Goal: Task Accomplishment & Management: Manage account settings

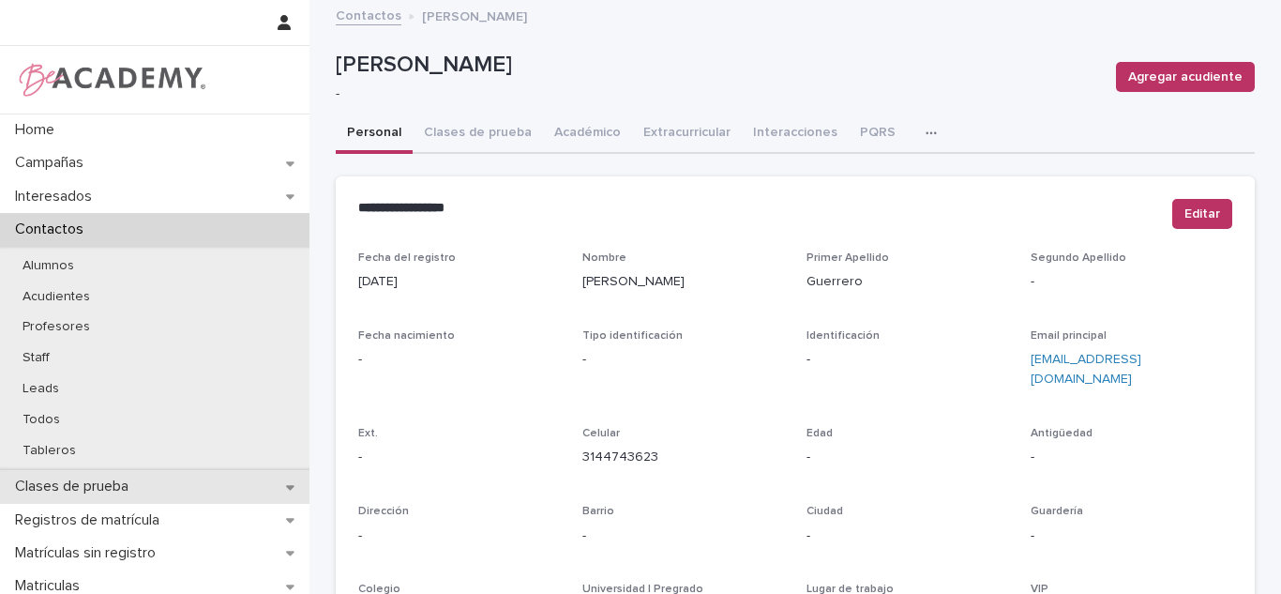
click at [76, 484] on p "Clases de prueba" at bounding box center [76, 486] width 136 height 18
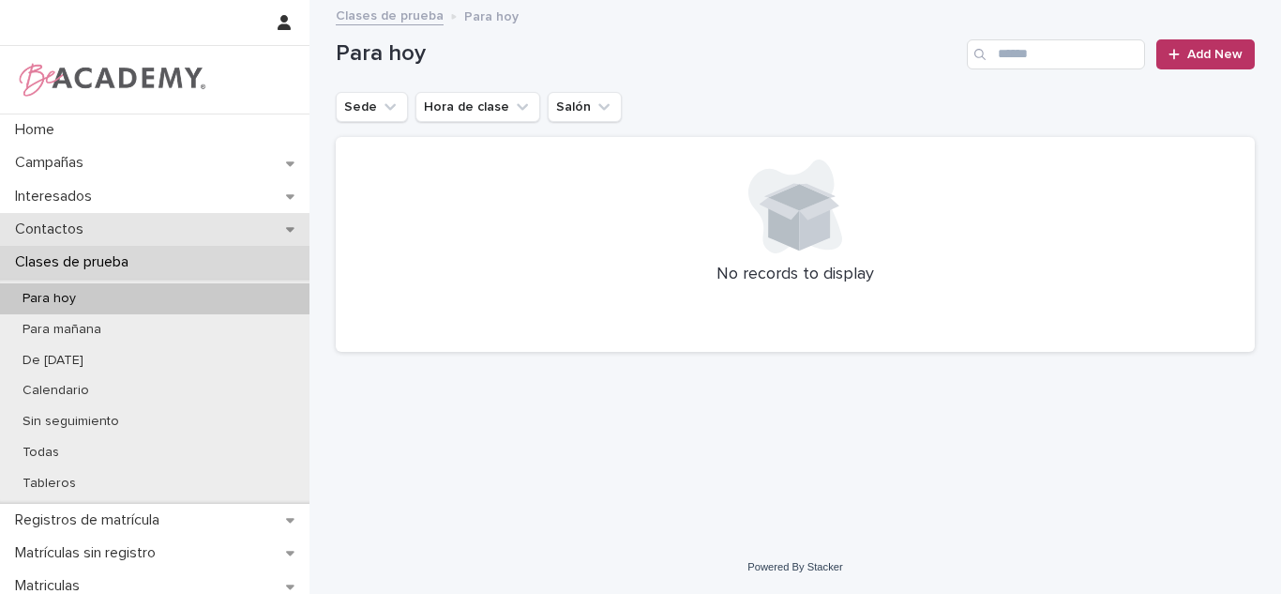
click at [80, 235] on p "Contactos" at bounding box center [53, 229] width 91 height 18
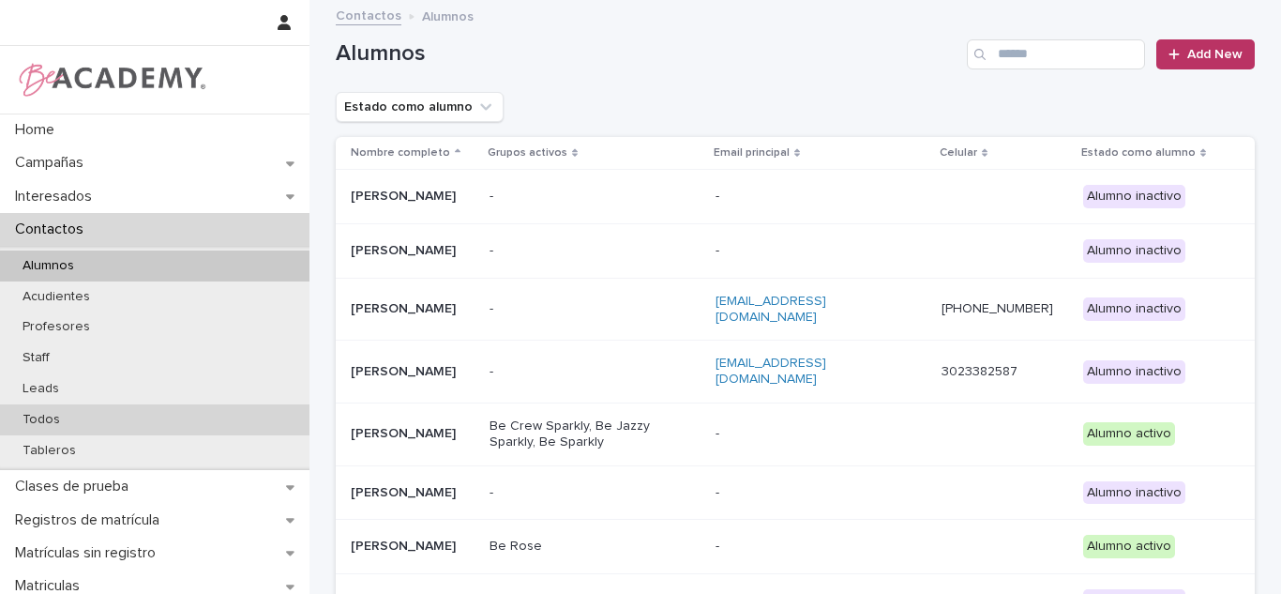
click at [36, 410] on div "Todos" at bounding box center [154, 419] width 309 height 31
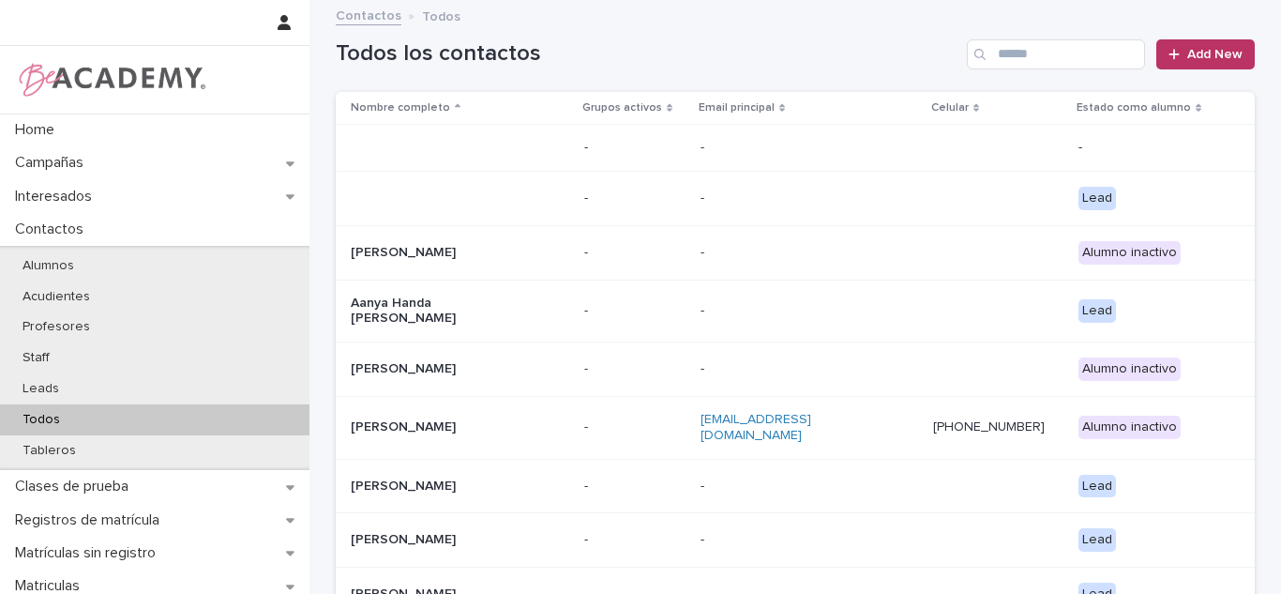
click at [33, 410] on div "Todos" at bounding box center [154, 419] width 309 height 31
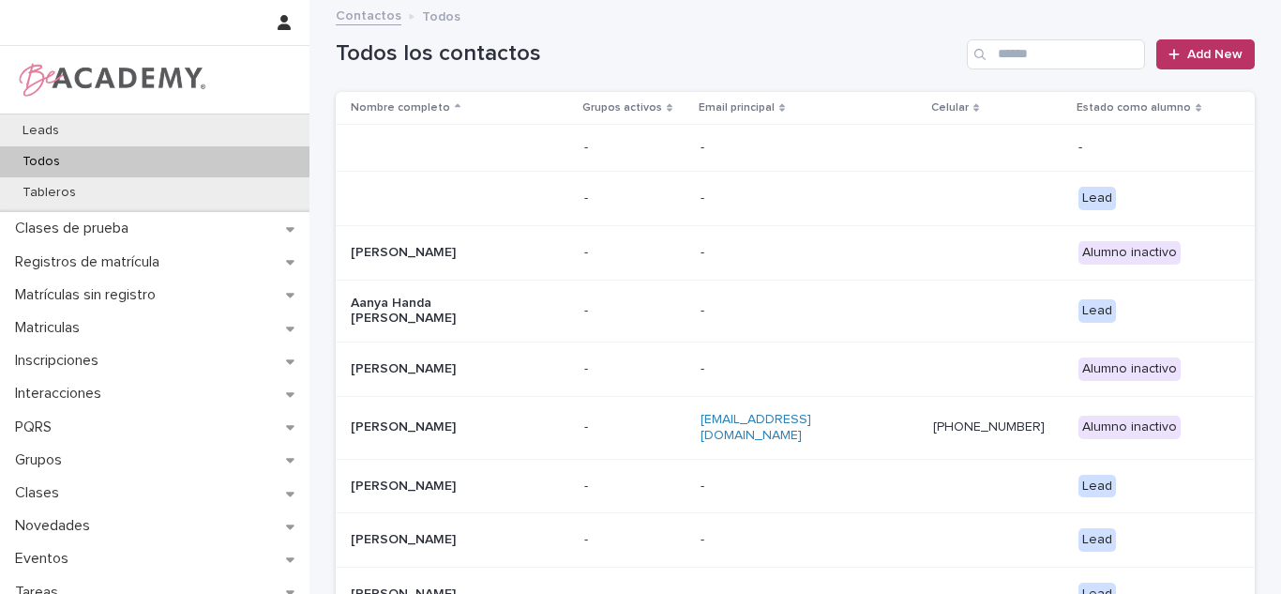
scroll to position [260, 0]
click at [1012, 59] on input "Search" at bounding box center [1056, 54] width 178 height 30
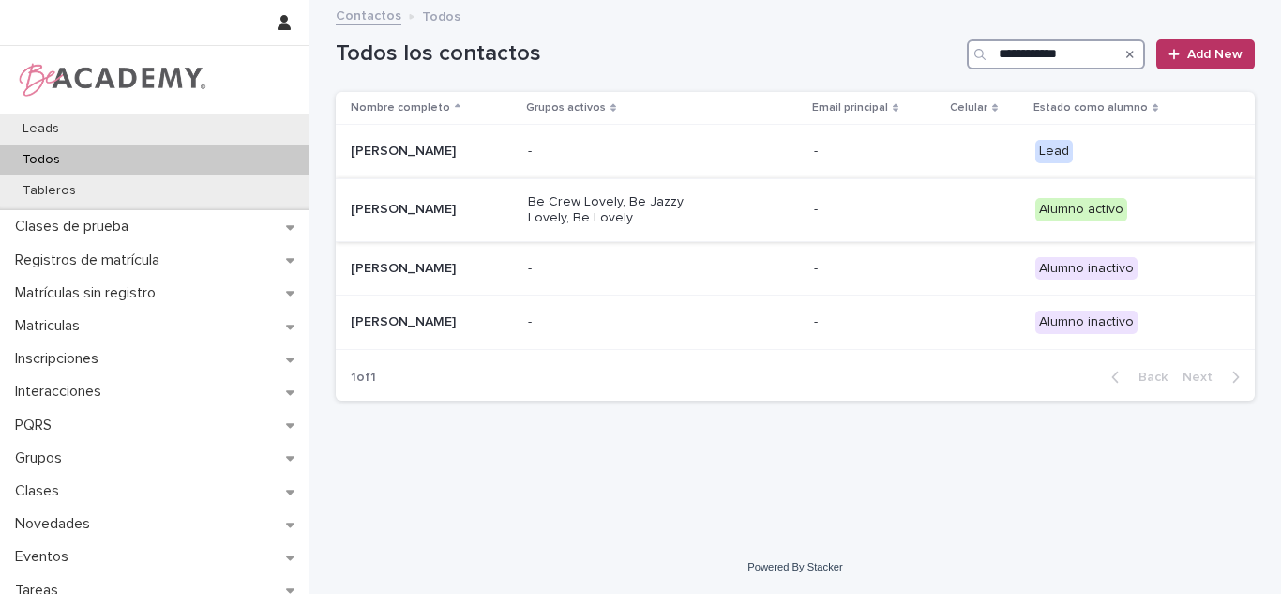
type input "**********"
click at [469, 200] on div "Alicia Londoño Gomez" at bounding box center [432, 208] width 162 height 20
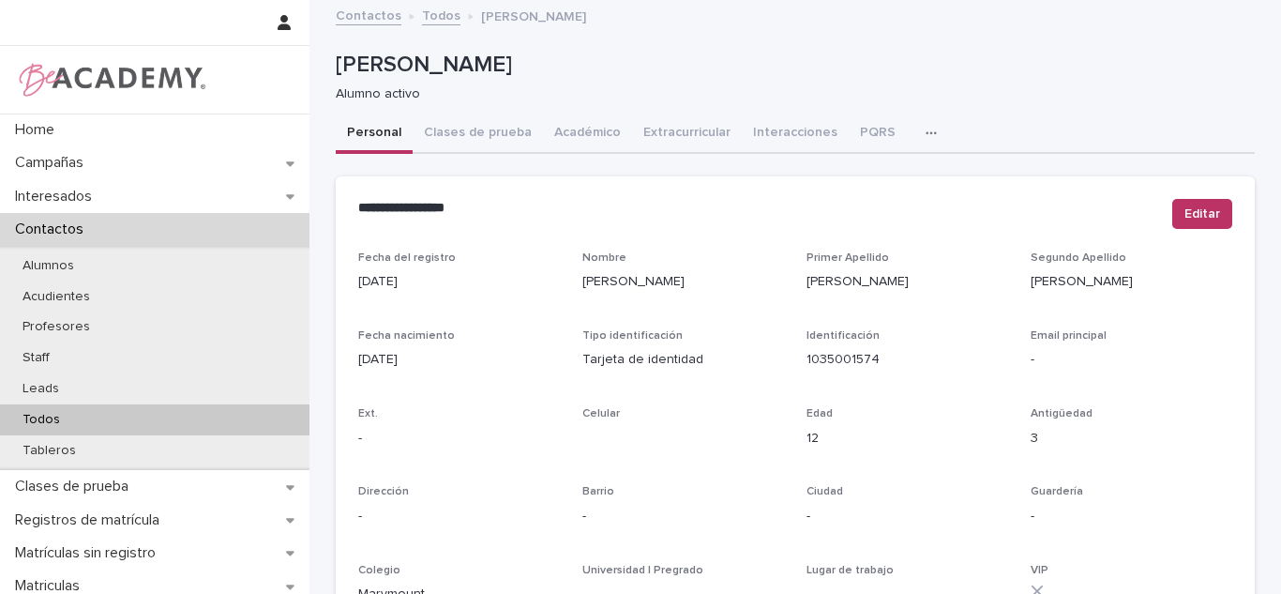
scroll to position [694, 0]
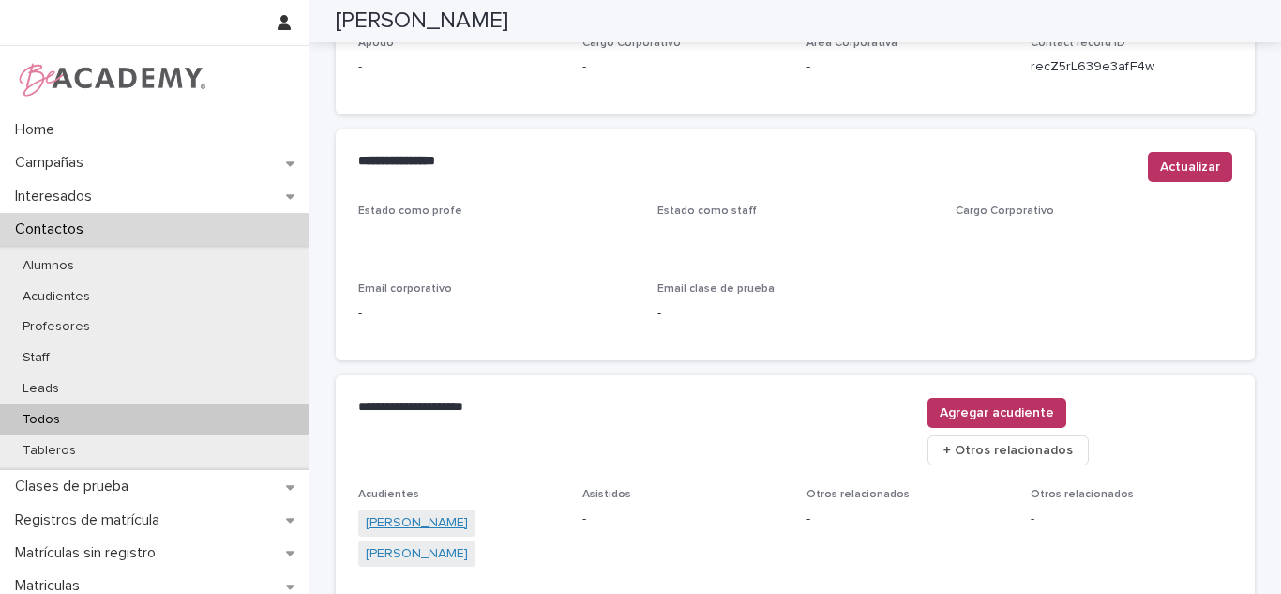
click at [434, 513] on link "Angela Maria Gomez Pineda" at bounding box center [417, 523] width 102 height 20
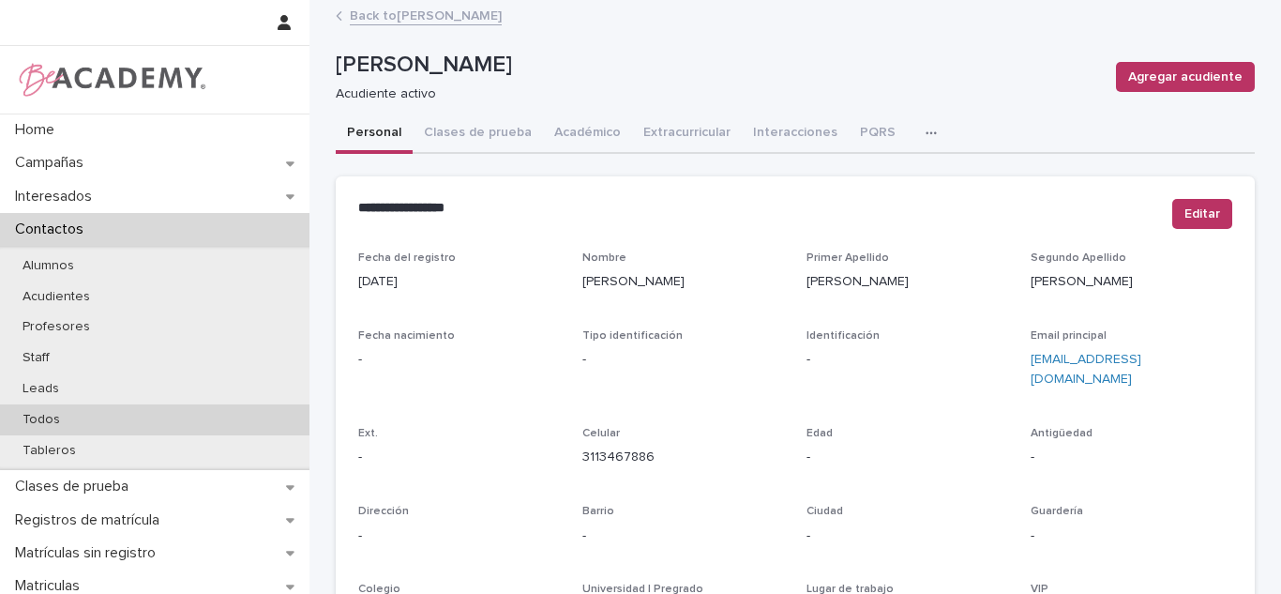
click at [81, 418] on div "Todos" at bounding box center [154, 419] width 309 height 31
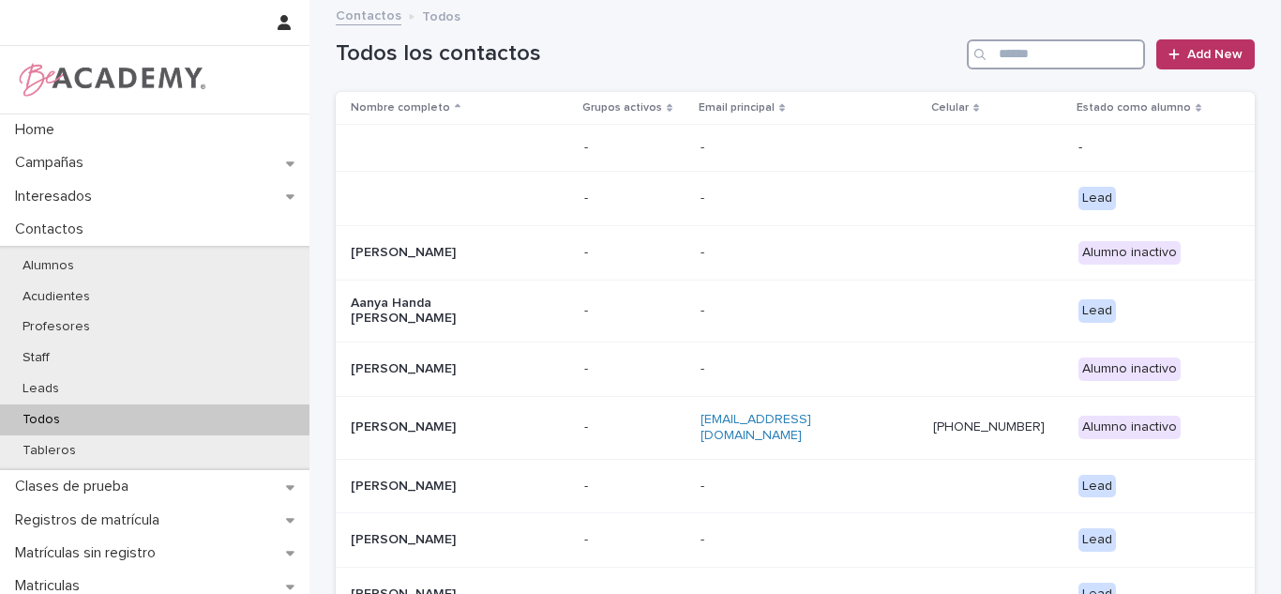
click at [1087, 54] on input "Search" at bounding box center [1056, 54] width 178 height 30
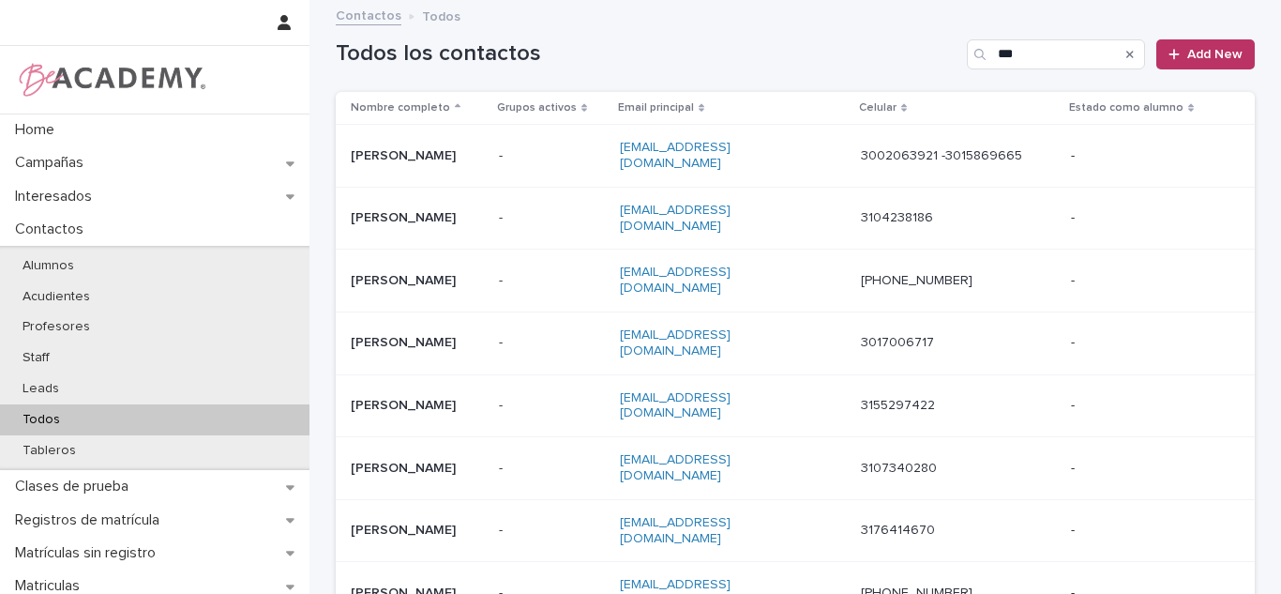
click at [1000, 73] on div "Todos los contactos *** Add New" at bounding box center [795, 47] width 919 height 90
click at [1015, 41] on input "***" at bounding box center [1056, 54] width 178 height 30
click at [1018, 41] on input "***" at bounding box center [1056, 54] width 178 height 30
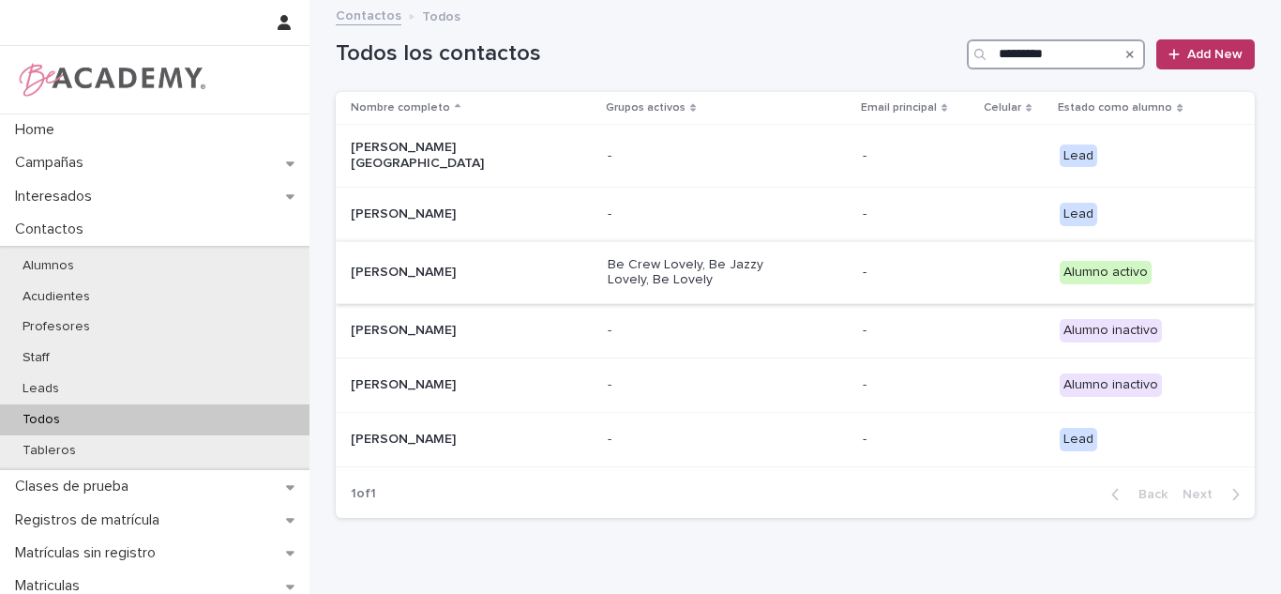
type input "*********"
click at [525, 264] on p "Alicia Londoño Gomez" at bounding box center [445, 272] width 188 height 16
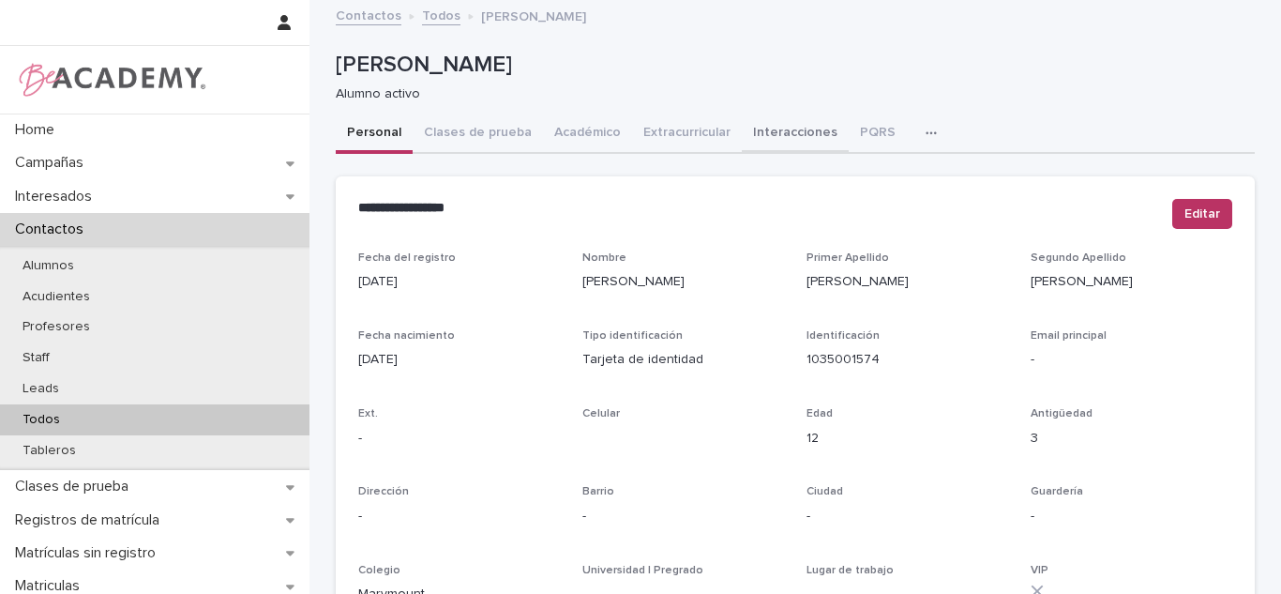
click at [748, 139] on button "Interacciones" at bounding box center [795, 133] width 107 height 39
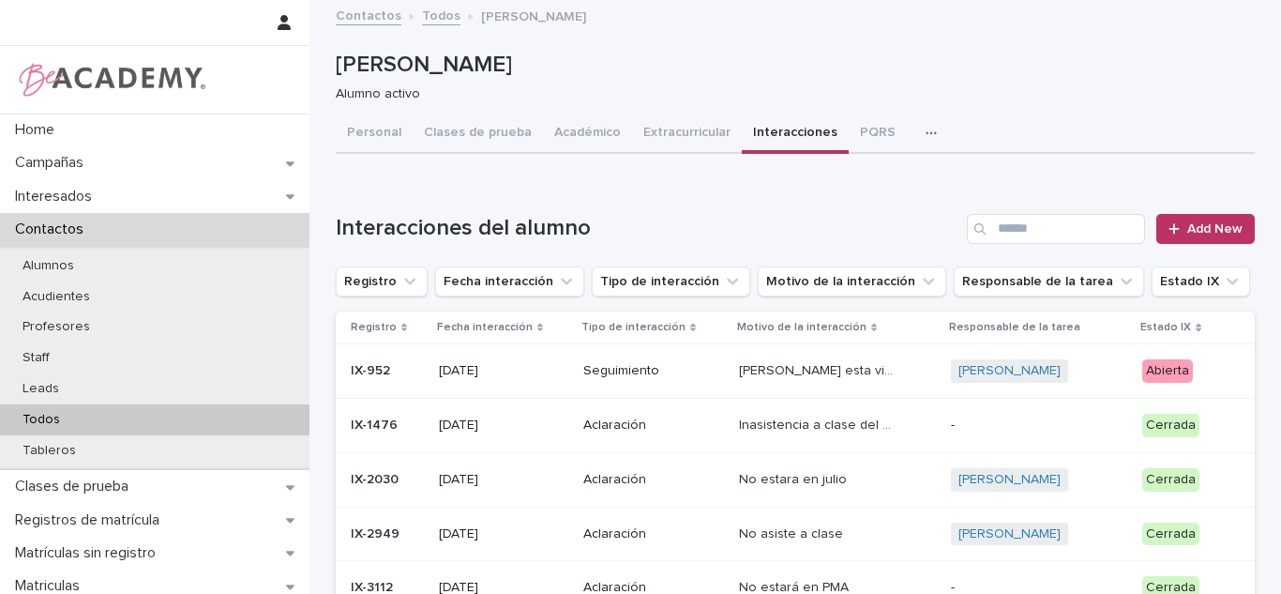
scroll to position [94, 0]
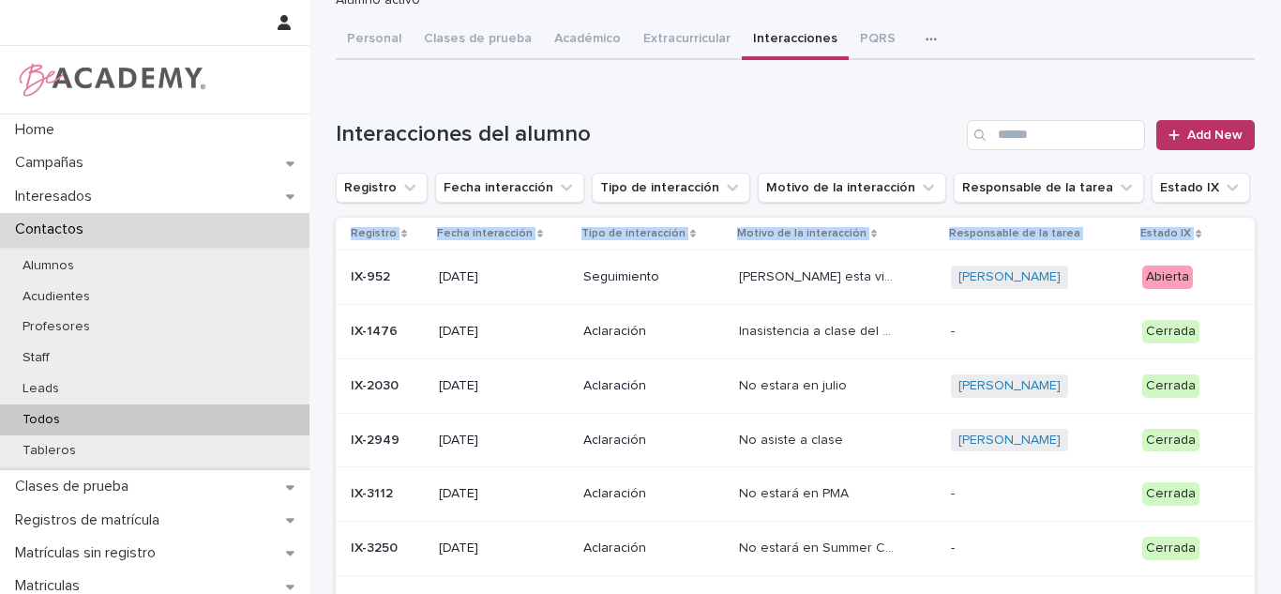
drag, startPoint x: 1204, startPoint y: 235, endPoint x: 1226, endPoint y: 185, distance: 55.0
click at [1226, 185] on div "Interacciones del alumno Add New Registro Fecha interacción Tipo de interacción…" at bounding box center [795, 373] width 919 height 506
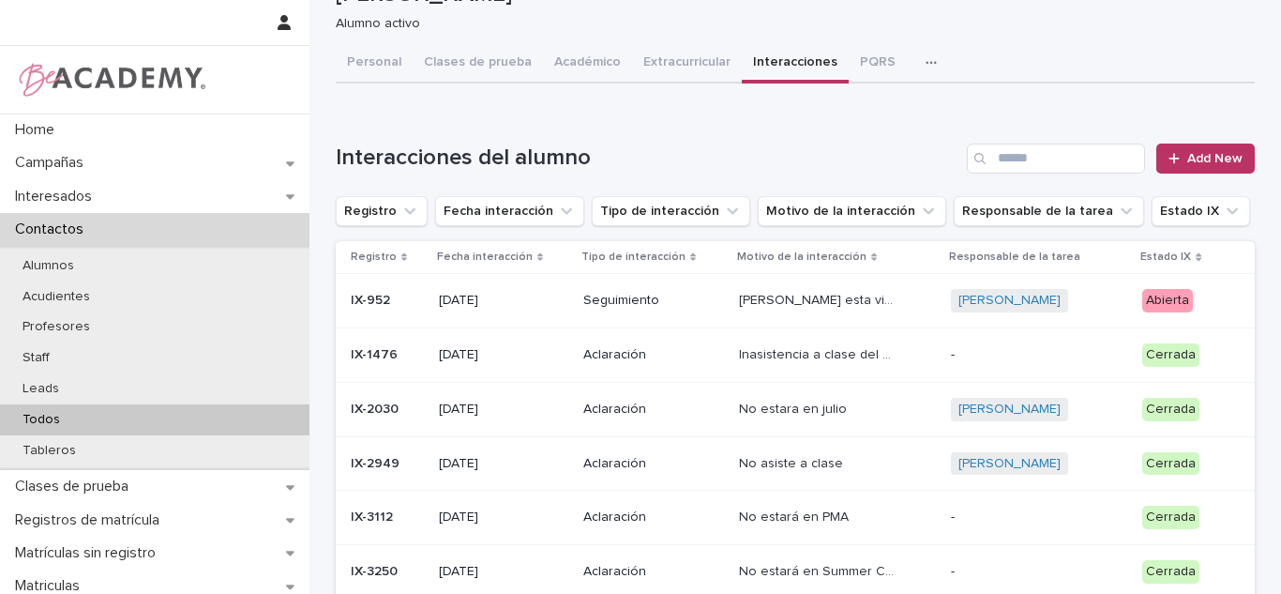
click at [1226, 184] on div "Interacciones del alumno Add New Registro Fecha interacción Tipo de interacción…" at bounding box center [795, 396] width 919 height 506
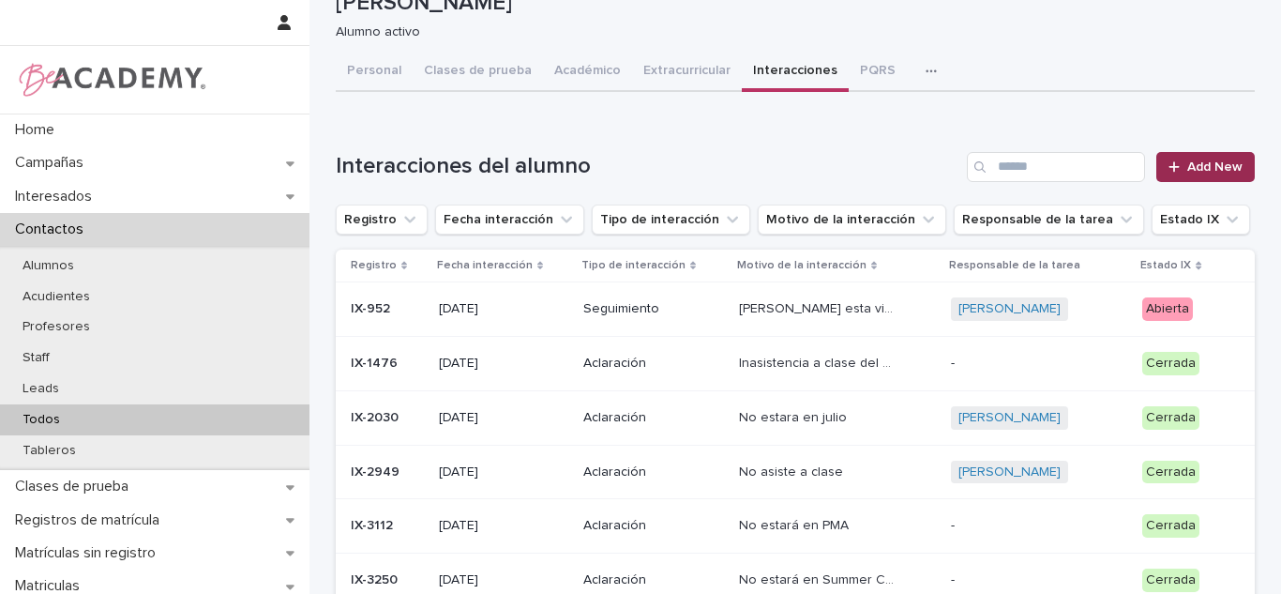
click at [1220, 231] on div "Interacciones del alumno Add New Registro Fecha interacción Tipo de interacción…" at bounding box center [795, 405] width 919 height 506
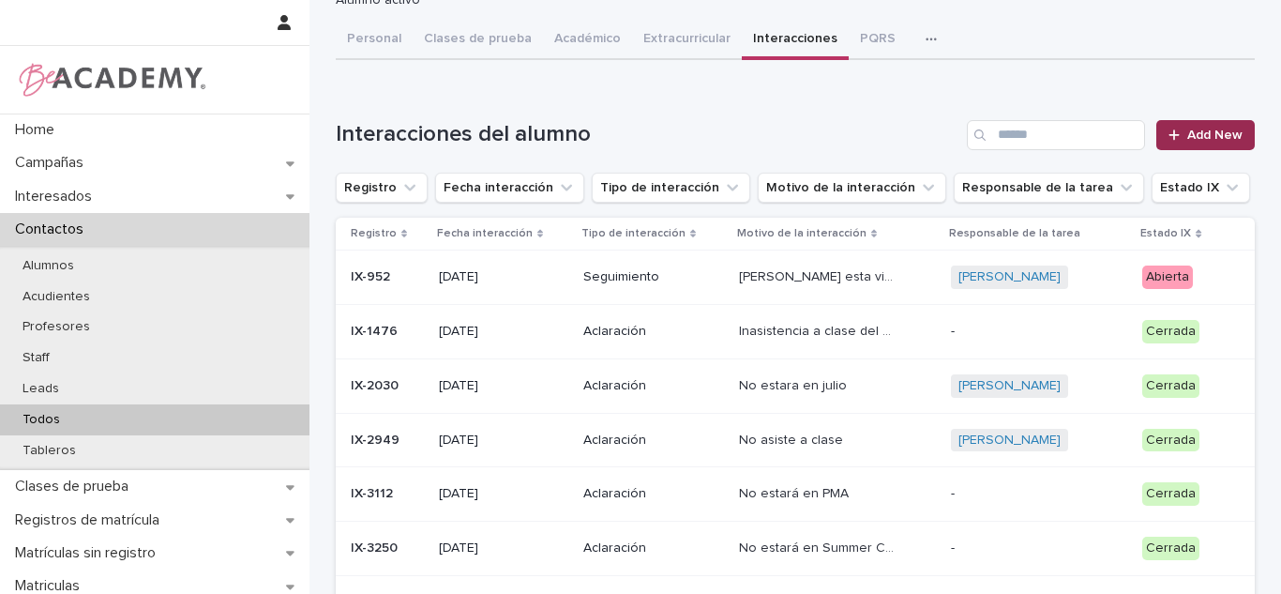
click at [1227, 147] on link "Add New" at bounding box center [1205, 135] width 98 height 30
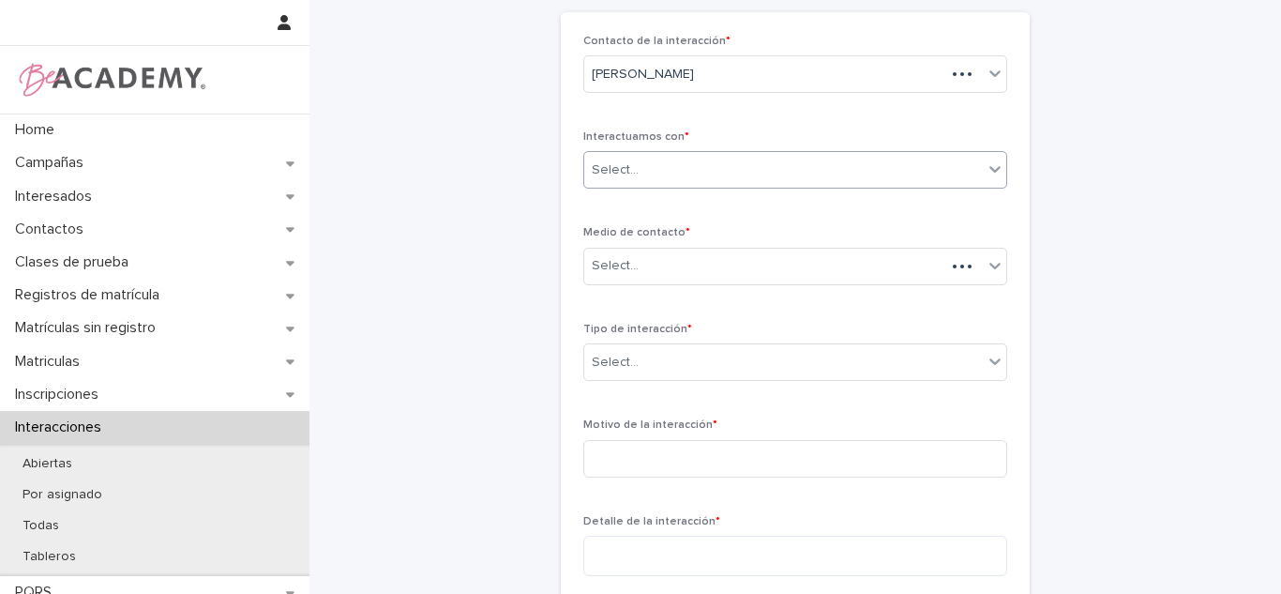
scroll to position [84, 0]
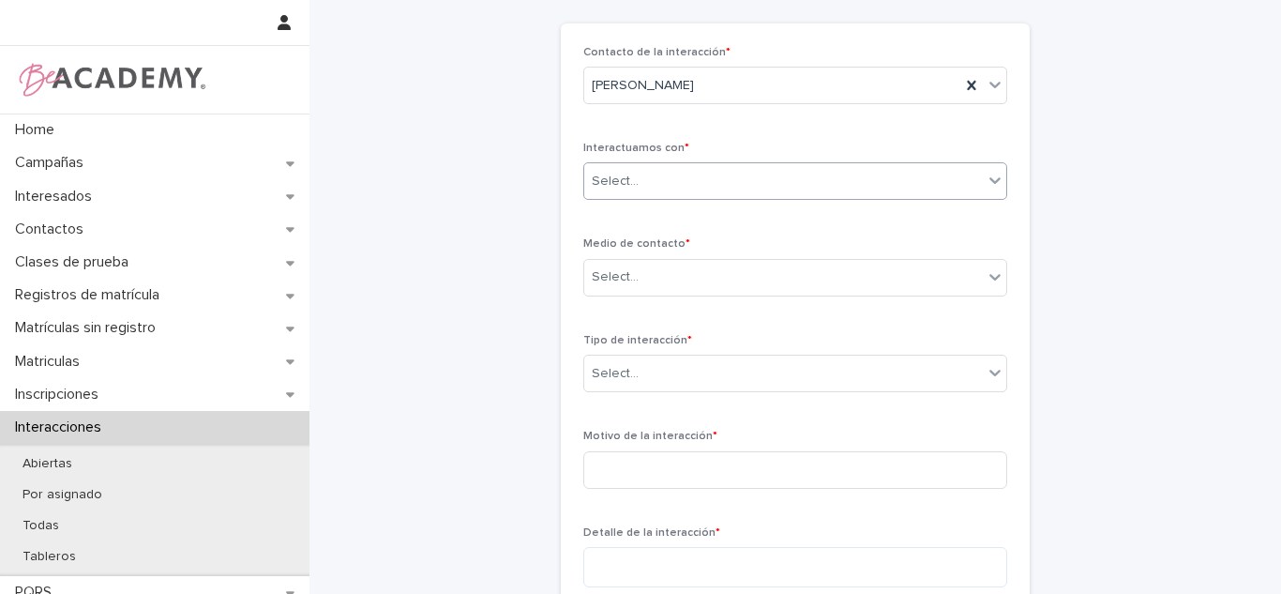
click at [760, 192] on div "Select..." at bounding box center [783, 181] width 399 height 31
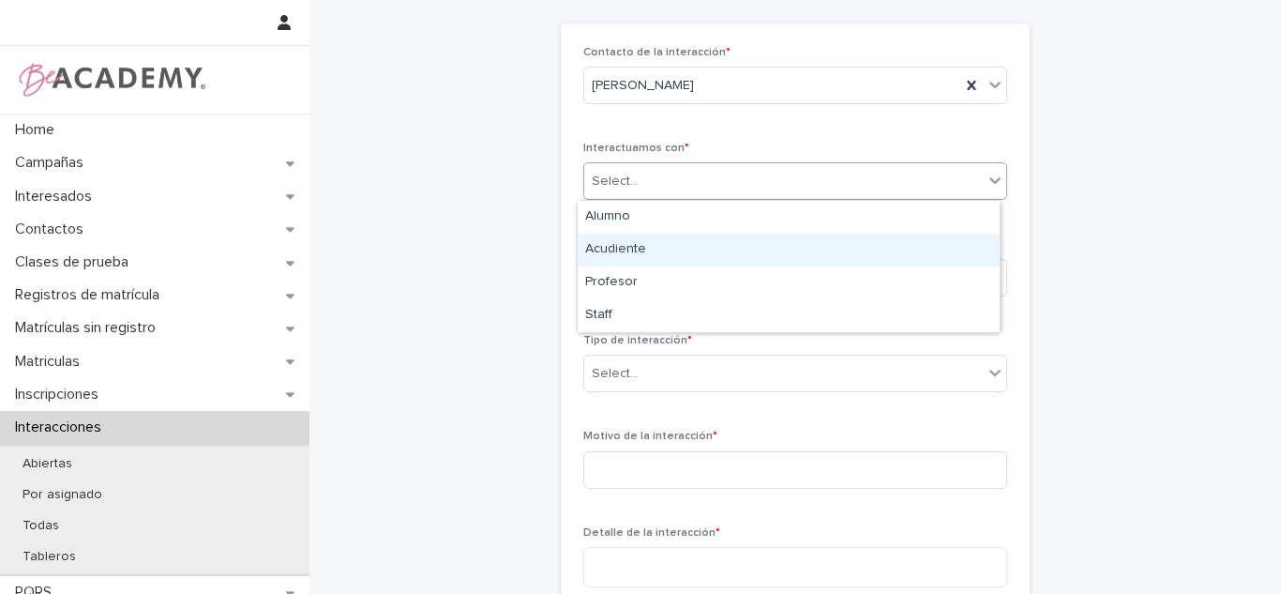
drag, startPoint x: 704, startPoint y: 232, endPoint x: 704, endPoint y: 243, distance: 11.3
click at [704, 243] on div "Acudiente" at bounding box center [789, 249] width 422 height 33
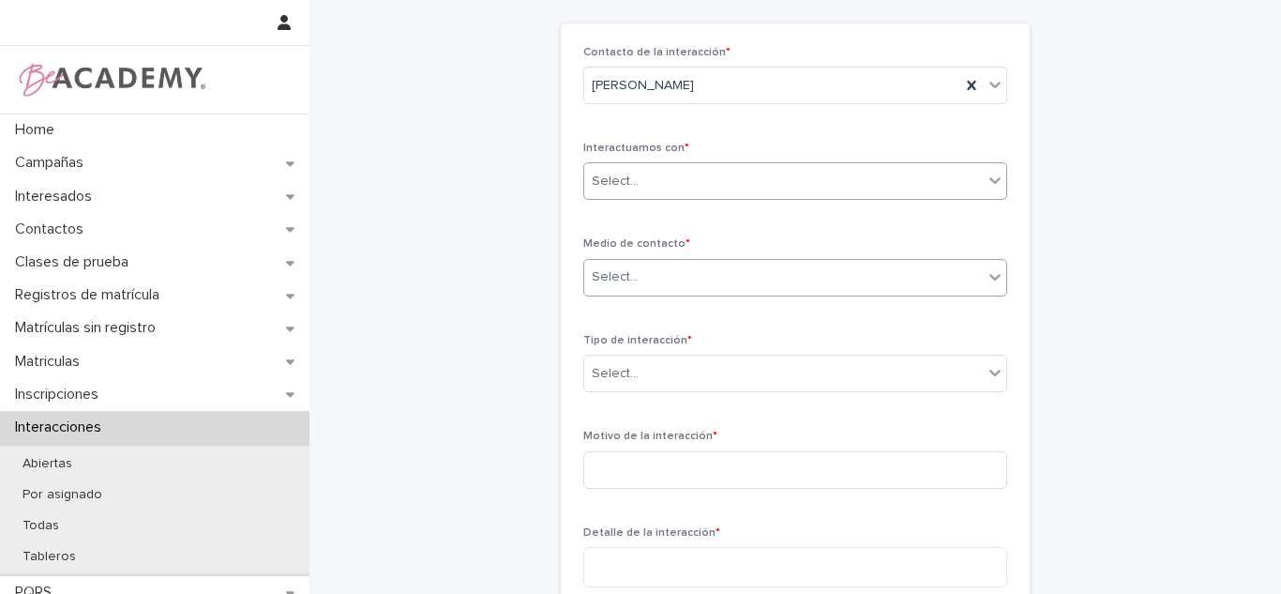
click at [683, 271] on div "Select..." at bounding box center [783, 277] width 399 height 31
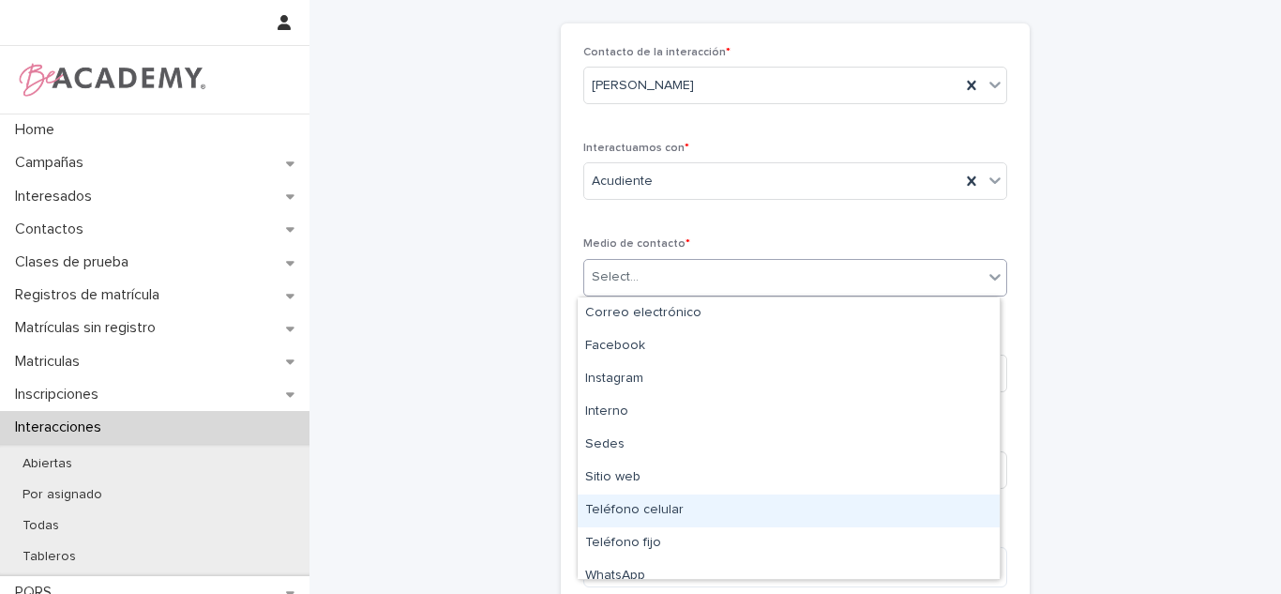
click at [666, 503] on div "Teléfono celular" at bounding box center [789, 510] width 422 height 33
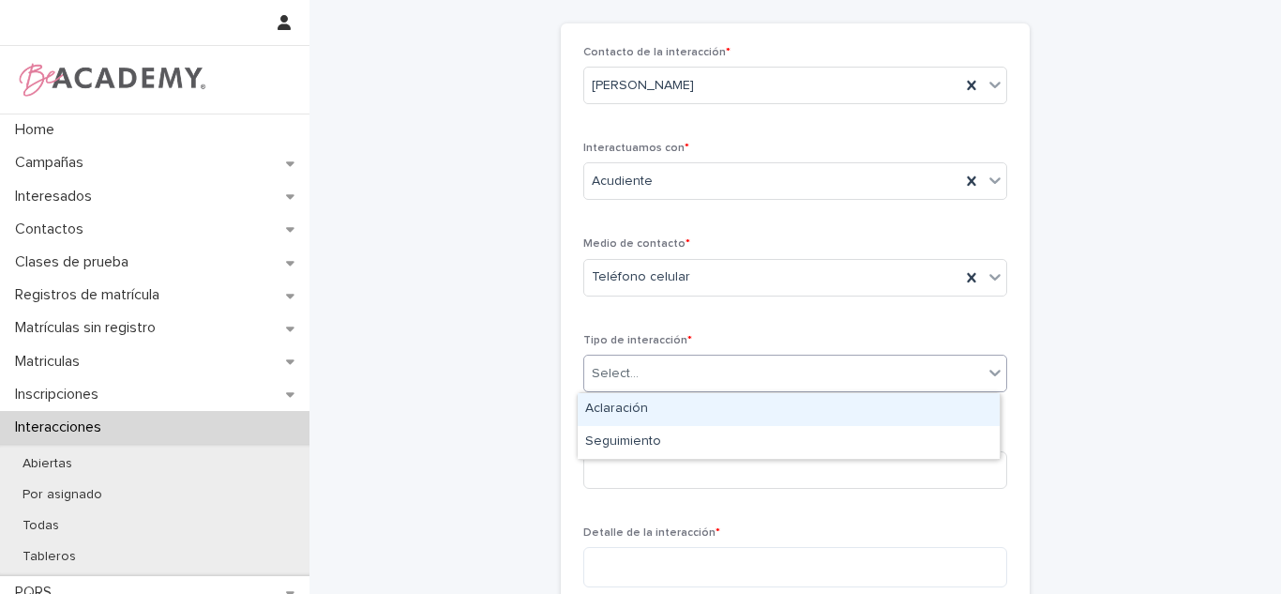
click at [660, 389] on div "Select..." at bounding box center [795, 373] width 424 height 38
click at [633, 423] on div "Aclaración" at bounding box center [789, 409] width 422 height 33
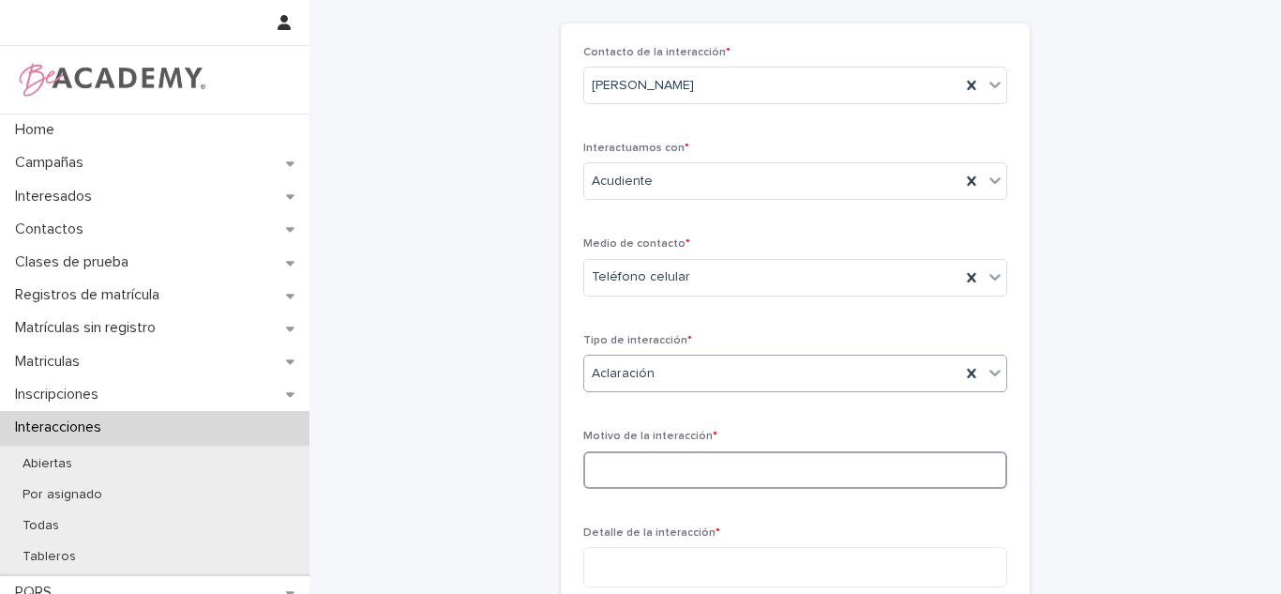
click at [642, 470] on input at bounding box center [795, 470] width 424 height 38
type input "**********"
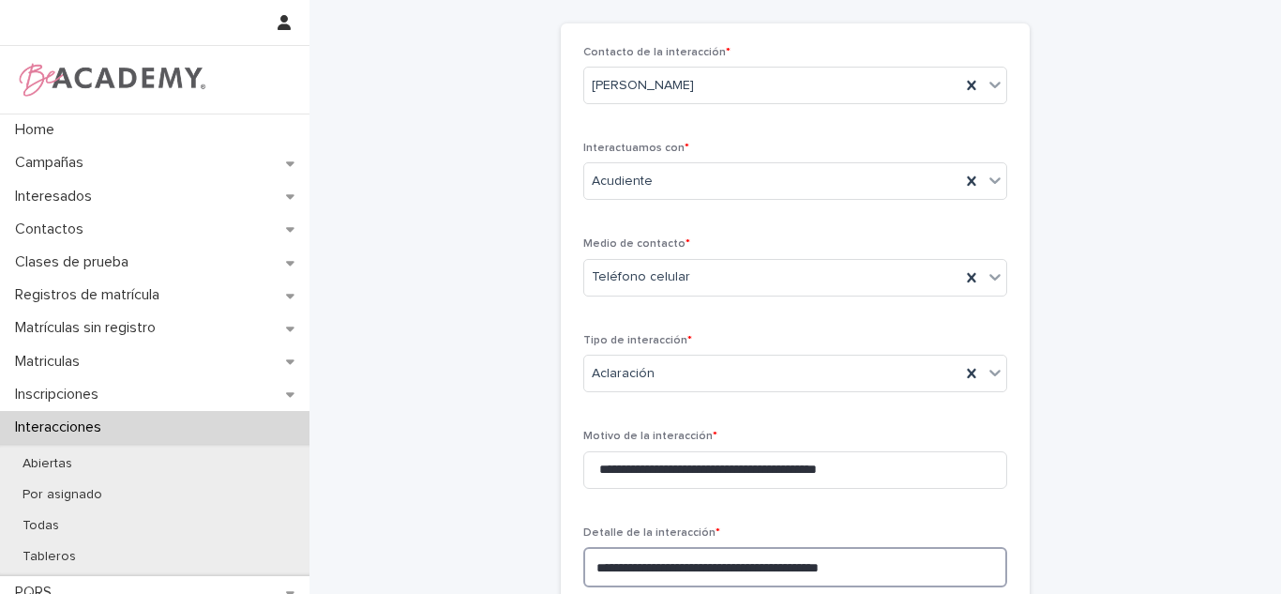
click at [882, 571] on textarea "**********" at bounding box center [795, 567] width 424 height 40
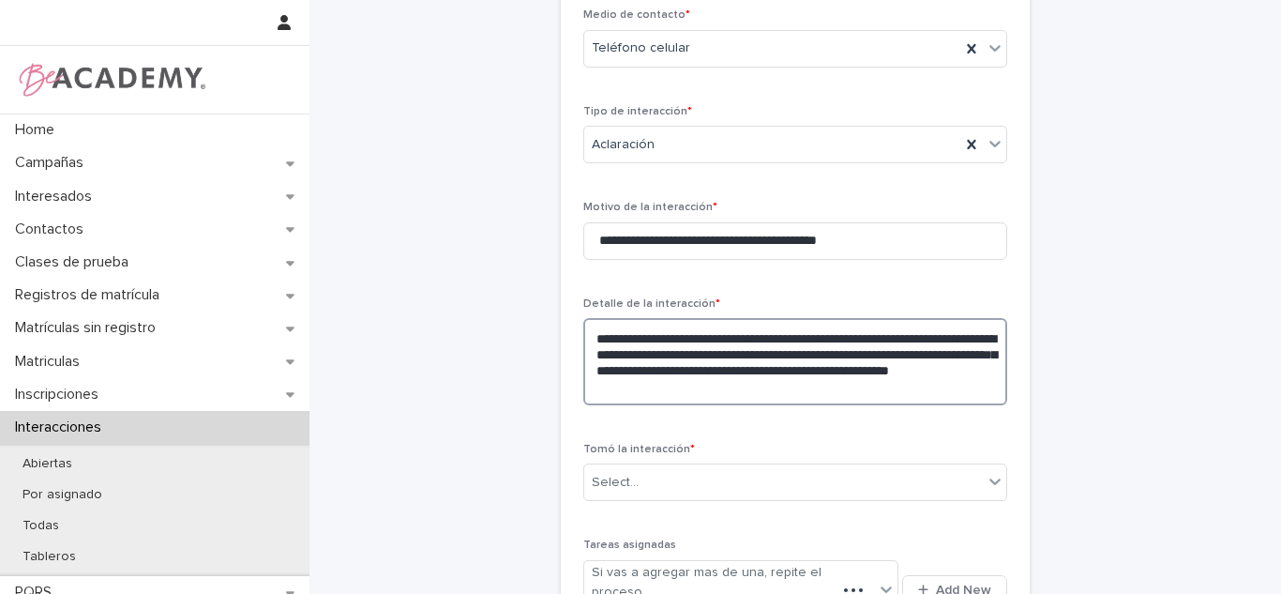
scroll to position [302, 0]
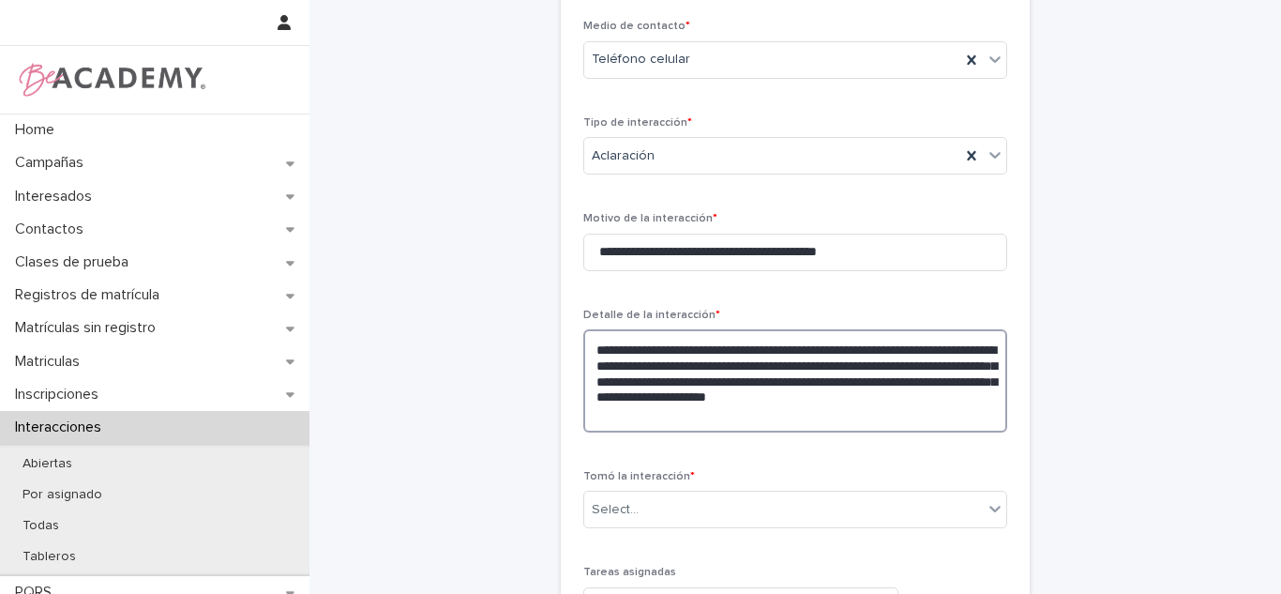
click at [808, 430] on textarea "**********" at bounding box center [795, 380] width 424 height 103
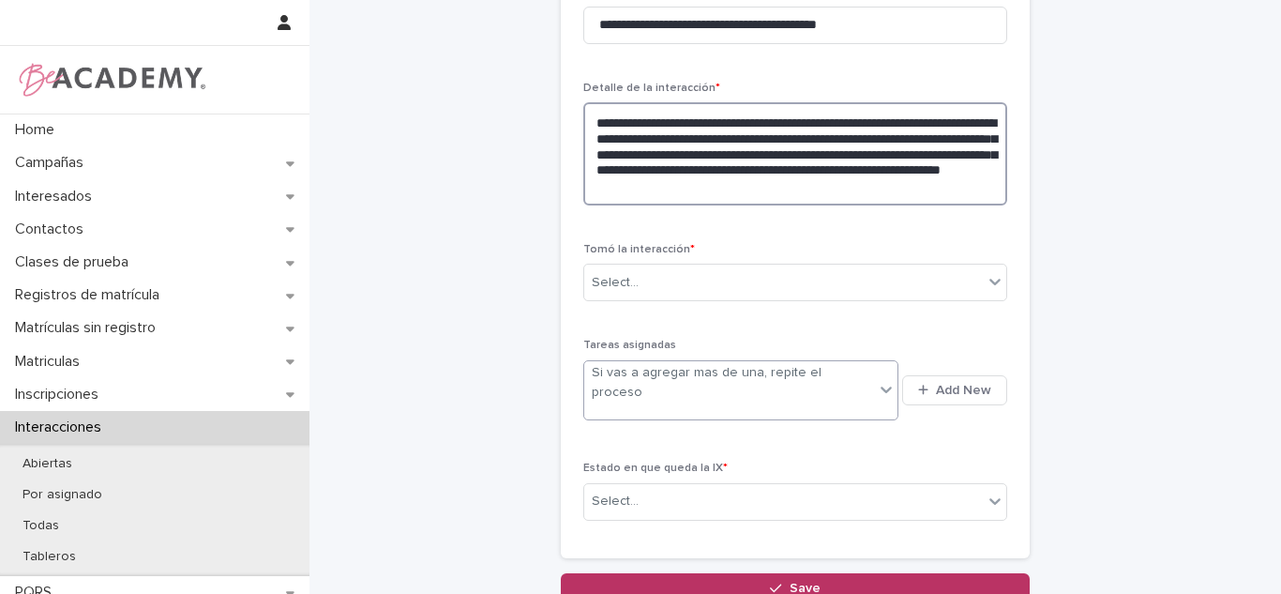
scroll to position [537, 0]
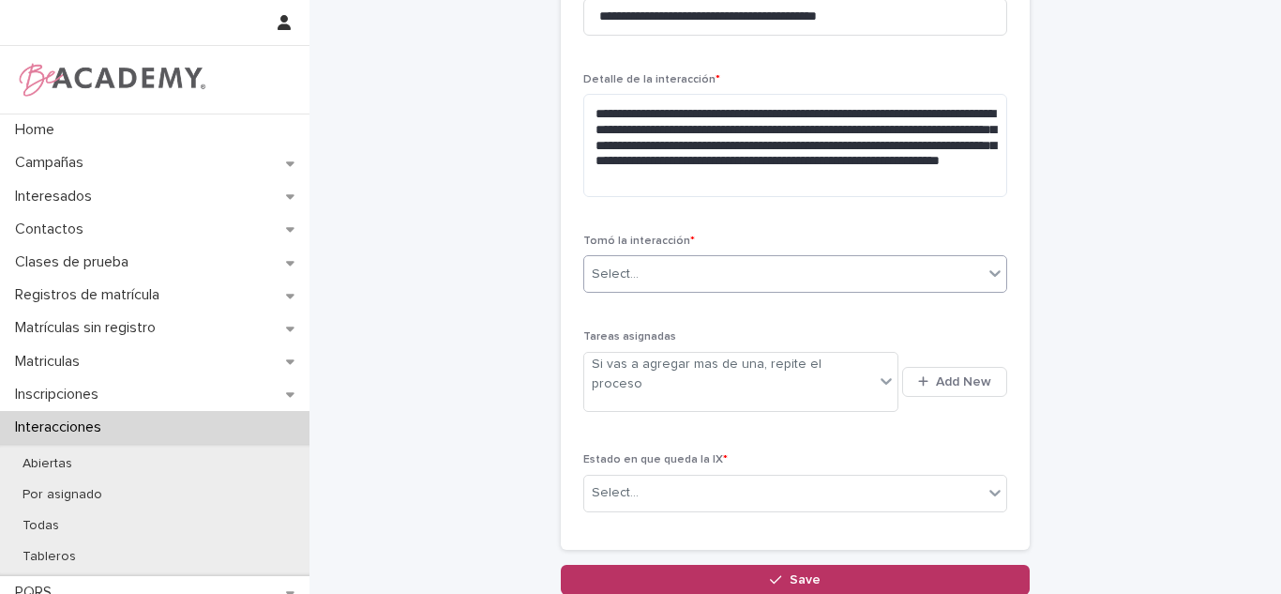
click at [678, 279] on div "Select..." at bounding box center [783, 274] width 399 height 31
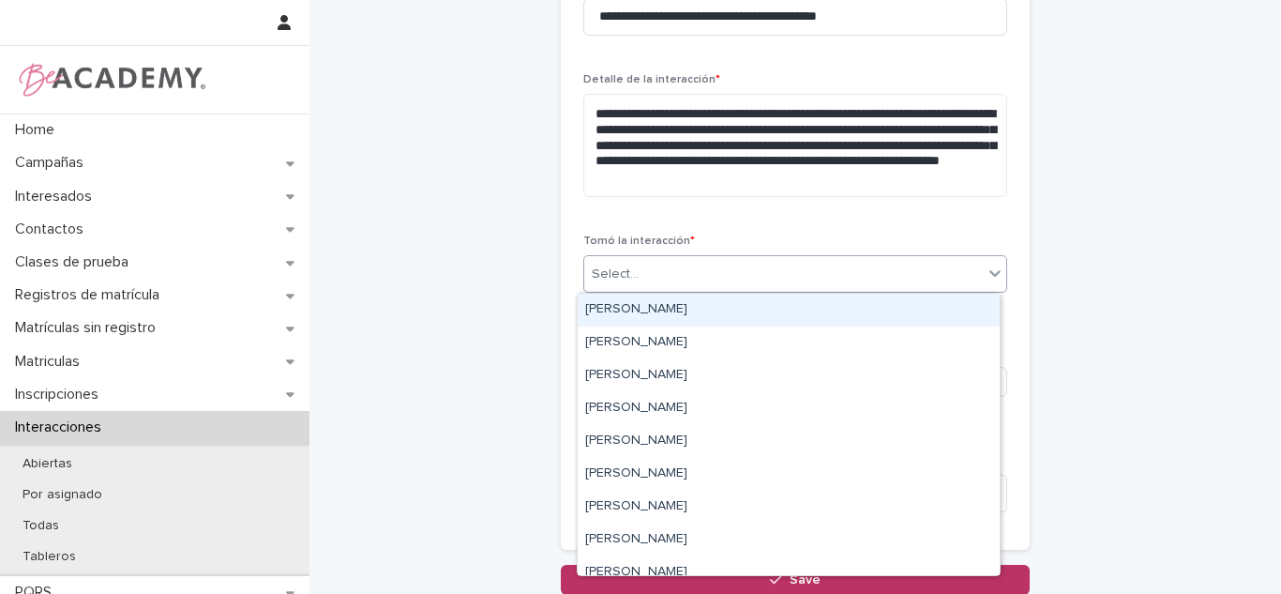
click at [689, 322] on div "Carolina Castillo Cuadrado" at bounding box center [789, 309] width 422 height 33
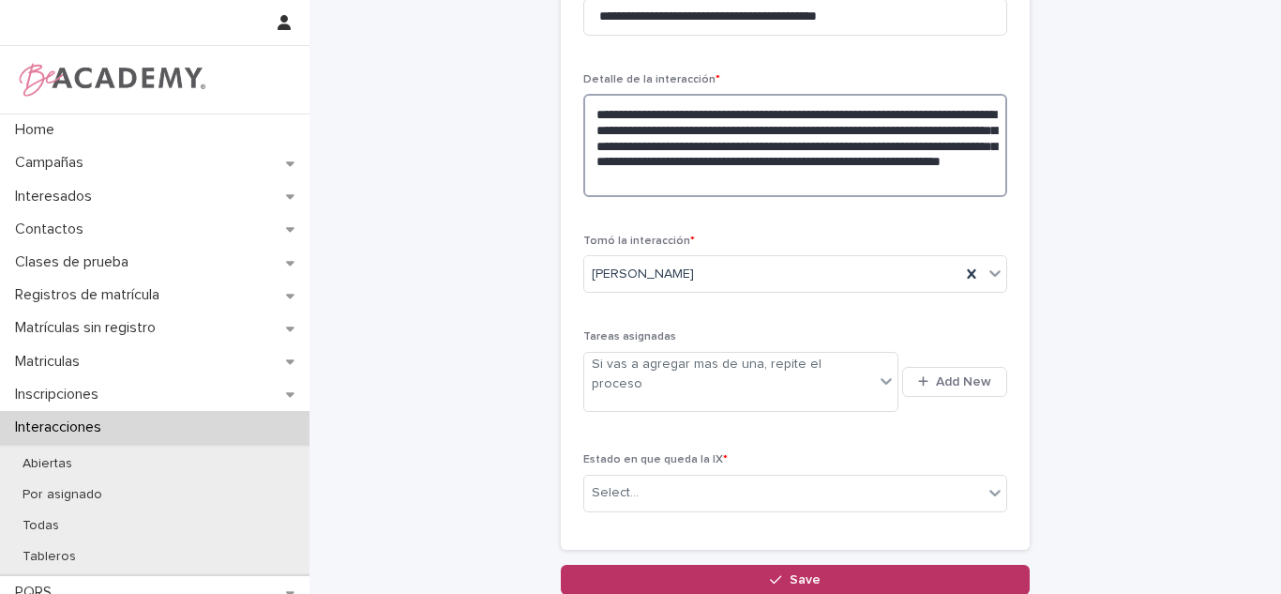
click at [932, 185] on textarea "**********" at bounding box center [795, 145] width 424 height 103
click at [970, 175] on textarea "**********" at bounding box center [795, 145] width 424 height 103
click at [948, 172] on textarea "**********" at bounding box center [795, 145] width 424 height 103
click at [974, 171] on textarea "**********" at bounding box center [795, 145] width 424 height 103
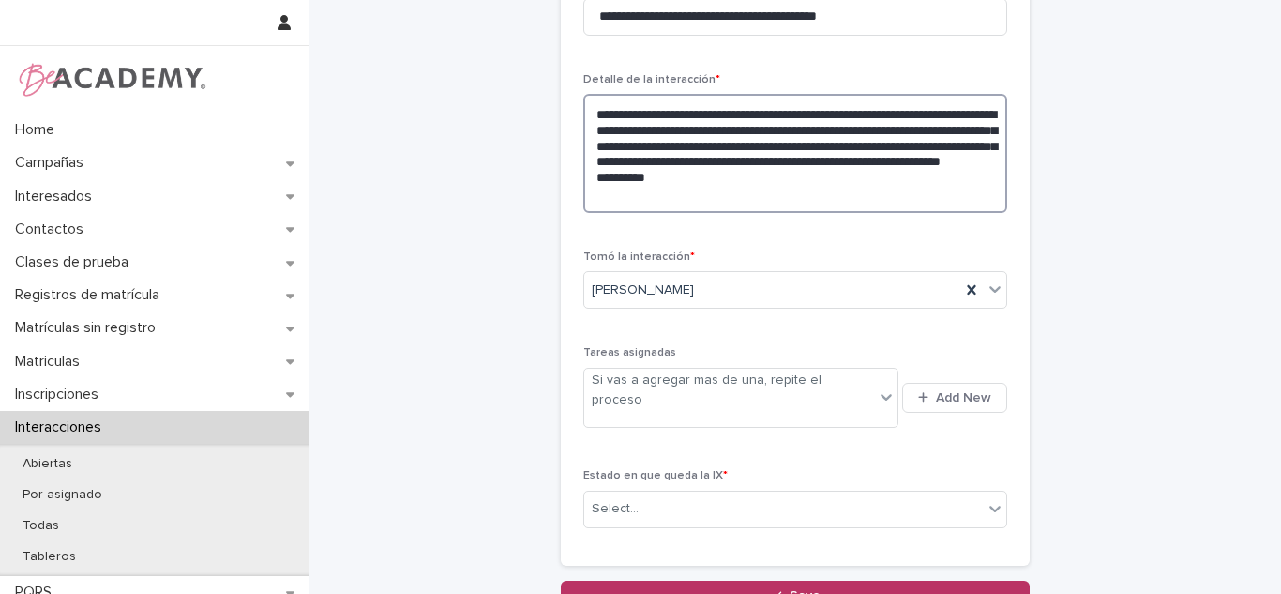
click at [974, 171] on textarea "**********" at bounding box center [795, 153] width 424 height 119
type textarea "**********"
click at [882, 469] on div "Estado en que queda la IX * Select..." at bounding box center [795, 505] width 424 height 73
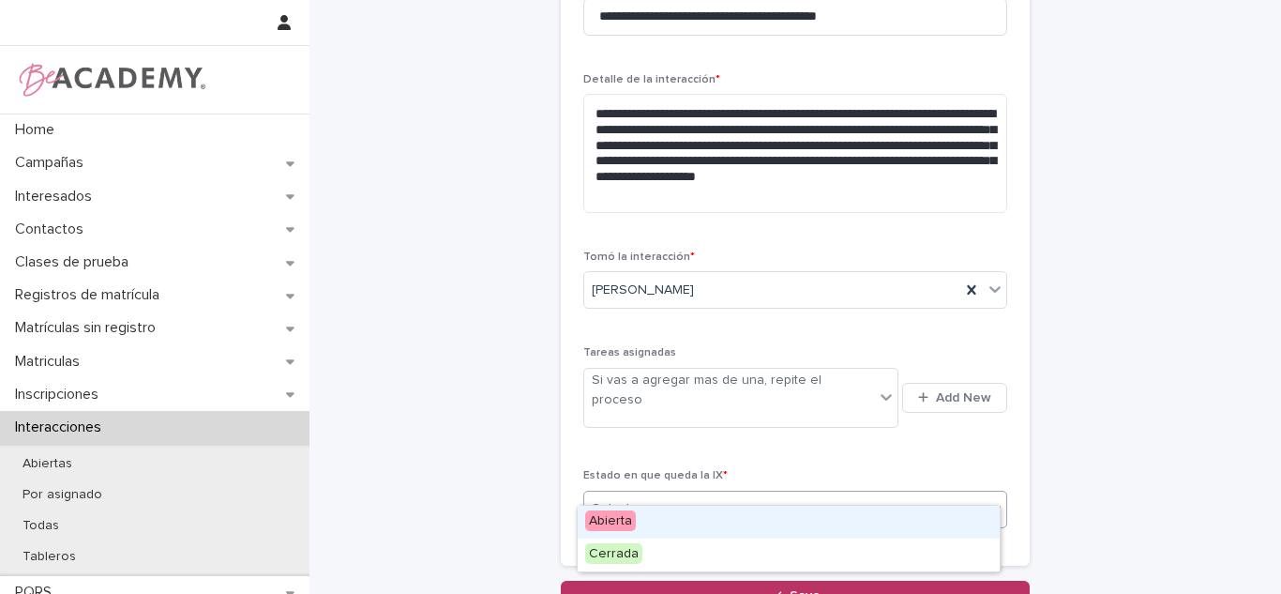
click at [833, 493] on div "Select..." at bounding box center [783, 508] width 399 height 31
click at [787, 497] on div "Select..." at bounding box center [783, 508] width 399 height 31
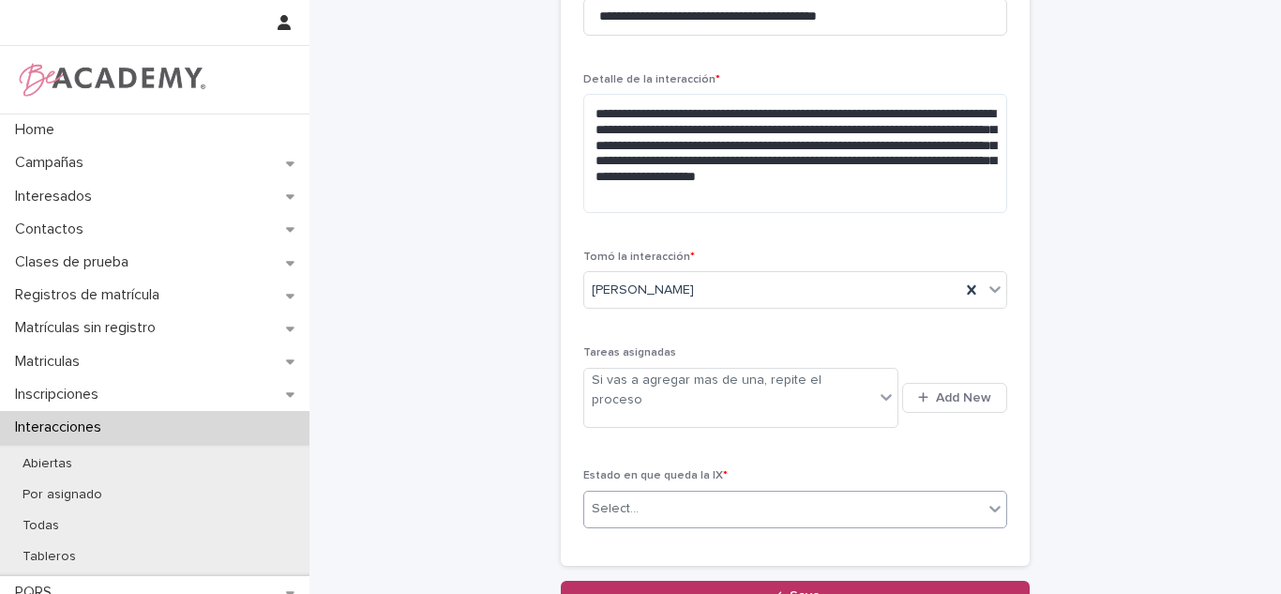
click at [771, 505] on div "Estado en que queda la IX * 0 results available. Select is focused ,type to ref…" at bounding box center [795, 505] width 424 height 73
drag, startPoint x: 662, startPoint y: 509, endPoint x: 639, endPoint y: 501, distance: 24.0
click at [660, 508] on div "Estado en que queda la IX * Select..." at bounding box center [795, 505] width 424 height 73
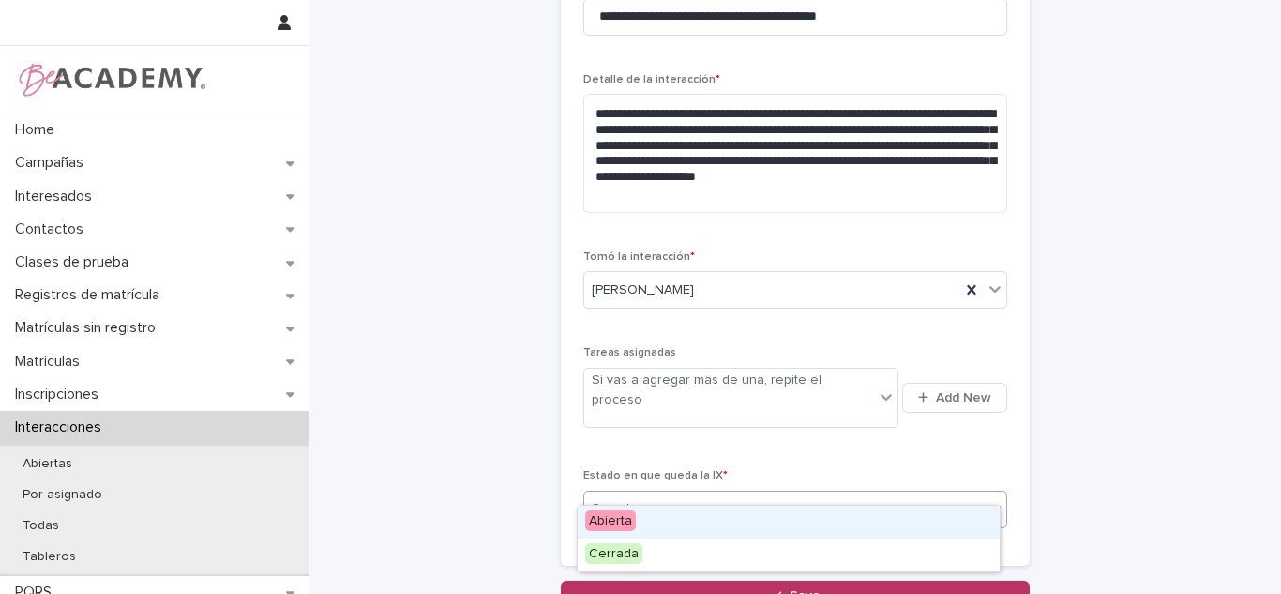
click at [638, 501] on div "Select..." at bounding box center [783, 508] width 399 height 31
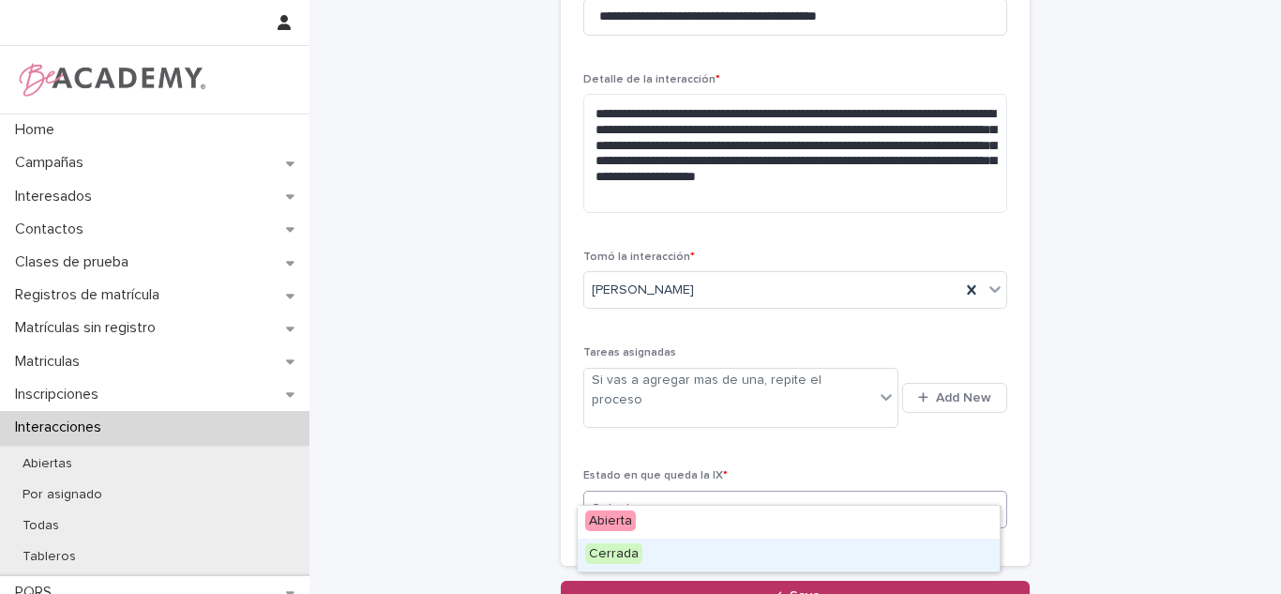
click at [629, 547] on span "Cerrada" at bounding box center [613, 553] width 57 height 21
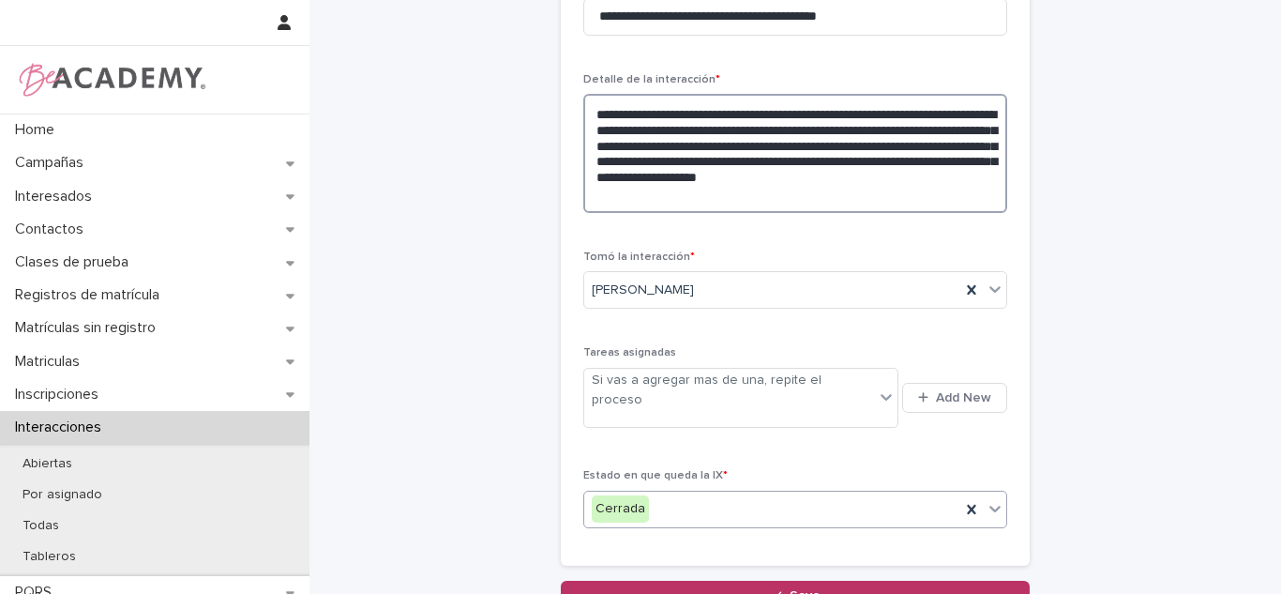
click at [682, 152] on textarea "**********" at bounding box center [795, 153] width 424 height 119
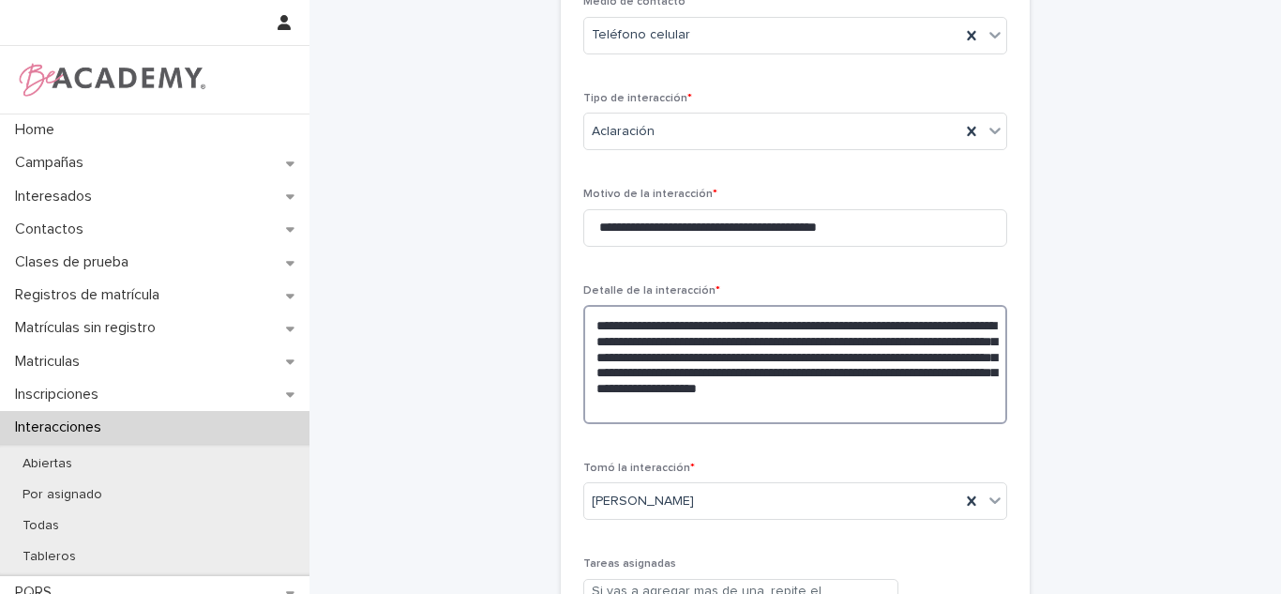
scroll to position [324, 0]
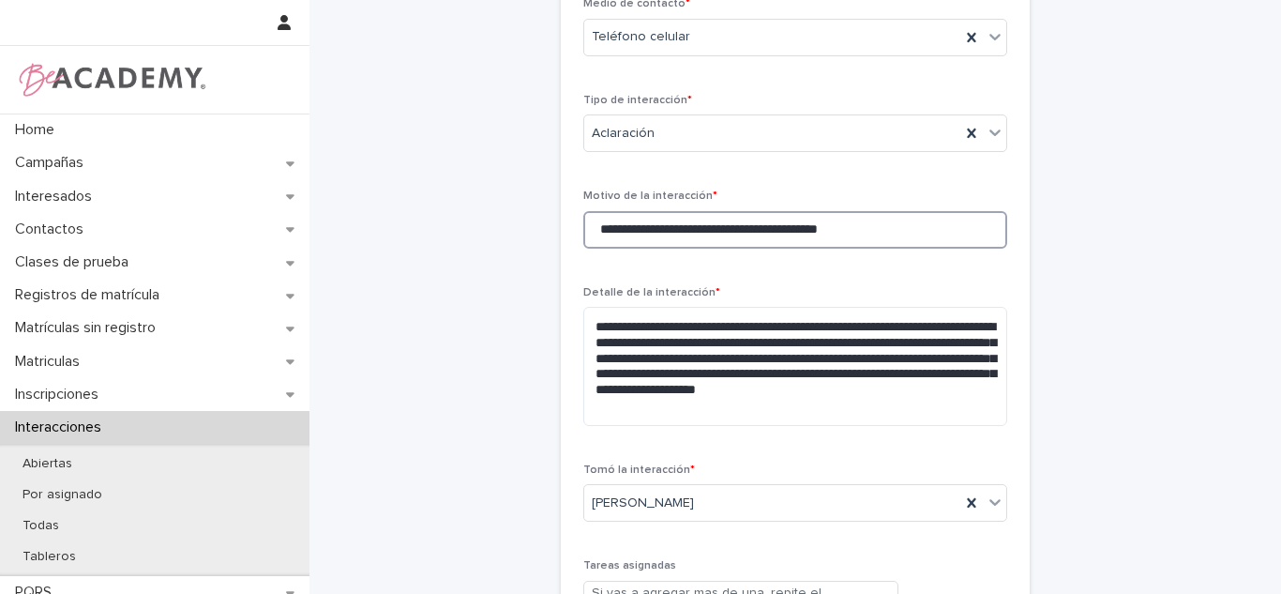
click at [773, 248] on input "**********" at bounding box center [795, 230] width 424 height 38
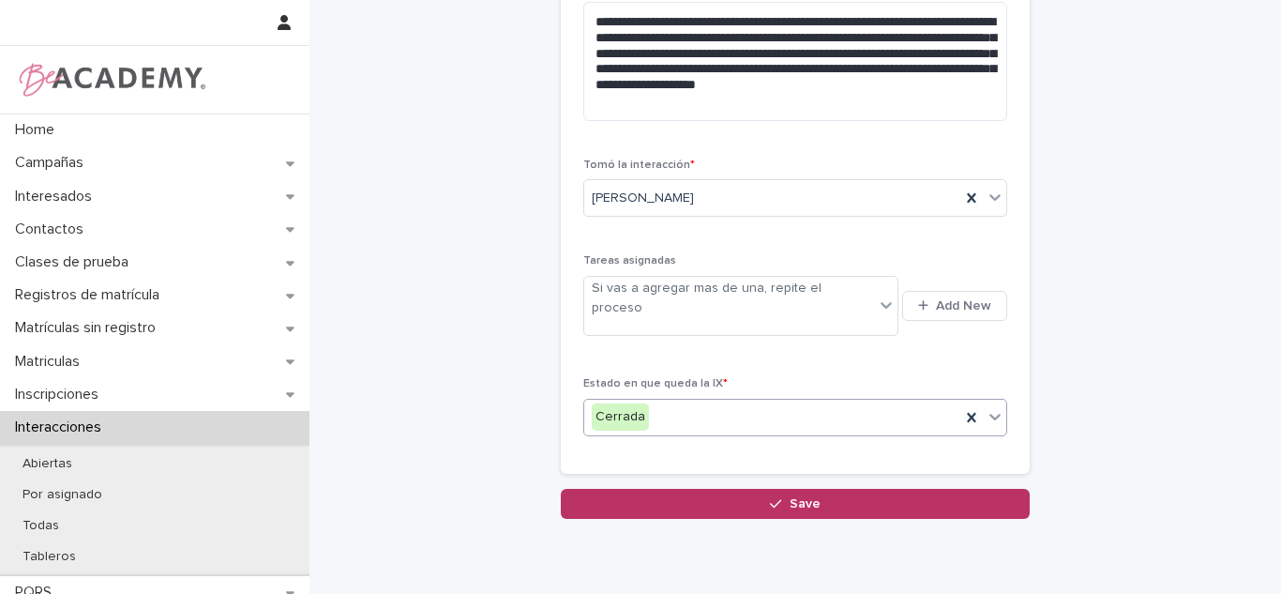
scroll to position [663, 0]
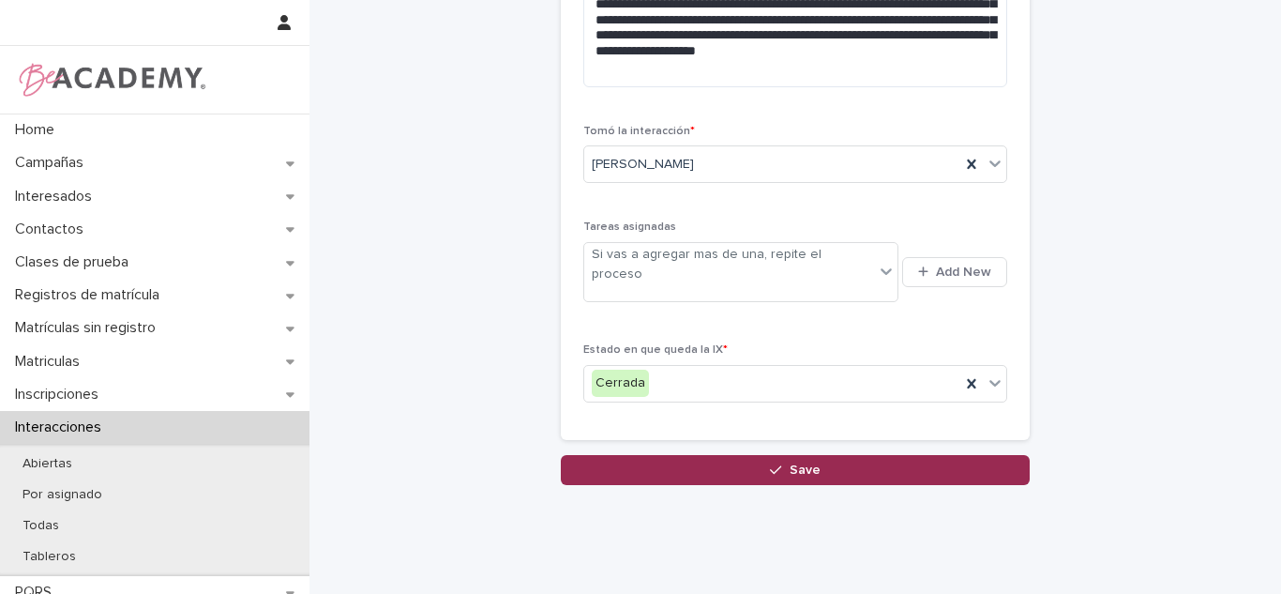
click at [807, 463] on span "Save" at bounding box center [804, 469] width 31 height 13
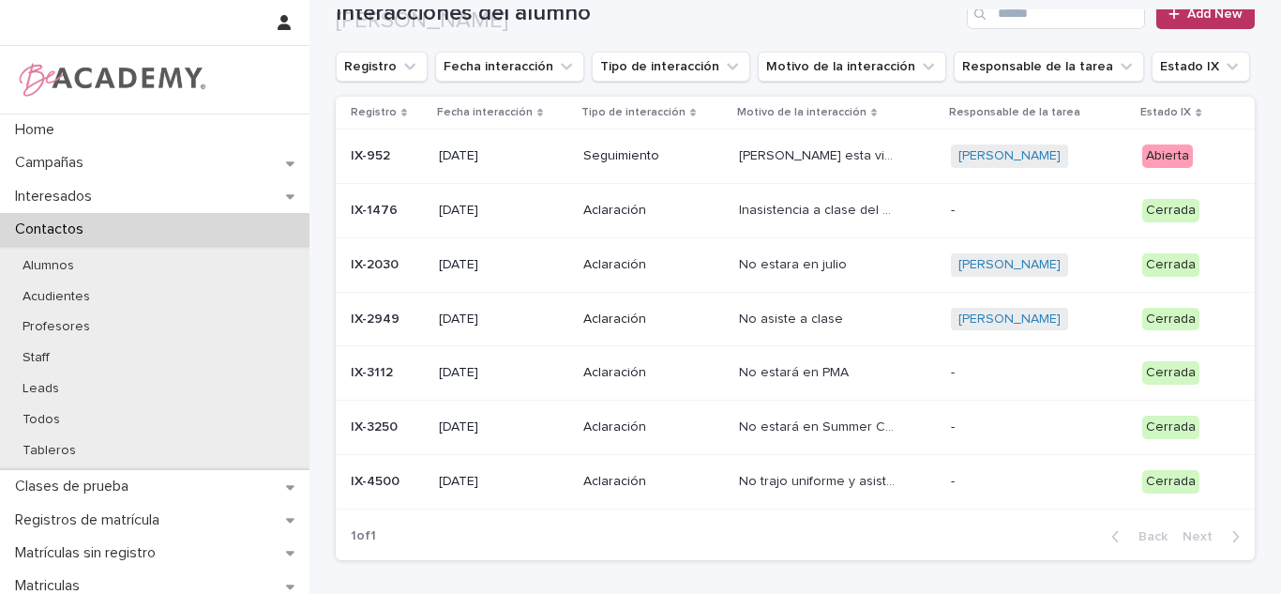
scroll to position [243, 0]
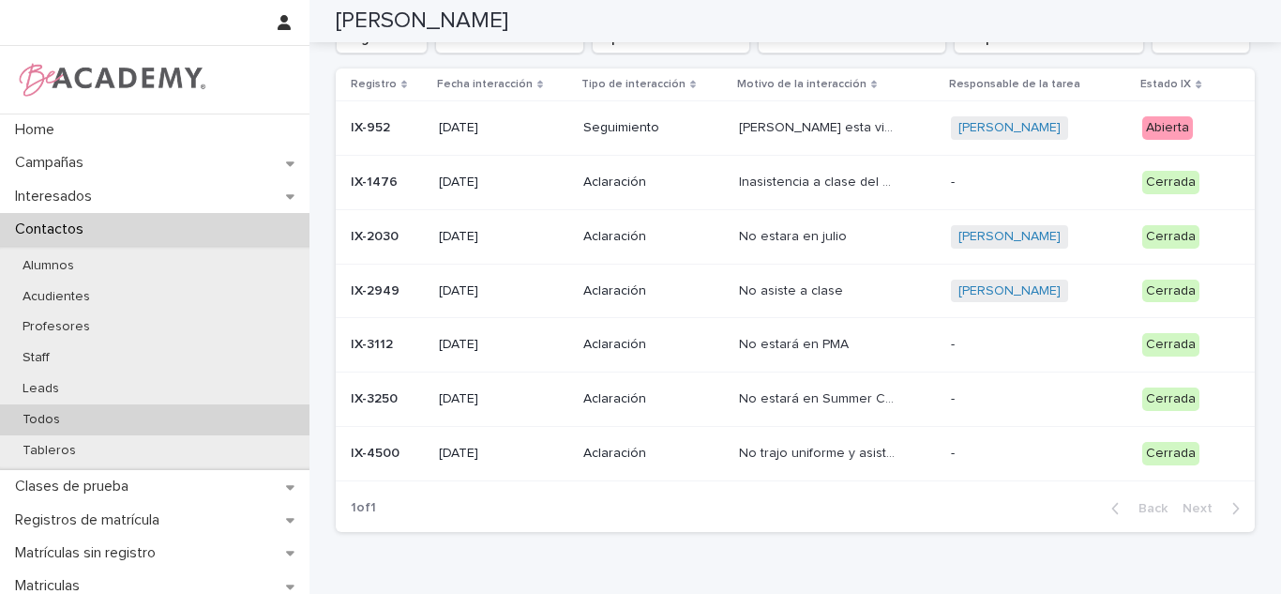
click at [41, 419] on p "Todos" at bounding box center [42, 420] width 68 height 16
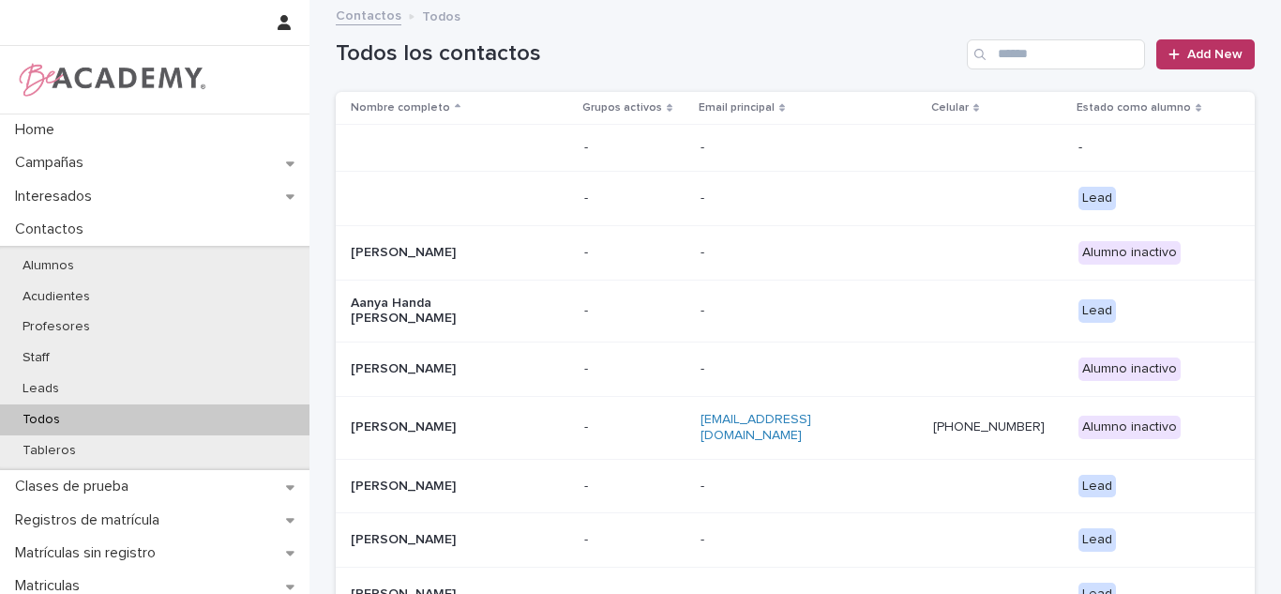
click at [1042, 61] on input "Search" at bounding box center [1056, 54] width 178 height 30
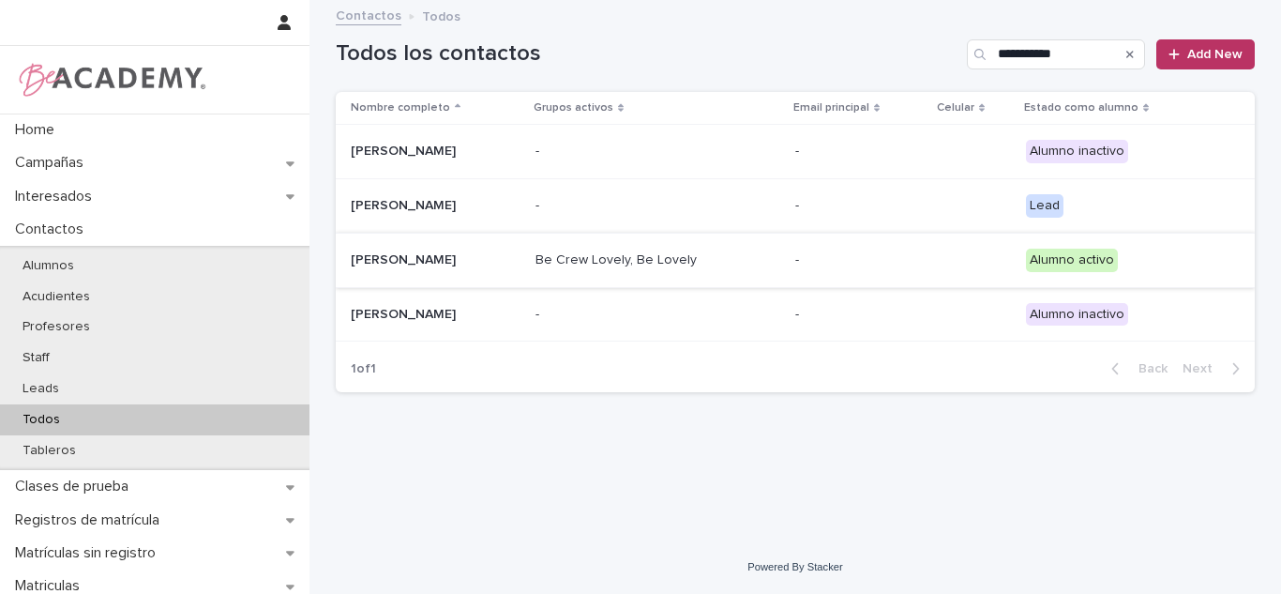
type input "**********"
click at [520, 254] on p "Alicia Posada Sanchez" at bounding box center [436, 260] width 170 height 16
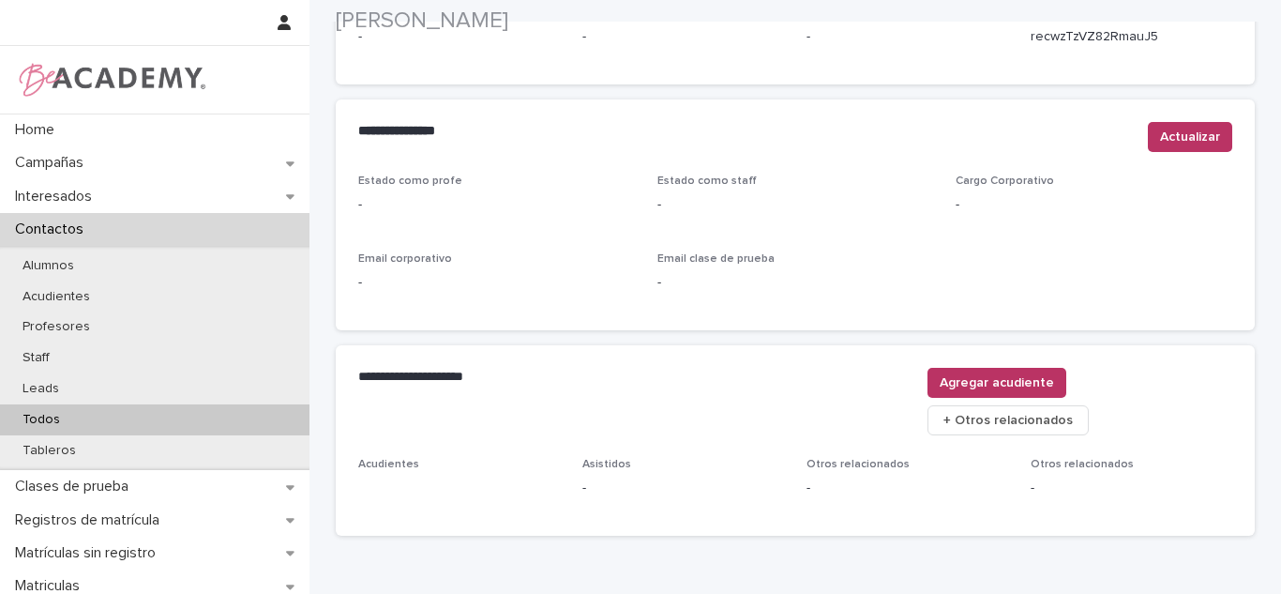
scroll to position [810, 0]
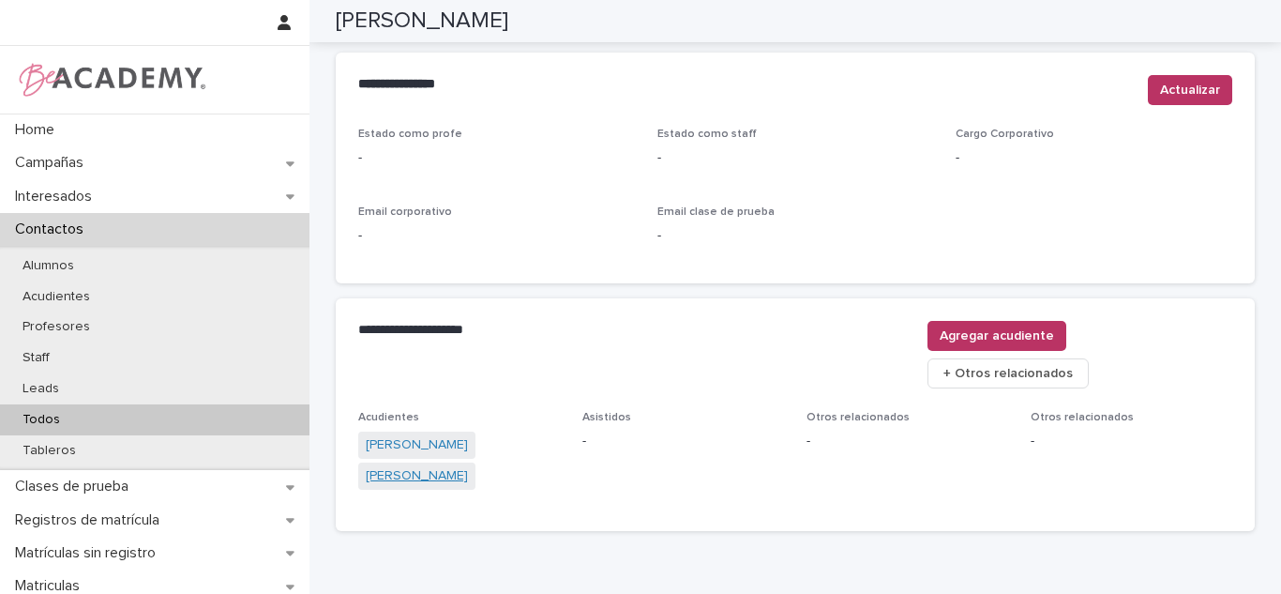
click at [459, 466] on link "[PERSON_NAME]" at bounding box center [417, 476] width 102 height 20
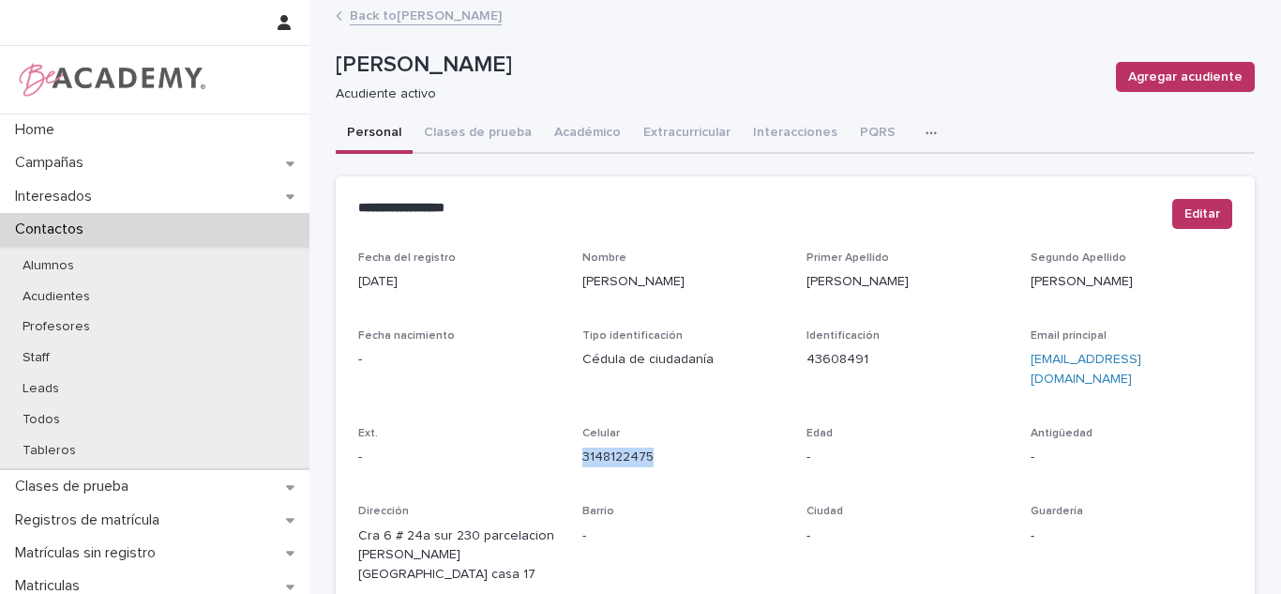
drag, startPoint x: 665, startPoint y: 442, endPoint x: 569, endPoint y: 438, distance: 95.7
click at [569, 438] on div "Fecha del registro 27/10/2022 Nombre Luisa Catalina Primer Apellido Sanchez Seg…" at bounding box center [795, 548] width 874 height 594
copy link "3148122475"
click at [57, 426] on p "Todos" at bounding box center [42, 420] width 68 height 16
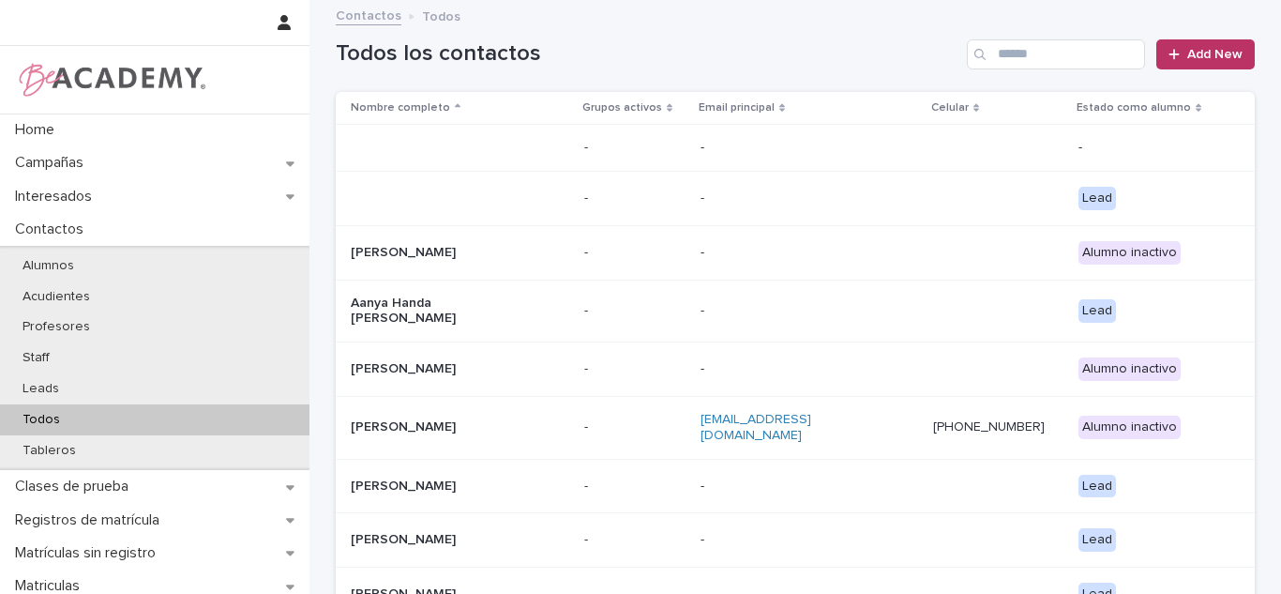
click at [1053, 69] on div "Todos los contactos Add New" at bounding box center [795, 47] width 919 height 90
click at [1033, 39] on input "Search" at bounding box center [1056, 54] width 178 height 30
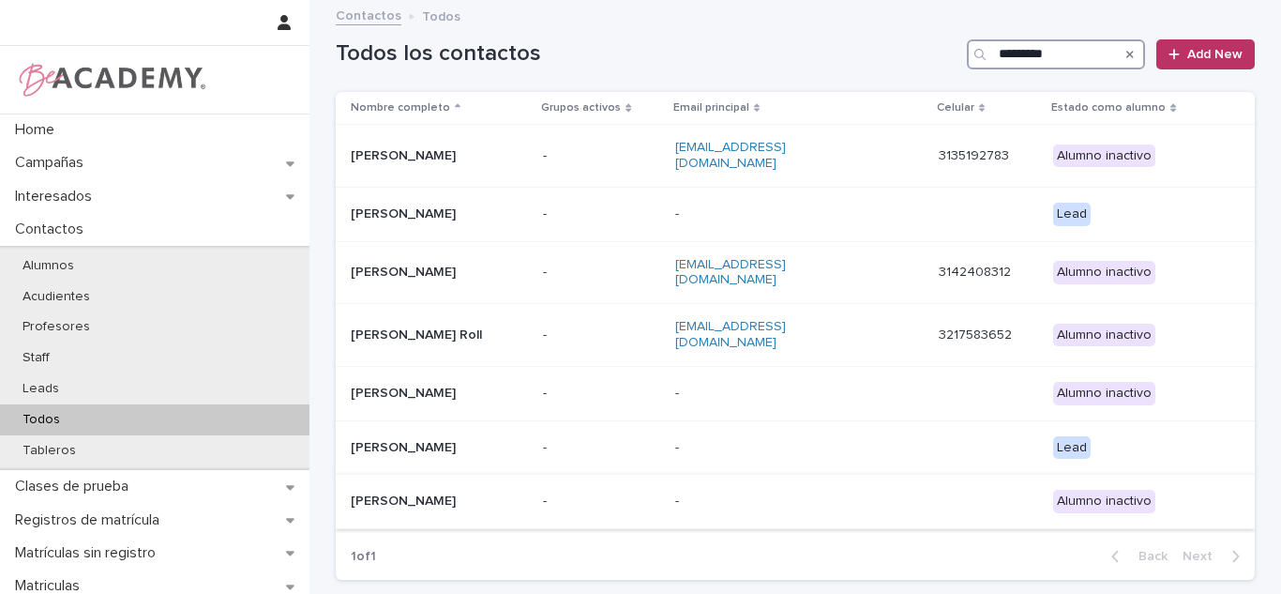
type input "*********"
click at [465, 493] on p "Sofia Cartagena Castaño" at bounding box center [439, 501] width 177 height 16
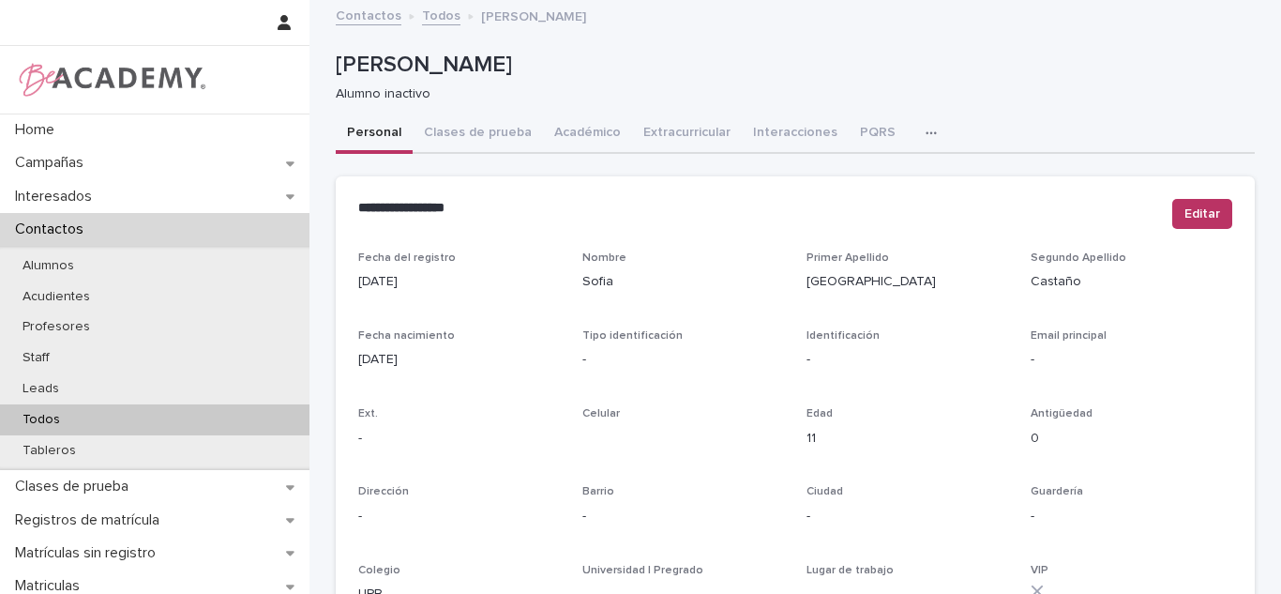
click at [96, 425] on div "Todos" at bounding box center [154, 419] width 309 height 31
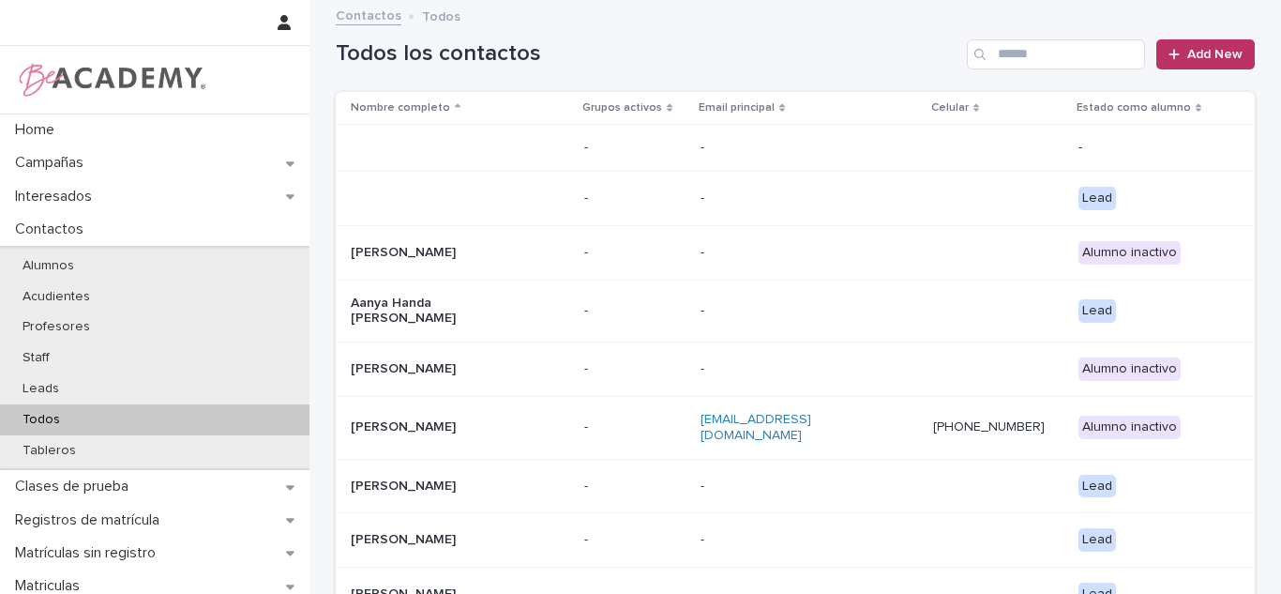
click at [1088, 44] on input "Search" at bounding box center [1056, 54] width 178 height 30
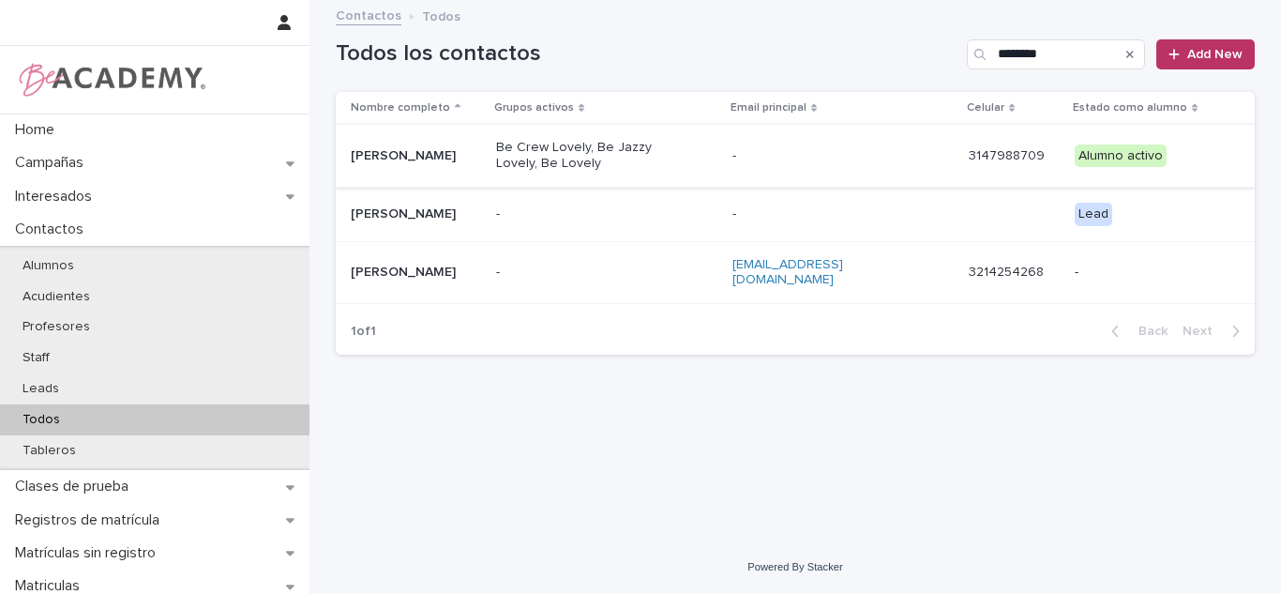
type input "********"
click at [481, 163] on p "[PERSON_NAME]" at bounding box center [416, 156] width 130 height 16
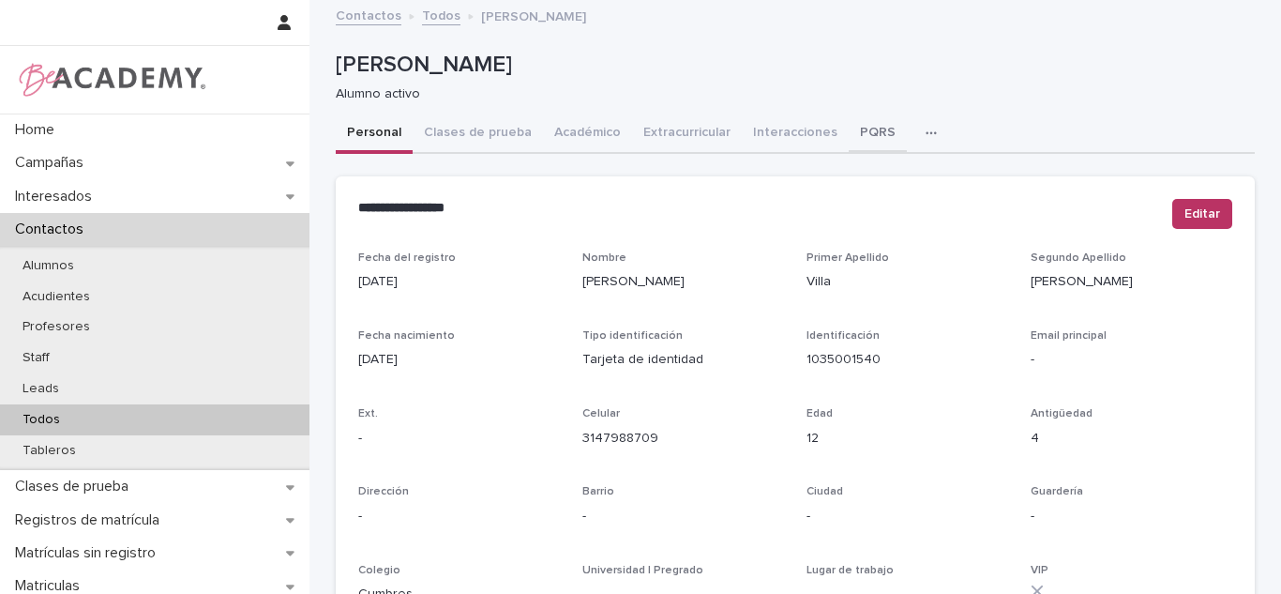
drag, startPoint x: 862, startPoint y: 125, endPoint x: 873, endPoint y: 134, distance: 14.6
click at [863, 125] on button "PQRS" at bounding box center [878, 133] width 58 height 39
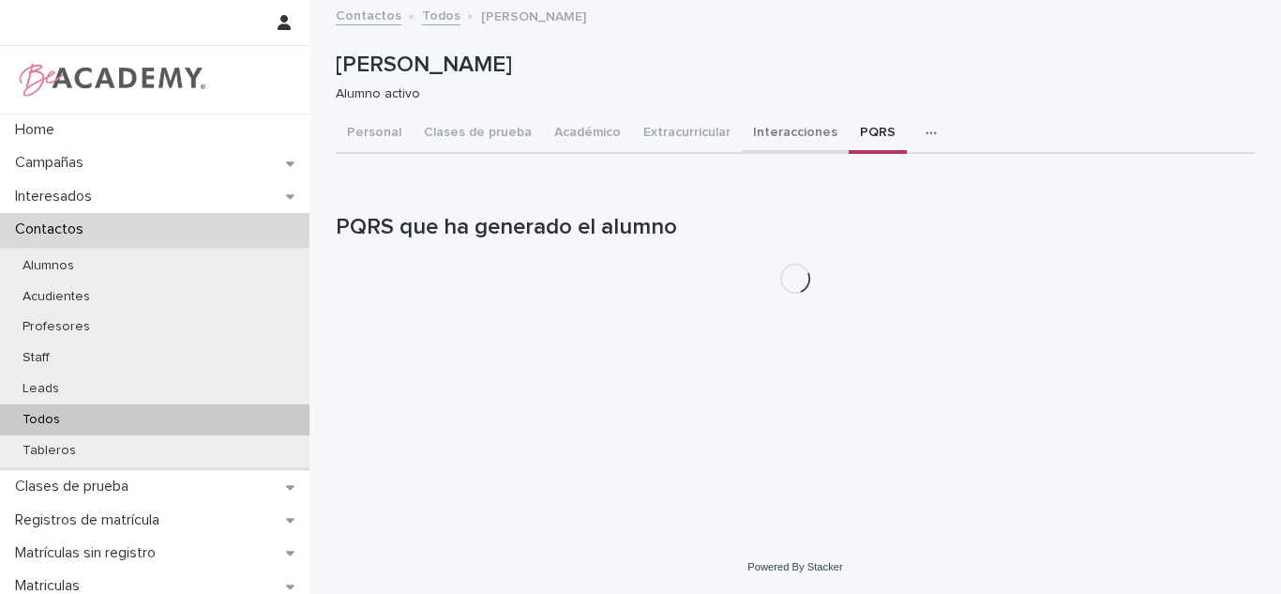
click at [813, 128] on button "Interacciones" at bounding box center [795, 133] width 107 height 39
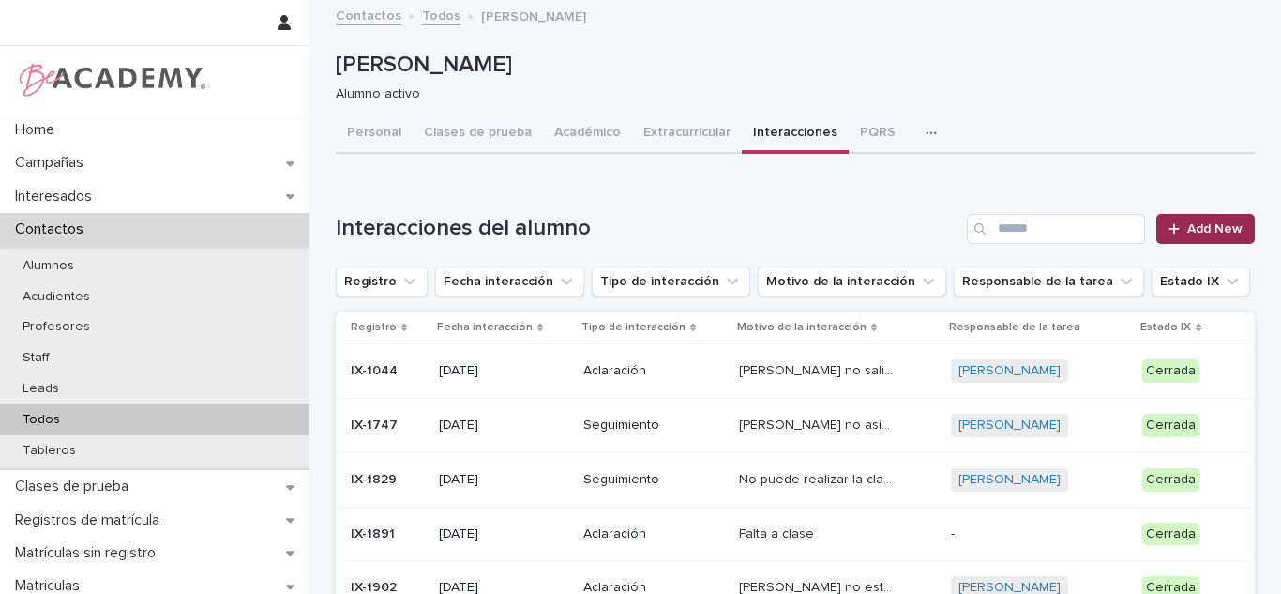
click at [1221, 229] on span "Add New" at bounding box center [1214, 228] width 55 height 13
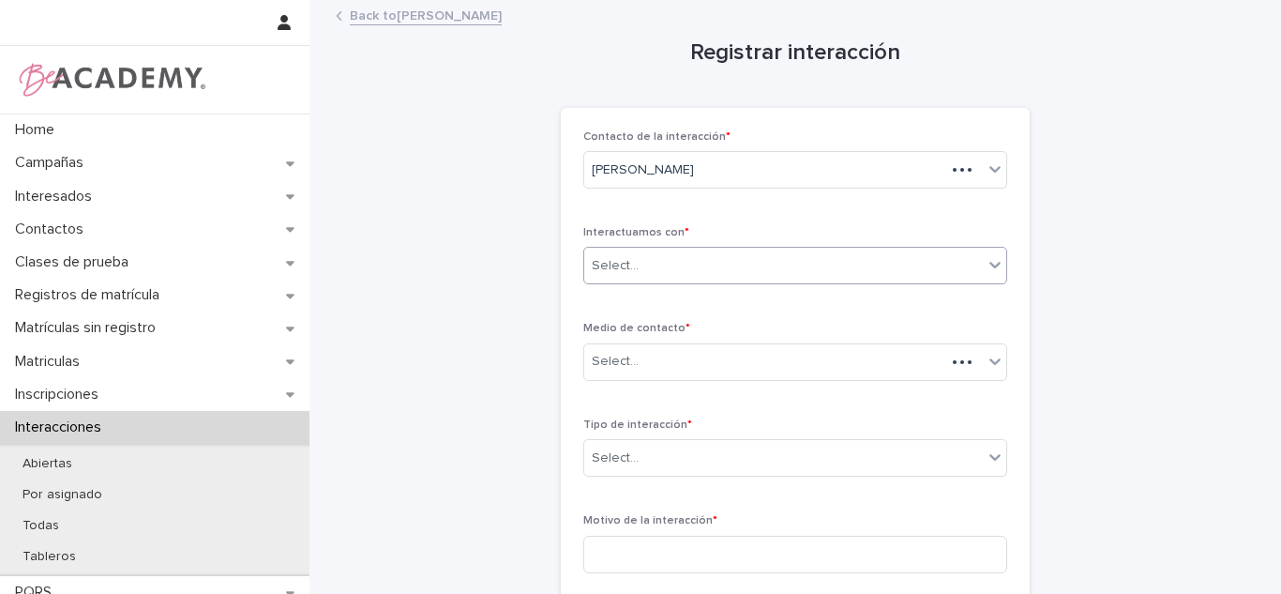
click at [729, 263] on div "Select..." at bounding box center [783, 265] width 399 height 31
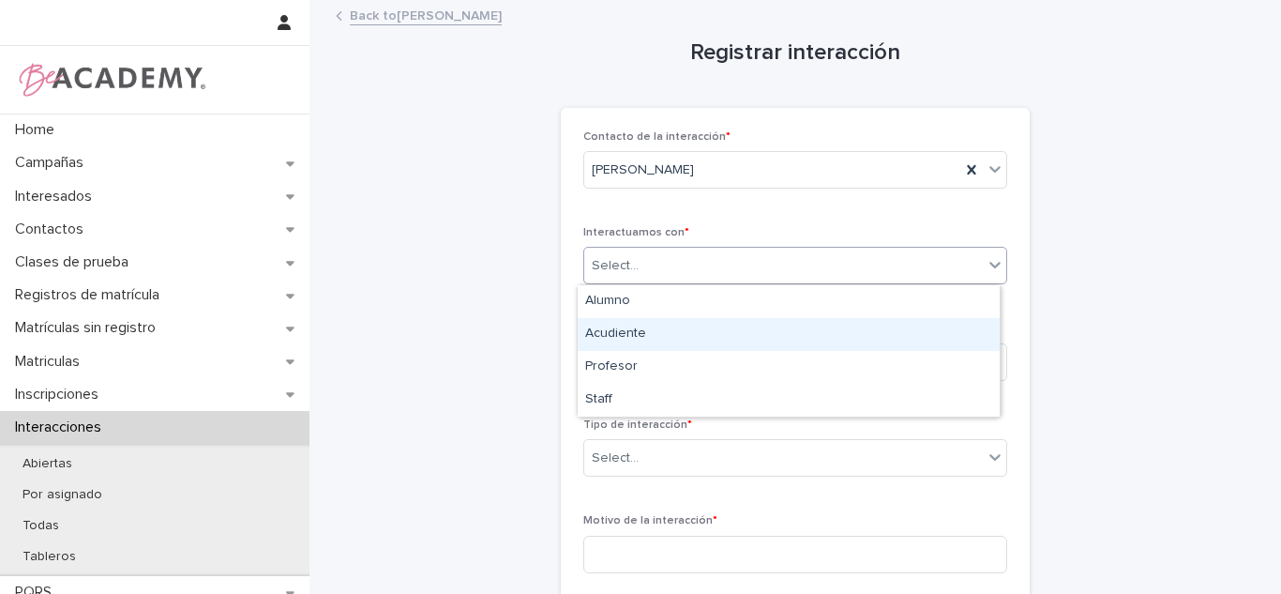
click at [607, 341] on div "Acudiente" at bounding box center [789, 334] width 422 height 33
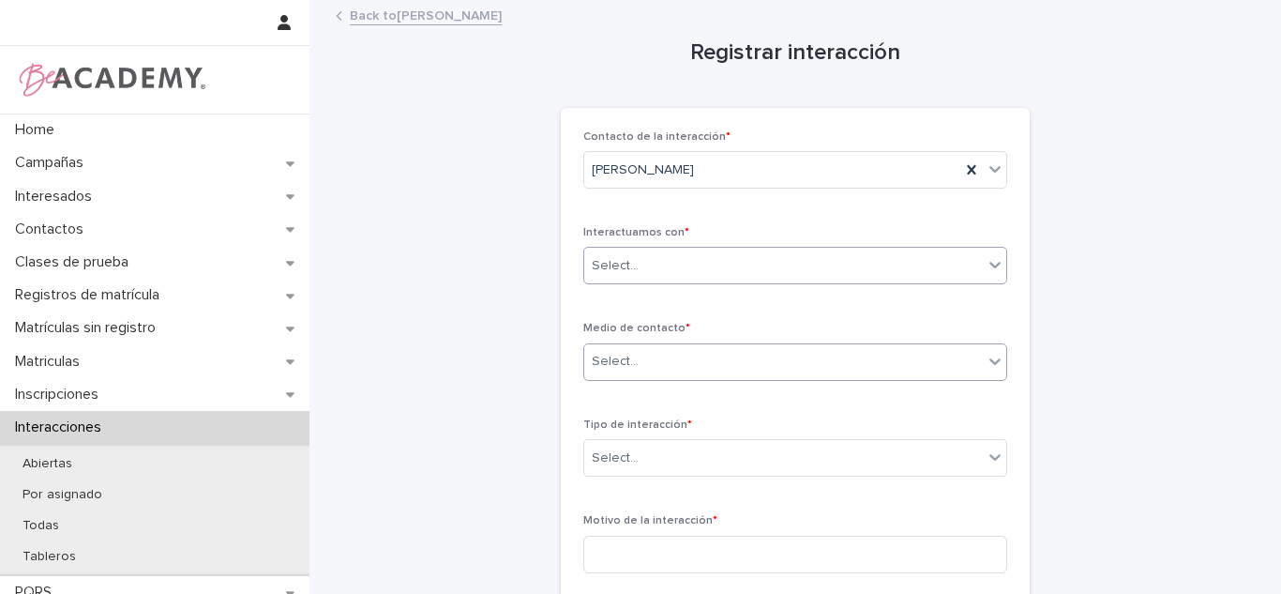
click at [597, 362] on div "Select..." at bounding box center [615, 362] width 47 height 20
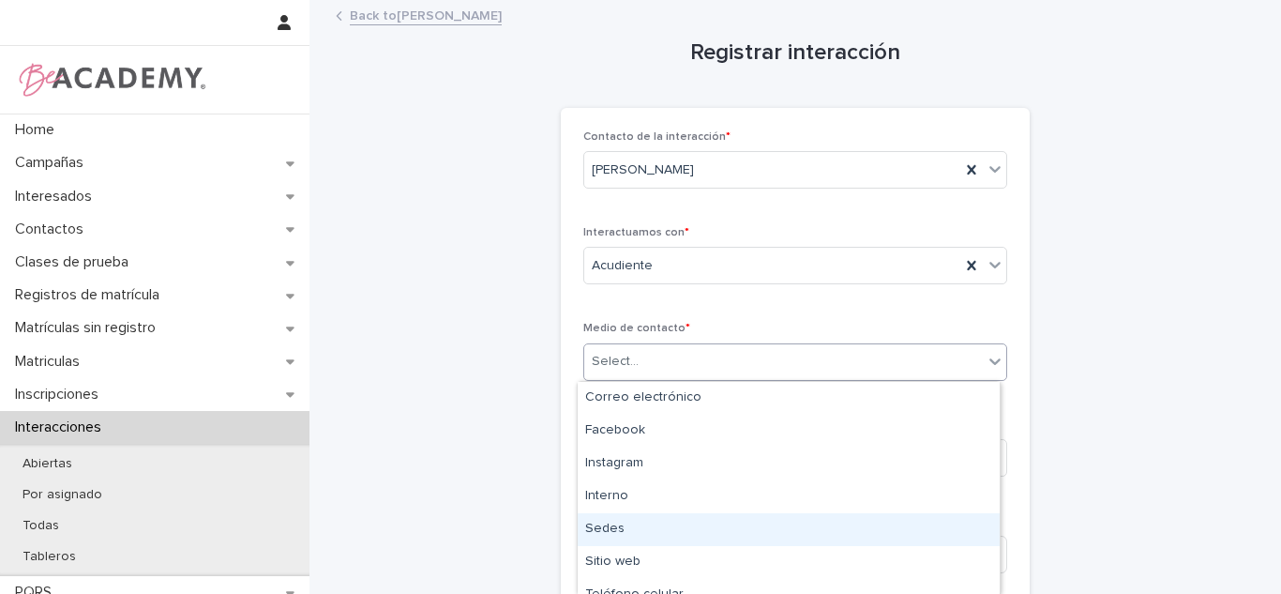
click at [625, 514] on div "Sedes" at bounding box center [789, 529] width 422 height 33
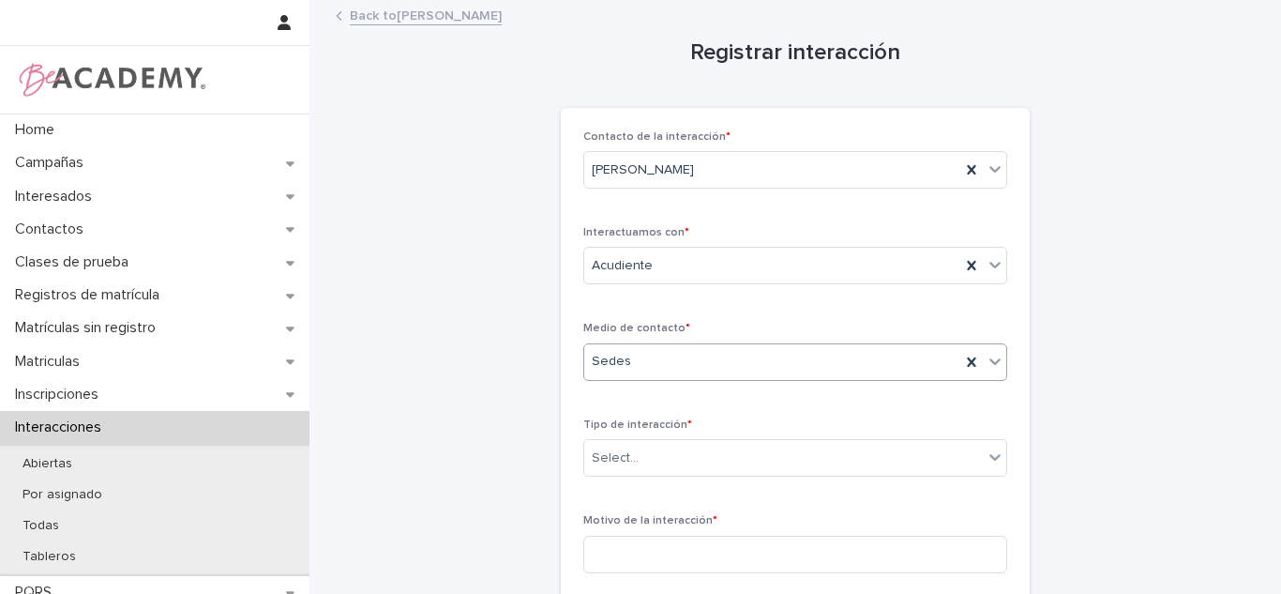
scroll to position [323, 0]
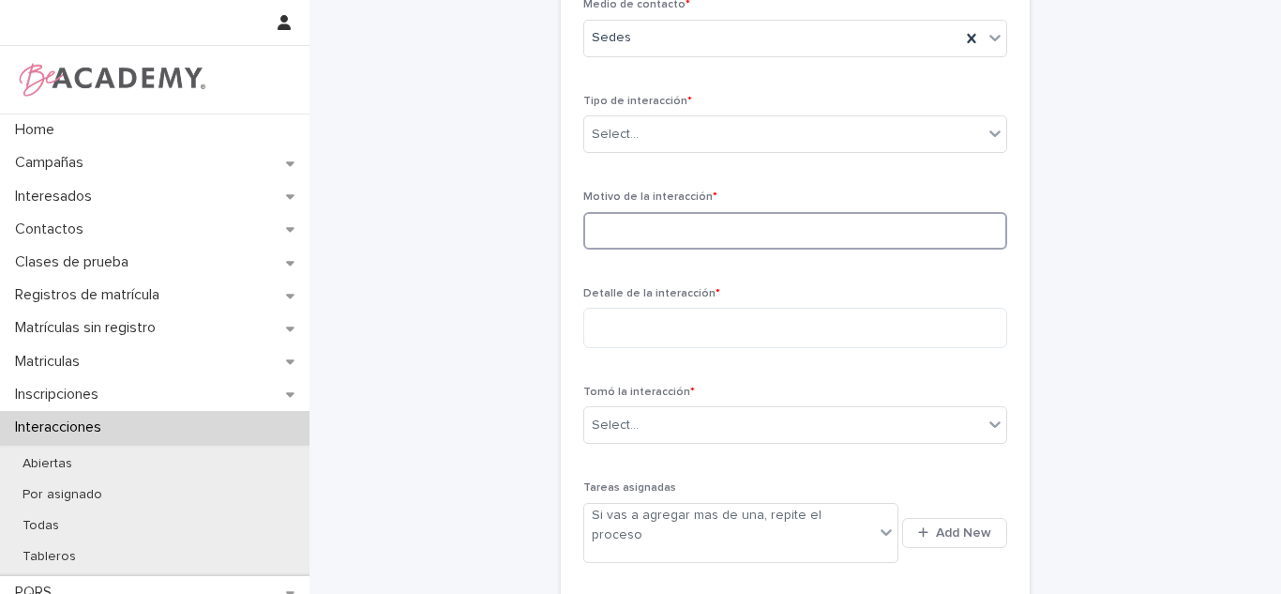
click at [587, 220] on input at bounding box center [795, 231] width 424 height 38
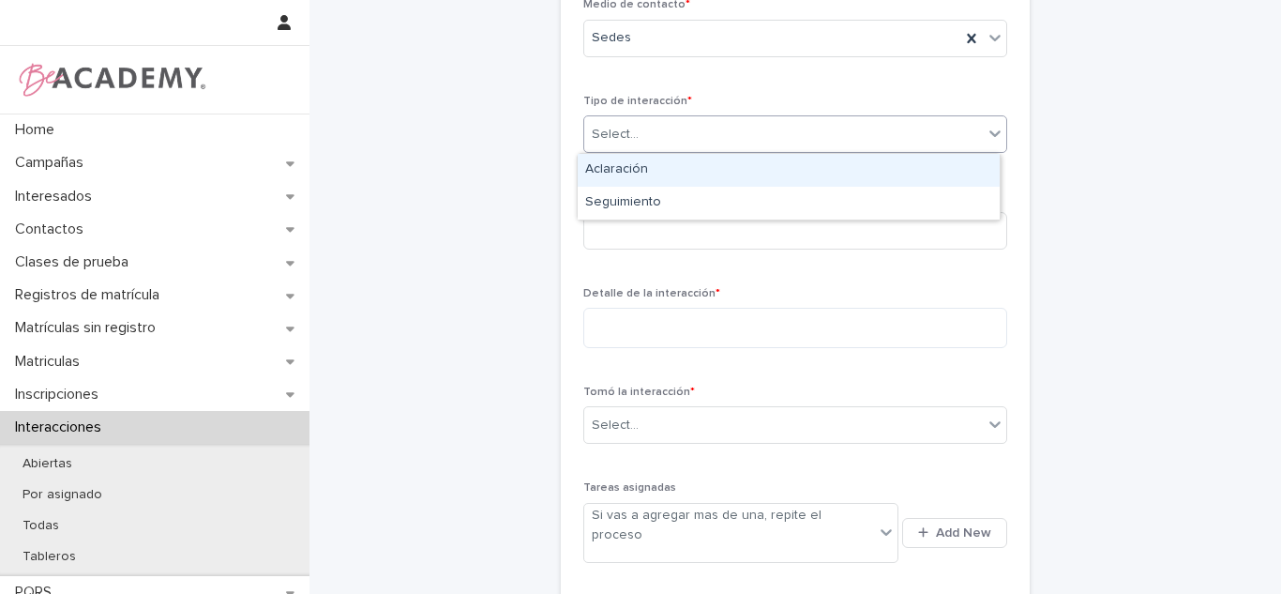
click at [594, 128] on div "Select..." at bounding box center [615, 135] width 47 height 20
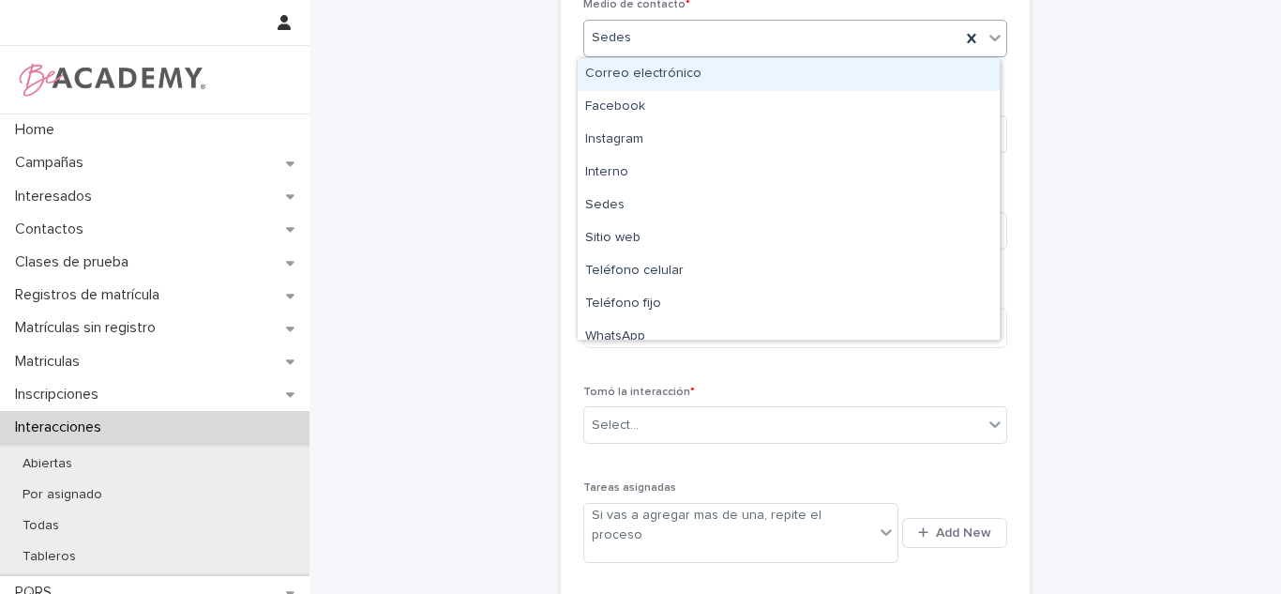
click at [625, 46] on div "Sedes" at bounding box center [772, 38] width 376 height 31
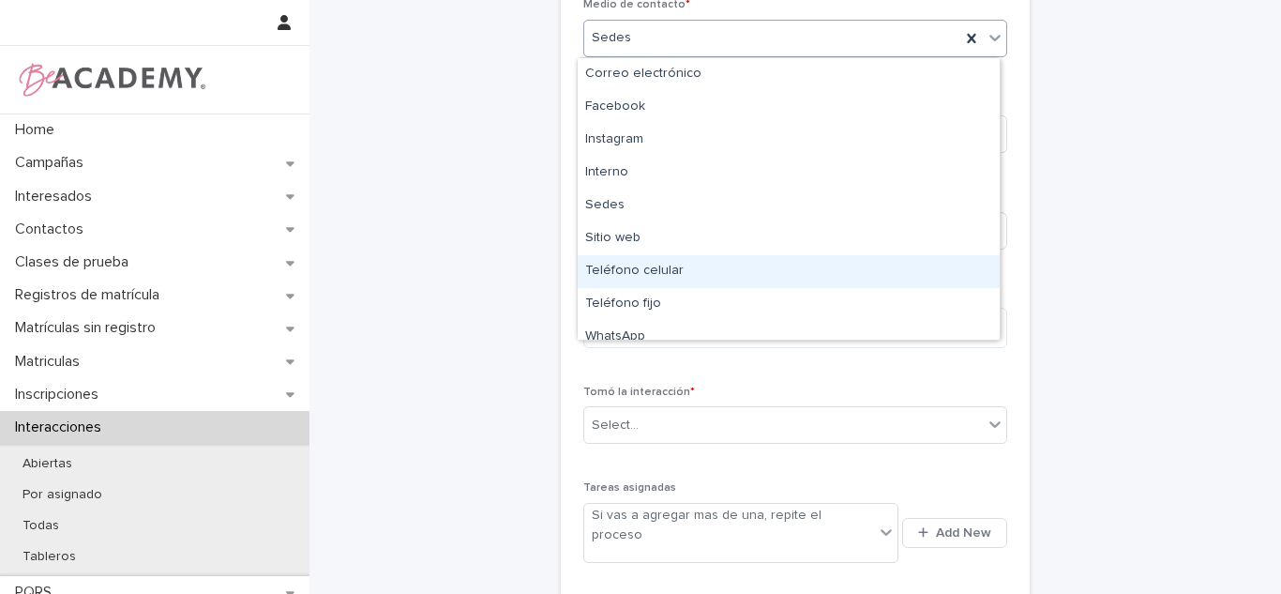
click at [630, 274] on div "Teléfono celular" at bounding box center [789, 271] width 422 height 33
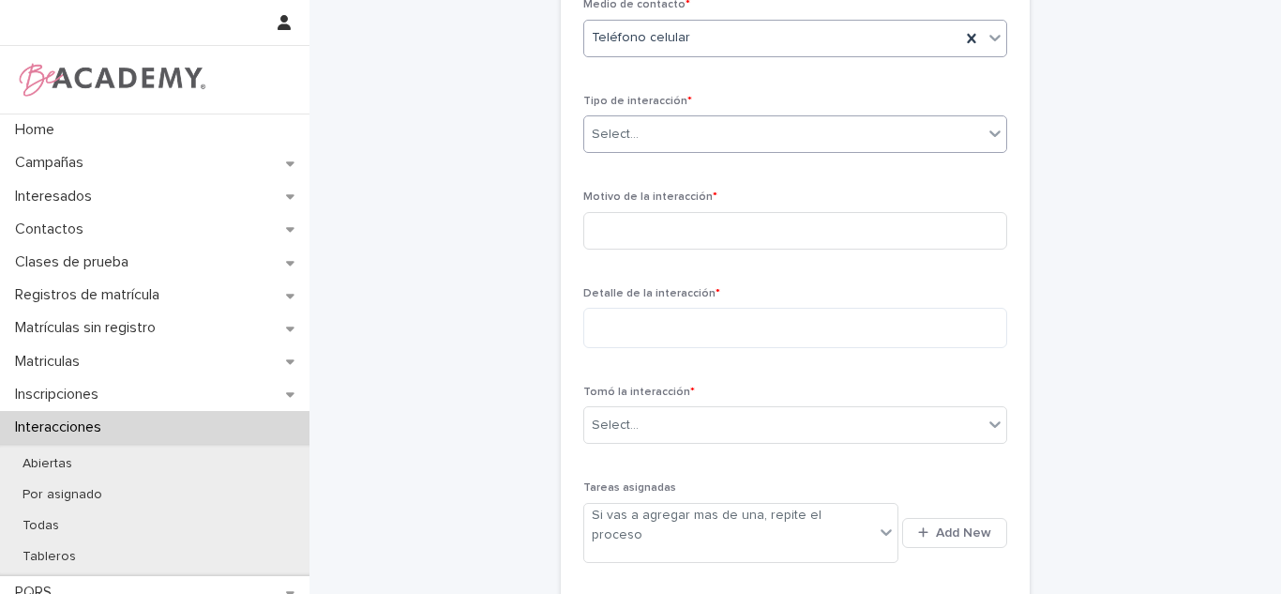
click at [628, 126] on div "Select..." at bounding box center [615, 135] width 47 height 20
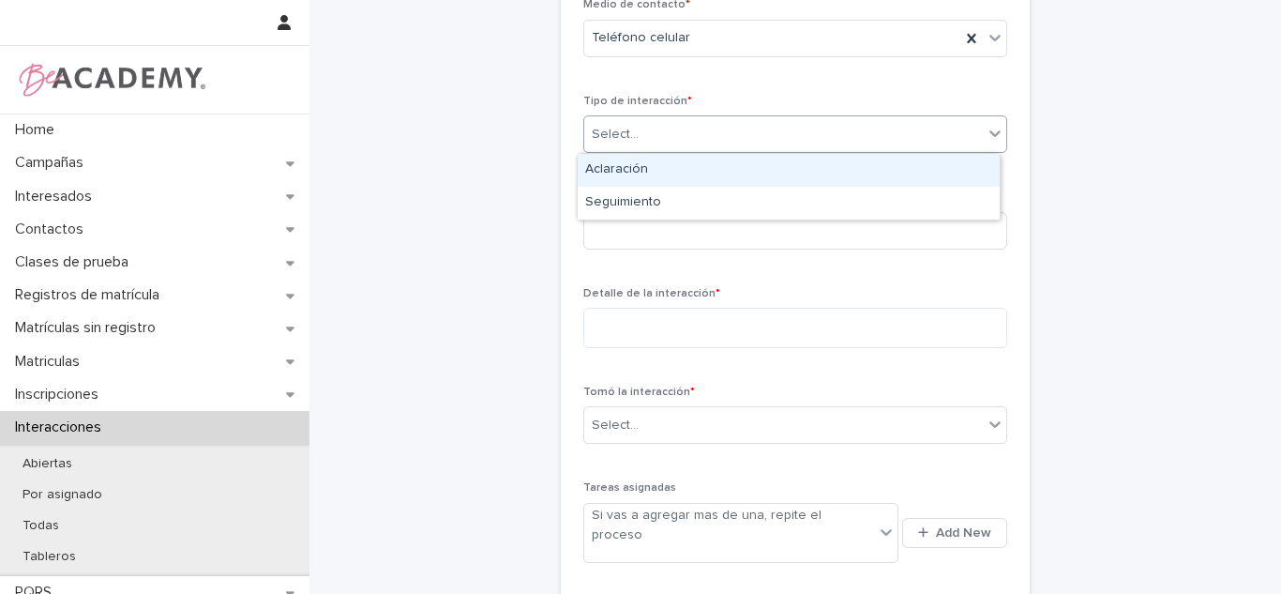
click at [630, 176] on div "Aclaración" at bounding box center [789, 170] width 422 height 33
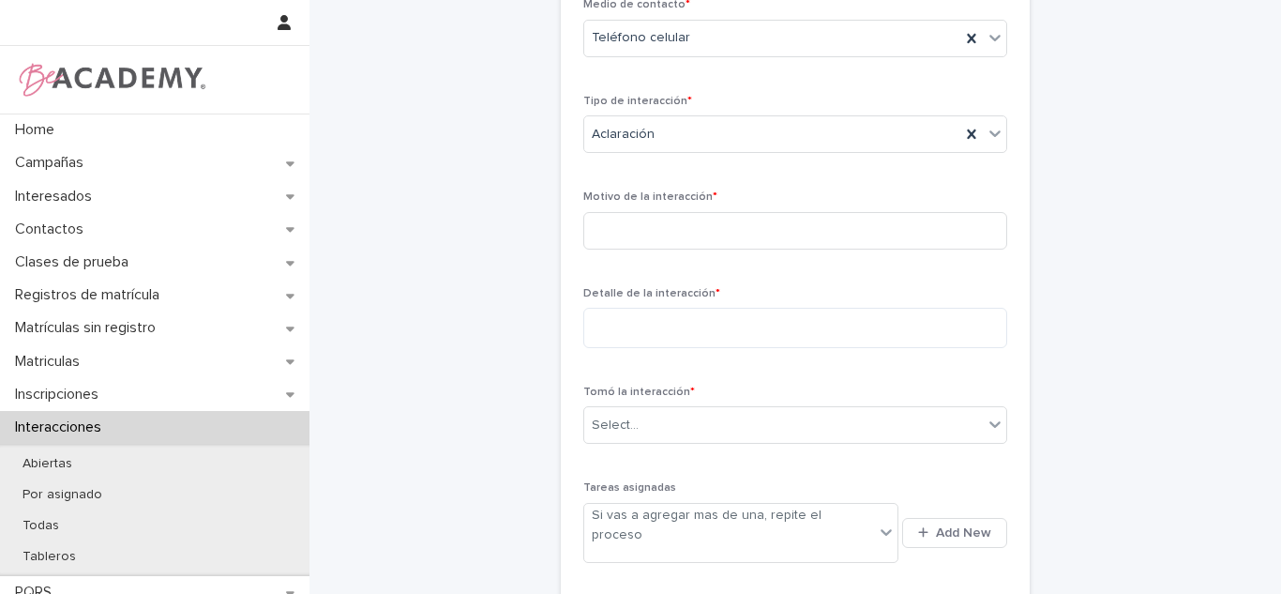
click at [624, 203] on span "Motivo de la interacción *" at bounding box center [650, 196] width 134 height 11
click at [622, 224] on input at bounding box center [795, 231] width 424 height 38
paste input "**********"
click at [599, 231] on input "**********" at bounding box center [795, 231] width 424 height 38
type input "**********"
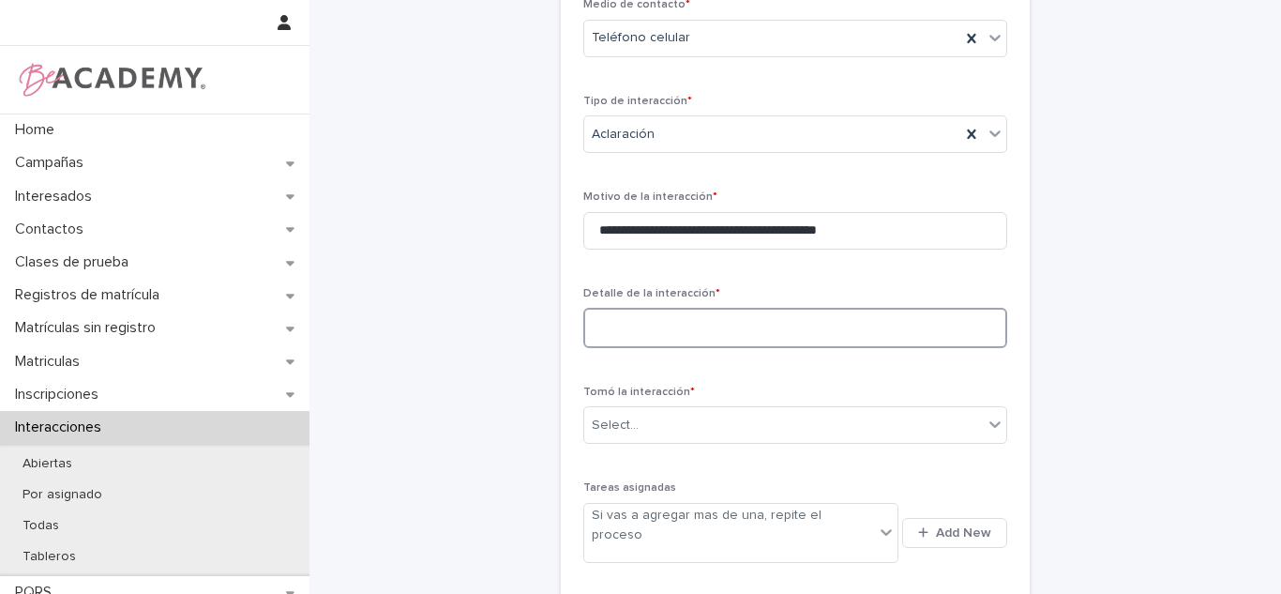
click at [713, 316] on textarea at bounding box center [795, 328] width 424 height 40
paste textarea "**********"
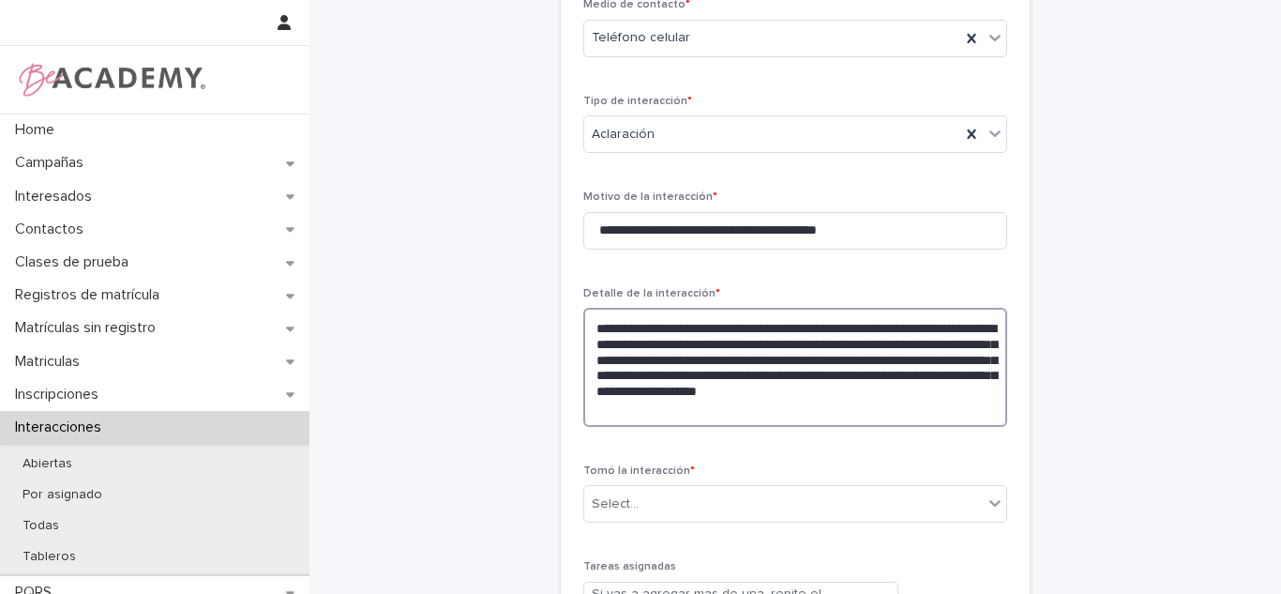
click at [605, 355] on textarea "**********" at bounding box center [795, 367] width 424 height 119
click at [754, 347] on textarea "**********" at bounding box center [795, 367] width 424 height 119
drag, startPoint x: 963, startPoint y: 340, endPoint x: 963, endPoint y: 425, distance: 84.4
click at [963, 425] on textarea "**********" at bounding box center [795, 367] width 424 height 119
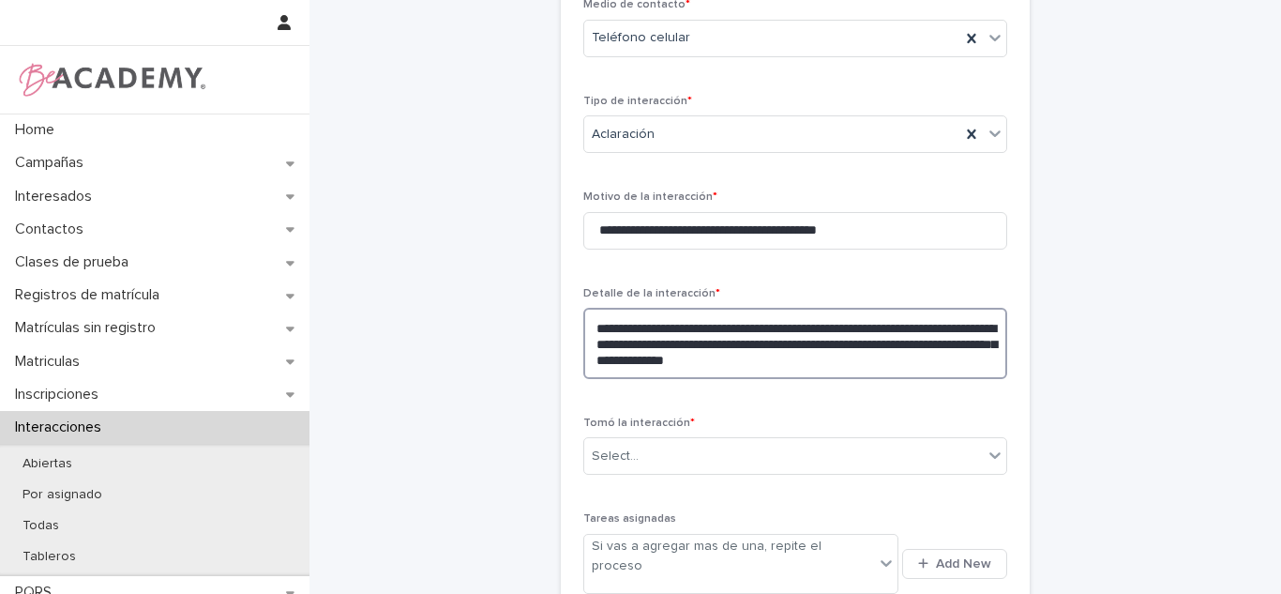
click at [939, 368] on textarea "**********" at bounding box center [795, 343] width 424 height 71
type textarea "**********"
click at [768, 469] on div "Select..." at bounding box center [783, 456] width 399 height 31
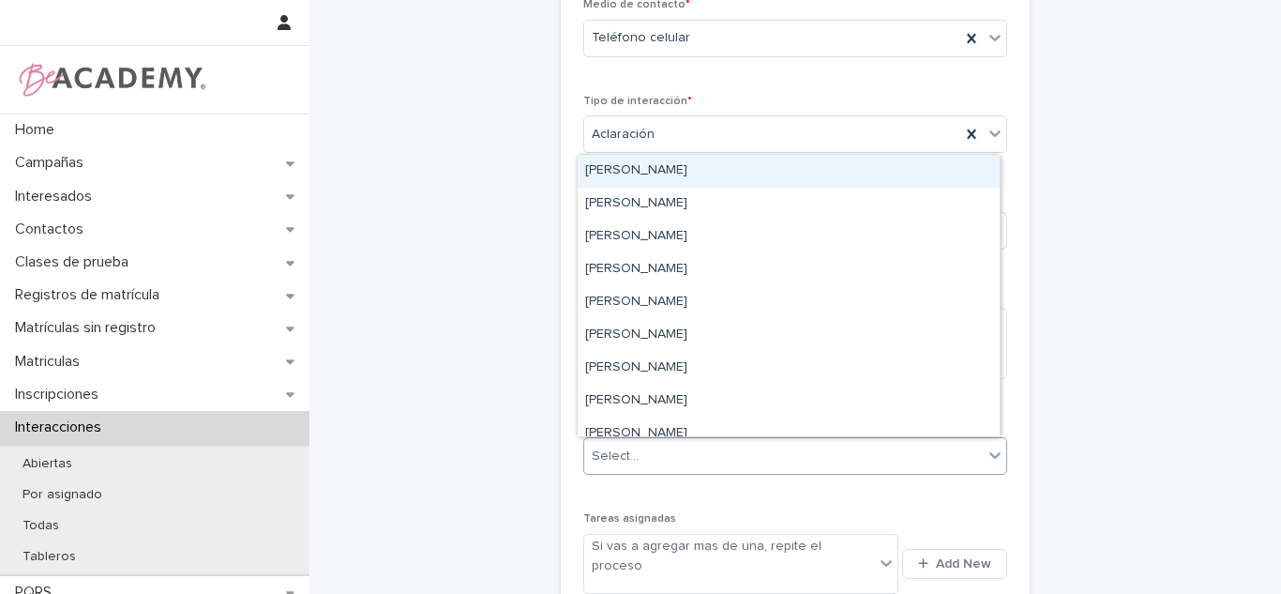
click at [622, 183] on div "Carolina Castillo Cuadrado" at bounding box center [789, 171] width 422 height 33
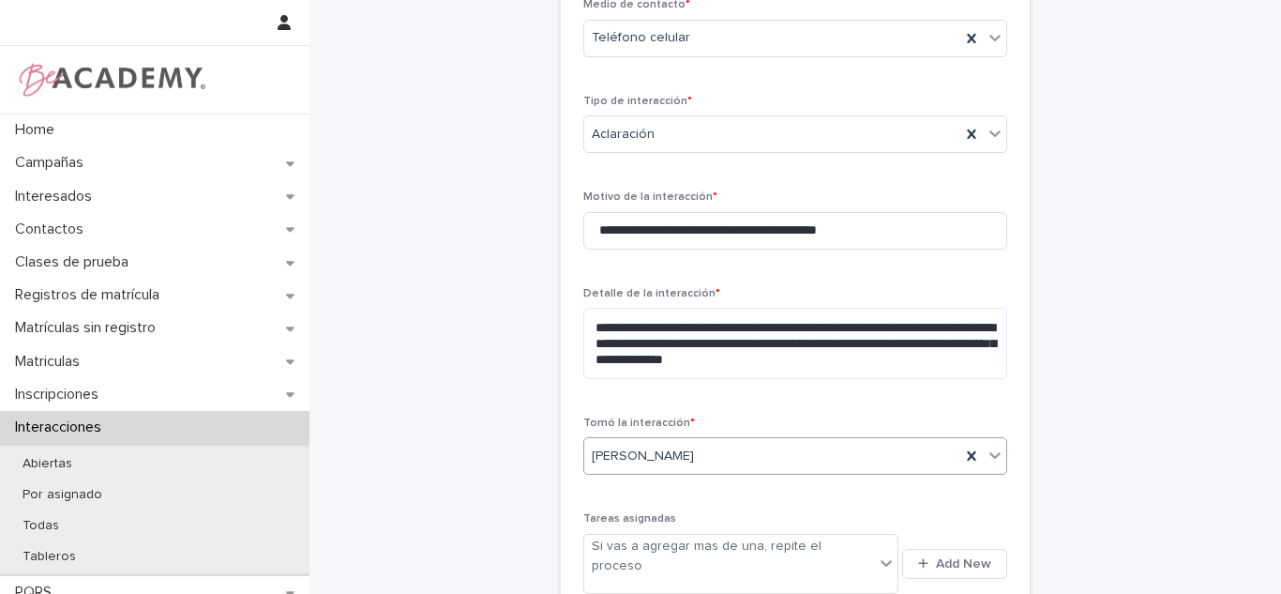
scroll to position [582, 0]
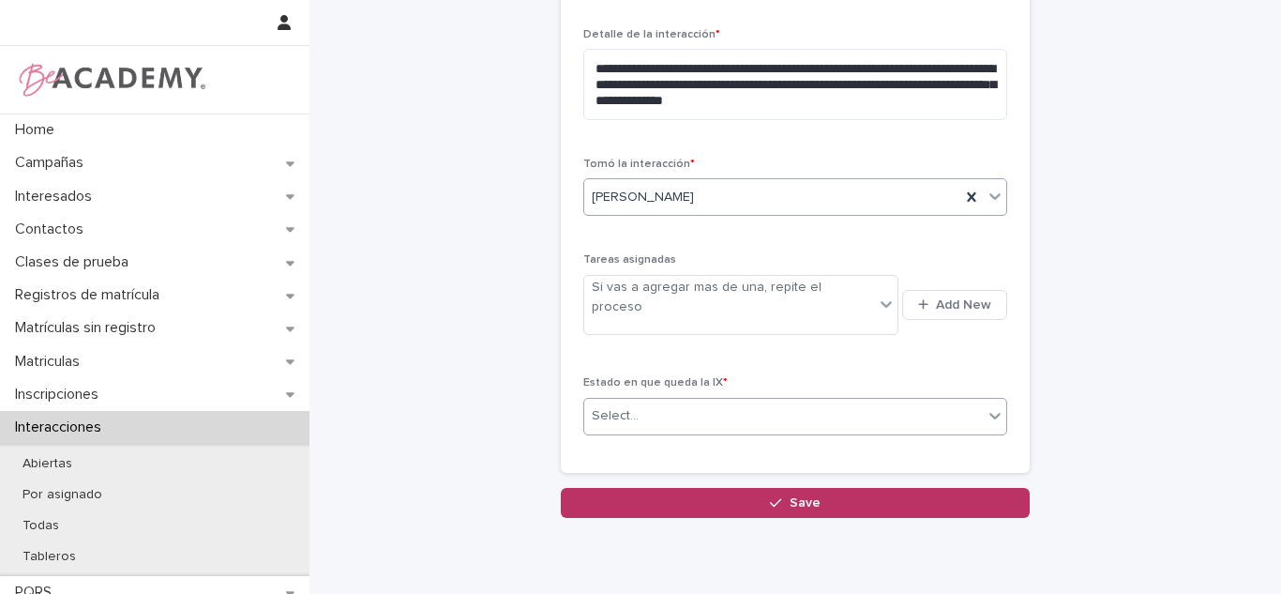
click at [667, 412] on body "**********" at bounding box center [640, 297] width 1281 height 594
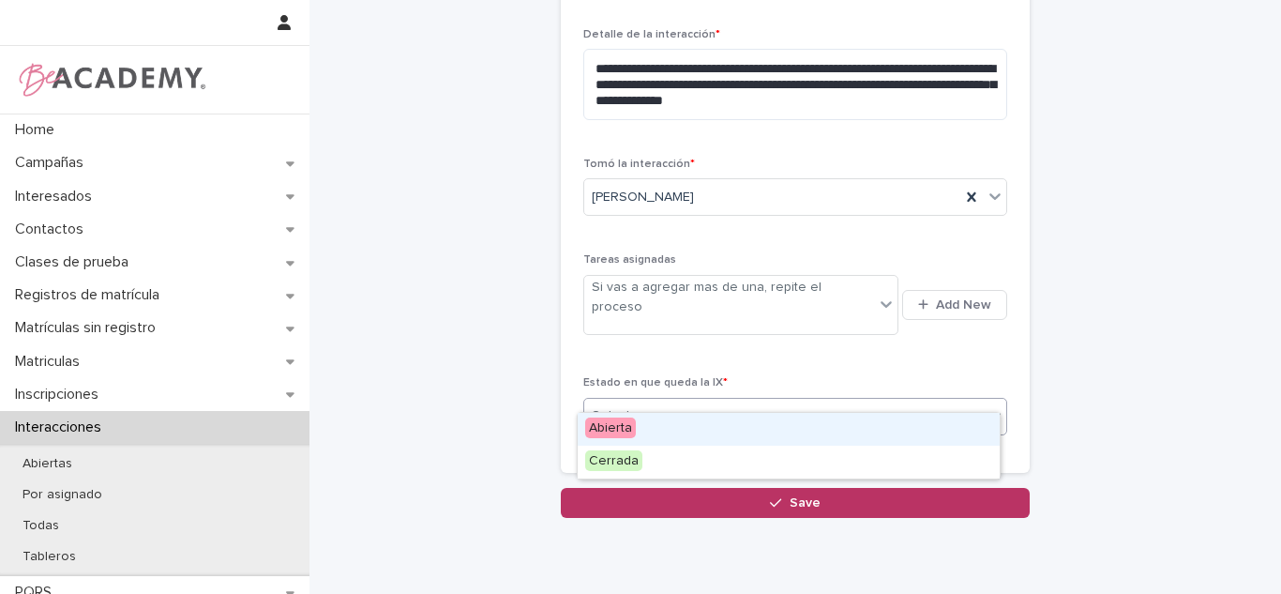
click at [634, 442] on div "Abierta" at bounding box center [789, 429] width 422 height 33
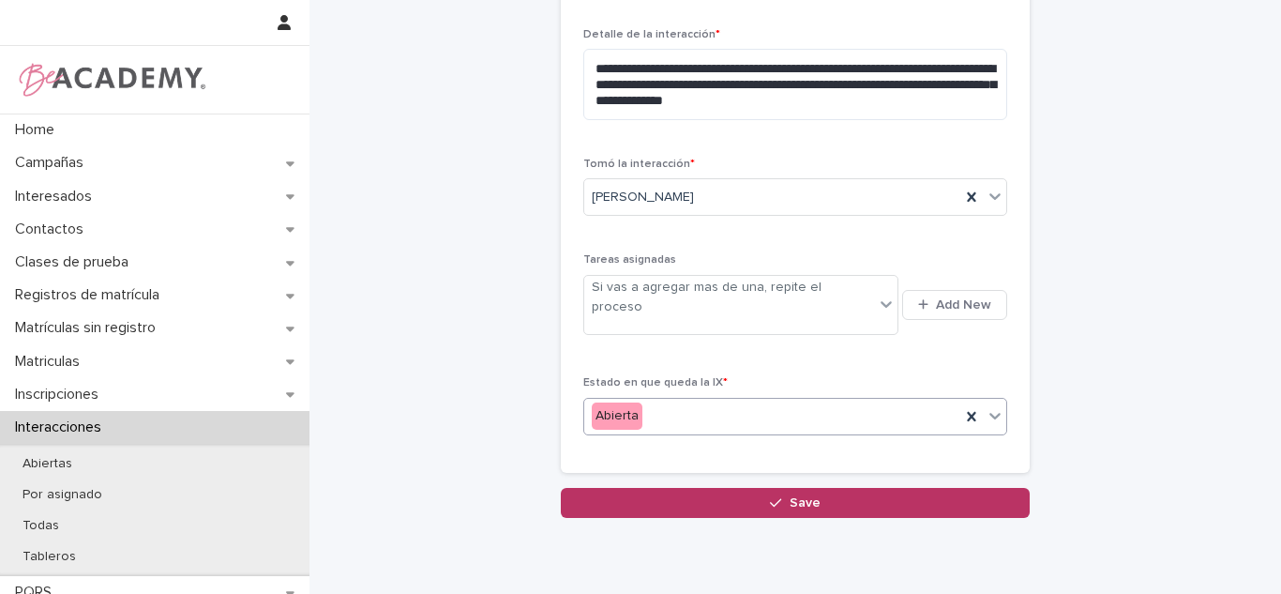
click at [630, 402] on div "Abierta" at bounding box center [617, 415] width 51 height 27
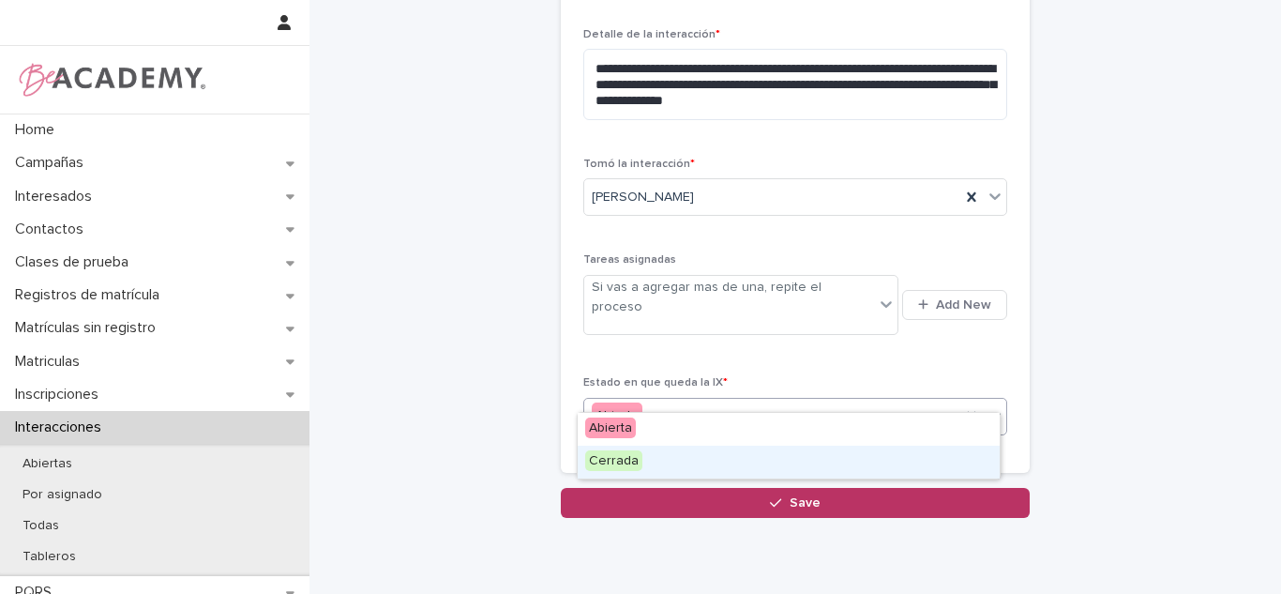
click at [625, 478] on div "Abierta Cerrada" at bounding box center [789, 446] width 424 height 68
click at [614, 462] on span "Cerrada" at bounding box center [613, 460] width 57 height 21
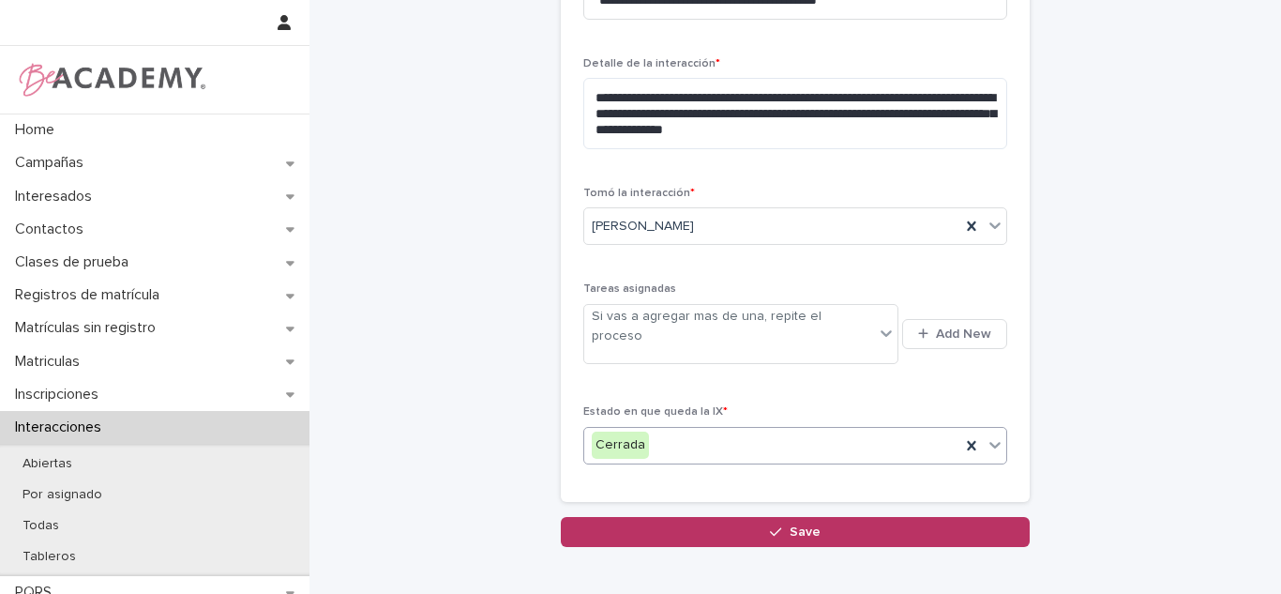
scroll to position [576, 0]
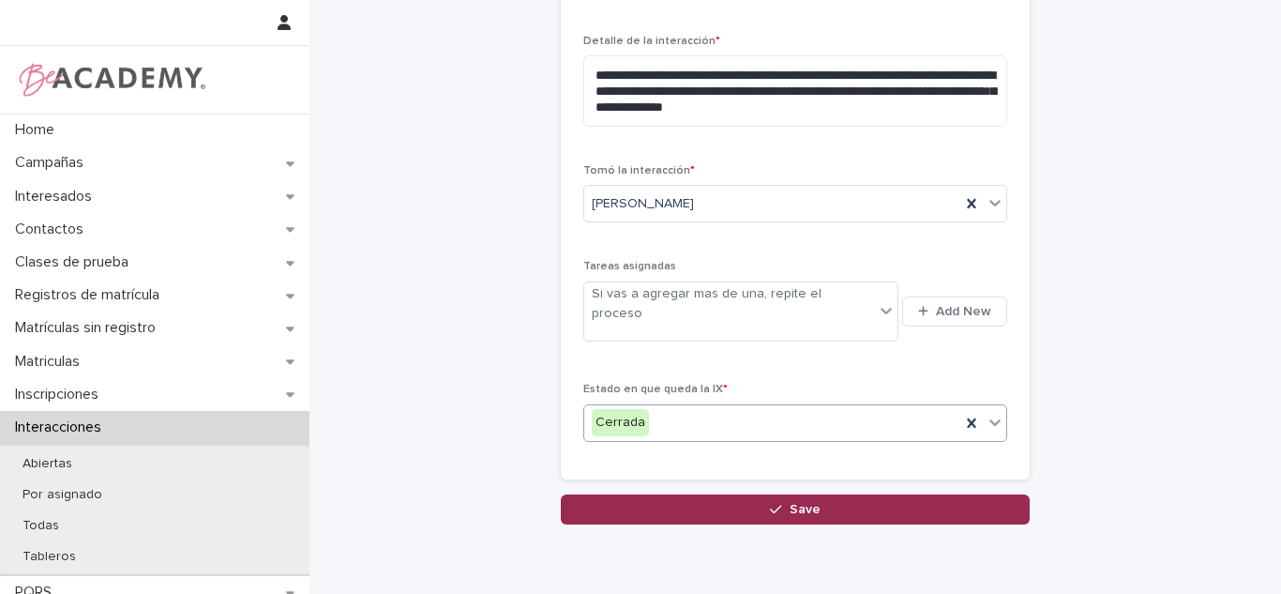
click at [919, 499] on button "Save" at bounding box center [795, 509] width 469 height 30
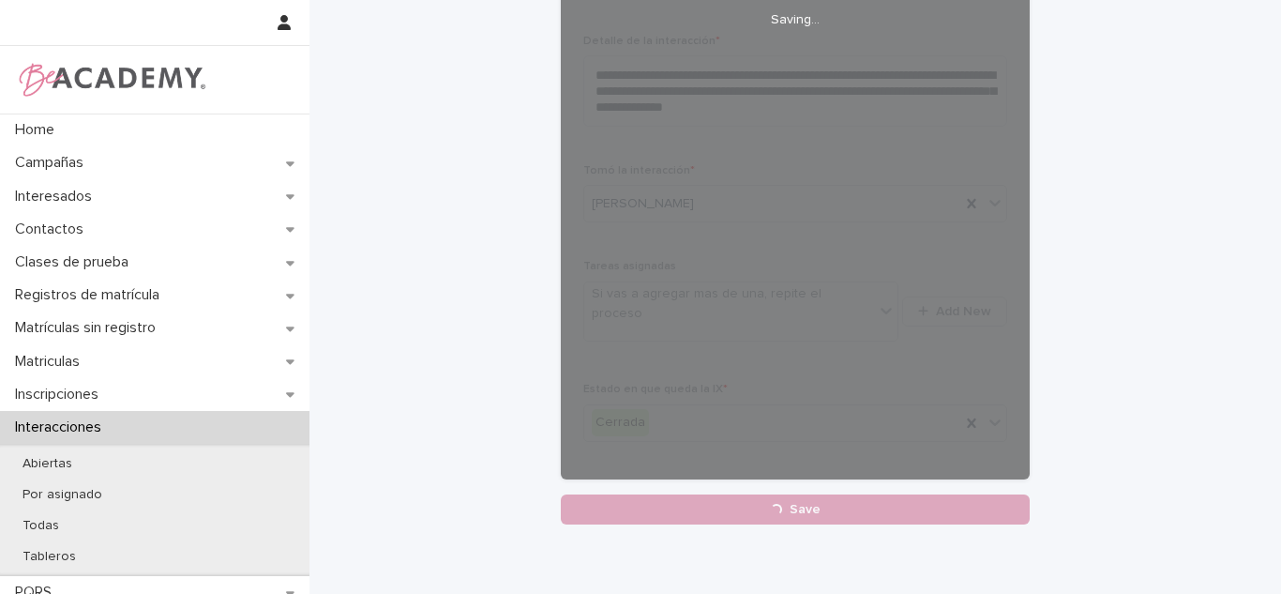
scroll to position [0, 0]
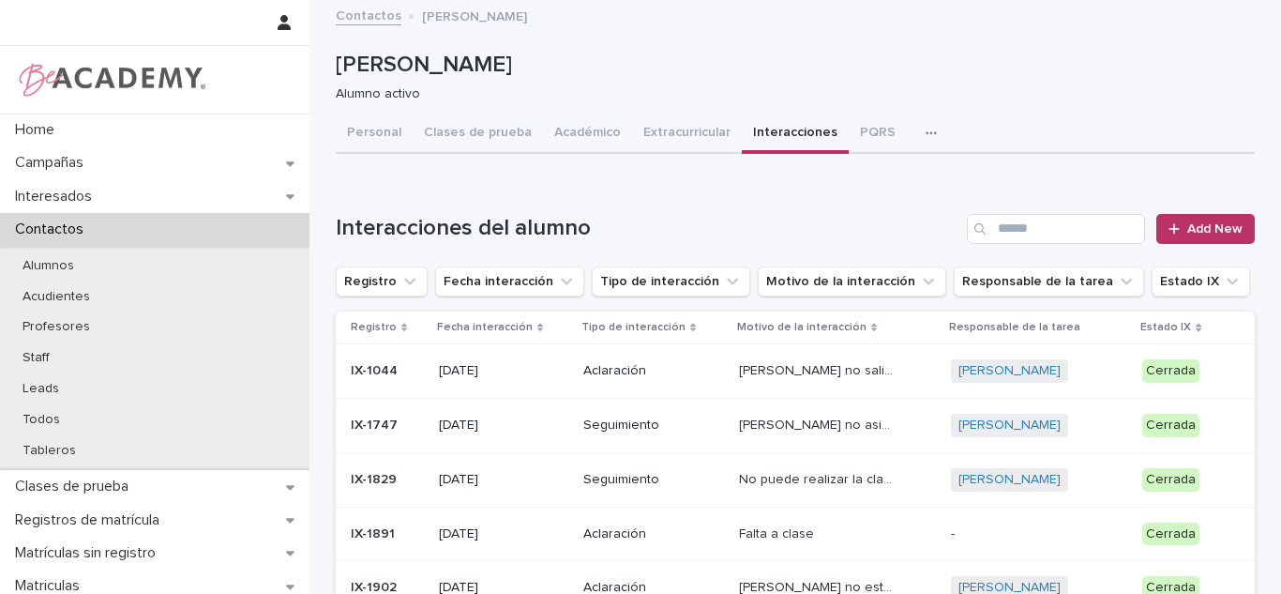
click at [84, 73] on img at bounding box center [111, 80] width 192 height 38
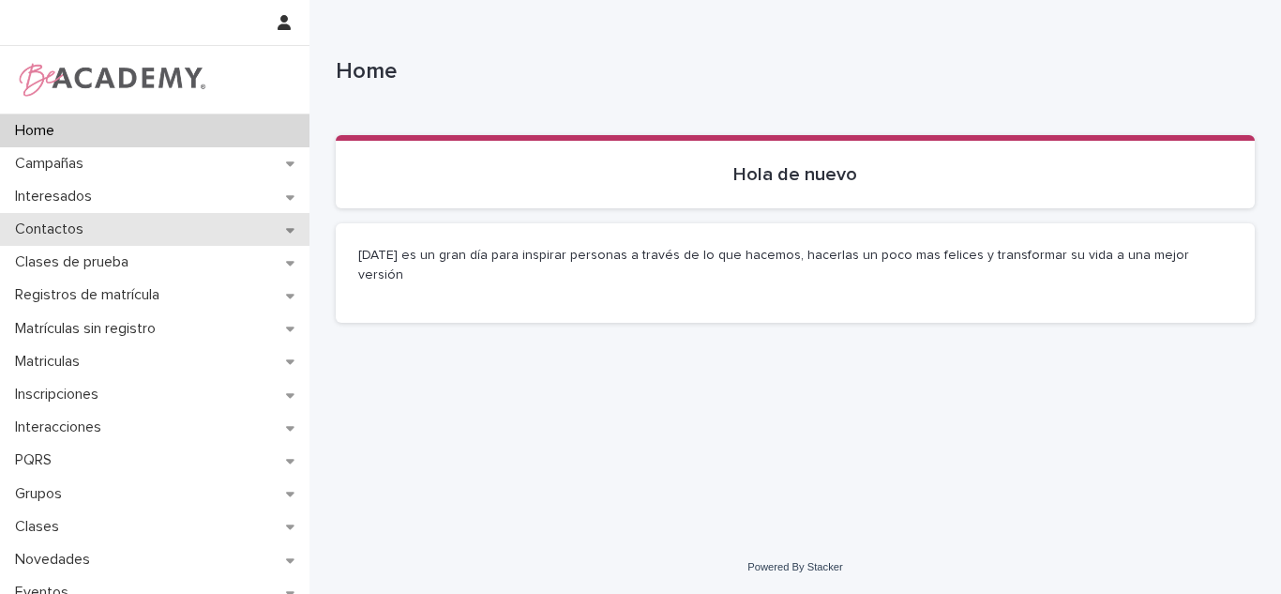
click at [54, 229] on p "Contactos" at bounding box center [53, 229] width 91 height 18
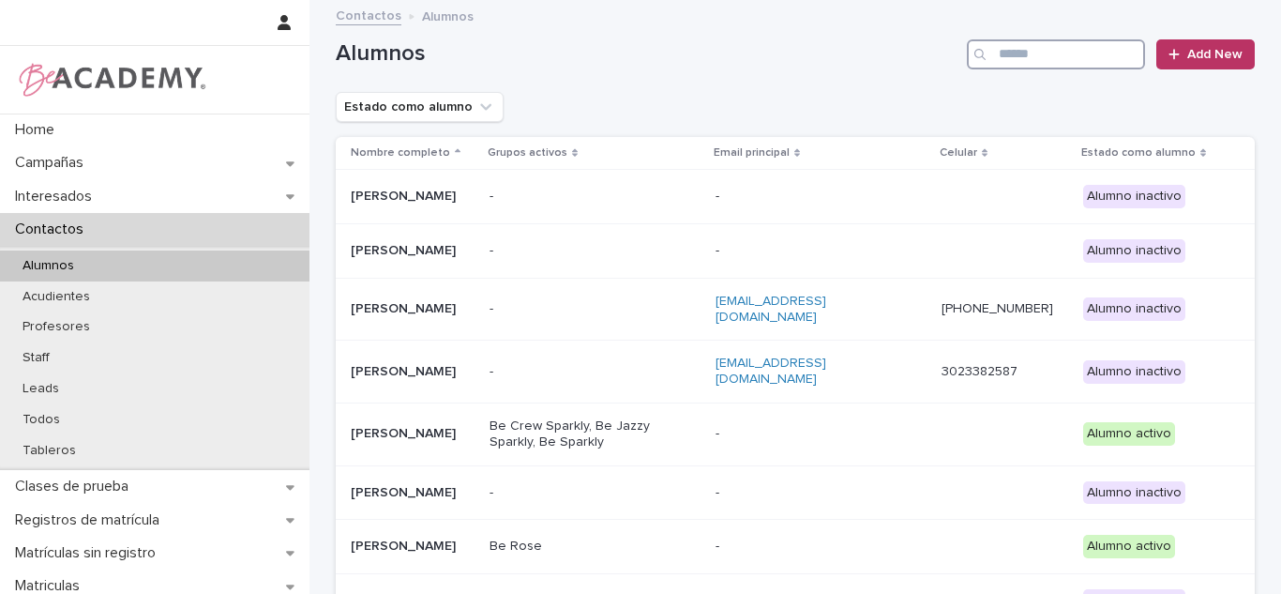
click at [1011, 55] on input "Search" at bounding box center [1056, 54] width 178 height 30
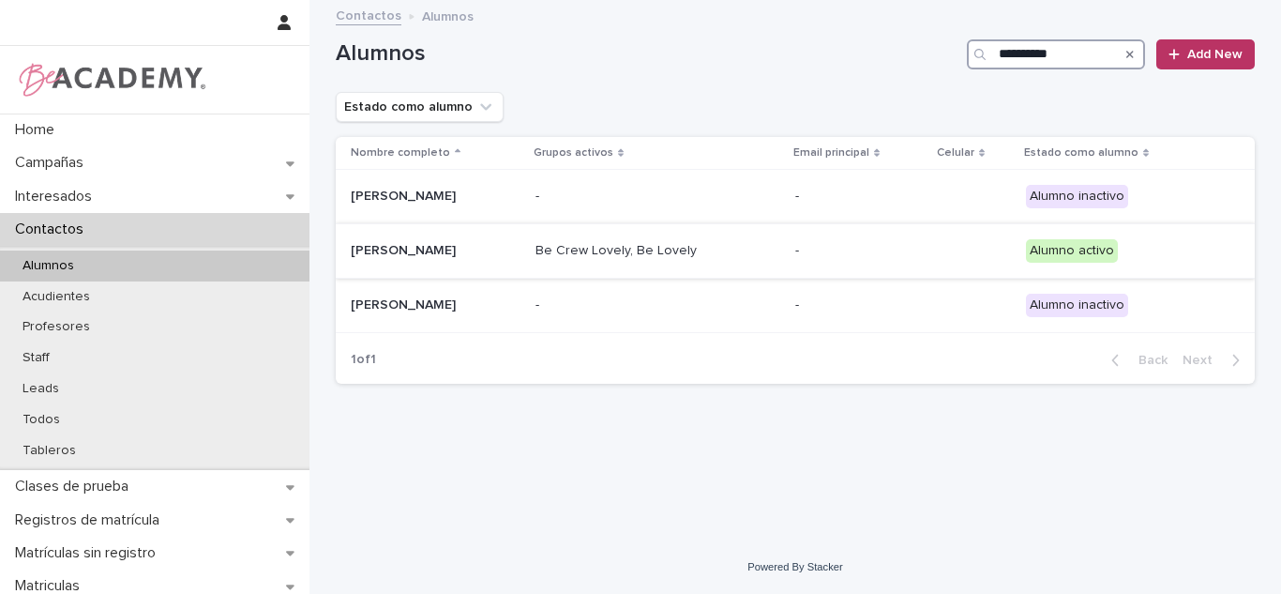
type input "**********"
click at [452, 264] on div "Alicia Posada Sanchez" at bounding box center [436, 250] width 170 height 31
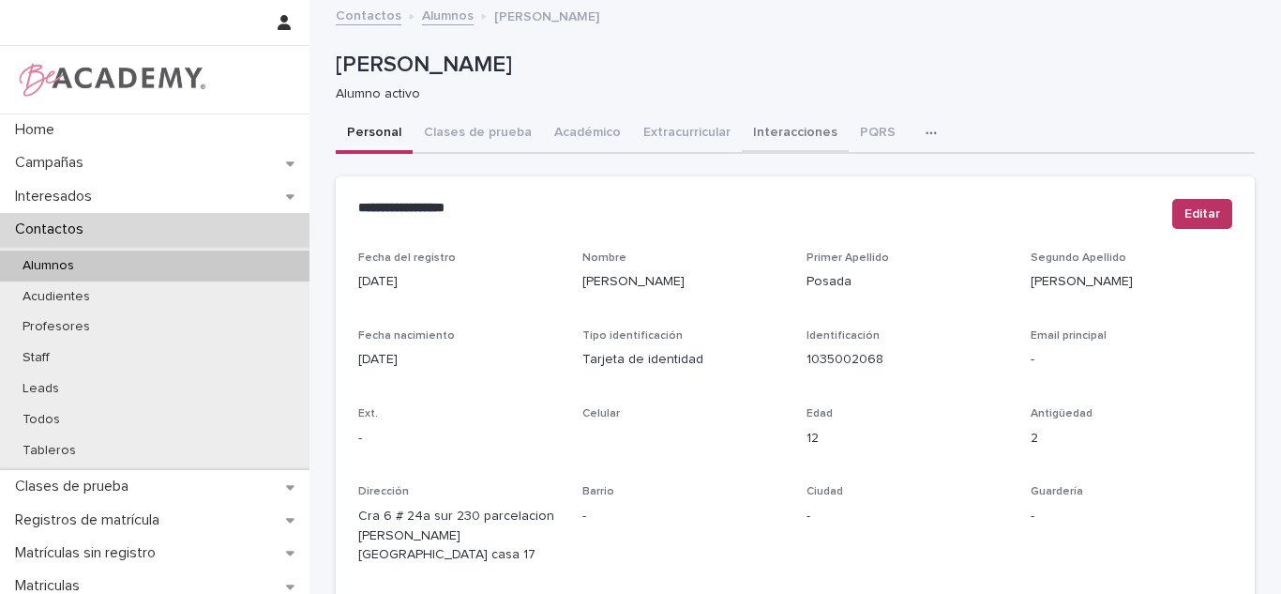
click at [800, 148] on button "Interacciones" at bounding box center [795, 133] width 107 height 39
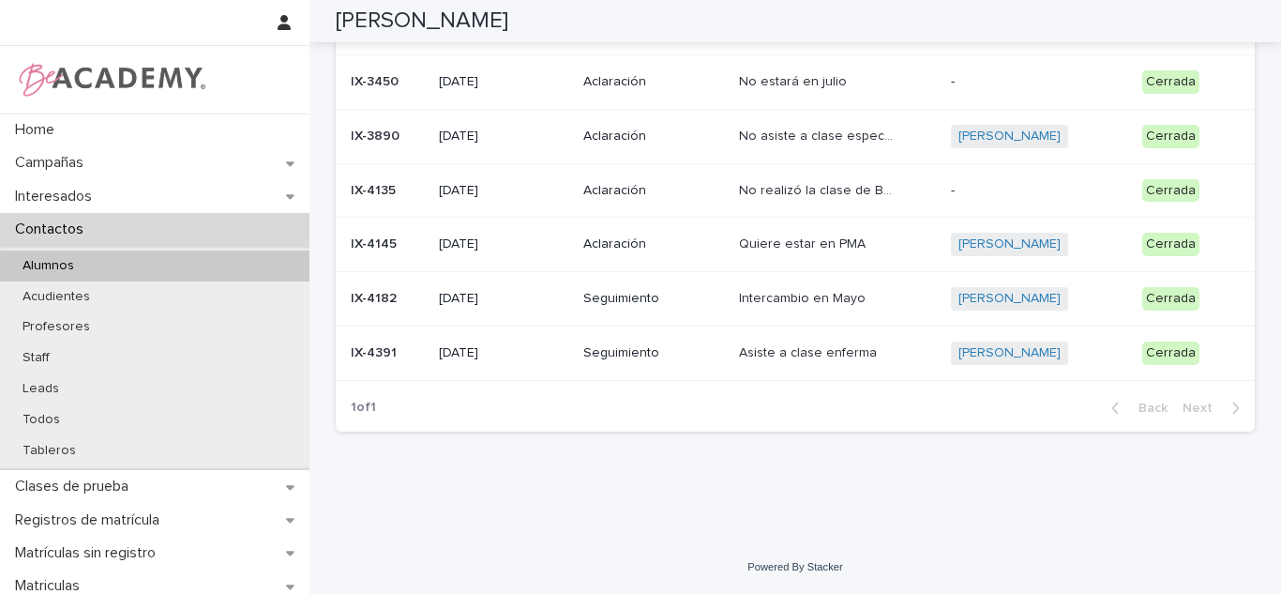
scroll to position [21, 0]
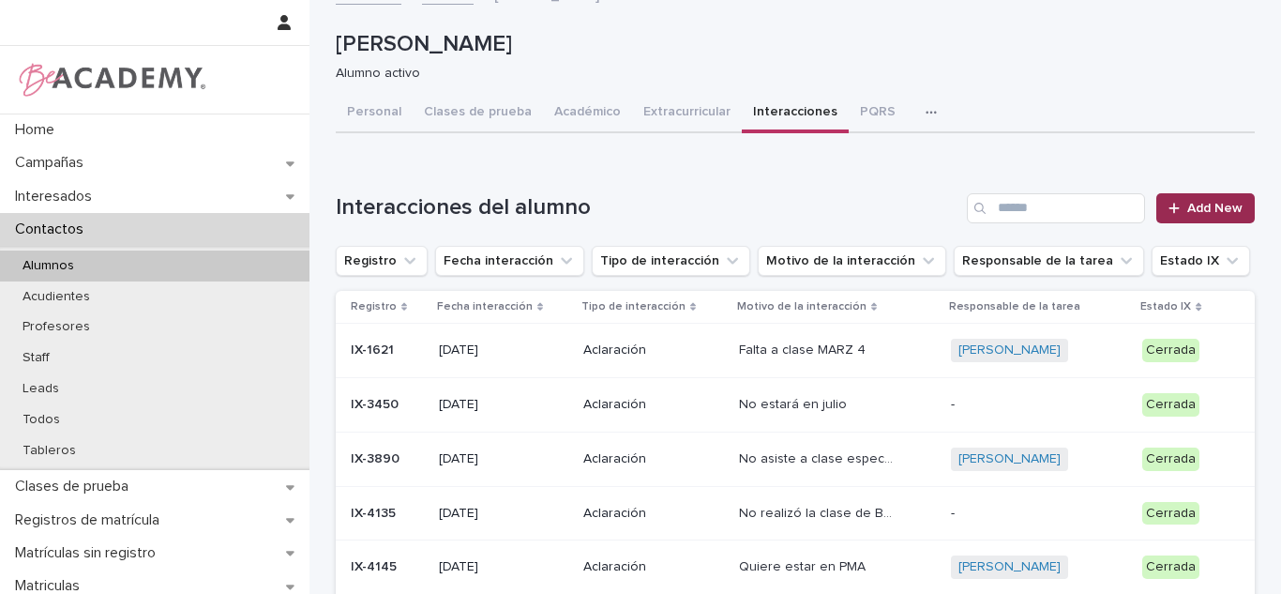
click at [1205, 218] on link "Add New" at bounding box center [1205, 208] width 98 height 30
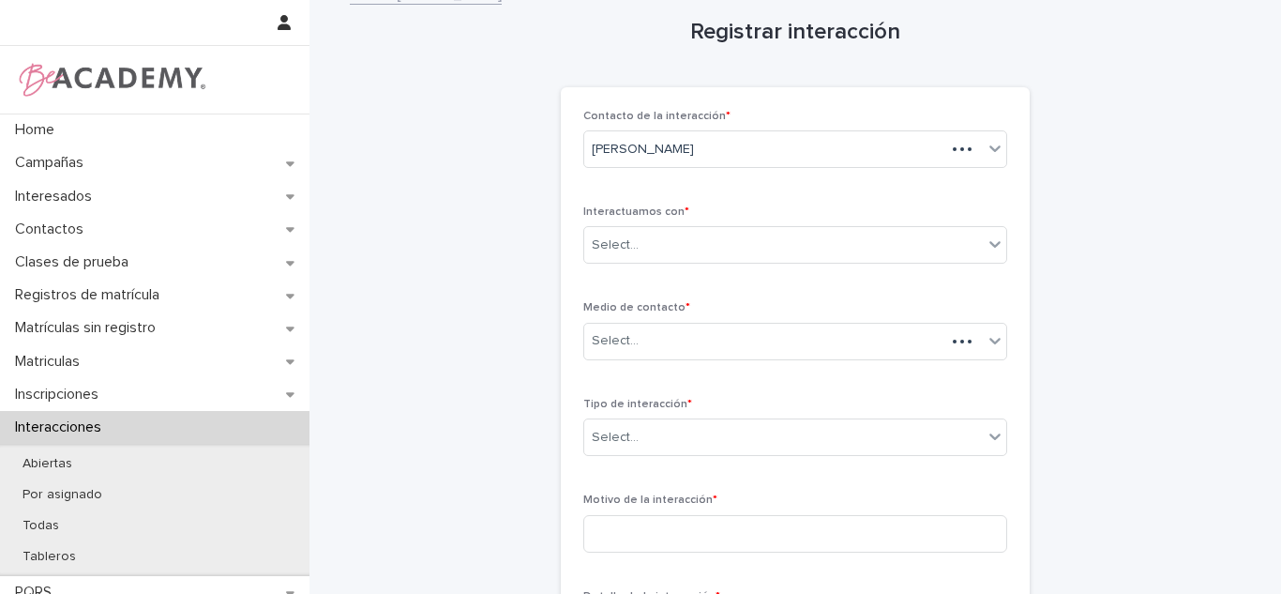
scroll to position [23, 0]
click at [638, 233] on div "Select..." at bounding box center [783, 243] width 399 height 31
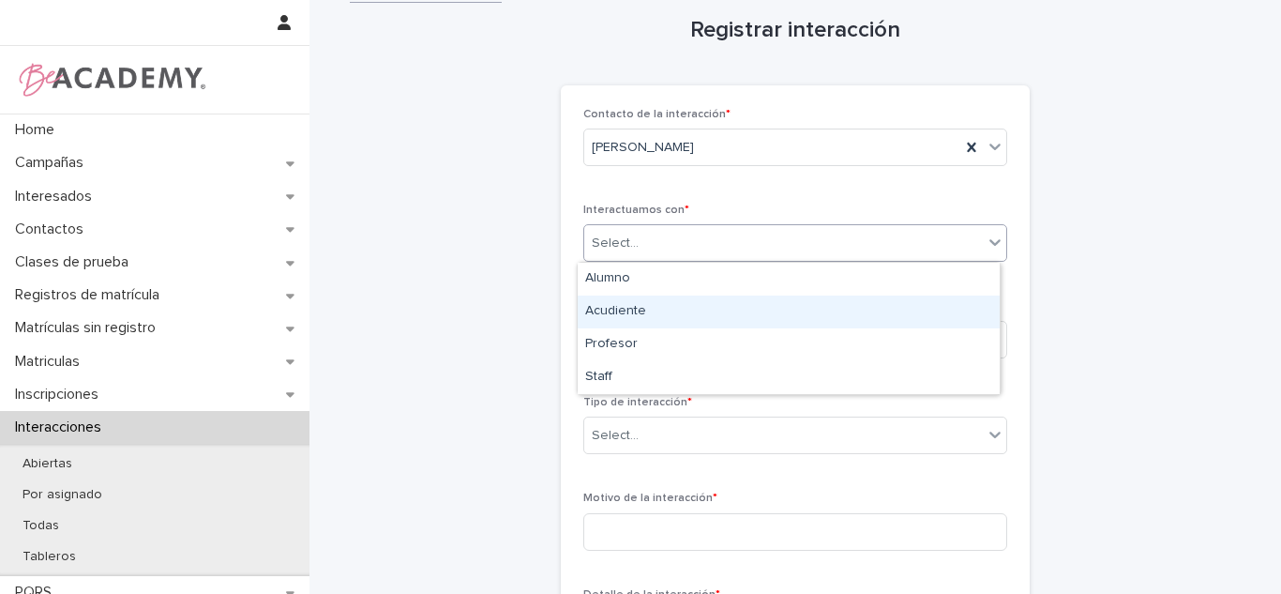
click at [600, 323] on div "Acudiente" at bounding box center [789, 311] width 422 height 33
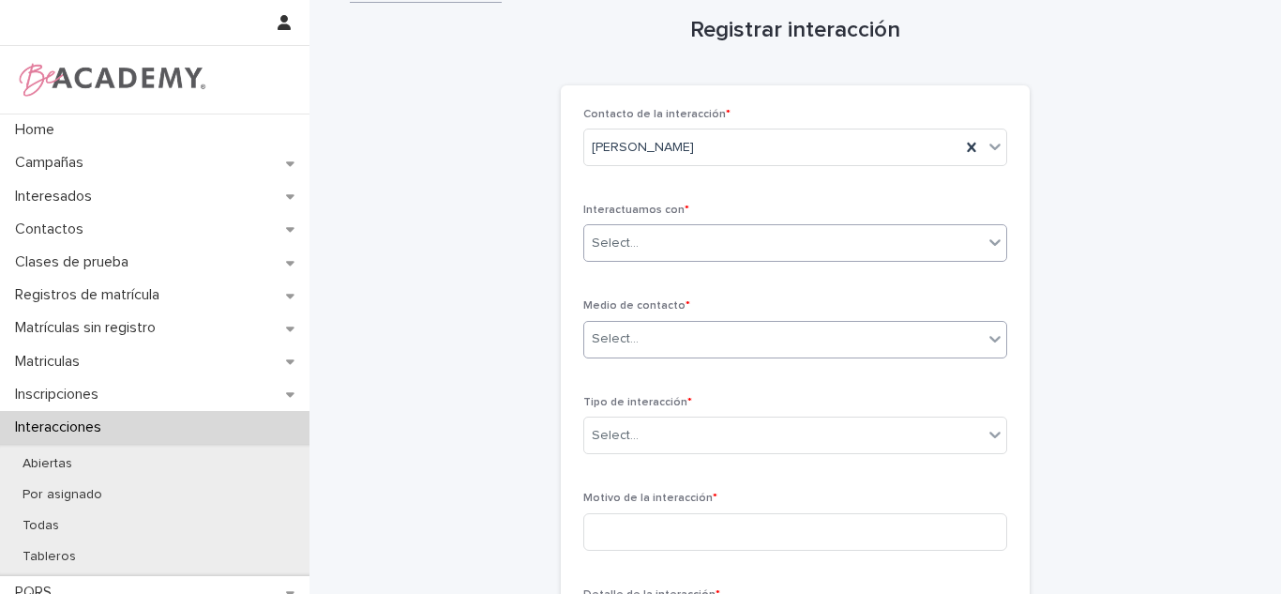
click at [611, 330] on div "Select..." at bounding box center [615, 339] width 47 height 20
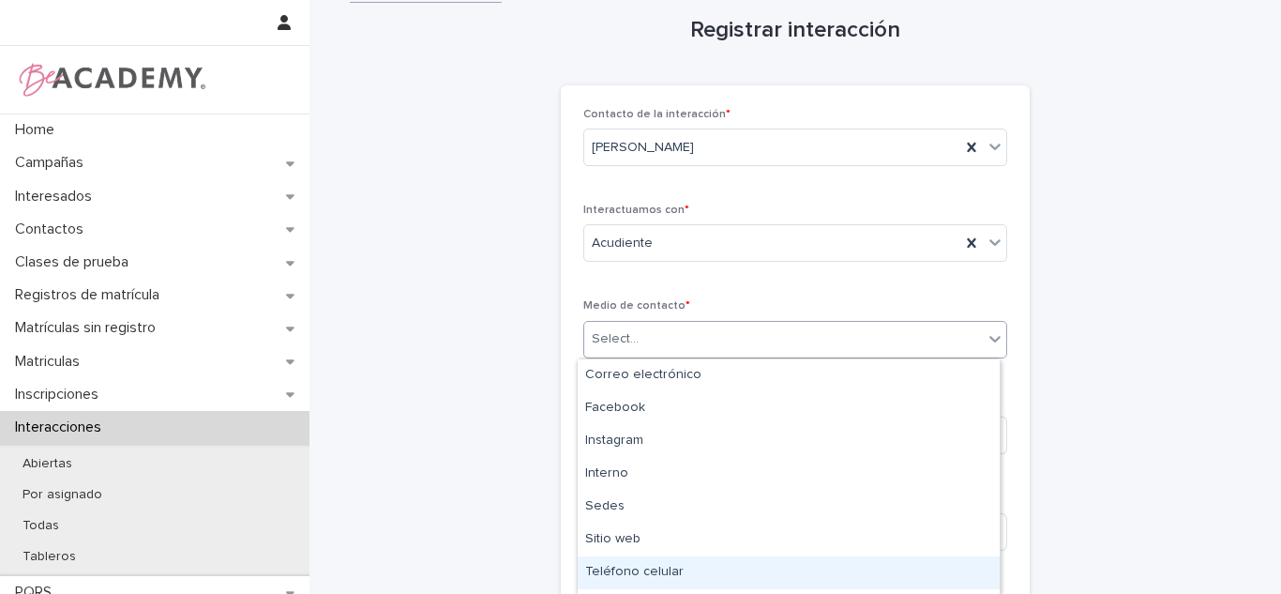
click at [664, 572] on div "Teléfono celular" at bounding box center [789, 572] width 422 height 33
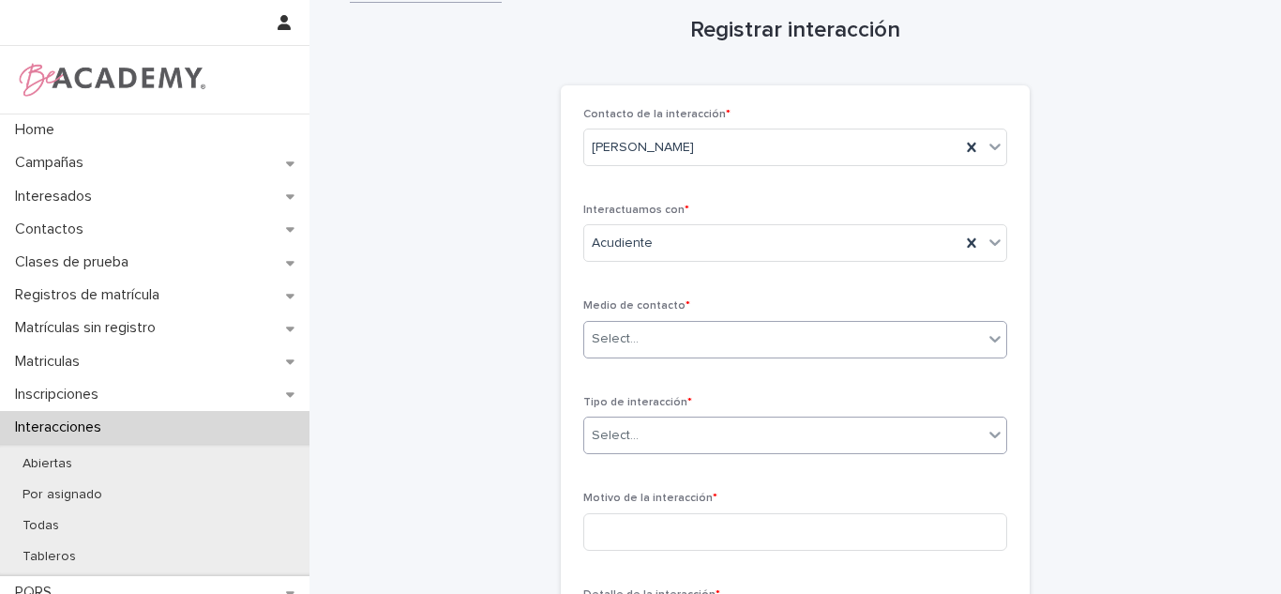
click at [686, 438] on div "Select..." at bounding box center [783, 435] width 399 height 31
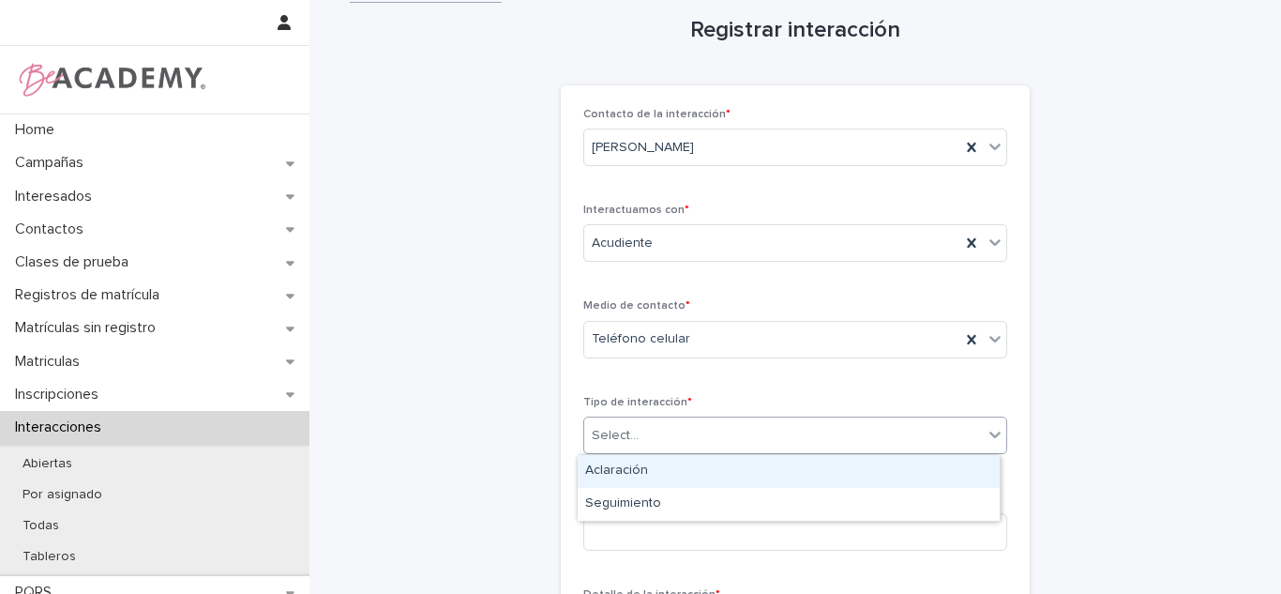
click at [632, 475] on div "Aclaración" at bounding box center [789, 471] width 422 height 33
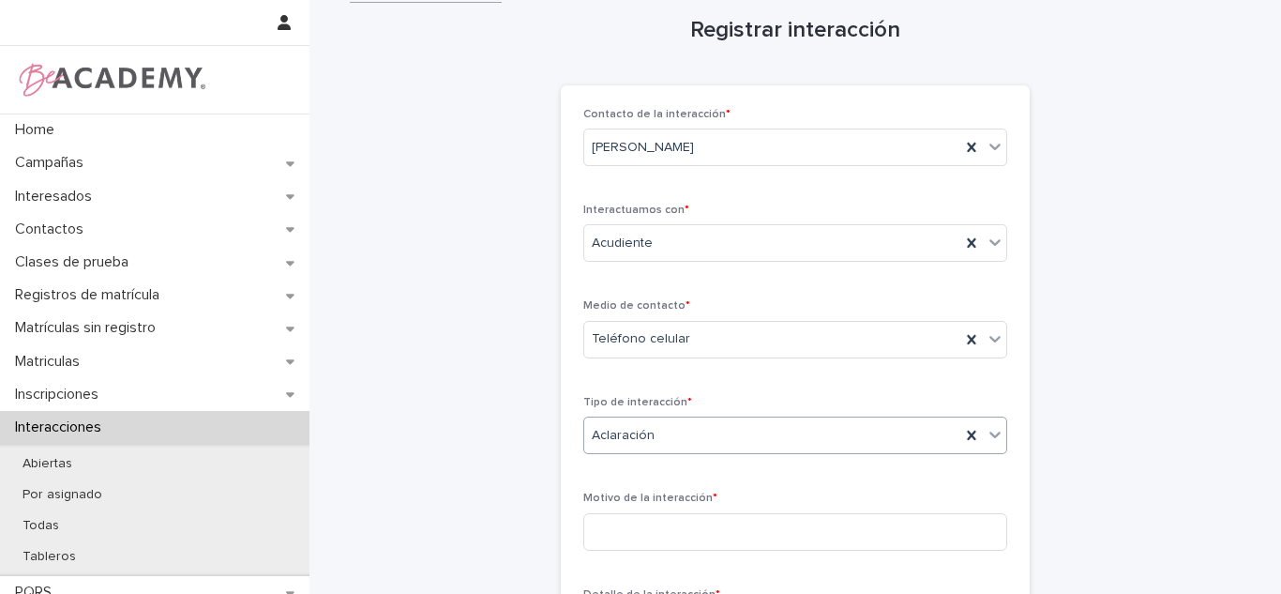
scroll to position [298, 0]
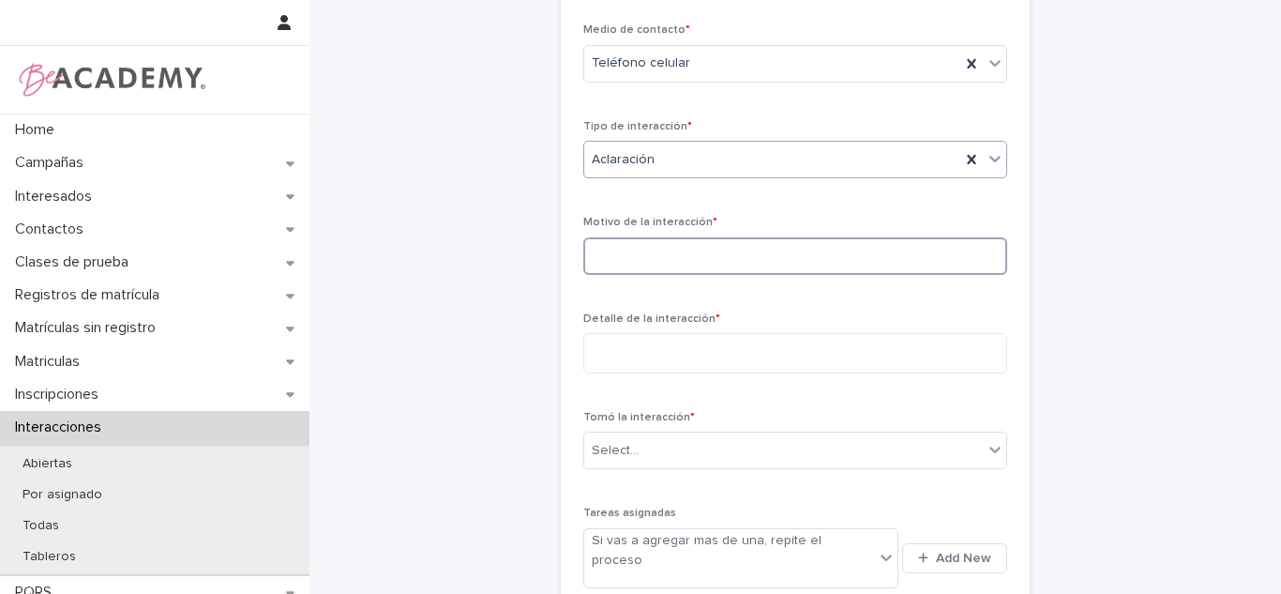
click at [654, 252] on input at bounding box center [795, 256] width 424 height 38
paste input "**********"
type input "**********"
click at [789, 217] on p "Motivo de la interacción *" at bounding box center [795, 222] width 424 height 13
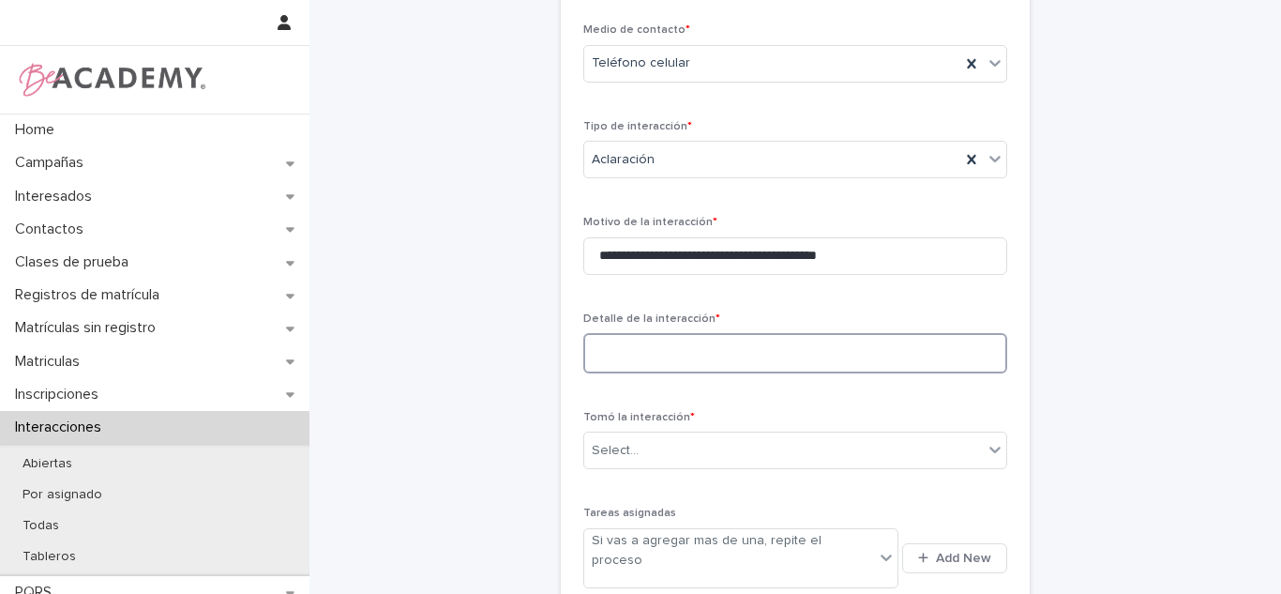
click at [681, 346] on textarea at bounding box center [795, 353] width 424 height 40
click at [682, 347] on textarea at bounding box center [795, 353] width 424 height 40
paste textarea "**********"
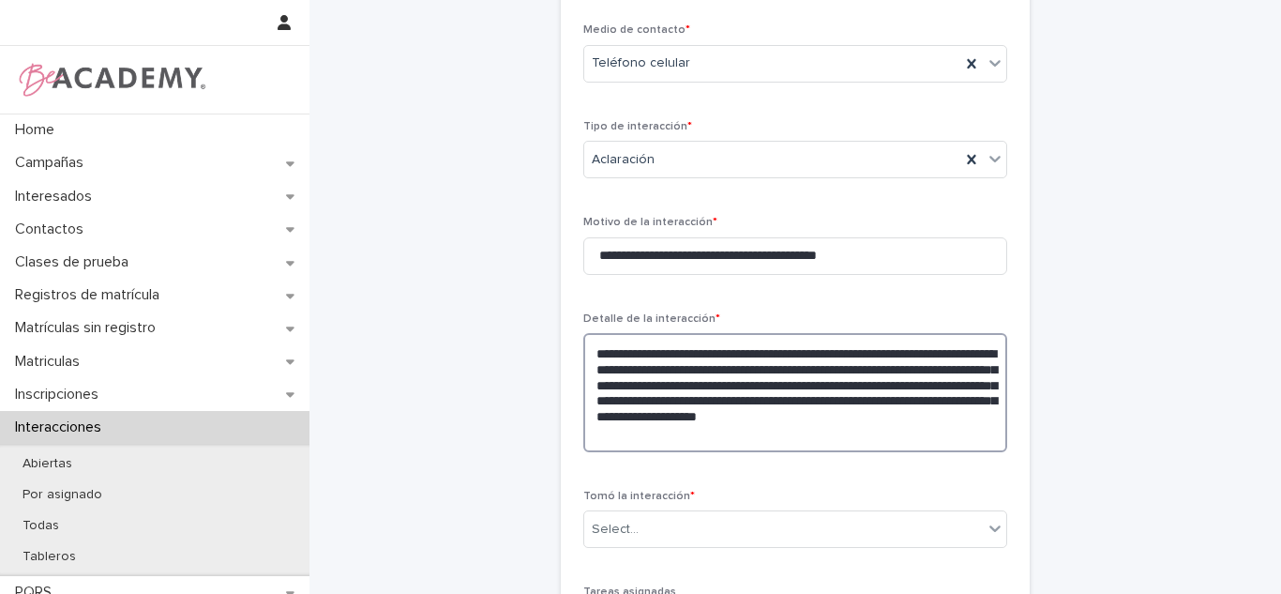
scroll to position [456, 0]
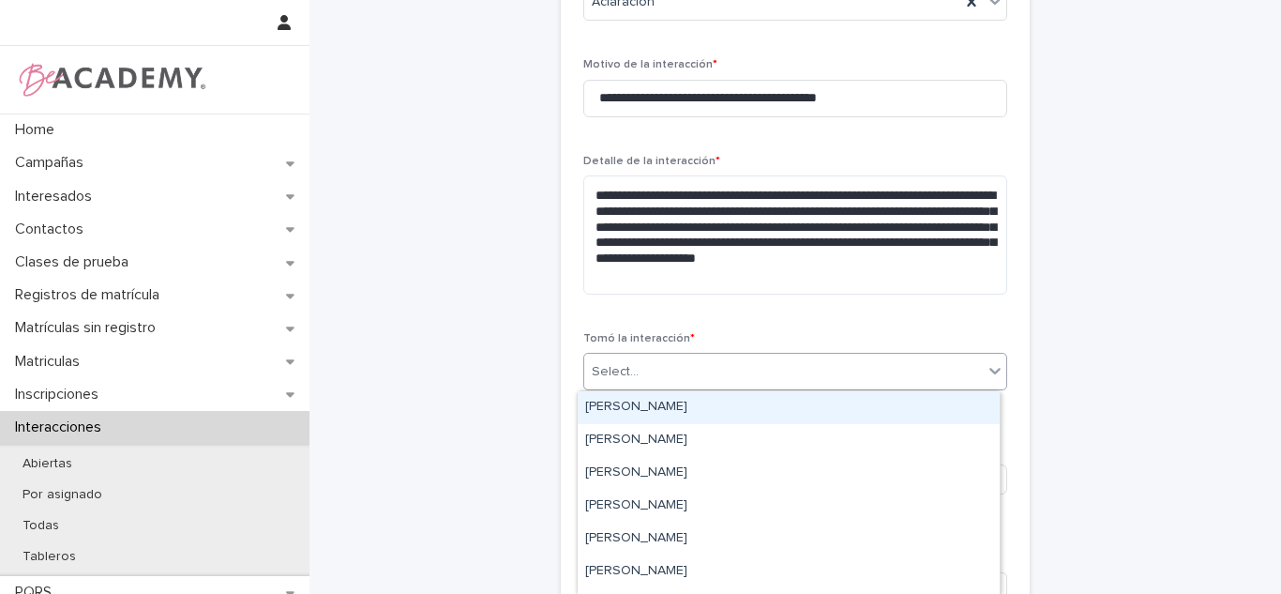
click at [639, 374] on div "Select..." at bounding box center [783, 371] width 399 height 31
click at [635, 404] on div "[PERSON_NAME]" at bounding box center [789, 407] width 422 height 33
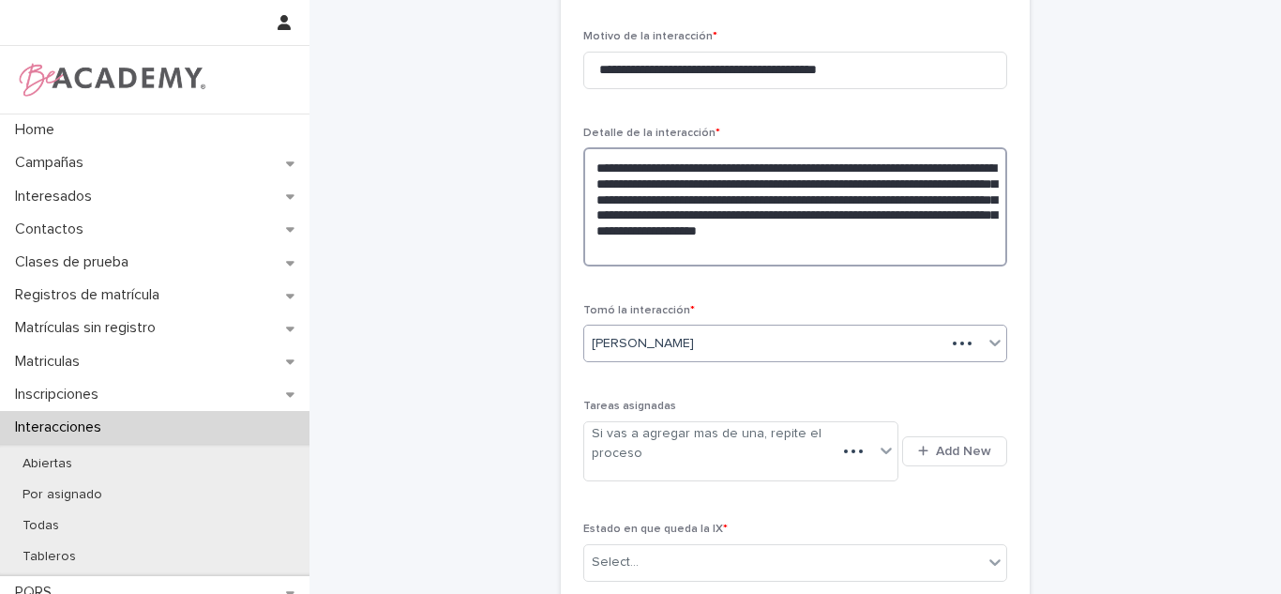
scroll to position [473, 0]
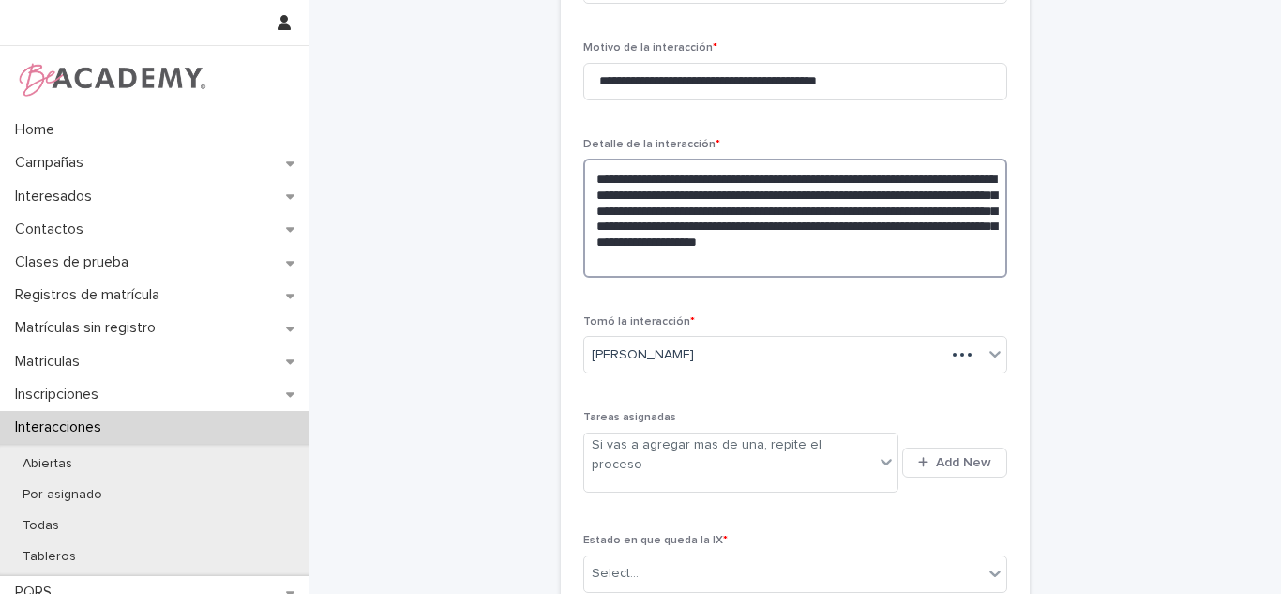
click at [753, 190] on textarea "**********" at bounding box center [795, 217] width 424 height 119
drag, startPoint x: 709, startPoint y: 207, endPoint x: 852, endPoint y: 308, distance: 175.1
click at [852, 308] on div "**********" at bounding box center [795, 133] width 424 height 950
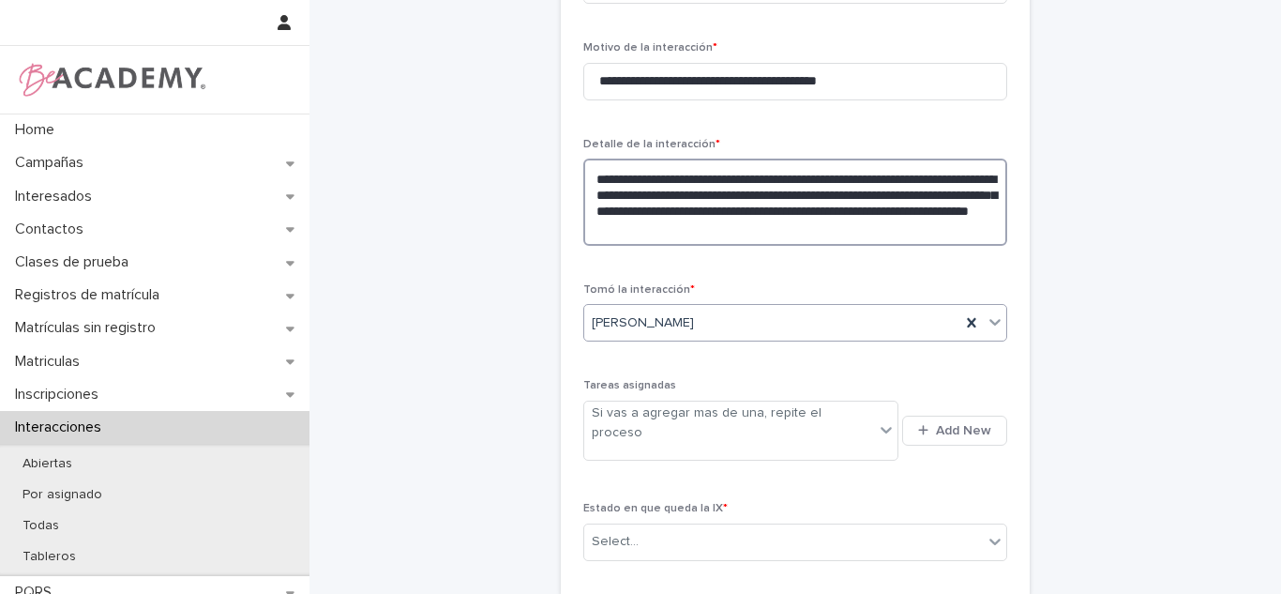
type textarea "**********"
click at [753, 526] on div "Select..." at bounding box center [783, 541] width 399 height 31
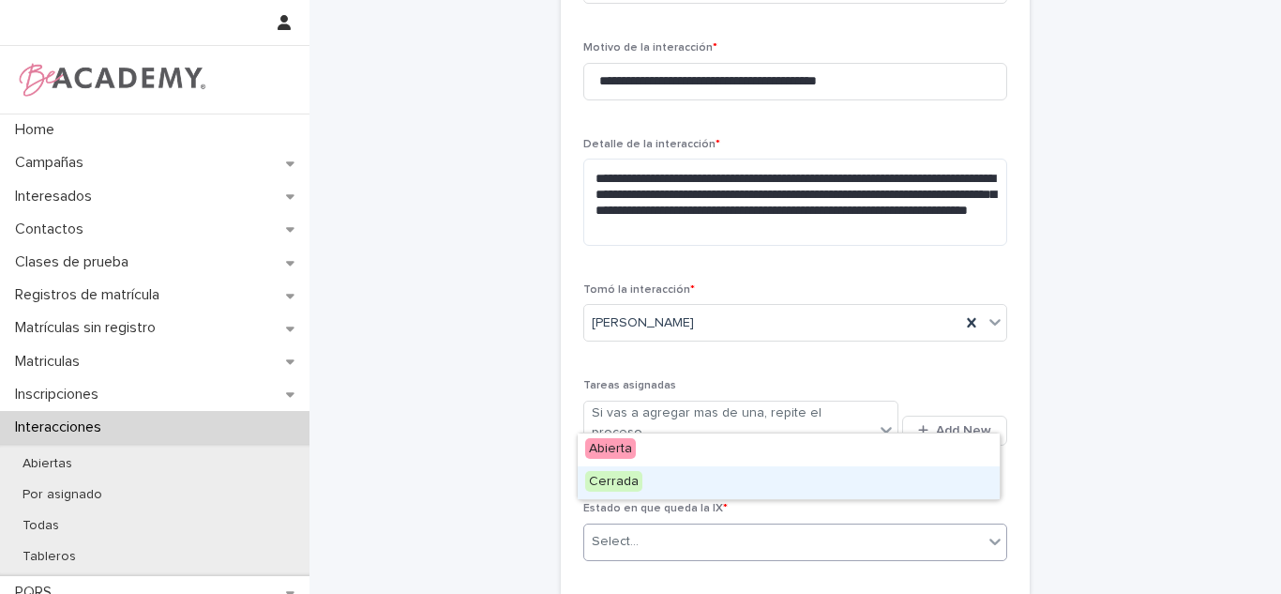
click at [663, 480] on div "Cerrada" at bounding box center [789, 482] width 422 height 33
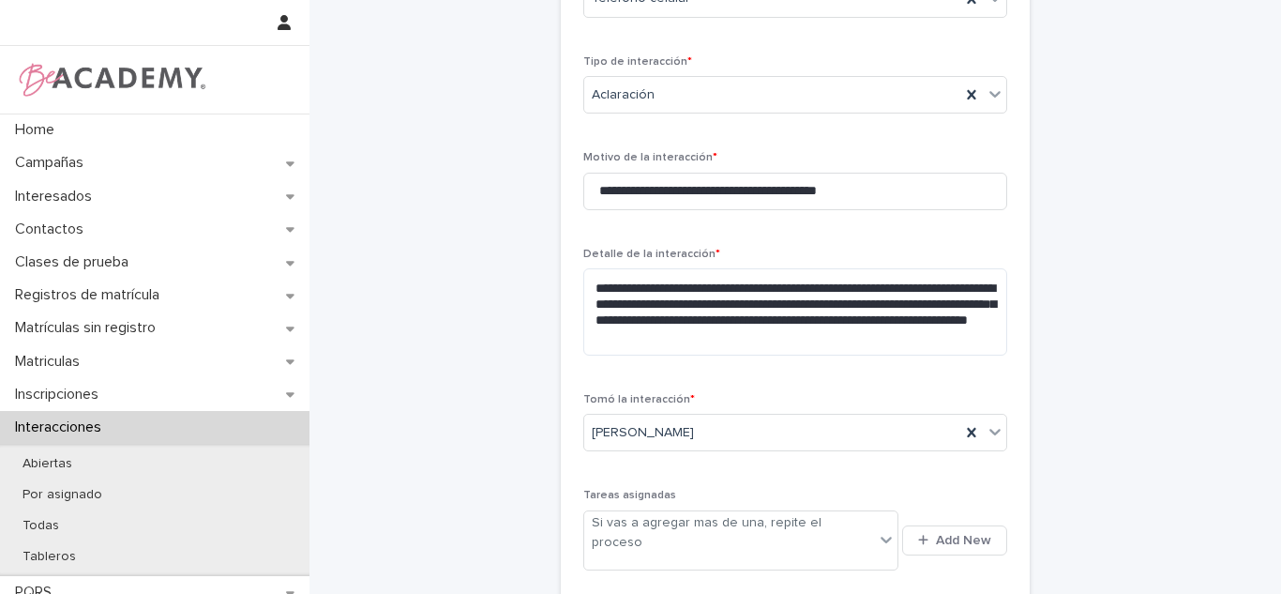
scroll to position [539, 0]
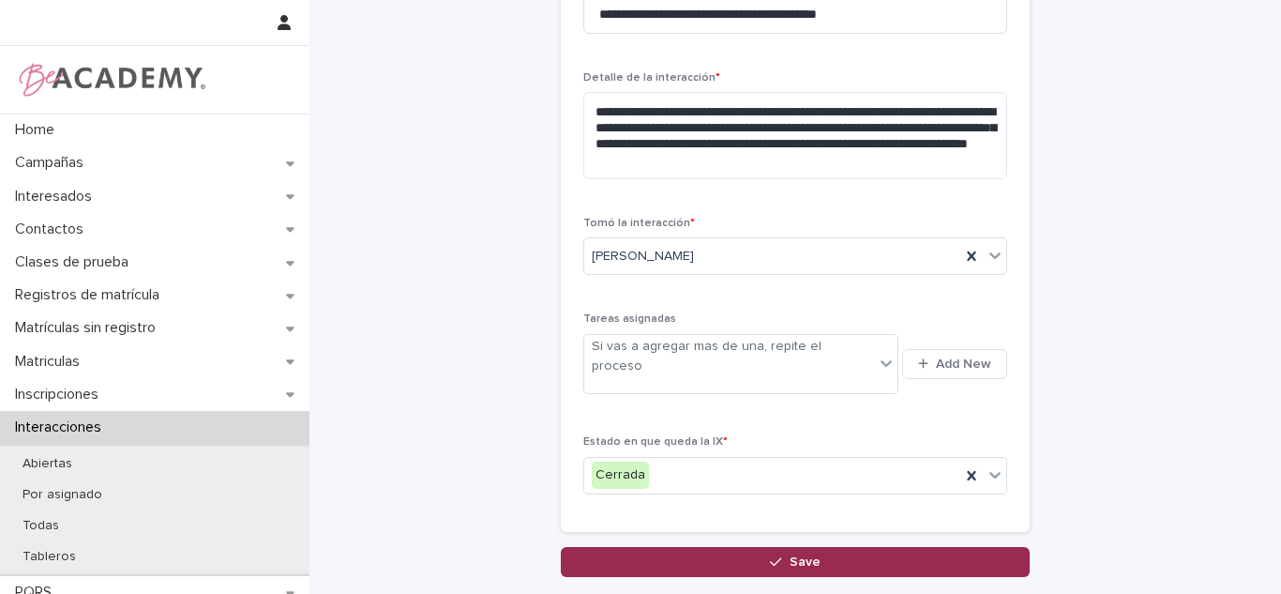
click at [789, 555] on span "Save" at bounding box center [804, 561] width 31 height 13
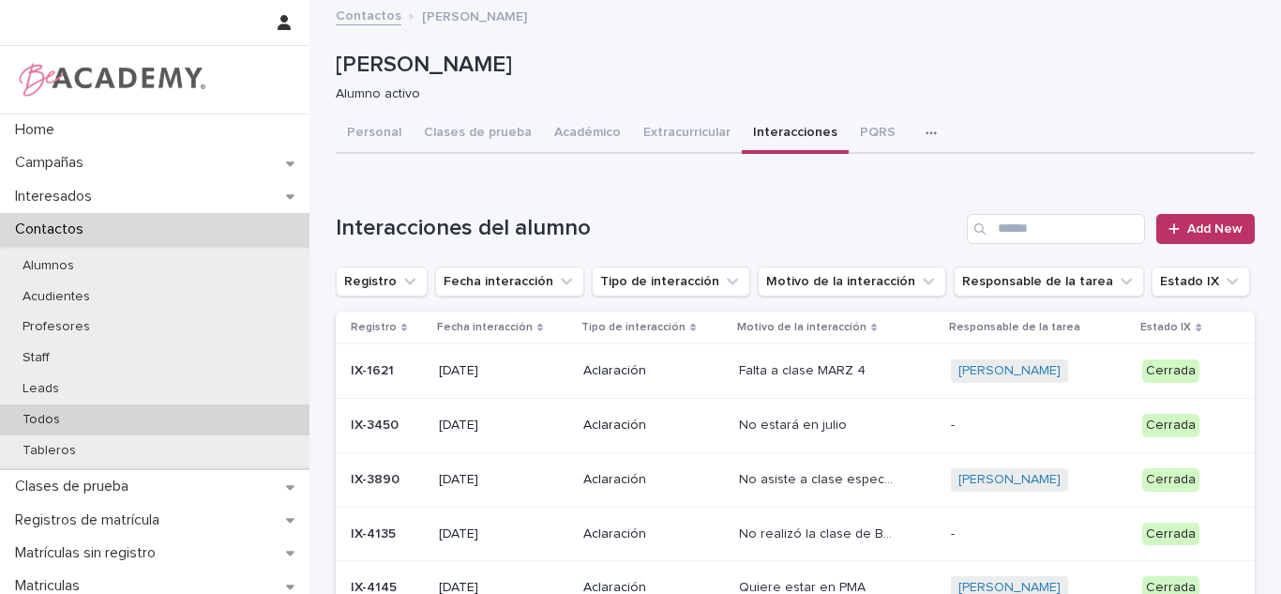
click at [90, 409] on div "Todos" at bounding box center [154, 419] width 309 height 31
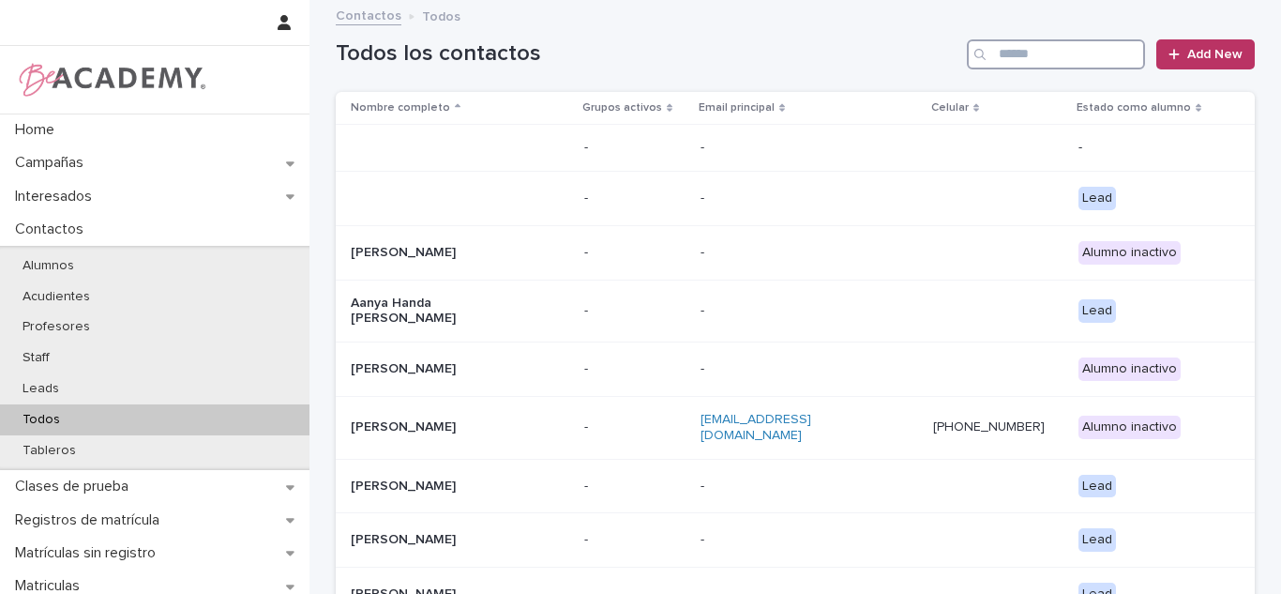
click at [1062, 68] on input "Search" at bounding box center [1056, 54] width 178 height 30
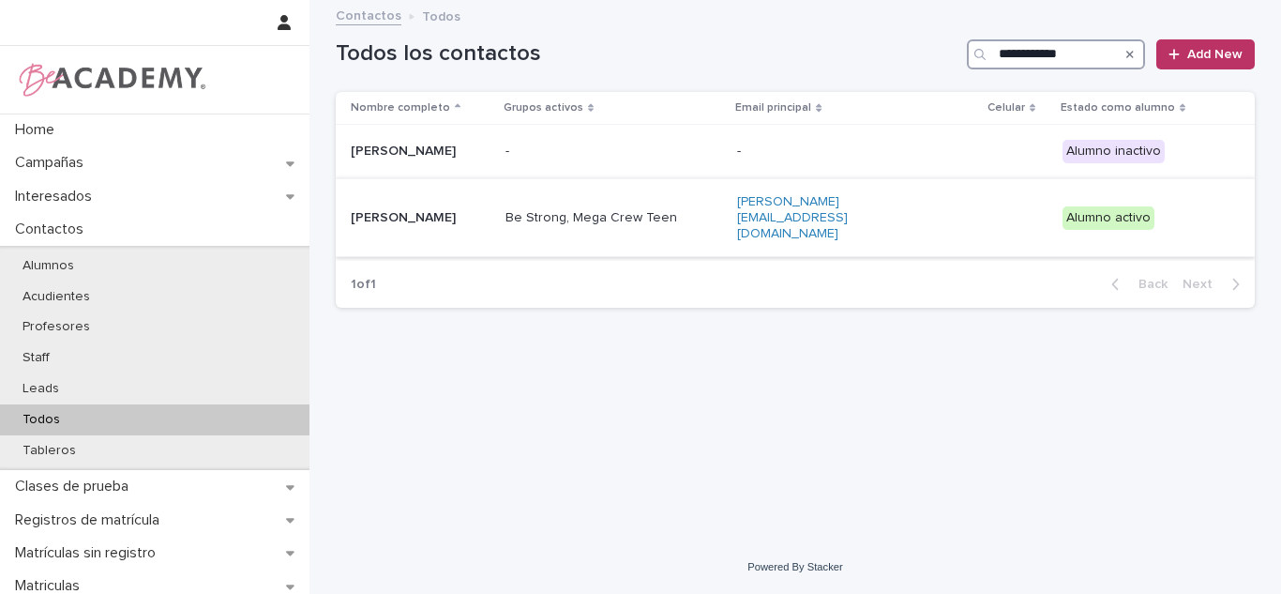
type input "**********"
click at [490, 209] on div "Amelia Restrepo Restrepo" at bounding box center [421, 218] width 140 height 31
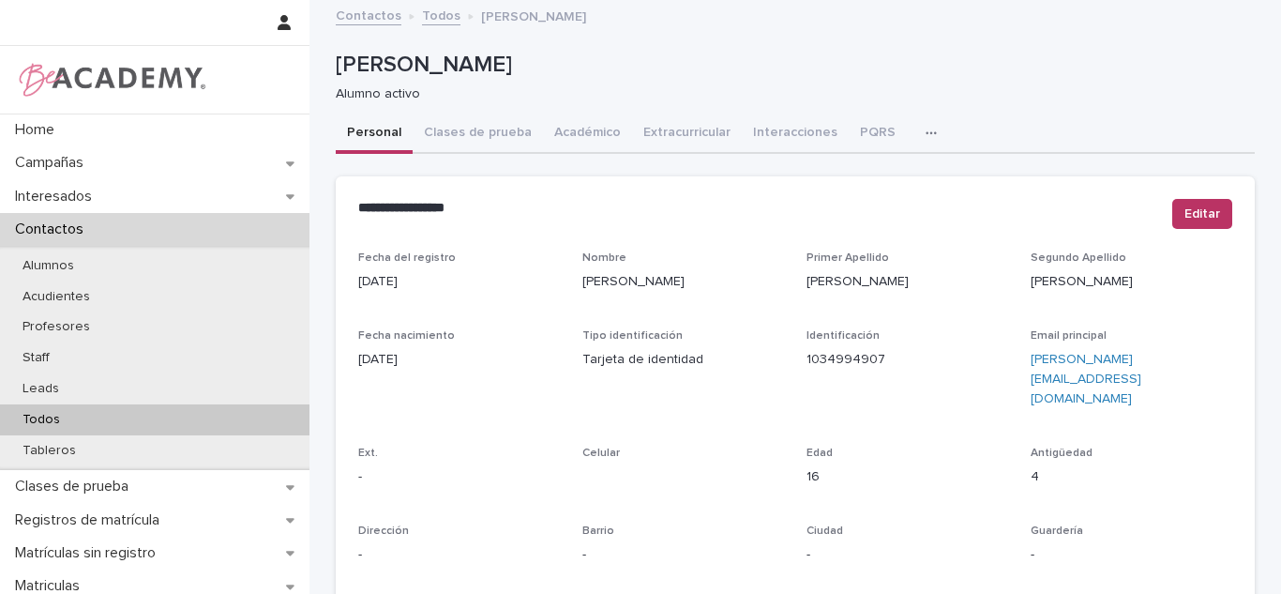
click at [770, 132] on button "Interacciones" at bounding box center [795, 133] width 107 height 39
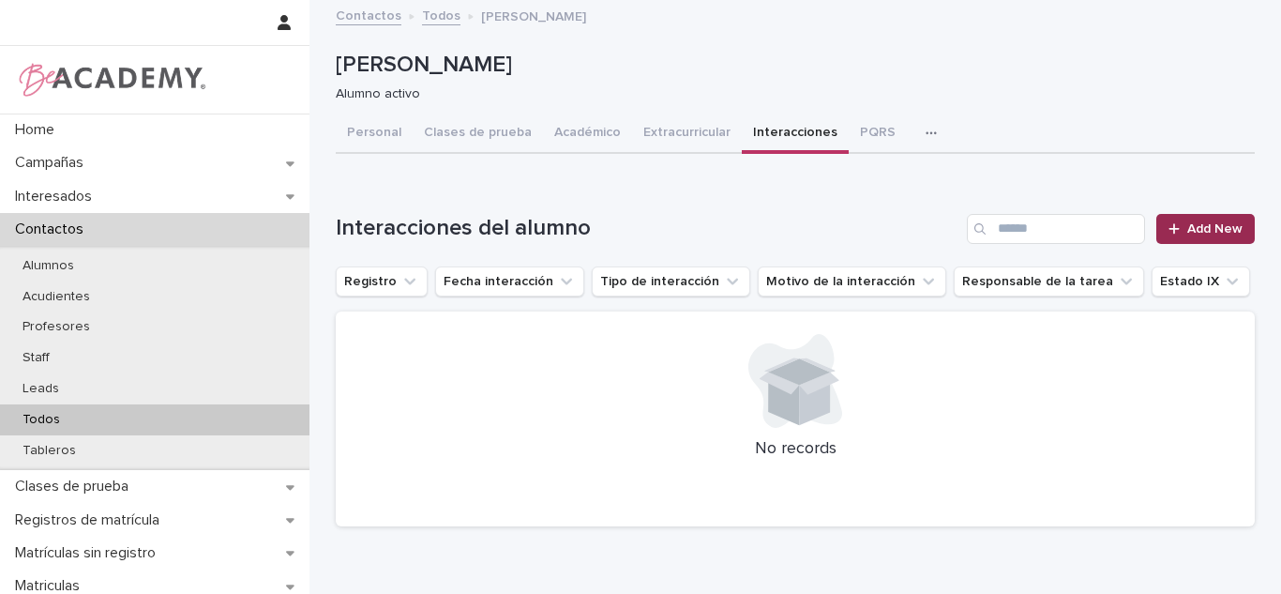
click at [1226, 232] on span "Add New" at bounding box center [1214, 228] width 55 height 13
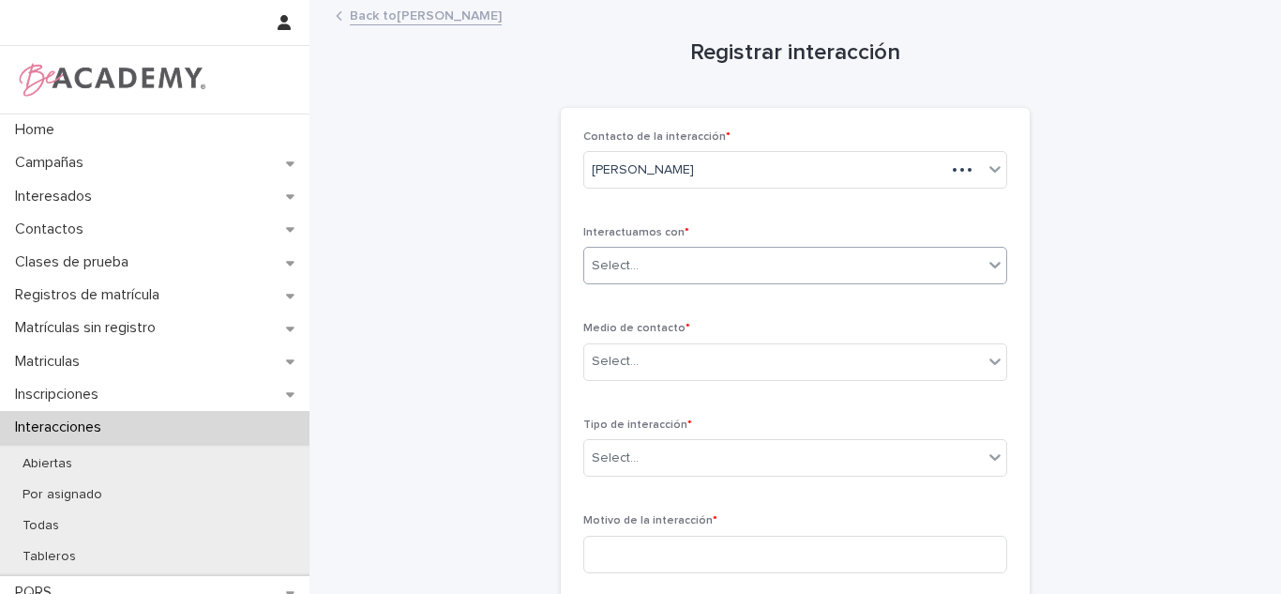
click at [707, 274] on div "Select..." at bounding box center [783, 265] width 399 height 31
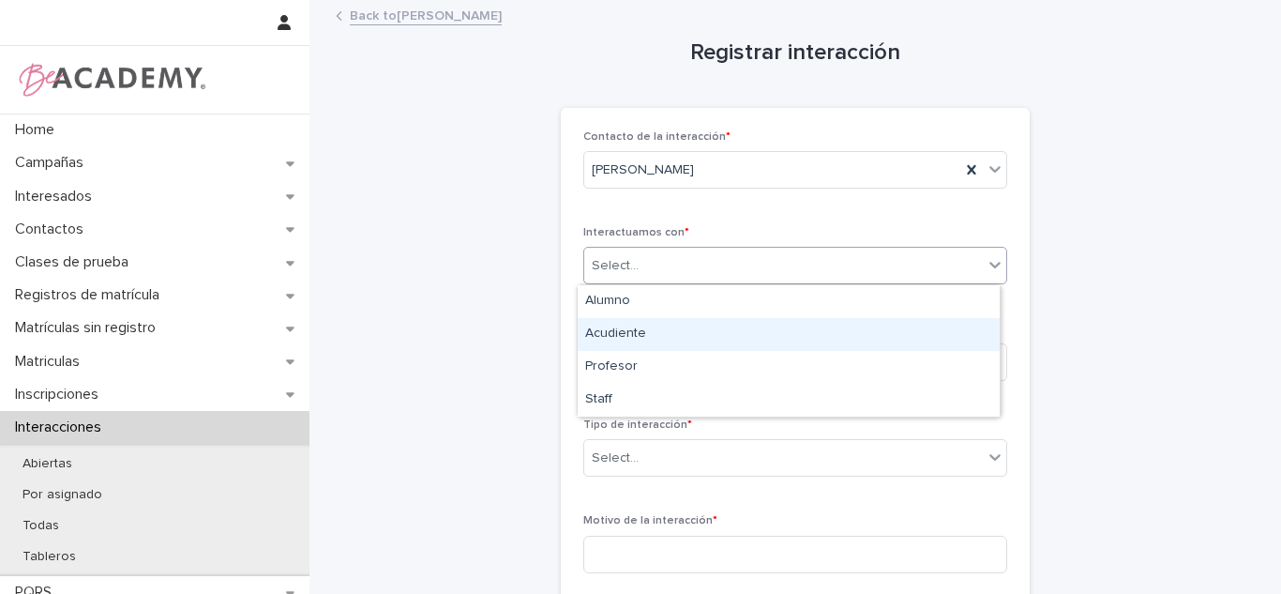
click at [629, 343] on div "Acudiente" at bounding box center [789, 334] width 422 height 33
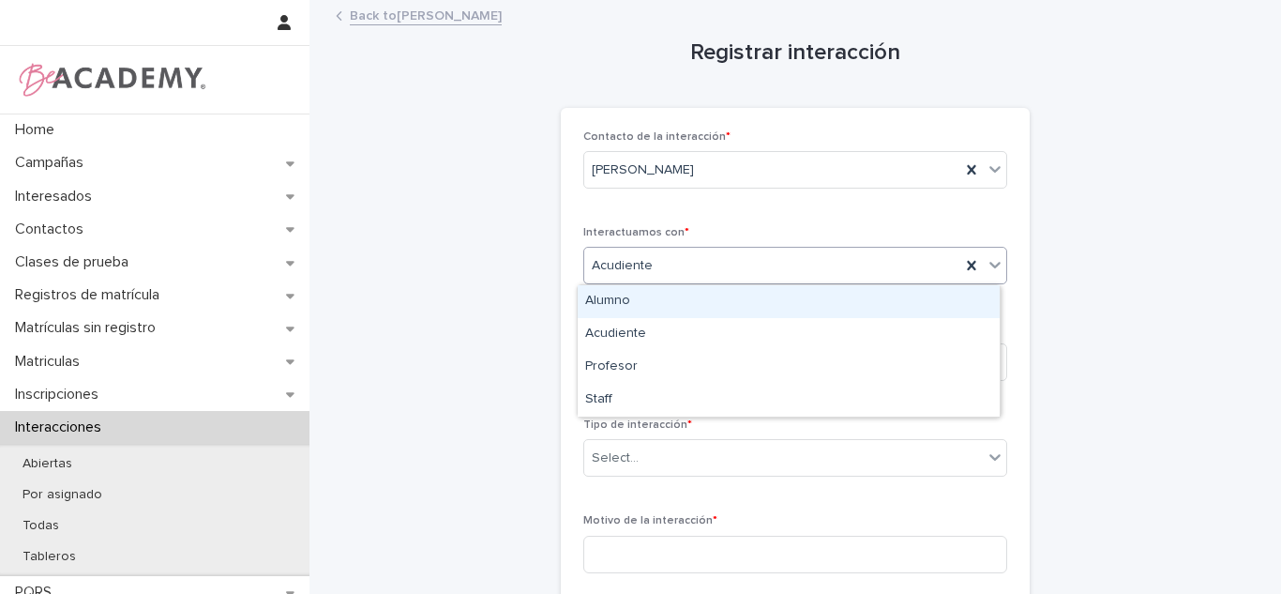
click at [622, 262] on span "Acudiente" at bounding box center [622, 266] width 61 height 20
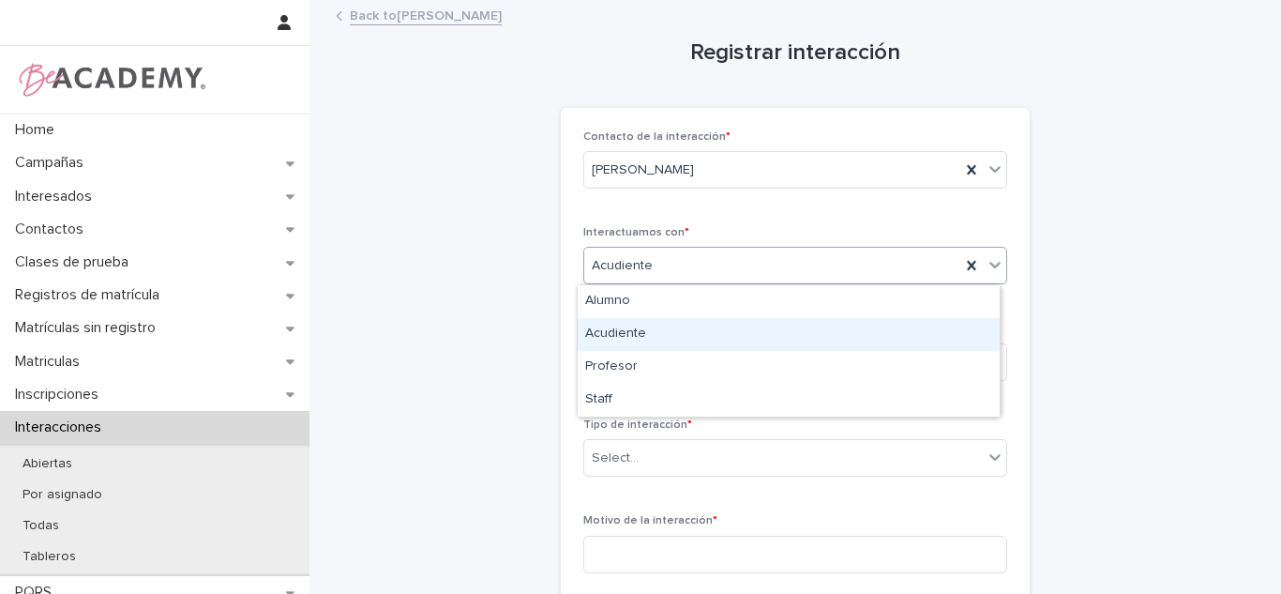
click at [657, 338] on div "Acudiente" at bounding box center [789, 334] width 422 height 33
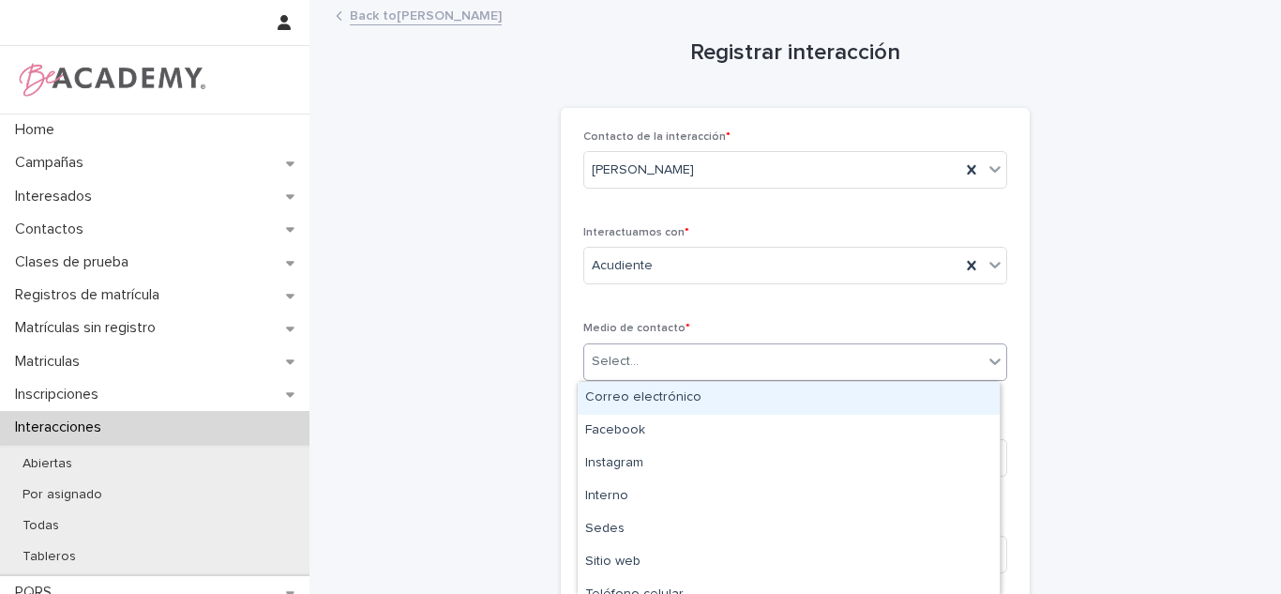
click at [650, 369] on div "Select..." at bounding box center [783, 361] width 399 height 31
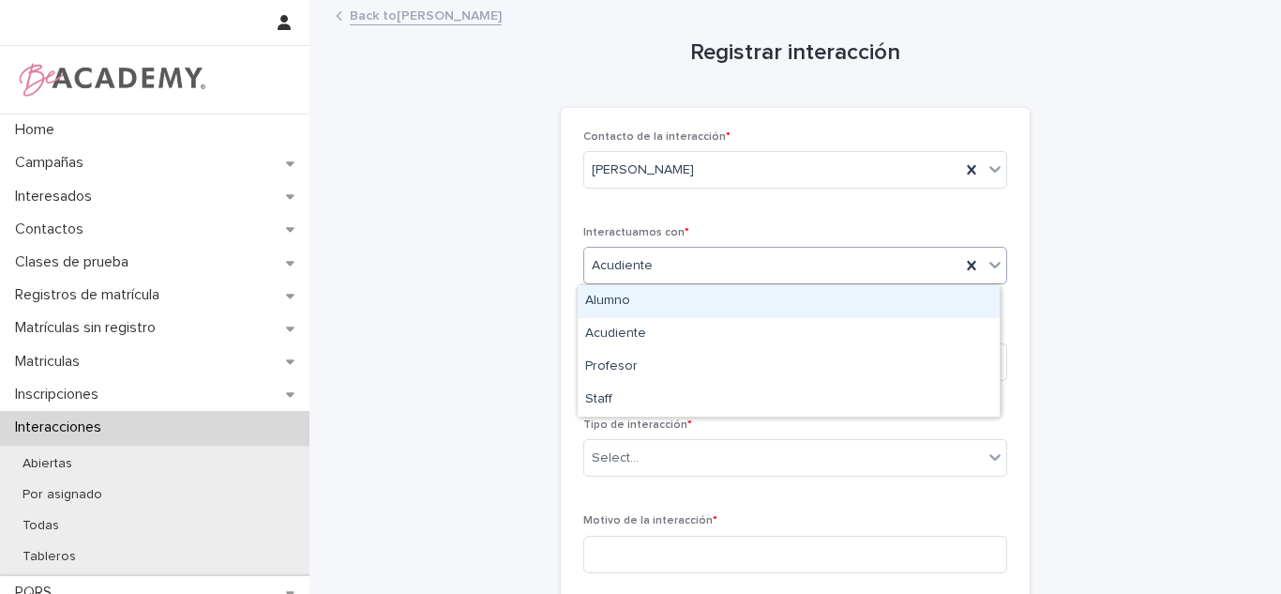
click at [718, 274] on div "Acudiente" at bounding box center [772, 265] width 376 height 31
click at [638, 315] on div "Alumno" at bounding box center [789, 301] width 422 height 33
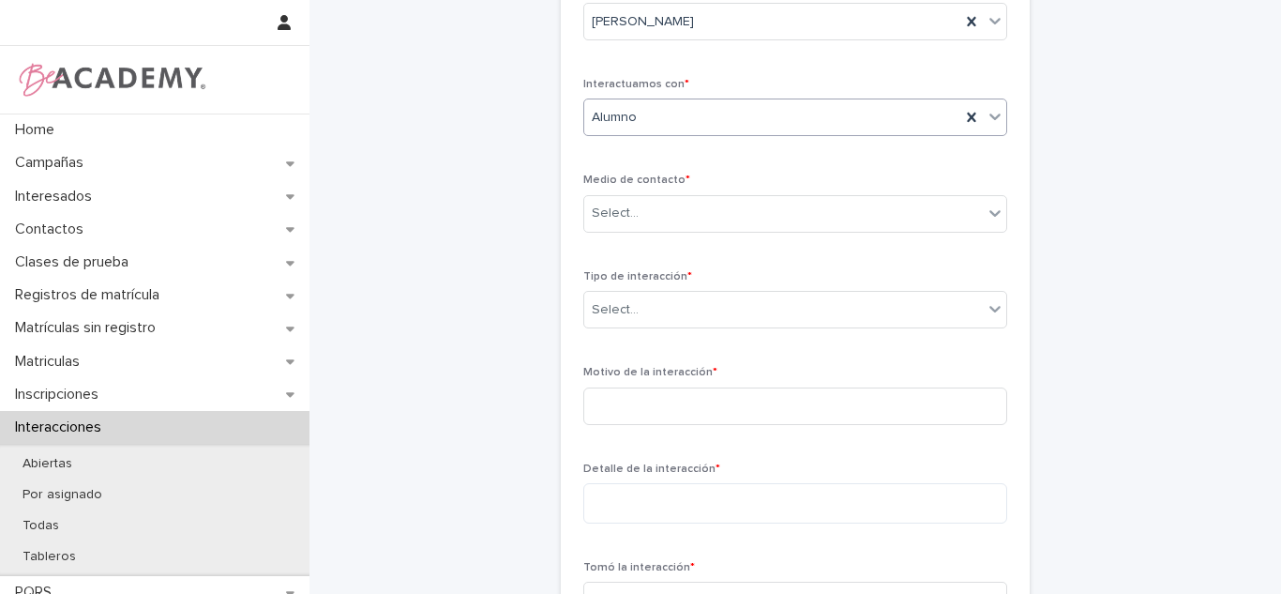
scroll to position [203, 0]
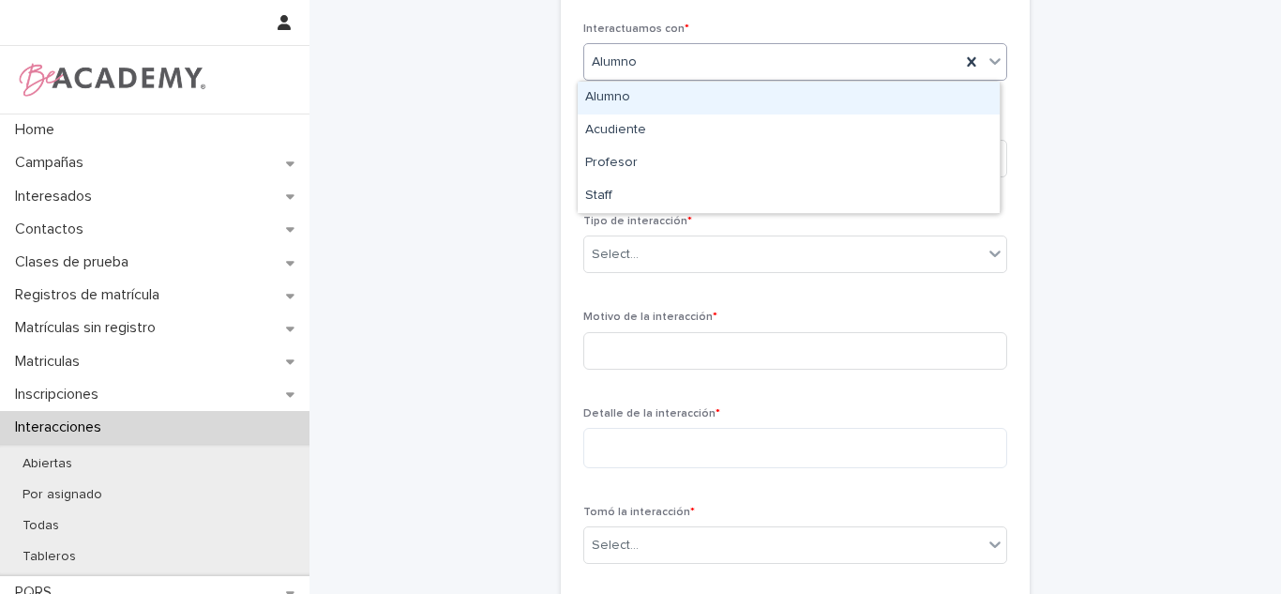
click at [685, 72] on div "Alumno" at bounding box center [772, 62] width 376 height 31
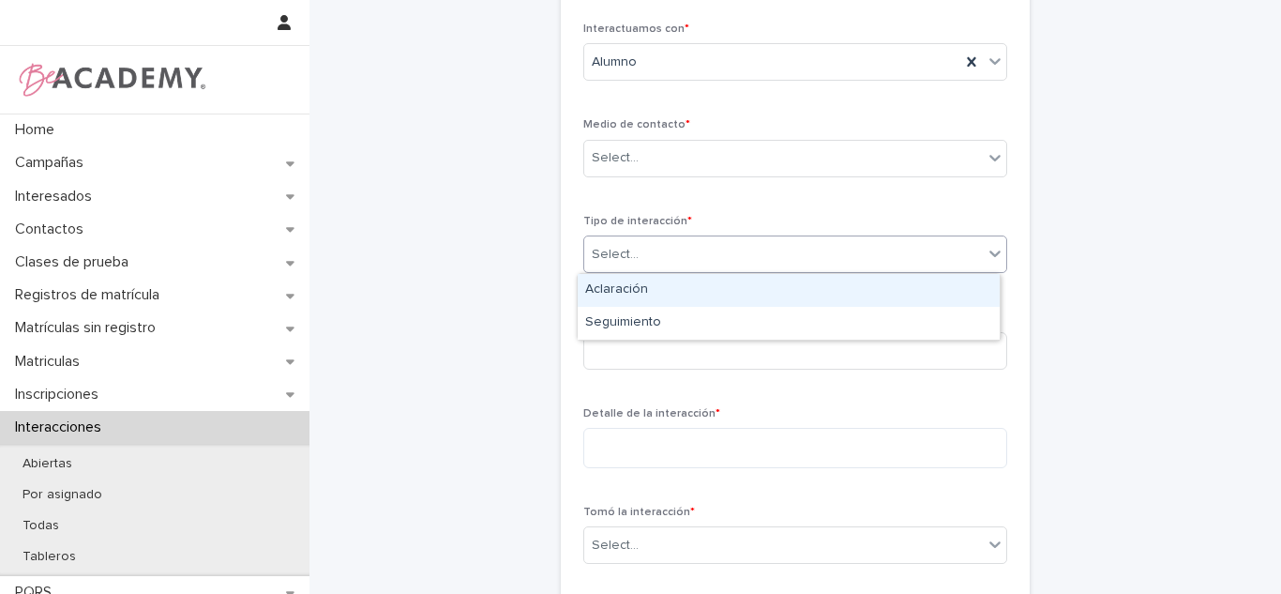
click at [619, 245] on div "Select..." at bounding box center [615, 255] width 47 height 20
click at [650, 167] on div "Select..." at bounding box center [783, 158] width 399 height 31
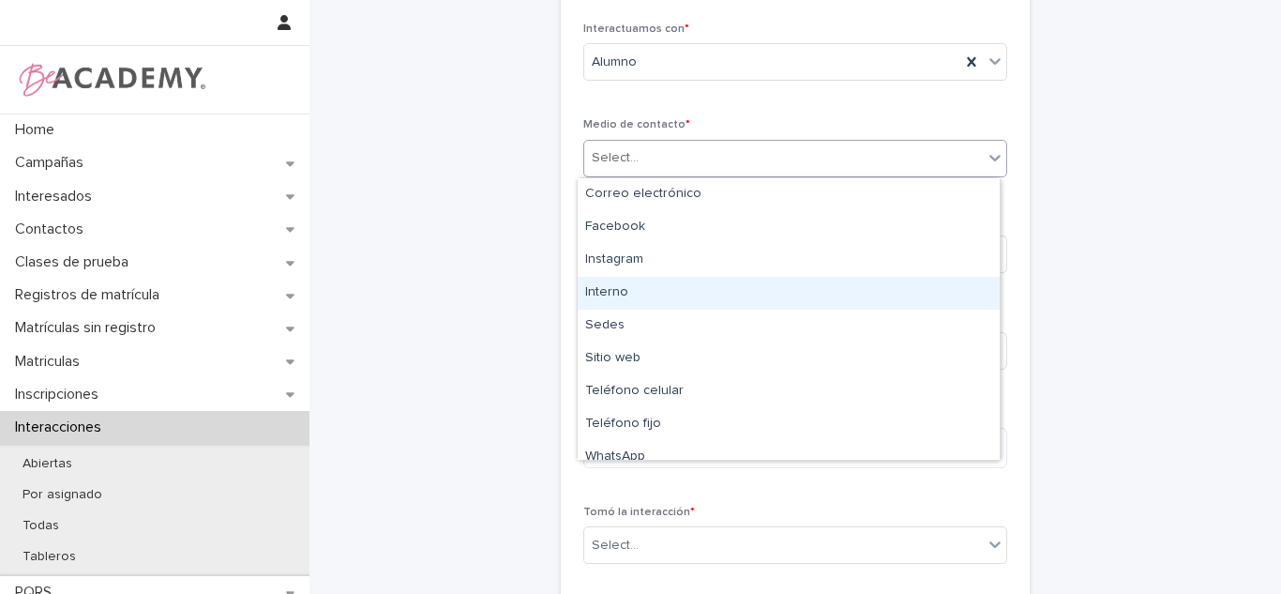
click at [641, 290] on div "Interno" at bounding box center [789, 293] width 422 height 33
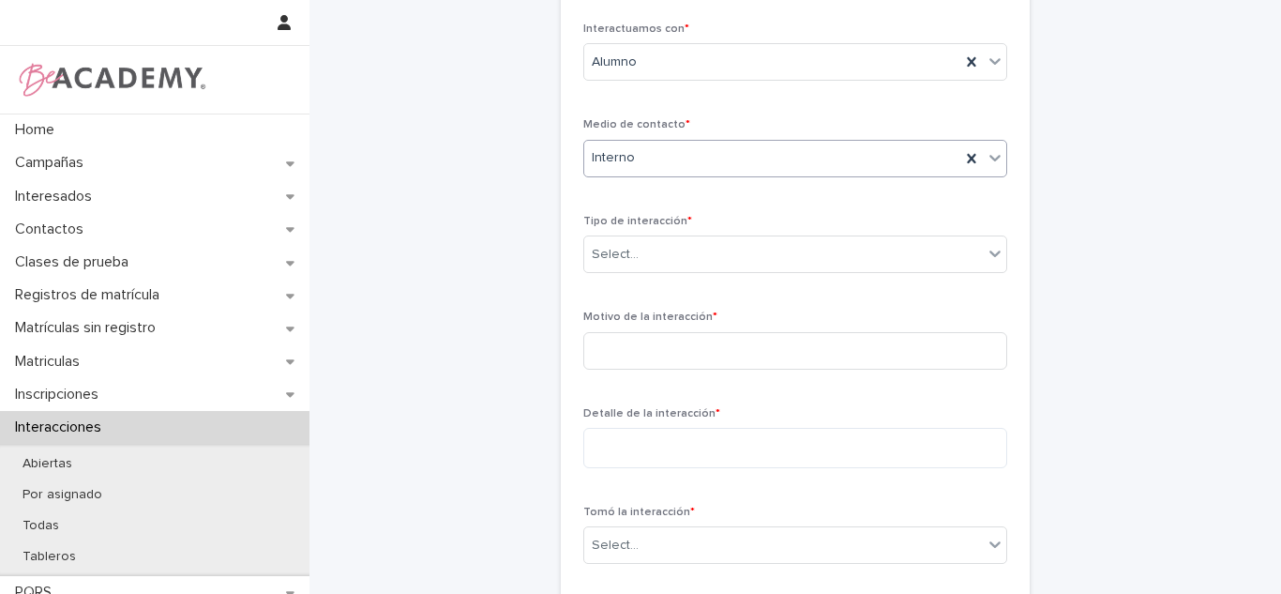
click at [633, 135] on div "Medio de contacto * option Interno, selected. 0 results available. Select is fo…" at bounding box center [795, 154] width 424 height 73
click at [631, 143] on div "Interno" at bounding box center [772, 158] width 376 height 31
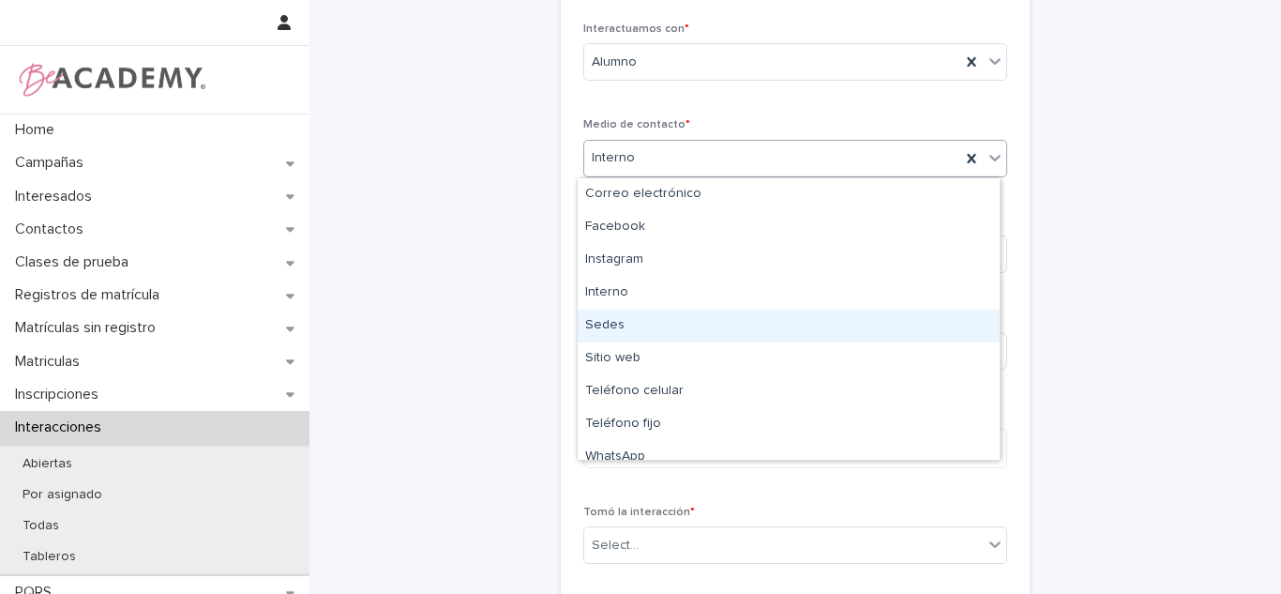
click at [595, 333] on div "Sedes" at bounding box center [789, 325] width 422 height 33
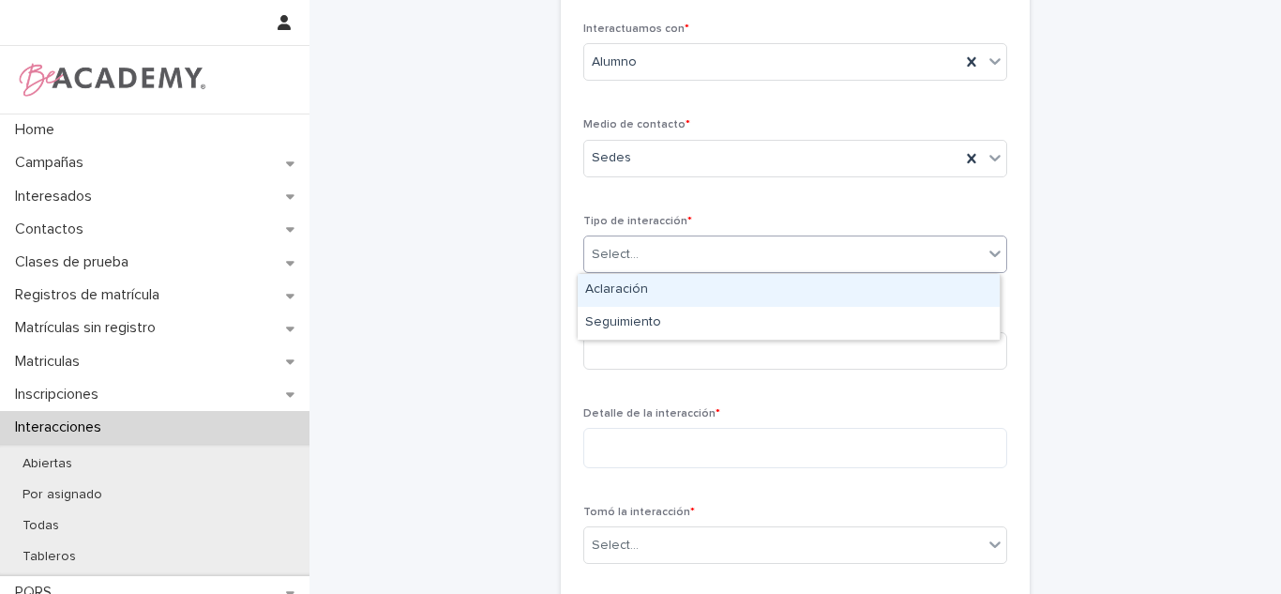
click at [608, 264] on div "Select..." at bounding box center [783, 254] width 399 height 31
click at [595, 255] on div "Select..." at bounding box center [615, 255] width 47 height 20
click at [590, 283] on div "Aclaración" at bounding box center [789, 290] width 422 height 33
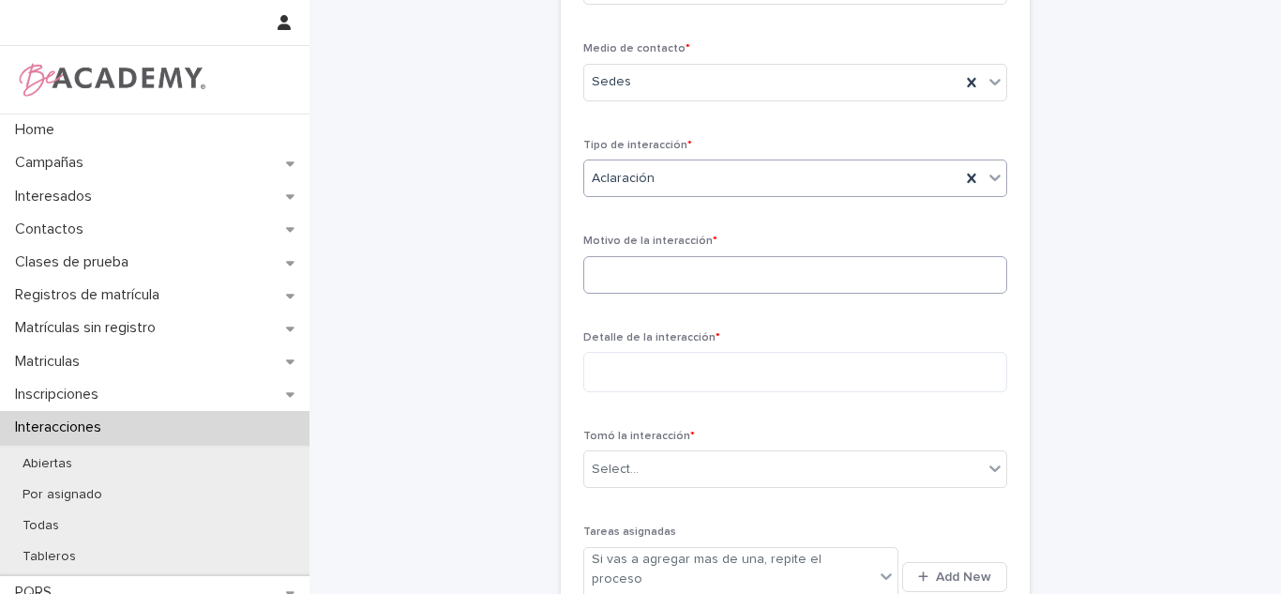
scroll to position [281, 0]
click at [808, 256] on input at bounding box center [795, 273] width 424 height 38
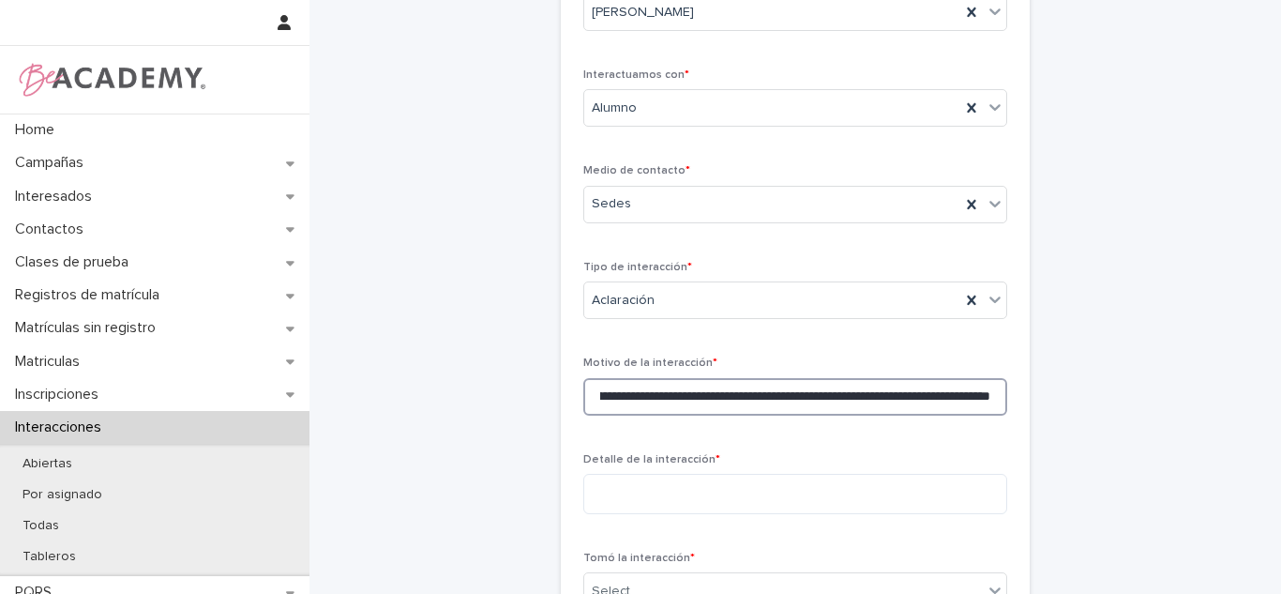
scroll to position [0, 301]
click at [880, 393] on input "**********" at bounding box center [795, 397] width 424 height 38
type input "**********"
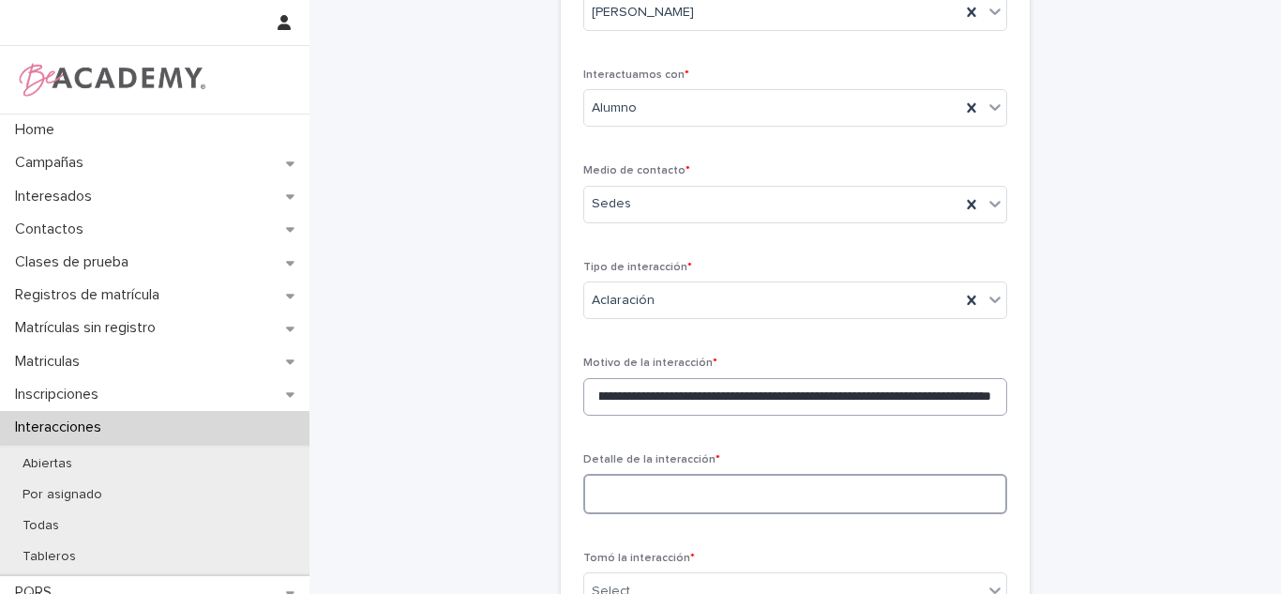
scroll to position [0, 0]
paste textarea "**********"
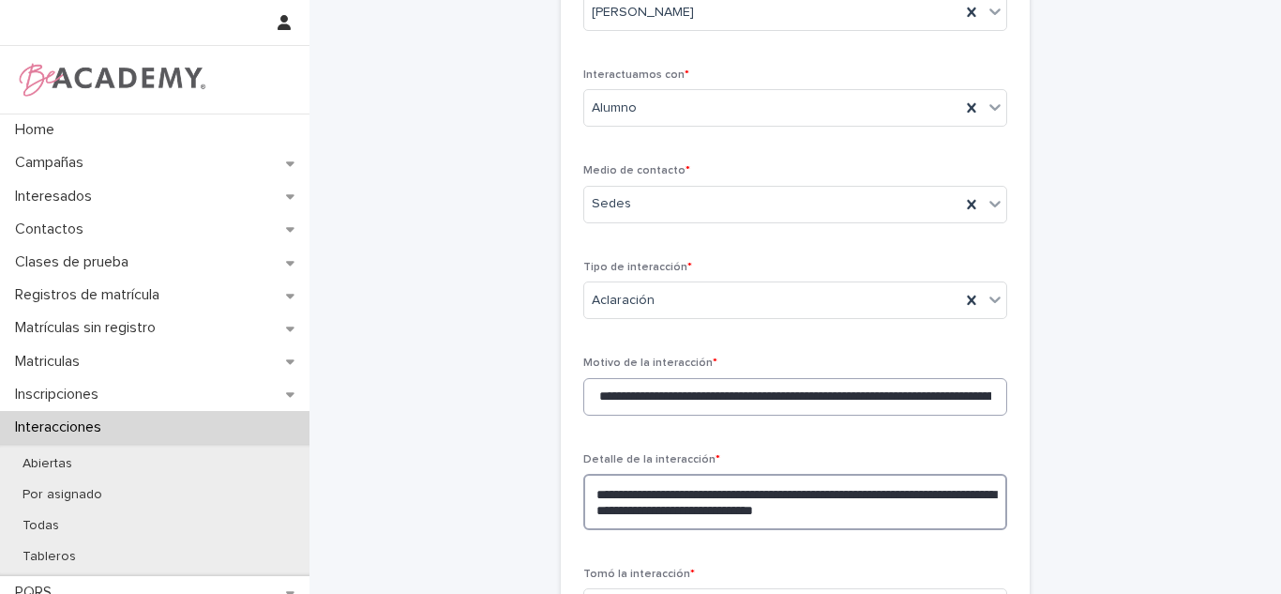
click at [880, 393] on input "**********" at bounding box center [795, 397] width 424 height 38
type textarea "**********"
click at [880, 393] on input "**********" at bounding box center [795, 397] width 424 height 38
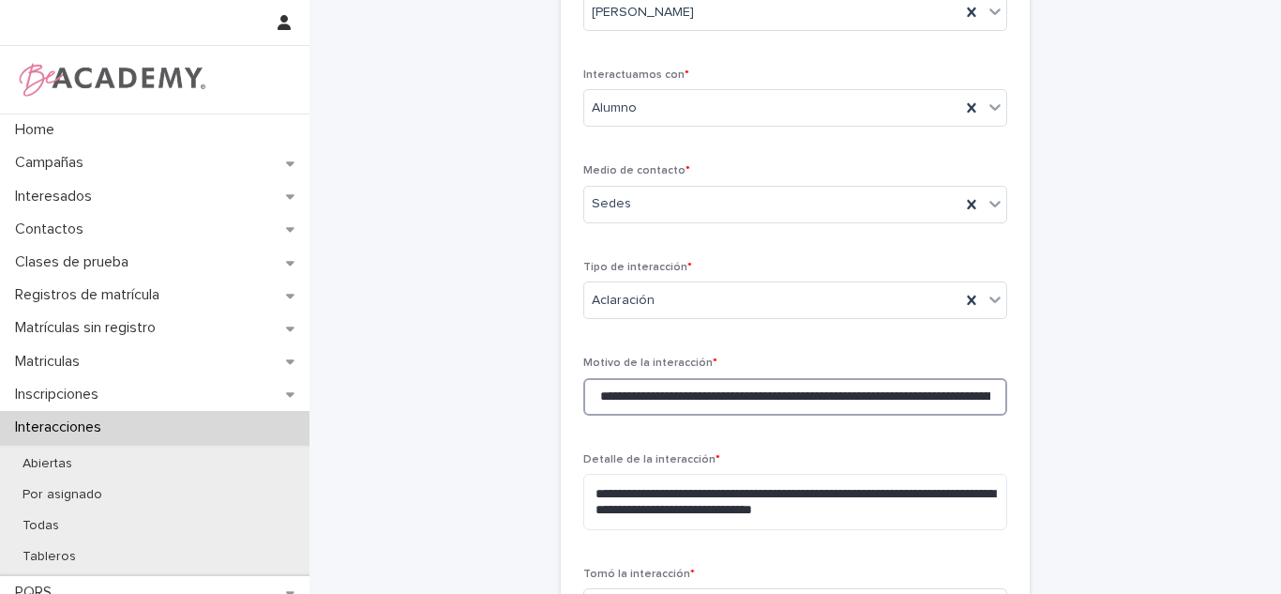
click at [880, 393] on input "**********" at bounding box center [795, 397] width 424 height 38
type input "*"
click at [696, 395] on input "**" at bounding box center [795, 397] width 424 height 38
type input "*"
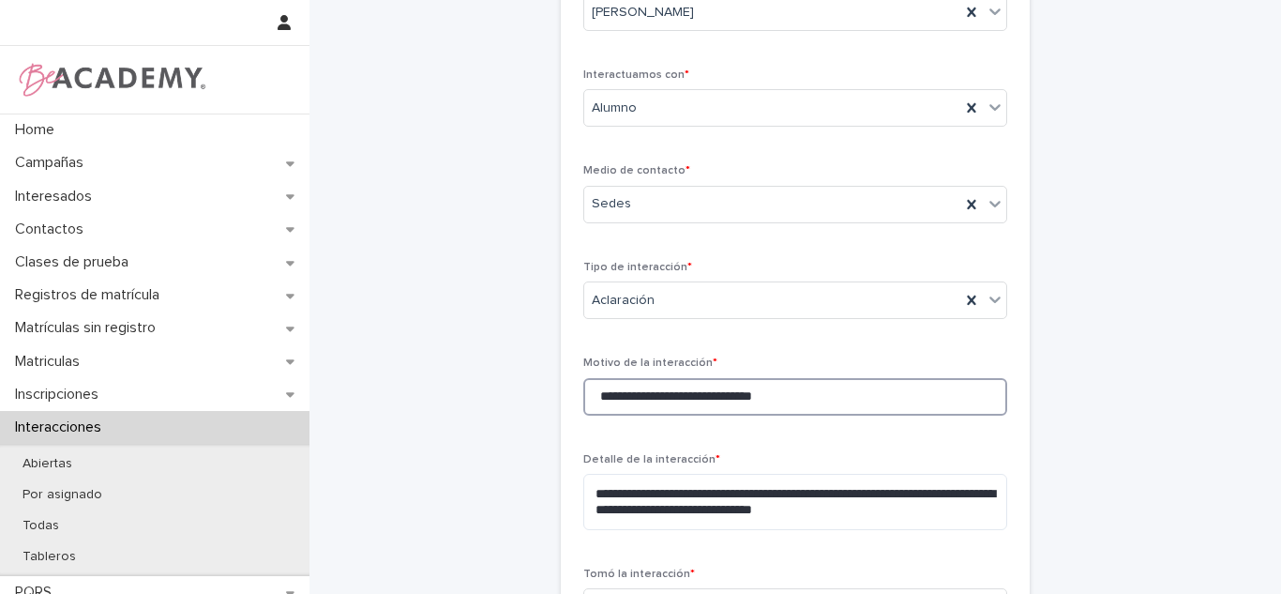
scroll to position [273, 0]
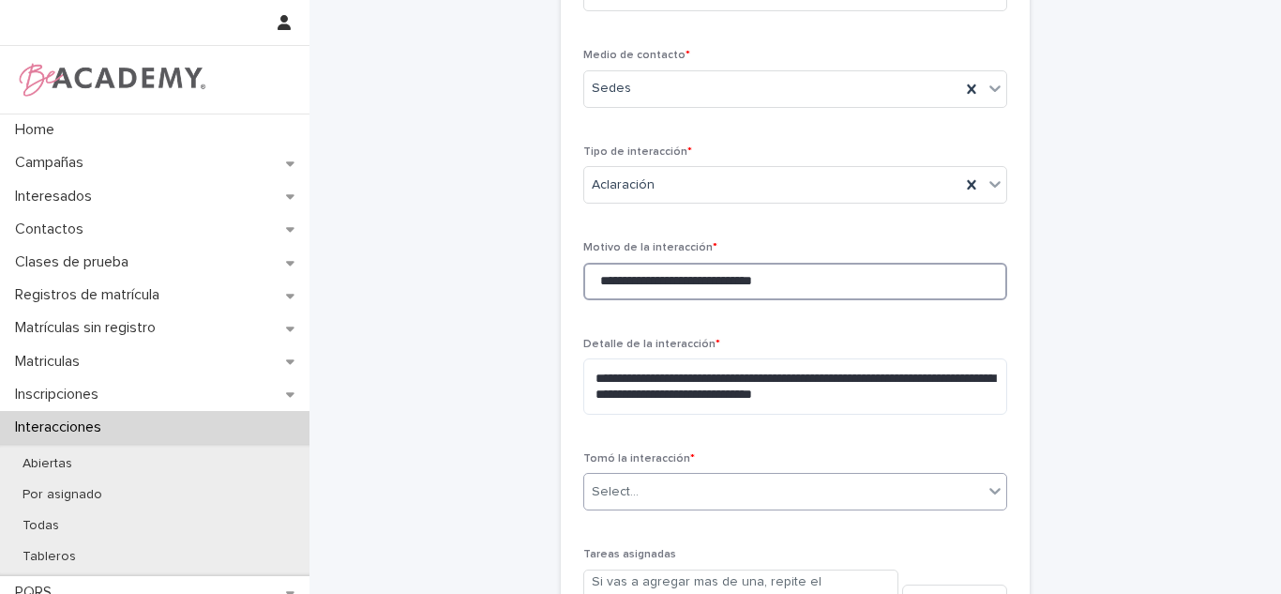
type input "**********"
click at [779, 487] on div "Select..." at bounding box center [783, 491] width 399 height 31
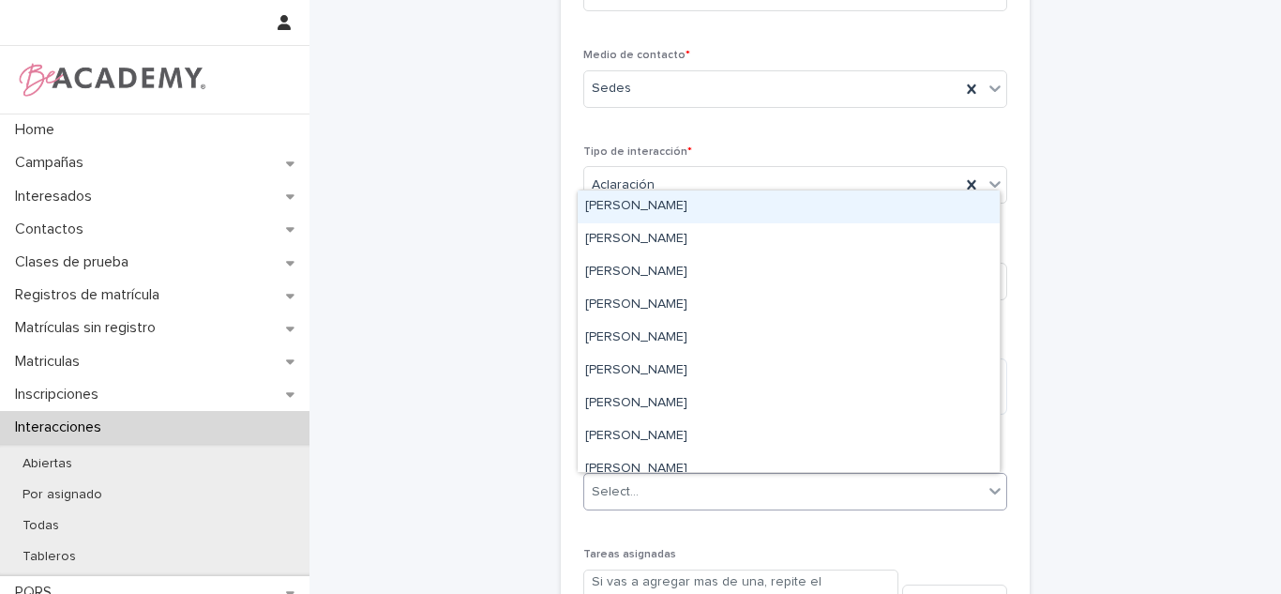
drag, startPoint x: 757, startPoint y: 257, endPoint x: 967, endPoint y: 244, distance: 210.4
click at [758, 201] on div "Carolina Castillo Cuadrado" at bounding box center [789, 206] width 422 height 33
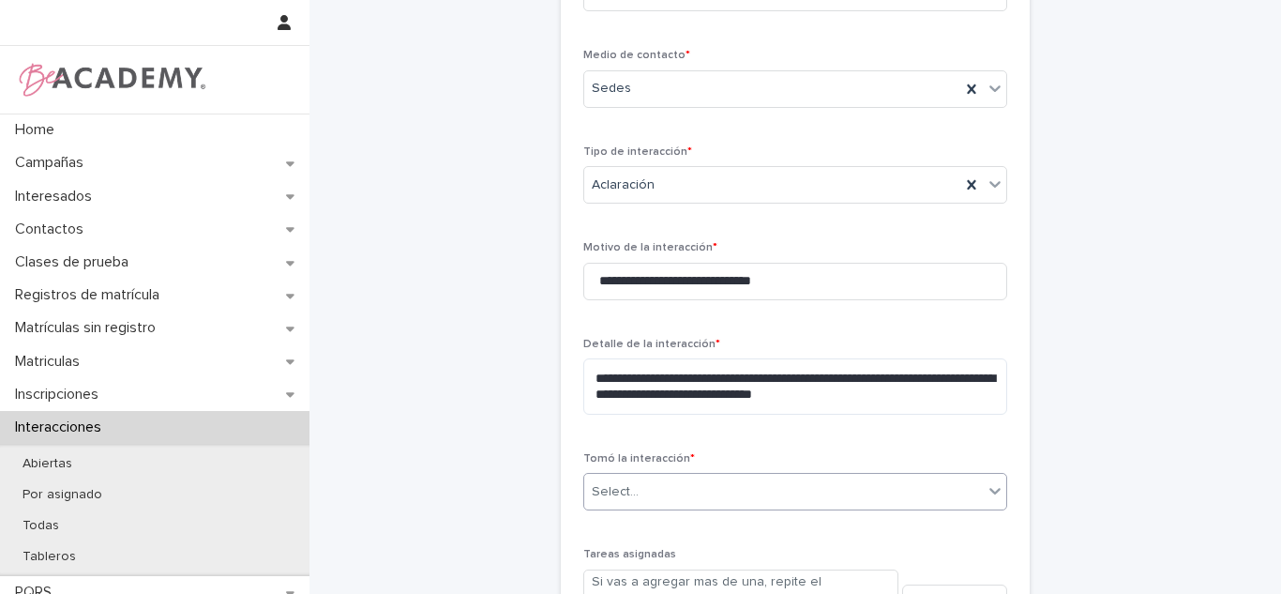
scroll to position [607, 0]
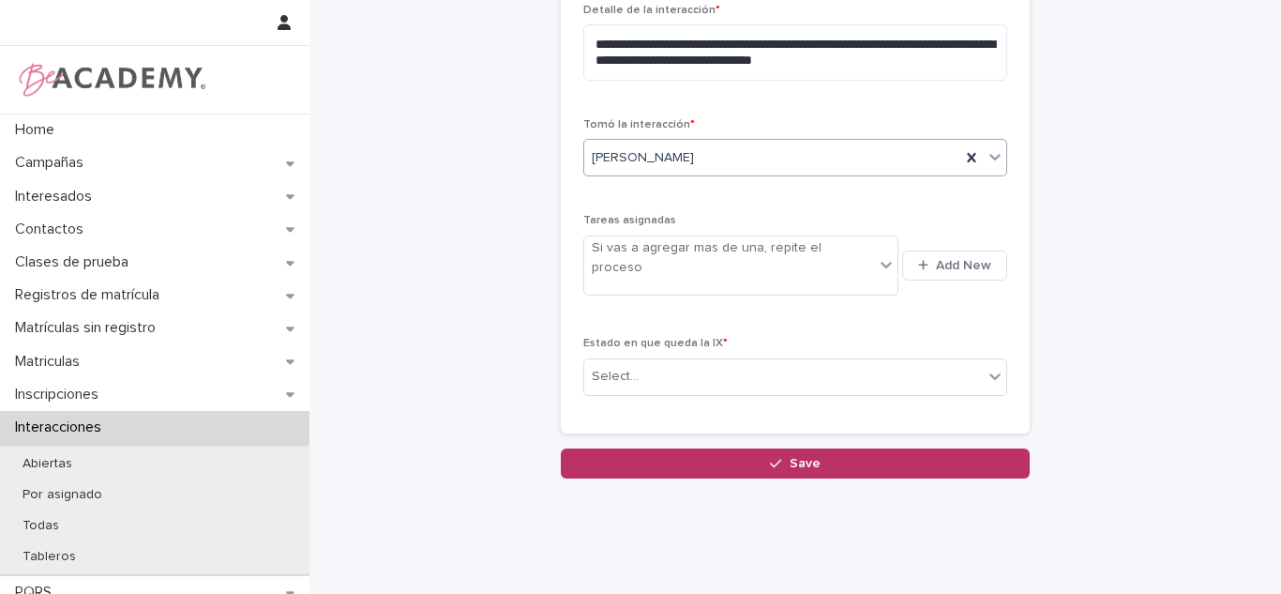
click at [762, 337] on div "Estado en que queda la IX * Select..." at bounding box center [795, 373] width 424 height 73
click at [746, 361] on div "Select..." at bounding box center [783, 376] width 399 height 31
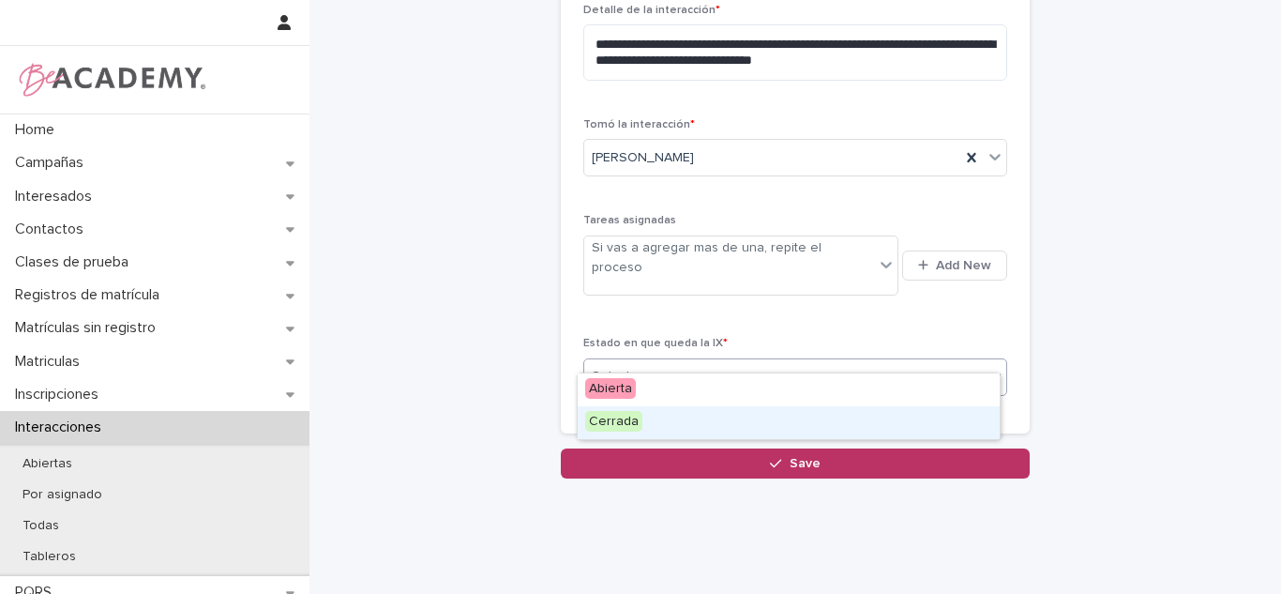
click at [686, 414] on div "Cerrada" at bounding box center [789, 422] width 422 height 33
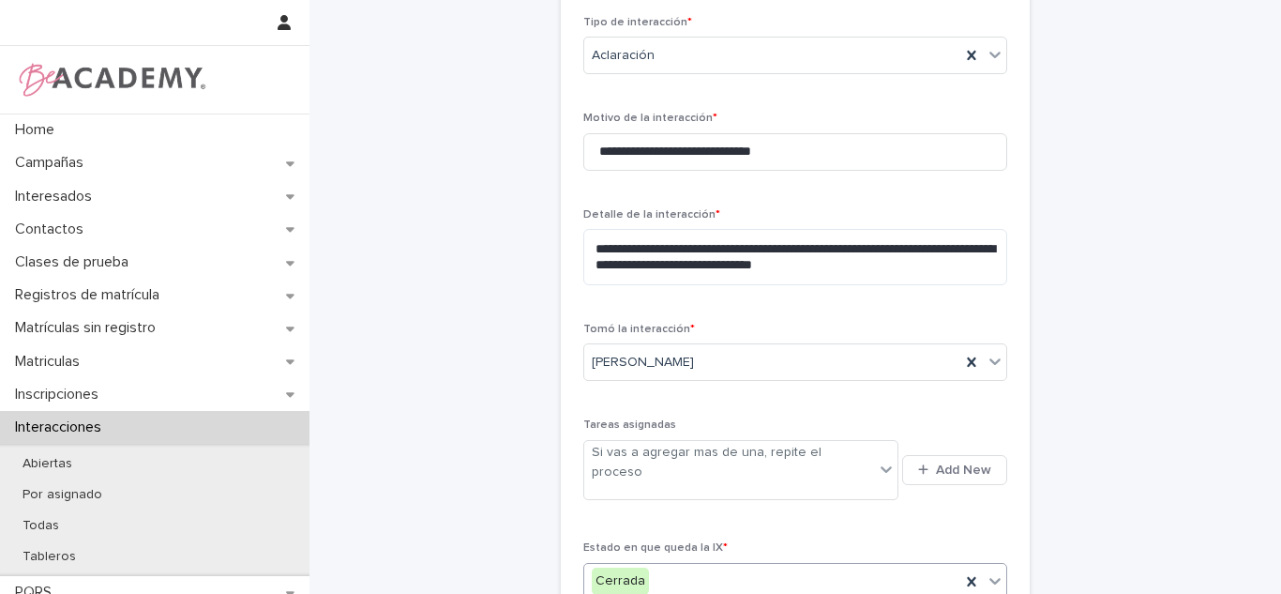
scroll to position [484, 0]
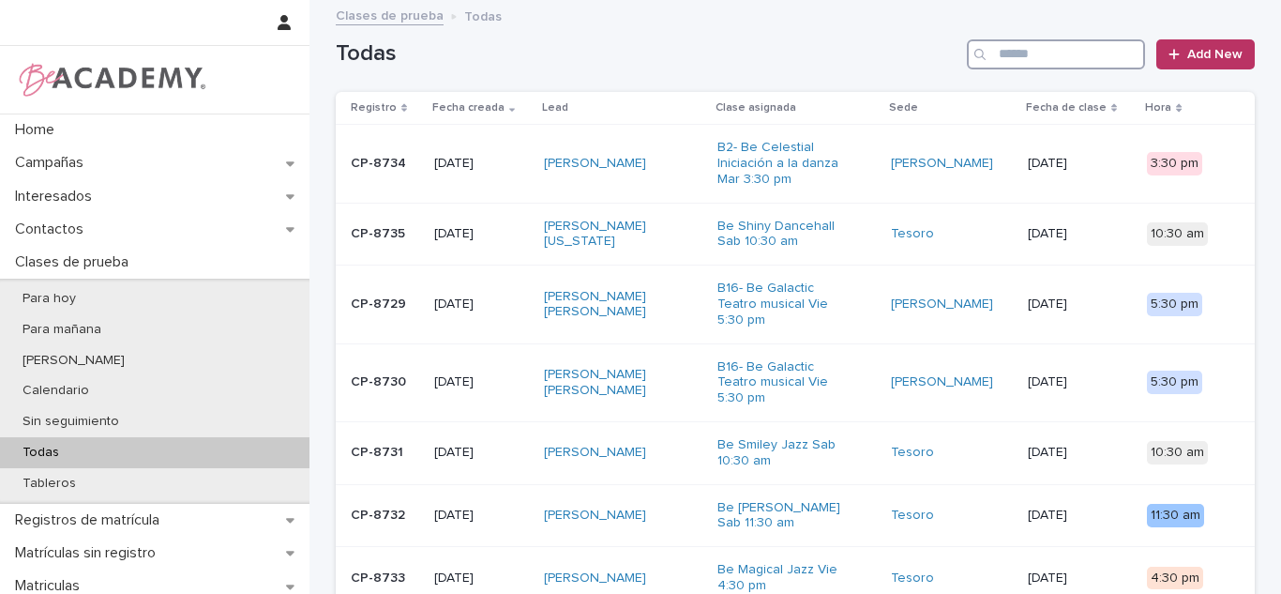
click at [1085, 50] on input "Search" at bounding box center [1056, 54] width 178 height 30
click at [124, 233] on div "Contactos" at bounding box center [154, 229] width 309 height 33
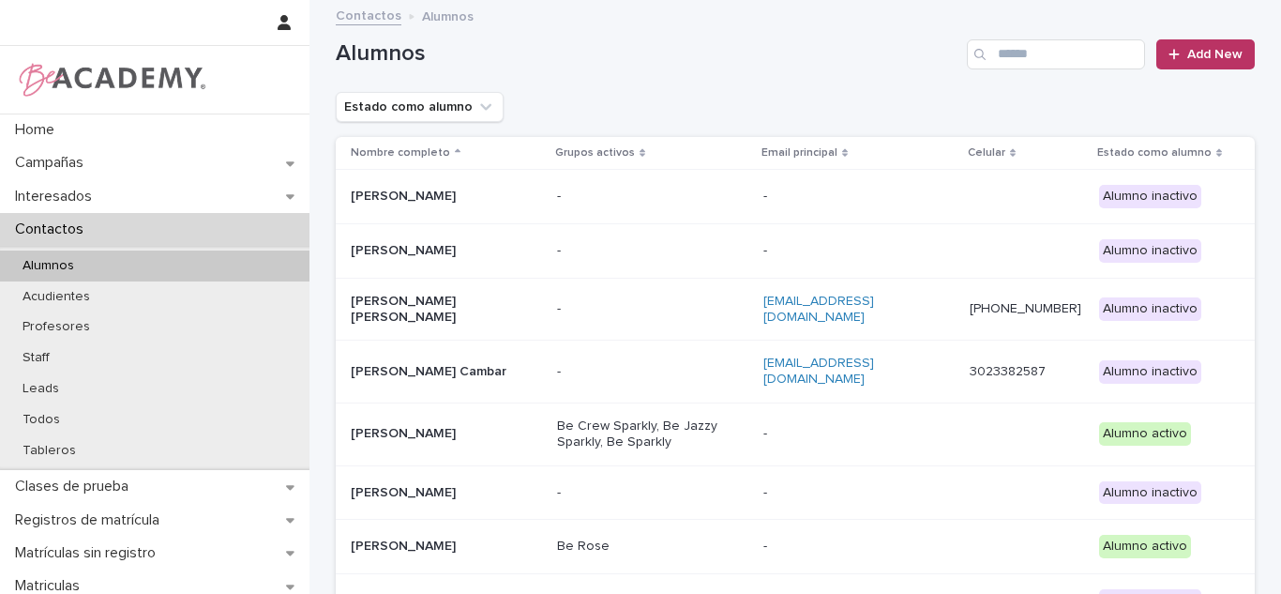
click at [1045, 69] on div "Alumnos Add New" at bounding box center [795, 47] width 919 height 90
click at [1038, 62] on input "Search" at bounding box center [1056, 54] width 178 height 30
type input "********"
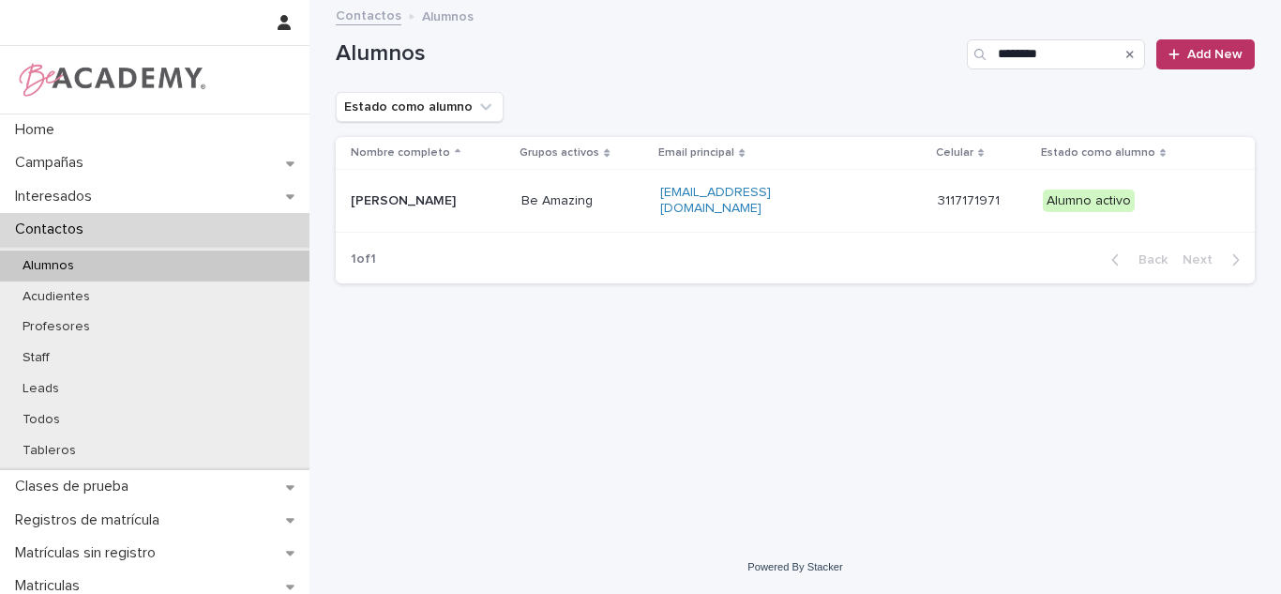
click at [547, 188] on td "Be Amazing" at bounding box center [583, 201] width 139 height 63
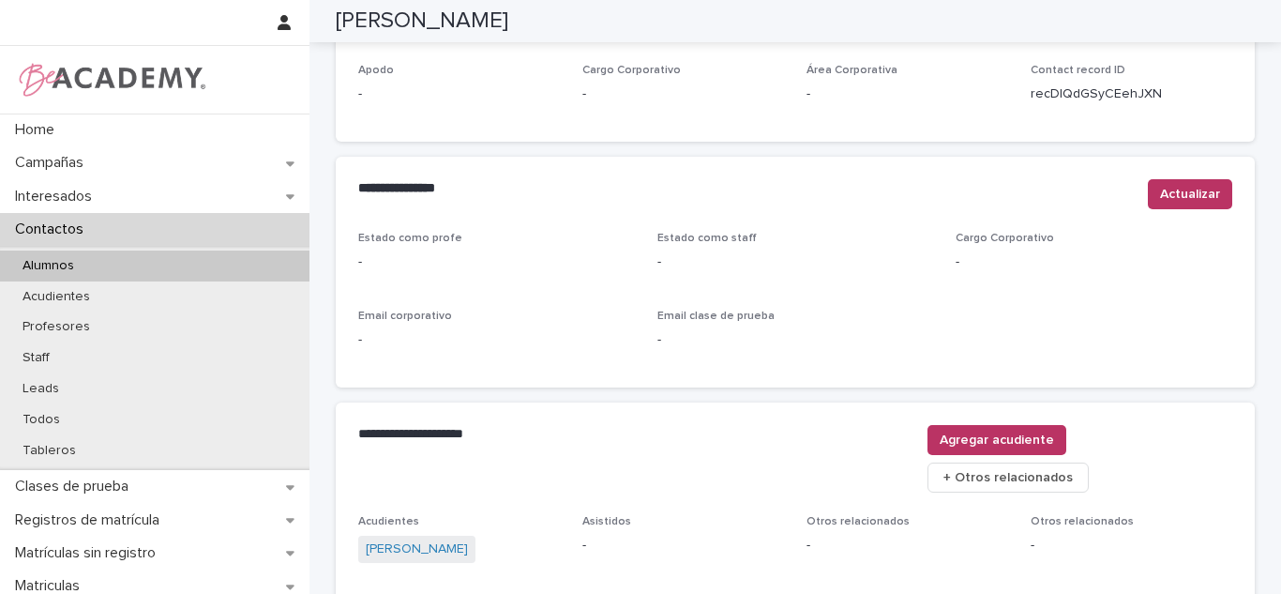
scroll to position [802, 0]
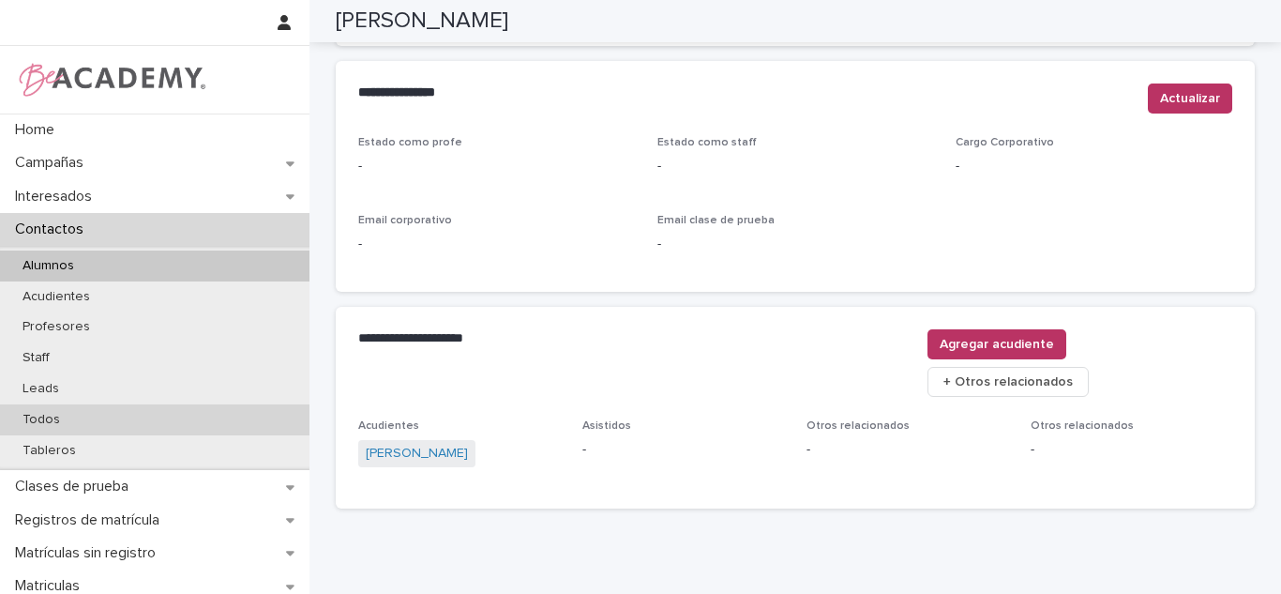
click at [203, 420] on div "Todos" at bounding box center [154, 419] width 309 height 31
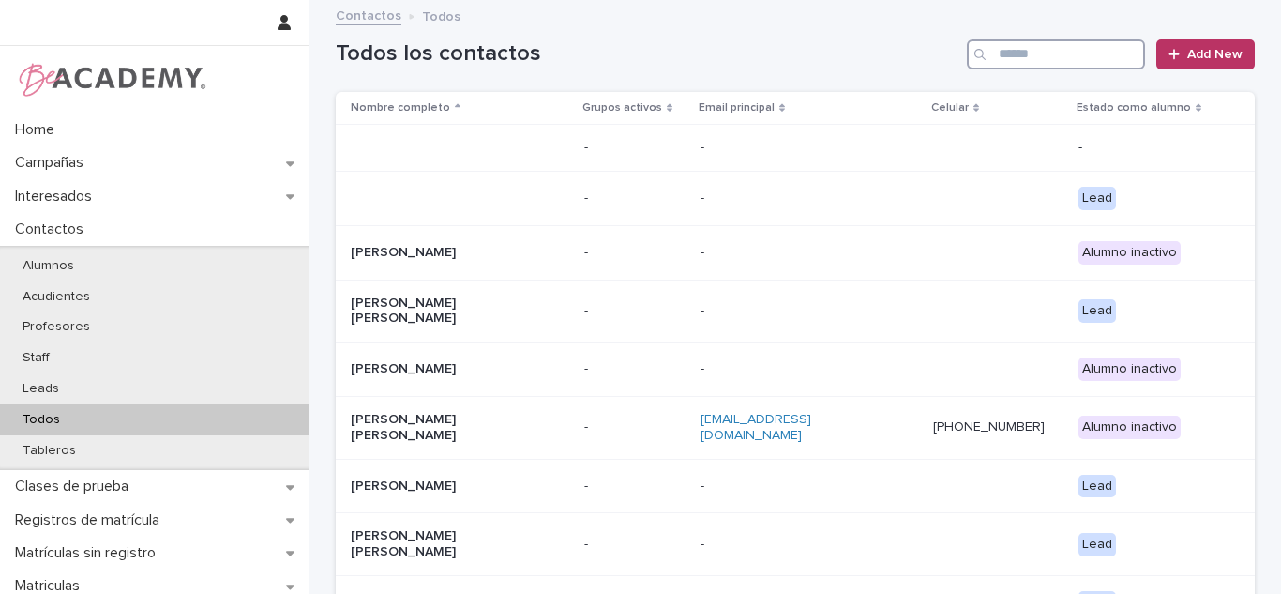
click at [1052, 61] on input "Search" at bounding box center [1056, 54] width 178 height 30
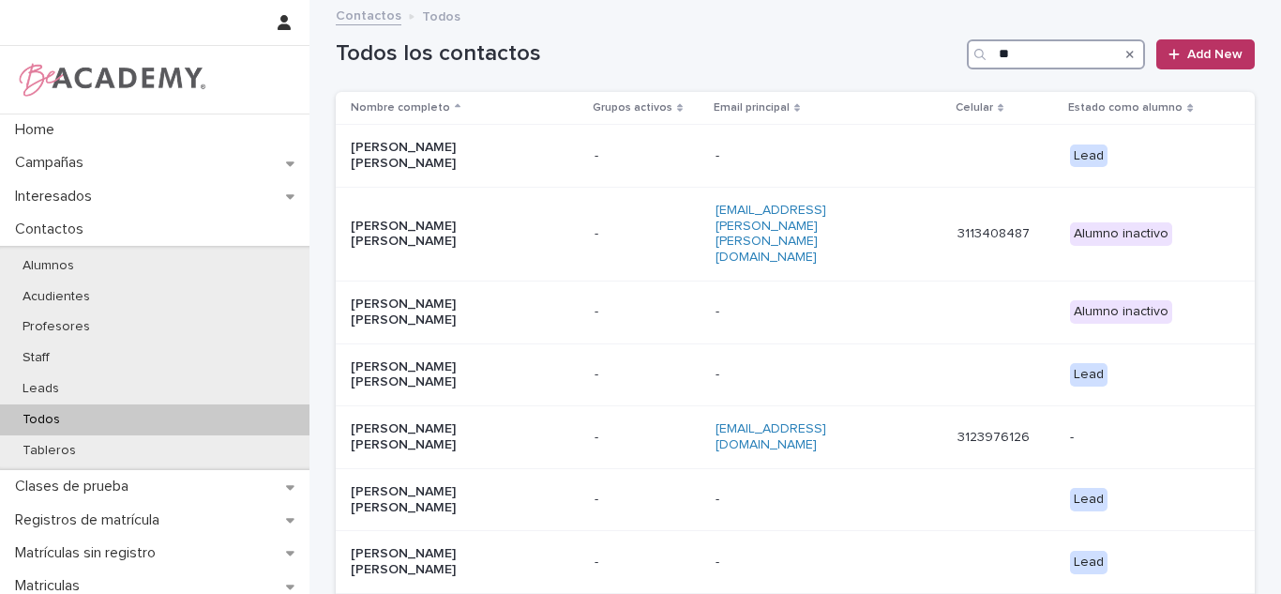
type input "*"
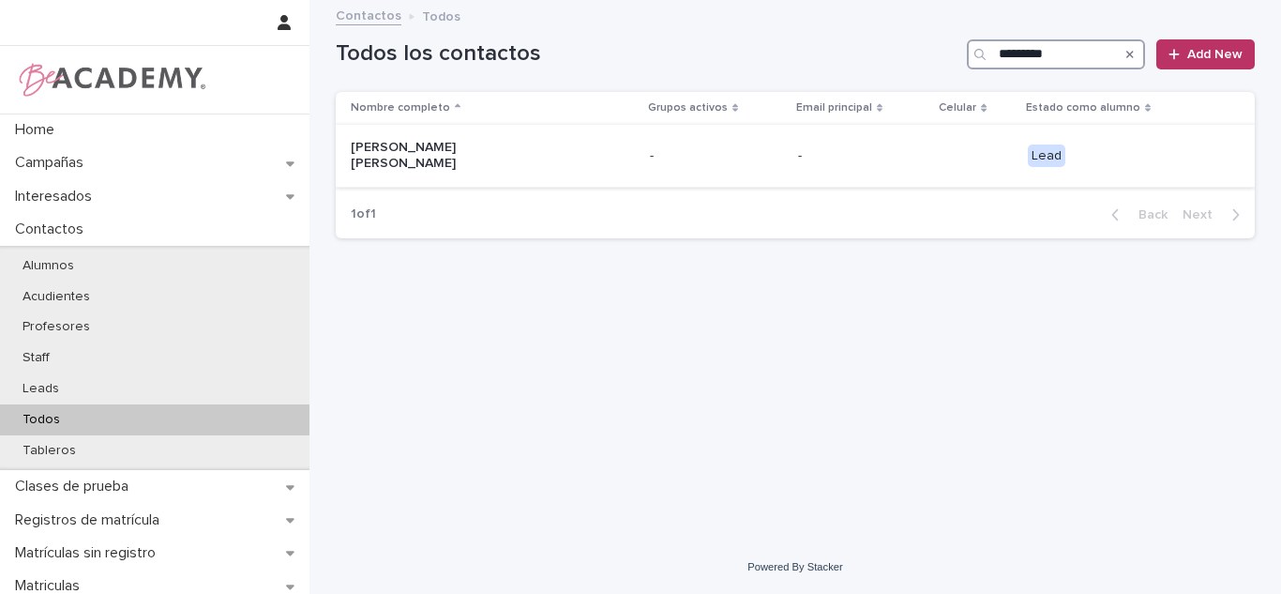
type input "*********"
click at [942, 148] on p at bounding box center [975, 156] width 71 height 16
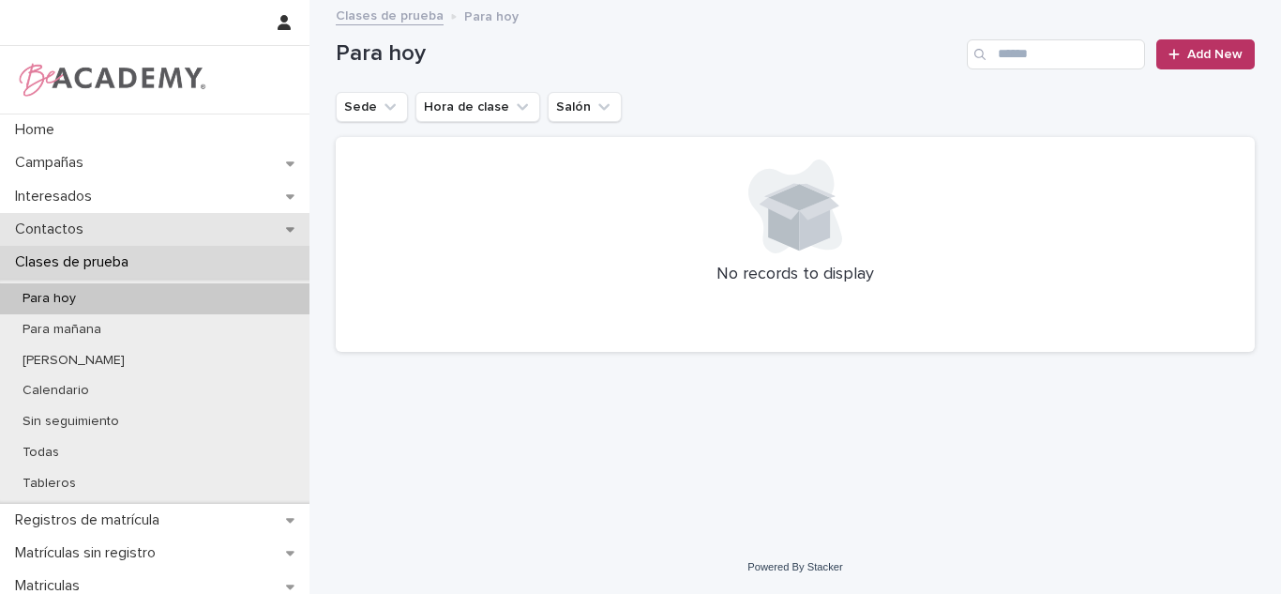
click at [167, 236] on div "Contactos" at bounding box center [154, 229] width 309 height 33
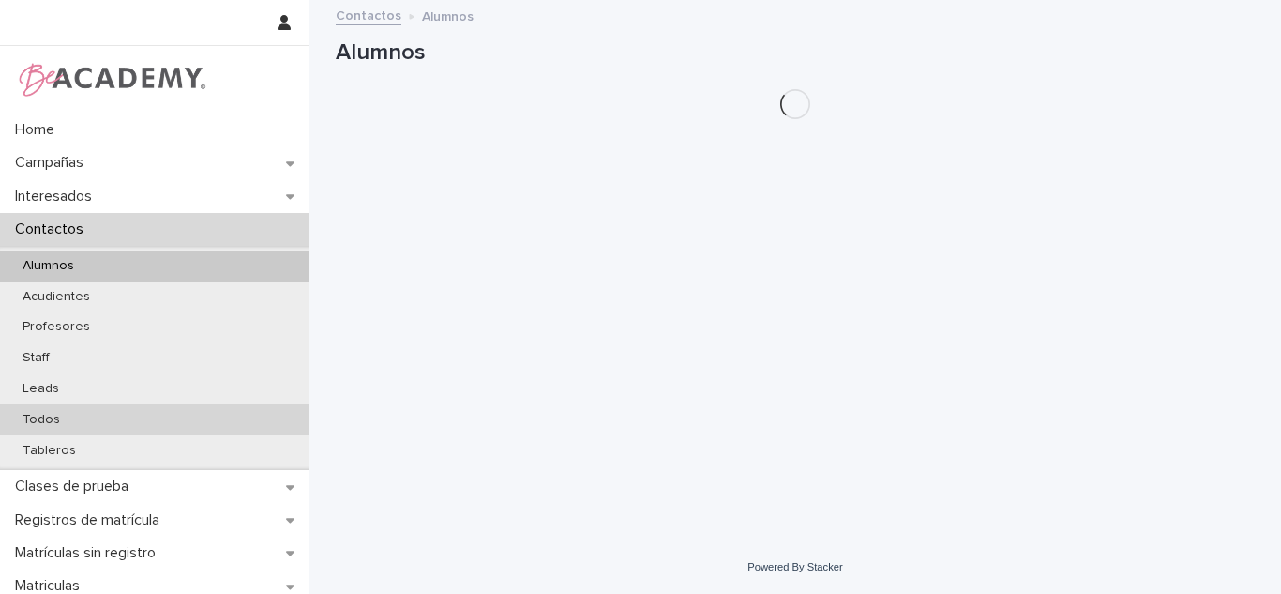
click at [81, 426] on div "Todos" at bounding box center [154, 419] width 309 height 31
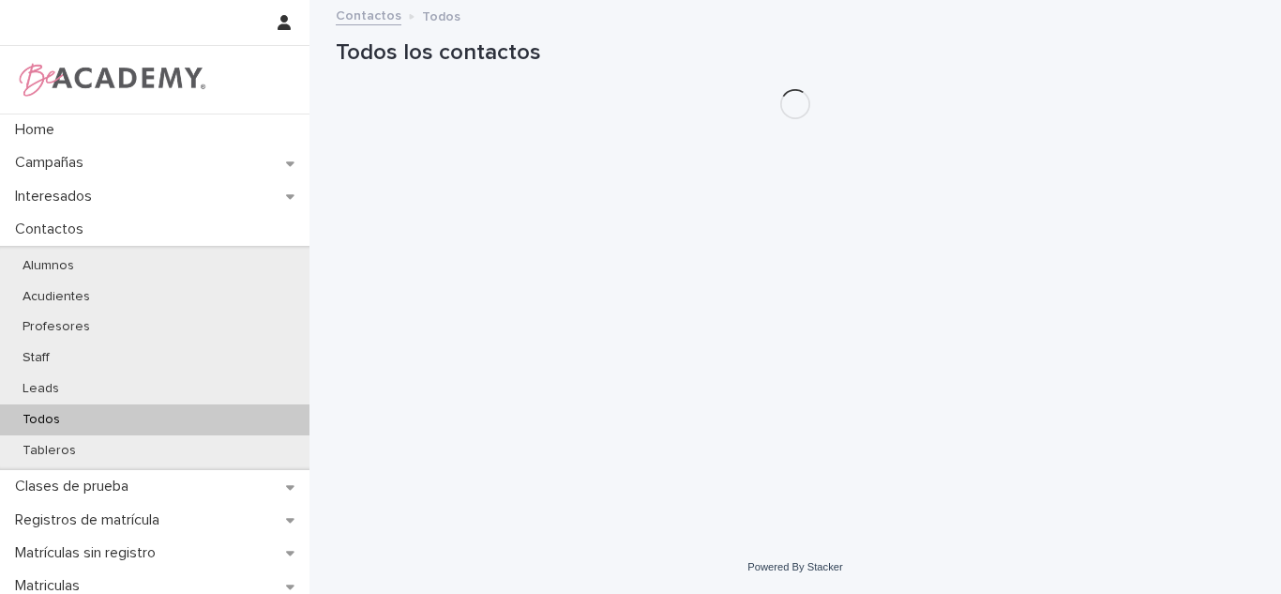
click at [1048, 57] on h1 "Todos los contactos" at bounding box center [795, 52] width 919 height 27
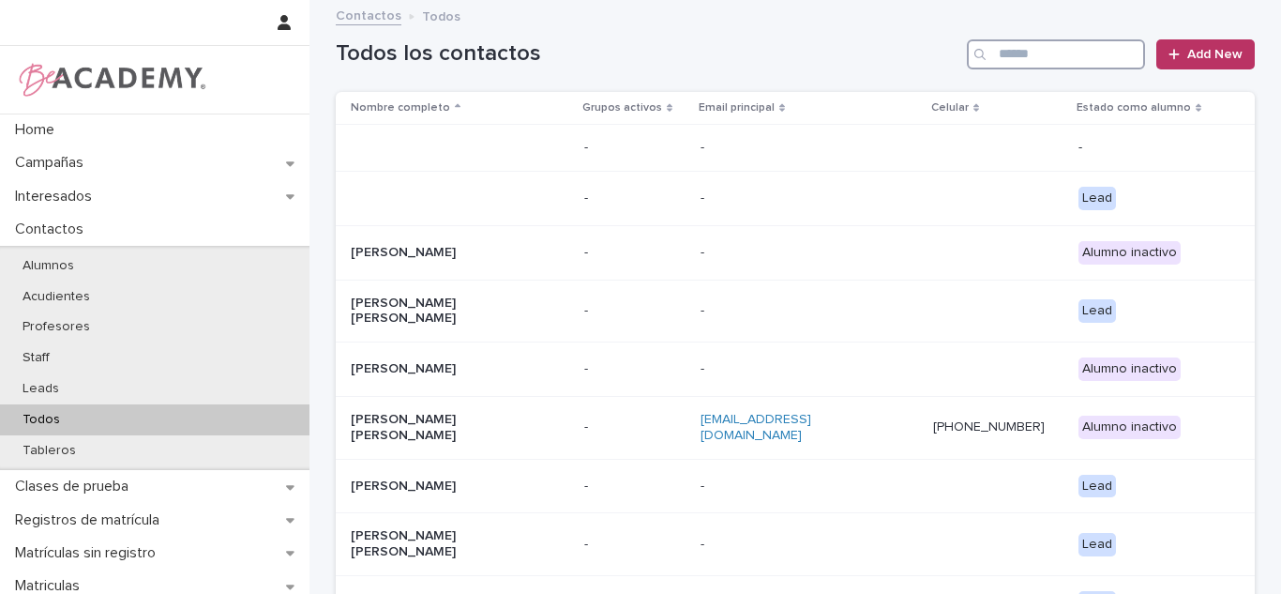
click at [1043, 50] on input "Search" at bounding box center [1056, 54] width 178 height 30
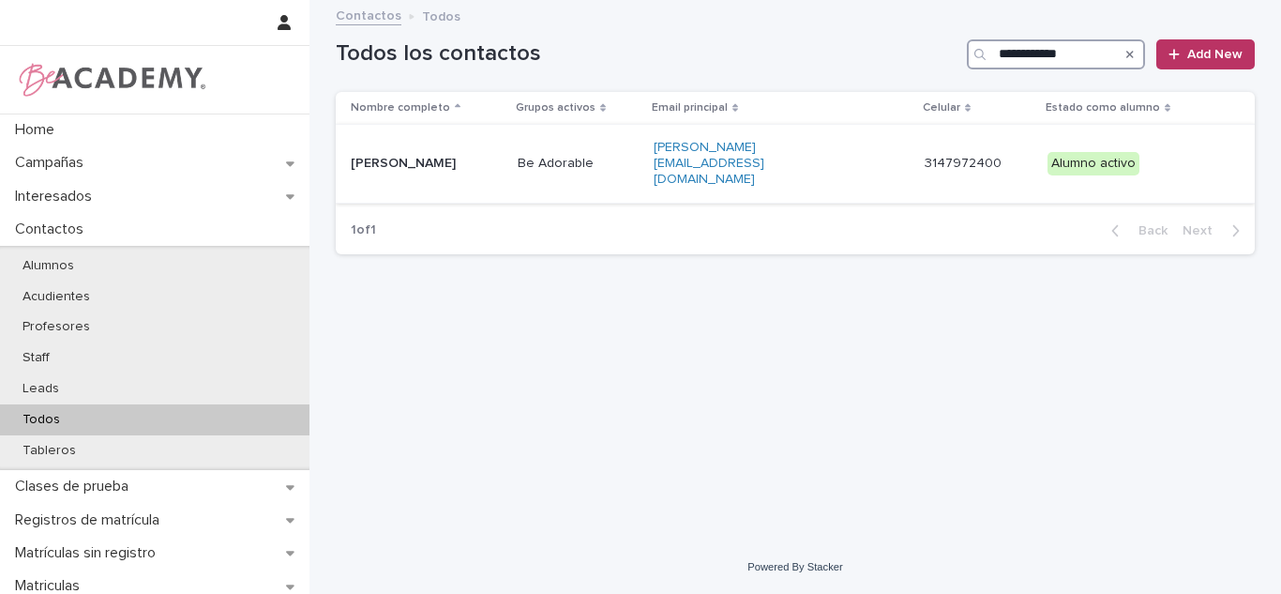
type input "**********"
click at [510, 156] on td "Luciana Medina Granda" at bounding box center [423, 164] width 174 height 78
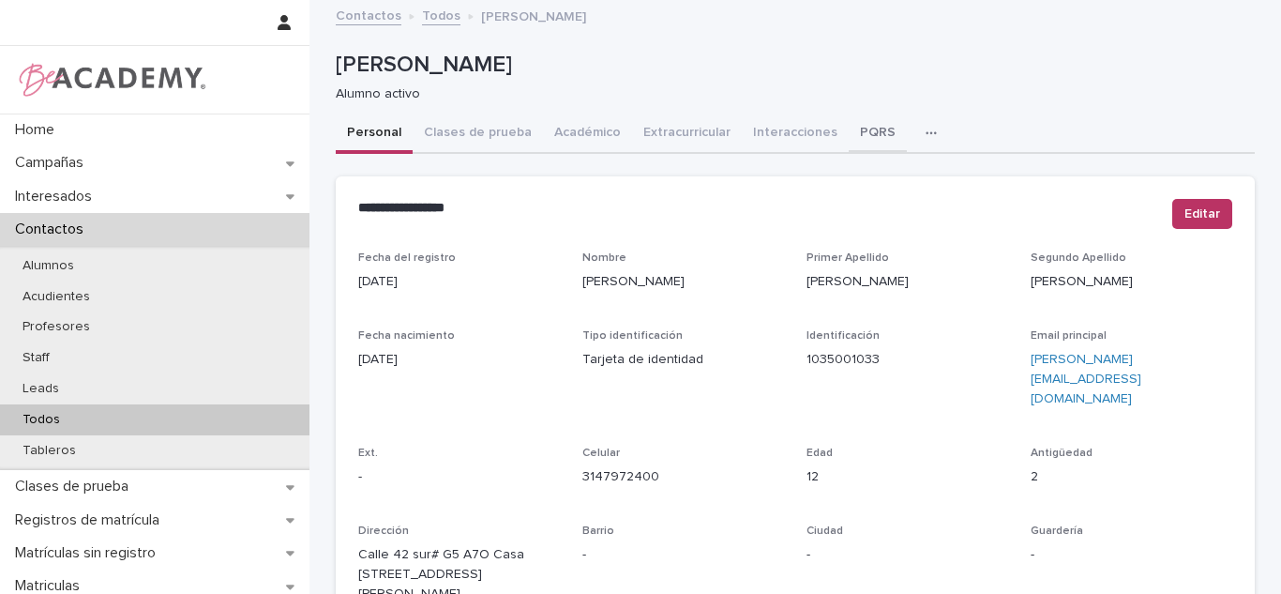
click at [849, 137] on button "PQRS" at bounding box center [878, 133] width 58 height 39
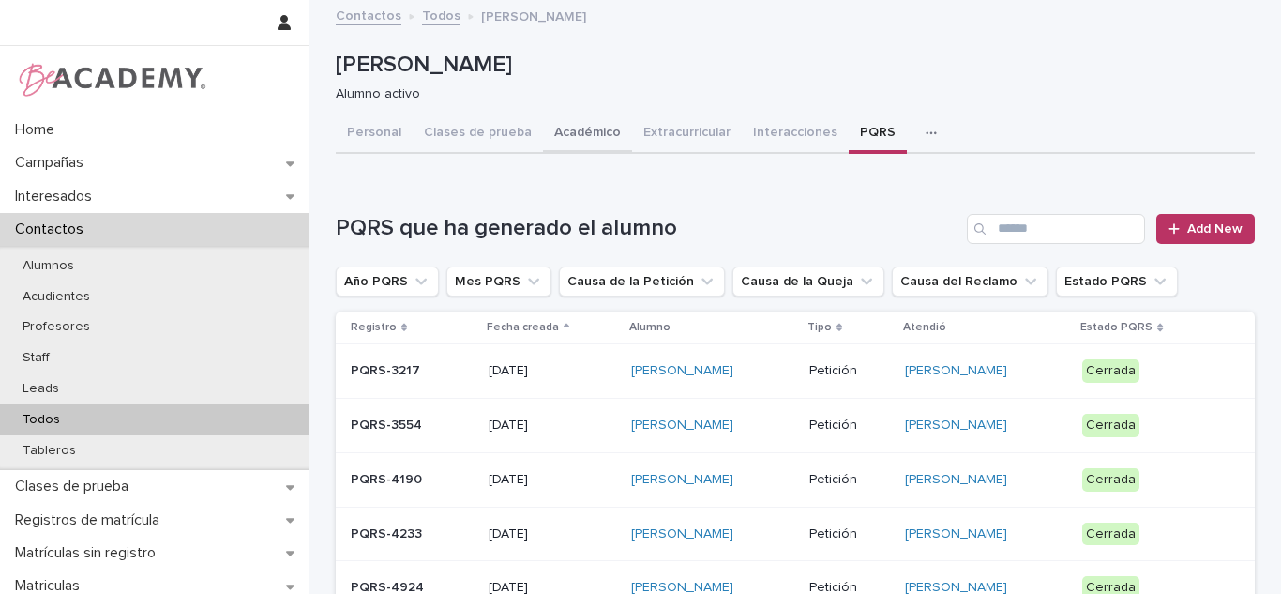
click at [582, 137] on button "Académico" at bounding box center [587, 133] width 89 height 39
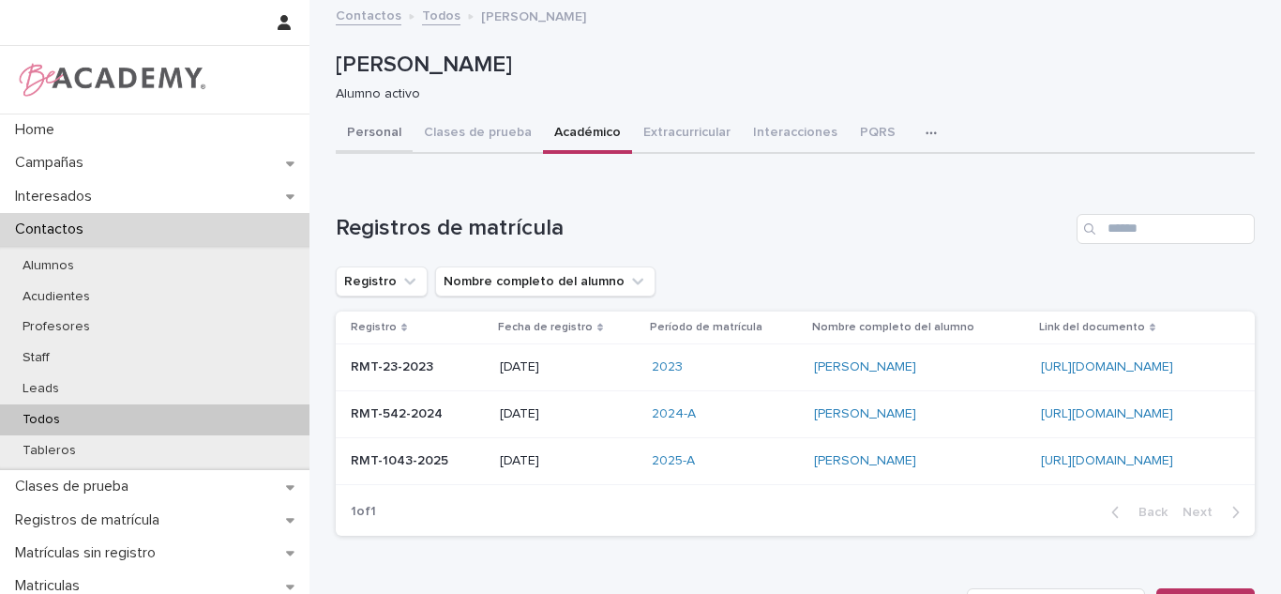
click at [358, 135] on button "Personal" at bounding box center [374, 133] width 77 height 39
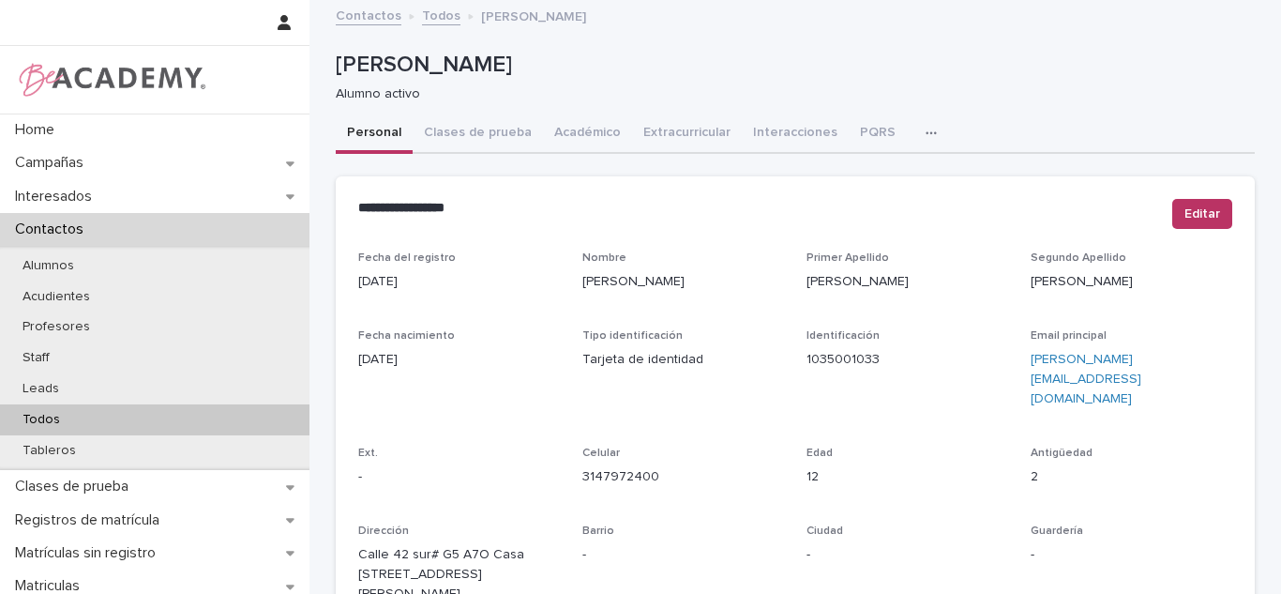
click at [112, 419] on div "Todos" at bounding box center [154, 419] width 309 height 31
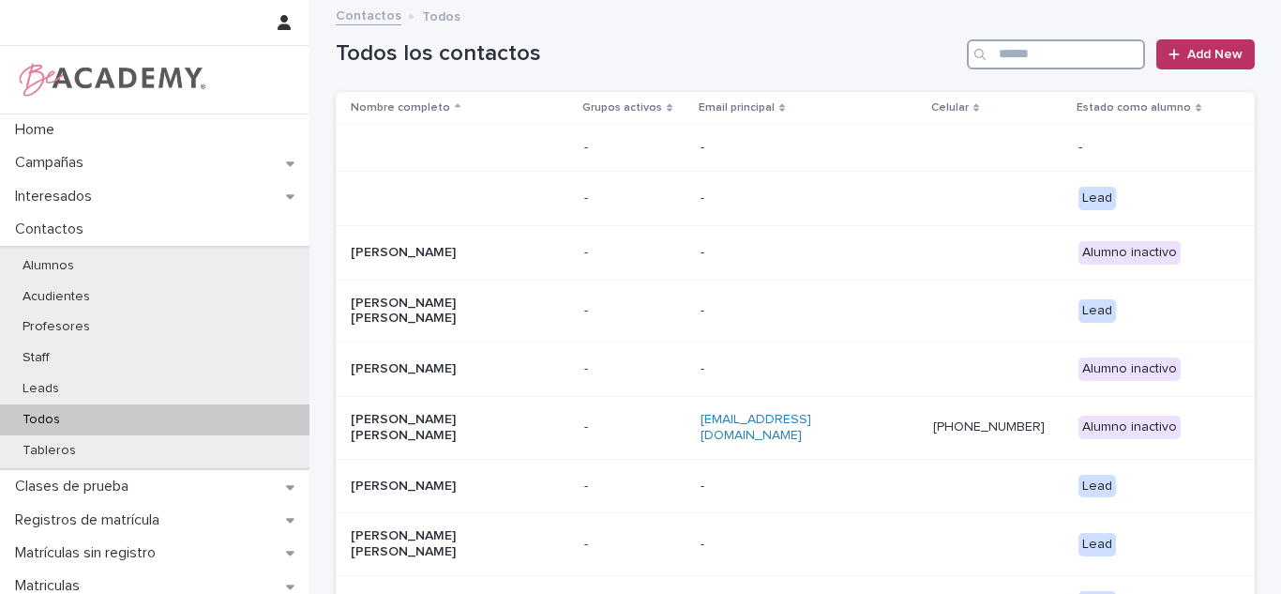
click at [1070, 58] on input "Search" at bounding box center [1056, 54] width 178 height 30
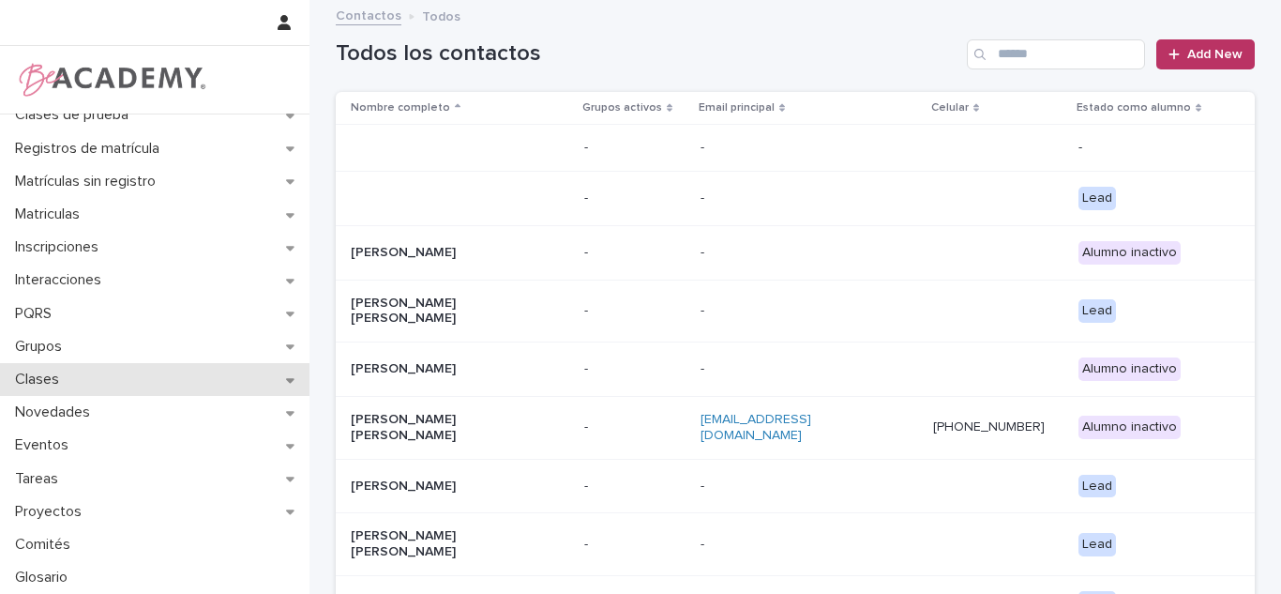
click at [267, 366] on div "Clases" at bounding box center [154, 379] width 309 height 33
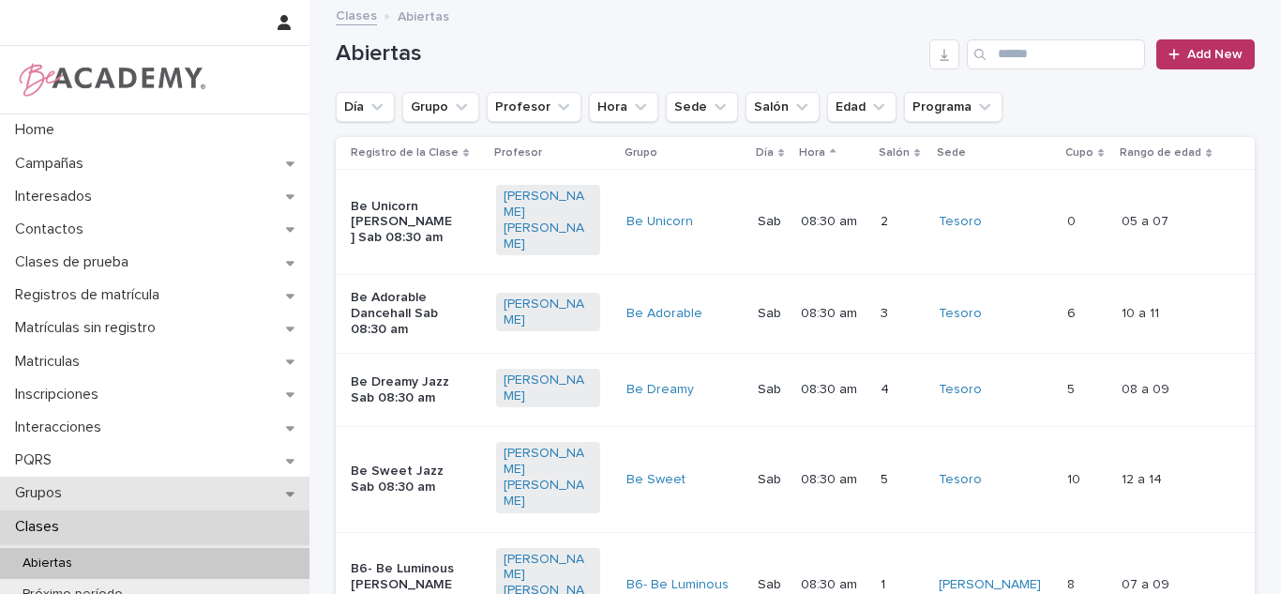
click at [149, 496] on div "Grupos" at bounding box center [154, 492] width 309 height 33
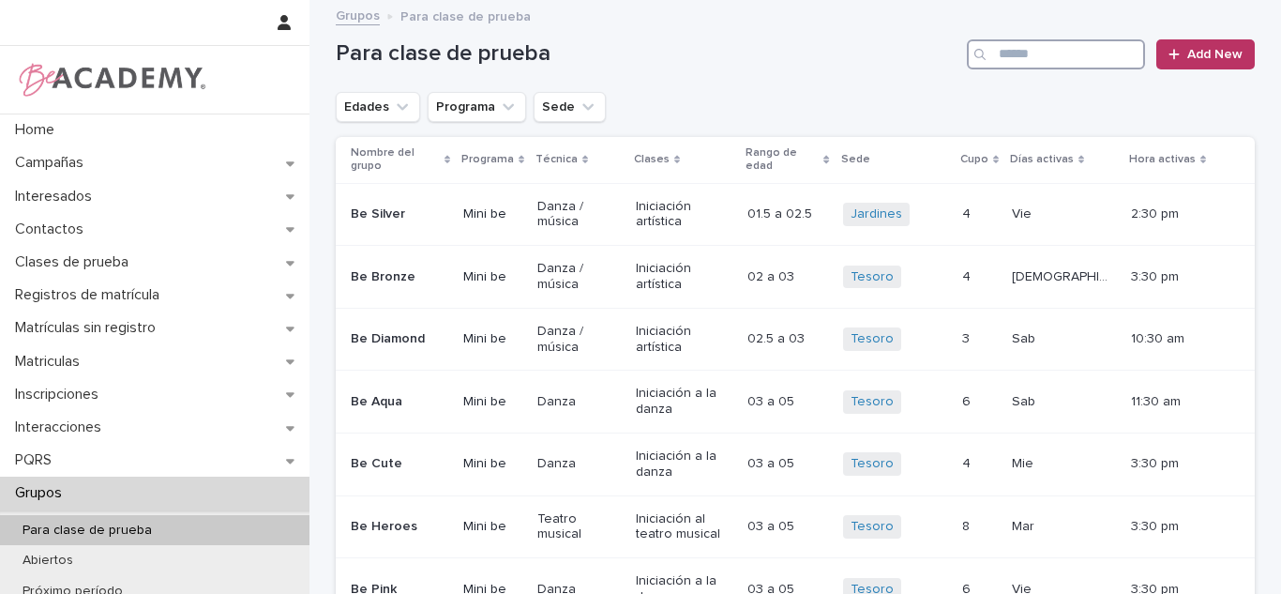
click at [1090, 60] on input "Search" at bounding box center [1056, 54] width 178 height 30
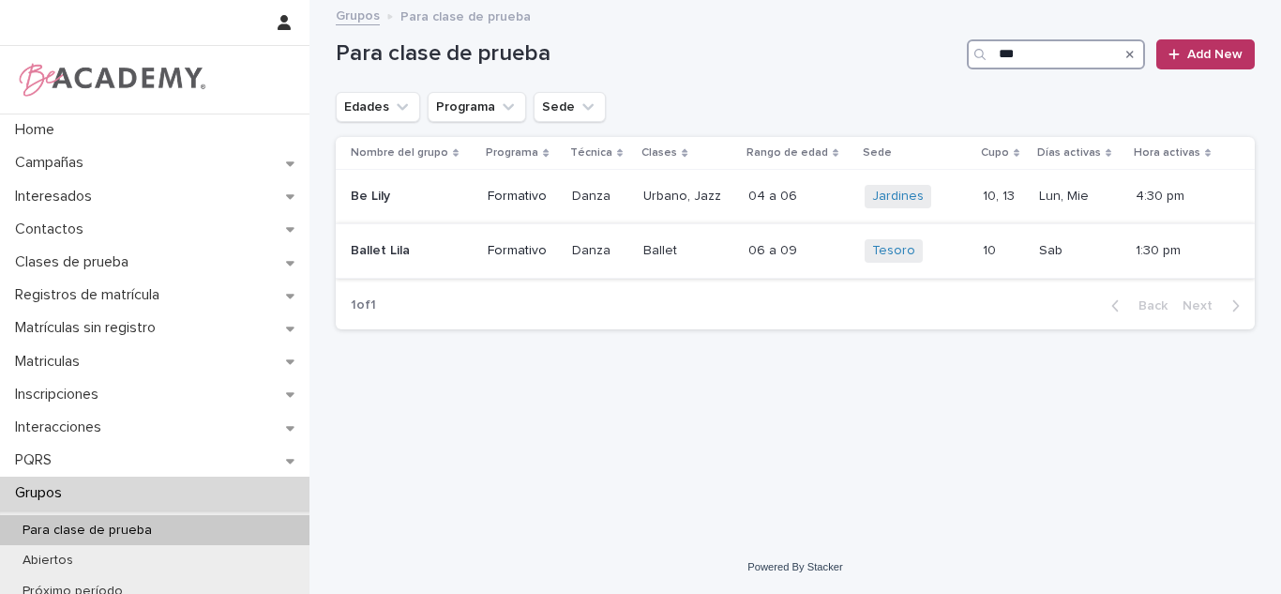
type input "***"
click at [453, 267] on td "Ballet Lila" at bounding box center [408, 250] width 144 height 54
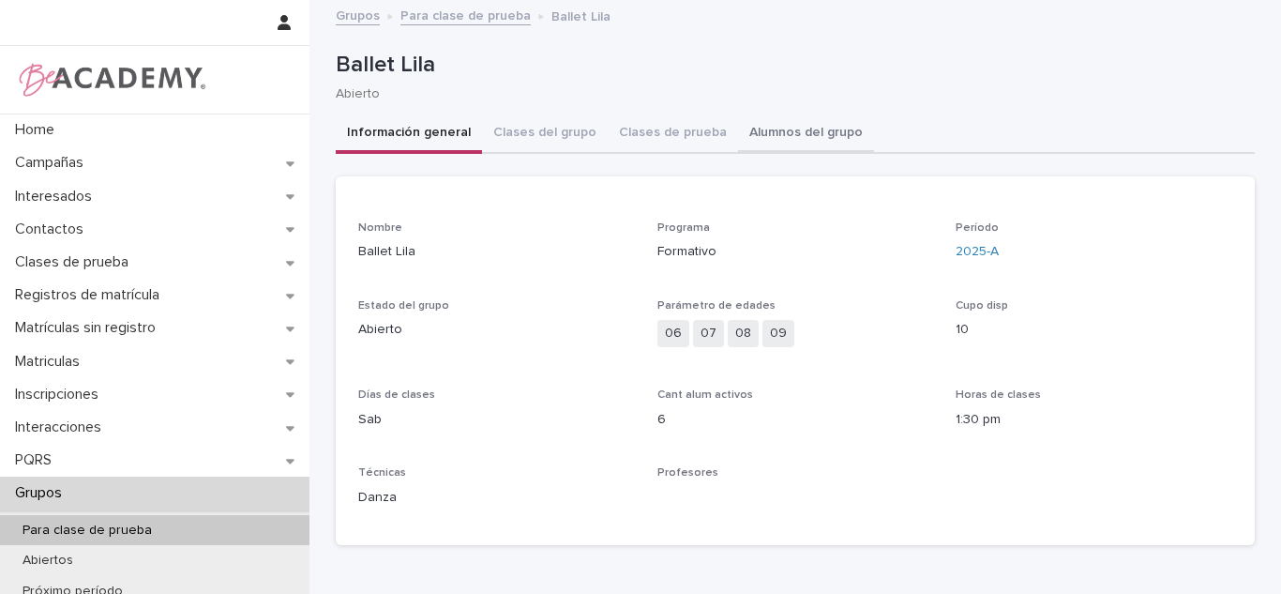
click at [797, 130] on button "Alumnos del grupo" at bounding box center [806, 133] width 136 height 39
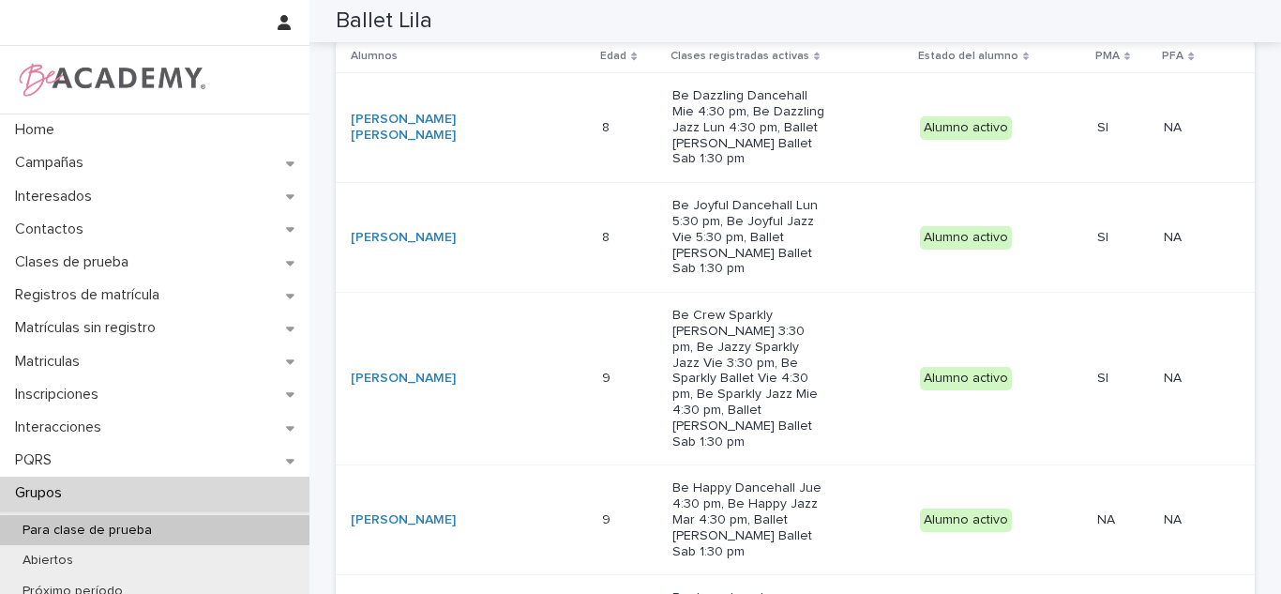
scroll to position [263, 0]
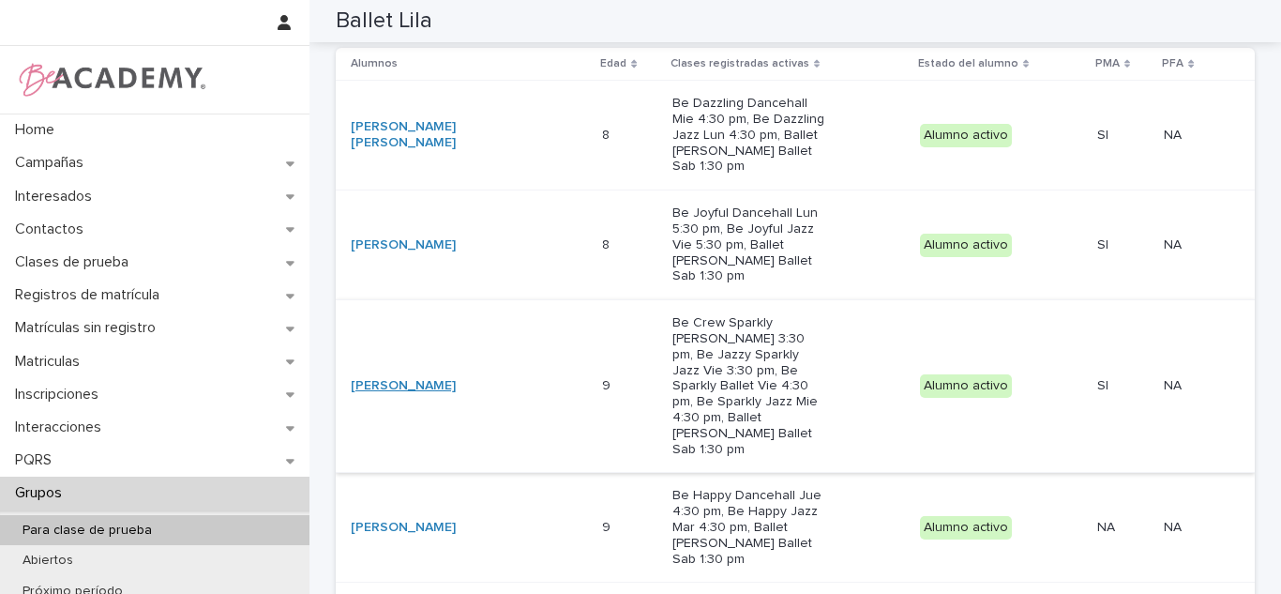
click at [456, 378] on link "Antonella Maya Gutierrez" at bounding box center [403, 386] width 105 height 16
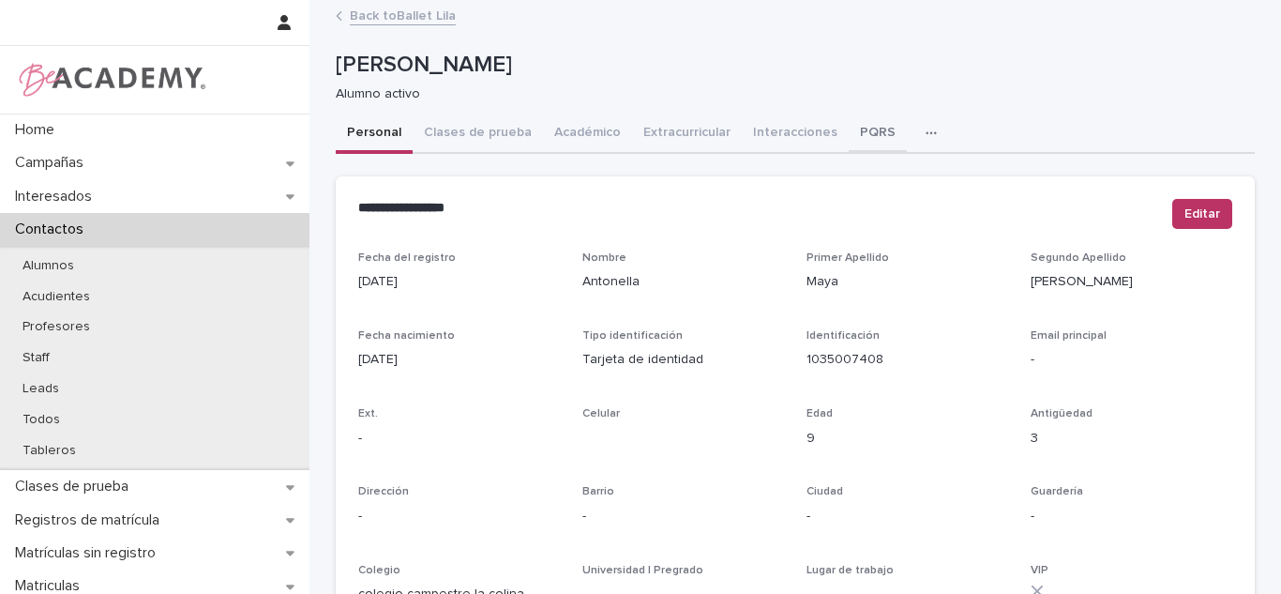
click at [849, 128] on button "PQRS" at bounding box center [878, 133] width 58 height 39
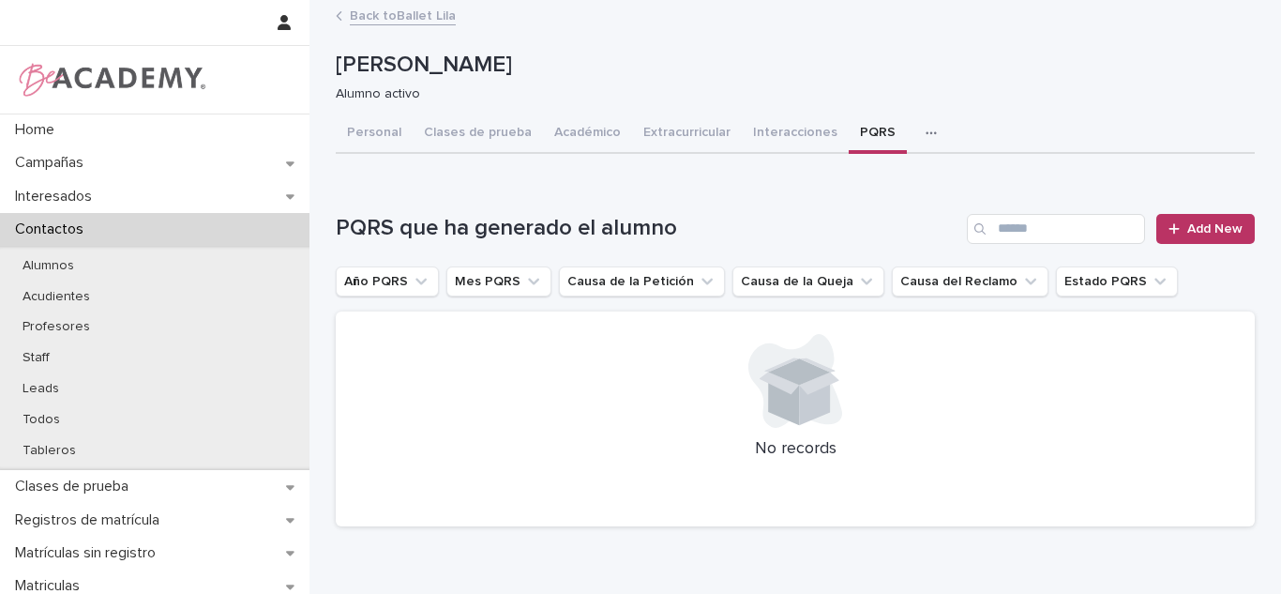
click at [396, 17] on link "Back to Ballet Lila" at bounding box center [403, 15] width 106 height 22
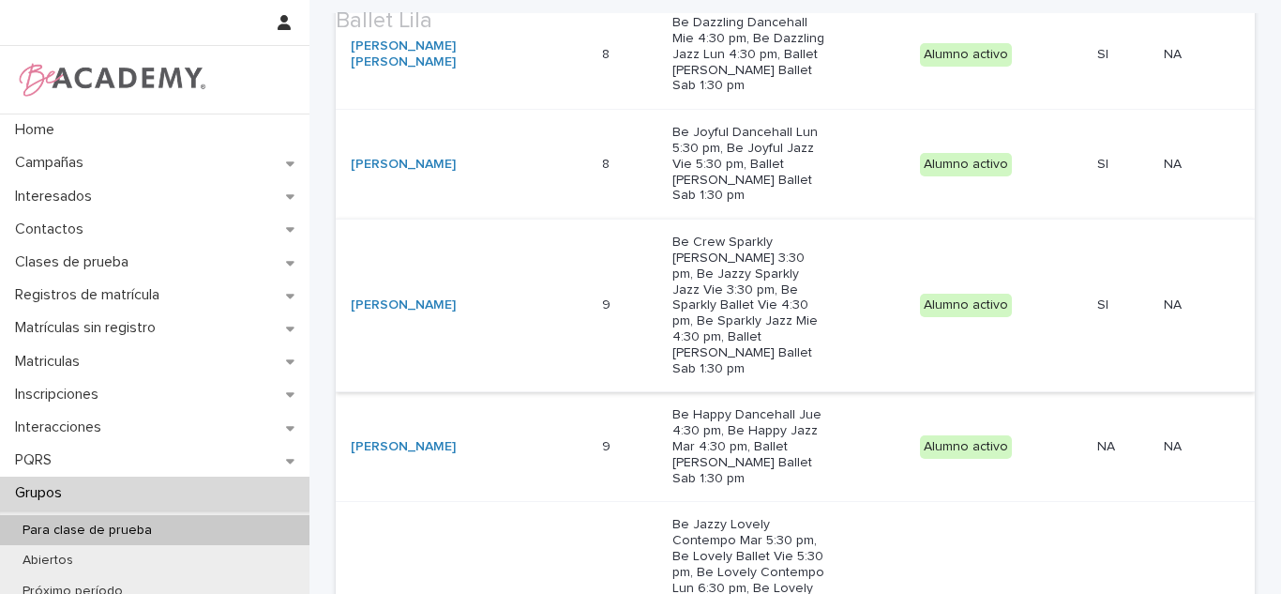
scroll to position [350, 0]
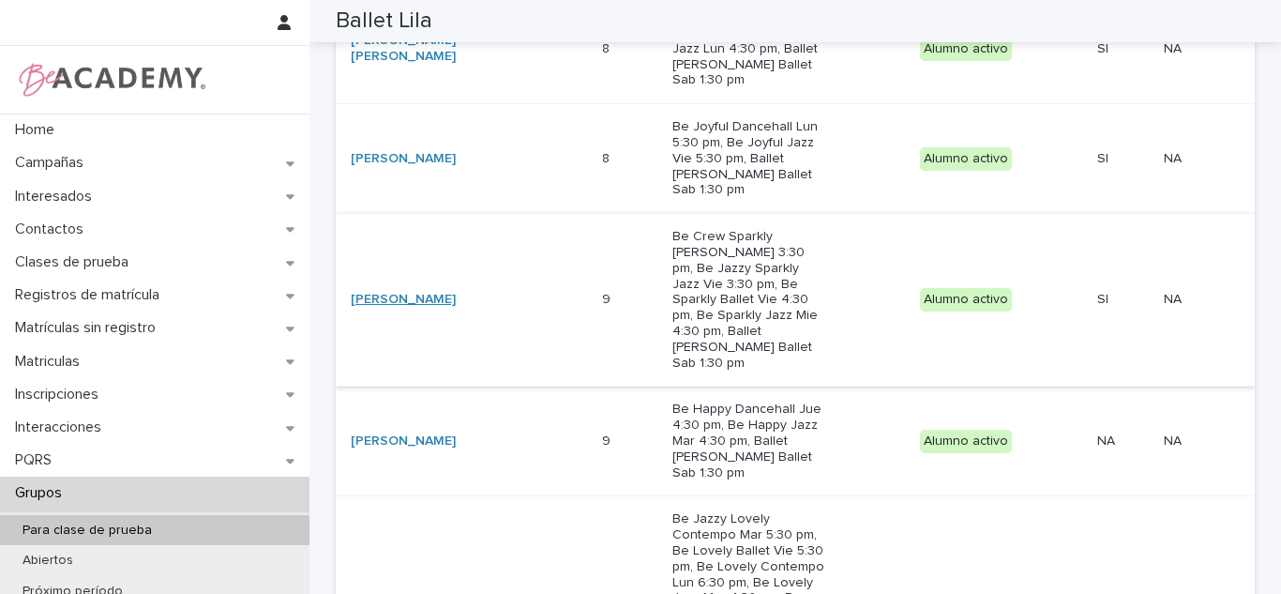
click at [442, 292] on link "Antonella Maya Gutierrez" at bounding box center [403, 300] width 105 height 16
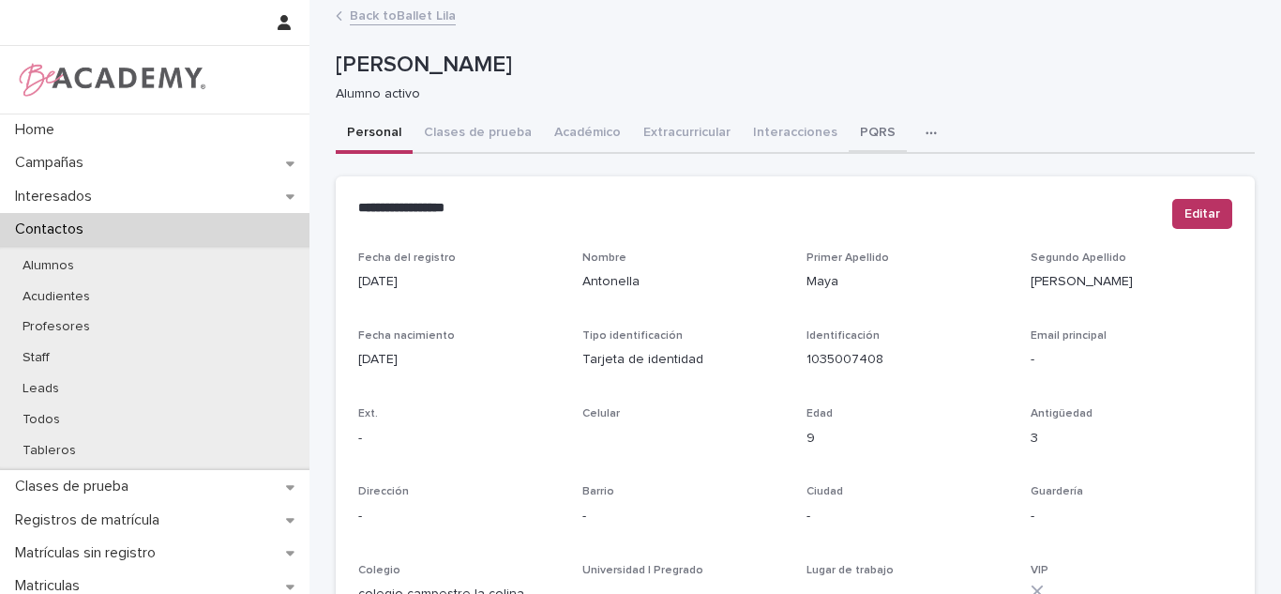
click at [849, 145] on button "PQRS" at bounding box center [878, 133] width 58 height 39
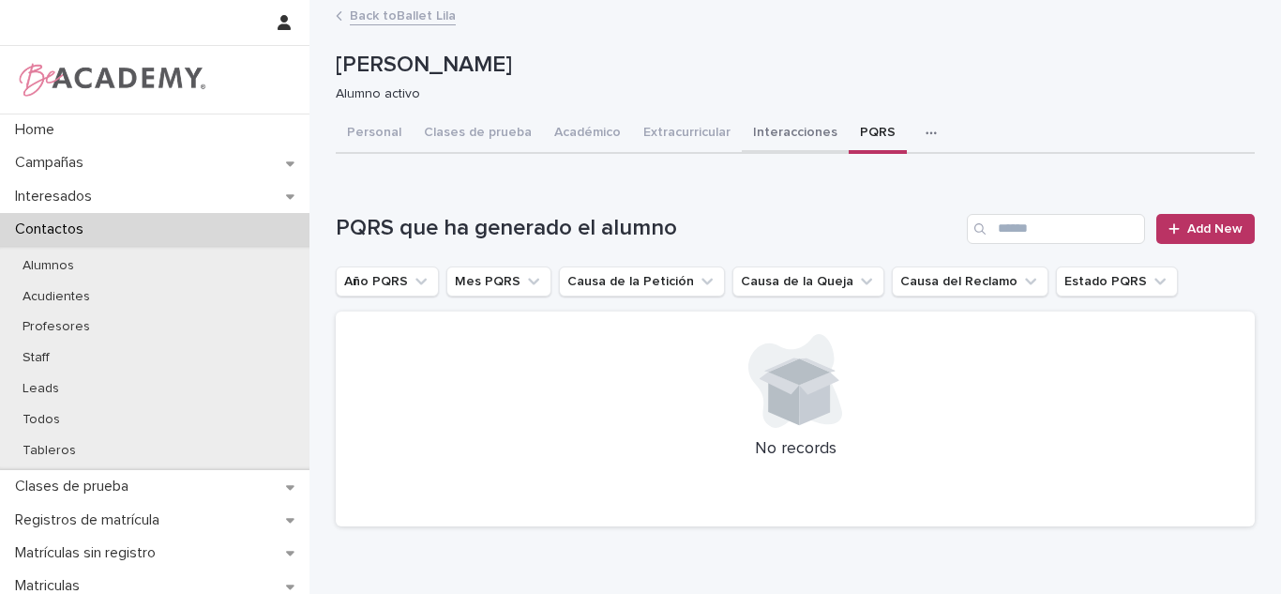
click at [774, 131] on button "Interacciones" at bounding box center [795, 133] width 107 height 39
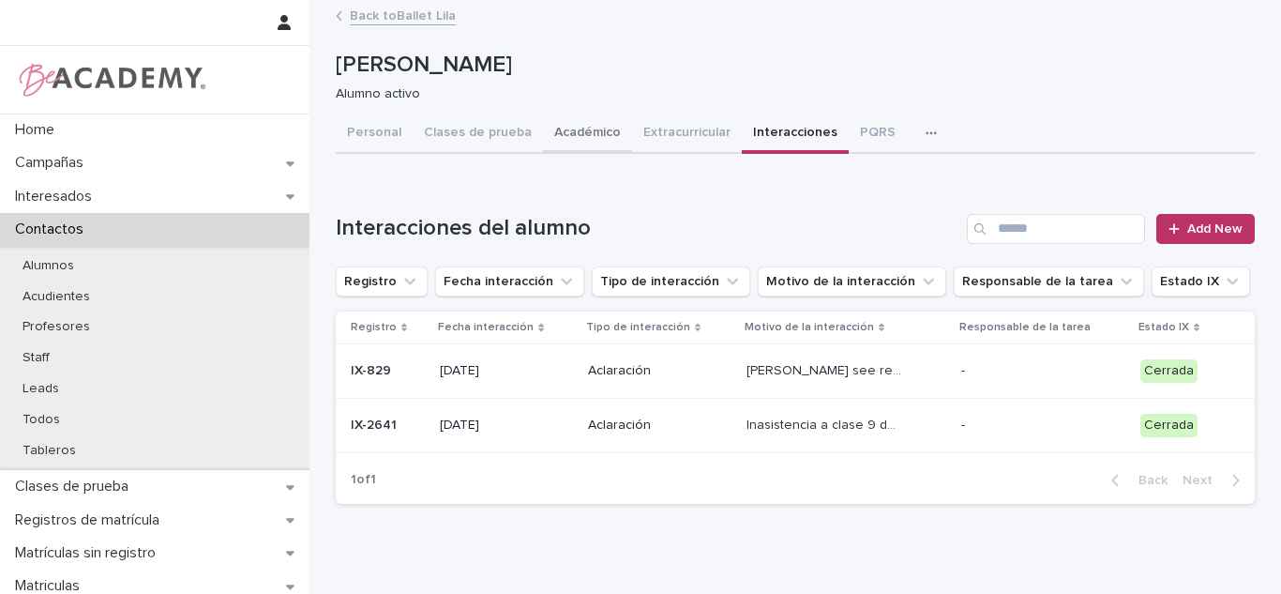
click at [586, 137] on button "Académico" at bounding box center [587, 133] width 89 height 39
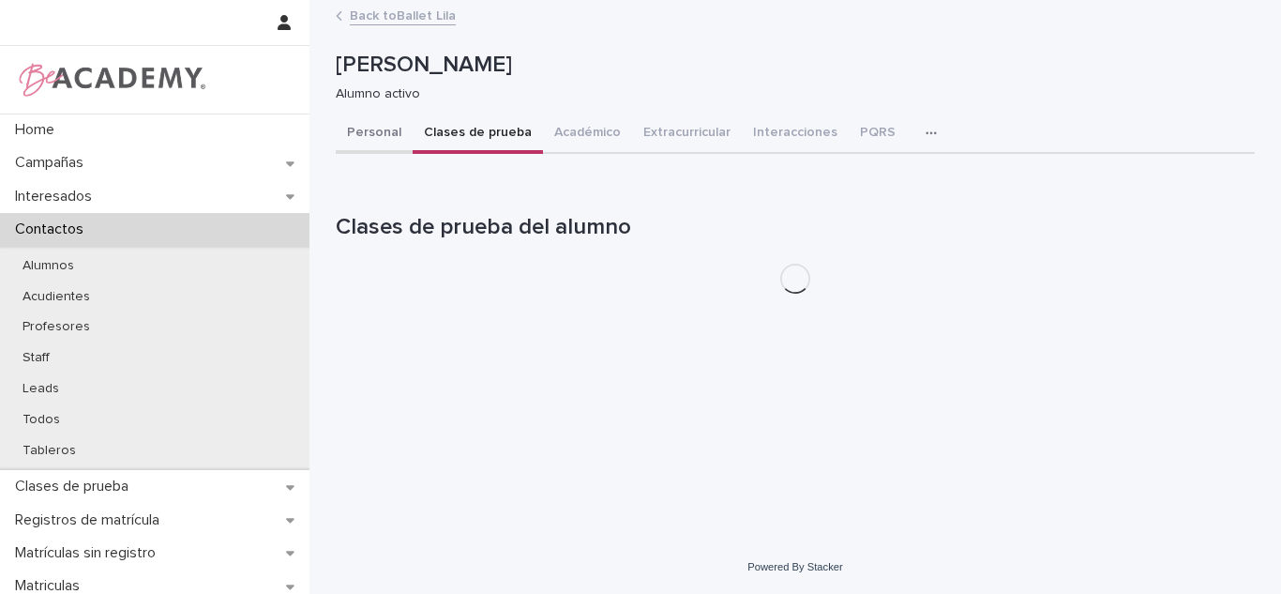
click at [402, 140] on div "Personal Clases de prueba Académico Extracurricular Interacciones PQRS Tareas" at bounding box center [795, 133] width 919 height 39
click at [375, 139] on button "Personal" at bounding box center [374, 133] width 77 height 39
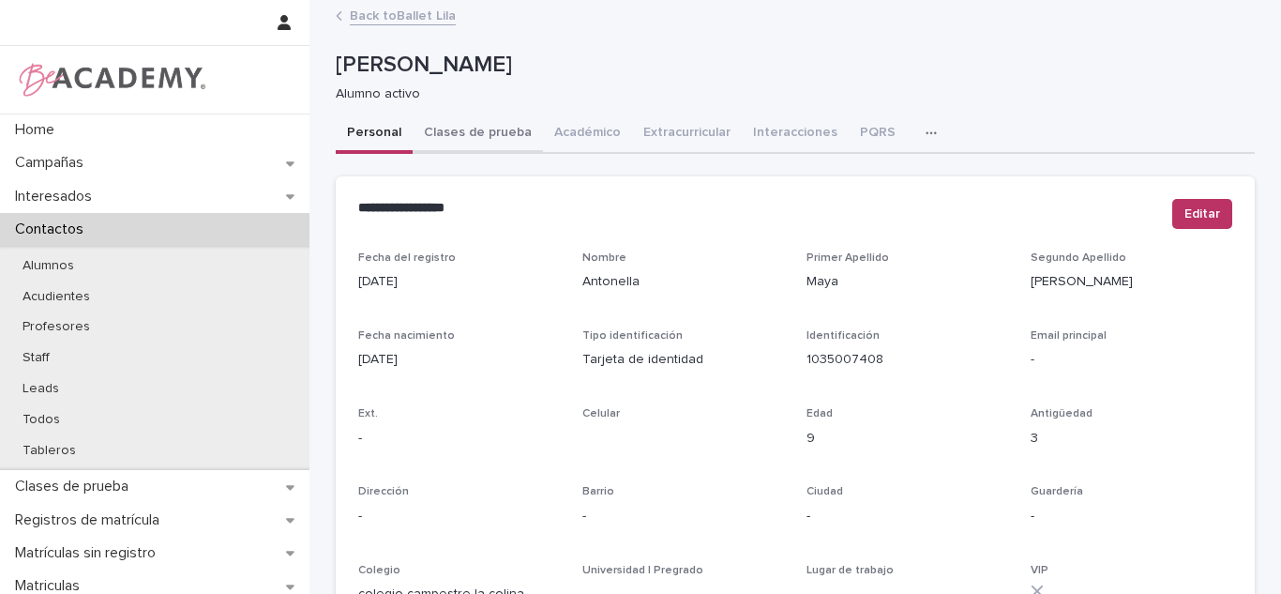
click at [459, 141] on button "Clases de prueba" at bounding box center [478, 133] width 130 height 39
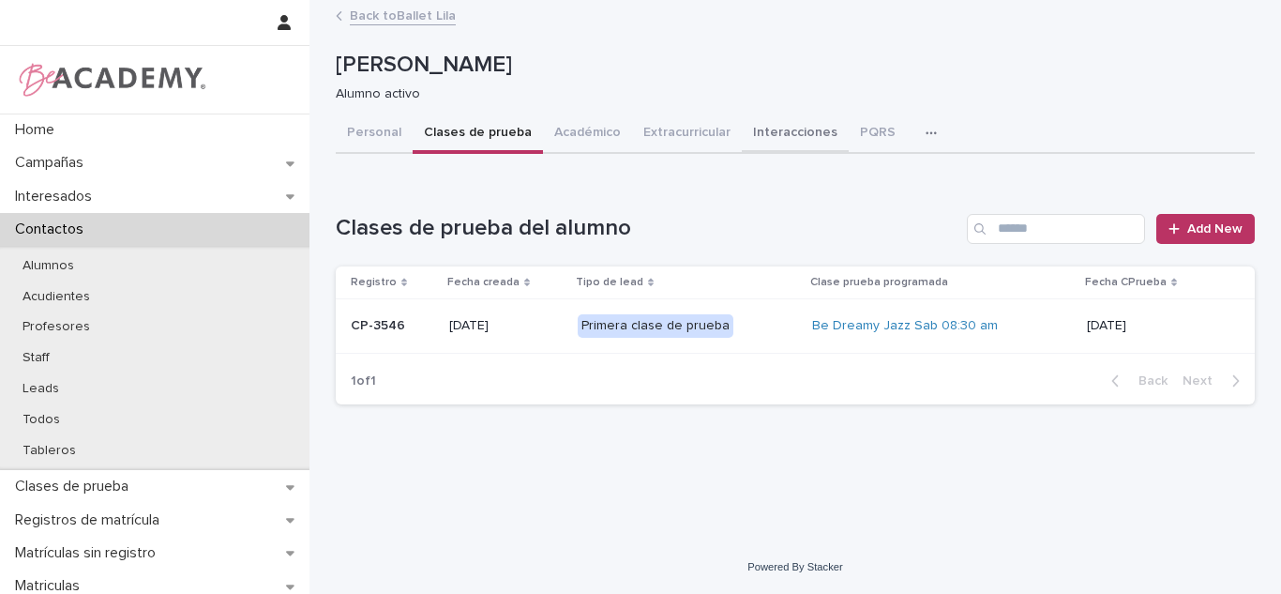
click at [779, 120] on button "Interacciones" at bounding box center [795, 133] width 107 height 39
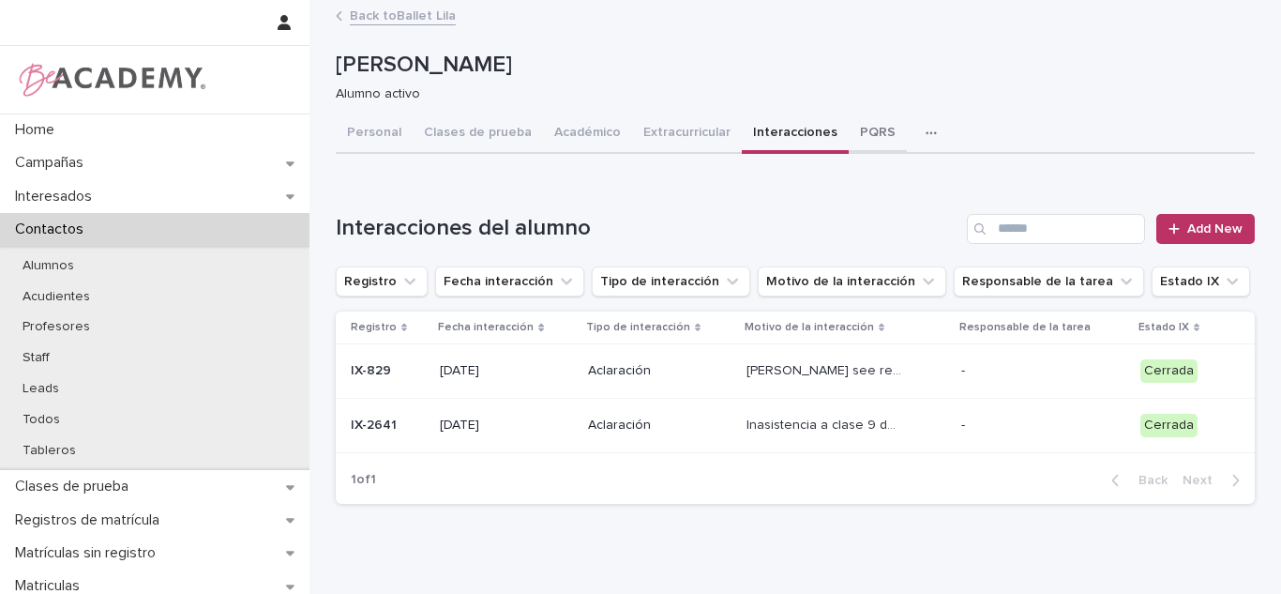
click at [863, 147] on button "PQRS" at bounding box center [878, 133] width 58 height 39
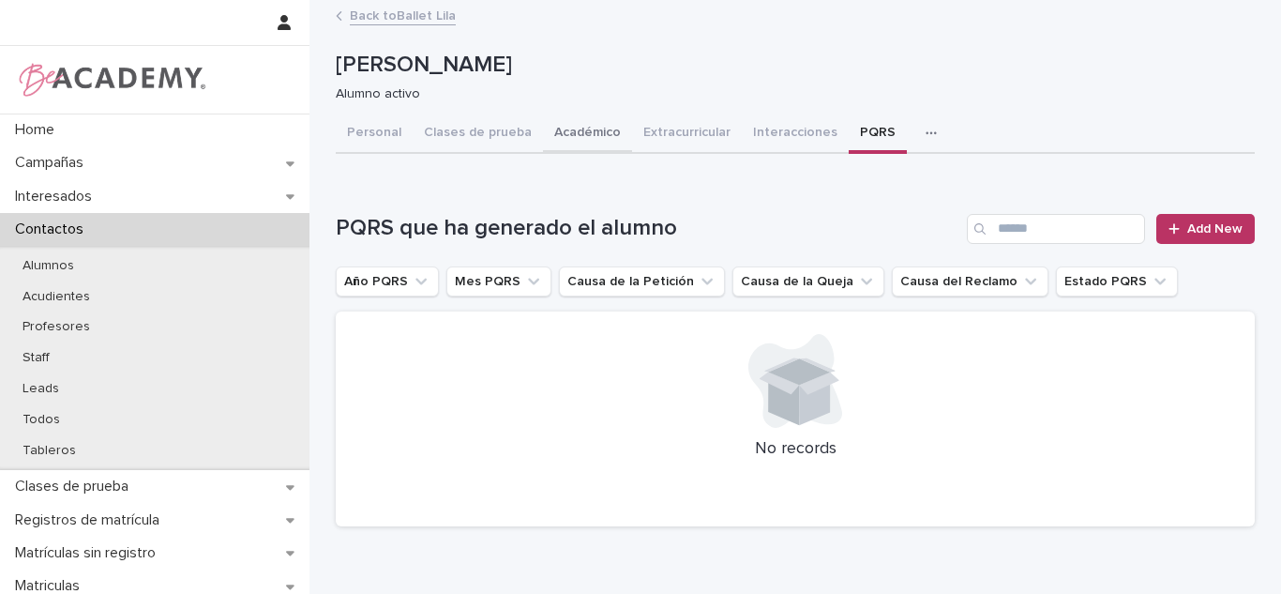
click at [592, 143] on button "Académico" at bounding box center [587, 133] width 89 height 39
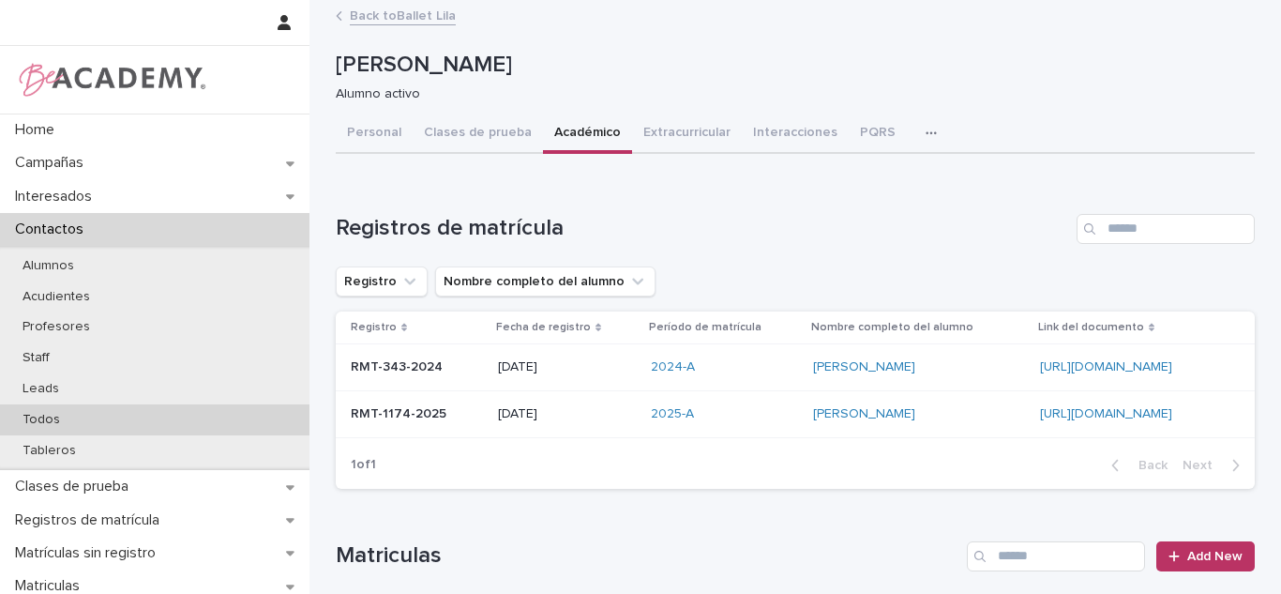
click at [107, 430] on div "Todos" at bounding box center [154, 419] width 309 height 31
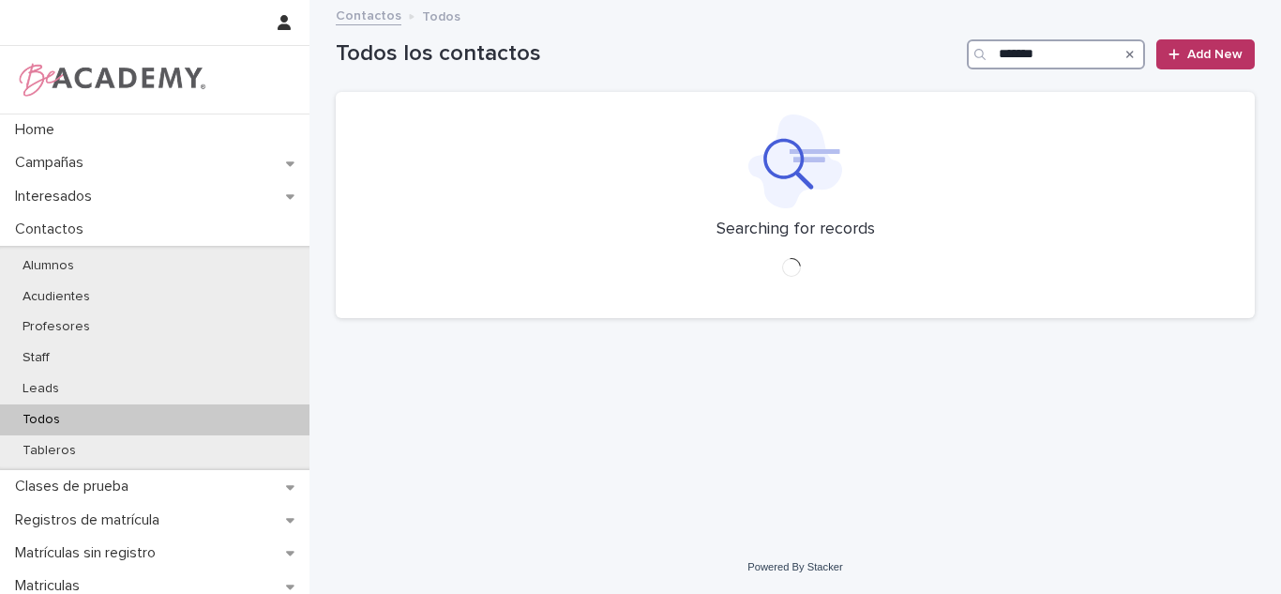
click at [1054, 53] on input "*******" at bounding box center [1056, 54] width 178 height 30
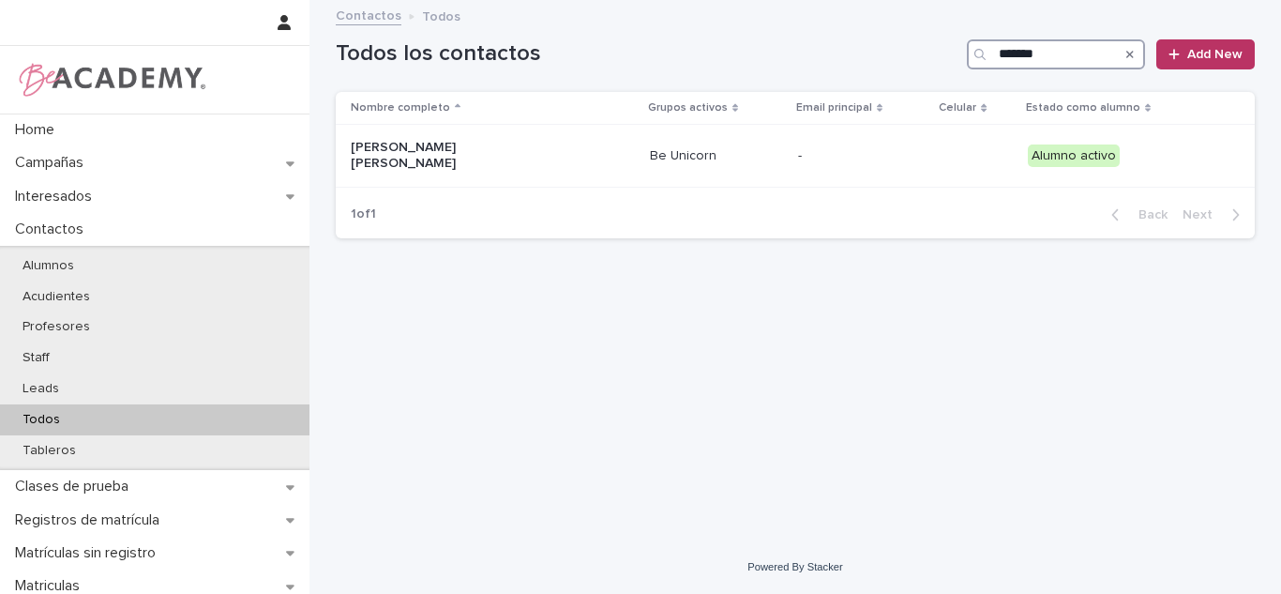
type input "*******"
click at [544, 146] on td "Lana Donato Vo" at bounding box center [489, 156] width 307 height 63
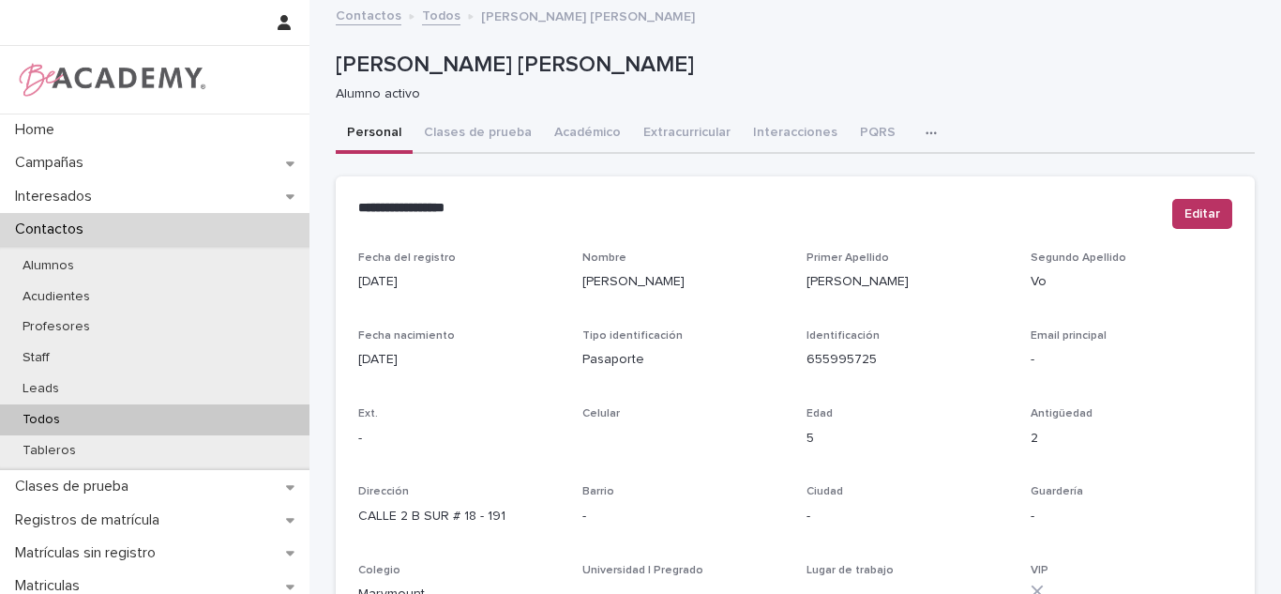
scroll to position [790, 0]
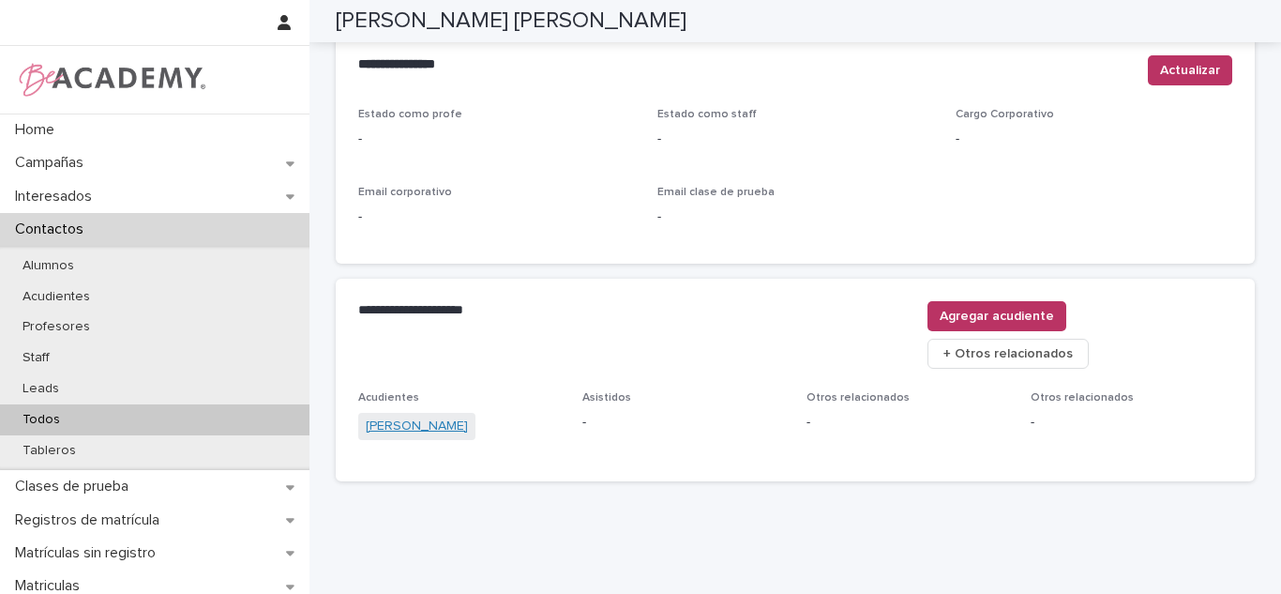
click at [436, 416] on link "Jenny Vo Donato" at bounding box center [417, 426] width 102 height 20
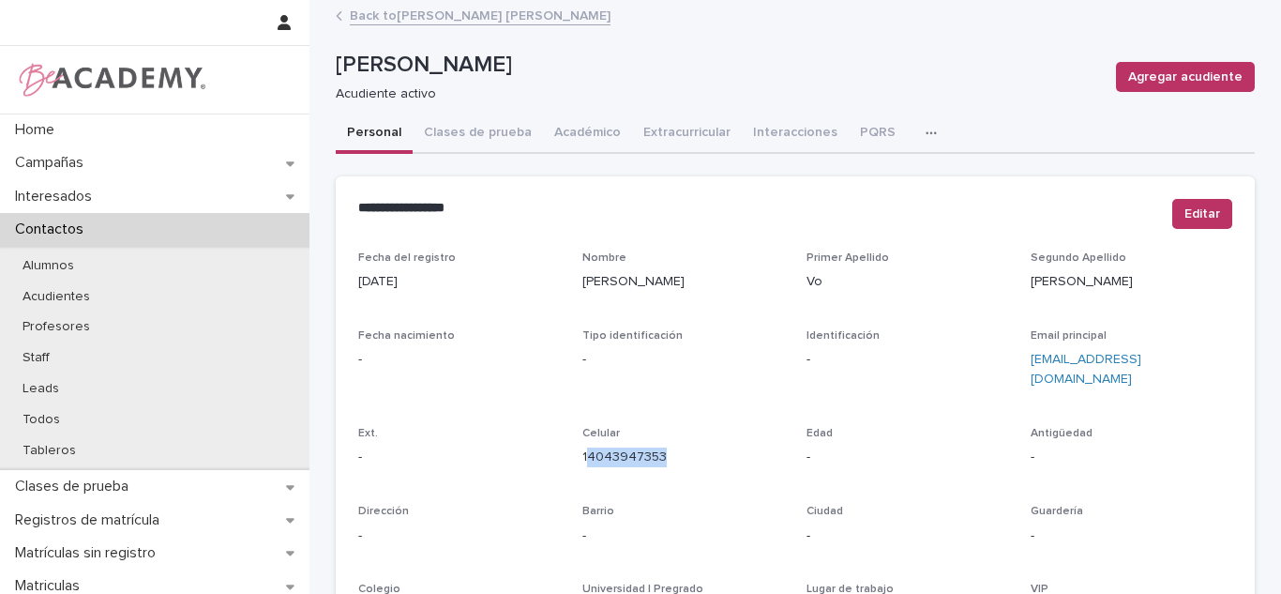
drag, startPoint x: 664, startPoint y: 431, endPoint x: 578, endPoint y: 455, distance: 89.4
click at [582, 455] on div "Celular 14043947353" at bounding box center [683, 454] width 202 height 55
click at [568, 454] on div "Fecha del registro 21/09/2022 Nombre Jenny Primer Apellido Vo Segundo Apellido …" at bounding box center [795, 528] width 874 height 554
drag, startPoint x: 561, startPoint y: 443, endPoint x: 682, endPoint y: 439, distance: 121.0
click at [682, 439] on div "Fecha del registro 21/09/2022 Nombre Jenny Primer Apellido Vo Segundo Apellido …" at bounding box center [795, 528] width 874 height 554
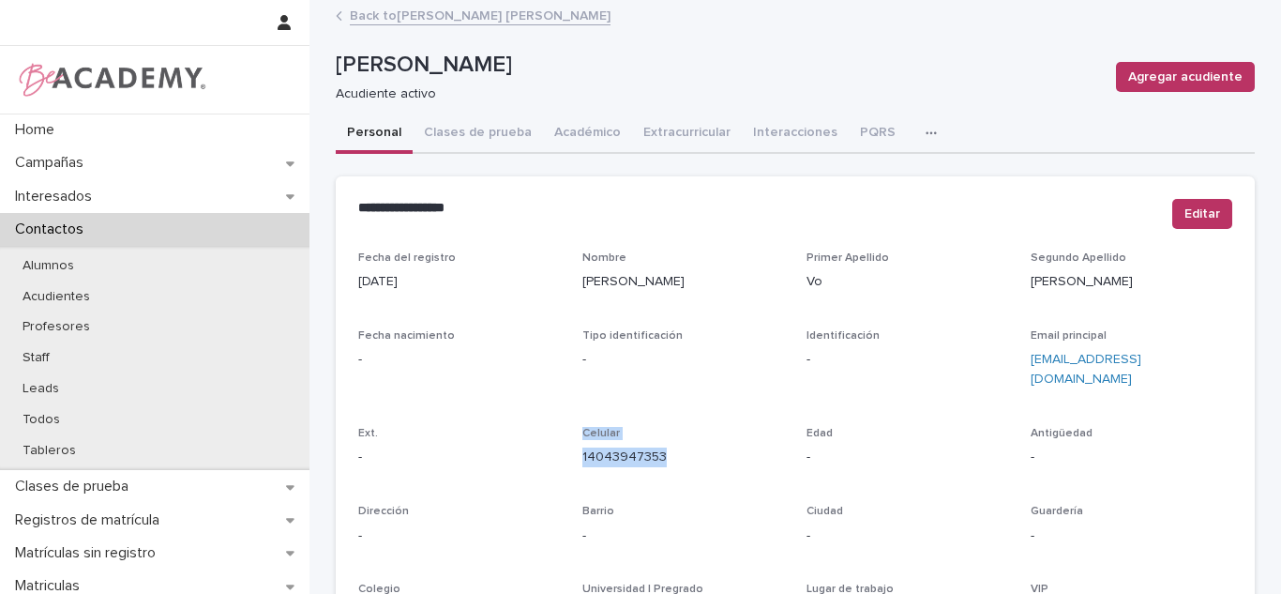
click at [681, 447] on p "14043947353" at bounding box center [683, 457] width 202 height 20
drag, startPoint x: 659, startPoint y: 445, endPoint x: 565, endPoint y: 452, distance: 94.0
click at [565, 452] on div "Fecha del registro 21/09/2022 Nombre Jenny Primer Apellido Vo Segundo Apellido …" at bounding box center [795, 528] width 874 height 554
copy link "14043947353"
click at [444, 16] on link "Back to Lana Donato Vo" at bounding box center [480, 15] width 261 height 22
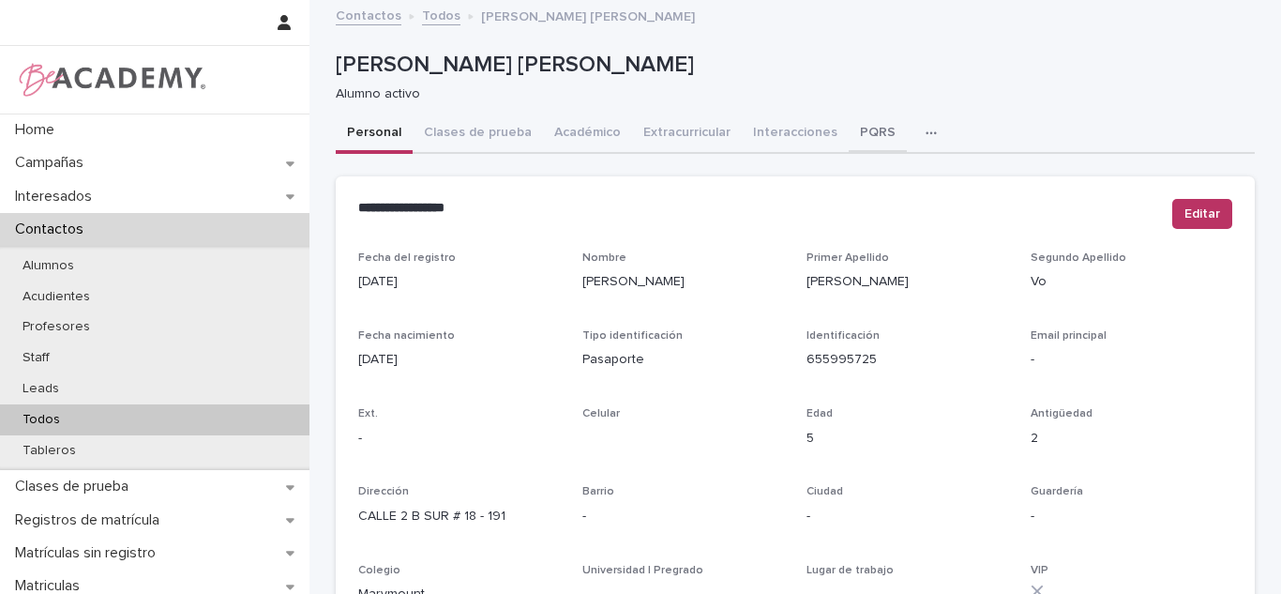
click at [849, 143] on button "PQRS" at bounding box center [878, 133] width 58 height 39
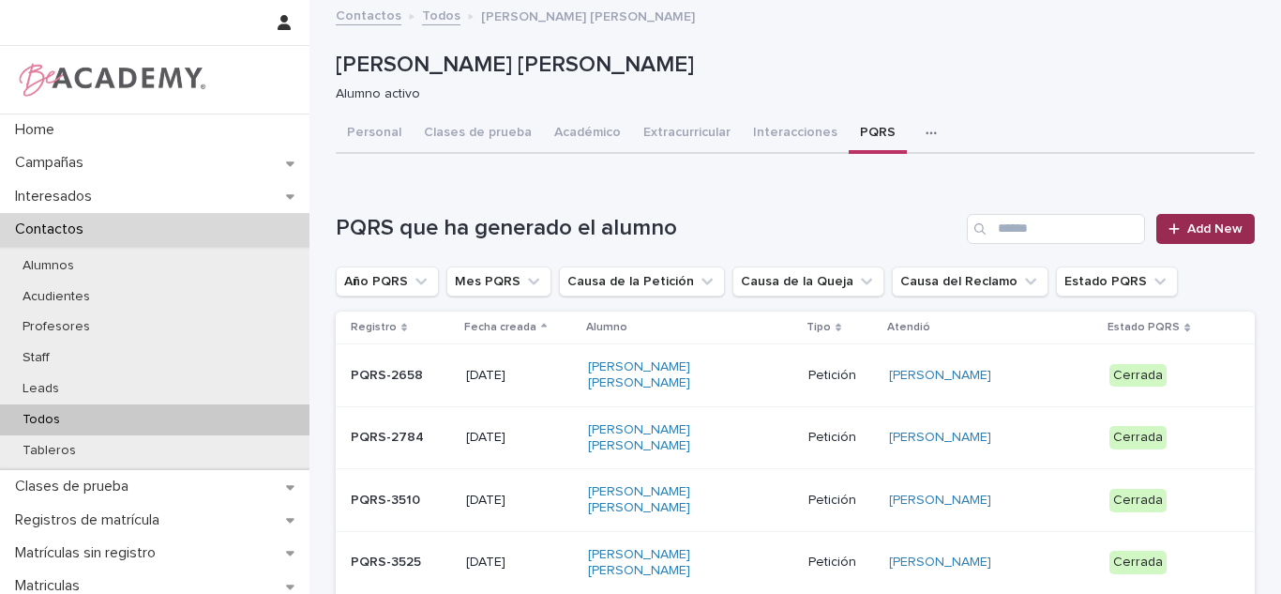
click at [1188, 240] on link "Add New" at bounding box center [1205, 229] width 98 height 30
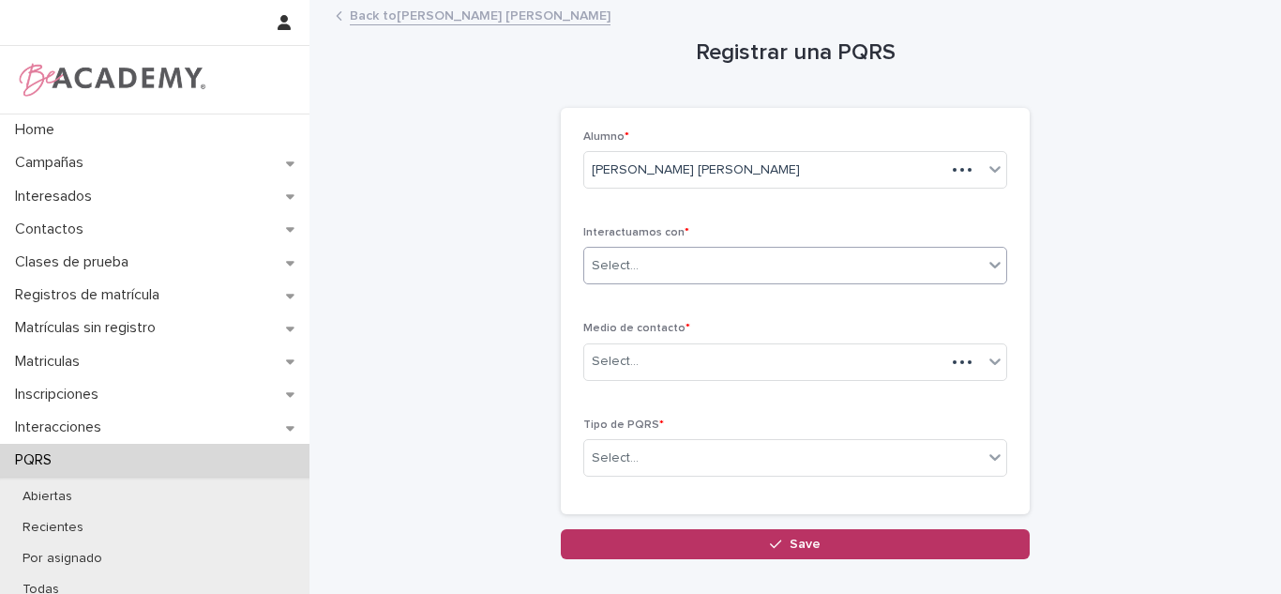
click at [748, 263] on div "Select..." at bounding box center [783, 265] width 399 height 31
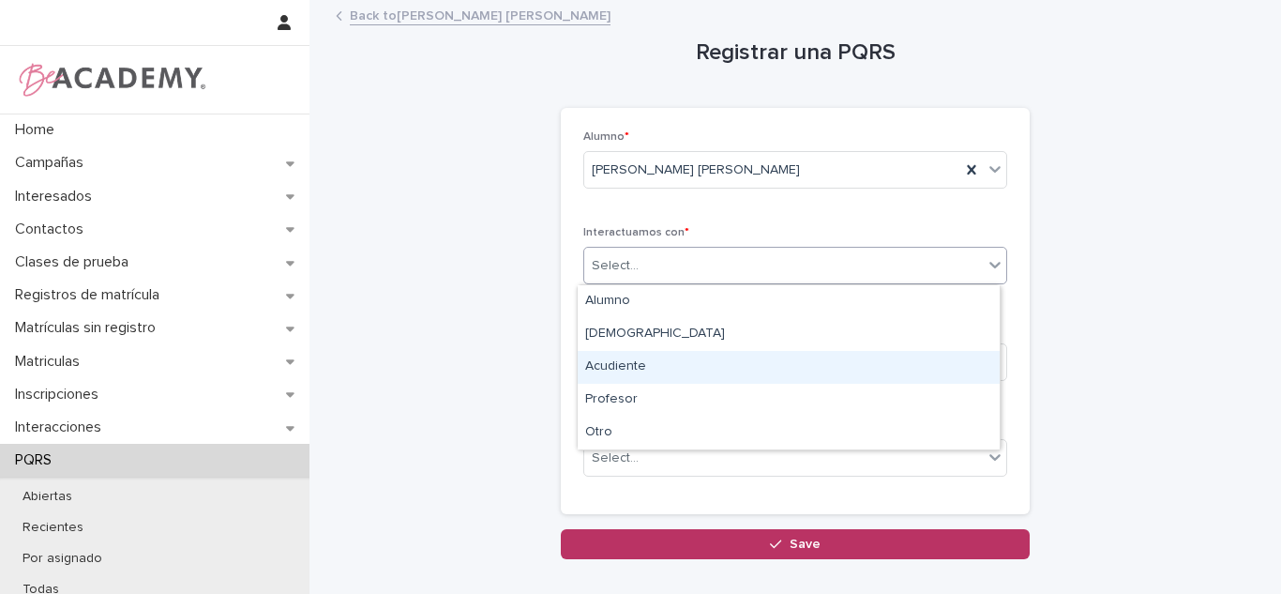
click at [618, 368] on div "Acudiente" at bounding box center [789, 367] width 422 height 33
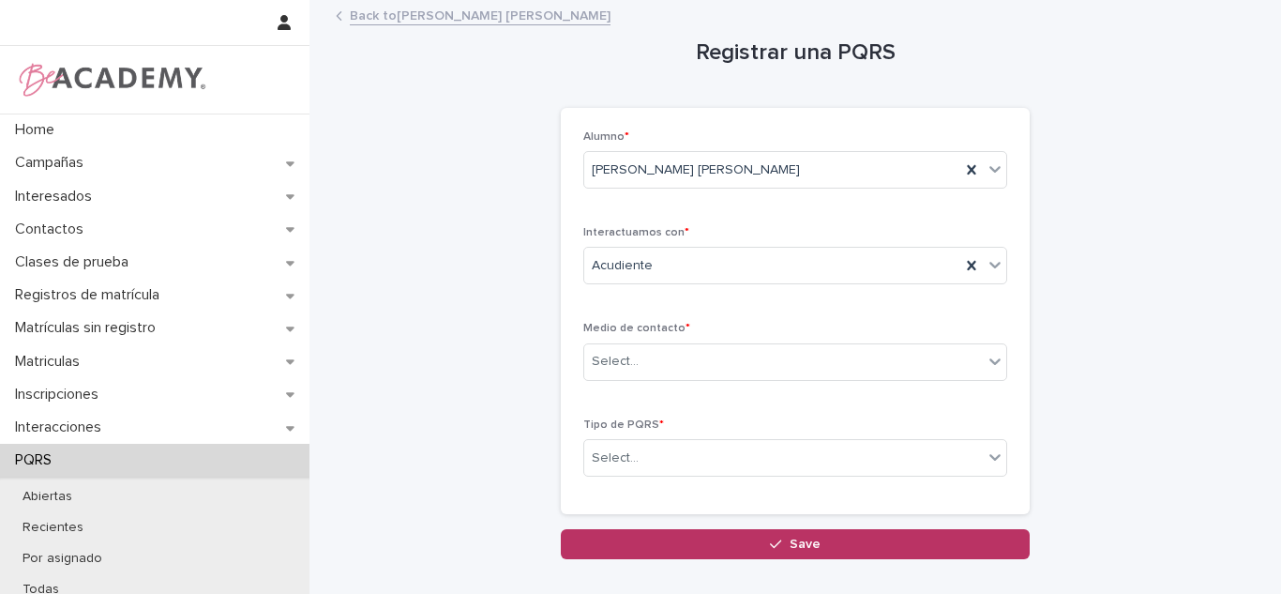
click at [622, 382] on div "Medio de contacto * Select..." at bounding box center [795, 358] width 424 height 73
click at [625, 371] on div "Select..." at bounding box center [615, 362] width 47 height 20
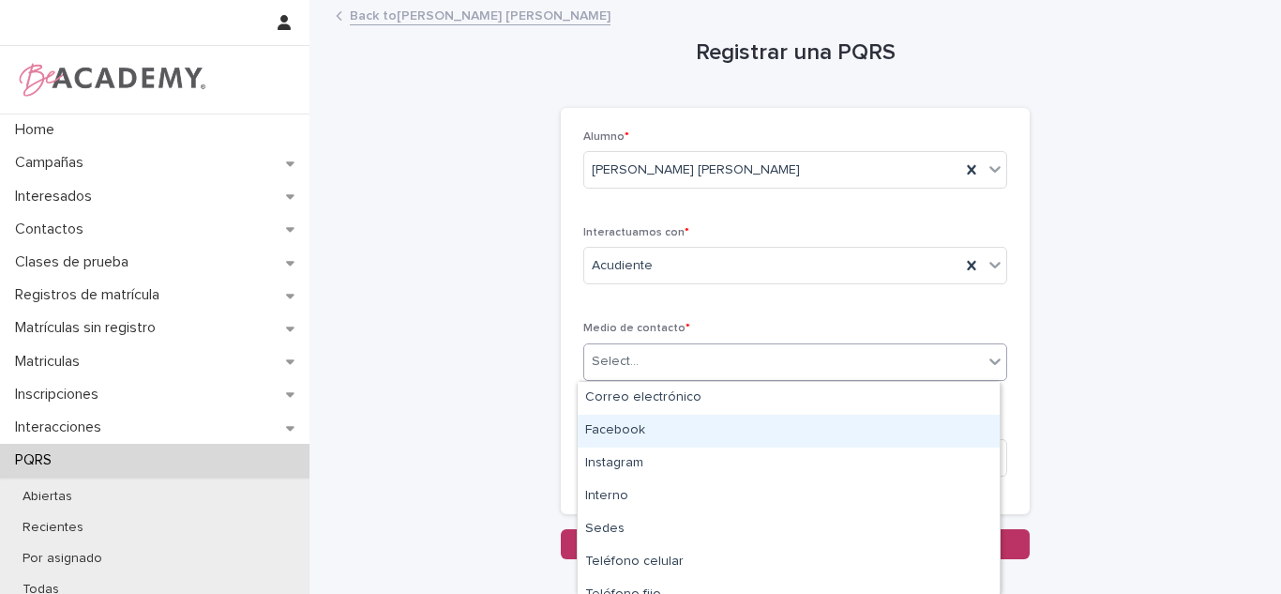
scroll to position [50, 0]
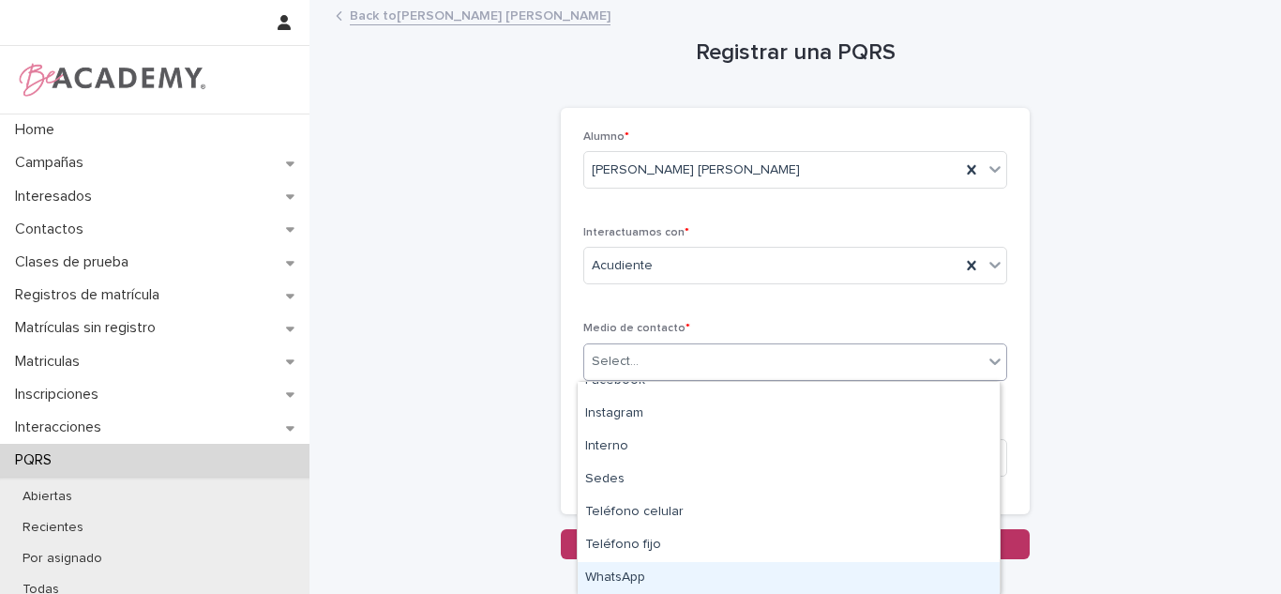
click at [702, 574] on div "WhatsApp" at bounding box center [789, 578] width 422 height 33
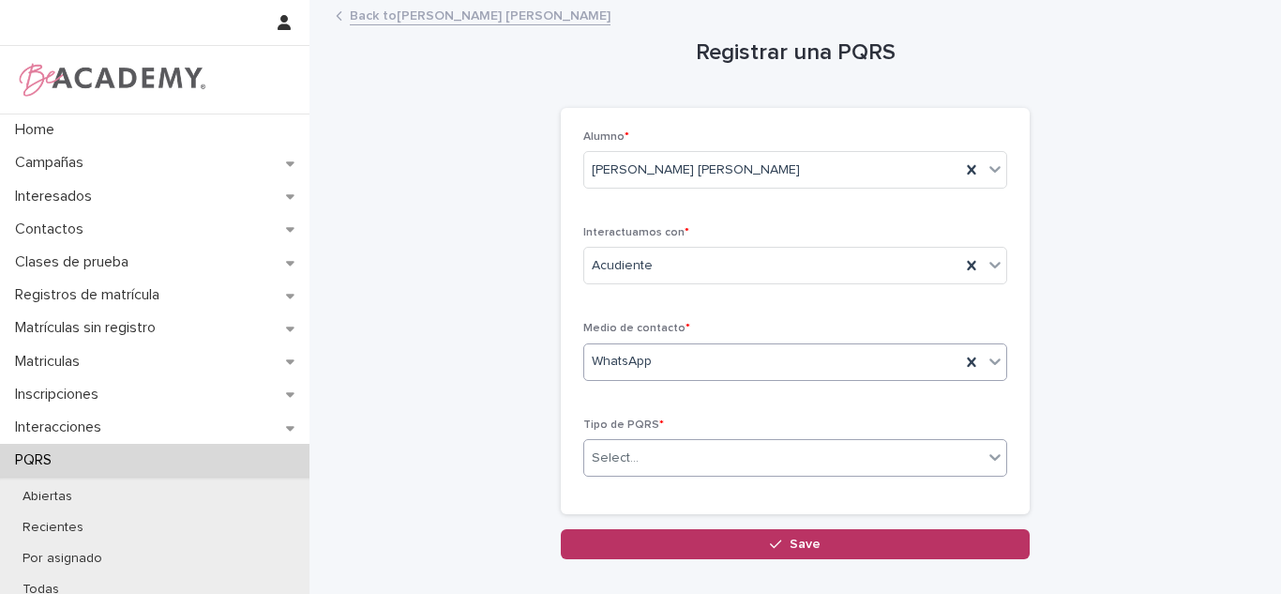
click at [653, 463] on div "Select..." at bounding box center [783, 458] width 399 height 31
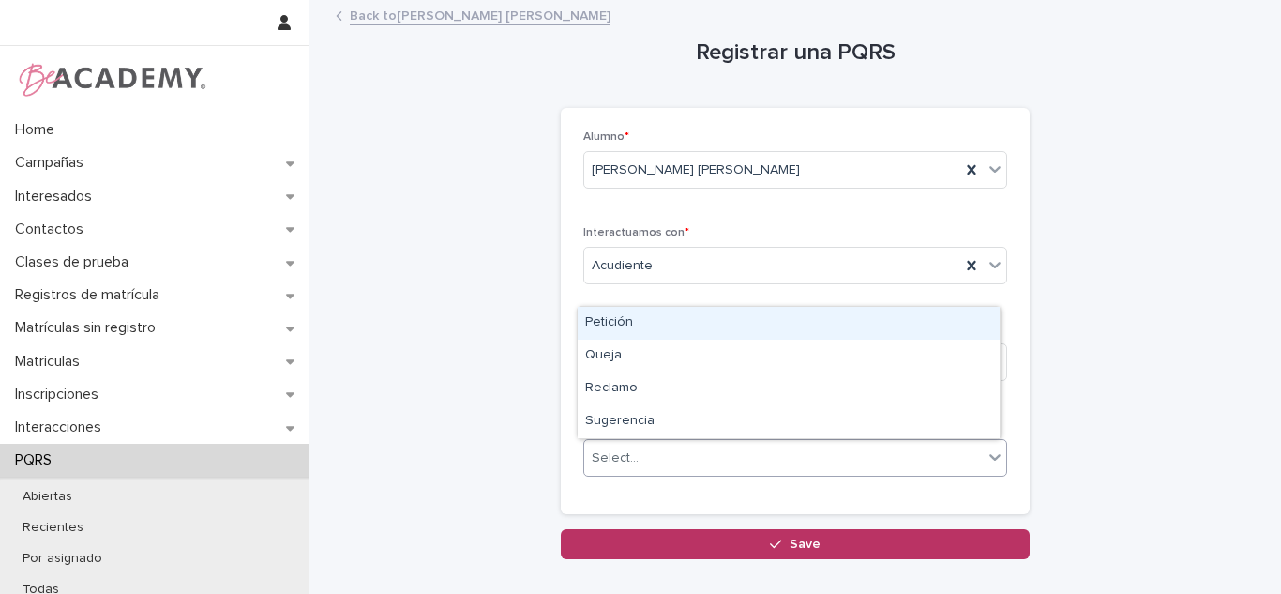
drag, startPoint x: 637, startPoint y: 340, endPoint x: 956, endPoint y: 232, distance: 337.7
click at [638, 328] on div "Petición" at bounding box center [789, 323] width 422 height 33
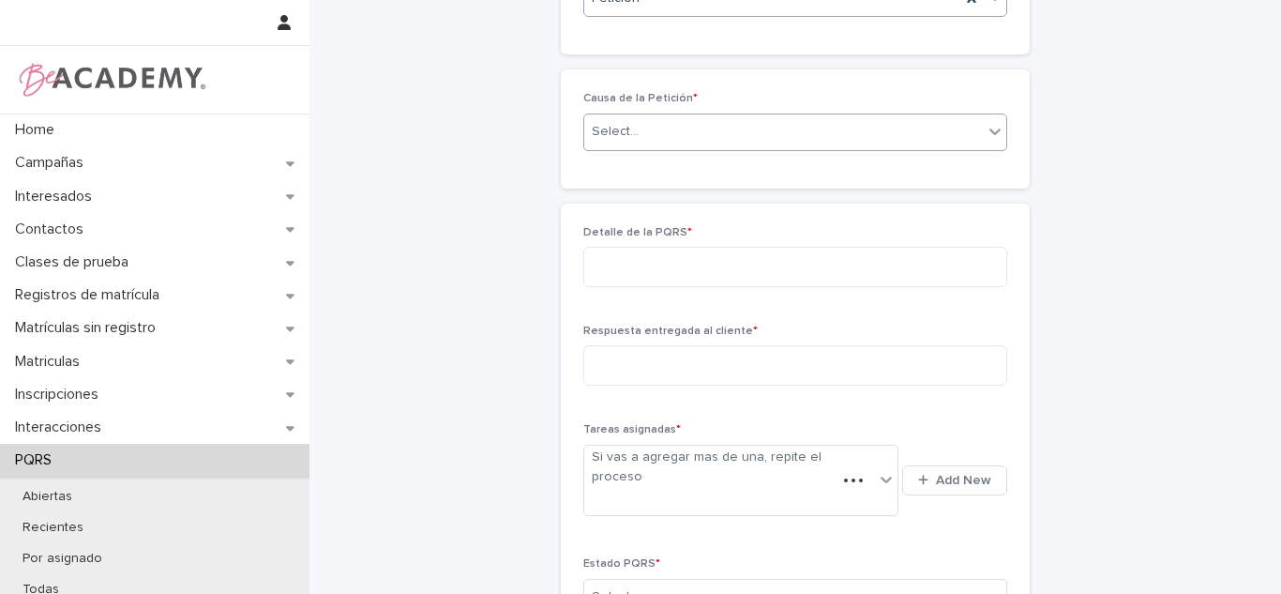
scroll to position [443, 0]
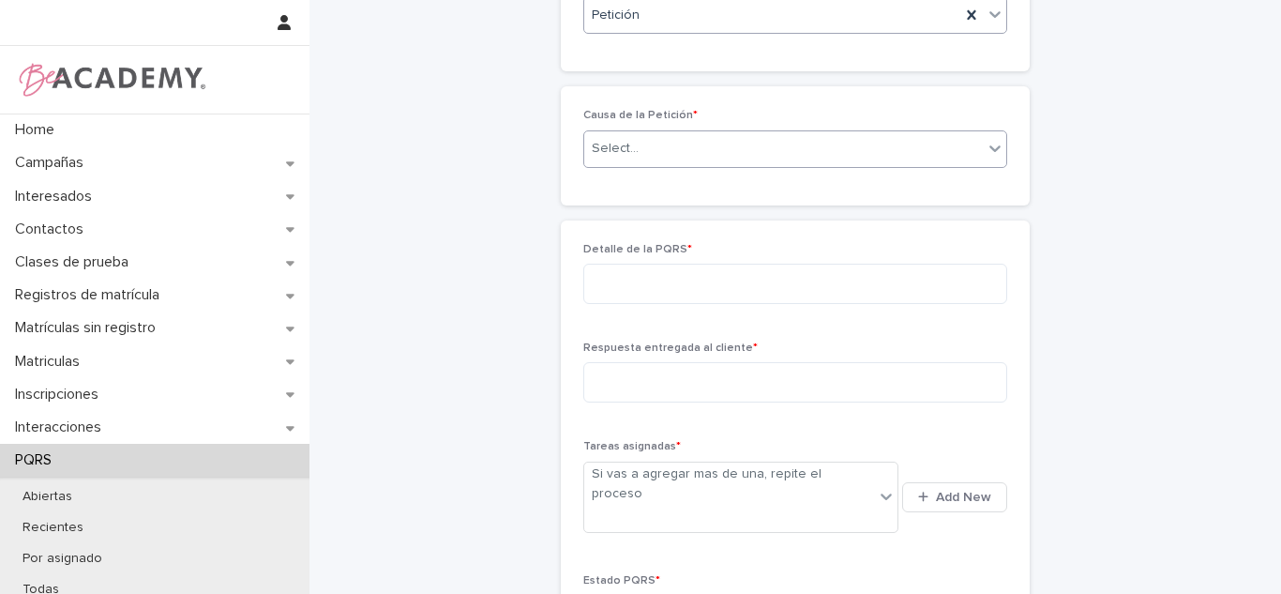
click at [629, 141] on div "Select..." at bounding box center [615, 149] width 47 height 20
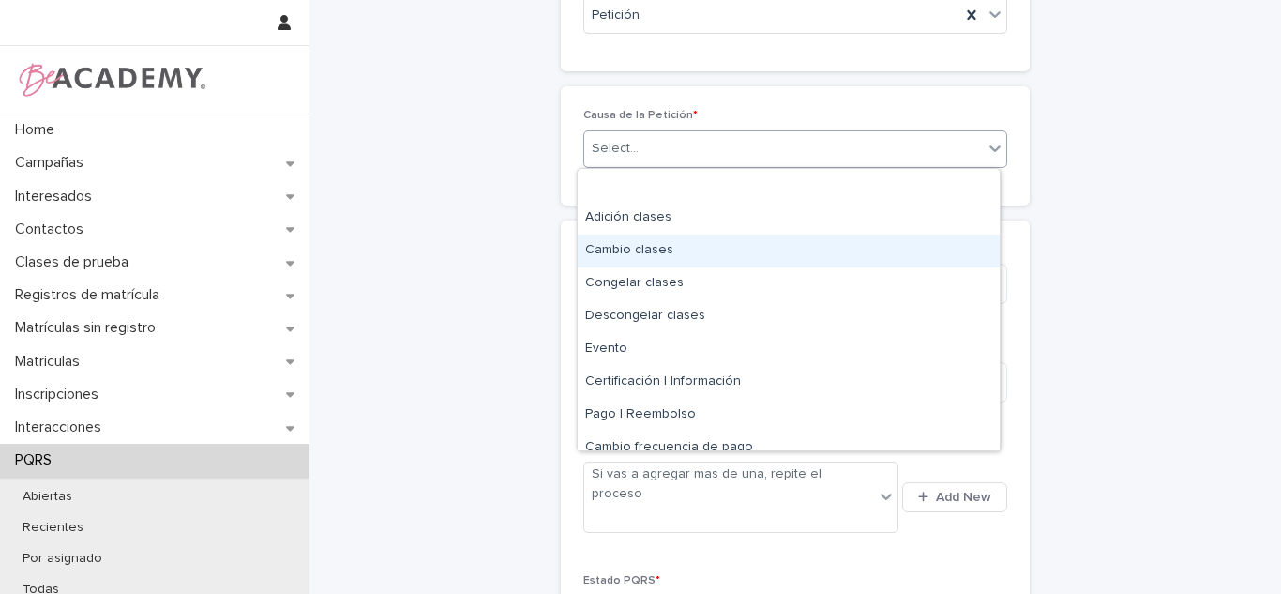
scroll to position [113, 0]
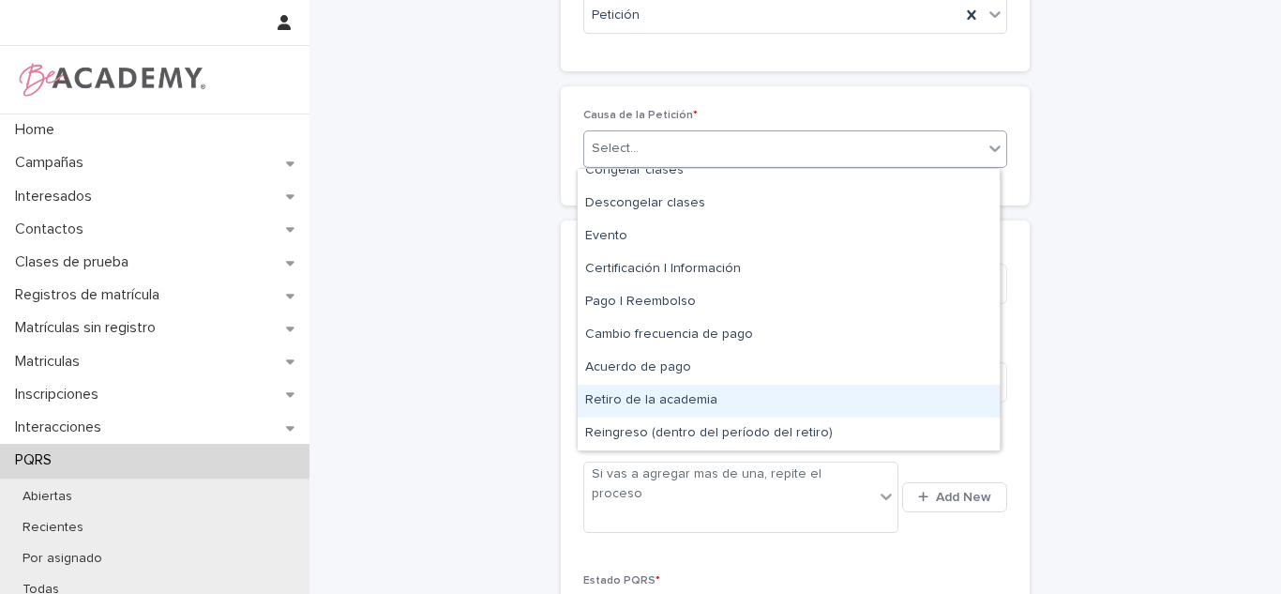
click at [652, 390] on div "Retiro de la academia" at bounding box center [789, 400] width 422 height 33
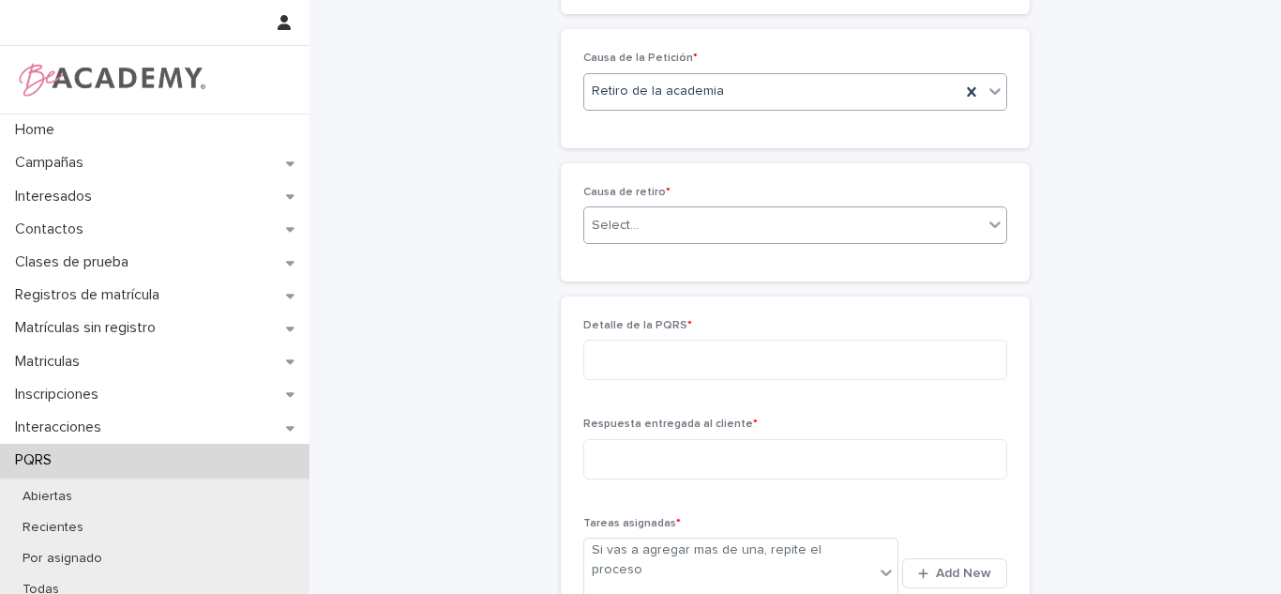
scroll to position [509, 0]
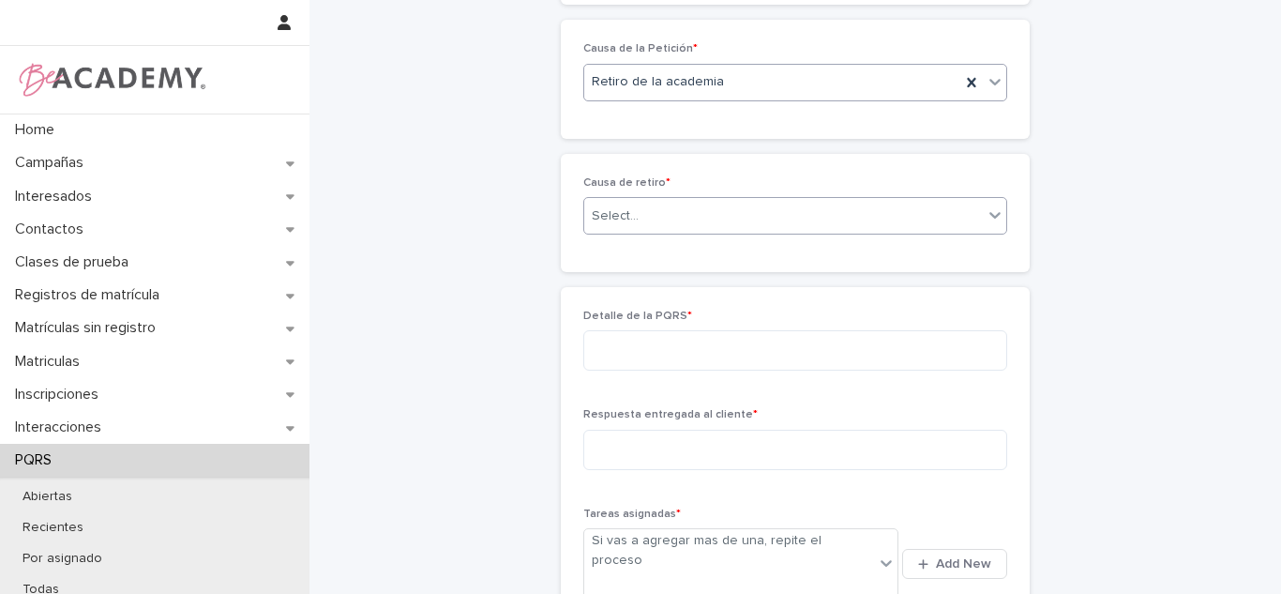
click at [654, 216] on div "Select..." at bounding box center [783, 216] width 399 height 31
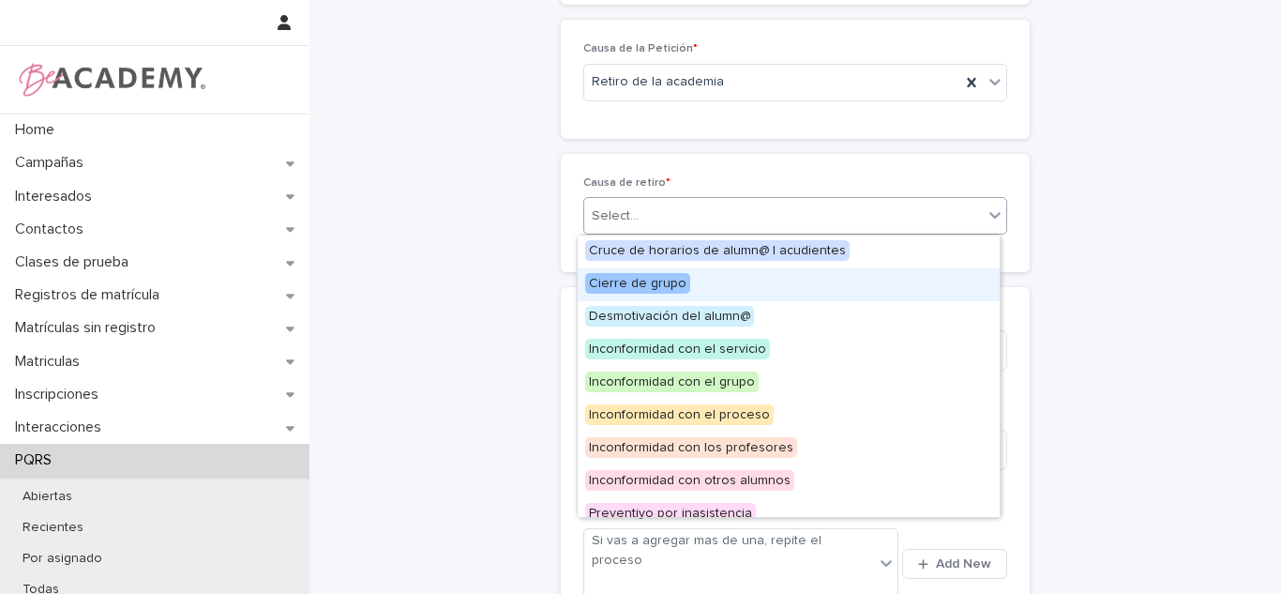
scroll to position [80, 0]
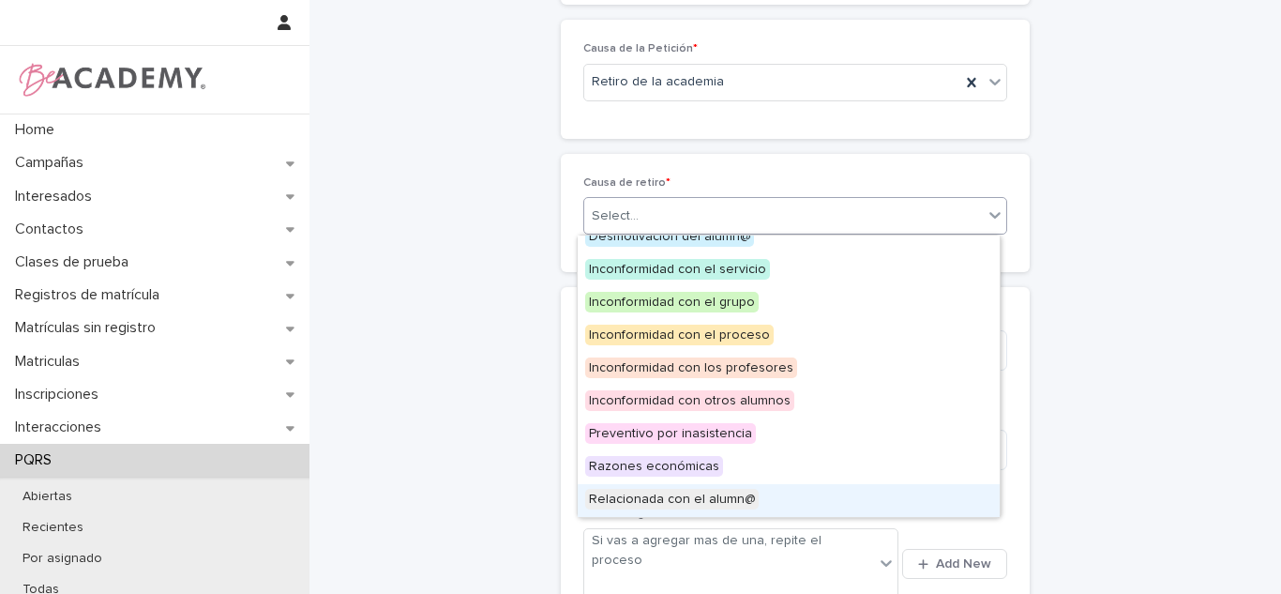
click at [620, 502] on span "Relacionada con el alumn@" at bounding box center [671, 499] width 173 height 21
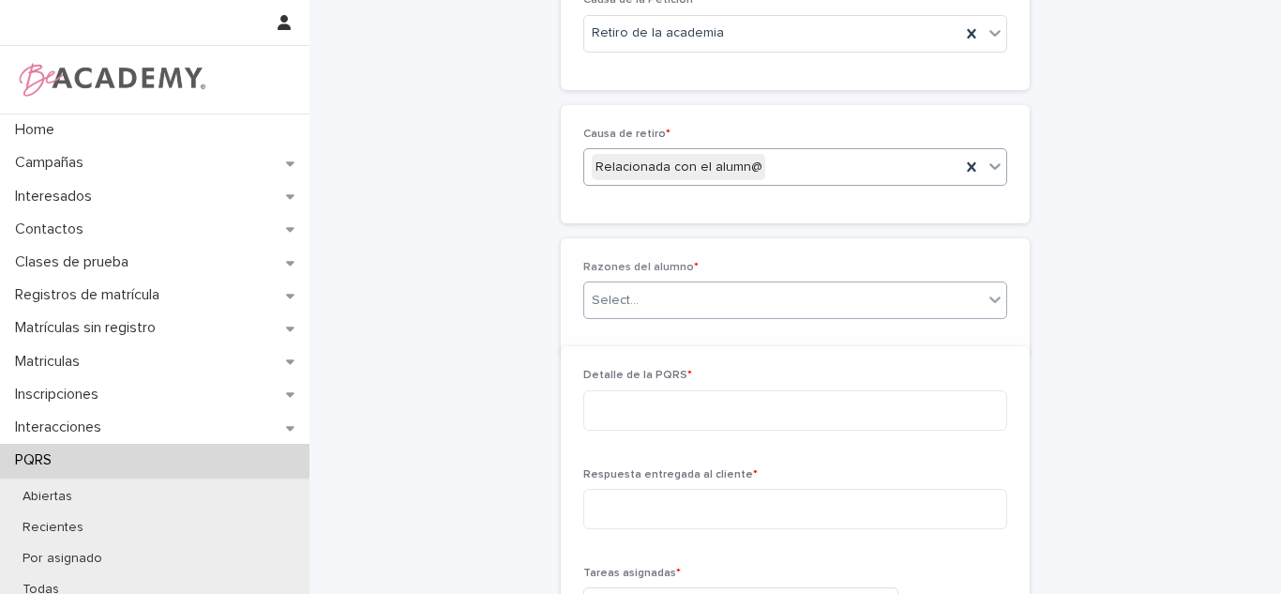
scroll to position [576, 0]
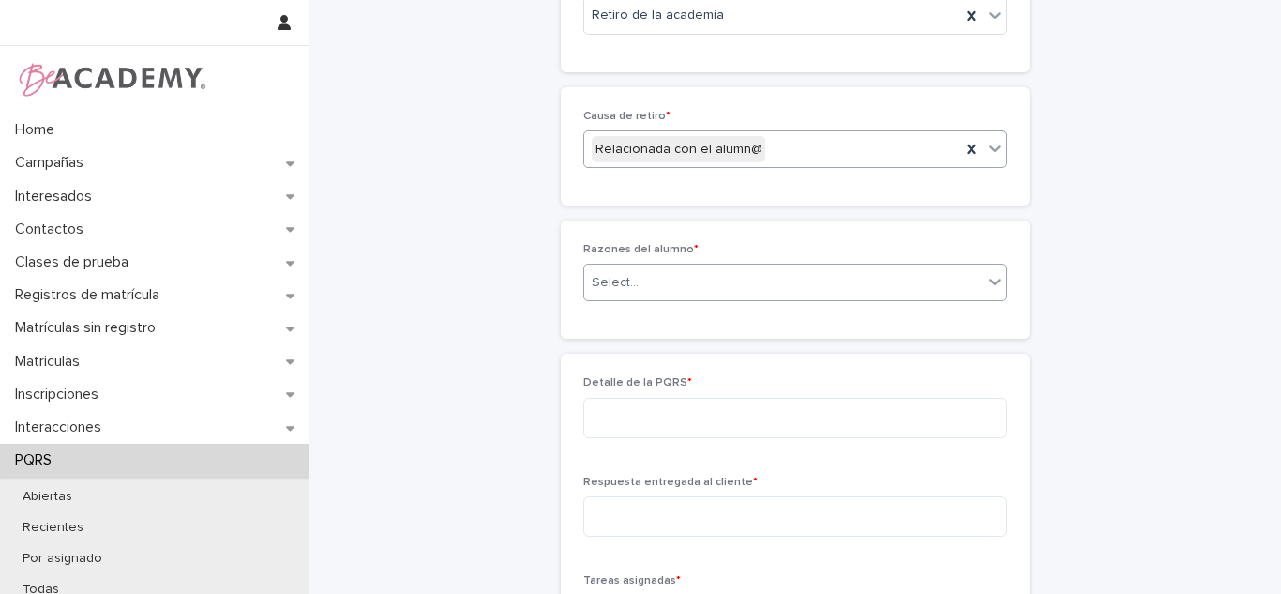
click at [640, 269] on div "Select..." at bounding box center [783, 282] width 399 height 31
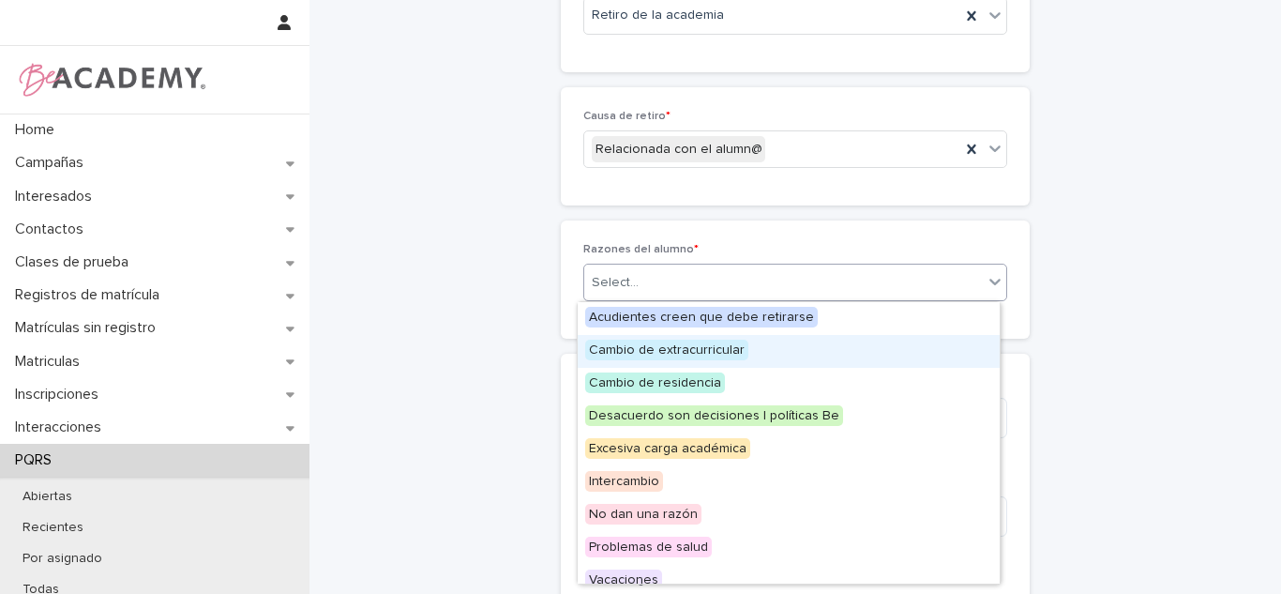
click at [656, 346] on span "Cambio de extracurricular" at bounding box center [666, 349] width 163 height 21
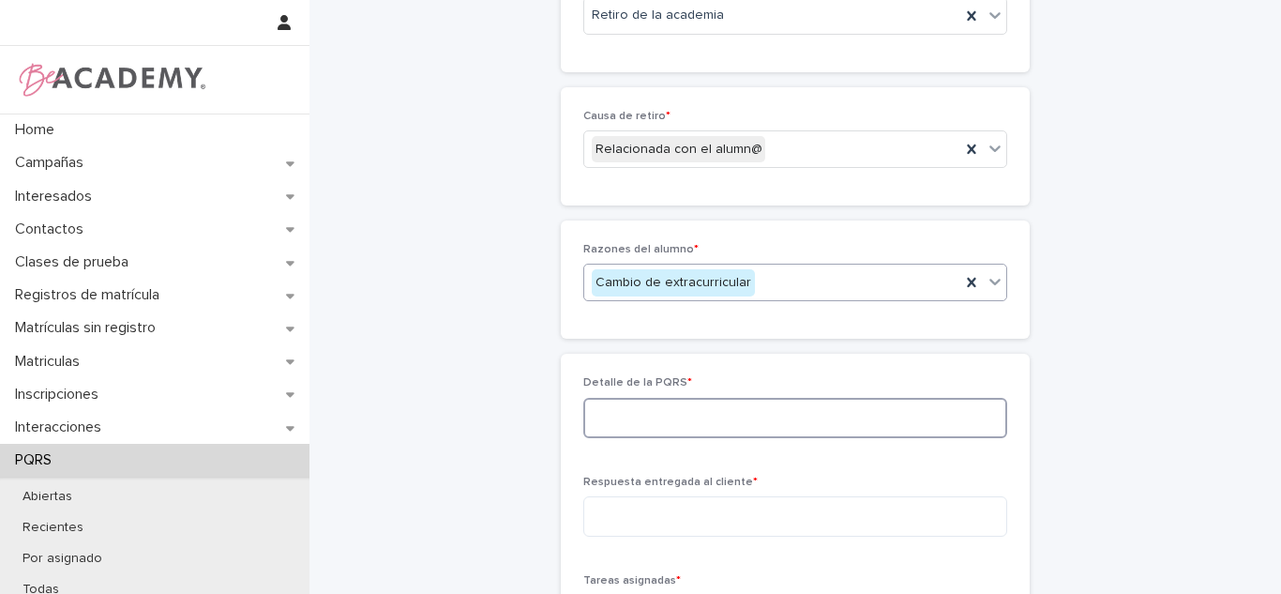
click at [630, 401] on textarea at bounding box center [795, 418] width 424 height 40
type textarea "*"
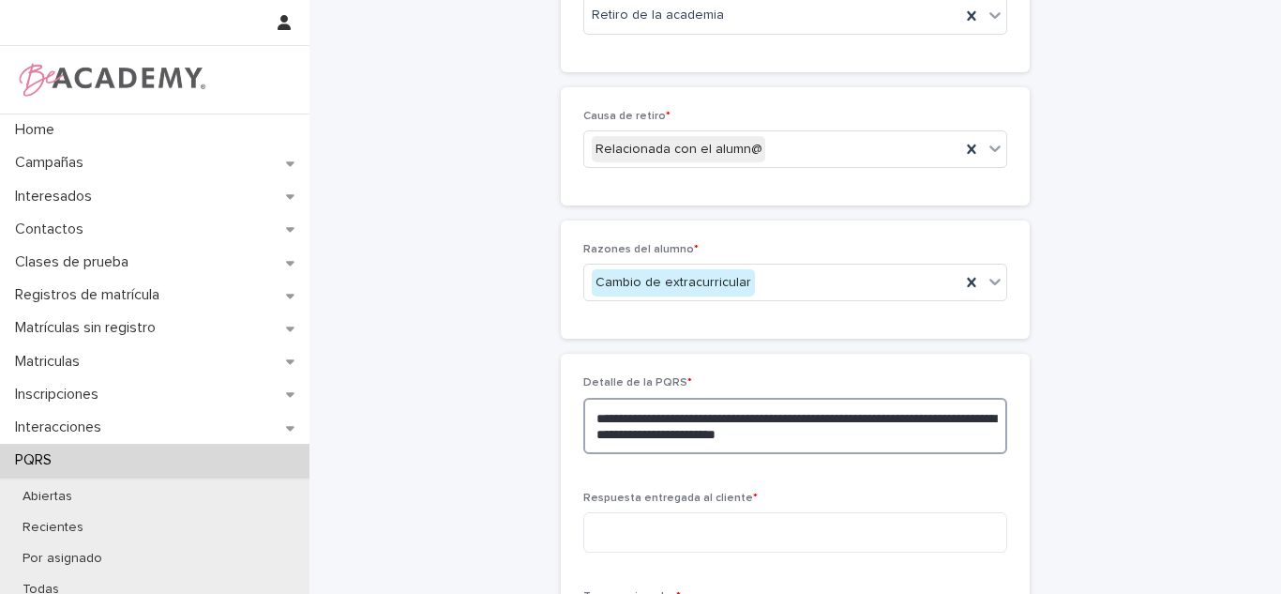
click at [641, 450] on textarea "**********" at bounding box center [795, 426] width 424 height 56
click at [871, 435] on textarea "**********" at bounding box center [795, 426] width 424 height 56
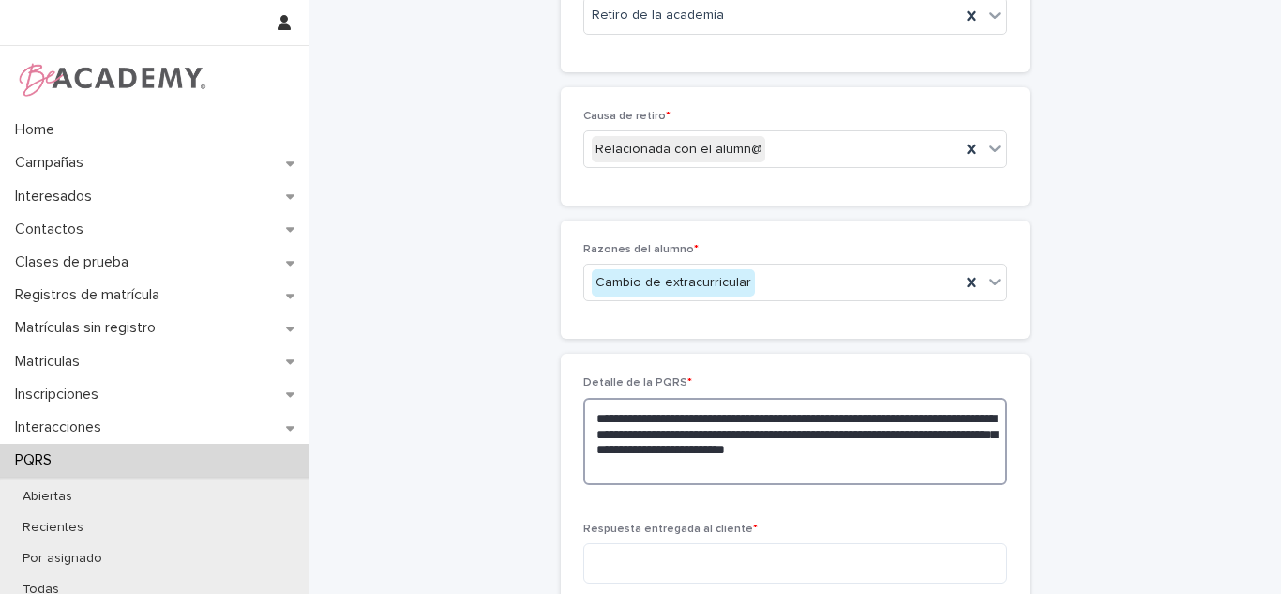
click at [642, 448] on textarea "**********" at bounding box center [795, 441] width 424 height 87
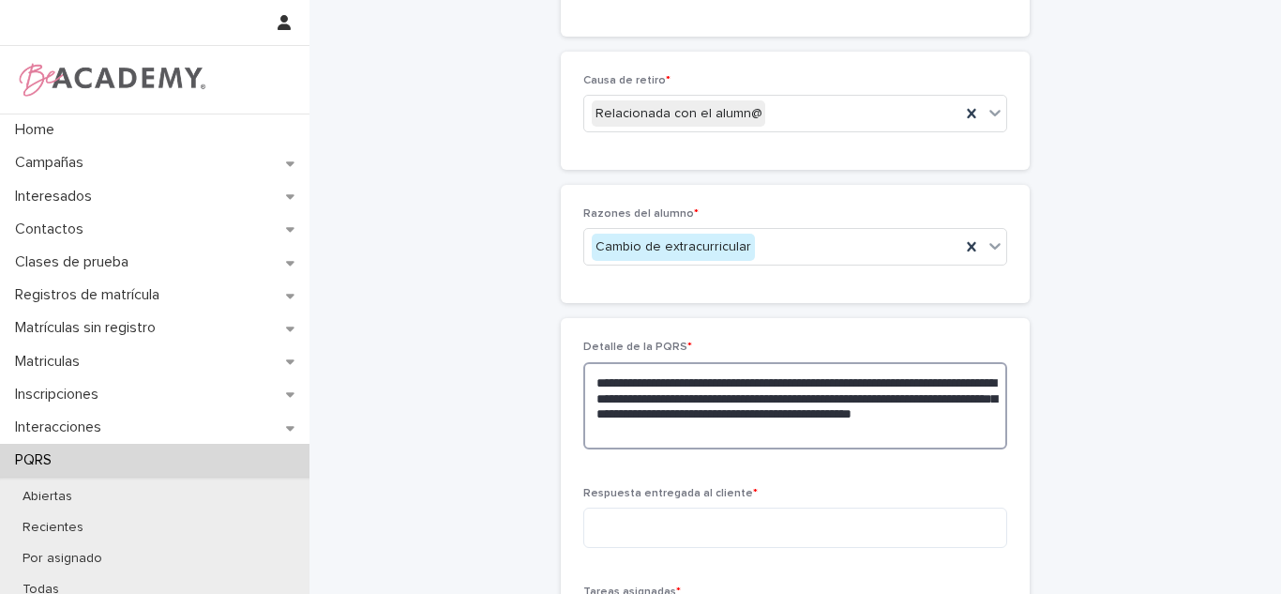
scroll to position [669, 0]
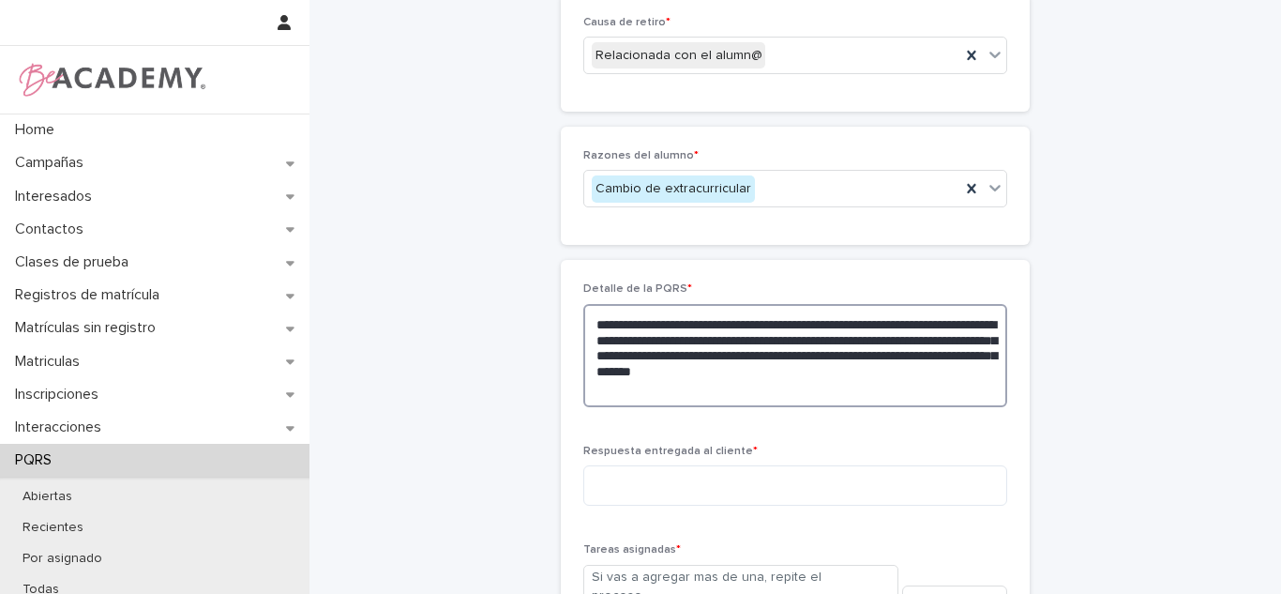
click at [704, 395] on textarea "**********" at bounding box center [795, 355] width 424 height 103
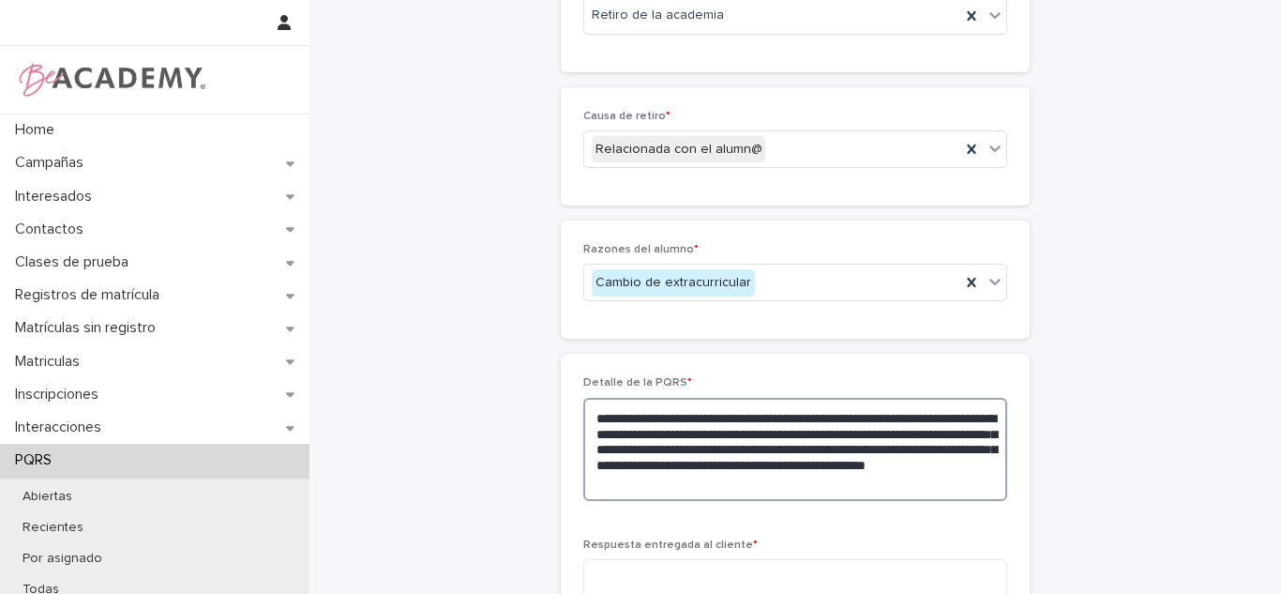
click at [721, 486] on textarea "**********" at bounding box center [795, 449] width 424 height 103
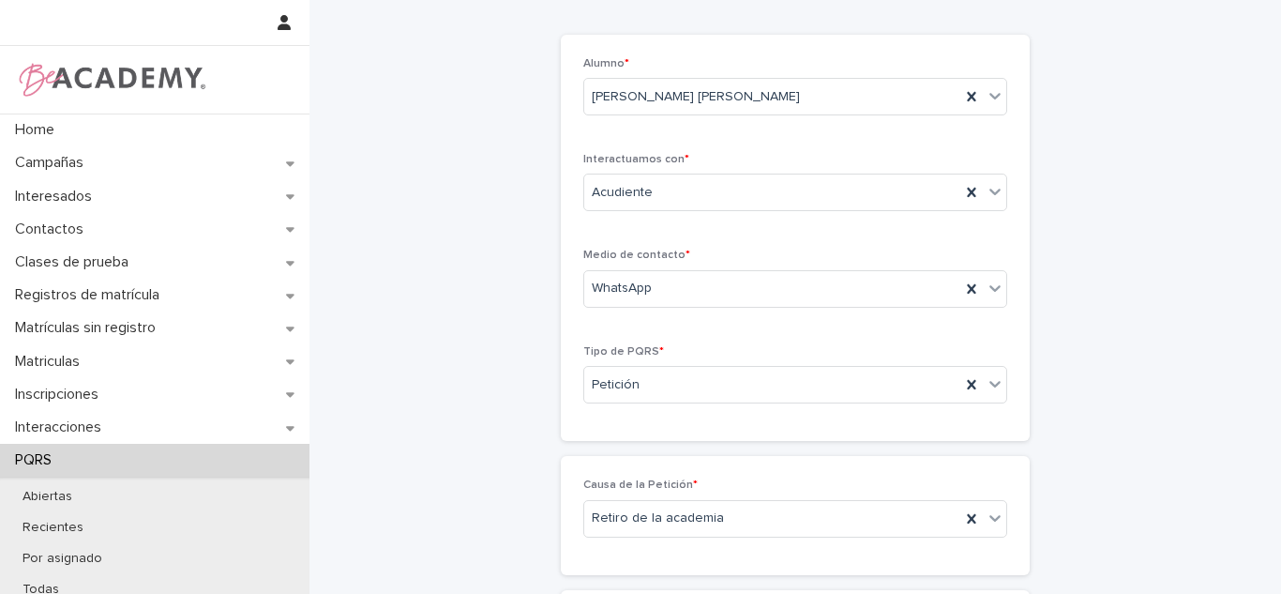
scroll to position [105, 0]
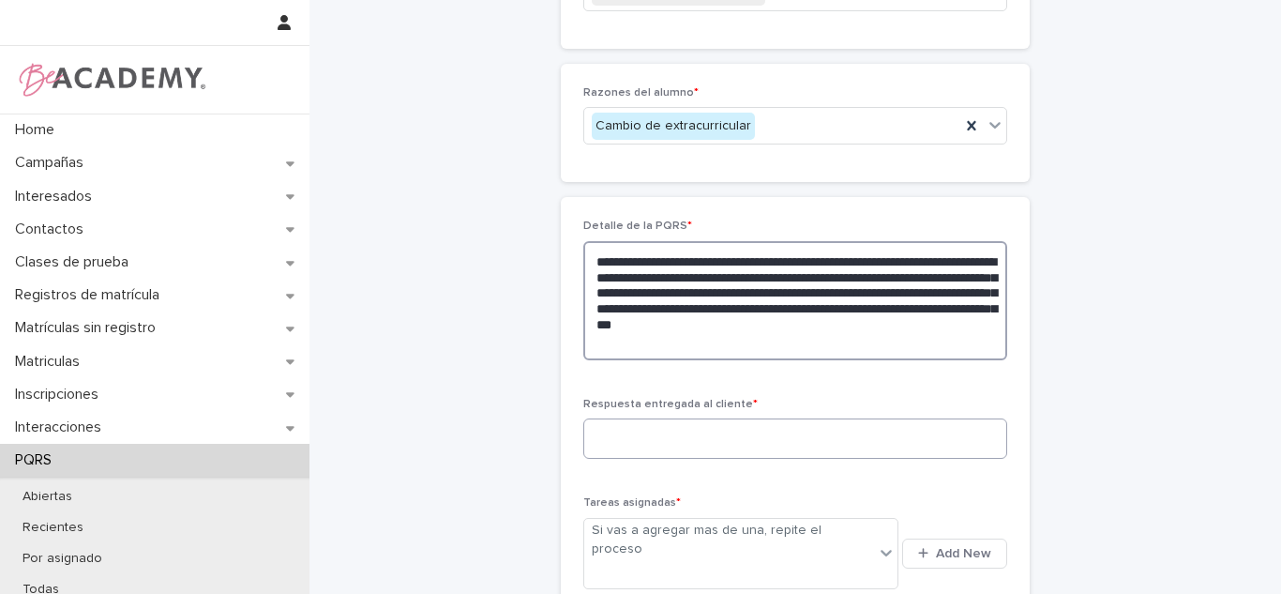
type textarea "**********"
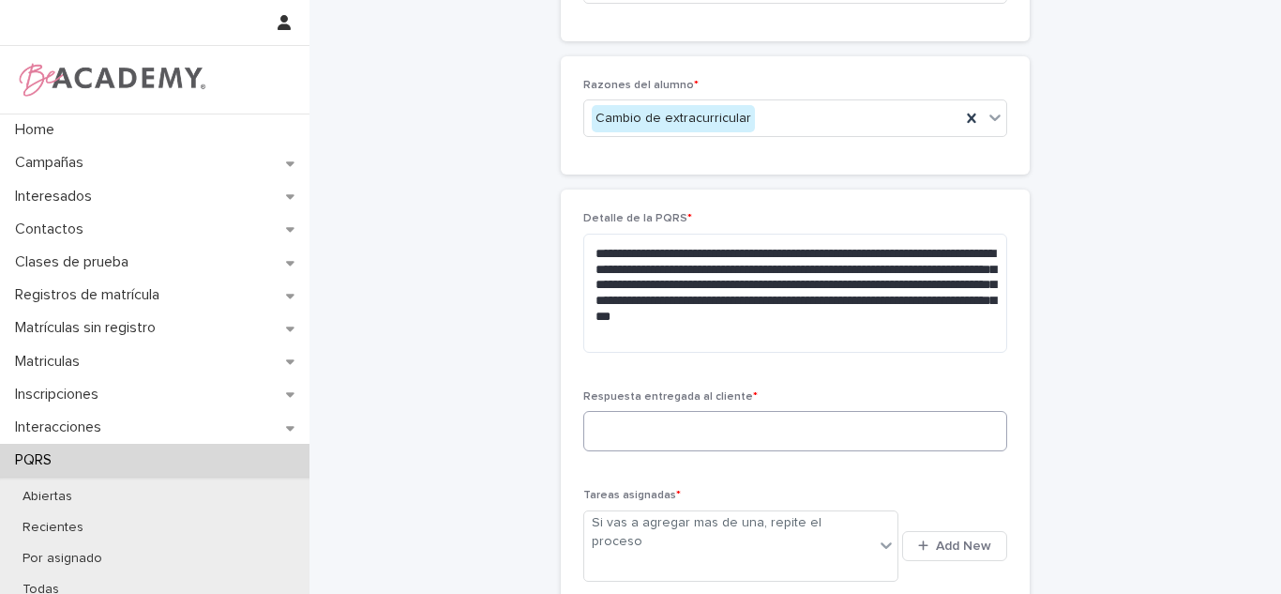
click at [865, 367] on div "**********" at bounding box center [795, 289] width 424 height 155
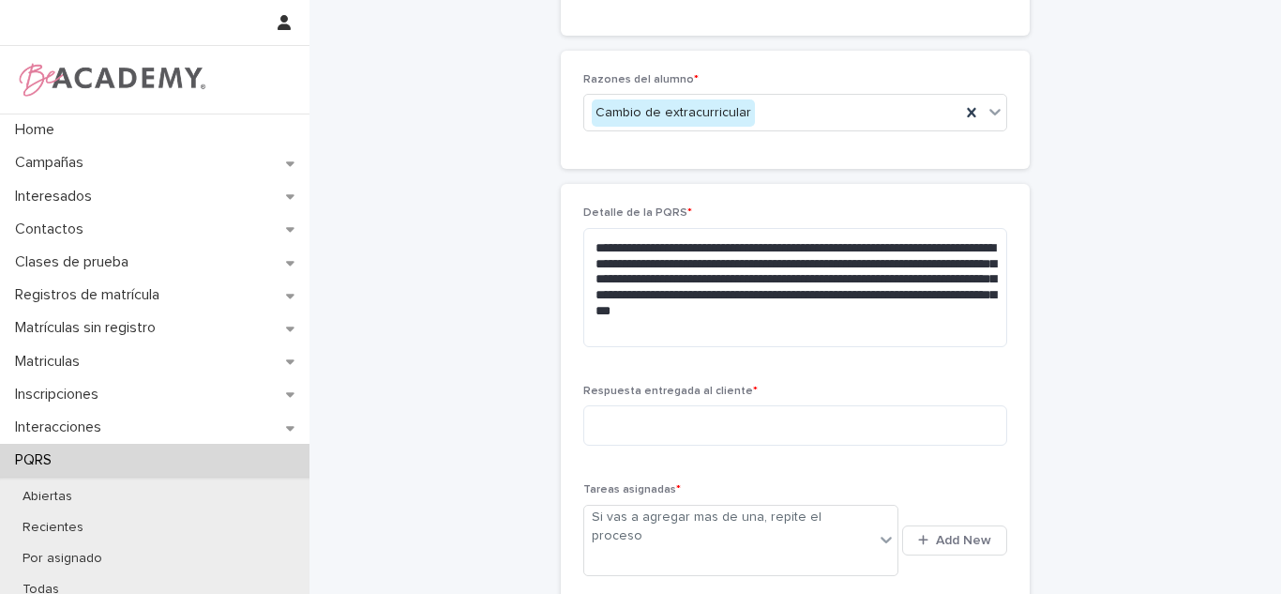
scroll to position [780, 0]
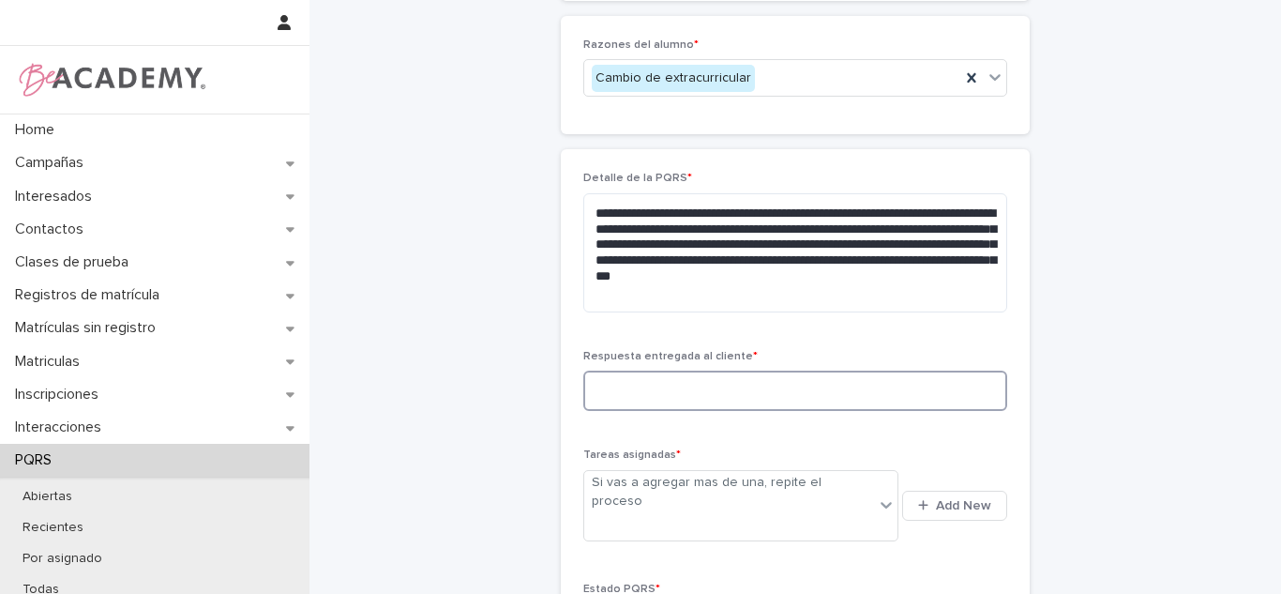
click at [748, 401] on textarea at bounding box center [795, 390] width 424 height 40
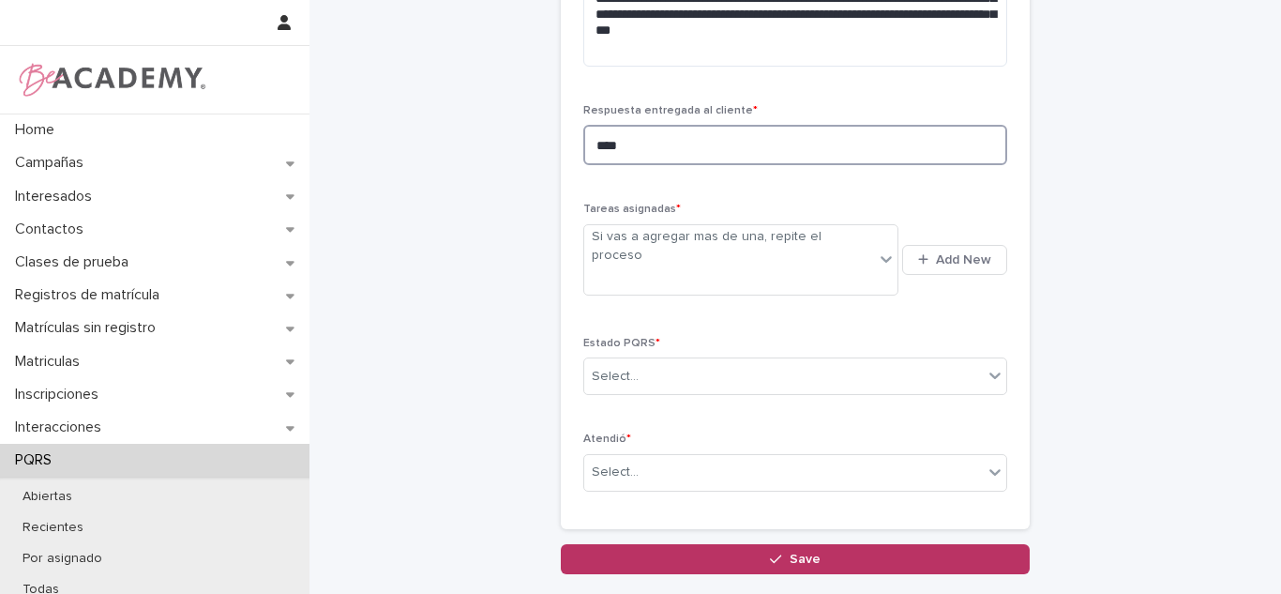
scroll to position [1025, 0]
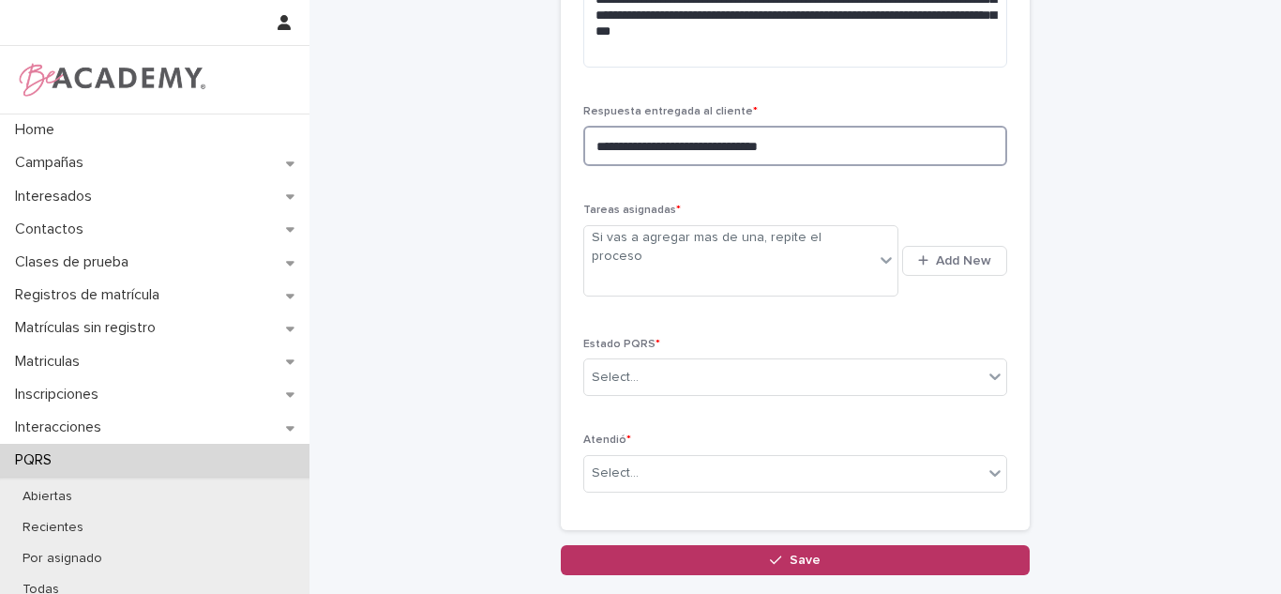
type textarea "**********"
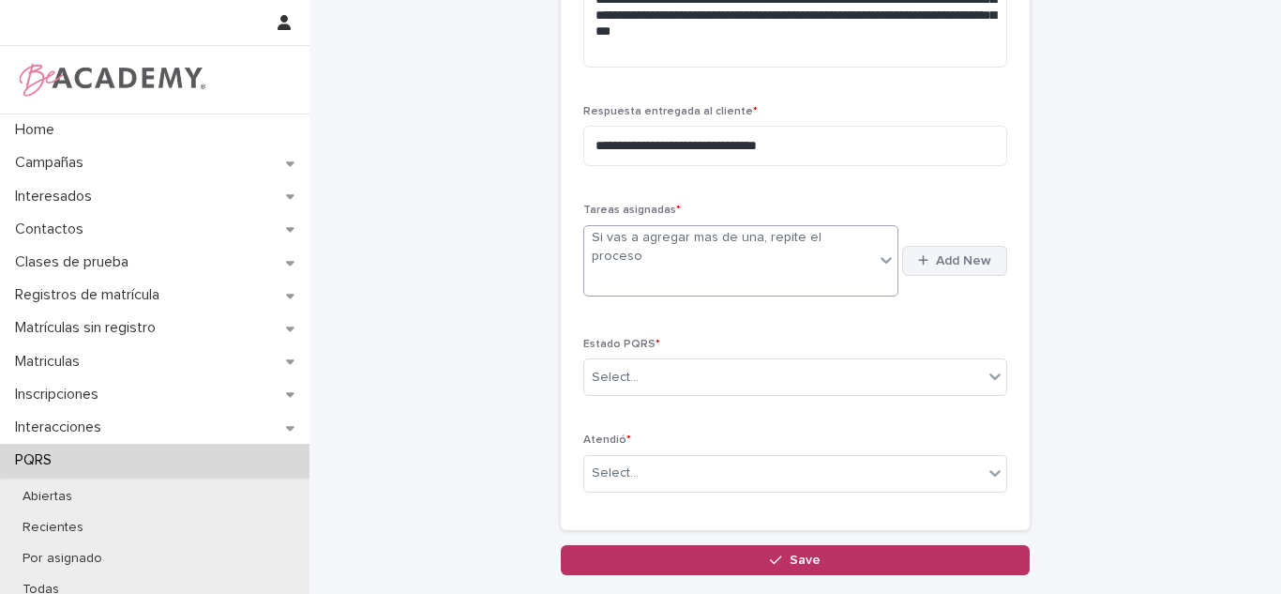
click at [955, 258] on button "Add New" at bounding box center [954, 261] width 105 height 30
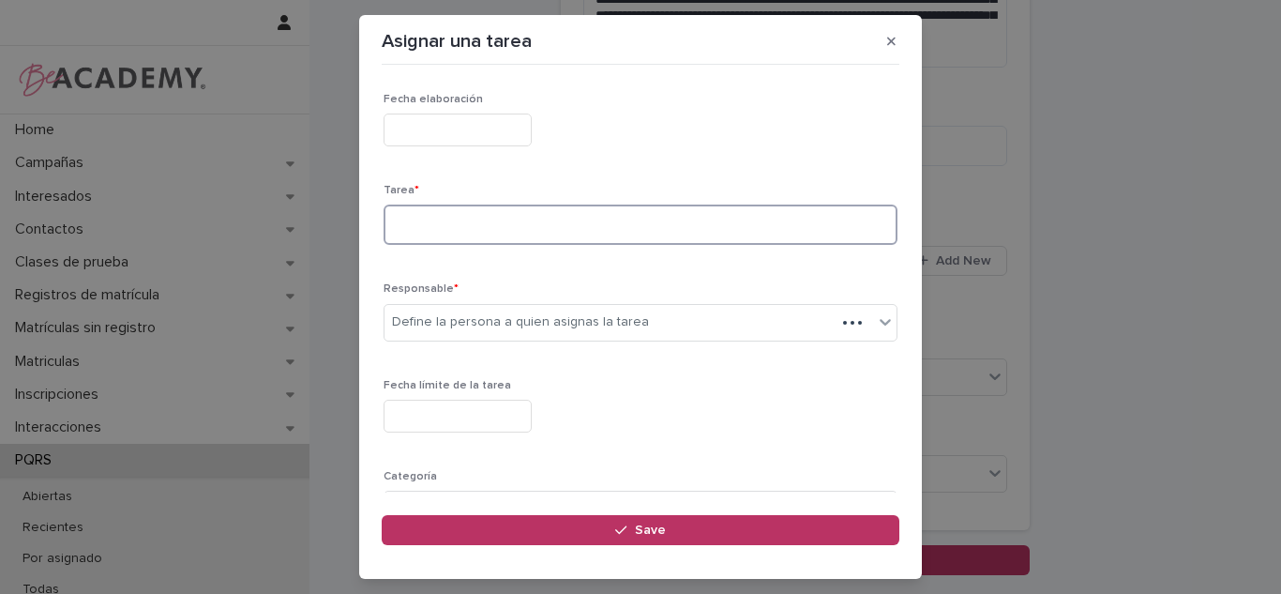
click at [478, 218] on textarea at bounding box center [640, 224] width 514 height 40
type textarea "**********"
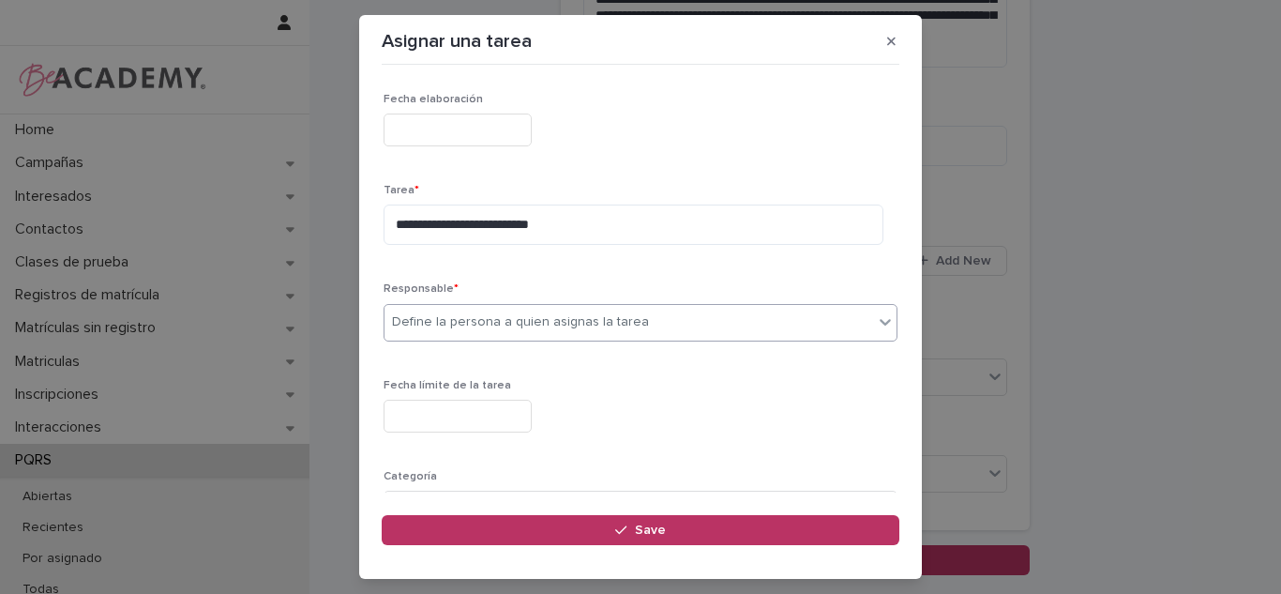
type input "*"
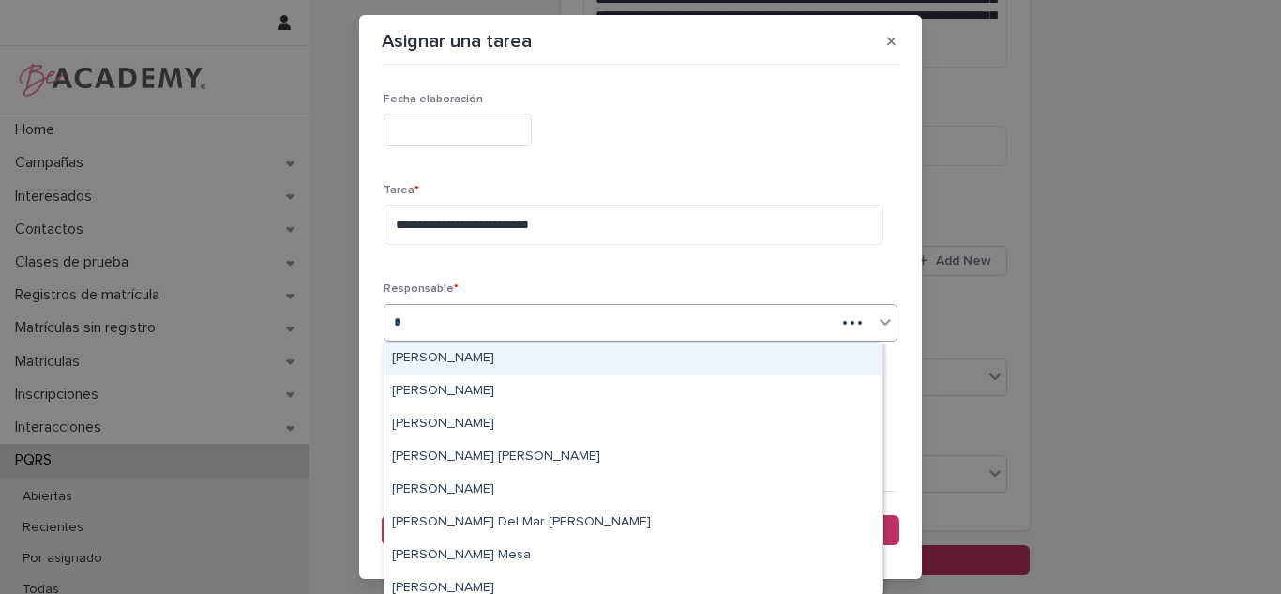
click at [490, 355] on div "Carolina Castillo Cuadrado" at bounding box center [633, 358] width 498 height 33
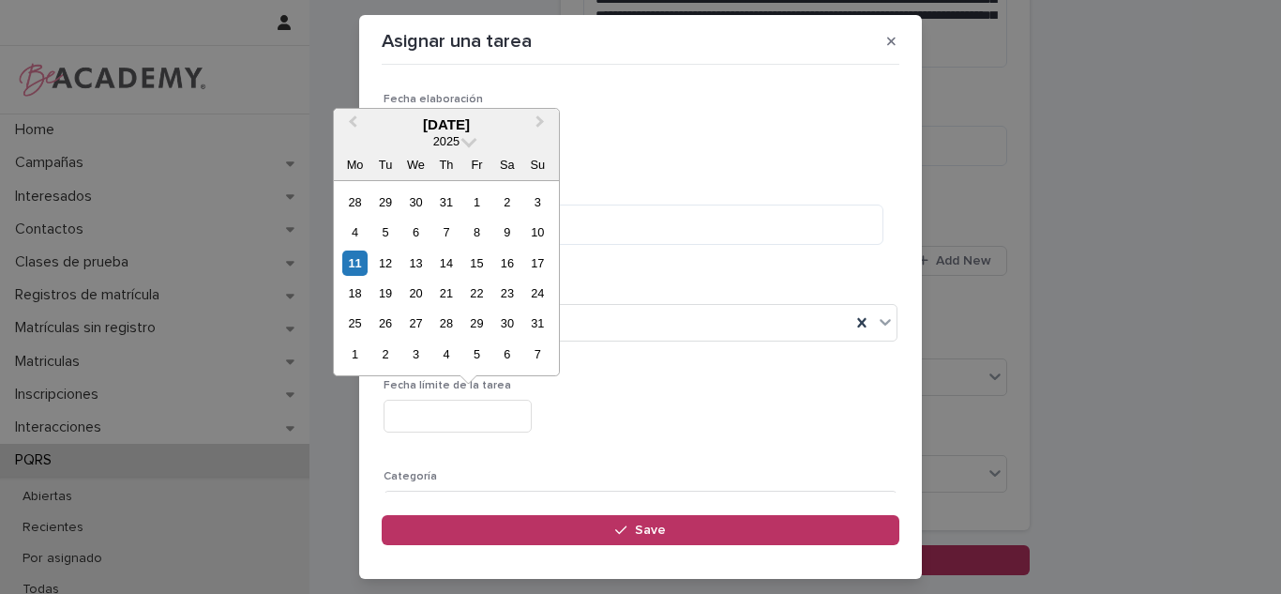
click at [457, 413] on input "text" at bounding box center [457, 415] width 148 height 33
click at [350, 269] on div "11" at bounding box center [354, 262] width 25 height 25
type input "**********"
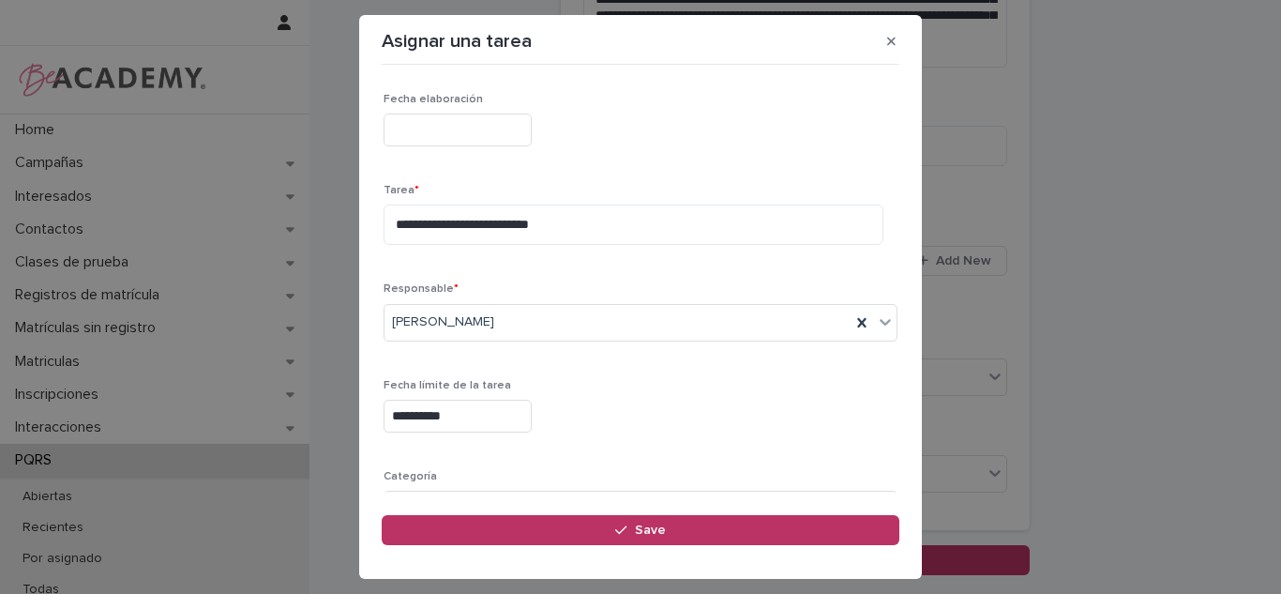
scroll to position [190, 0]
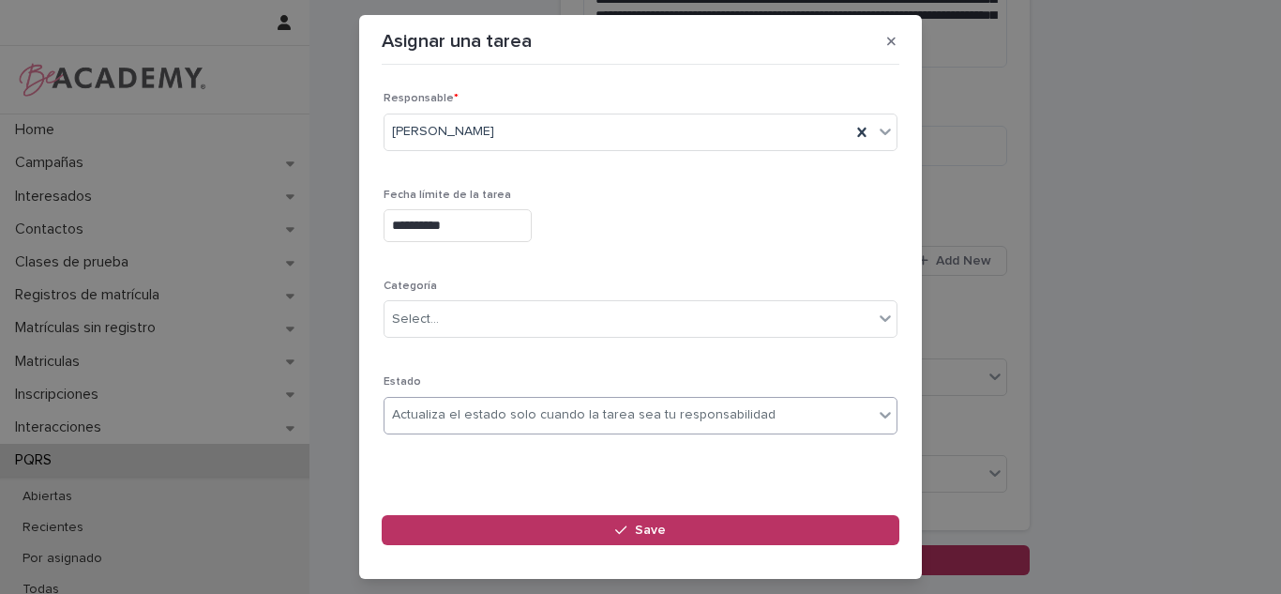
click at [511, 401] on div "Actualiza el estado solo cuando la tarea sea tu responsabilidad" at bounding box center [628, 414] width 489 height 31
click at [486, 523] on button "Save" at bounding box center [641, 530] width 518 height 30
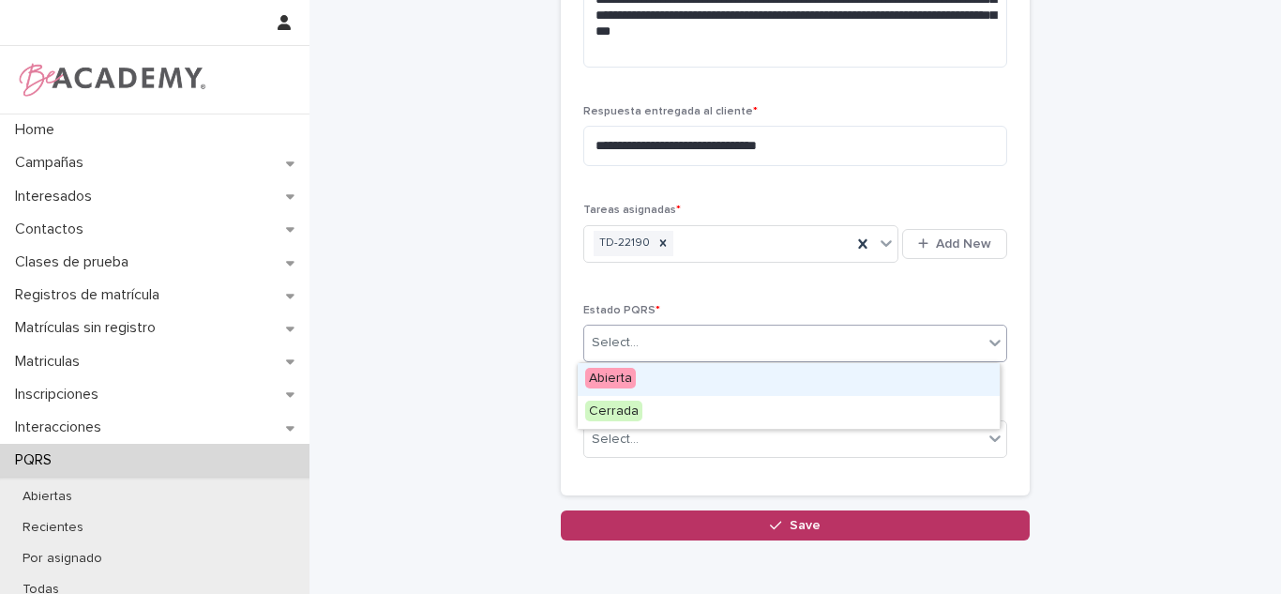
drag, startPoint x: 624, startPoint y: 344, endPoint x: 621, endPoint y: 376, distance: 32.0
click at [624, 345] on div "Select..." at bounding box center [615, 343] width 47 height 20
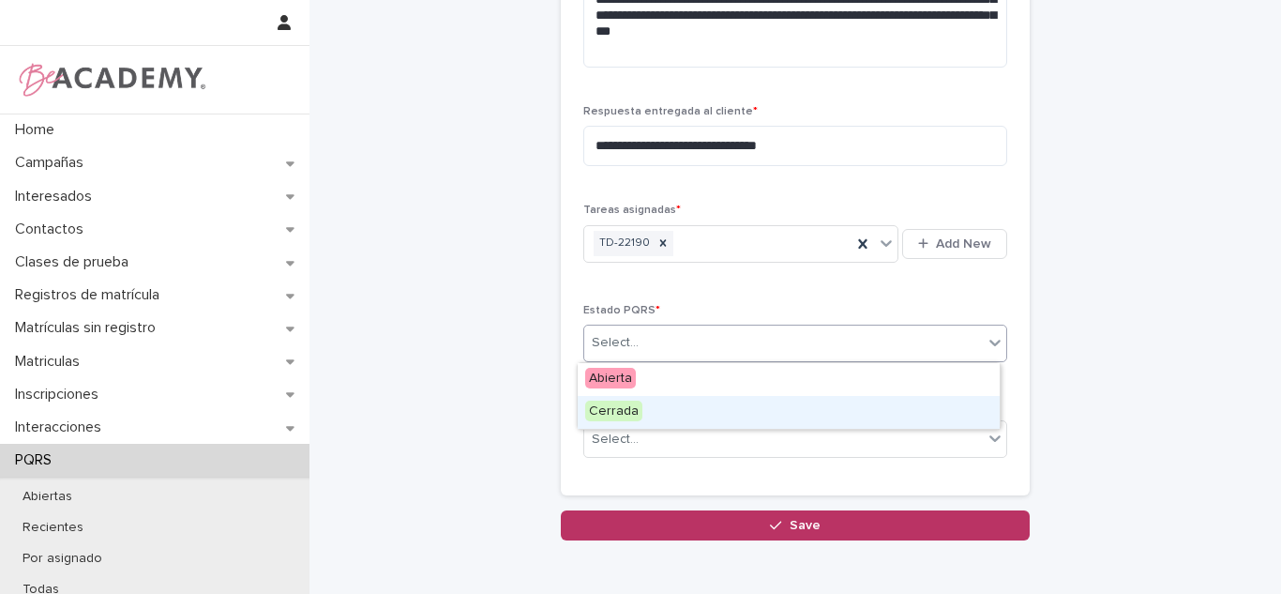
click at [611, 405] on span "Cerrada" at bounding box center [613, 410] width 57 height 21
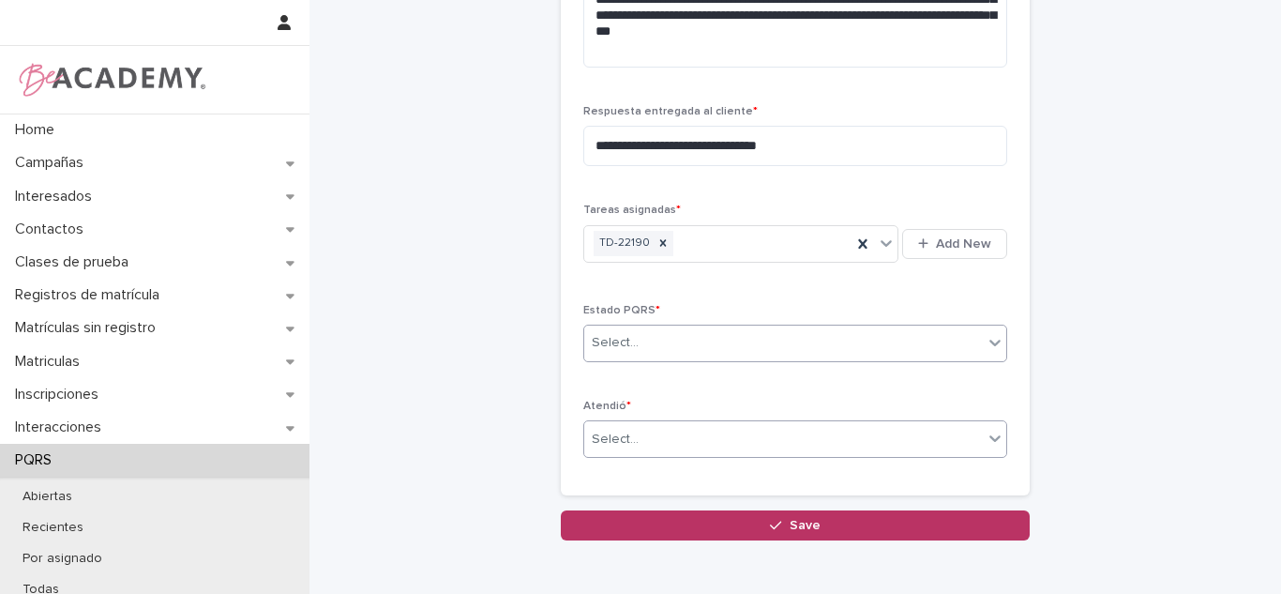
click at [612, 429] on div "Select..." at bounding box center [615, 439] width 47 height 20
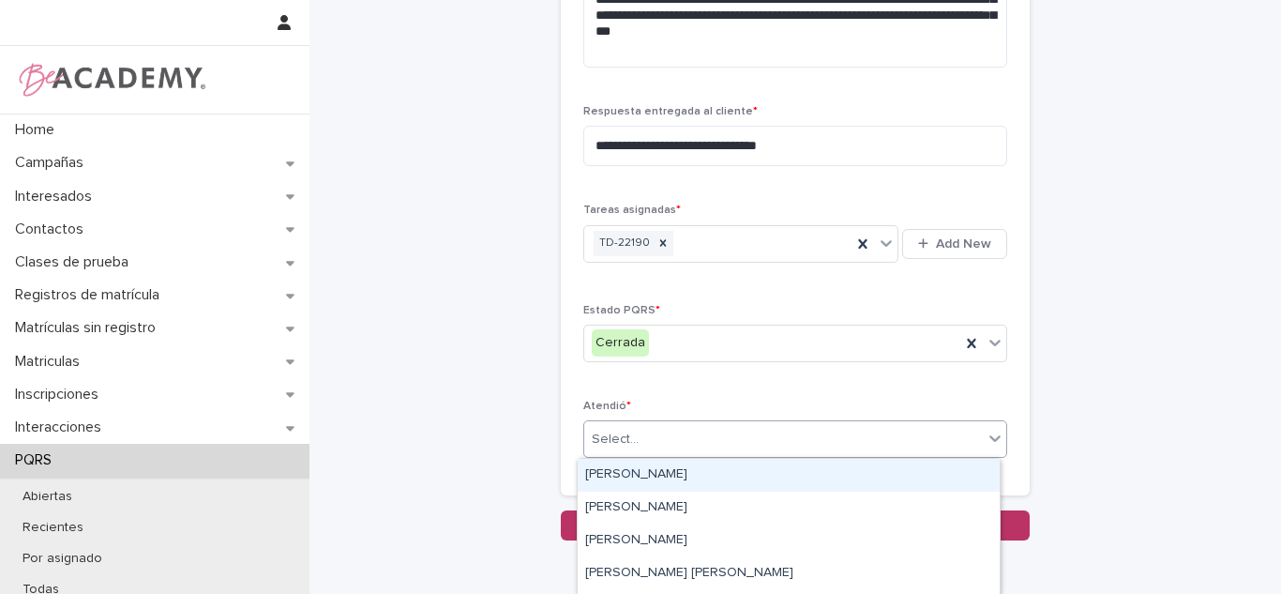
click at [615, 465] on div "Carolina Castillo Cuadrado" at bounding box center [789, 475] width 422 height 33
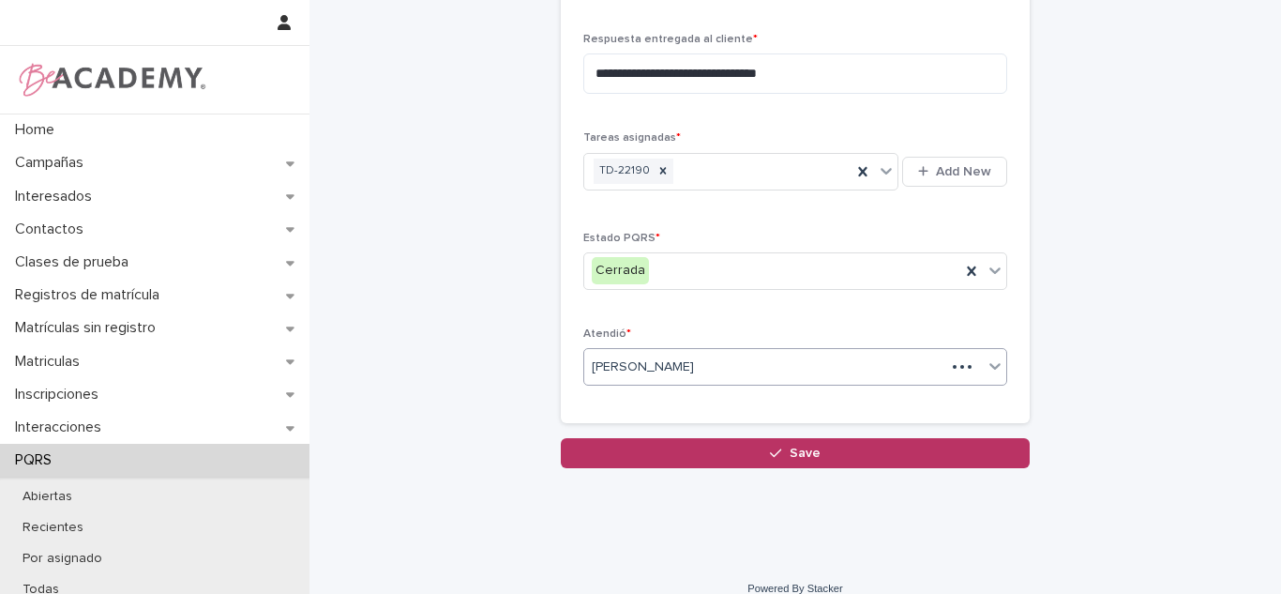
scroll to position [1119, 0]
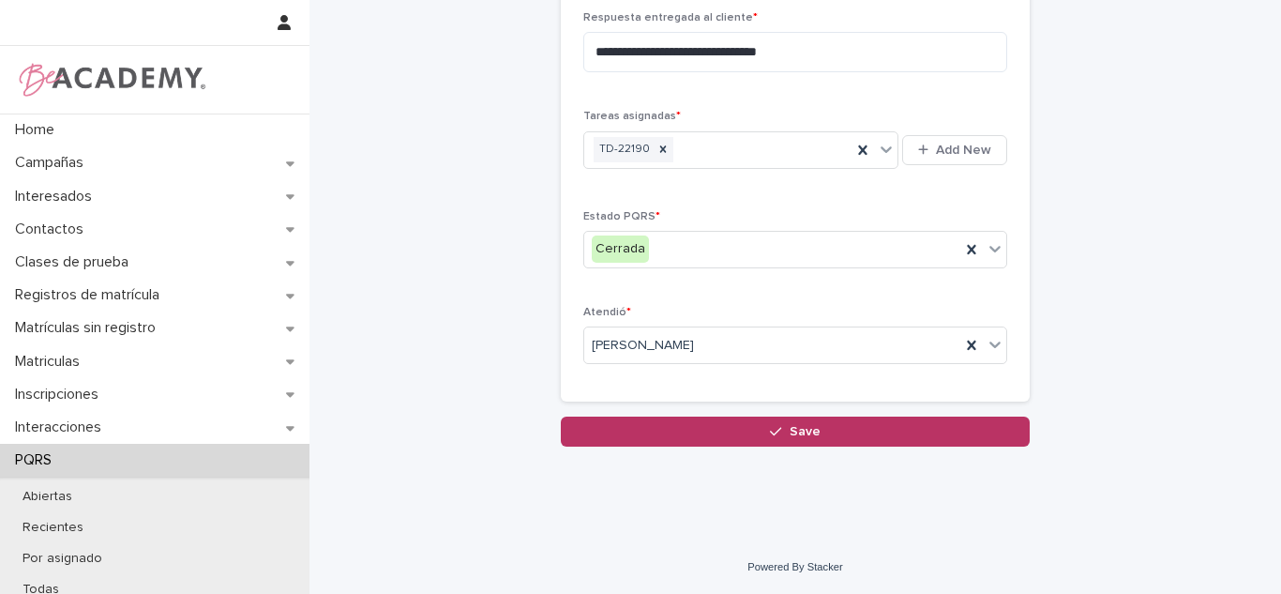
drag, startPoint x: 1260, startPoint y: 463, endPoint x: 1263, endPoint y: 326, distance: 136.9
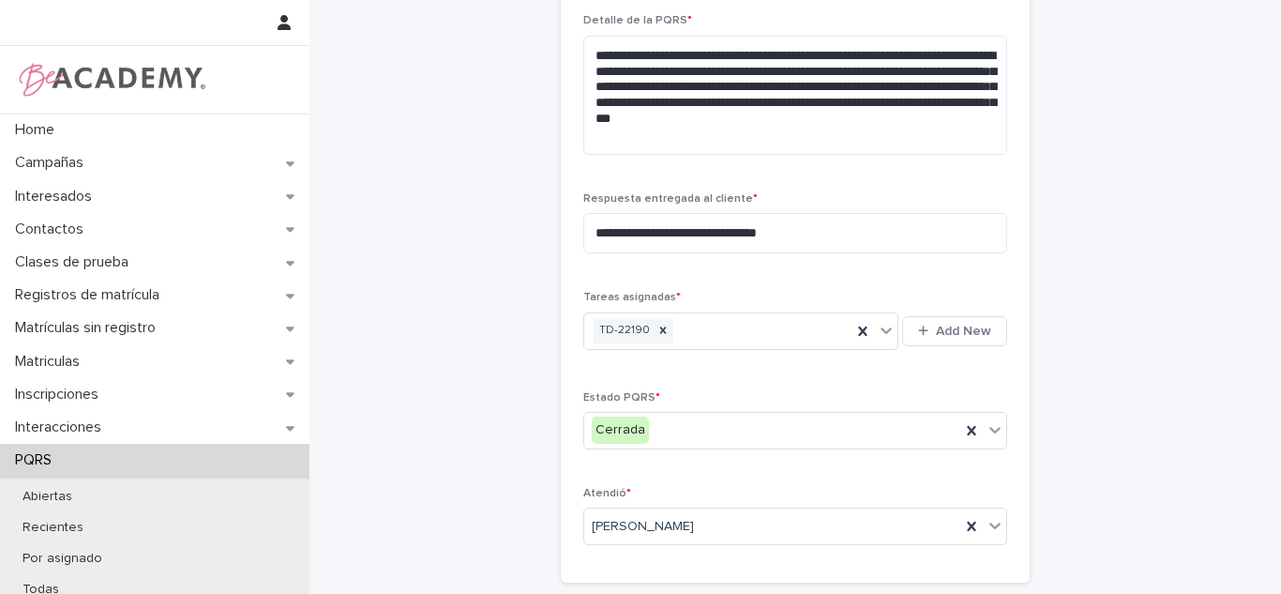
scroll to position [955, 0]
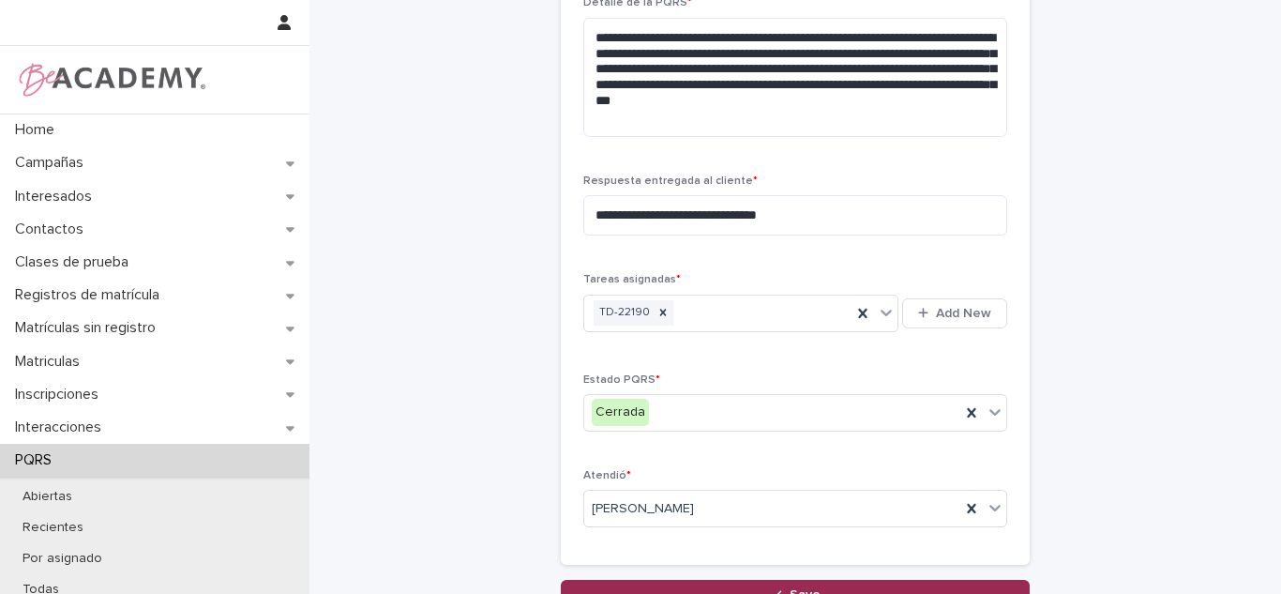
click at [832, 592] on button "Save" at bounding box center [795, 594] width 469 height 30
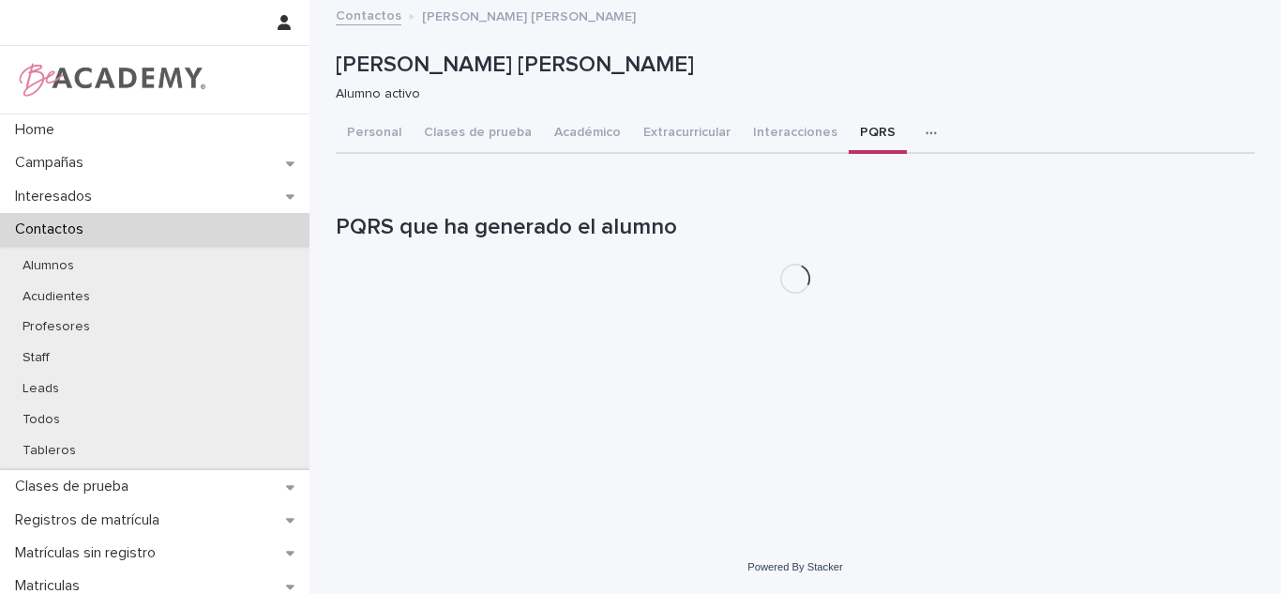
click at [555, 128] on button "Académico" at bounding box center [587, 133] width 89 height 39
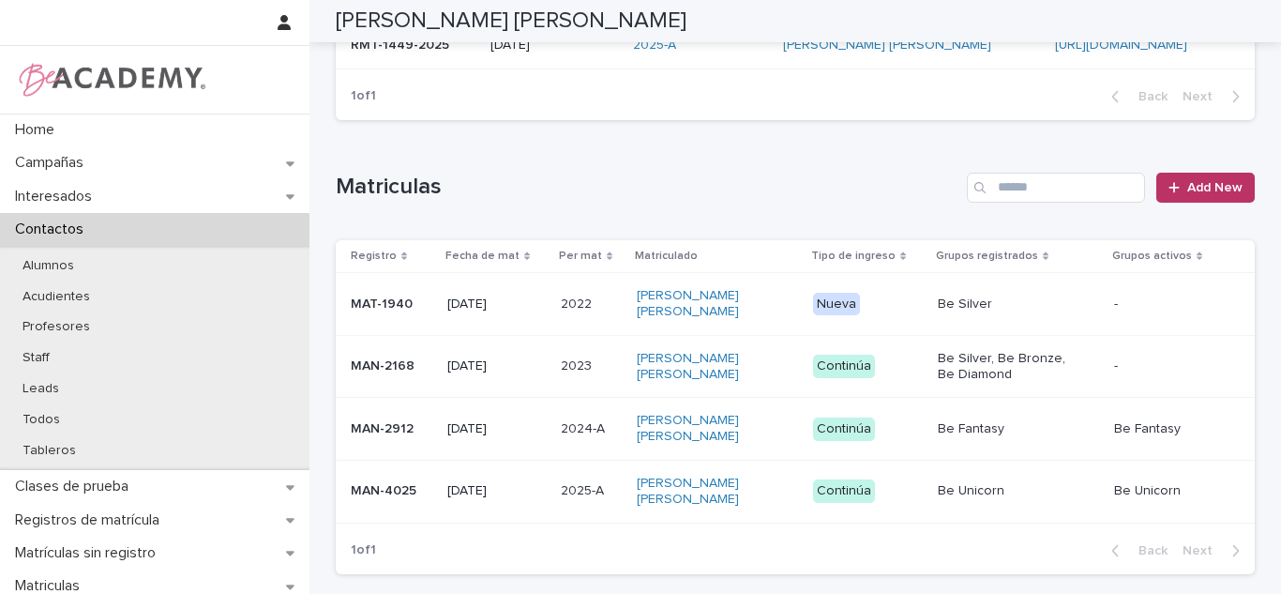
scroll to position [614, 0]
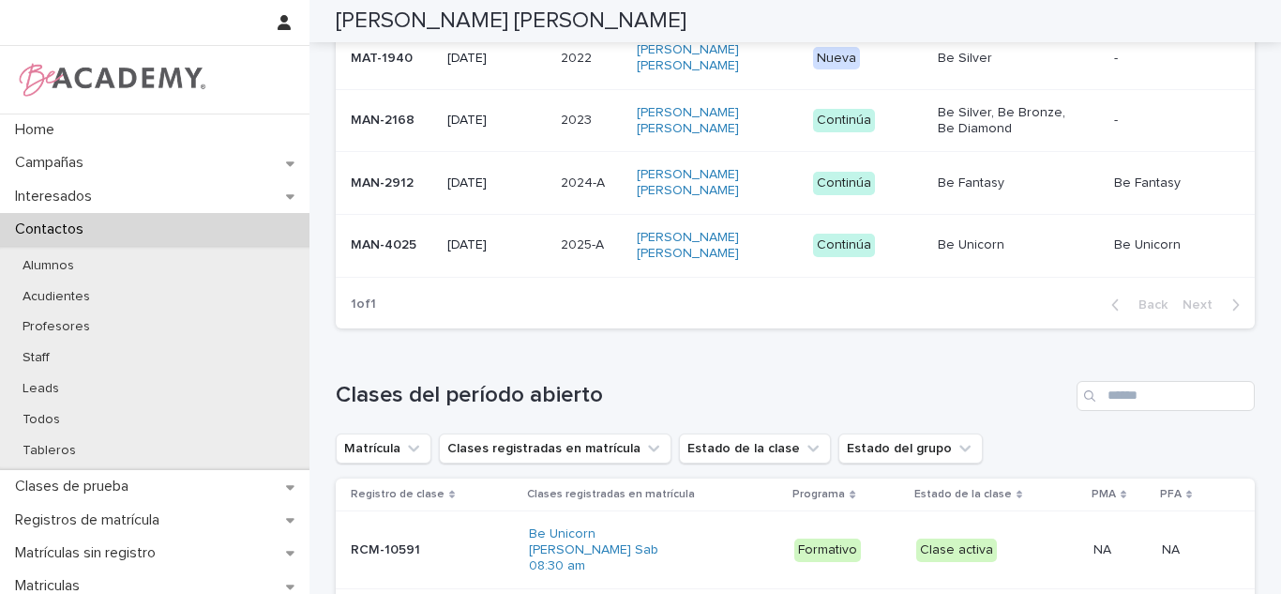
click at [1101, 538] on p "NA" at bounding box center [1104, 548] width 22 height 20
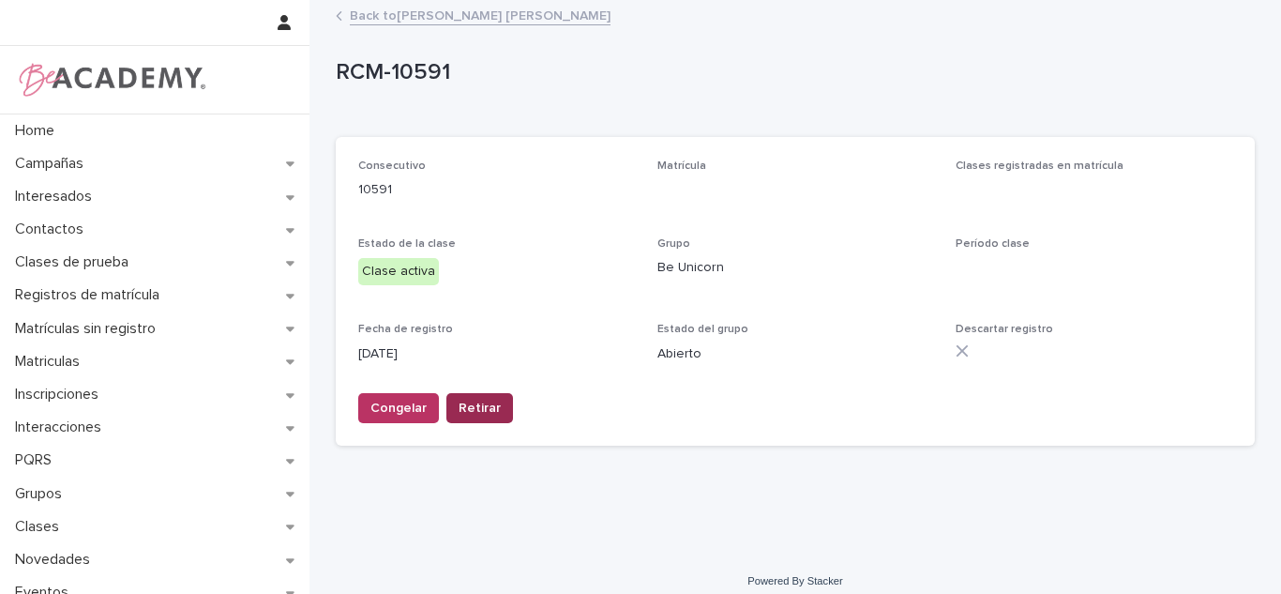
click at [462, 415] on span "Retirar" at bounding box center [480, 408] width 42 height 19
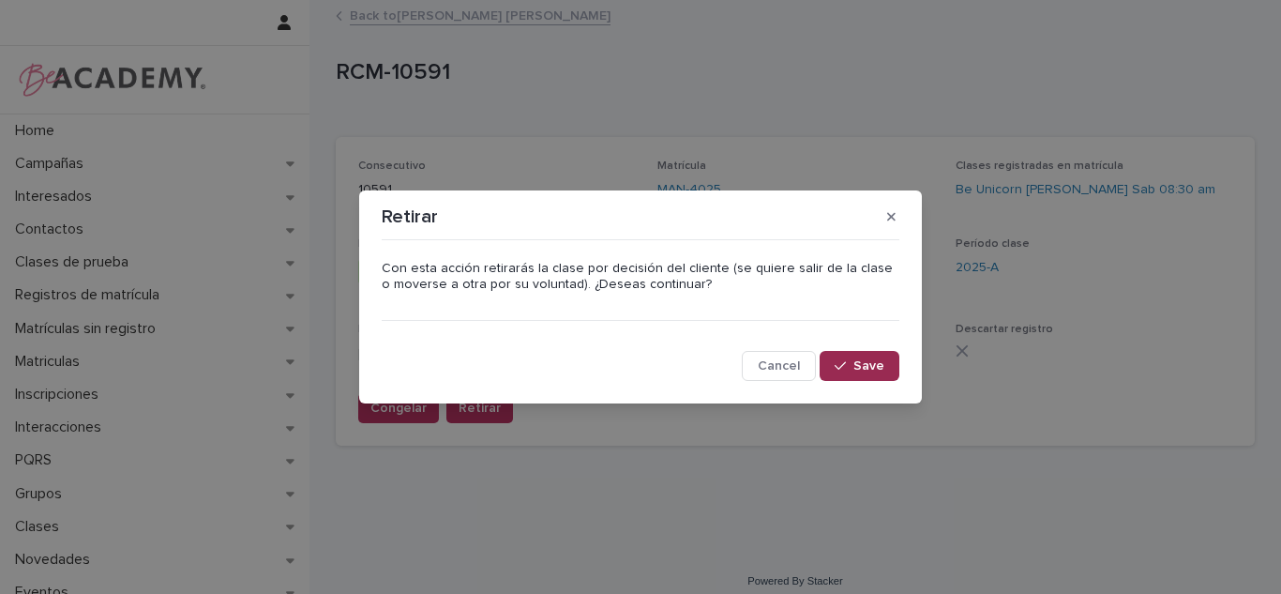
click at [852, 367] on div "button" at bounding box center [844, 365] width 19 height 13
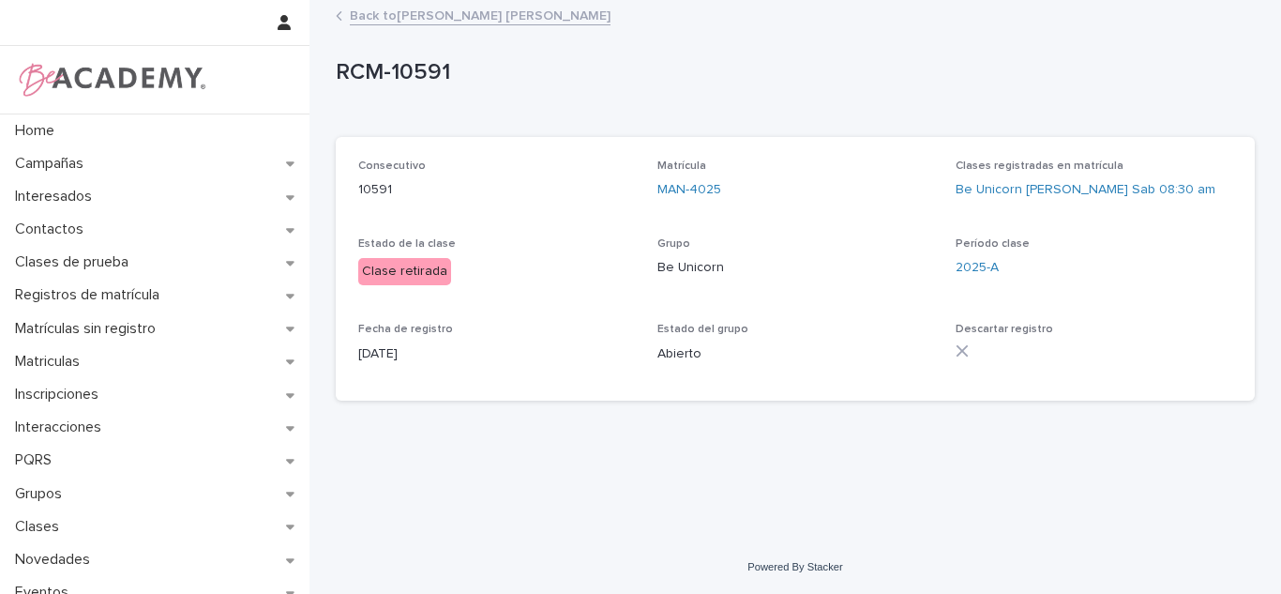
click at [421, 14] on link "Back to Lana Donato Vo" at bounding box center [480, 15] width 261 height 22
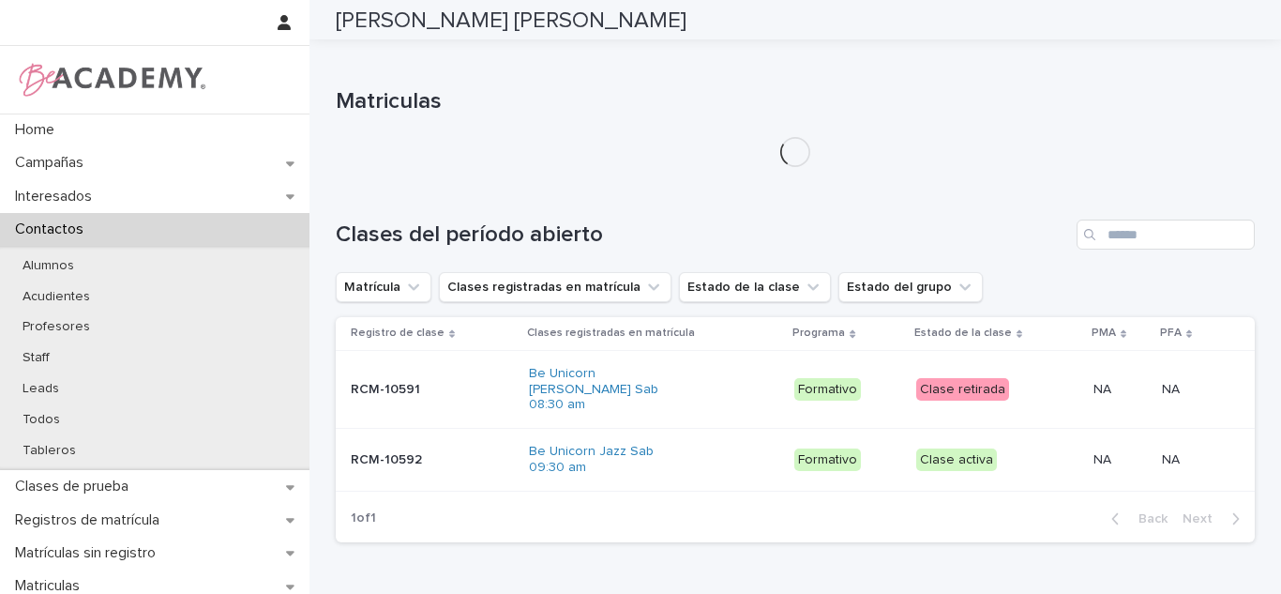
scroll to position [423, 0]
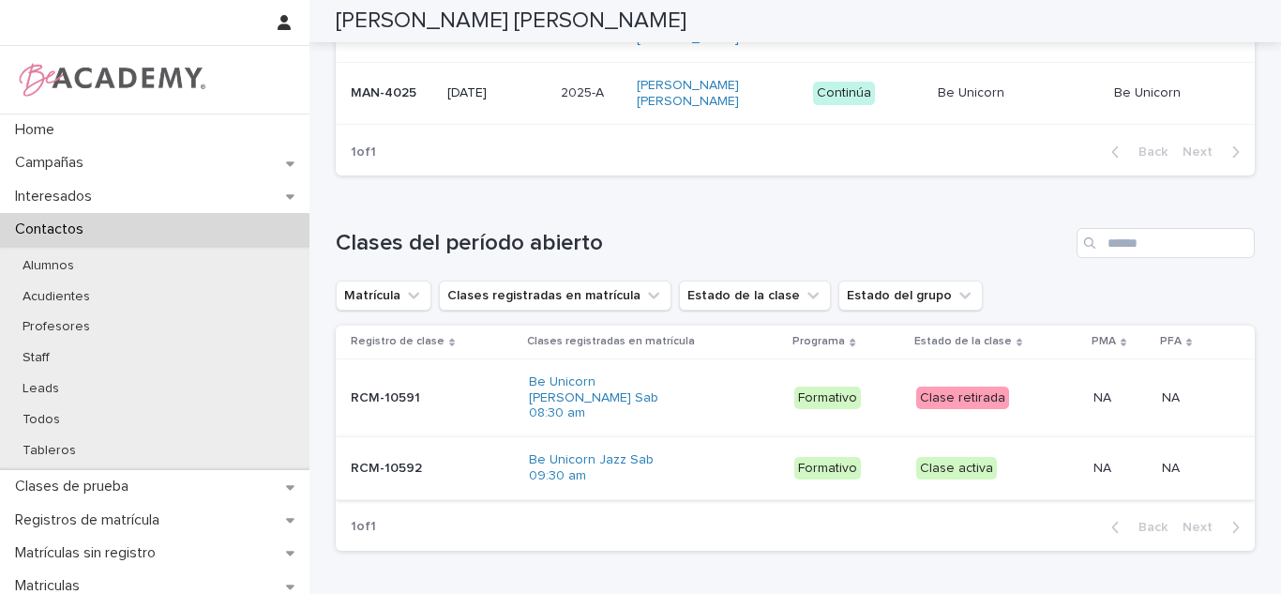
click at [1015, 331] on div "Estado de la clase" at bounding box center [997, 341] width 166 height 21
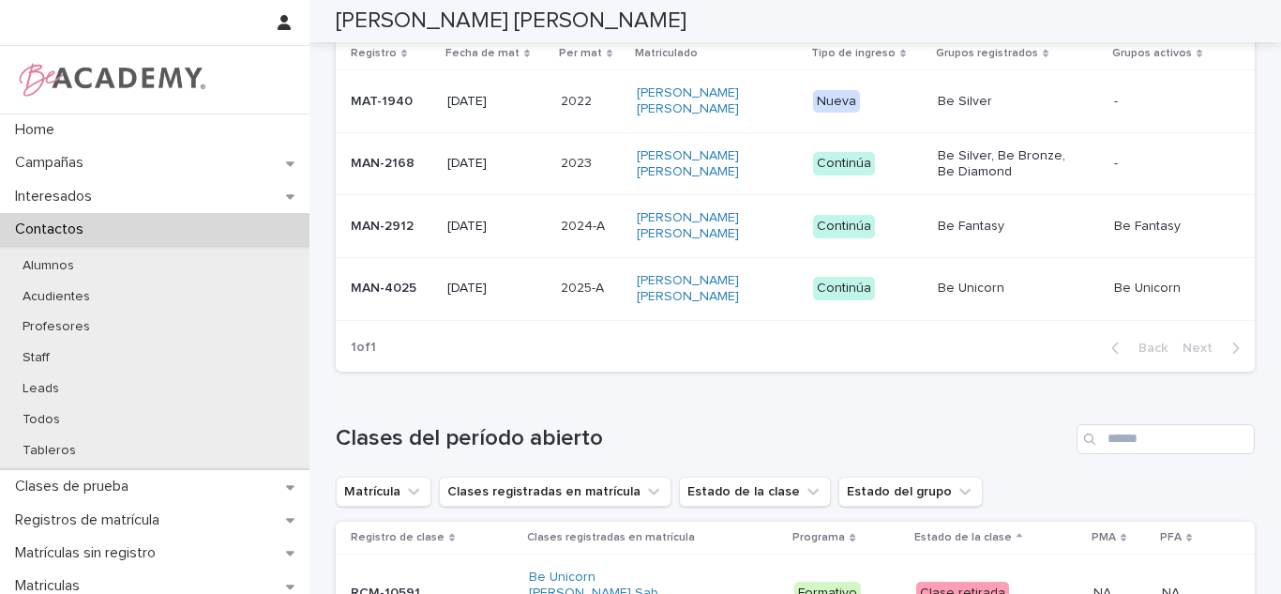
scroll to position [669, 0]
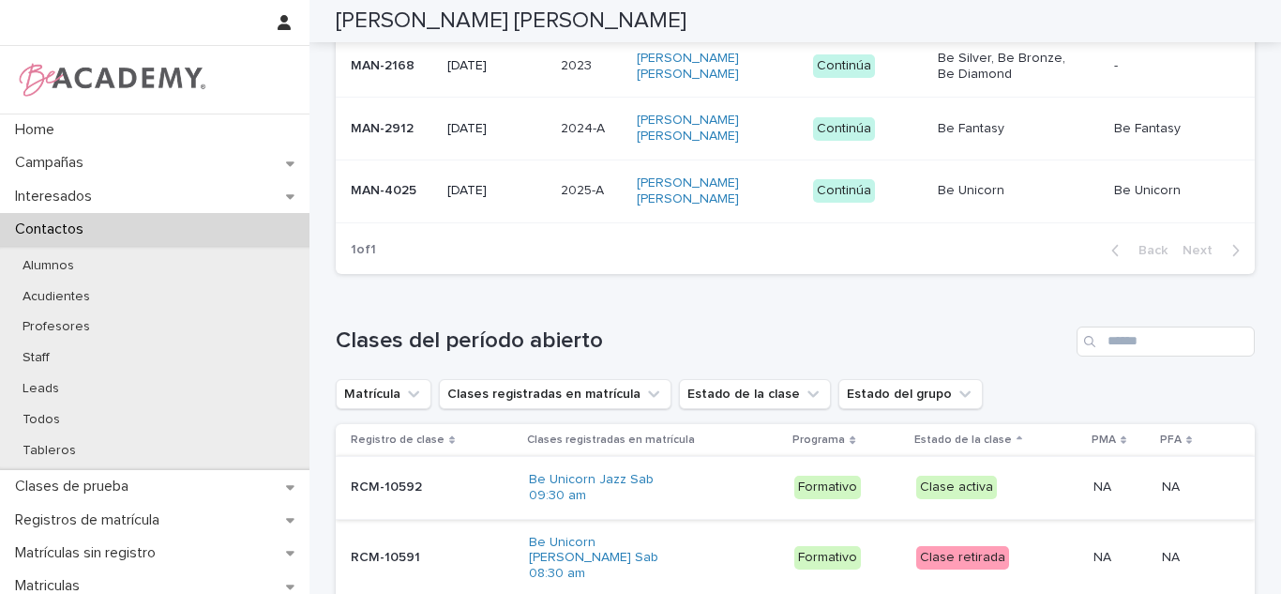
click at [969, 546] on div "Clase retirada" at bounding box center [962, 557] width 93 height 23
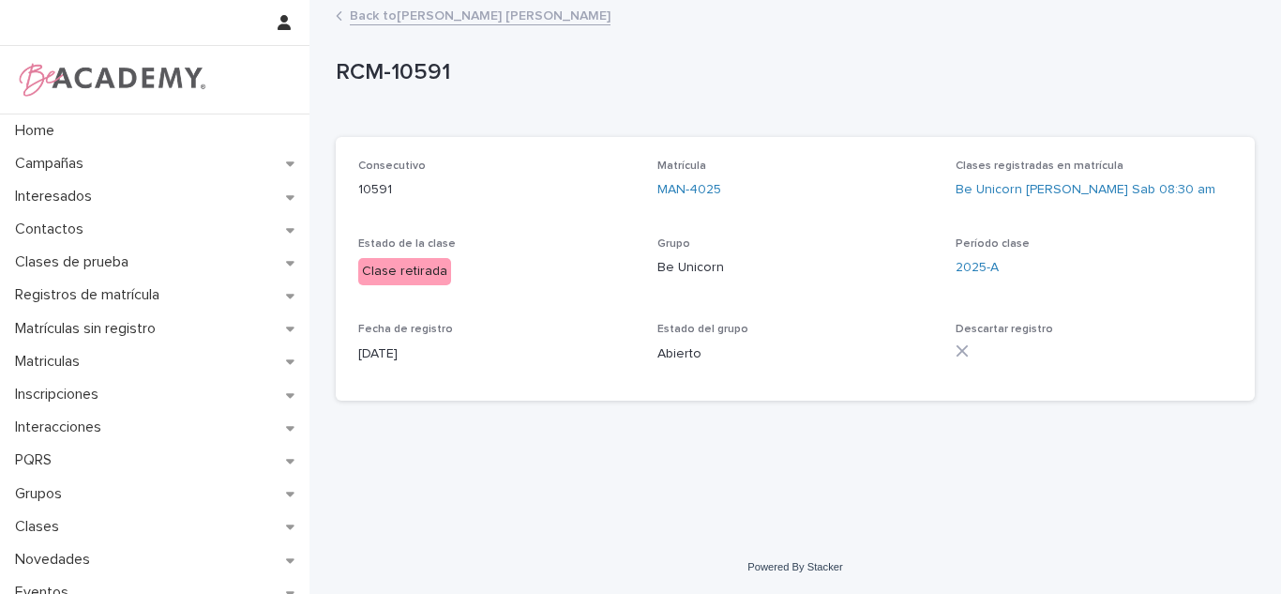
click at [368, 8] on link "Back to Lana Donato Vo" at bounding box center [480, 15] width 261 height 22
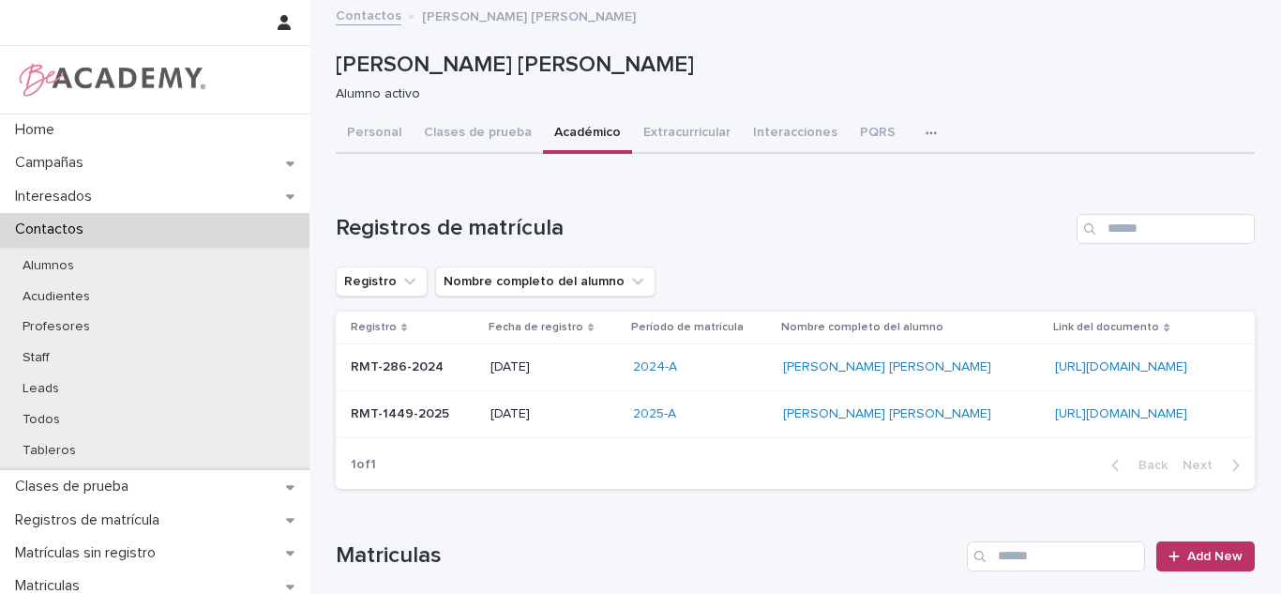
drag, startPoint x: 1258, startPoint y: 239, endPoint x: 1265, endPoint y: 338, distance: 99.6
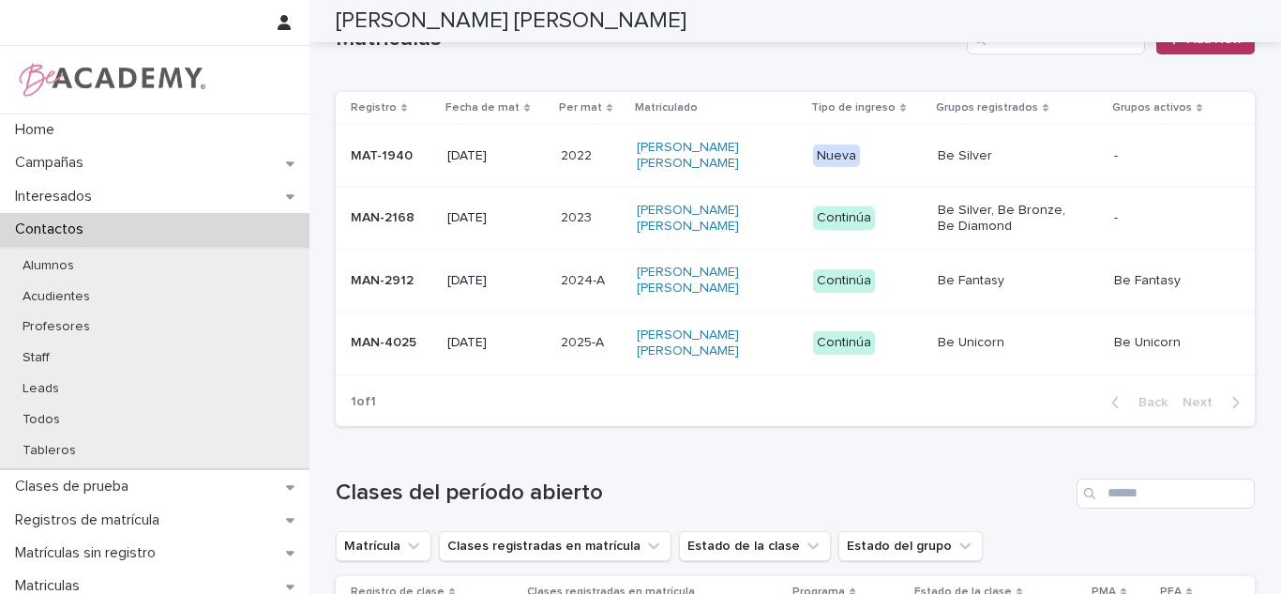
scroll to position [934, 0]
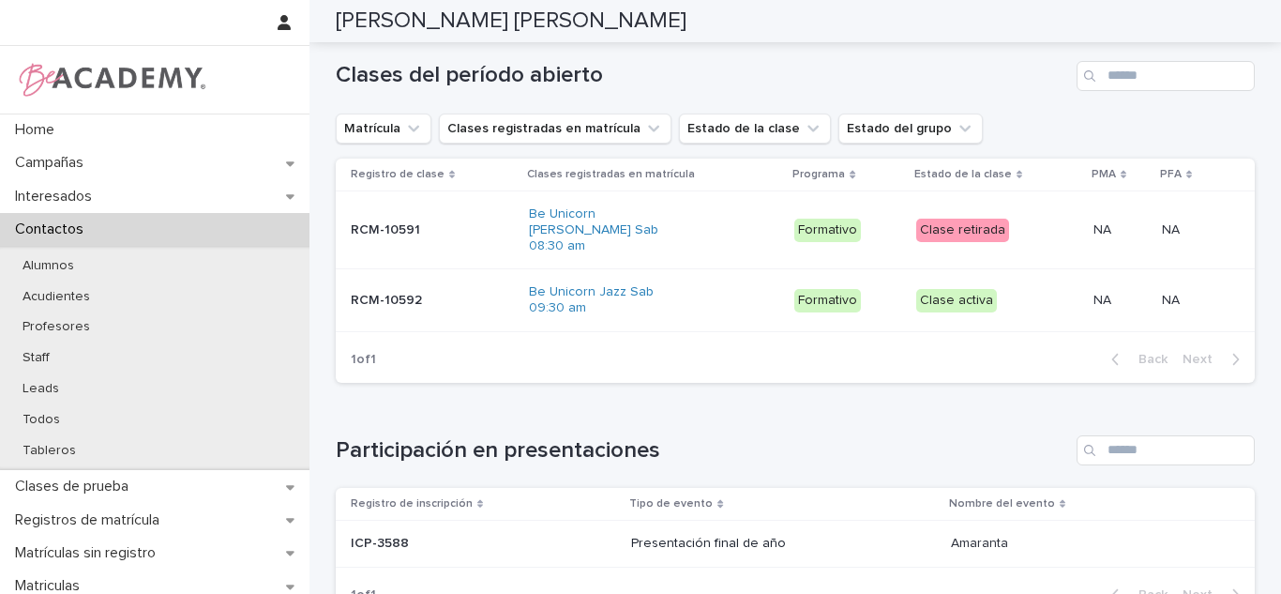
click at [962, 218] on div "Clase retirada" at bounding box center [962, 229] width 93 height 23
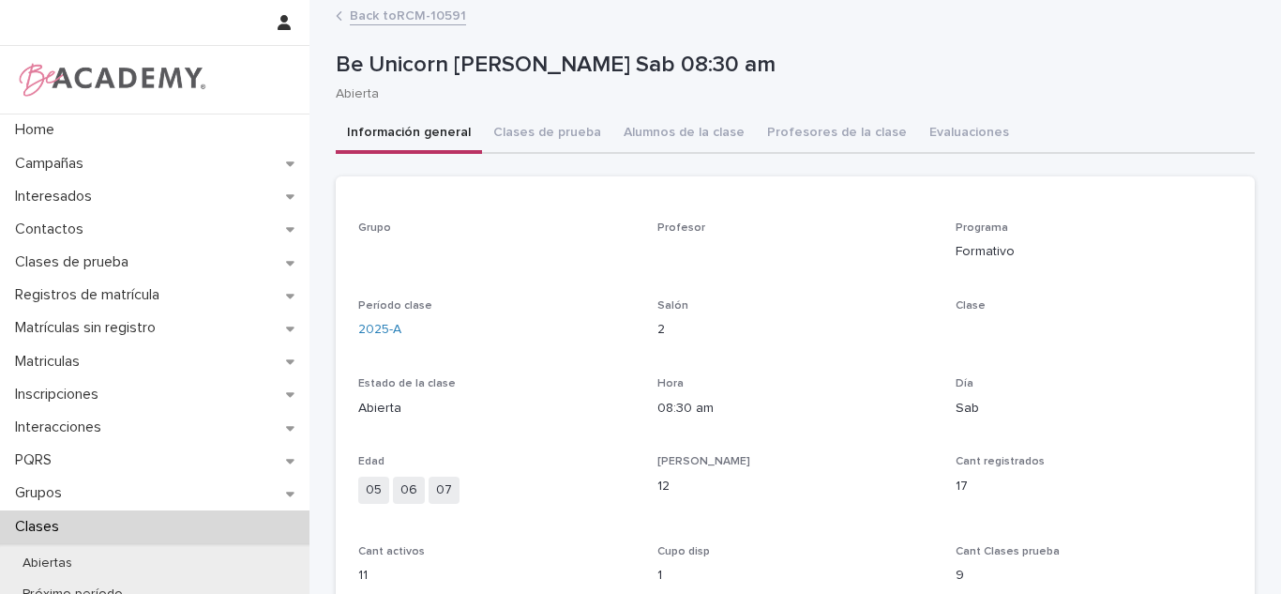
click at [366, 11] on link "Back to RCM-10591" at bounding box center [408, 15] width 116 height 22
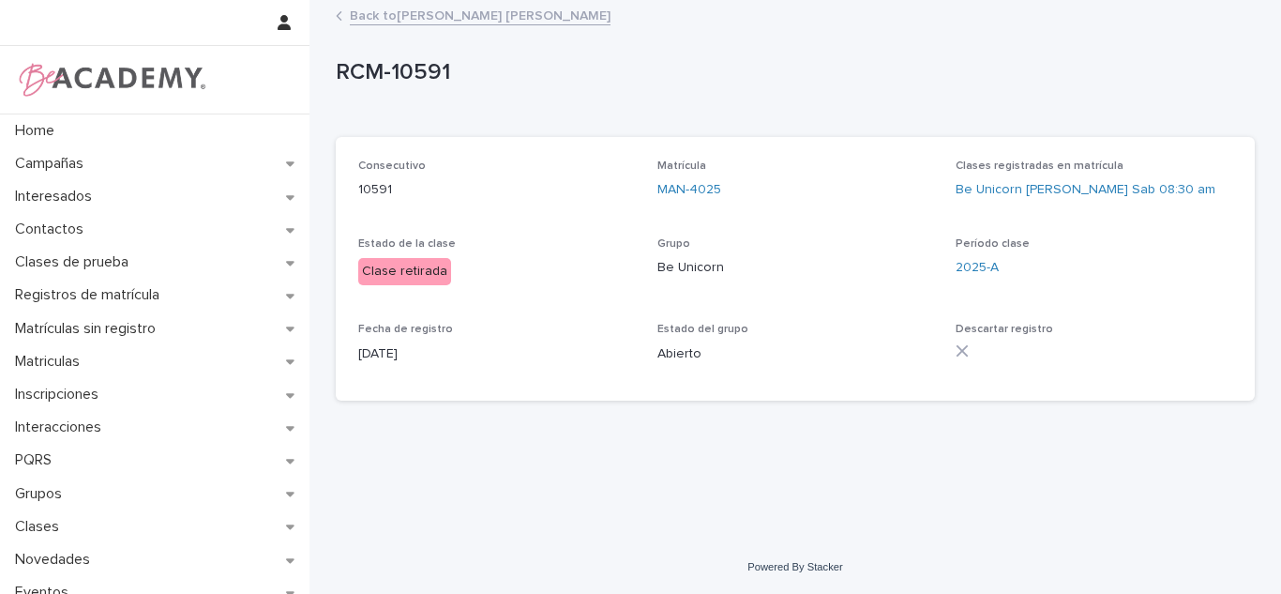
click at [465, 16] on link "Back to Lana Donato Vo" at bounding box center [480, 15] width 261 height 22
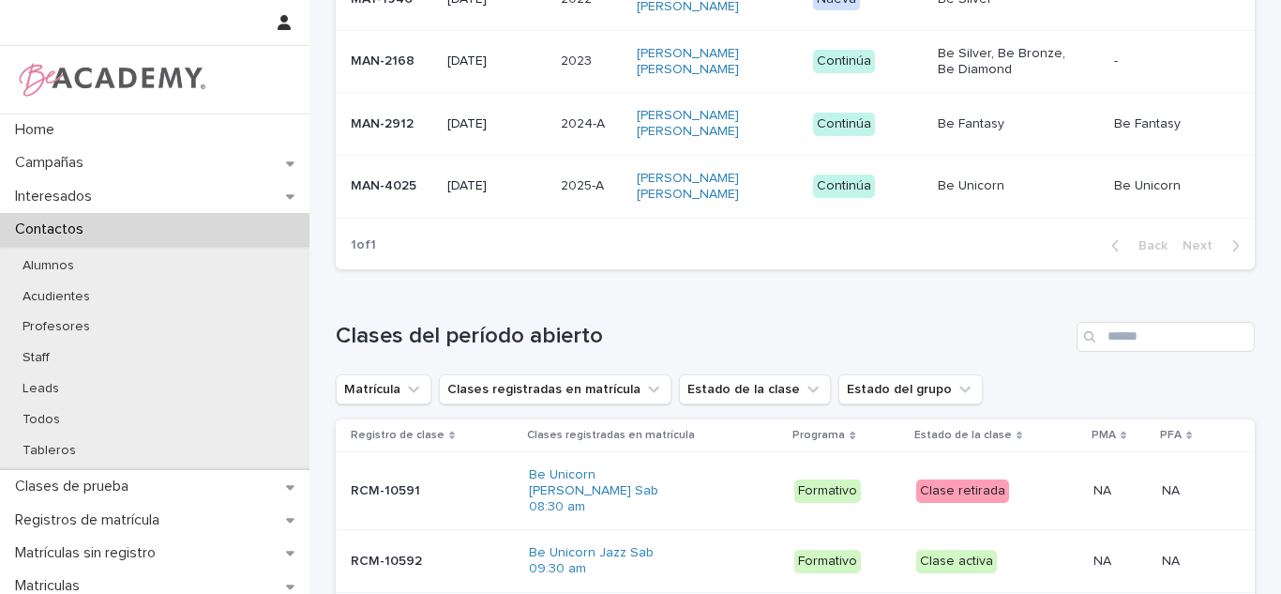
scroll to position [682, 0]
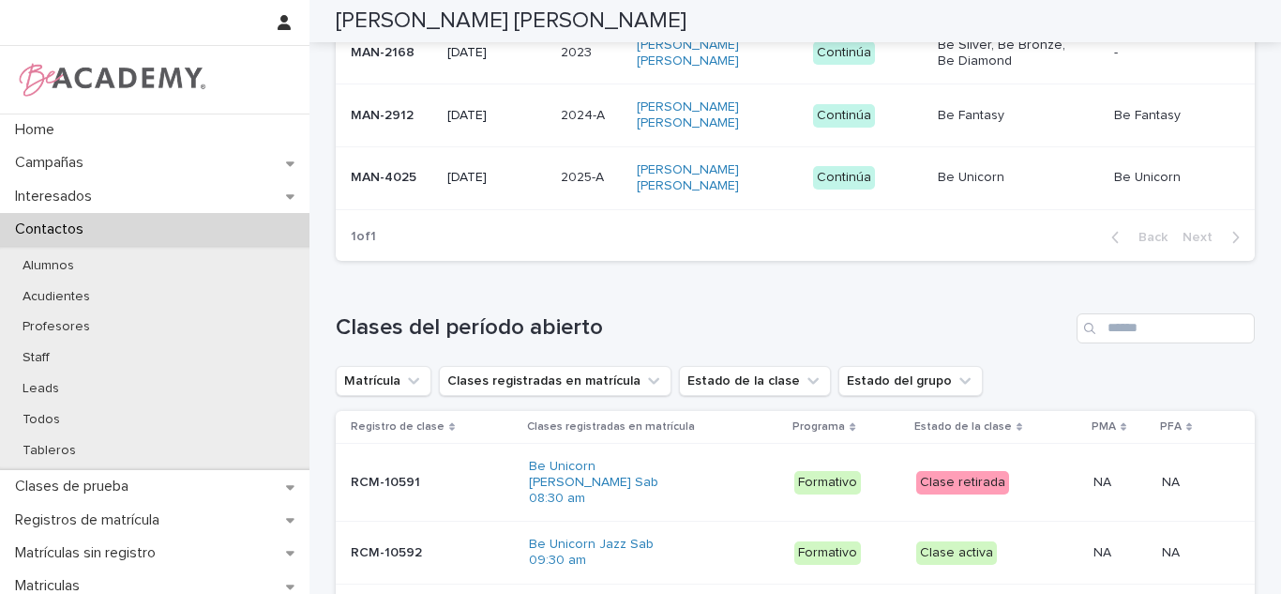
click at [1031, 541] on p "Clase activa" at bounding box center [994, 552] width 157 height 23
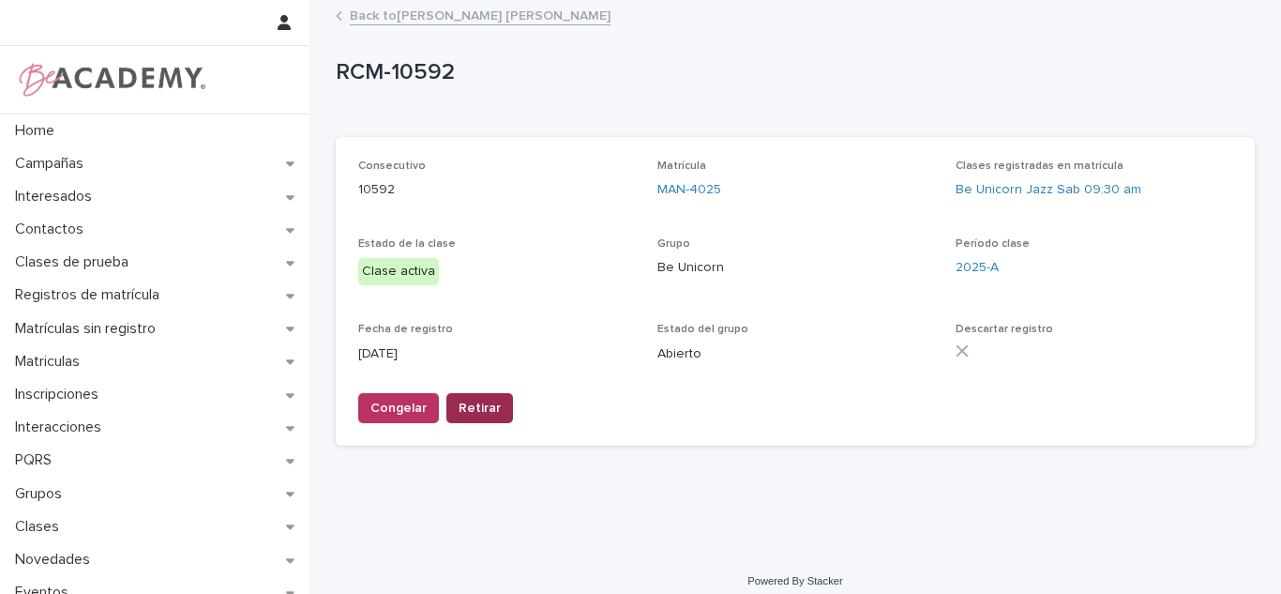
click at [485, 414] on span "Retirar" at bounding box center [480, 408] width 42 height 19
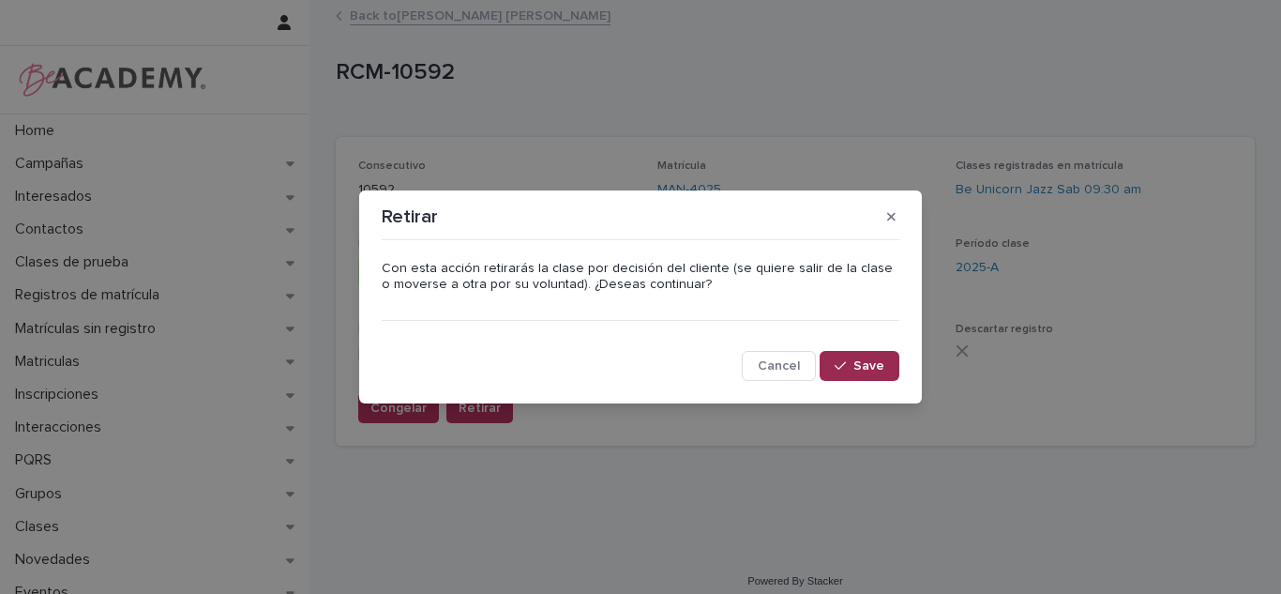
click at [835, 360] on button "Save" at bounding box center [860, 366] width 80 height 30
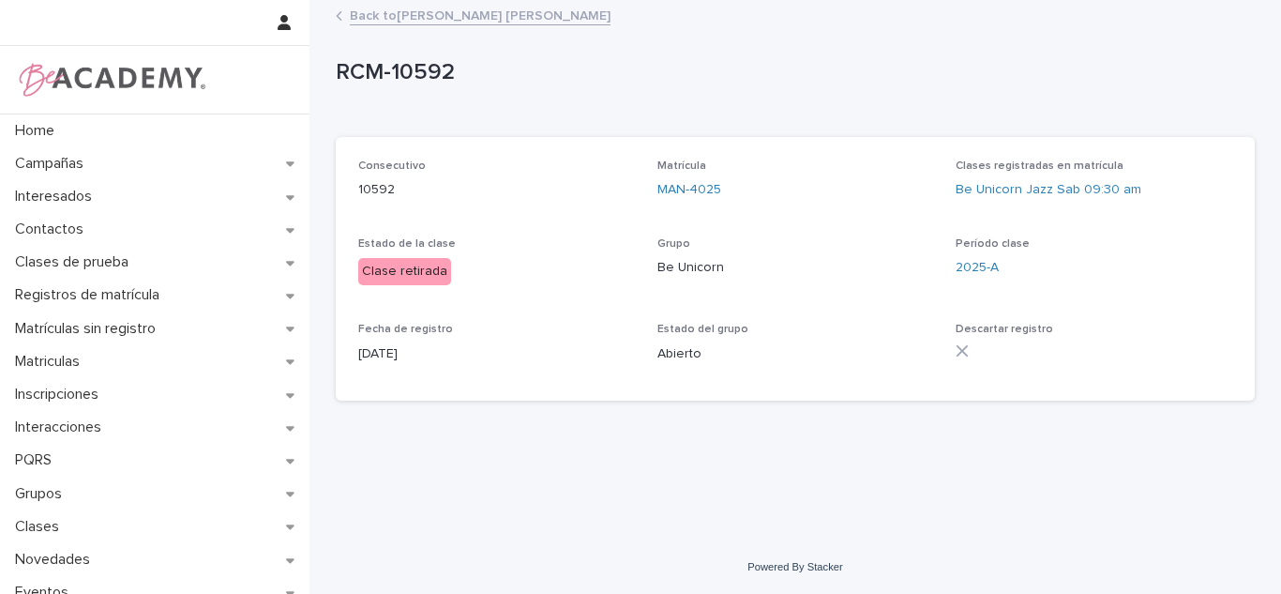
click at [394, 13] on link "Back to Lana Donato Vo" at bounding box center [480, 15] width 261 height 22
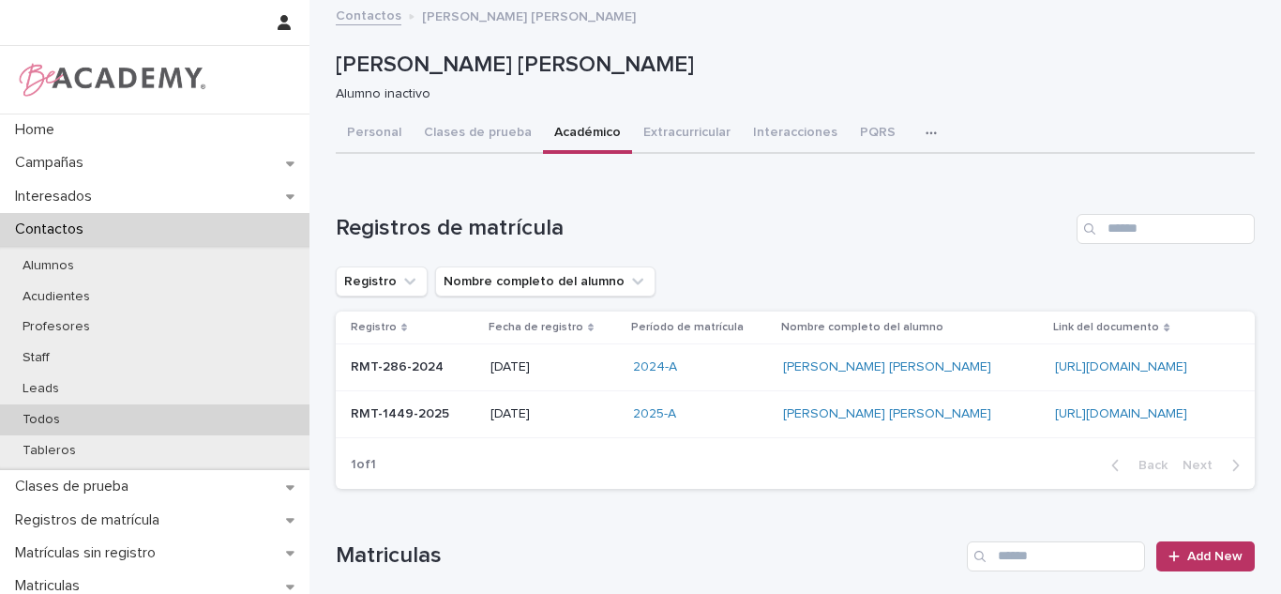
click at [91, 420] on div "Todos" at bounding box center [154, 419] width 309 height 31
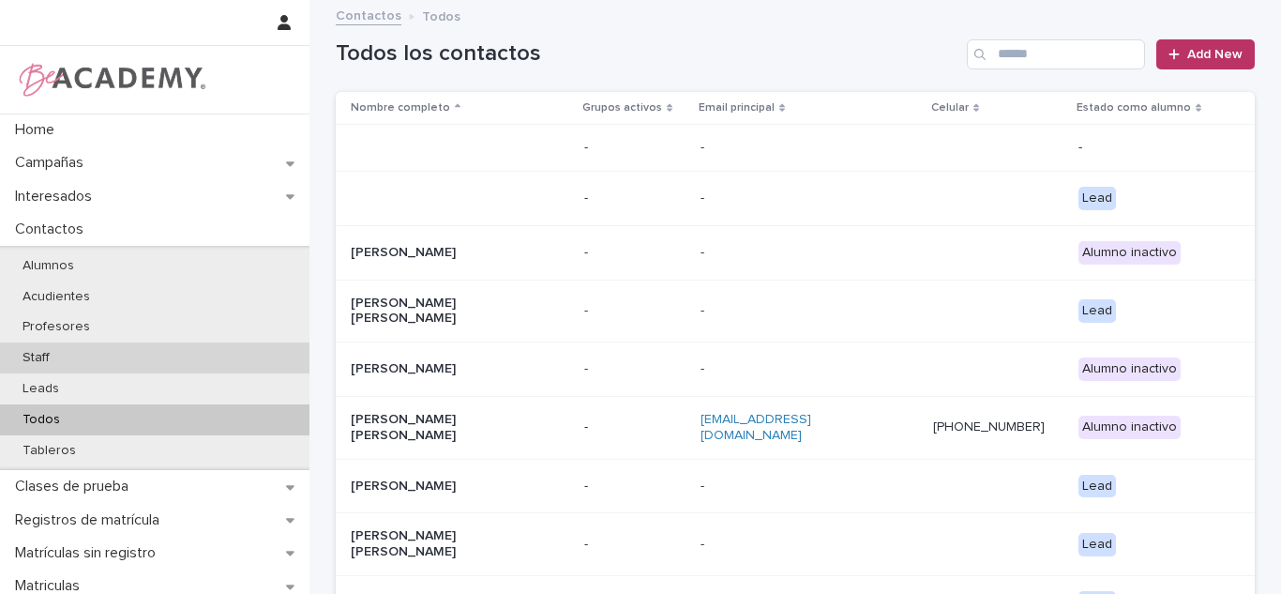
click at [67, 363] on div "Staff" at bounding box center [154, 357] width 309 height 31
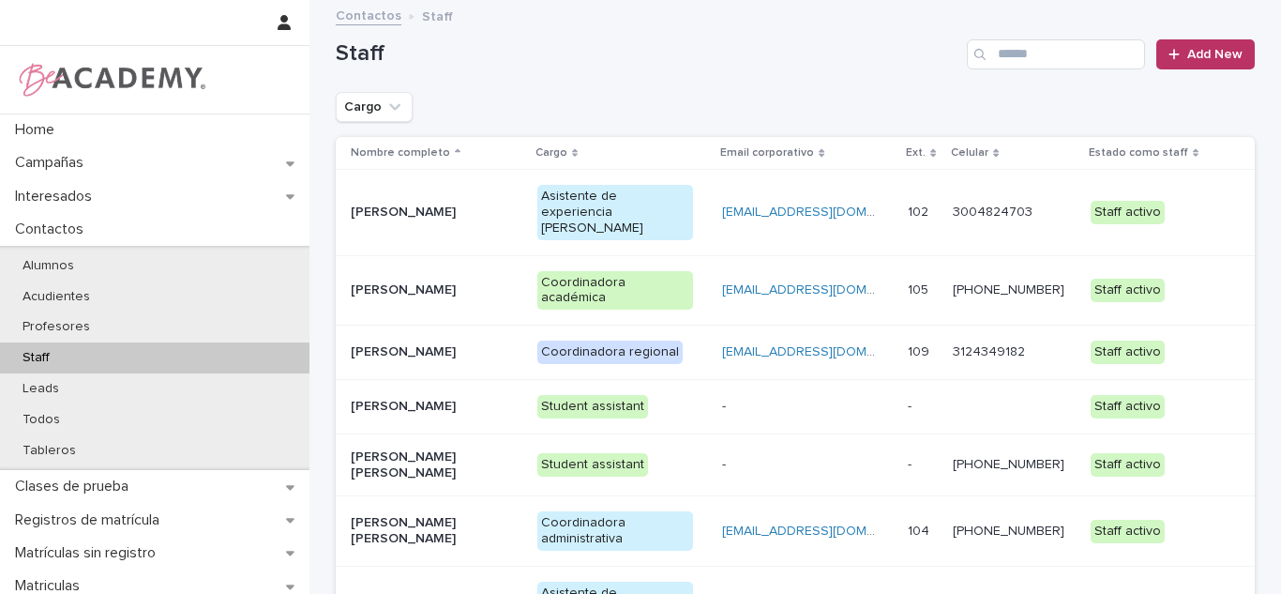
click at [465, 212] on p "Carolina Castillo Cuadrado" at bounding box center [429, 212] width 157 height 16
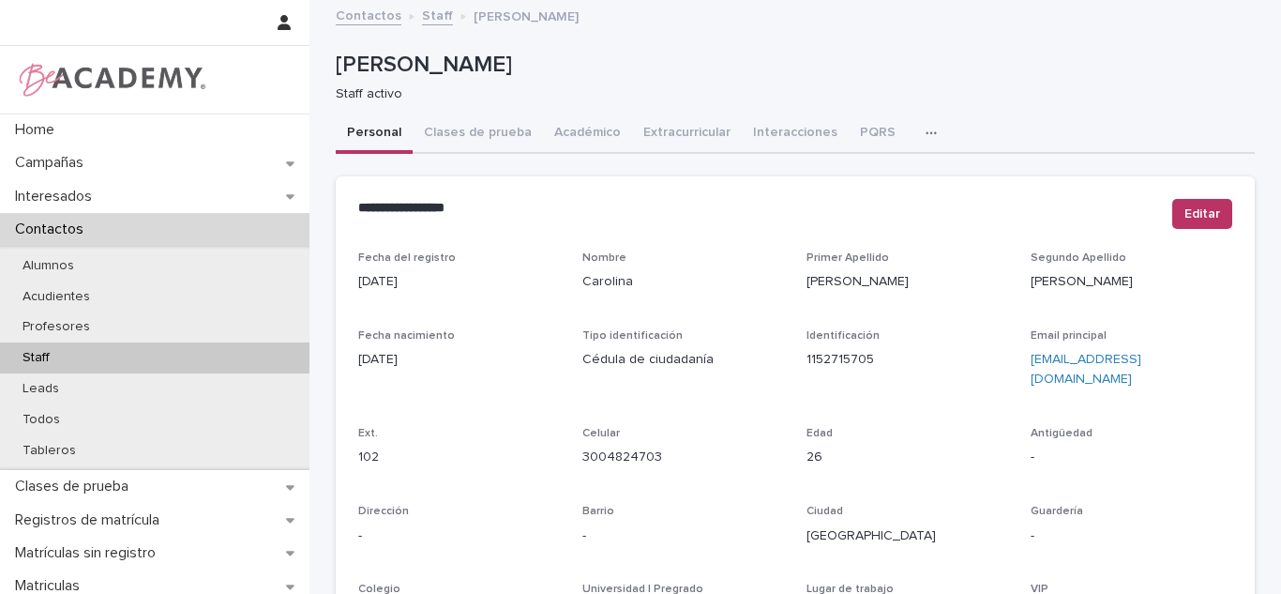
click at [925, 135] on icon "button" at bounding box center [930, 133] width 11 height 13
click at [887, 186] on button "Tareas" at bounding box center [866, 182] width 124 height 28
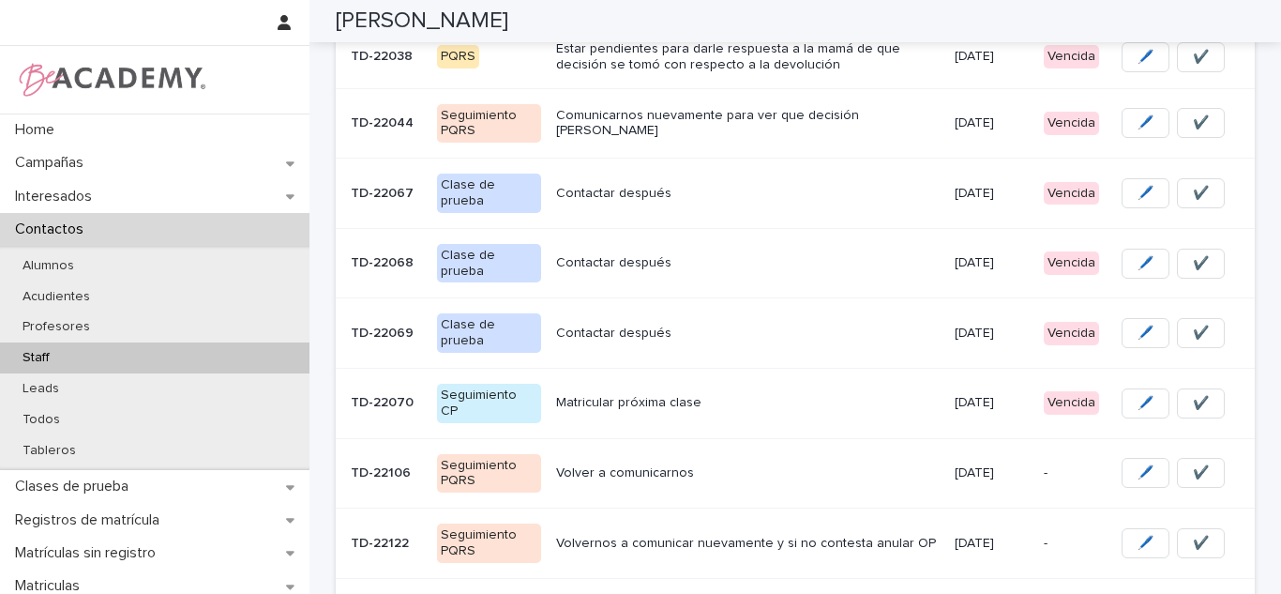
scroll to position [428, 0]
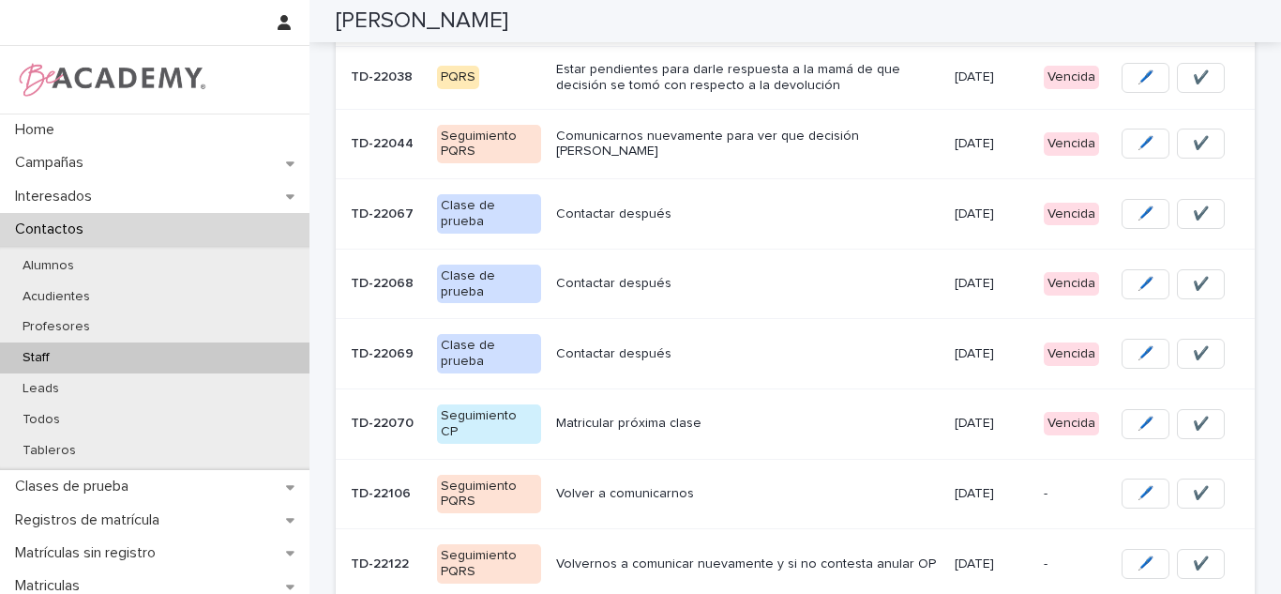
click at [722, 132] on p "Comunicarnos nuevamente para ver que decisión toman" at bounding box center [747, 144] width 383 height 32
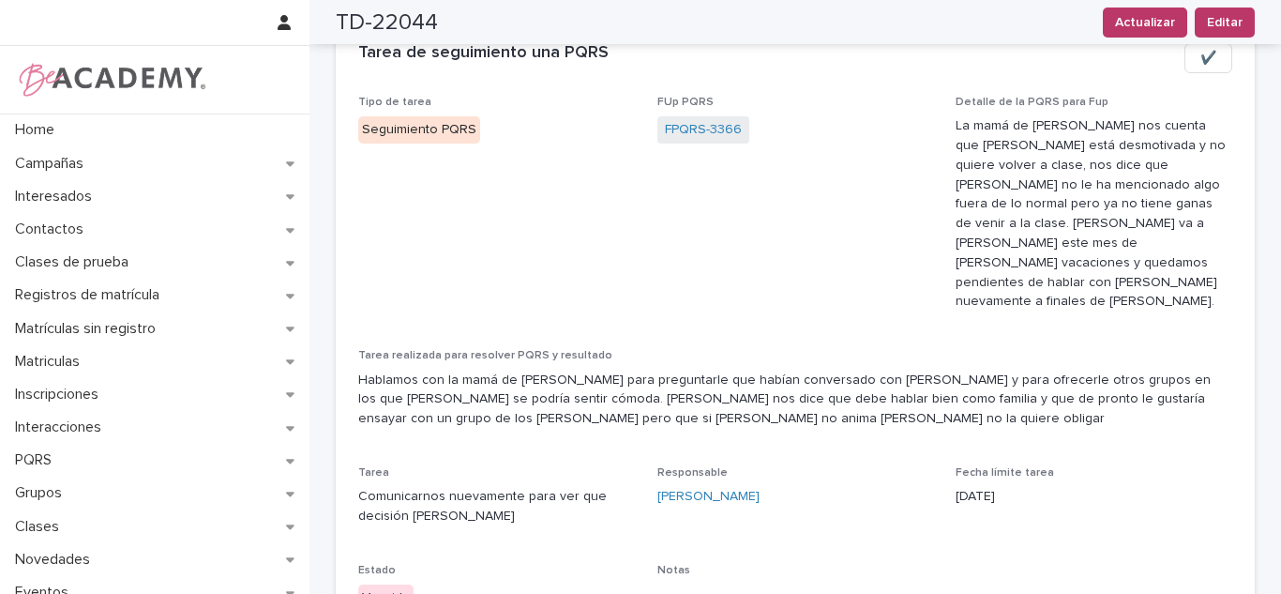
scroll to position [110, 0]
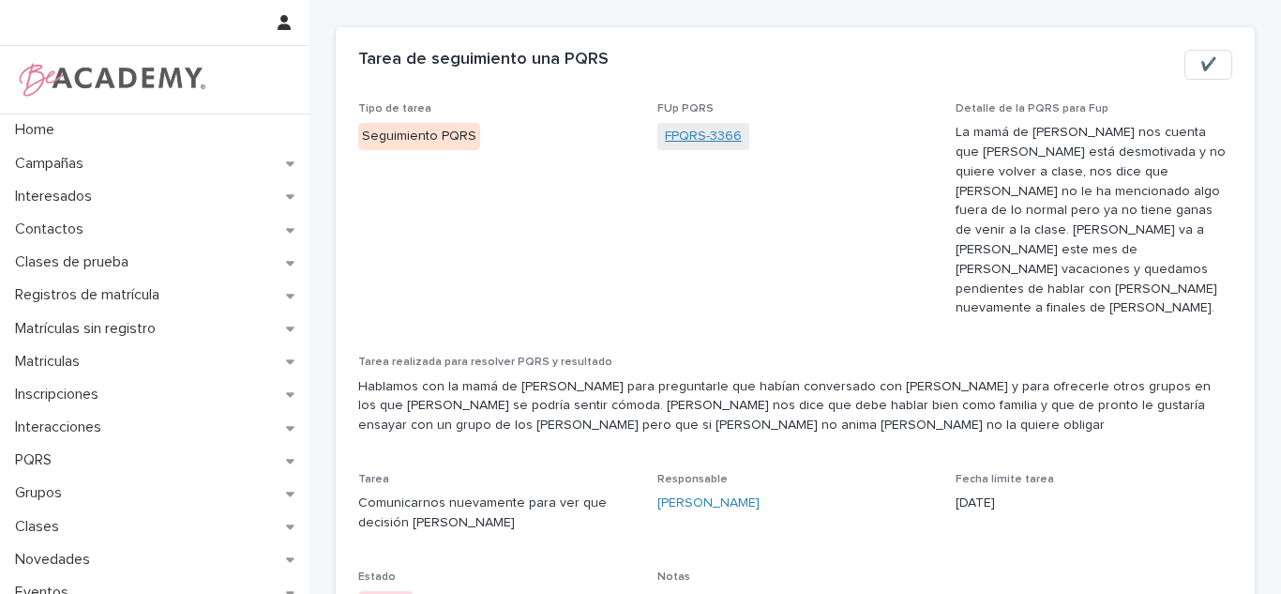
click at [710, 139] on link "FPQRS-3366" at bounding box center [703, 137] width 77 height 20
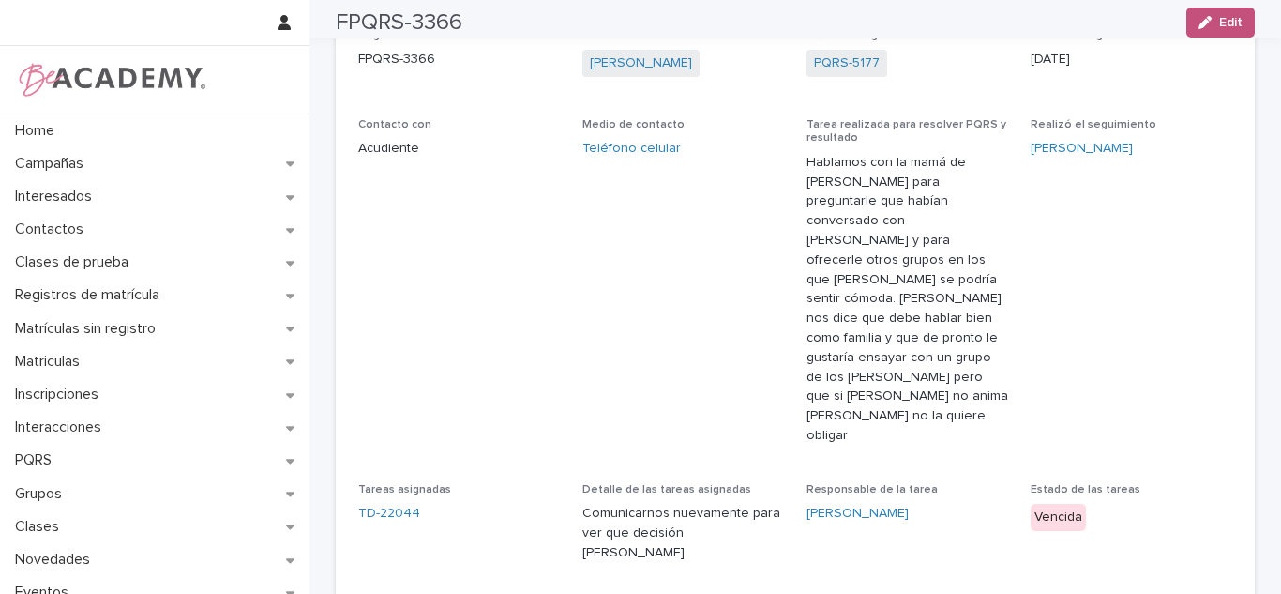
scroll to position [13, 0]
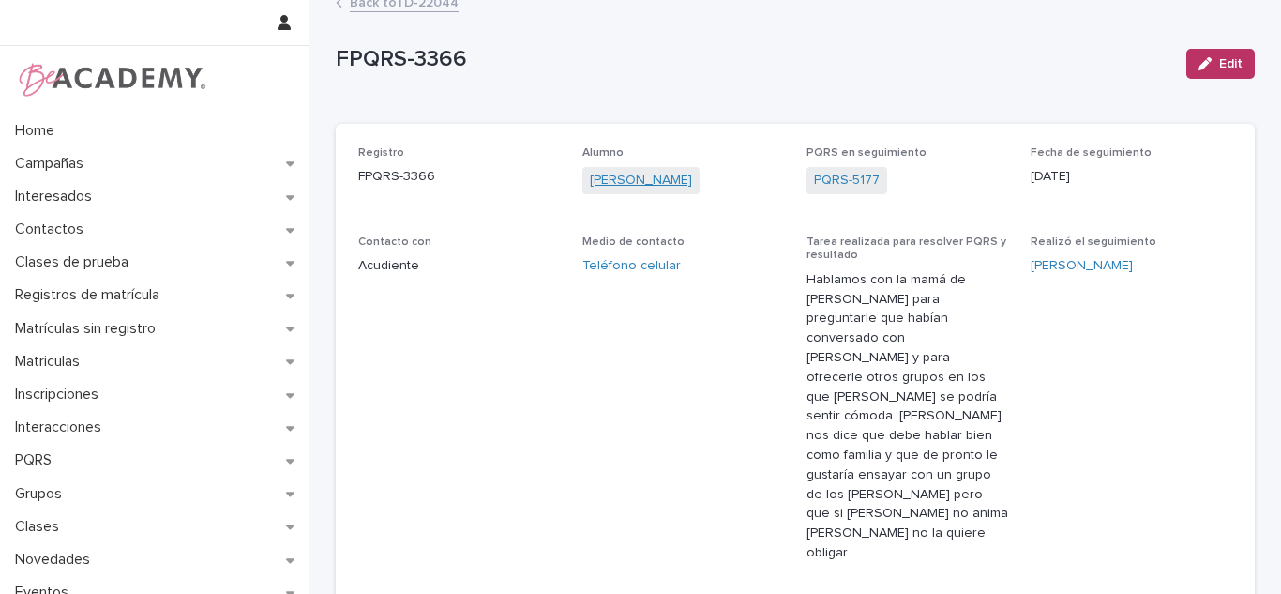
click at [659, 171] on link "Leticia Cardona Bermudez" at bounding box center [641, 181] width 102 height 20
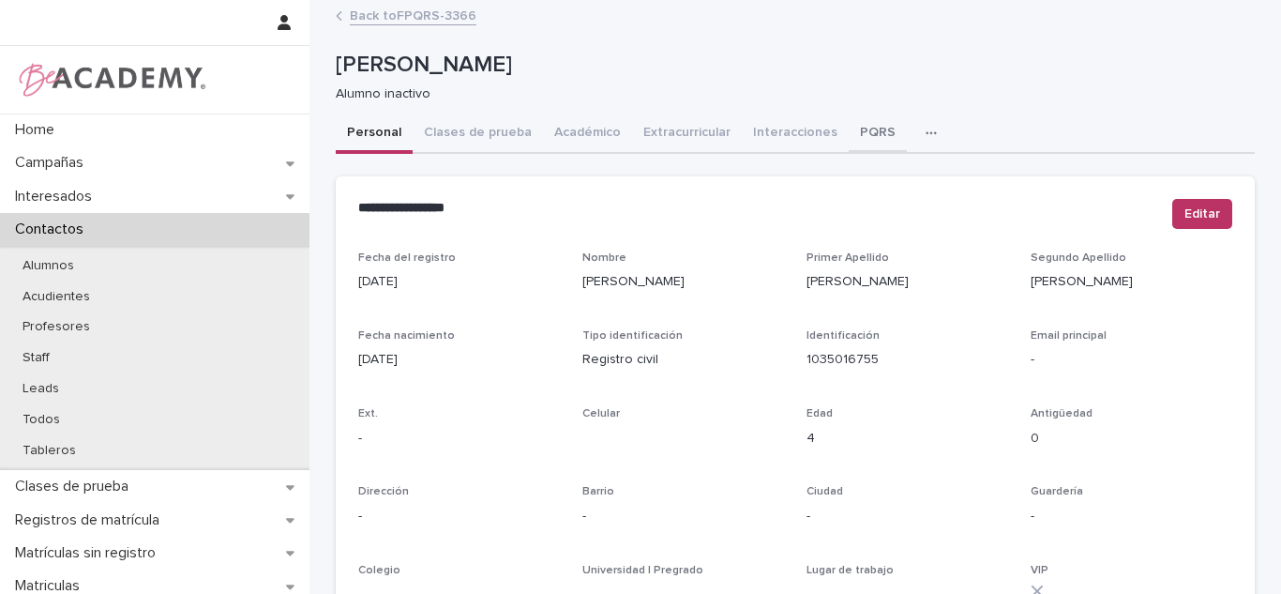
click at [849, 131] on button "PQRS" at bounding box center [878, 133] width 58 height 39
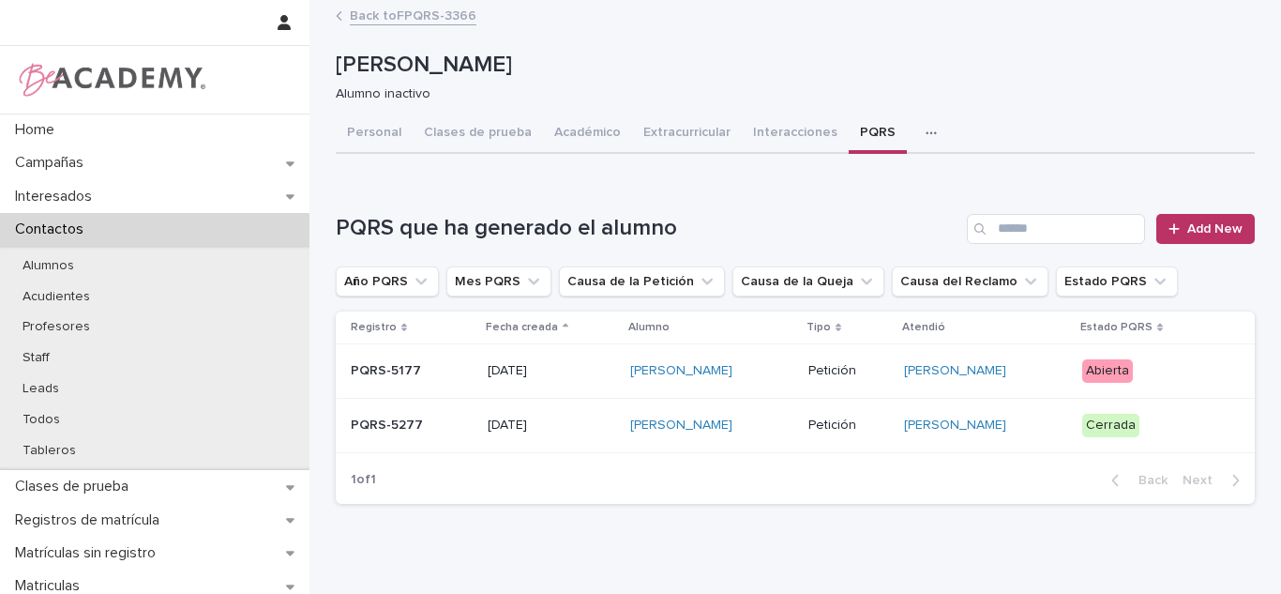
click at [1154, 381] on p "Abierta" at bounding box center [1153, 370] width 143 height 23
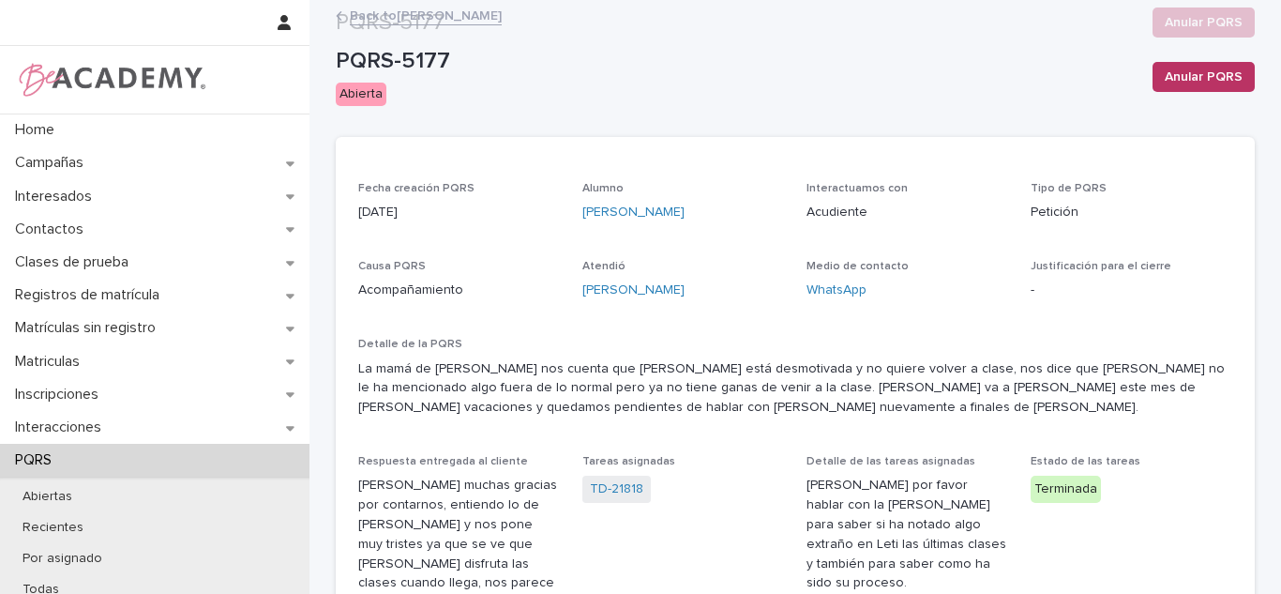
scroll to position [842, 0]
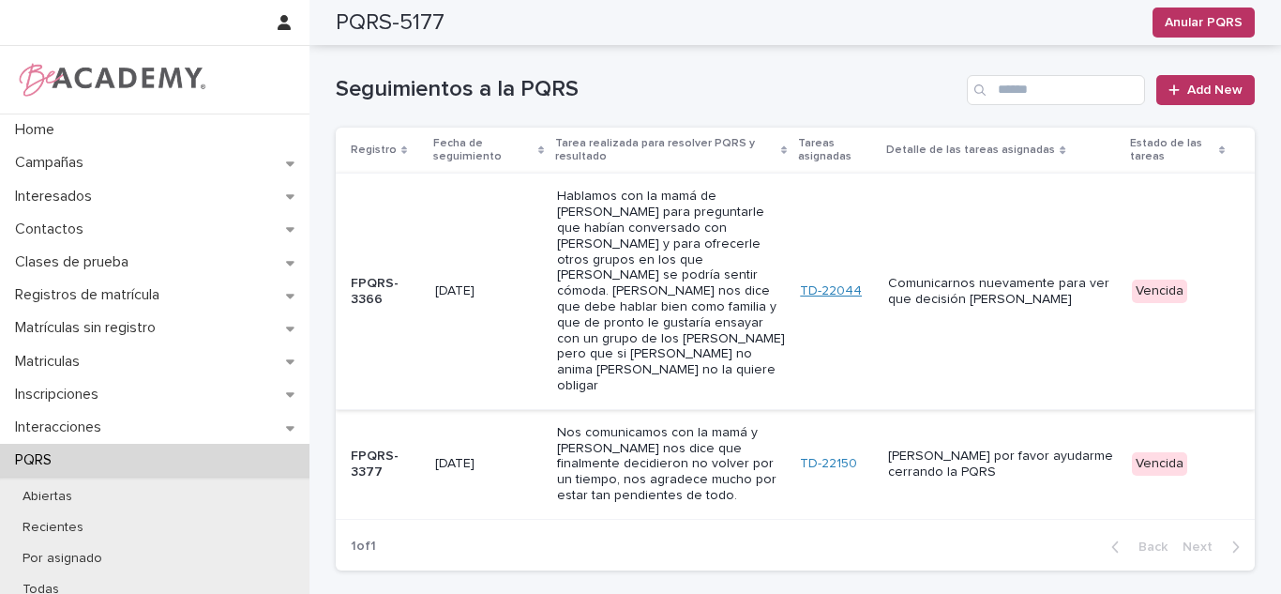
click at [832, 283] on link "TD-22044" at bounding box center [831, 291] width 62 height 16
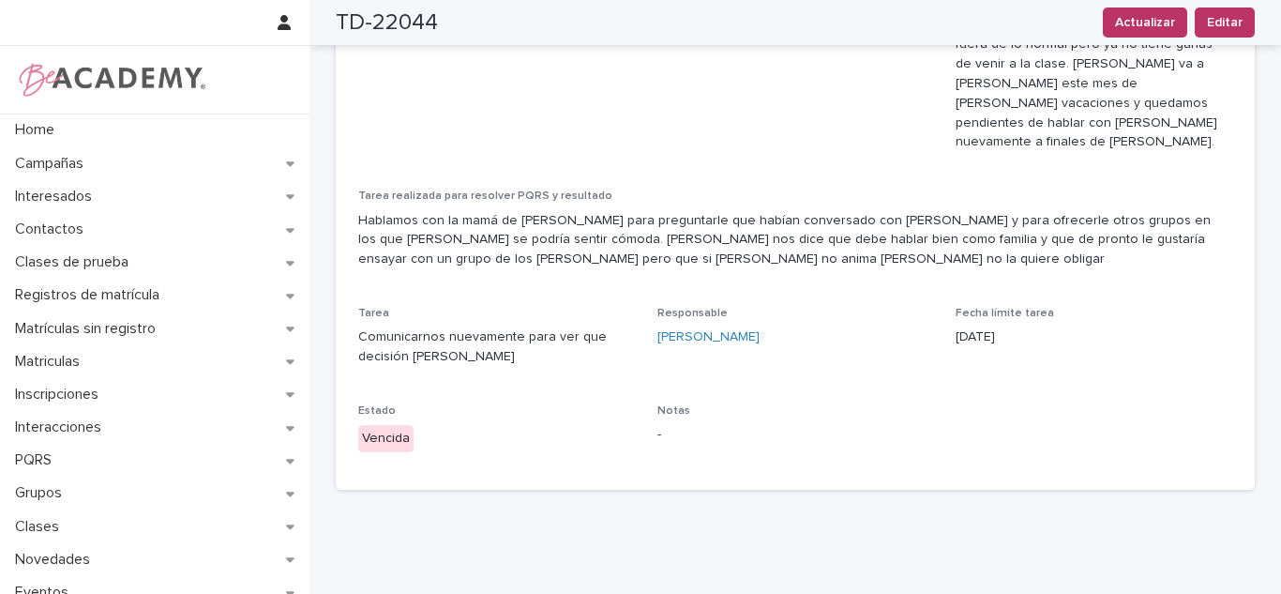
scroll to position [39, 0]
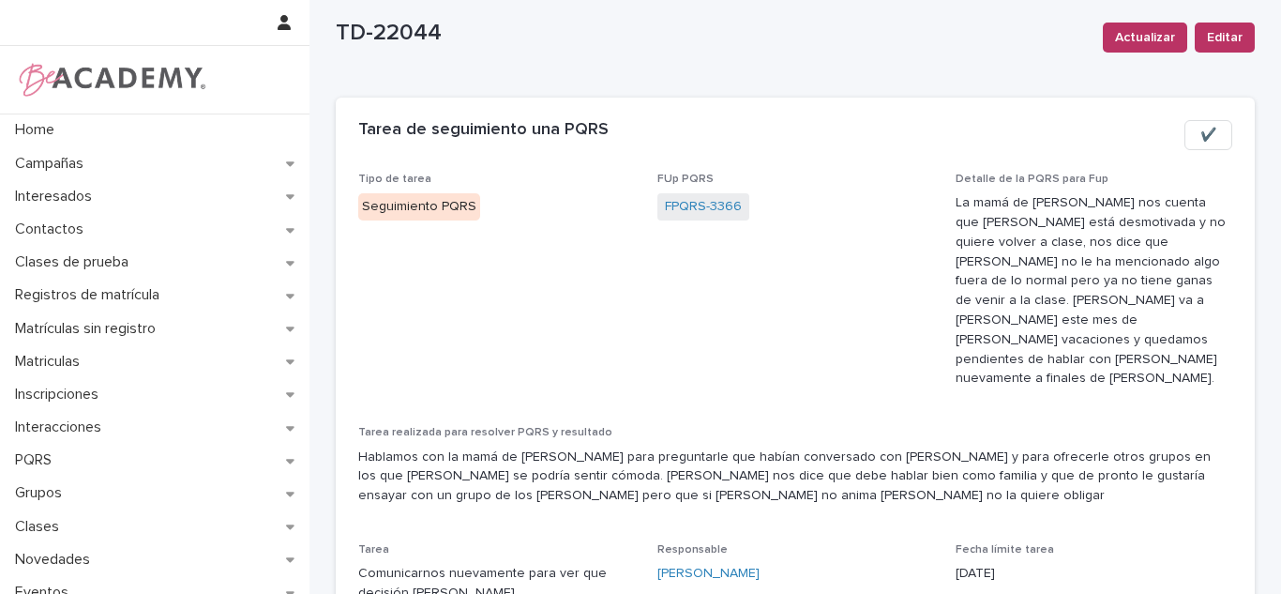
click at [1200, 147] on button "✔️" at bounding box center [1208, 135] width 48 height 30
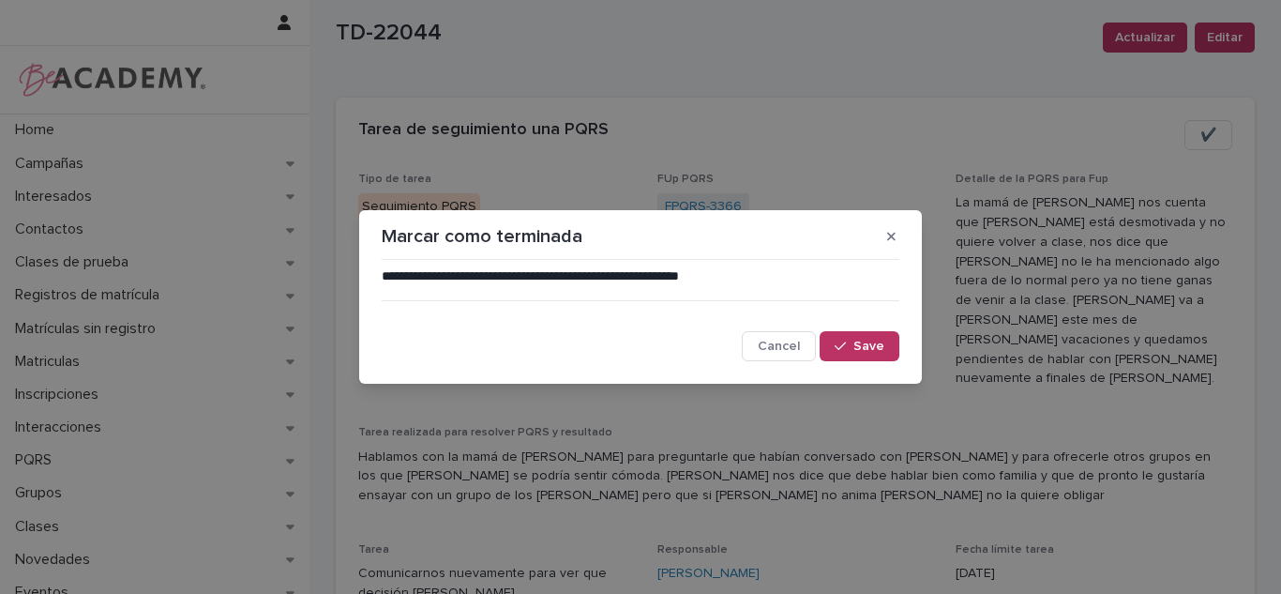
drag, startPoint x: 875, startPoint y: 350, endPoint x: 636, endPoint y: 229, distance: 268.0
click at [874, 350] on span "Save" at bounding box center [868, 345] width 31 height 13
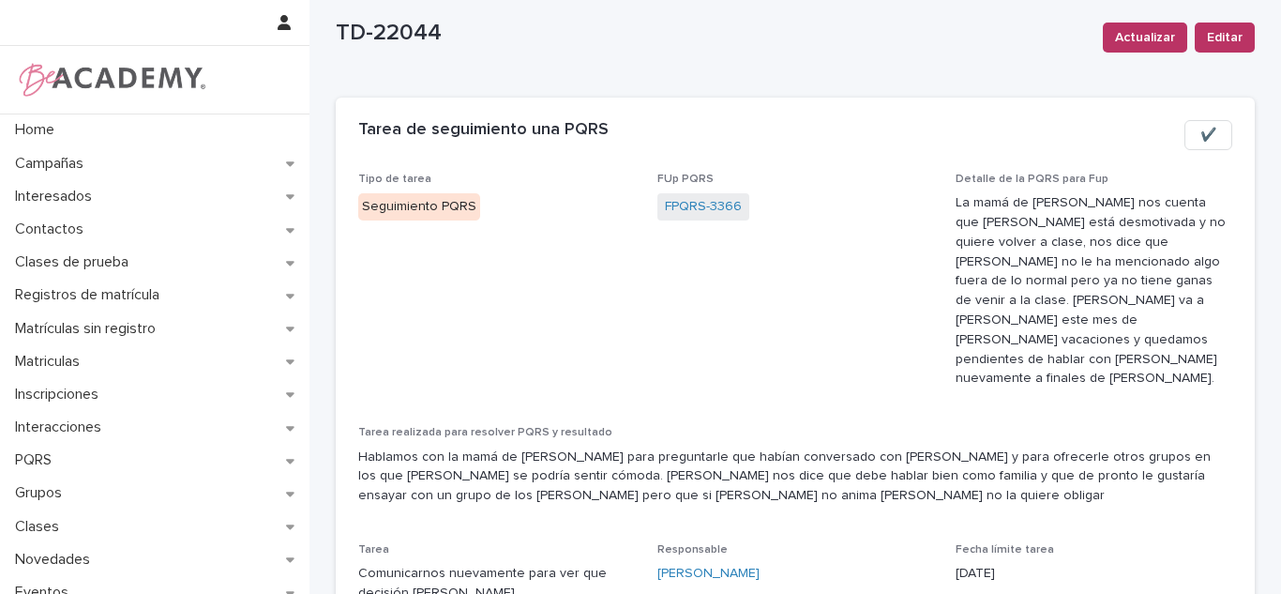
scroll to position [0, 0]
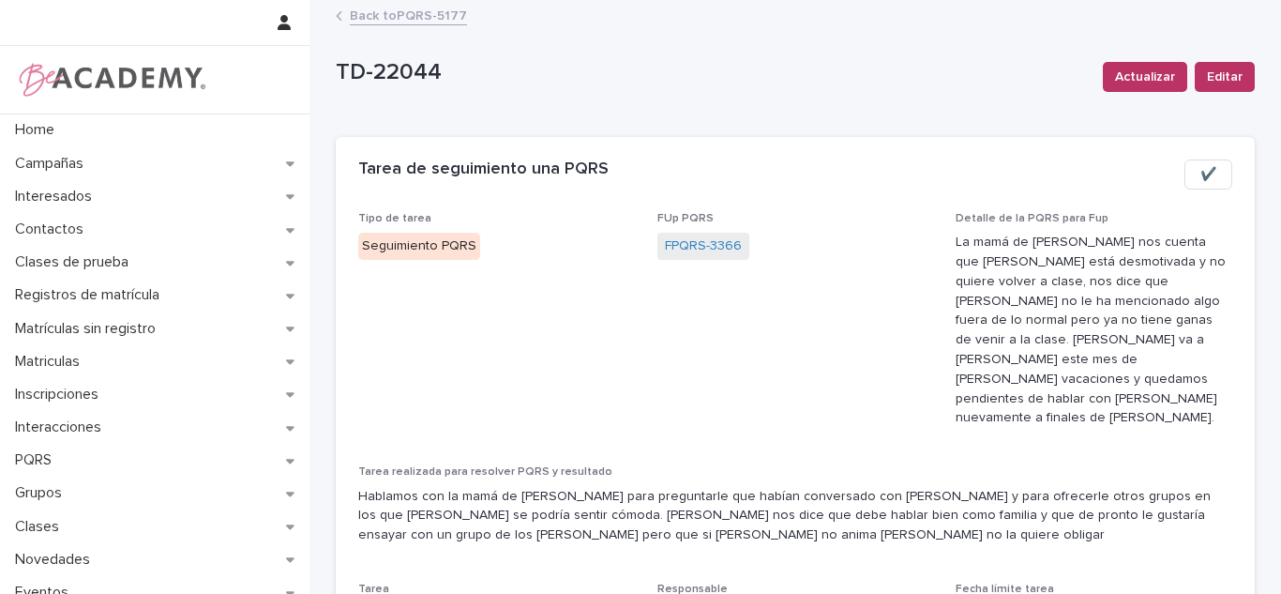
click at [375, 12] on link "Back to PQRS-5177" at bounding box center [408, 15] width 117 height 22
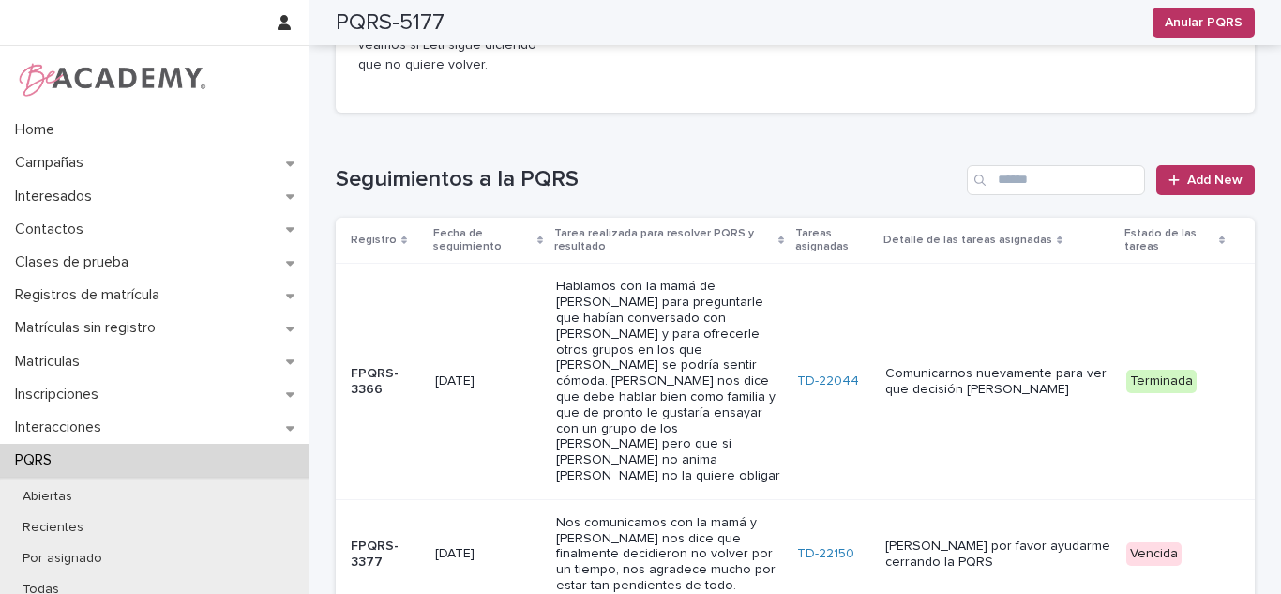
scroll to position [838, 0]
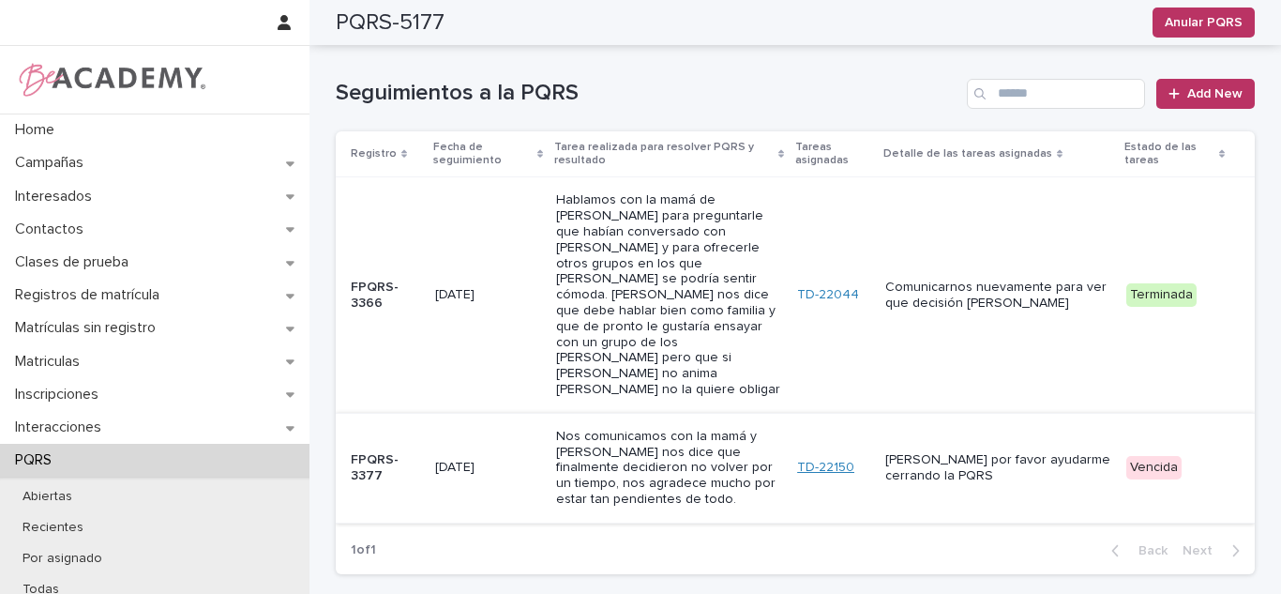
click at [830, 459] on link "TD-22150" at bounding box center [825, 467] width 57 height 16
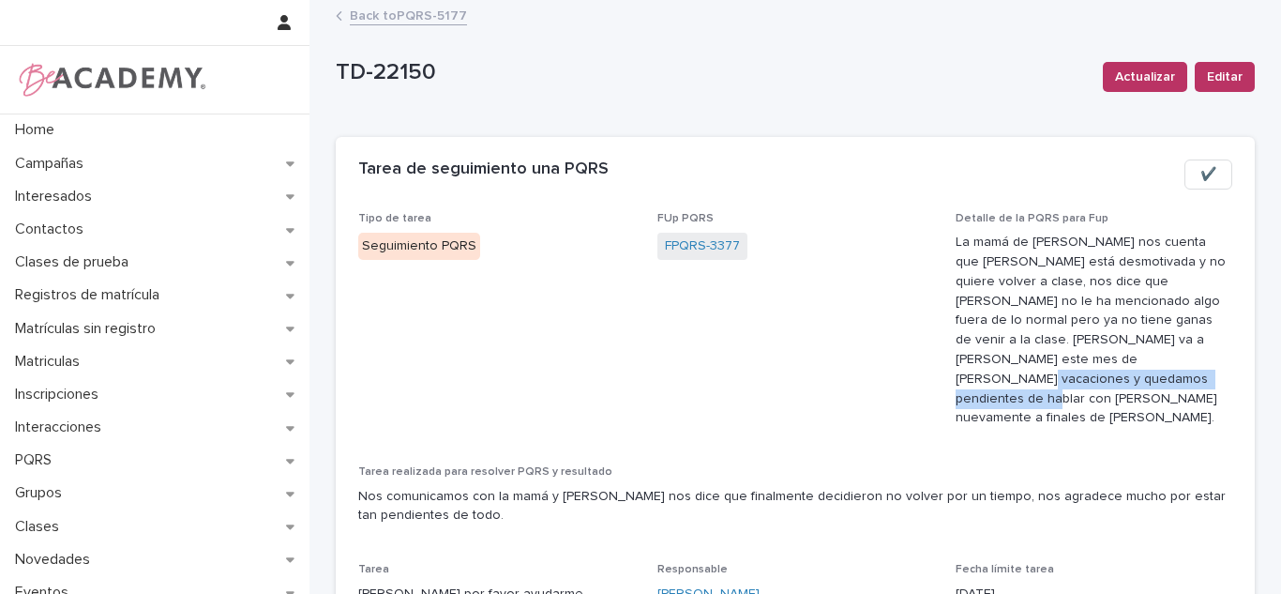
drag, startPoint x: 1256, startPoint y: 332, endPoint x: 1272, endPoint y: 390, distance: 60.5
click at [1272, 390] on div "Home Campañas Interesados Contactos Clases de prueba Registros de matrícula Mat…" at bounding box center [640, 297] width 1281 height 594
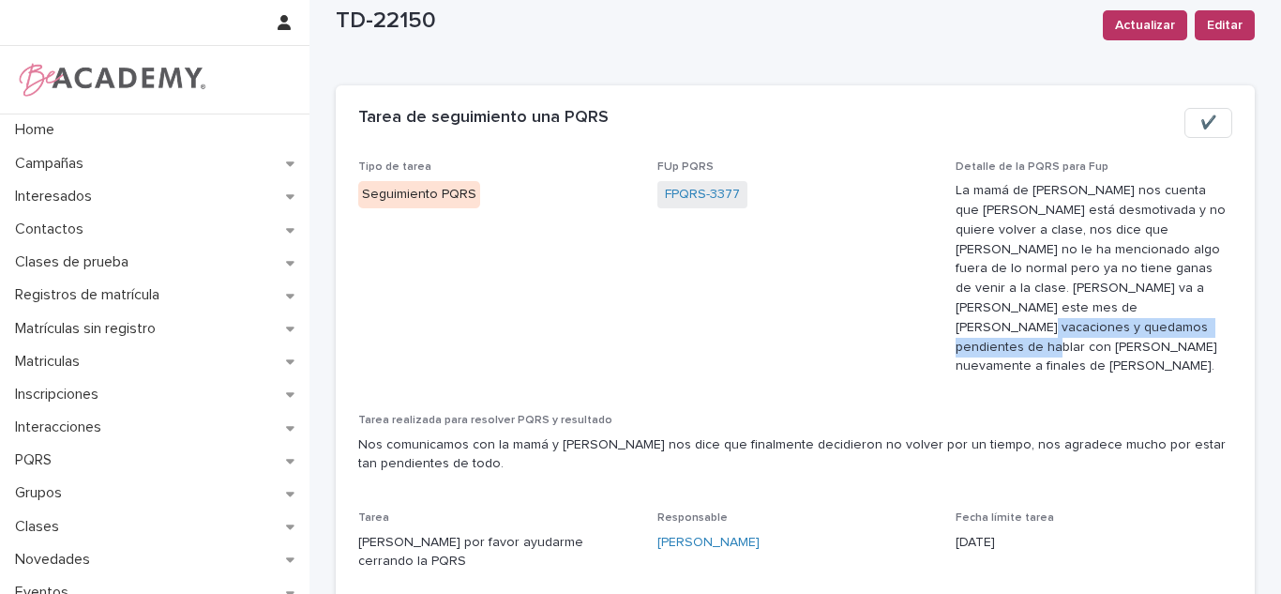
scroll to position [117, 0]
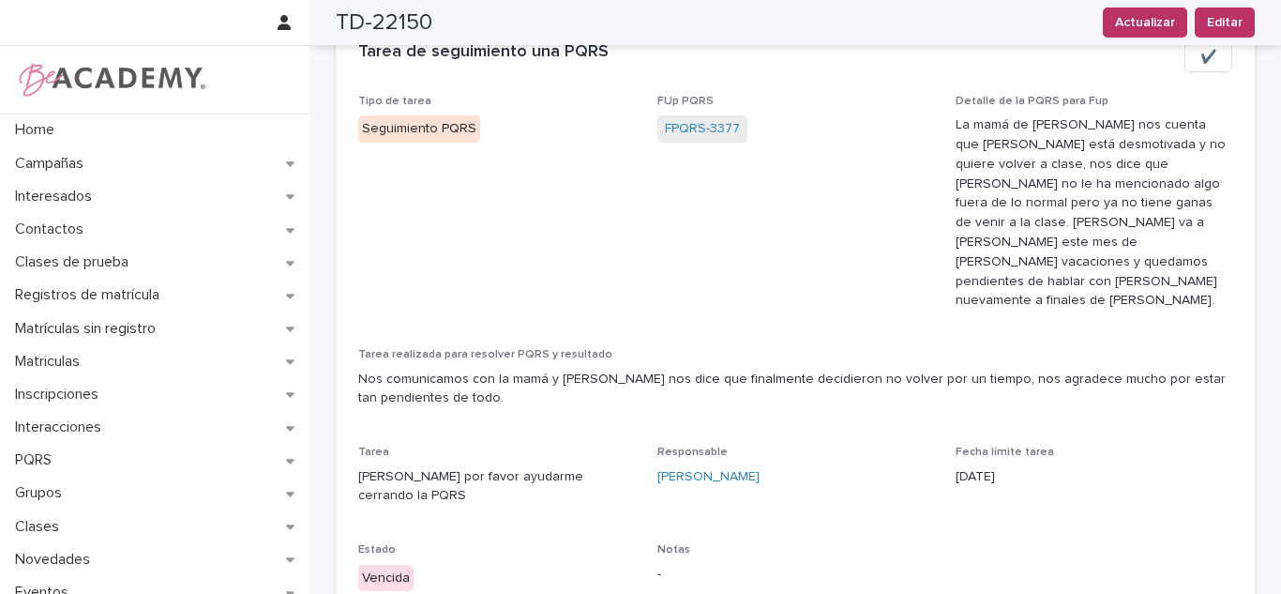
click at [1019, 446] on span "Fecha límite tarea" at bounding box center [1004, 451] width 98 height 11
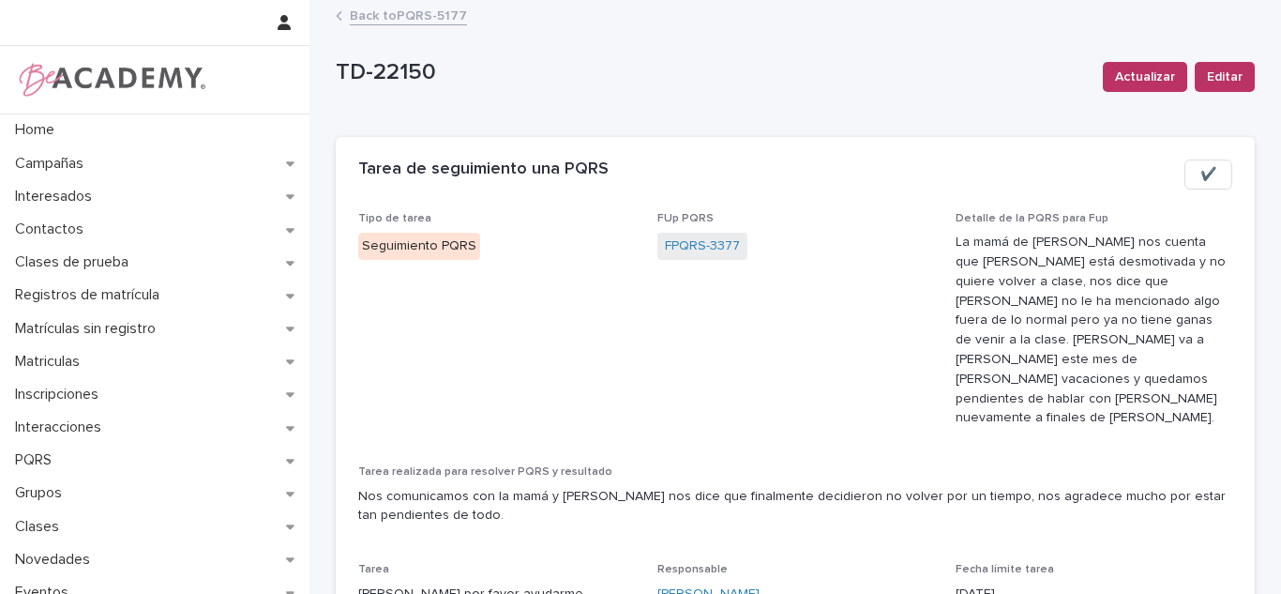
click at [427, 22] on link "Back to PQRS-5177" at bounding box center [408, 15] width 117 height 22
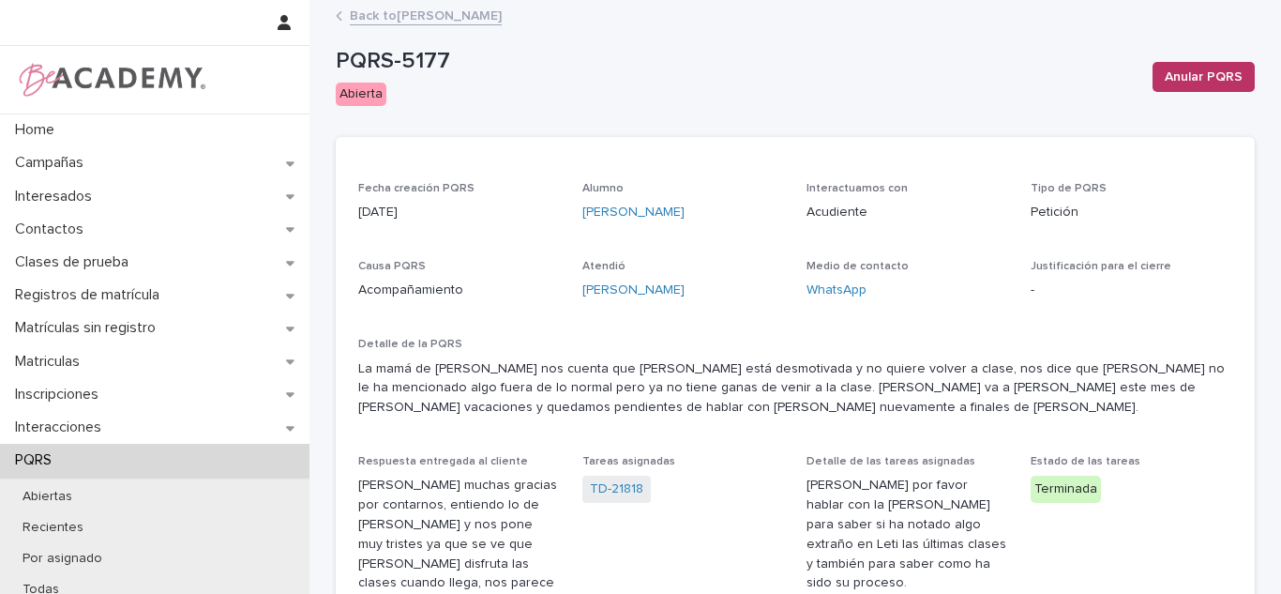
click at [502, 8] on link "Back to Leticia Cardona Bermudez" at bounding box center [426, 15] width 152 height 22
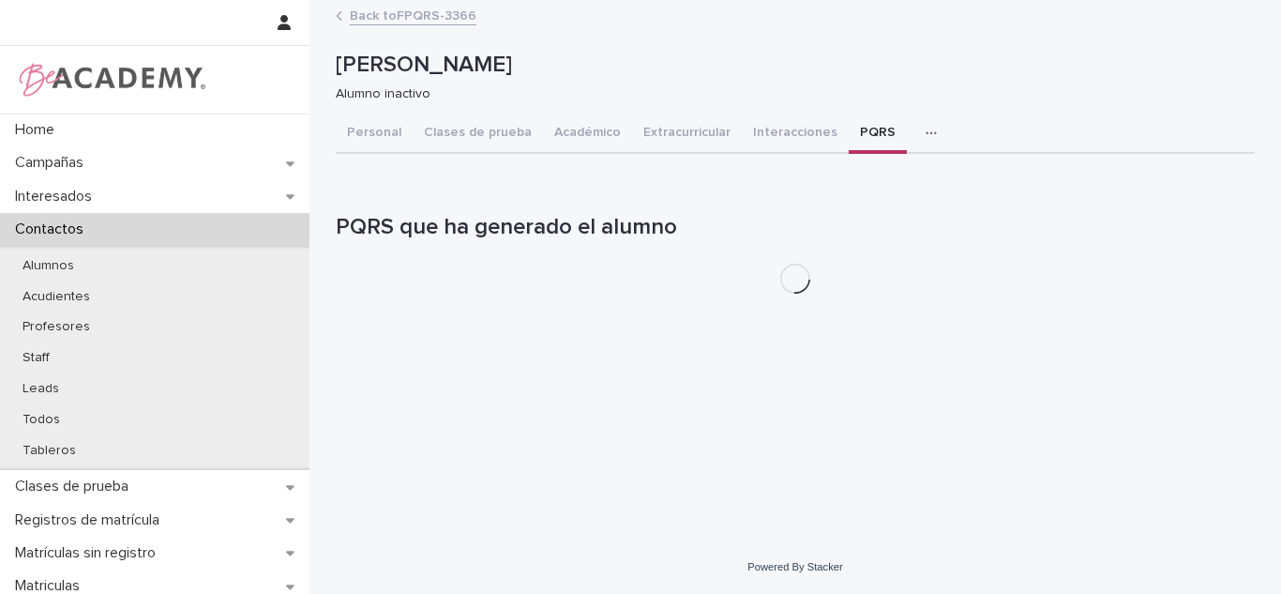
click at [417, 15] on link "Back to FPQRS-3366" at bounding box center [413, 15] width 127 height 22
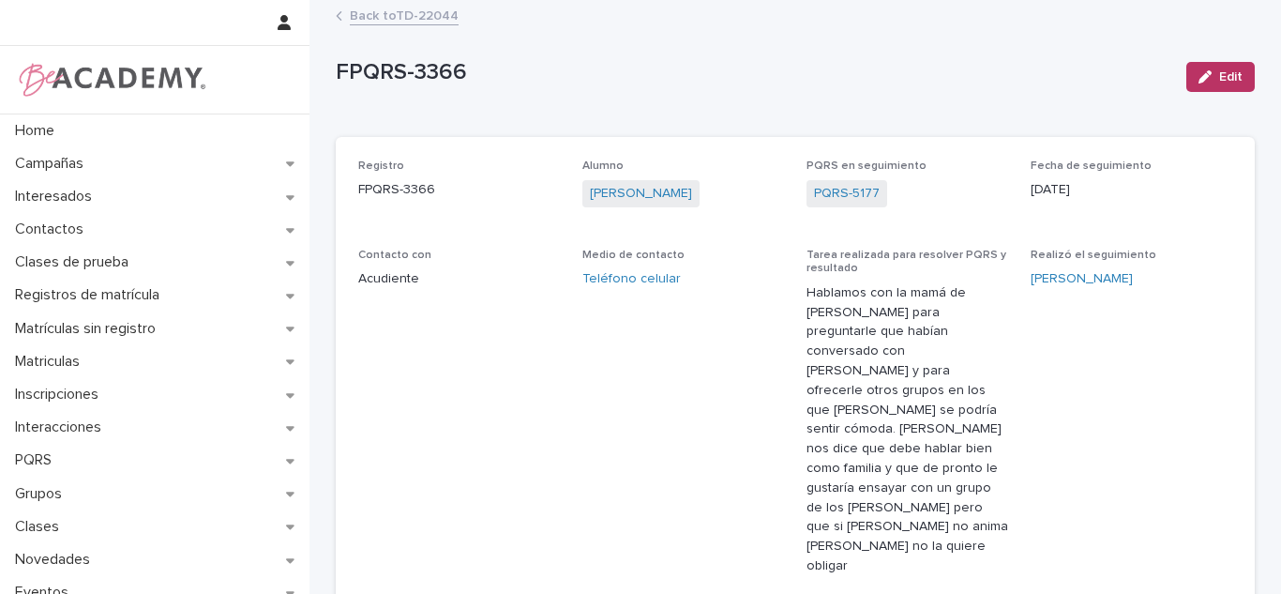
click at [385, 0] on div "Home Campañas Interesados Contactos Clases de prueba Registros de matrícula Mat…" at bounding box center [794, 446] width 971 height 892
click at [383, 7] on link "Back to TD-22044" at bounding box center [404, 15] width 109 height 22
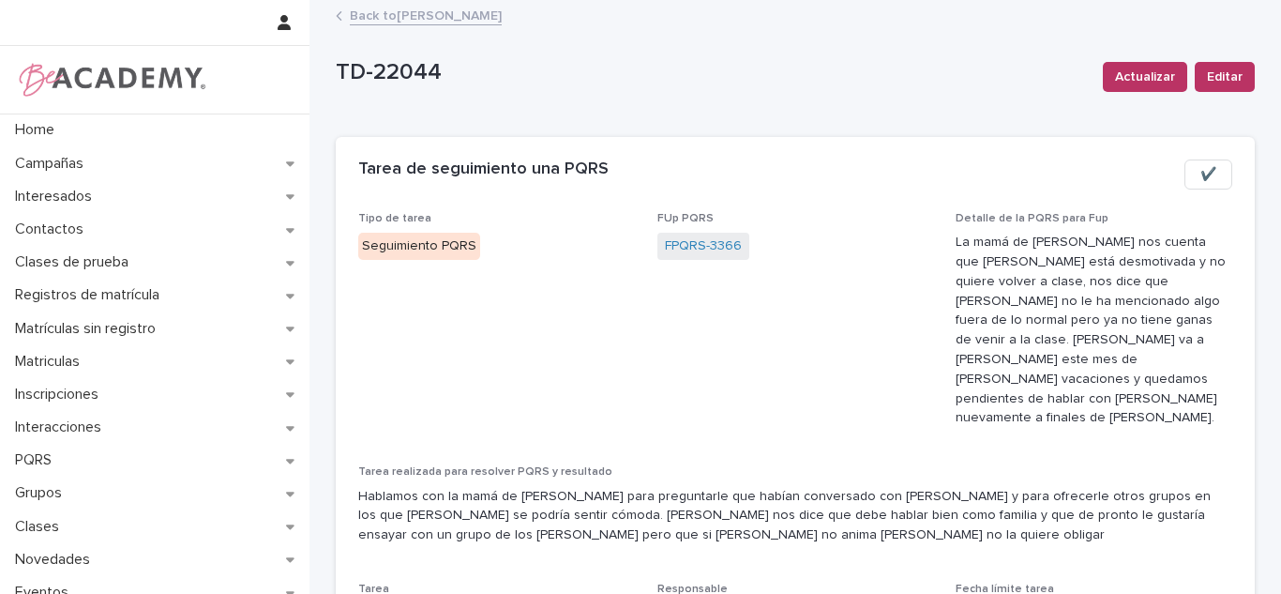
click at [405, 21] on link "Back to Carolina Castillo Cuadrado" at bounding box center [426, 15] width 152 height 22
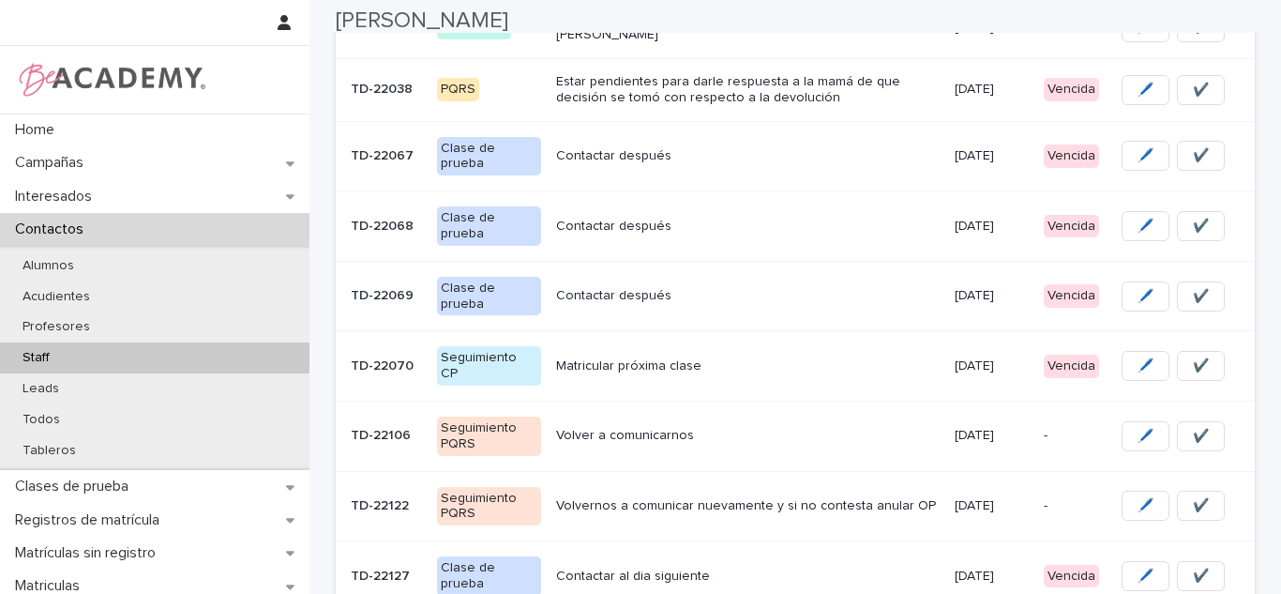
scroll to position [424, 0]
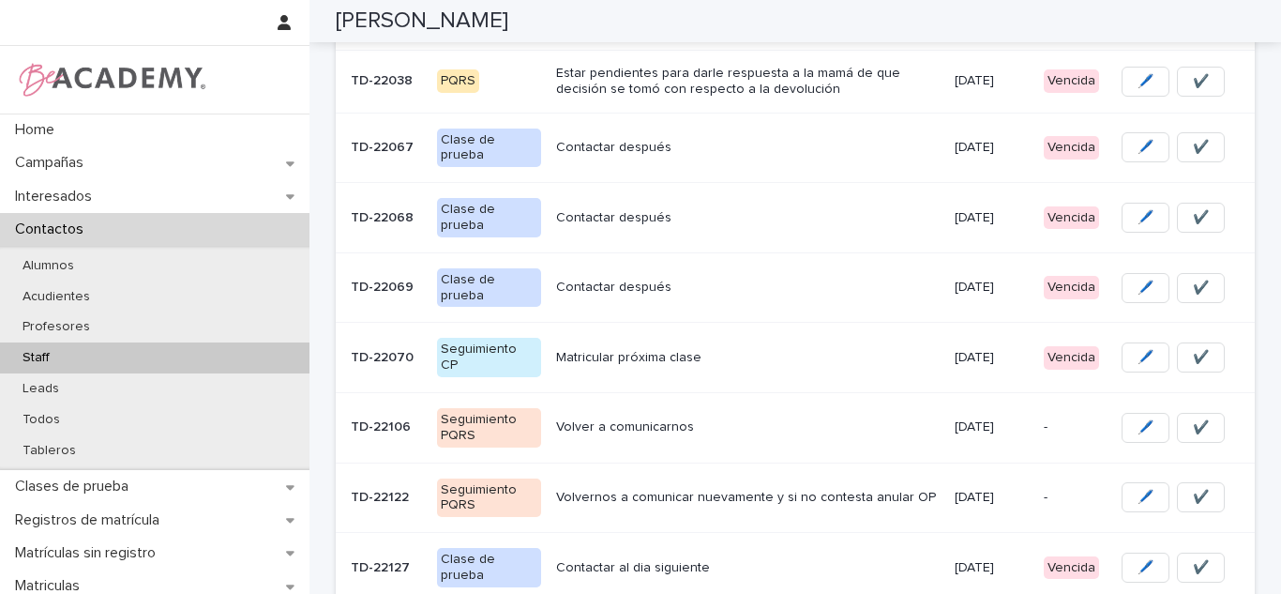
click at [1006, 143] on p "09/08/2025" at bounding box center [992, 148] width 74 height 16
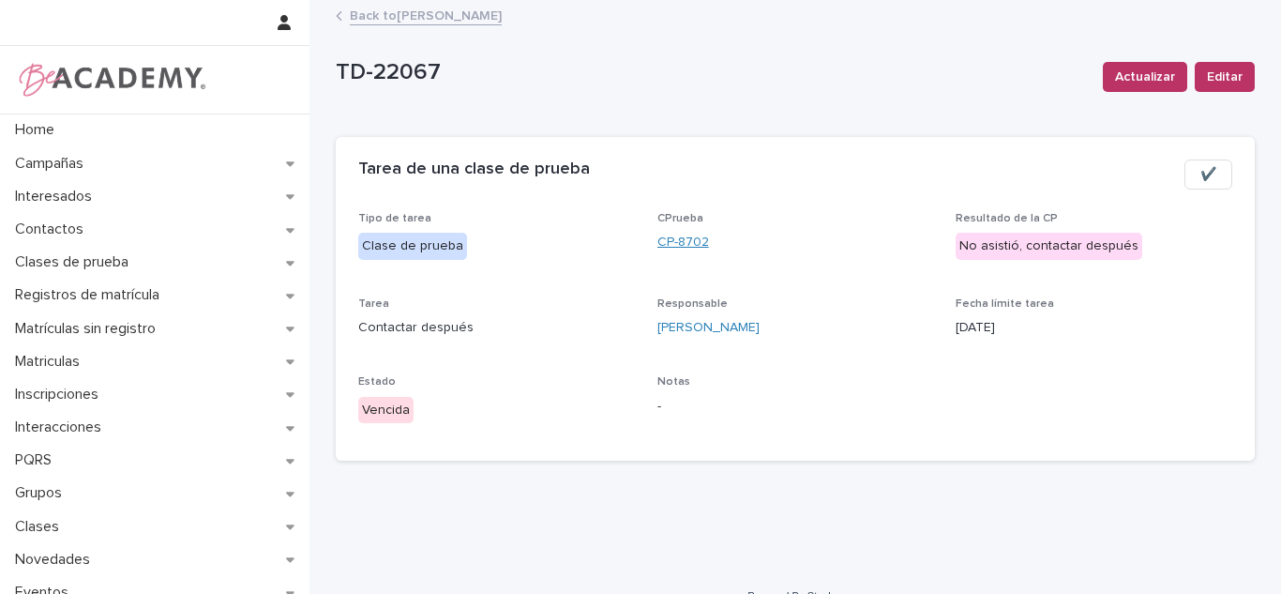
click at [676, 249] on link "CP-8702" at bounding box center [683, 243] width 52 height 20
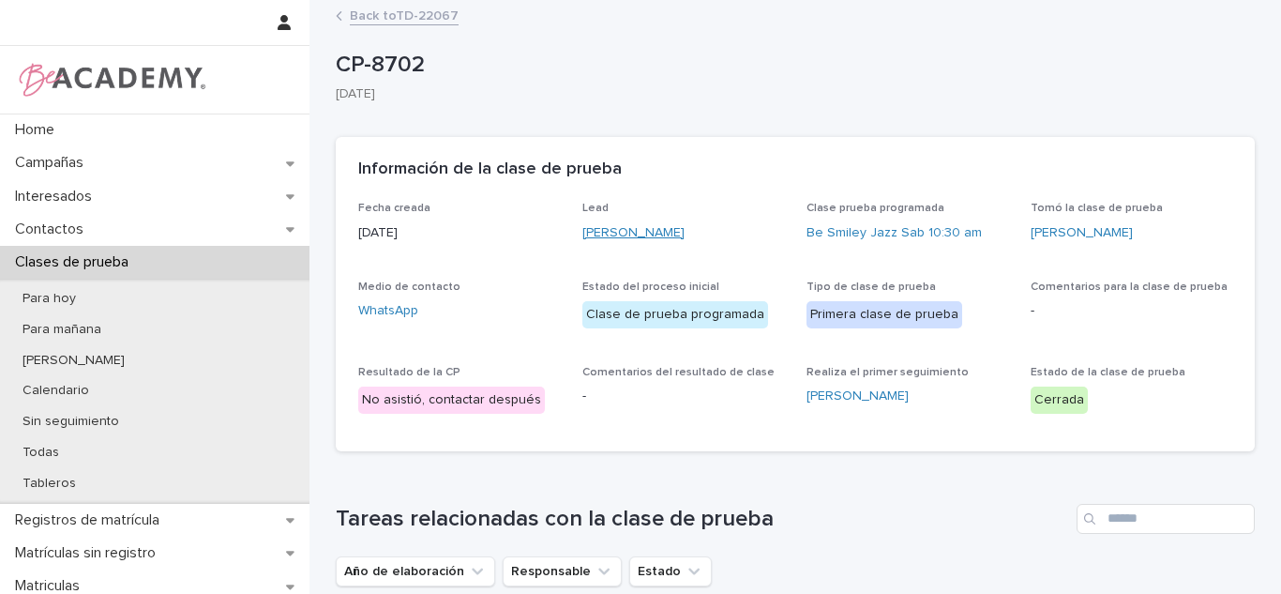
click at [684, 232] on link "Luciana Avendaño Bedoya" at bounding box center [633, 233] width 102 height 20
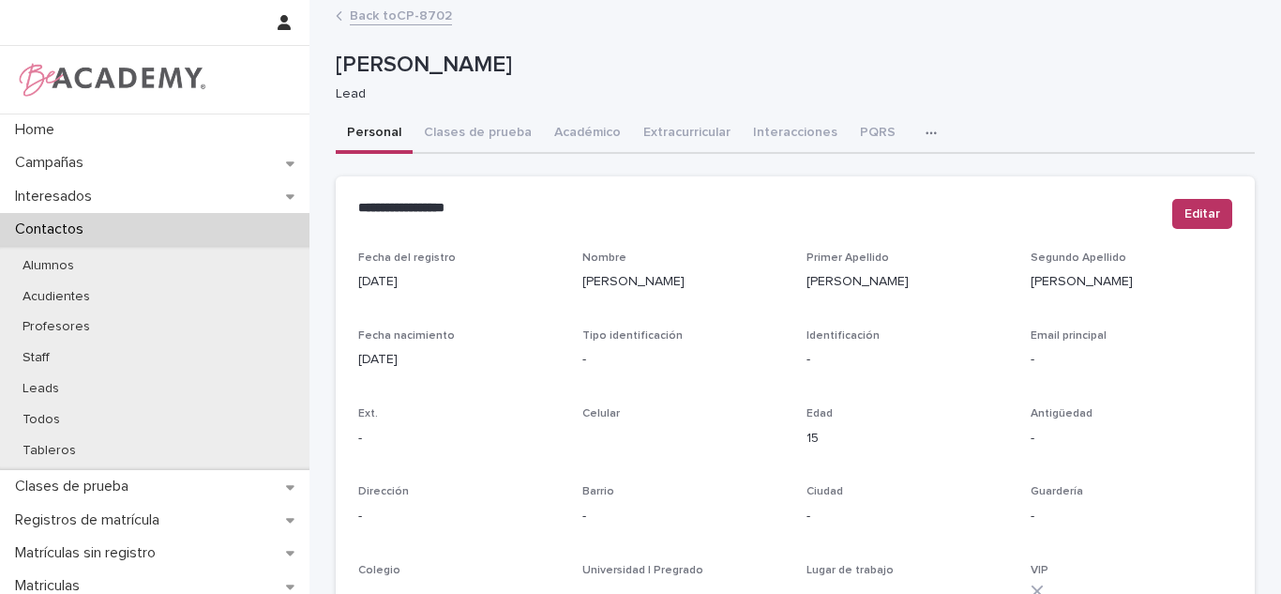
scroll to position [789, 0]
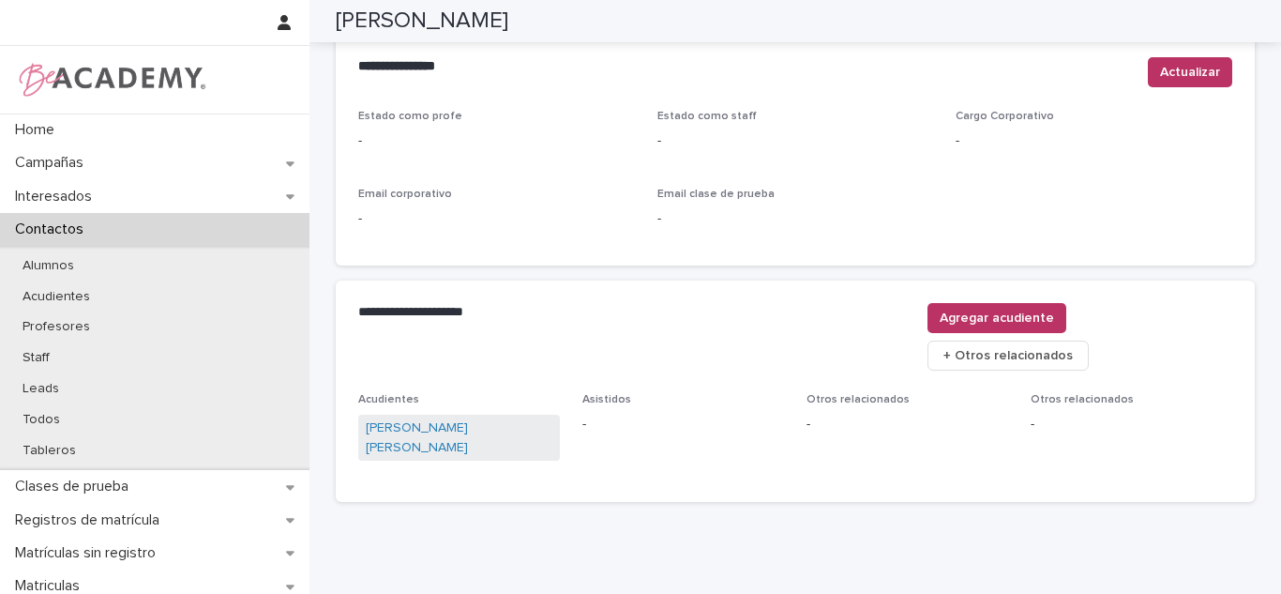
click at [429, 418] on link "Erika Bedoya Vergara" at bounding box center [459, 437] width 187 height 39
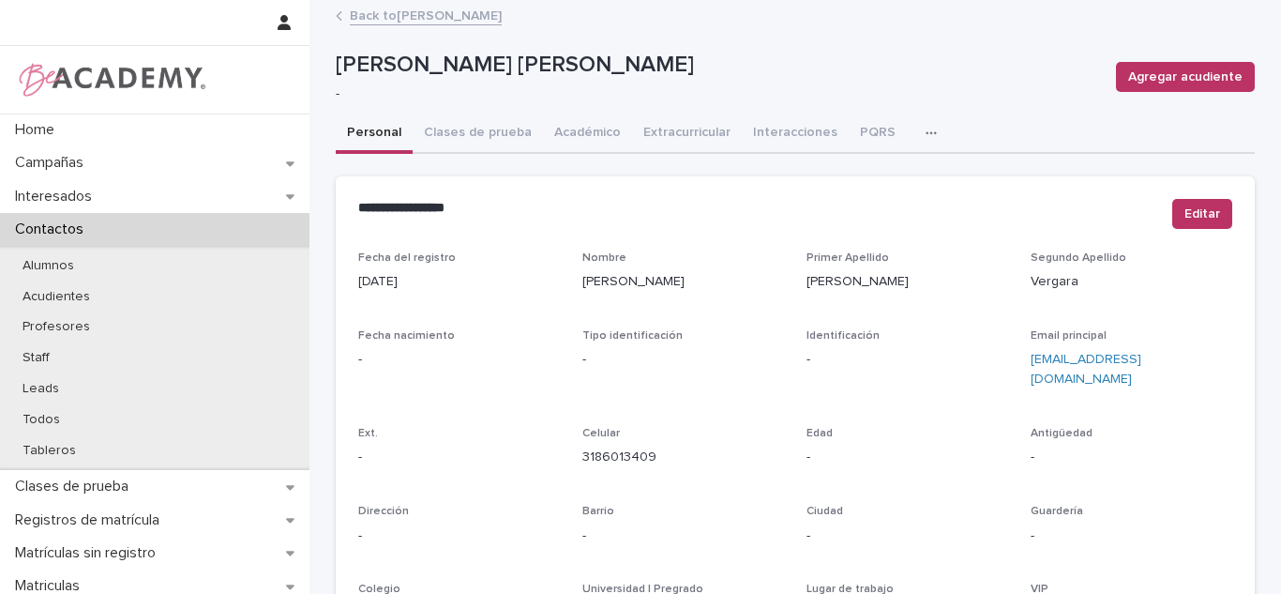
click at [385, 28] on div "Back to Luciana Avendaño Bedoya" at bounding box center [795, 17] width 938 height 26
click at [380, 12] on link "Back to Luciana Avendaño Bedoya" at bounding box center [426, 15] width 152 height 22
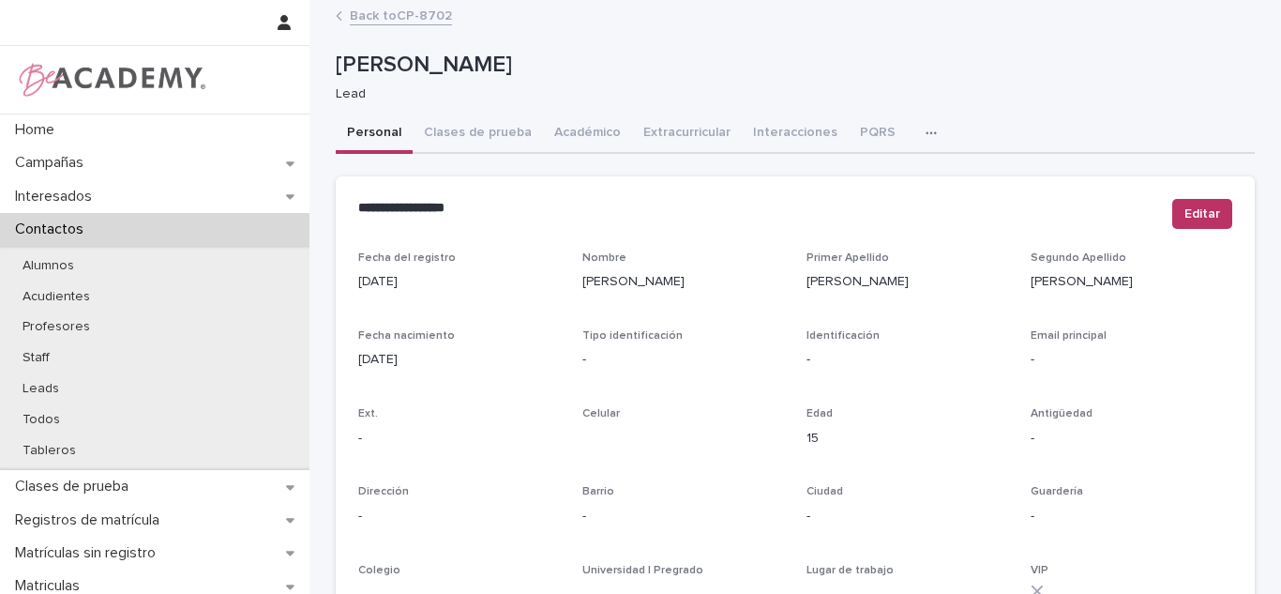
click at [391, 23] on link "Back to CP-8702" at bounding box center [401, 15] width 102 height 22
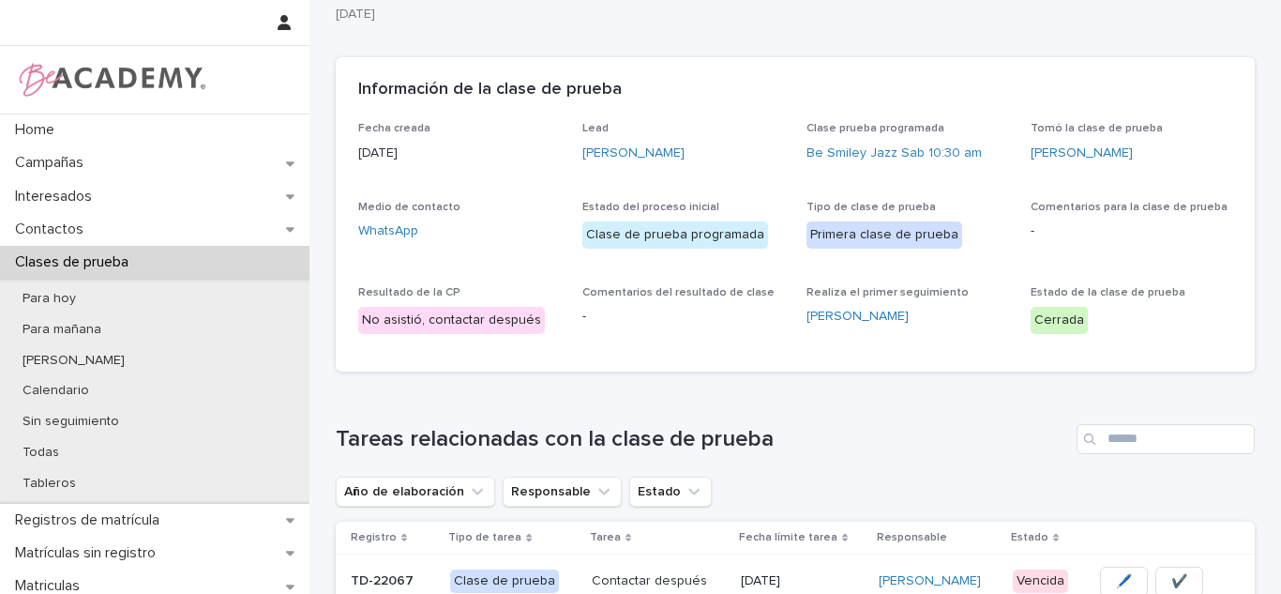
scroll to position [101, 0]
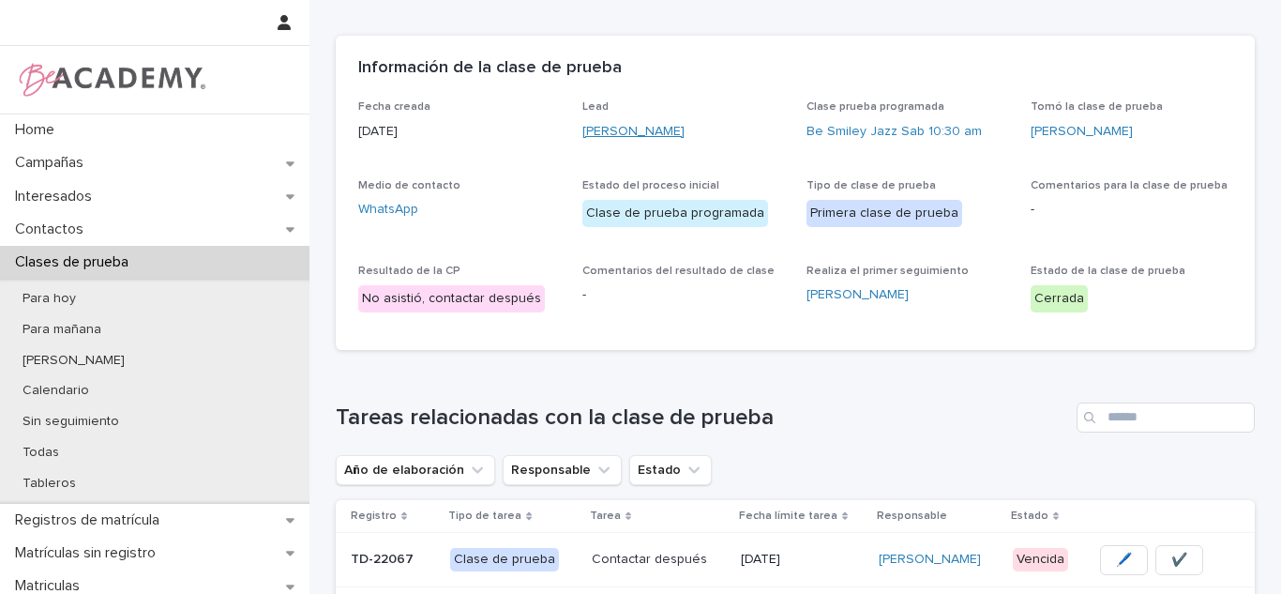
click at [684, 131] on link "Luciana Avendaño Bedoya" at bounding box center [633, 132] width 102 height 20
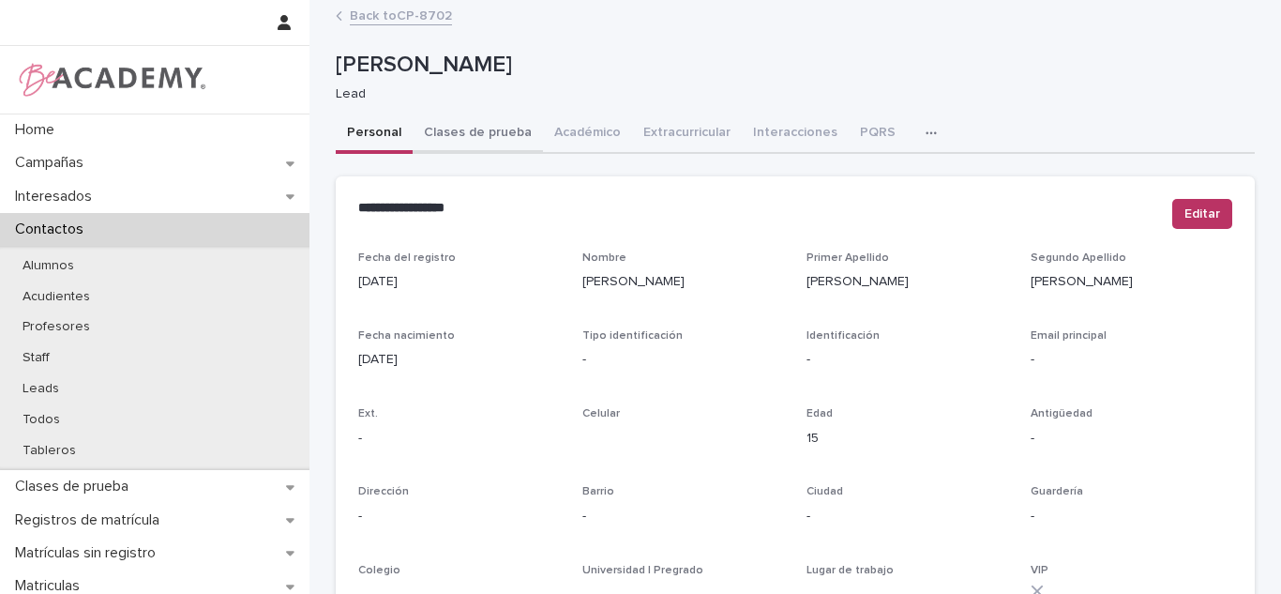
click at [517, 143] on button "Clases de prueba" at bounding box center [478, 133] width 130 height 39
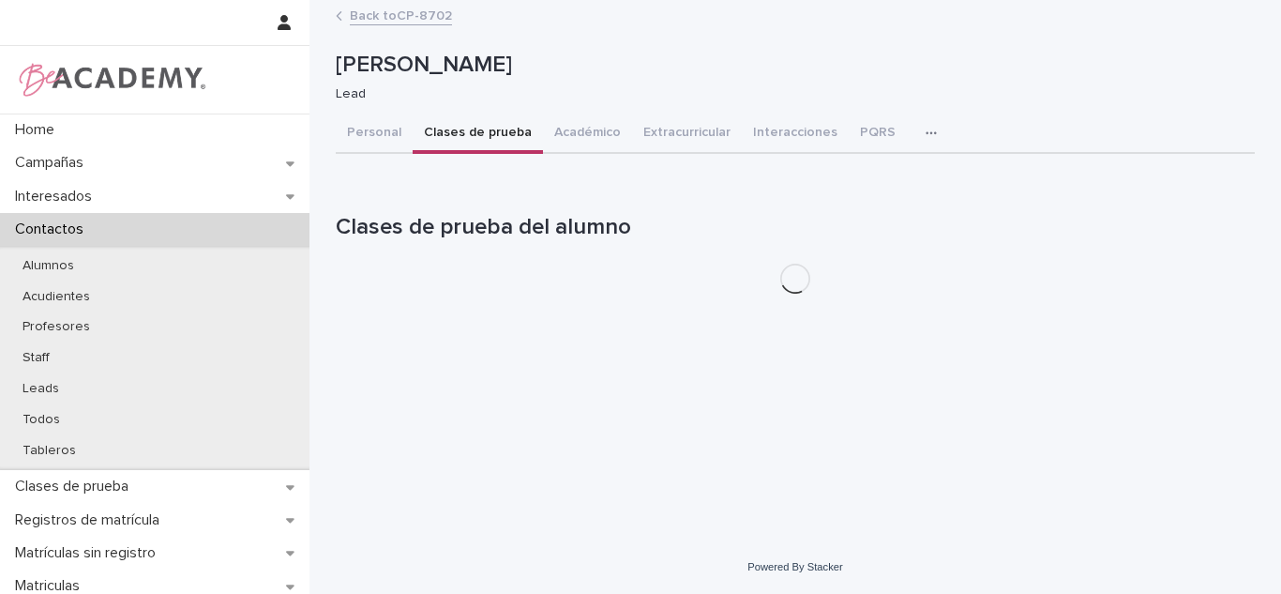
click at [370, 16] on link "Back to CP-8702" at bounding box center [401, 15] width 102 height 22
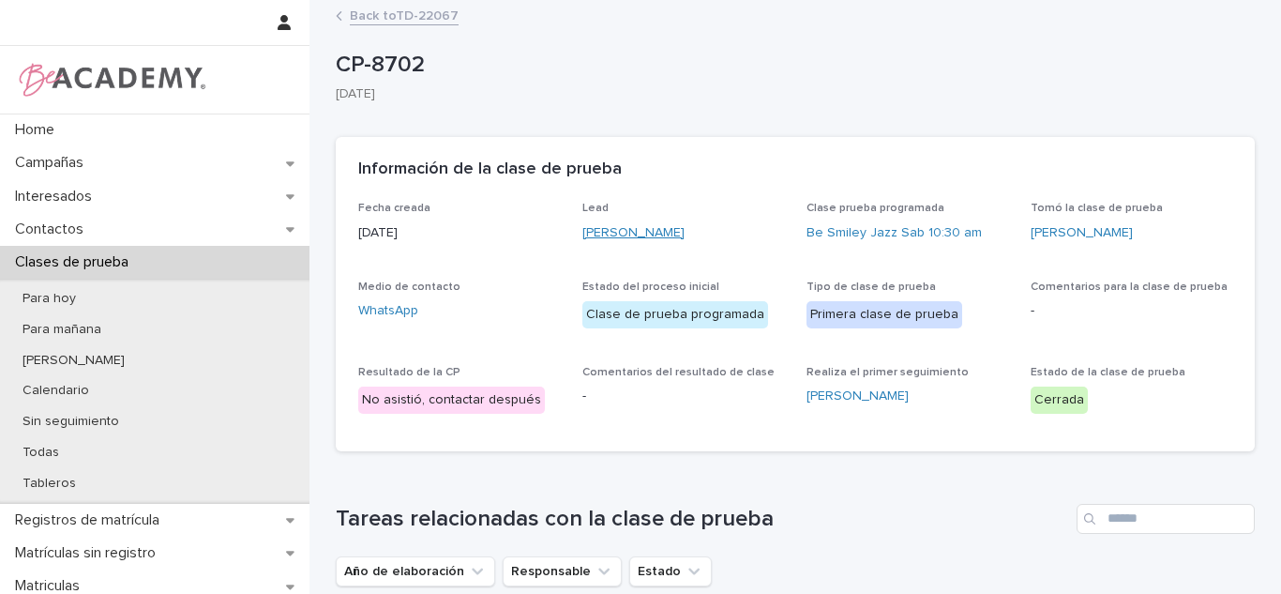
click at [637, 225] on link "Luciana Avendaño Bedoya" at bounding box center [633, 233] width 102 height 20
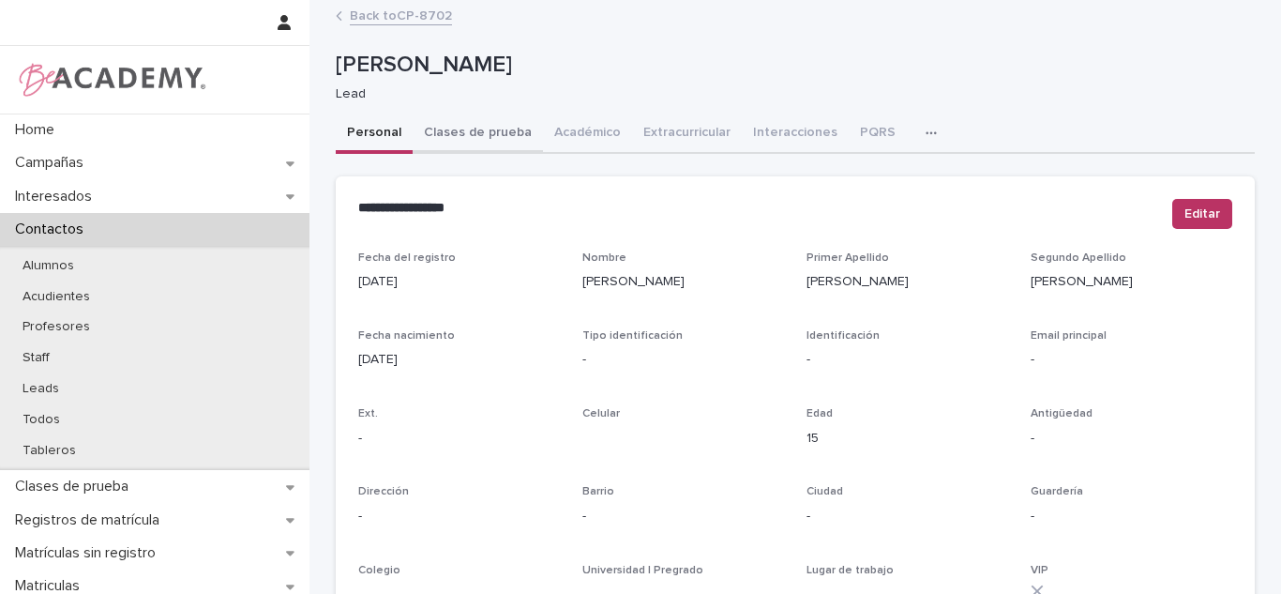
click at [491, 136] on button "Clases de prueba" at bounding box center [478, 133] width 130 height 39
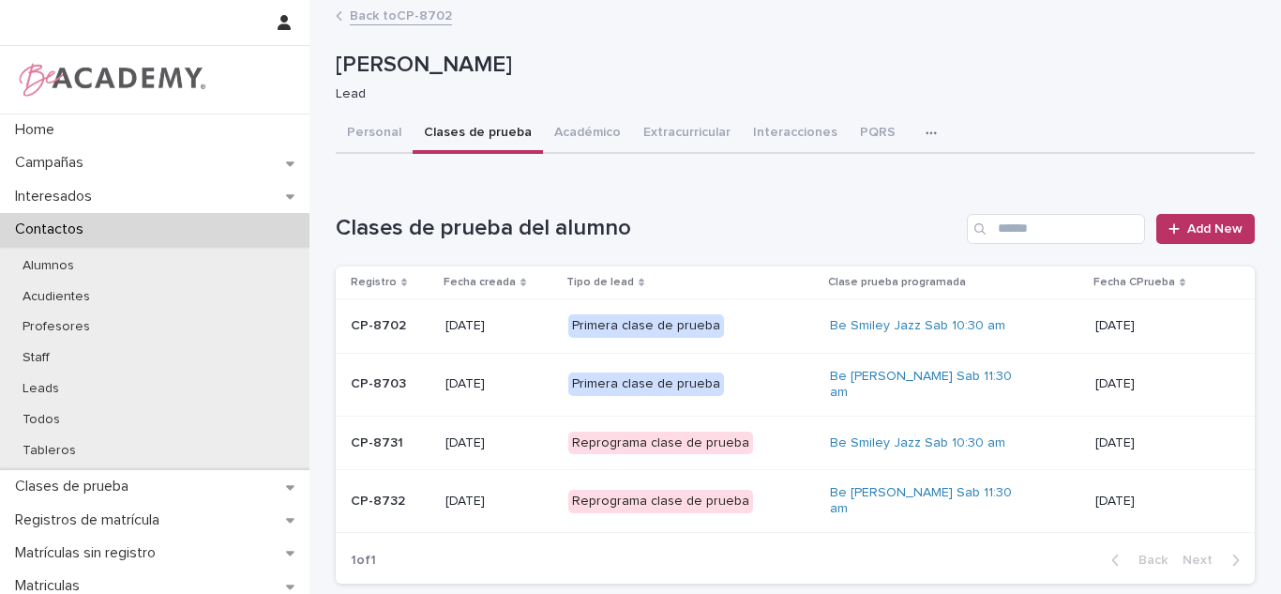
click at [1076, 500] on td "Be Smiley Urbano Sab 11:30 am" at bounding box center [954, 501] width 265 height 63
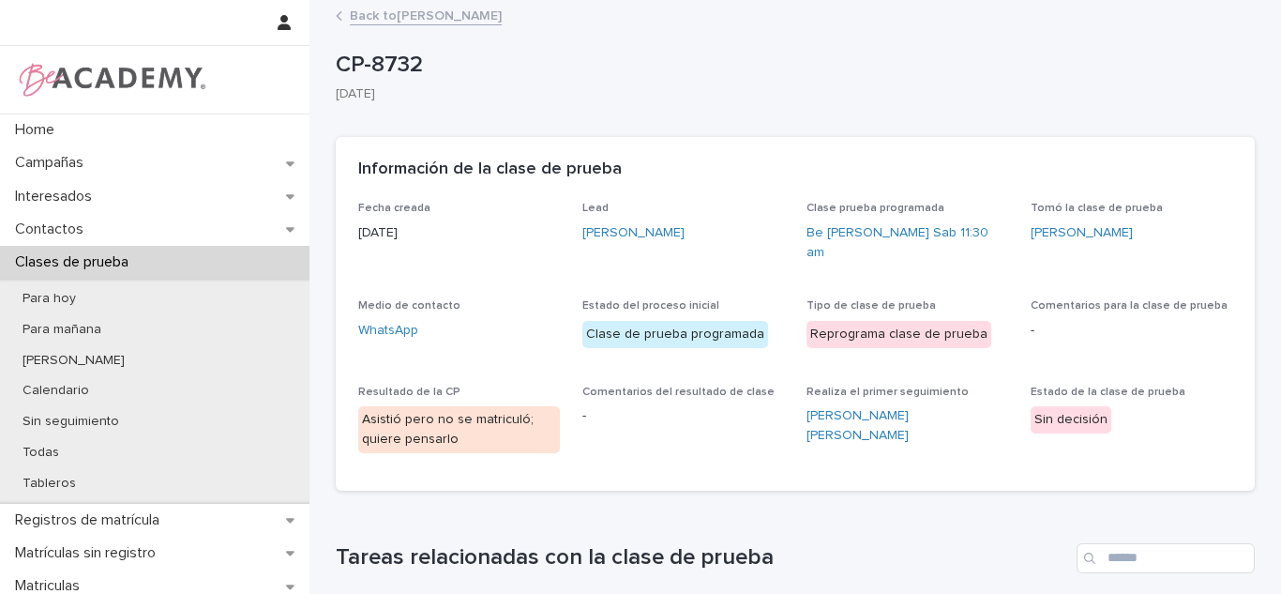
click at [502, 20] on link "Back to Luciana Avendaño Bedoya" at bounding box center [426, 15] width 152 height 22
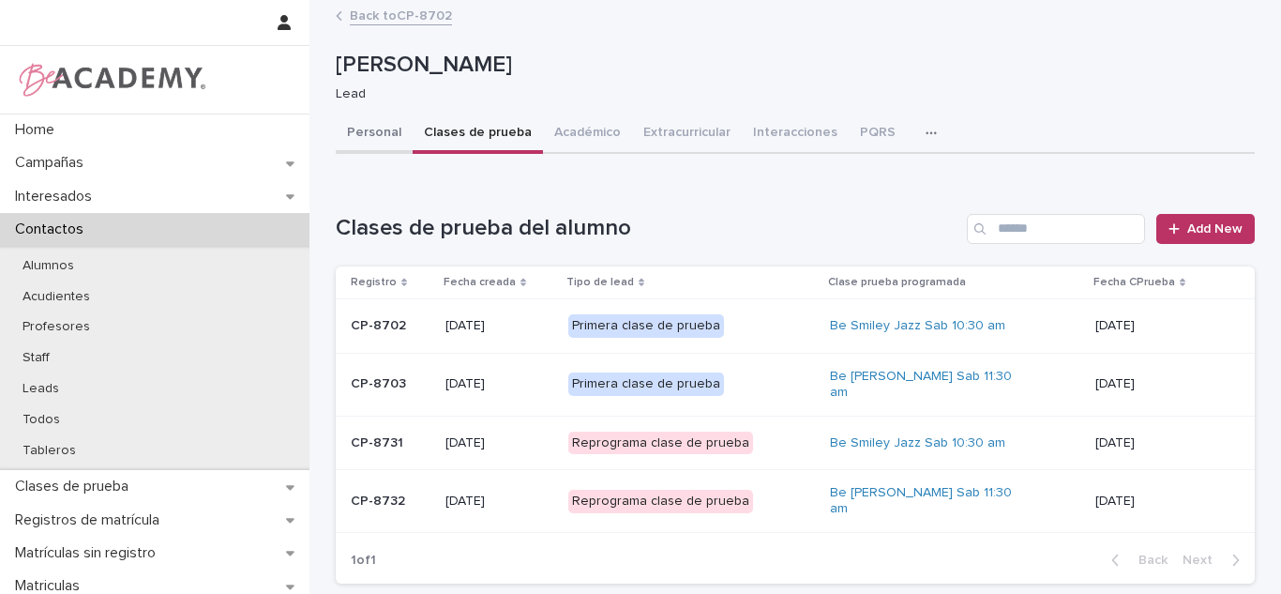
click at [363, 128] on button "Personal" at bounding box center [374, 133] width 77 height 39
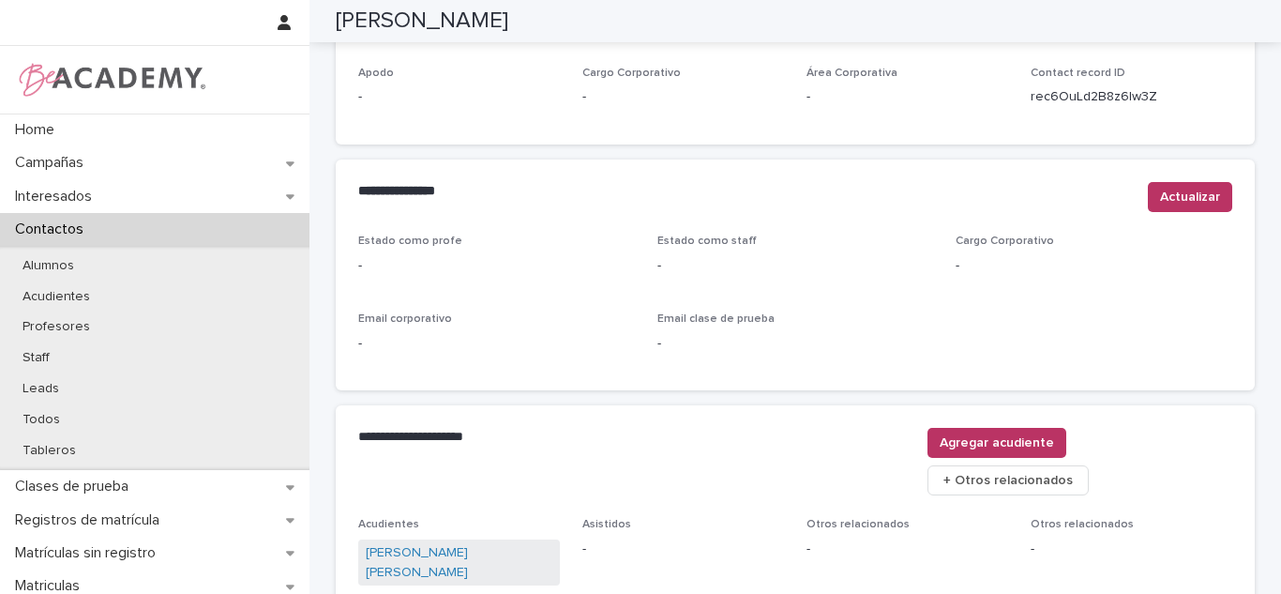
scroll to position [758, 0]
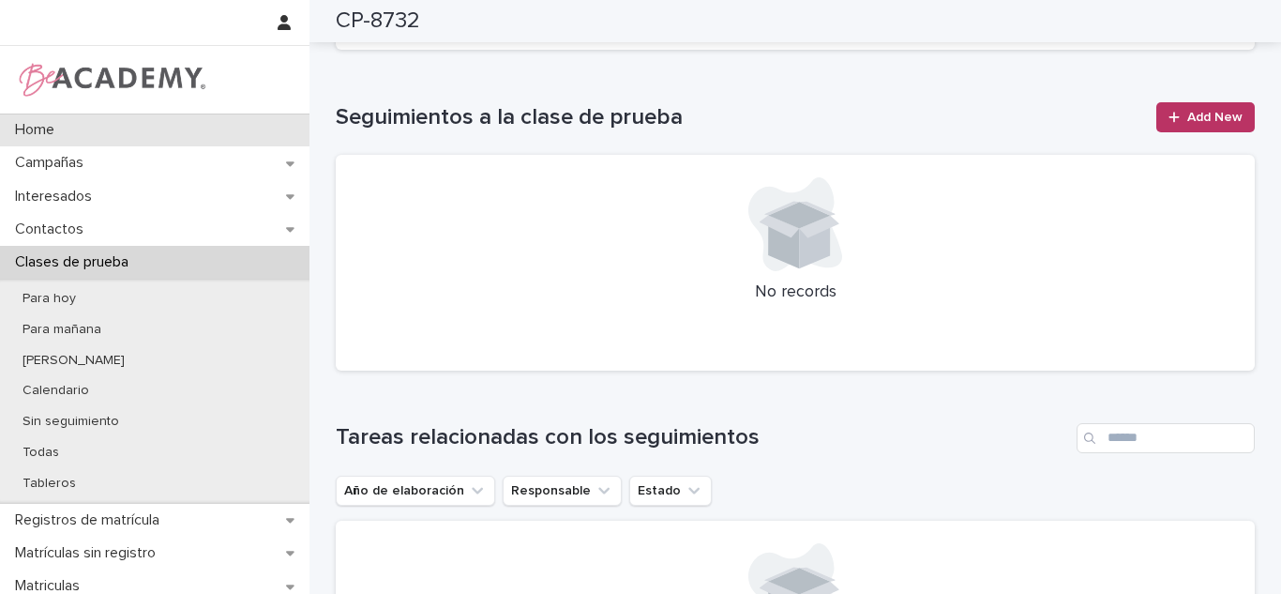
scroll to position [689, 0]
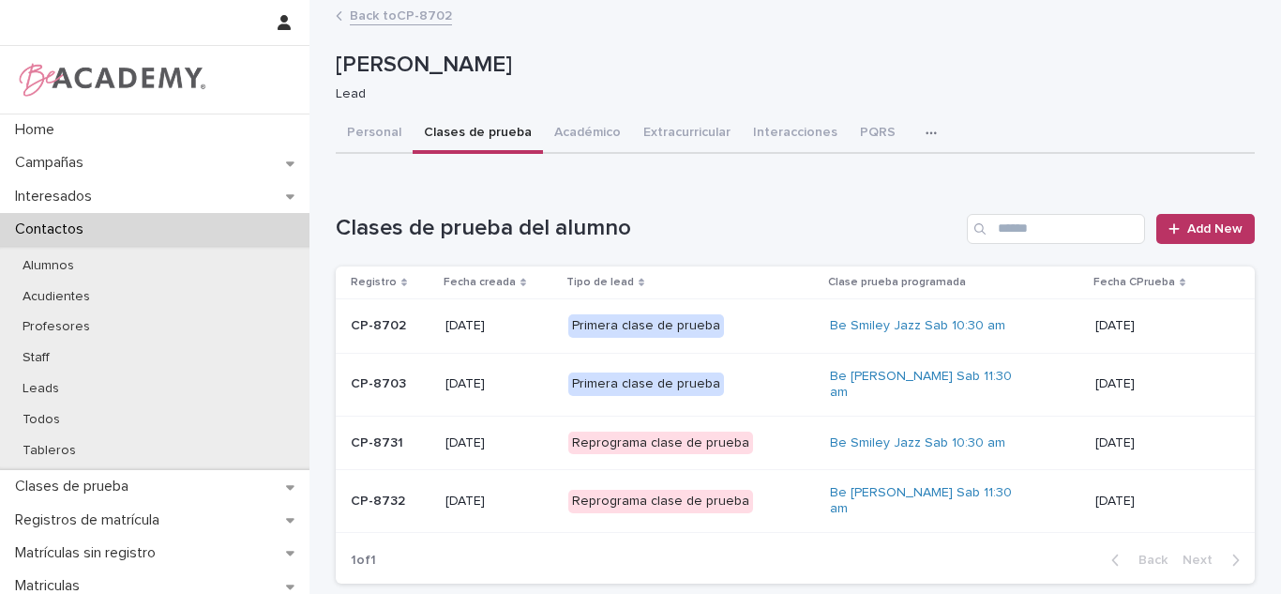
click at [1136, 435] on p "09/08/2025" at bounding box center [1159, 443] width 129 height 16
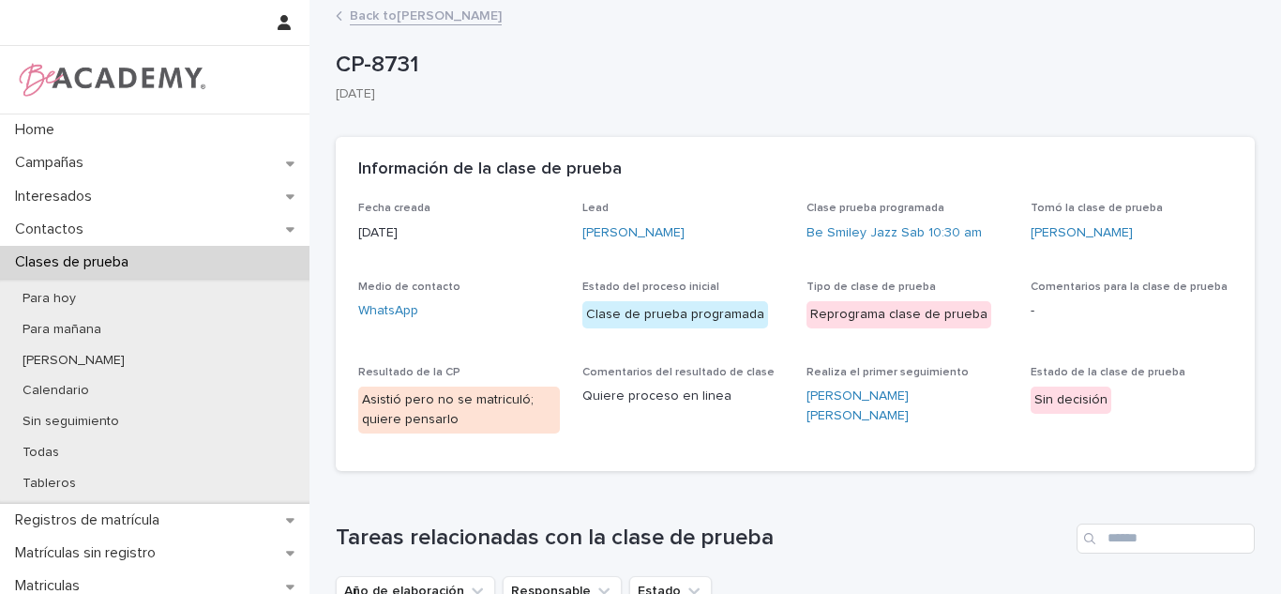
click at [489, 5] on link "Back to Luciana Avendaño Bedoya" at bounding box center [426, 15] width 152 height 22
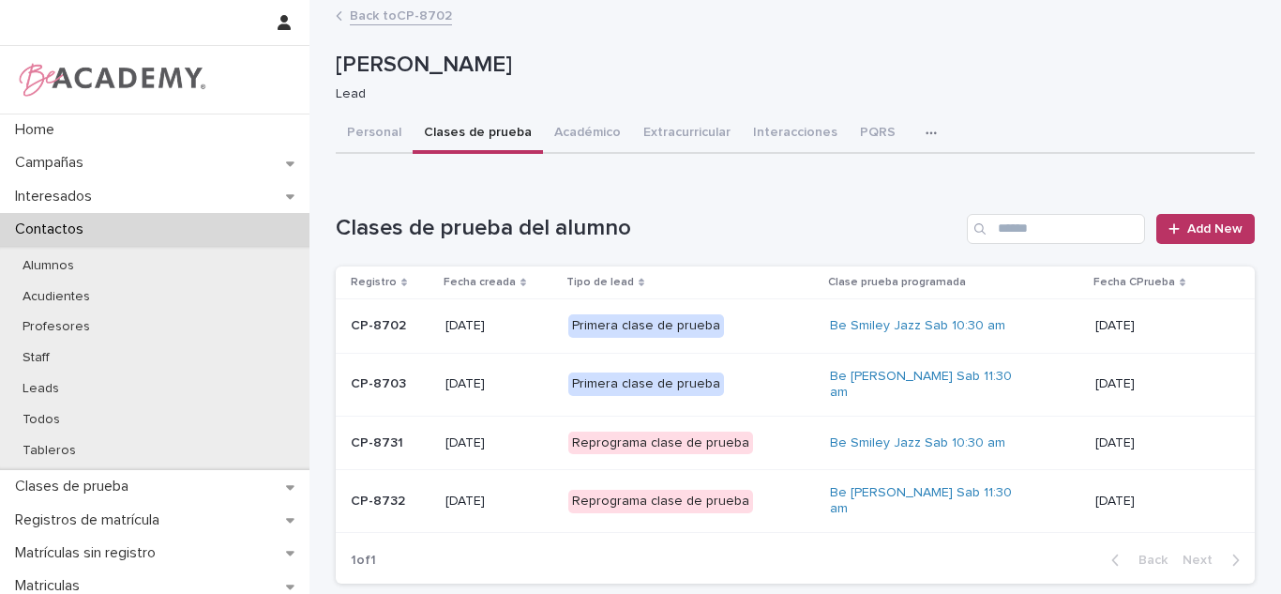
click at [788, 383] on div "Primera clase de prueba" at bounding box center [691, 384] width 247 height 38
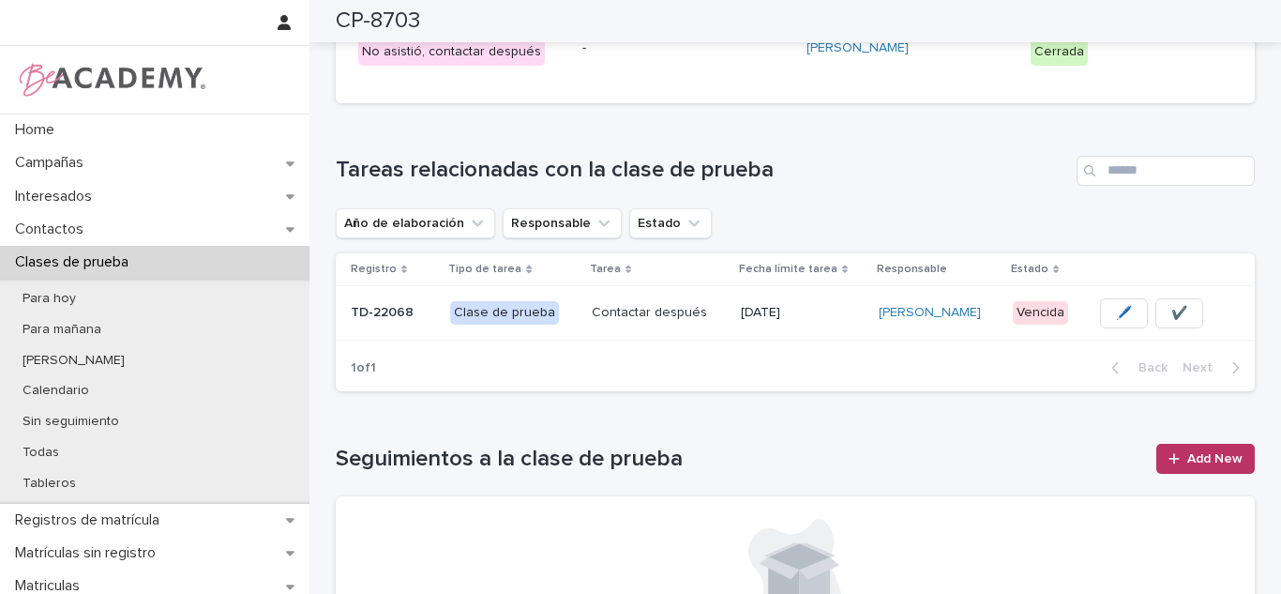
scroll to position [343, 0]
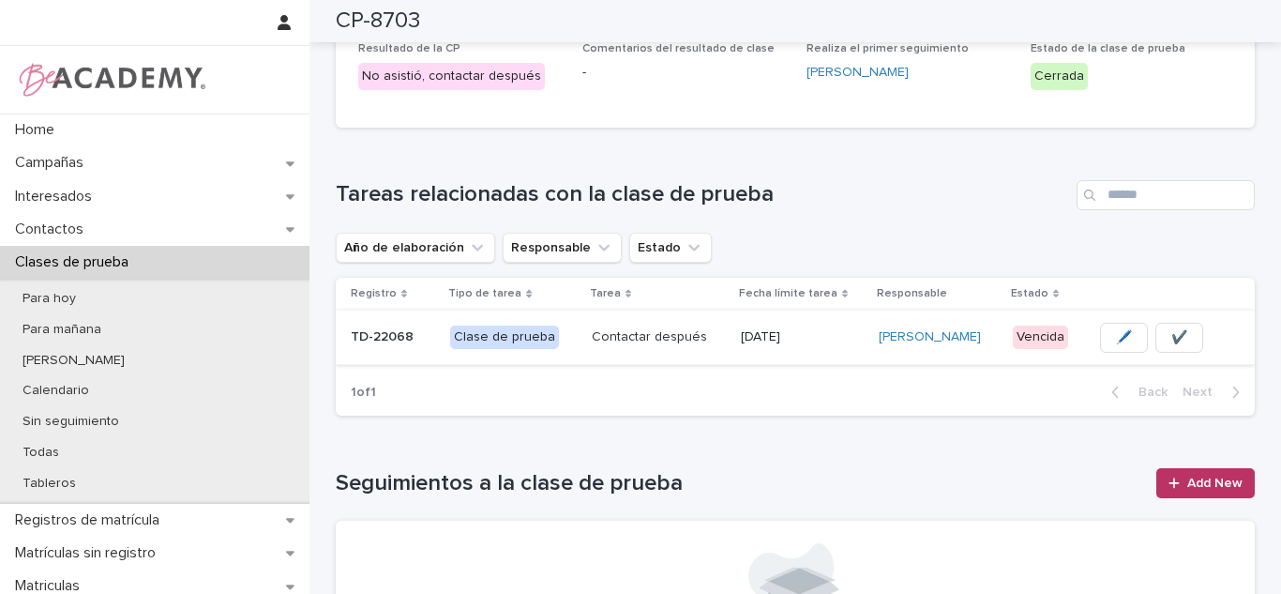
drag, startPoint x: 1156, startPoint y: 324, endPoint x: 1171, endPoint y: 323, distance: 15.0
click at [1171, 323] on button "✔️" at bounding box center [1179, 338] width 48 height 30
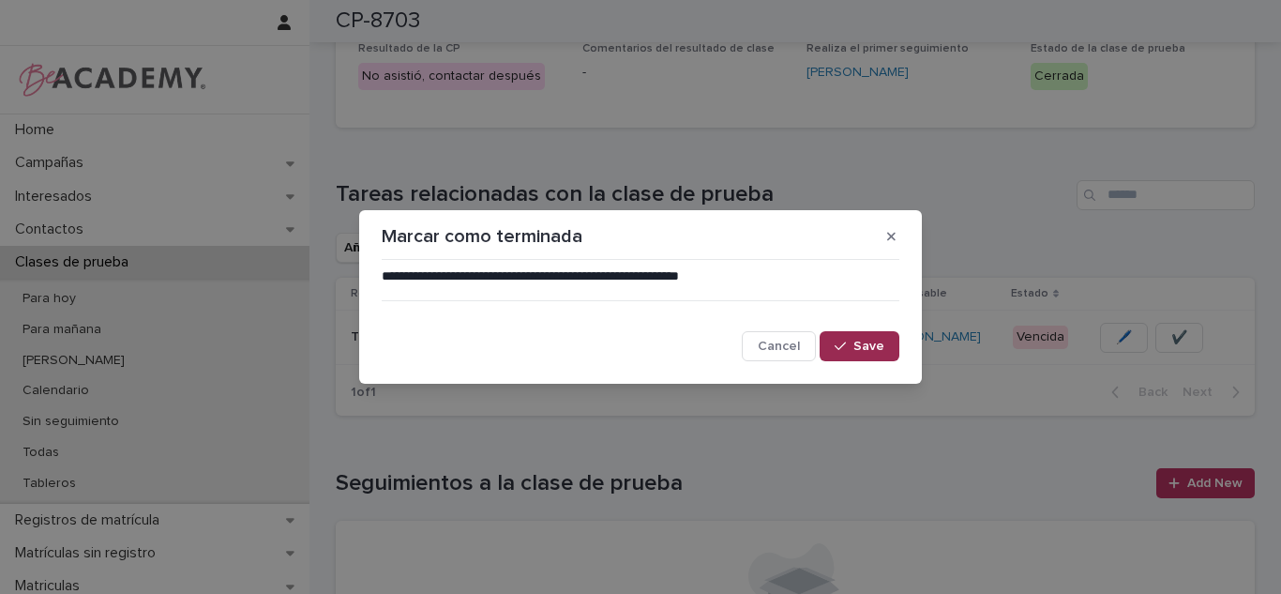
click at [852, 344] on div "button" at bounding box center [844, 345] width 19 height 13
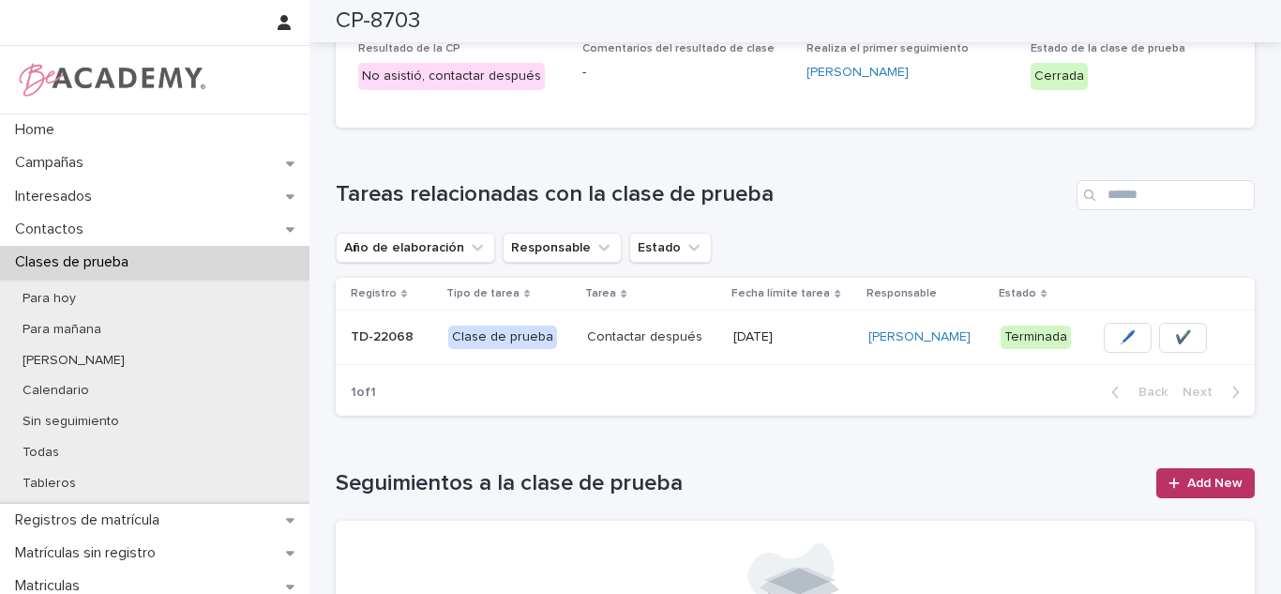
scroll to position [0, 0]
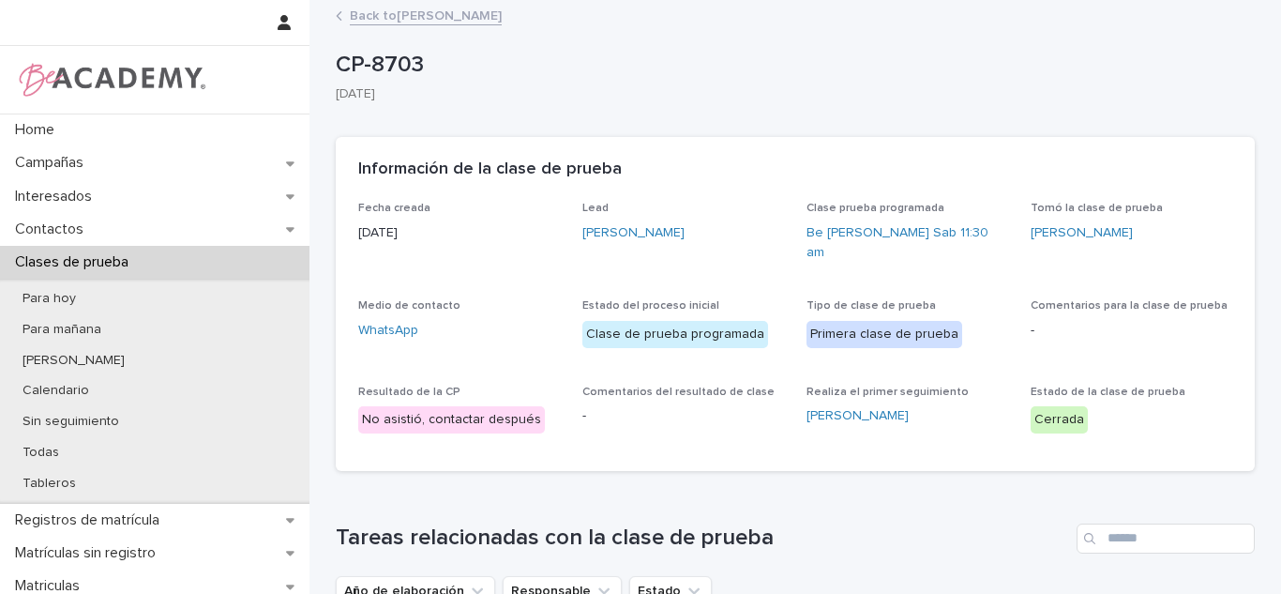
click at [386, 18] on link "Back to Luciana Avendaño Bedoya" at bounding box center [426, 15] width 152 height 22
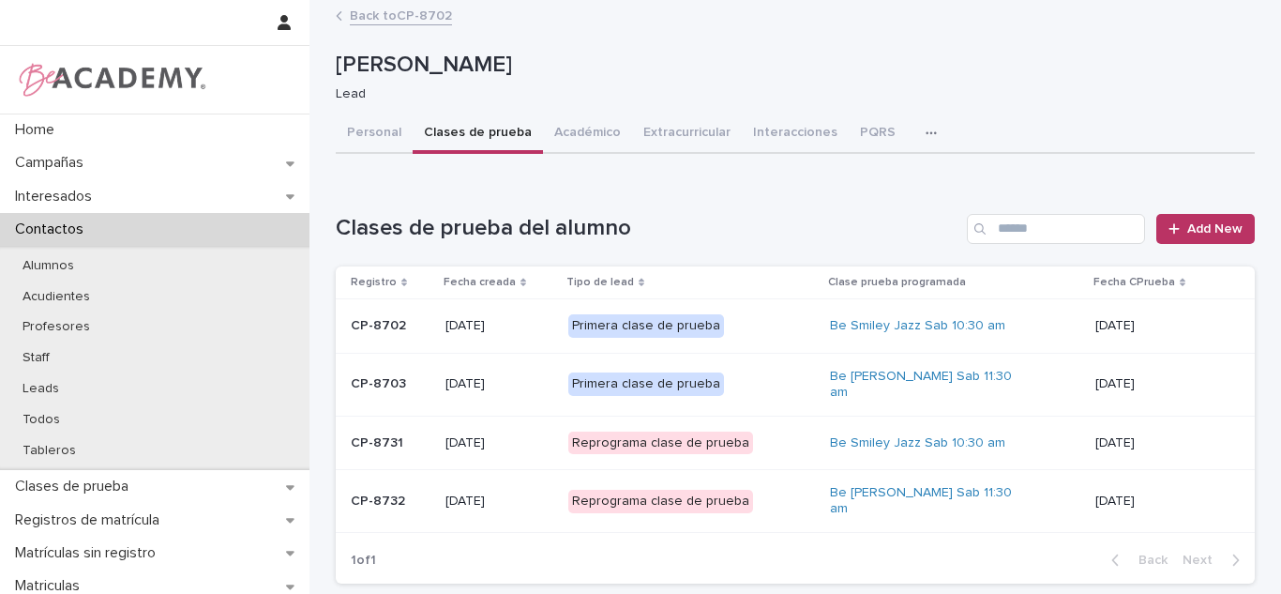
click at [734, 324] on p "Primera clase de prueba" at bounding box center [662, 325] width 188 height 23
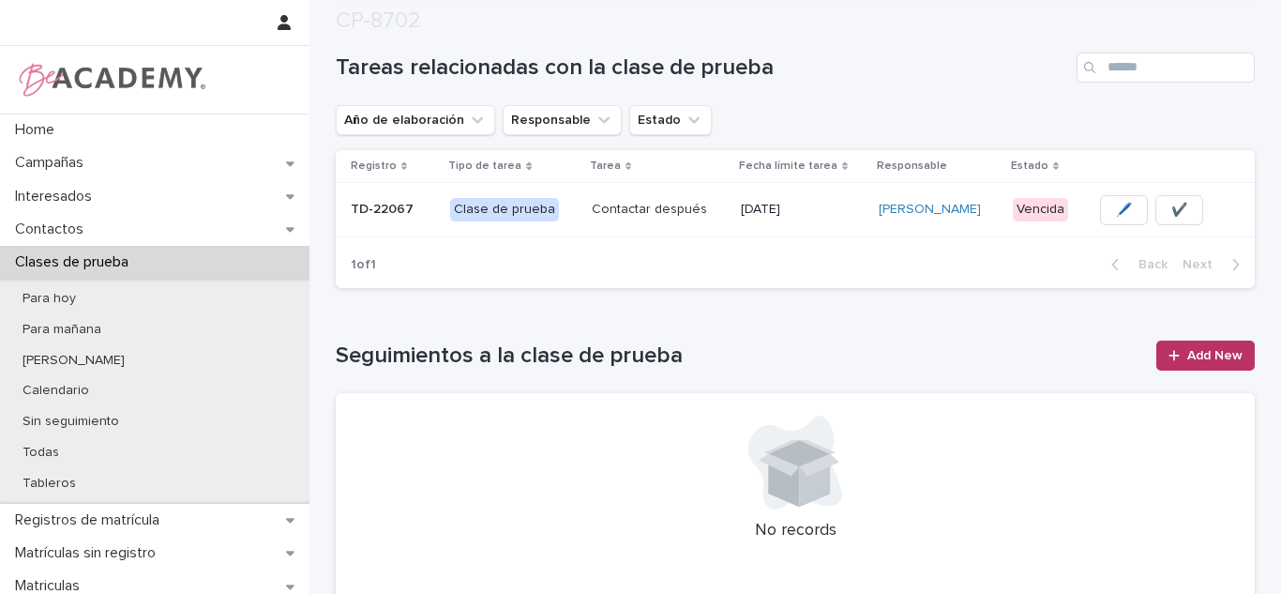
scroll to position [507, 0]
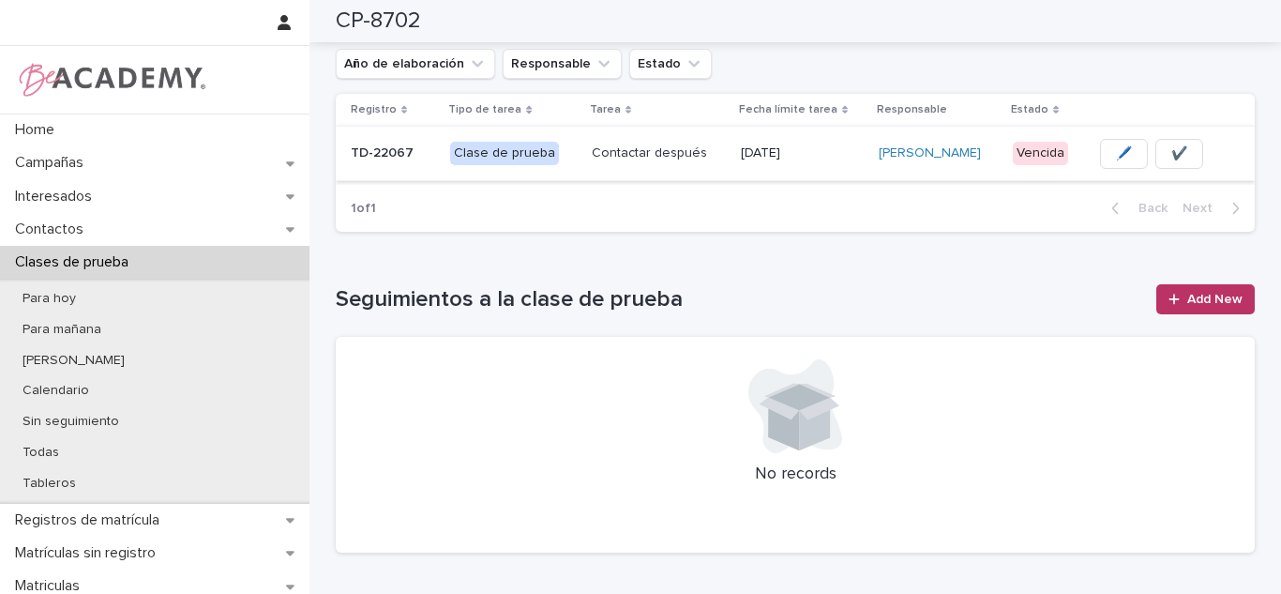
click at [1178, 149] on span "✔️" at bounding box center [1179, 153] width 16 height 19
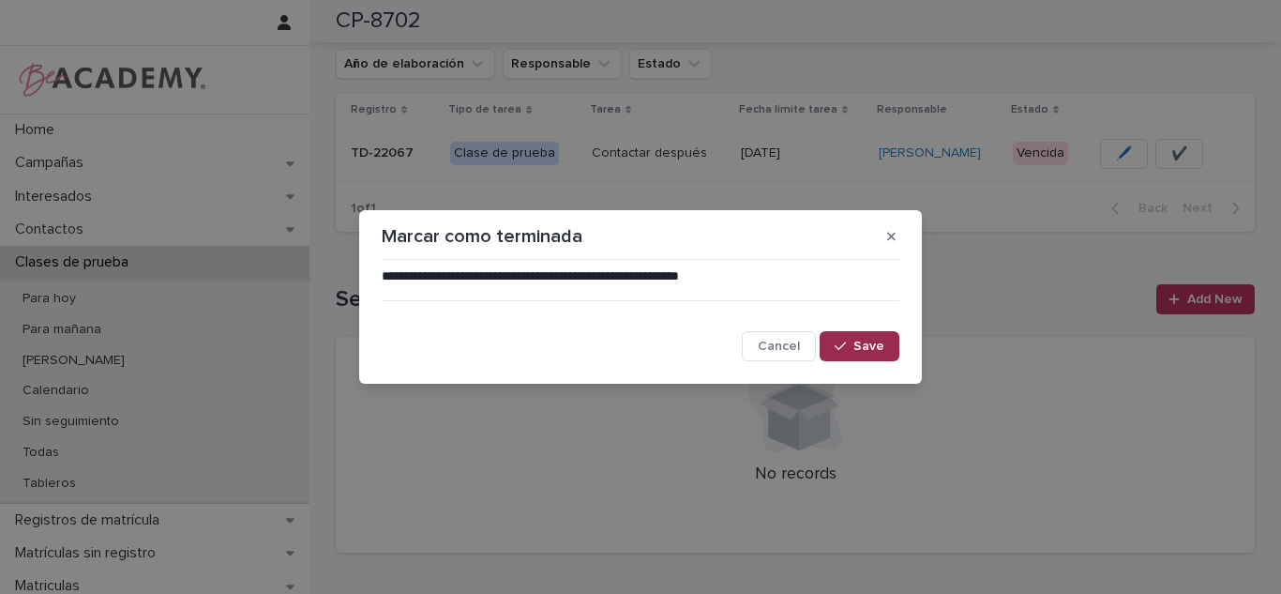
click at [887, 337] on button "Save" at bounding box center [860, 346] width 80 height 30
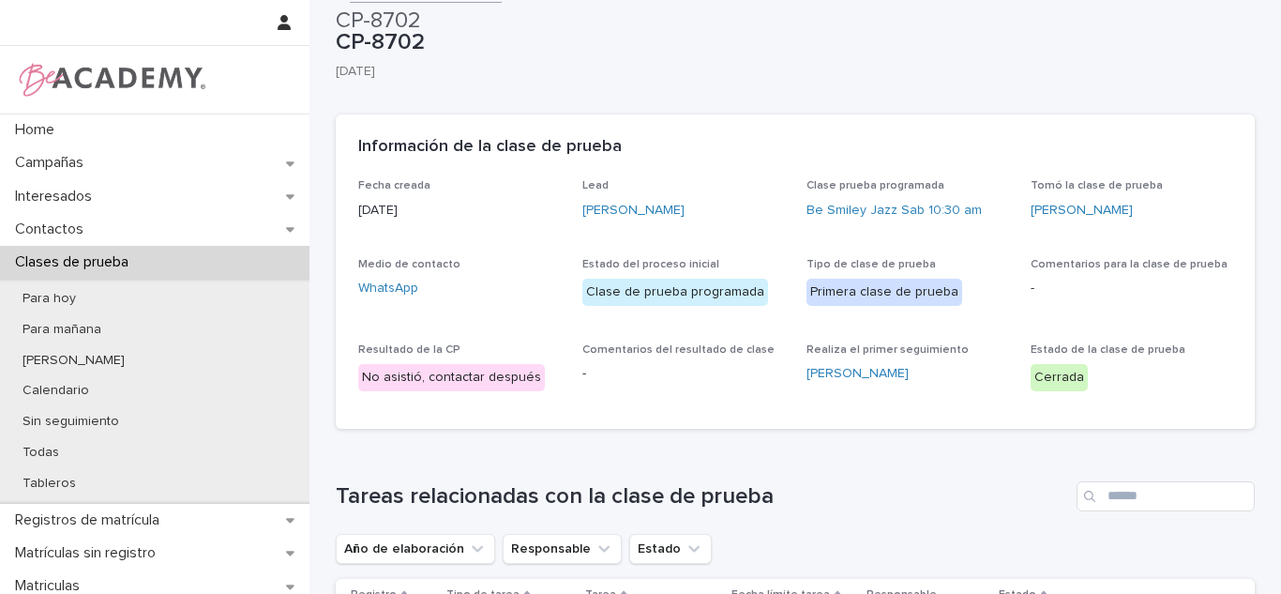
scroll to position [0, 0]
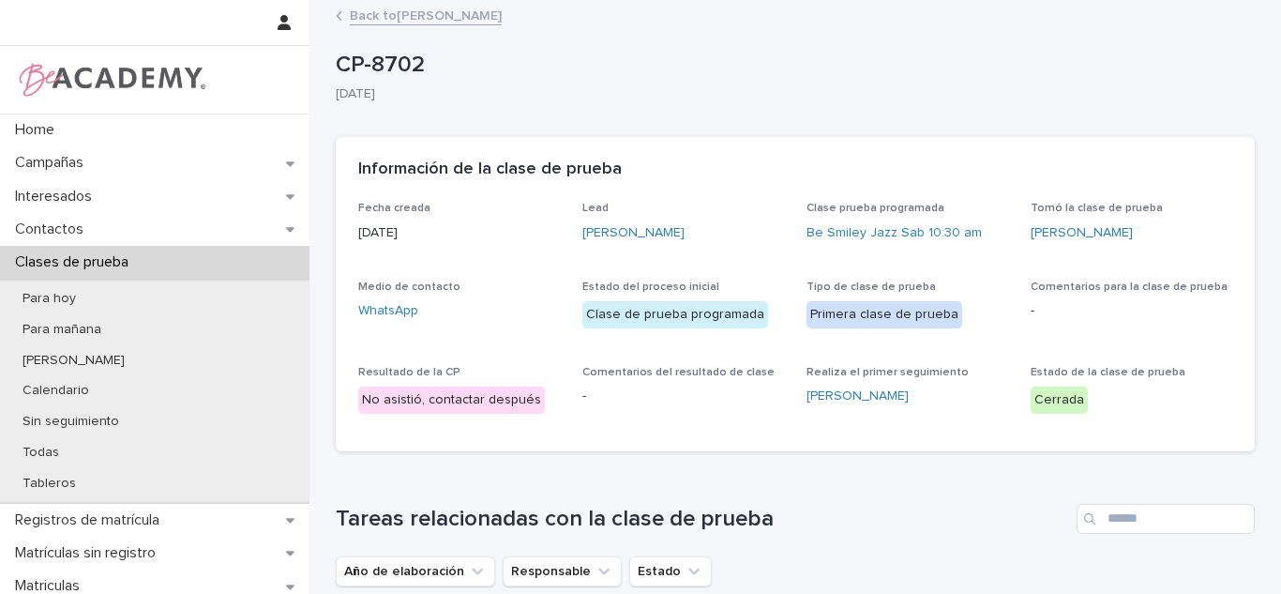
click at [399, 11] on link "Back to Luciana Avendaño Bedoya" at bounding box center [426, 15] width 152 height 22
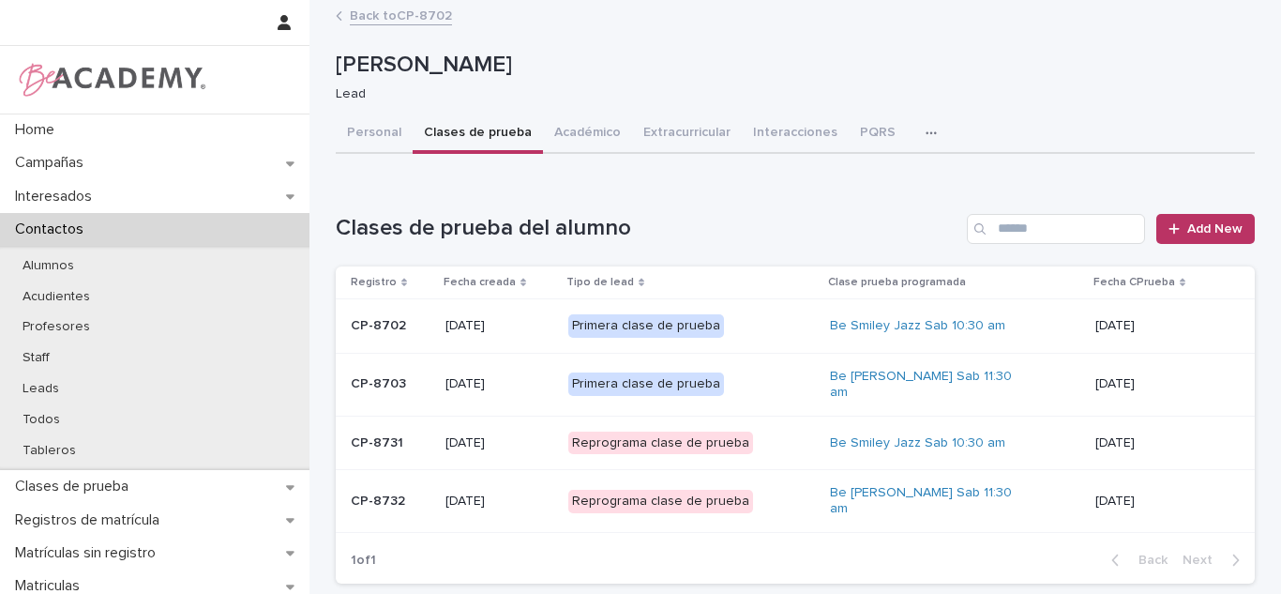
click at [435, 19] on link "Back to CP-8702" at bounding box center [401, 15] width 102 height 22
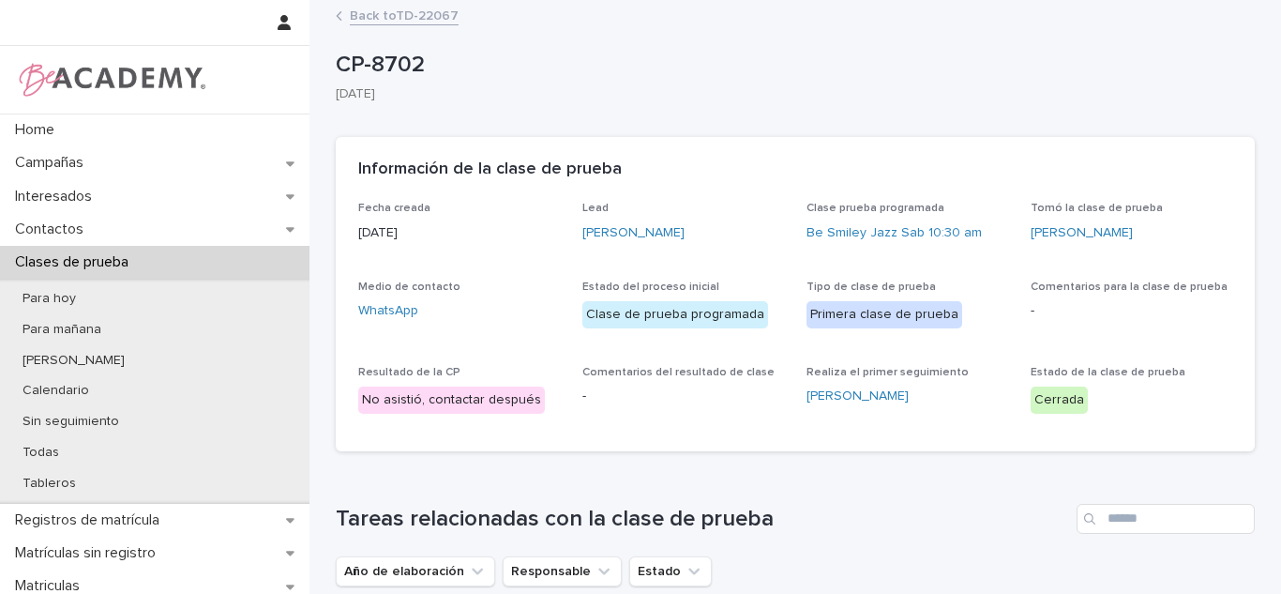
click at [439, 8] on link "Back to TD-22067" at bounding box center [404, 15] width 109 height 22
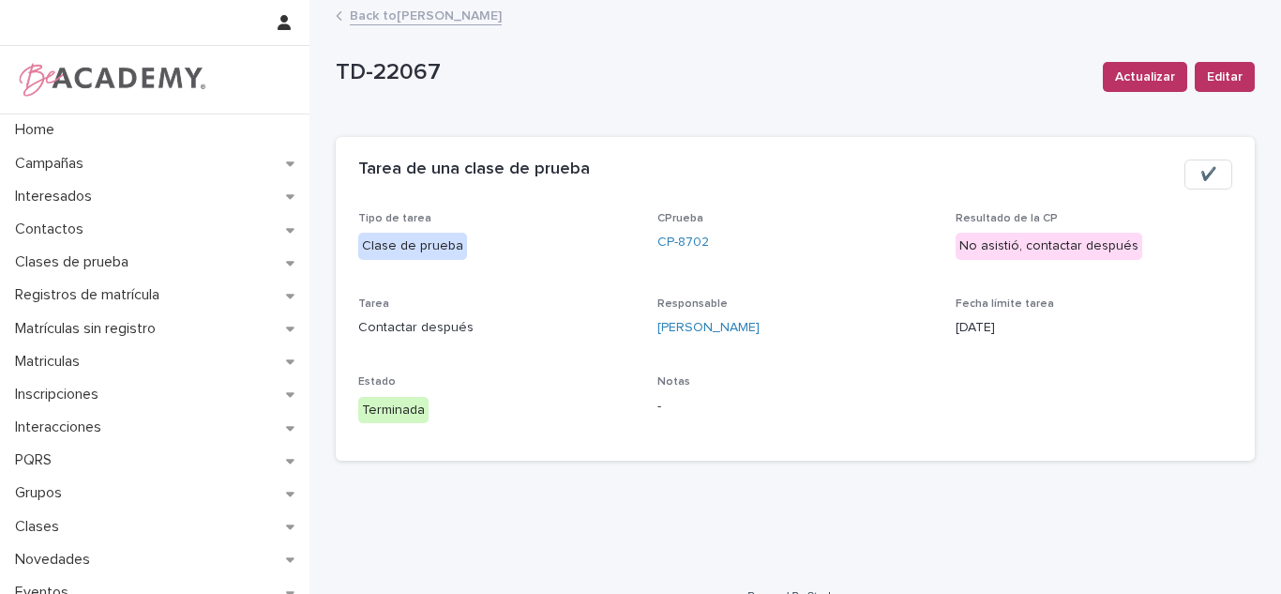
click at [480, 12] on link "Back to Carolina Castillo Cuadrado" at bounding box center [426, 15] width 152 height 22
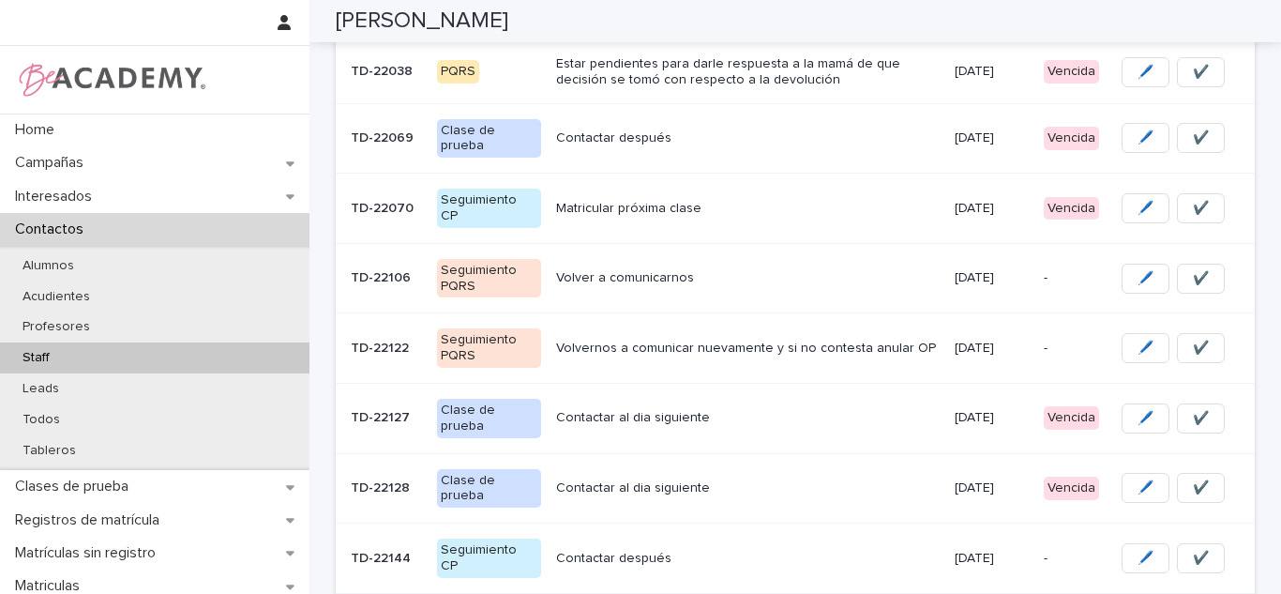
scroll to position [363, 0]
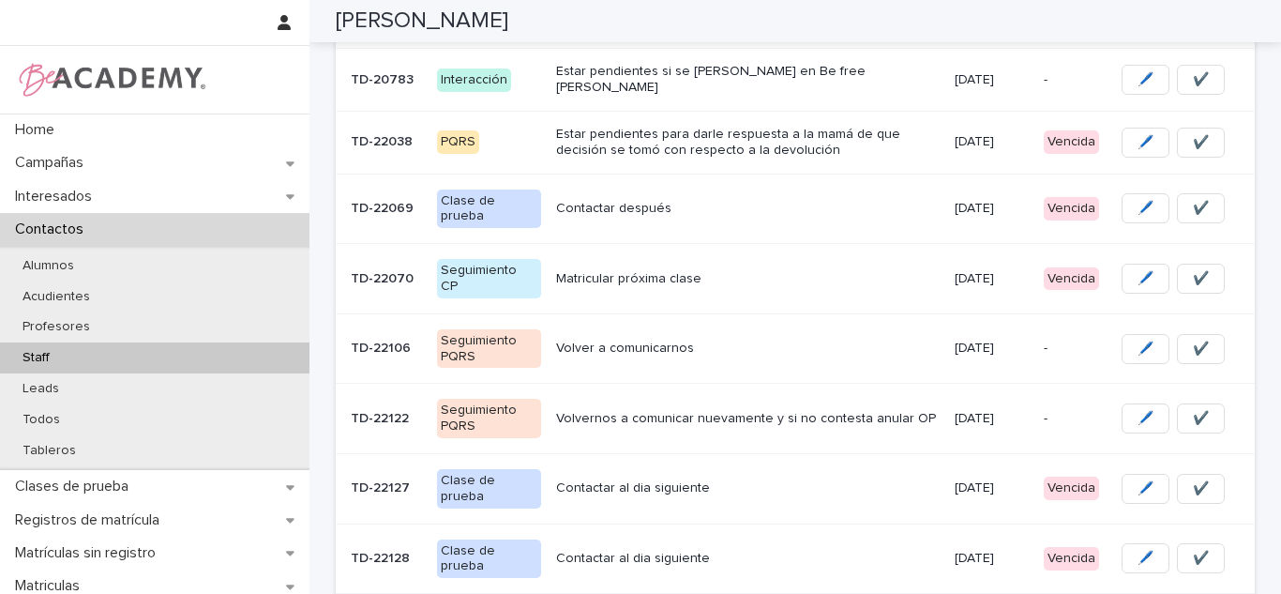
click at [692, 271] on p "Matricular próxima clase" at bounding box center [747, 279] width 383 height 16
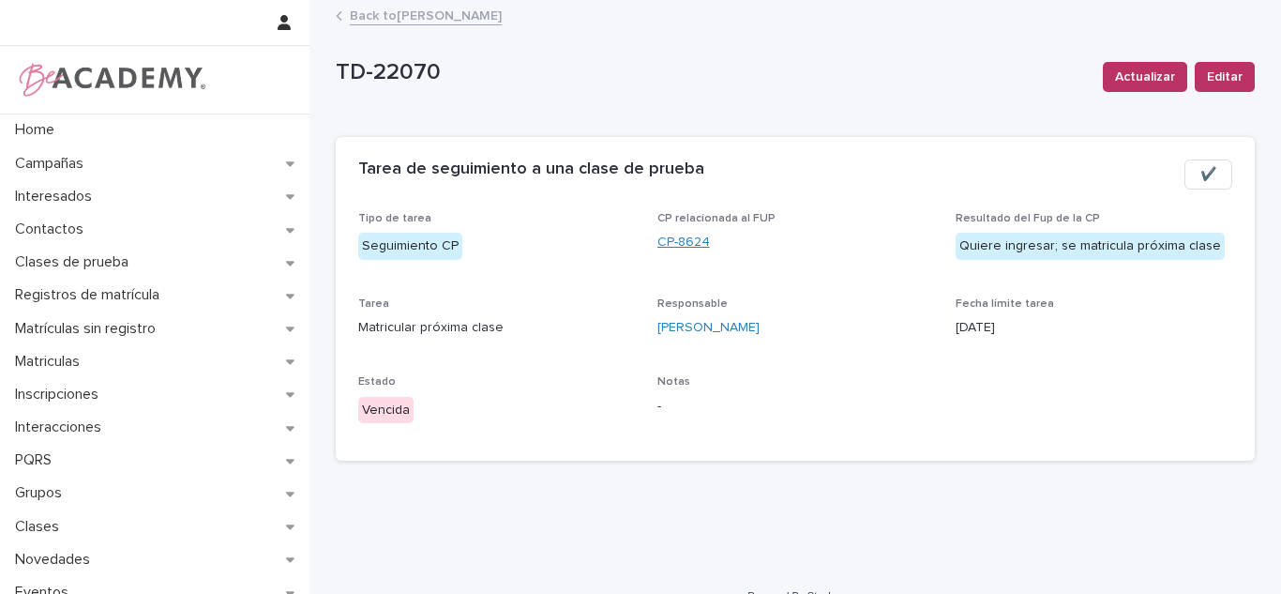
click at [669, 248] on link "CP-8624" at bounding box center [683, 243] width 53 height 20
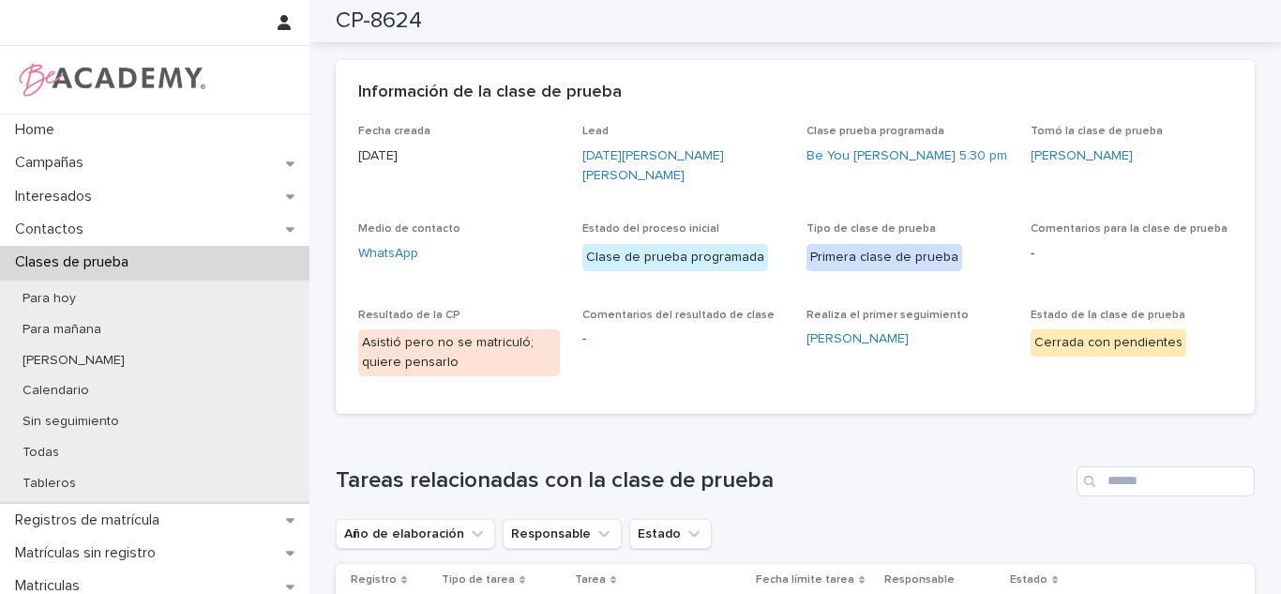
scroll to position [59, 0]
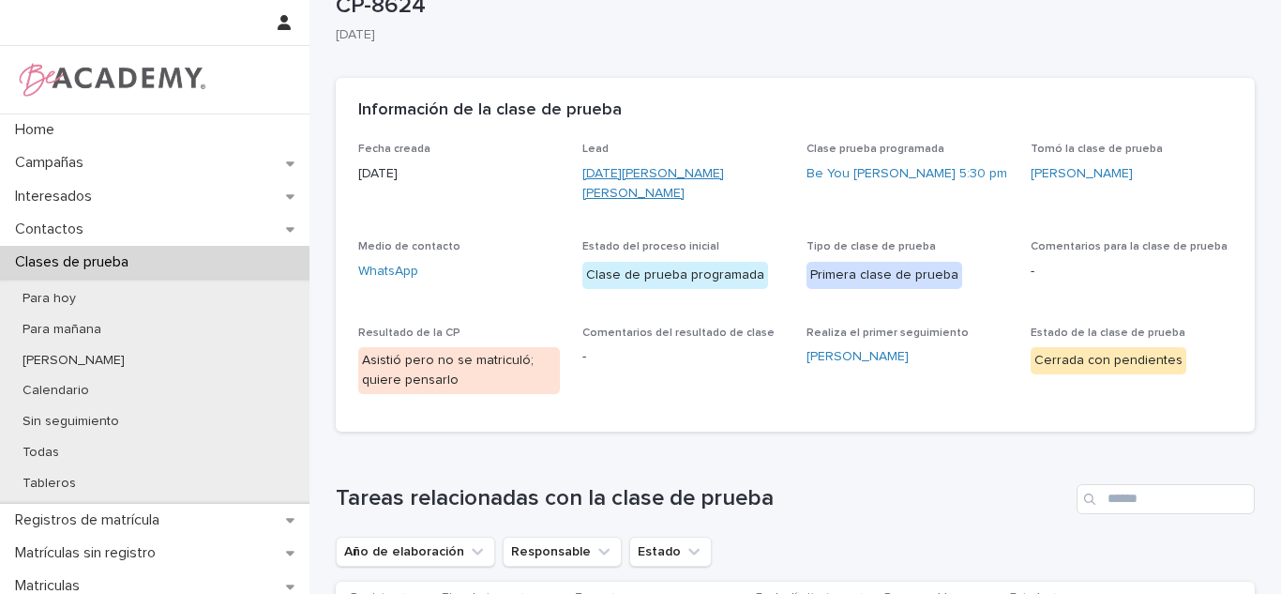
click at [645, 176] on link "Lucia Londoño Botero" at bounding box center [683, 183] width 202 height 39
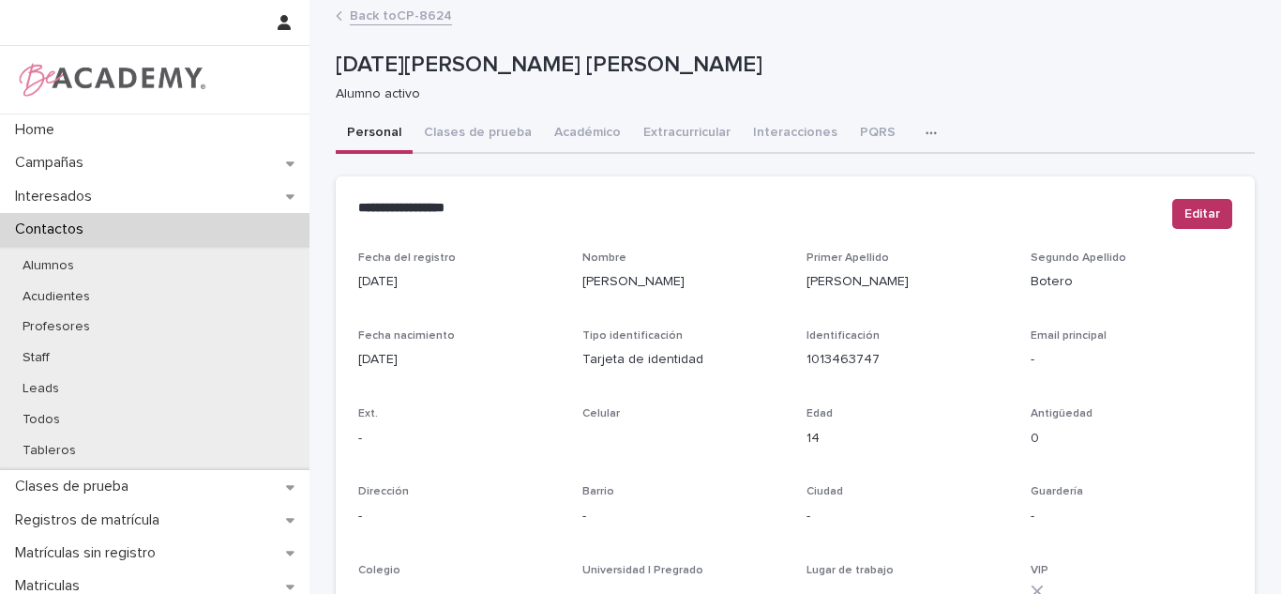
click at [428, 10] on link "Back to CP-8624" at bounding box center [401, 15] width 102 height 22
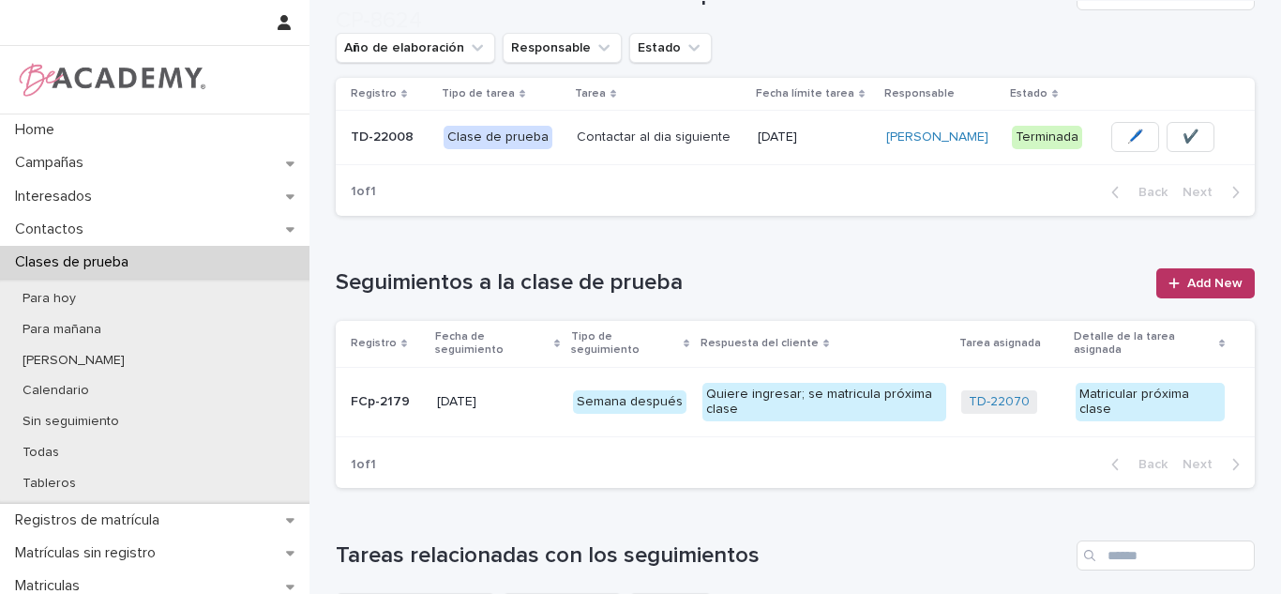
scroll to position [887, 0]
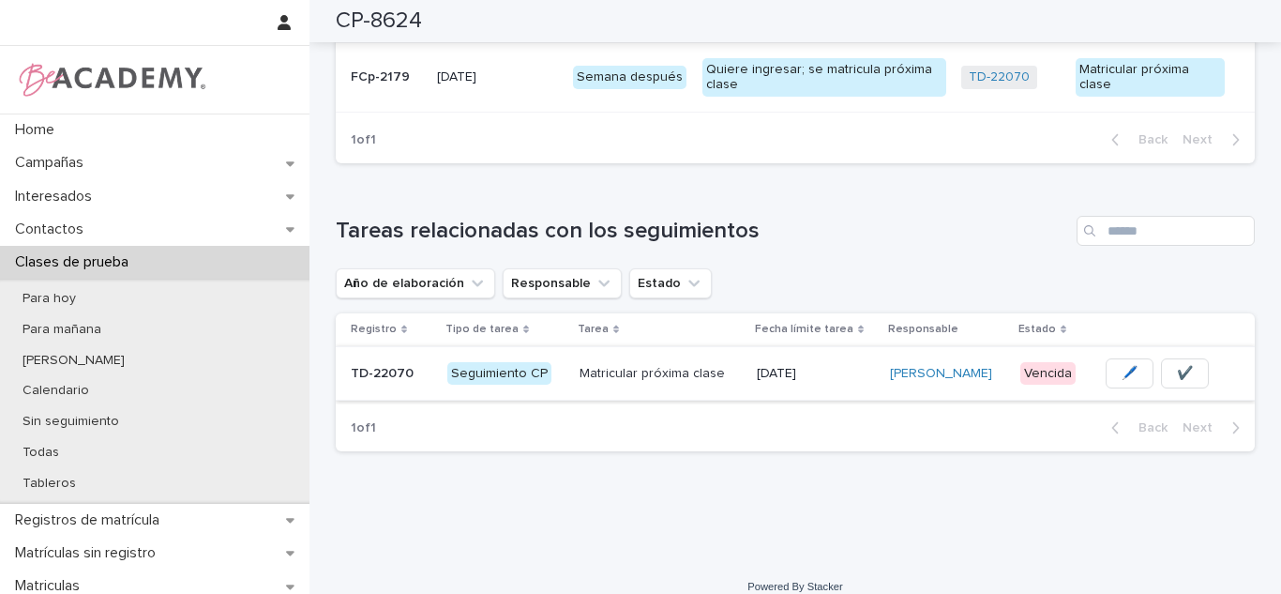
click at [1185, 364] on span "✔️" at bounding box center [1185, 373] width 16 height 19
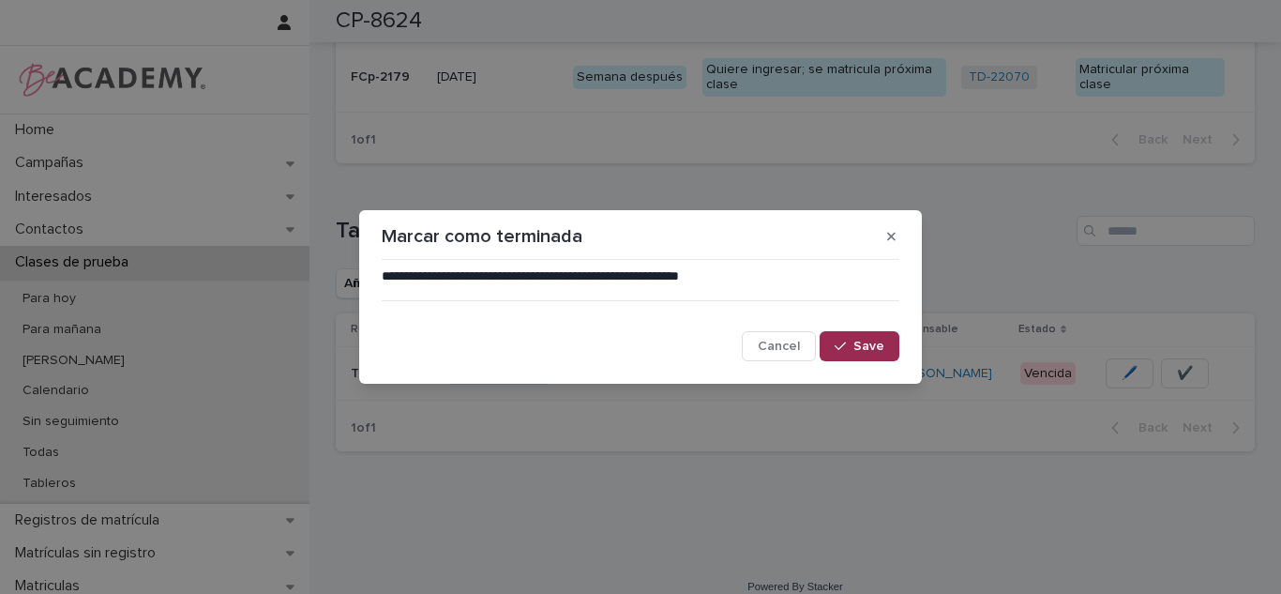
click at [865, 345] on span "Save" at bounding box center [868, 345] width 31 height 13
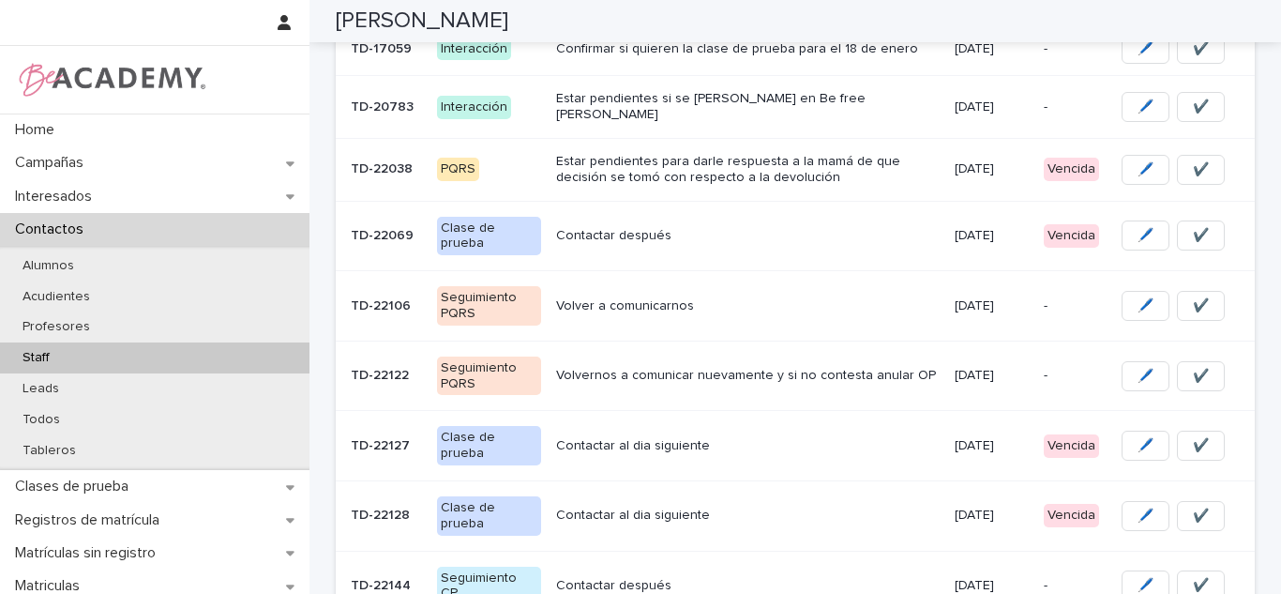
scroll to position [320, 0]
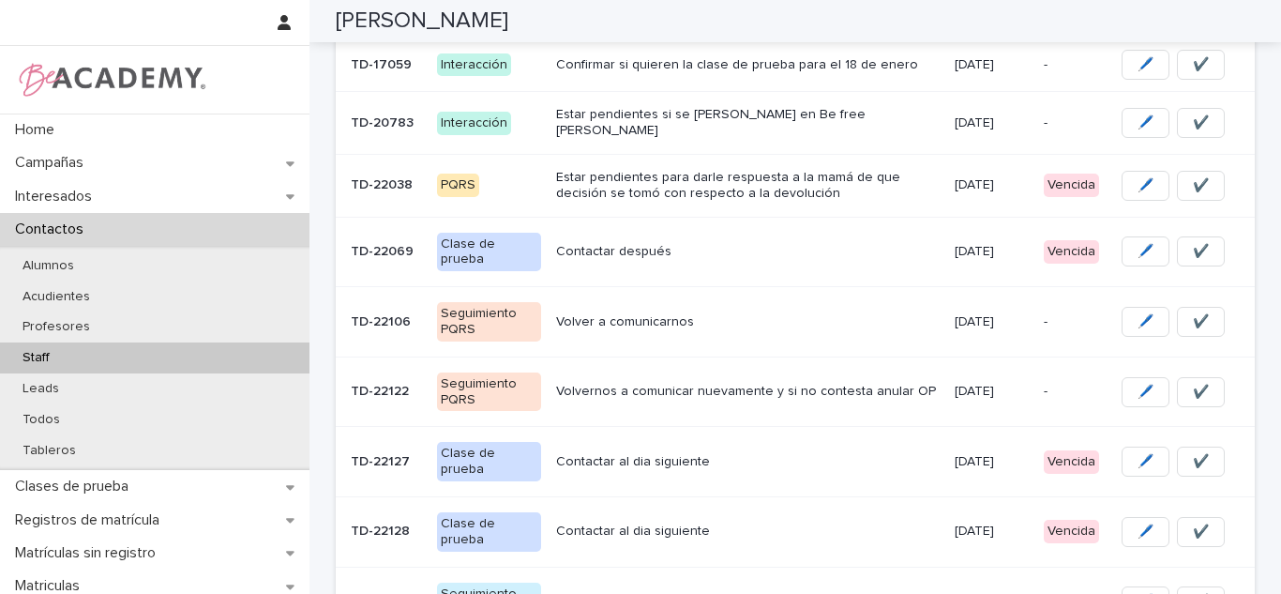
click at [885, 450] on div "Contactar al dia siguiente" at bounding box center [747, 460] width 383 height 20
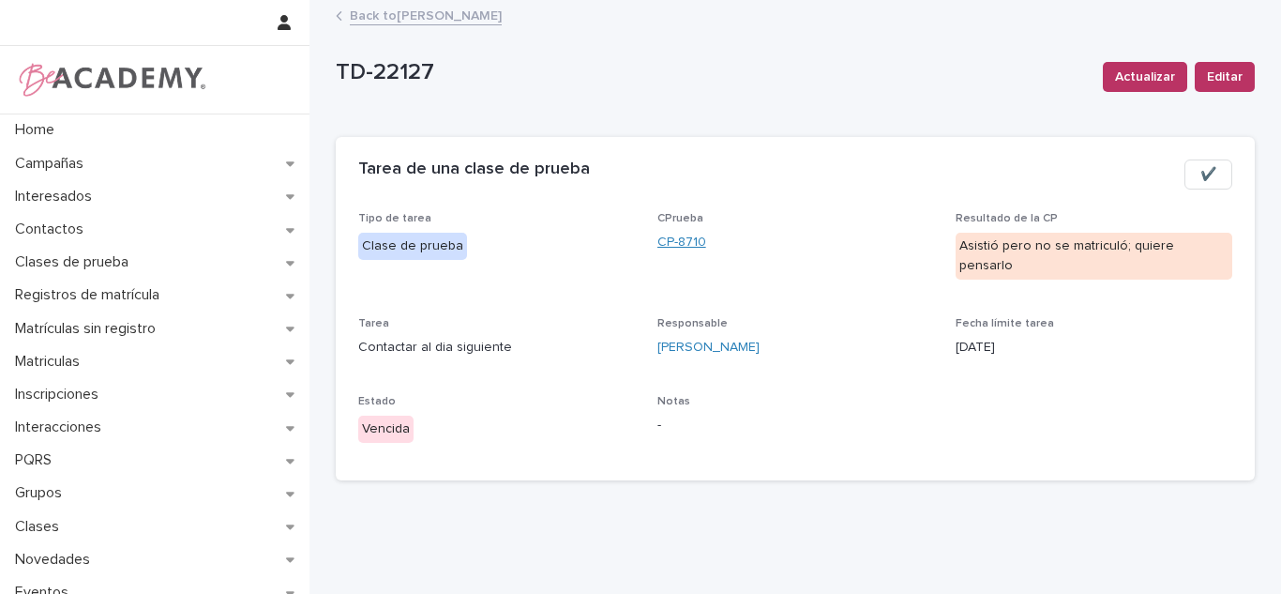
click at [668, 240] on link "CP-8710" at bounding box center [681, 243] width 49 height 20
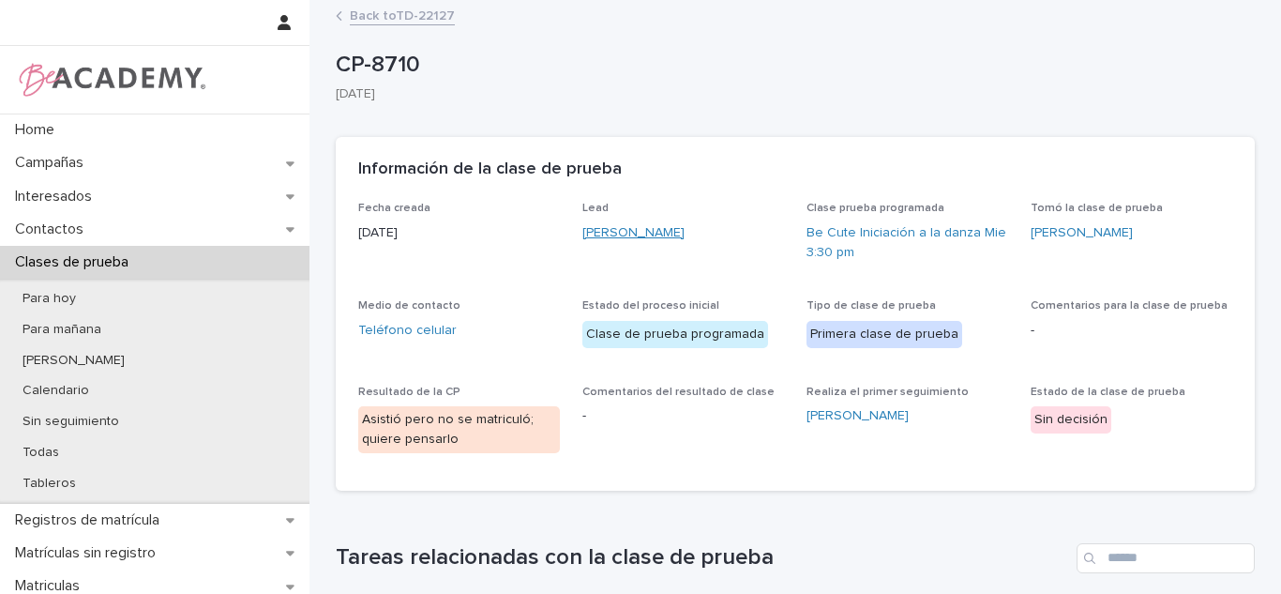
click at [662, 242] on link "[PERSON_NAME]" at bounding box center [633, 233] width 102 height 20
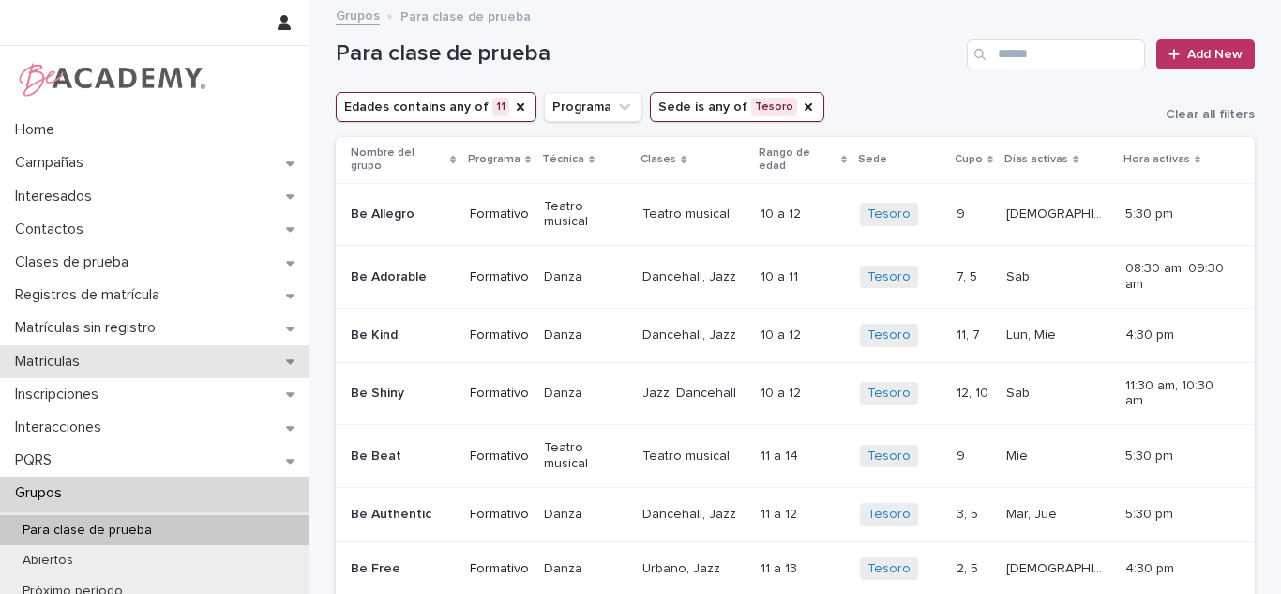
scroll to position [158, 0]
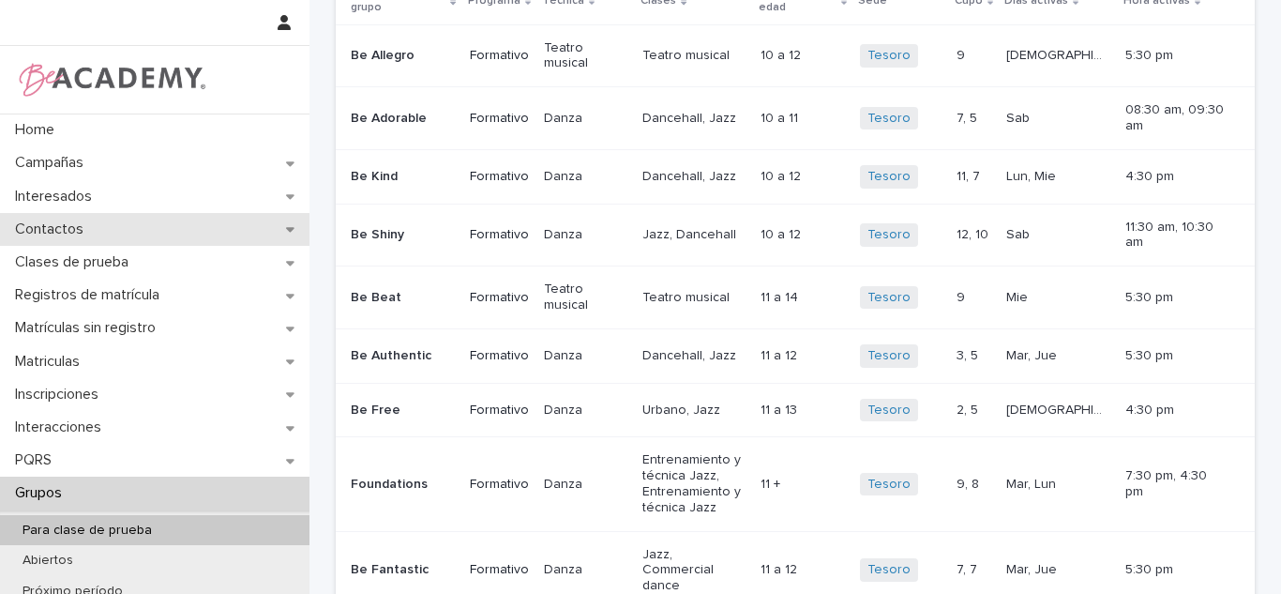
click at [128, 230] on div "Contactos" at bounding box center [154, 229] width 309 height 33
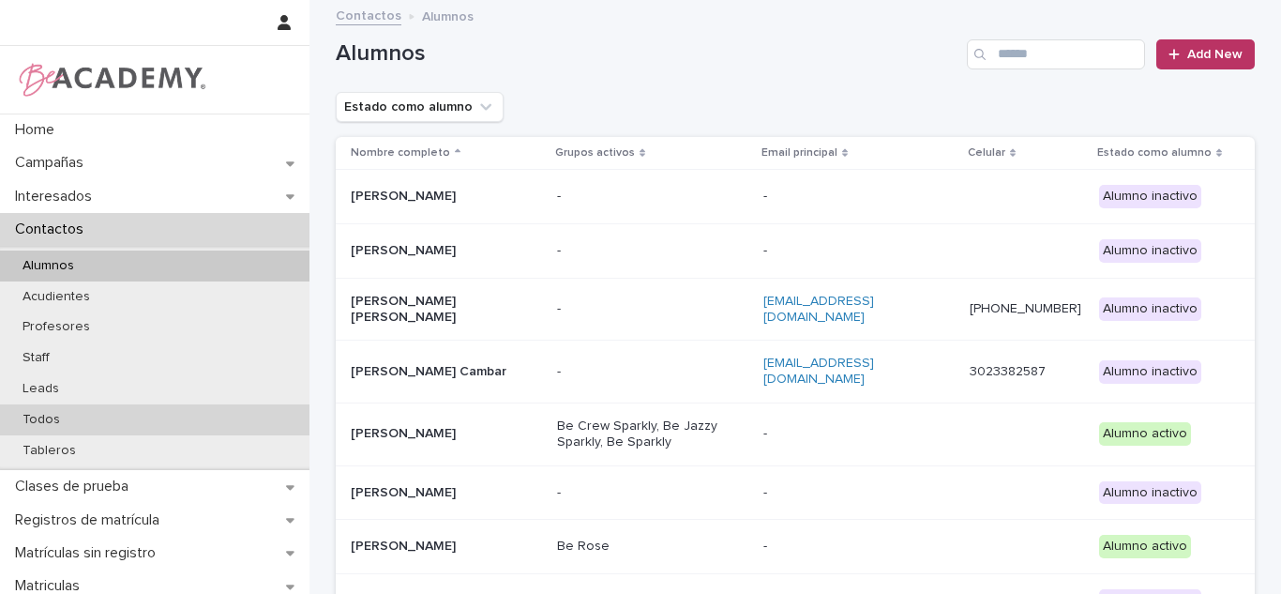
click at [45, 421] on p "Todos" at bounding box center [42, 420] width 68 height 16
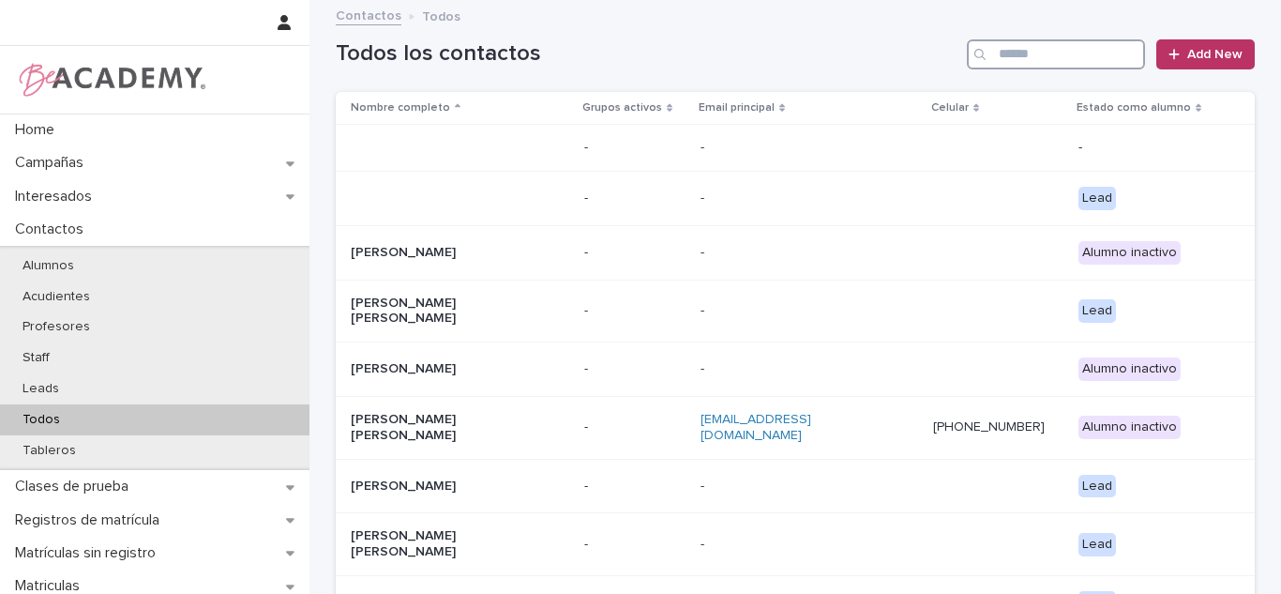
click at [1053, 67] on input "Search" at bounding box center [1056, 54] width 178 height 30
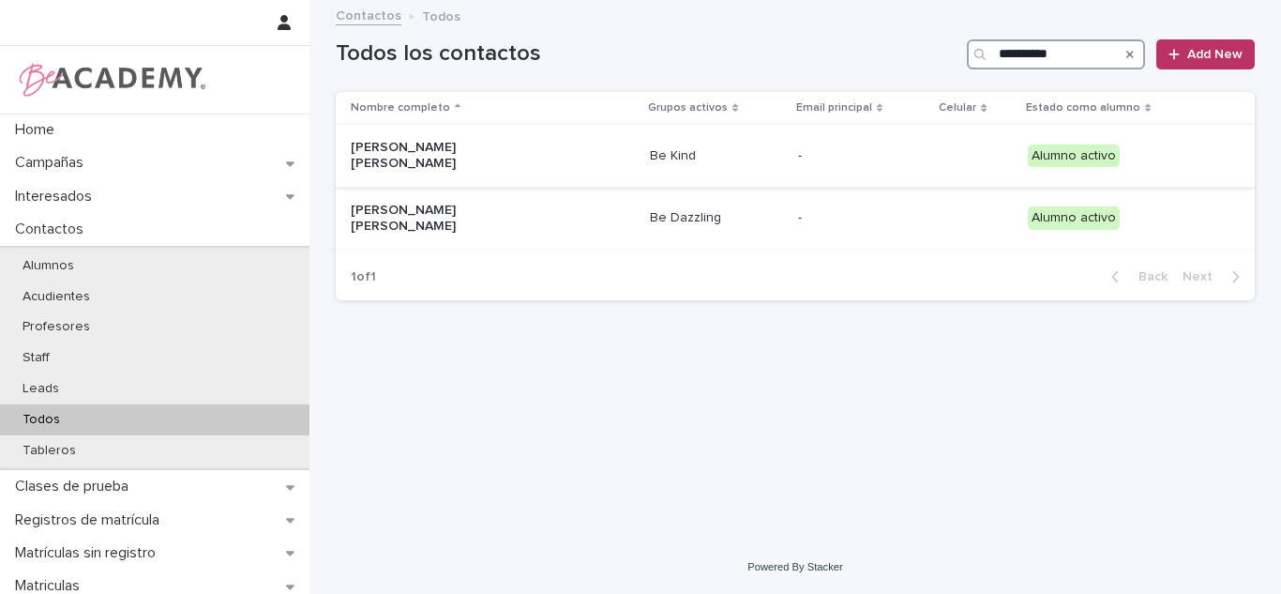
type input "**********"
click at [798, 148] on p "-" at bounding box center [862, 156] width 128 height 16
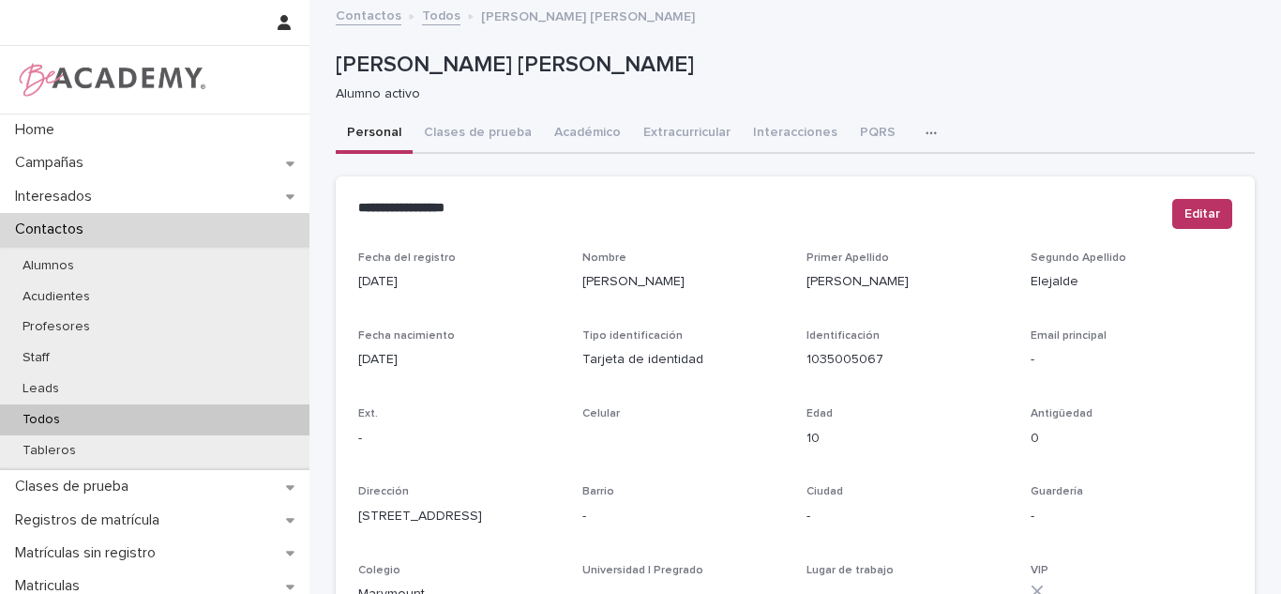
click at [46, 424] on p "Todos" at bounding box center [42, 420] width 68 height 16
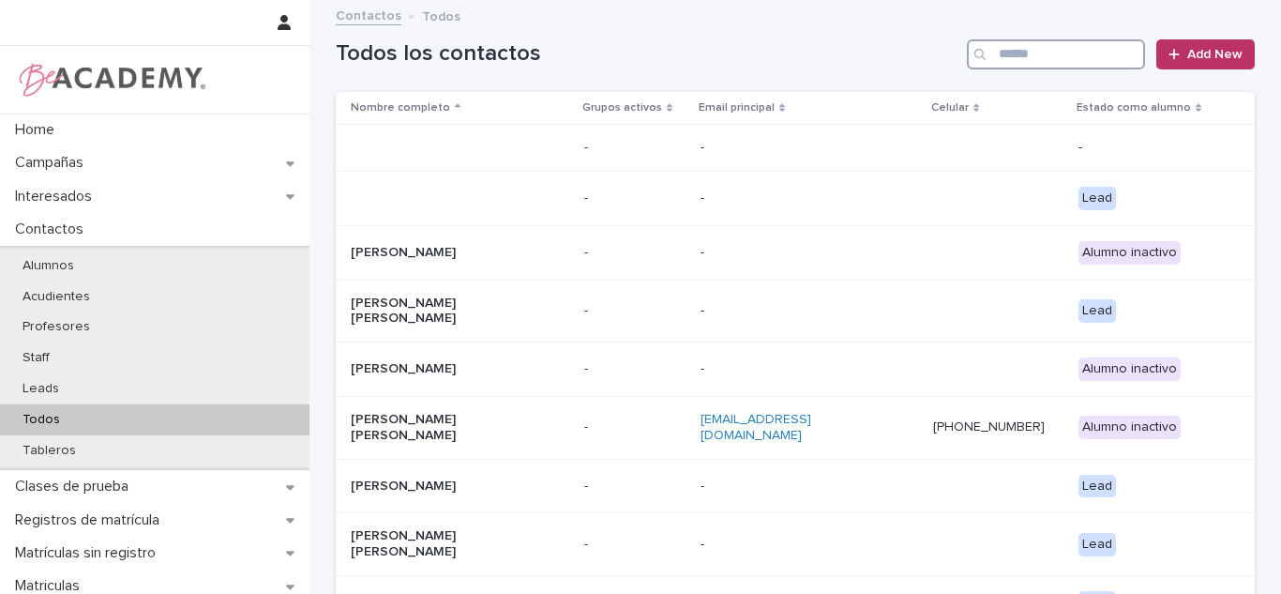
click at [998, 55] on input "Search" at bounding box center [1056, 54] width 178 height 30
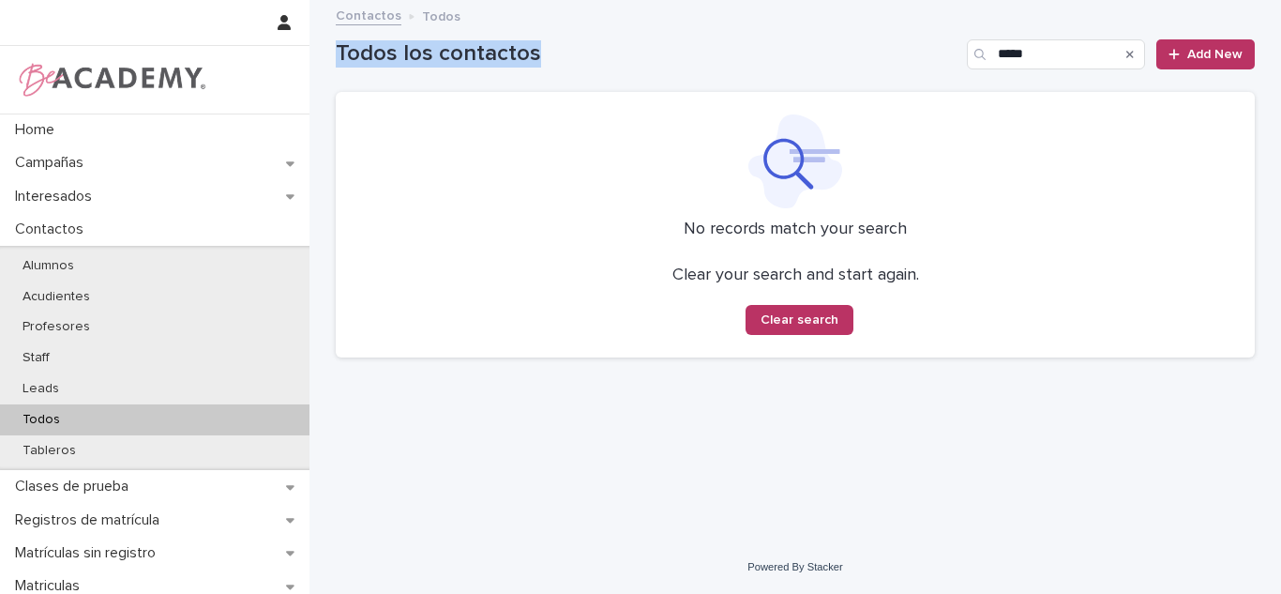
click at [1030, 30] on div "Home Campañas Interesados Contactos Alumnos Acudientes Profesores Staff Leads T…" at bounding box center [794, 297] width 971 height 594
click at [1024, 50] on input "*****" at bounding box center [1056, 54] width 178 height 30
click at [1025, 50] on input "*****" at bounding box center [1056, 54] width 178 height 30
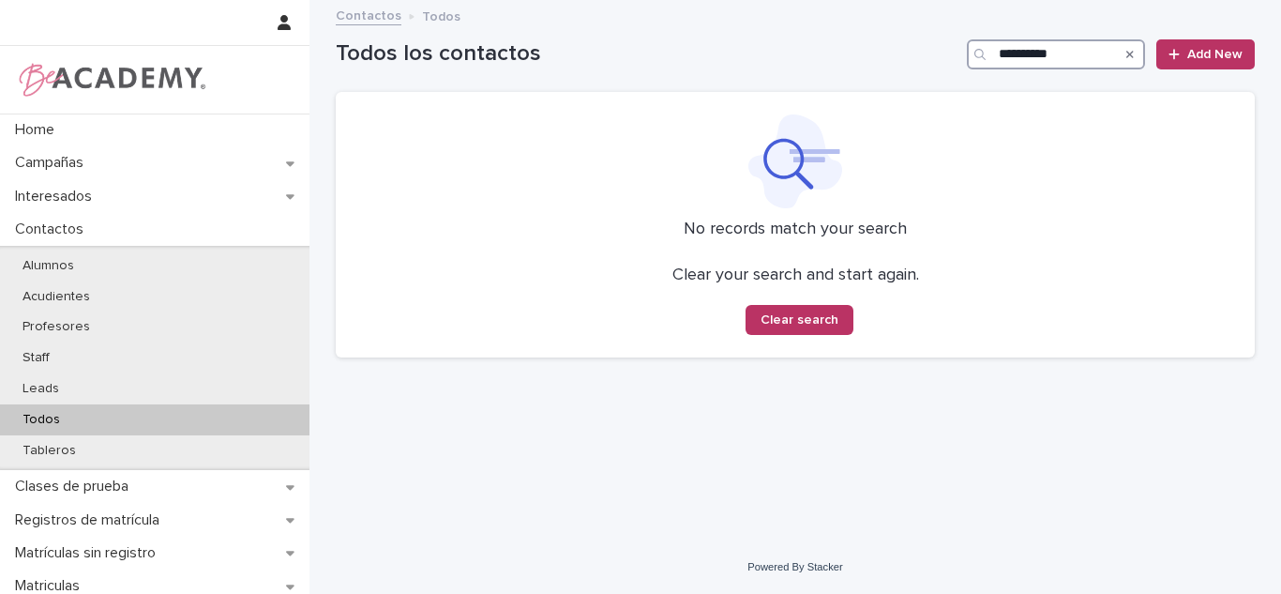
type input "**********"
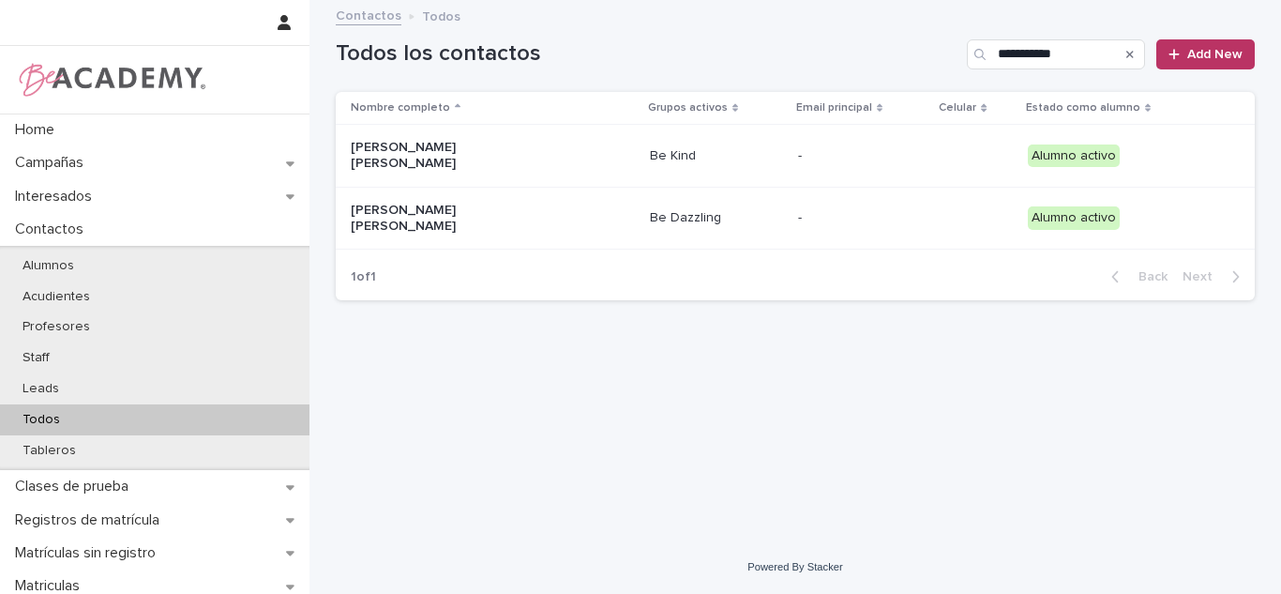
click at [668, 211] on p "Be Dazzling" at bounding box center [716, 218] width 133 height 16
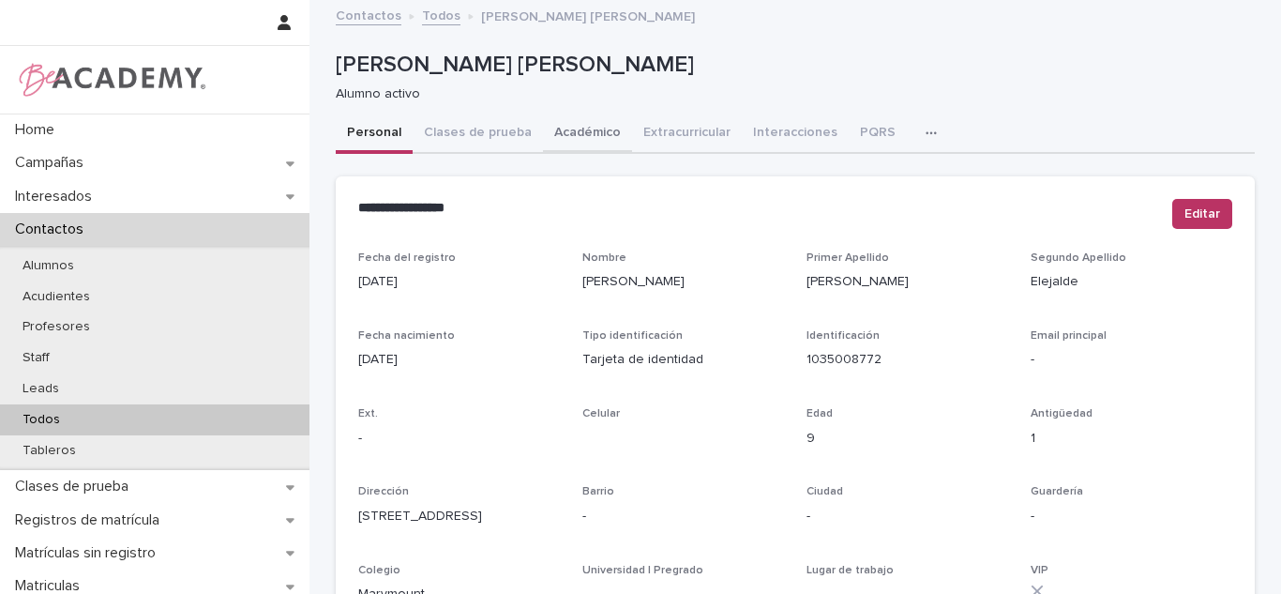
click at [570, 135] on button "Académico" at bounding box center [587, 133] width 89 height 39
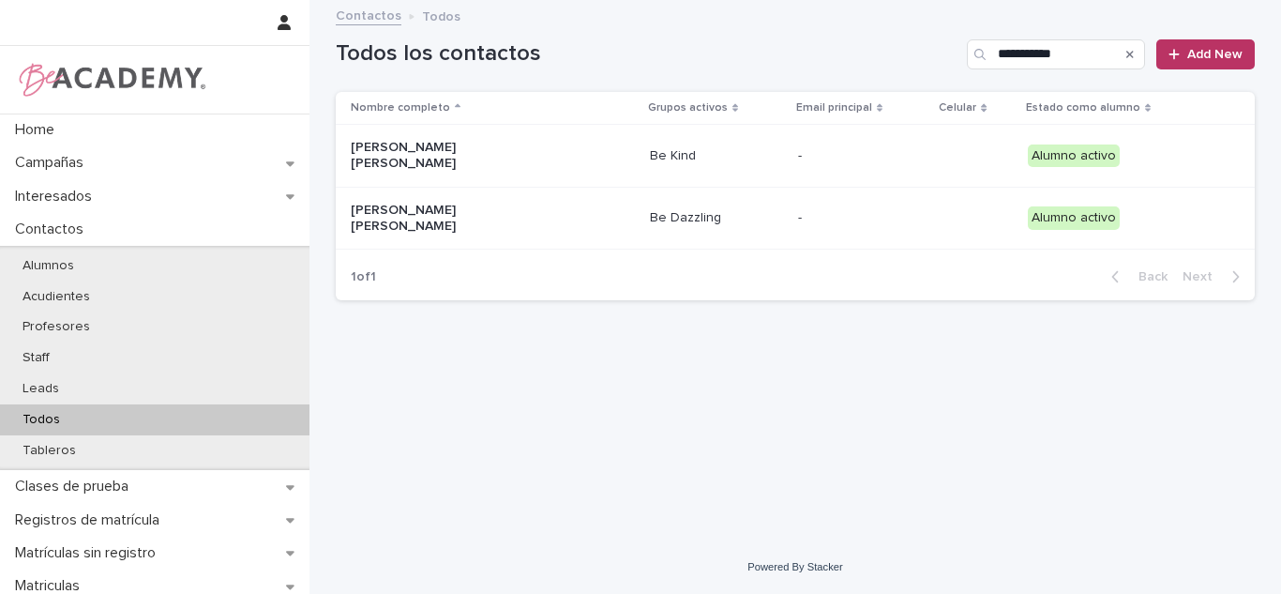
click at [650, 166] on div "Be Kind" at bounding box center [716, 156] width 133 height 31
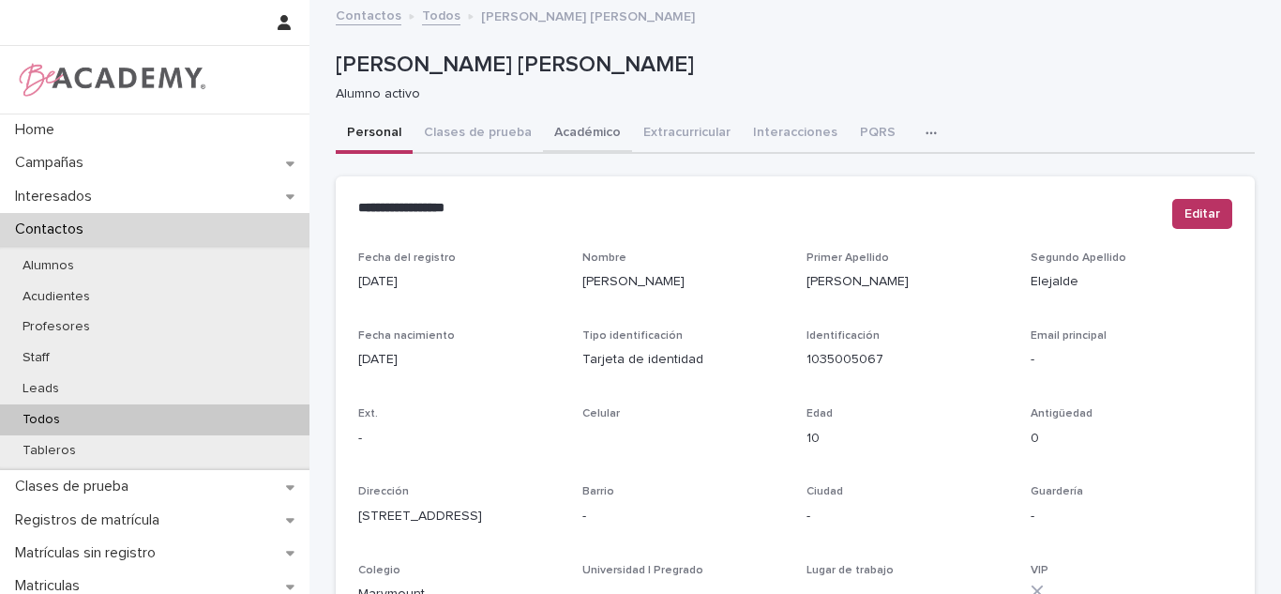
click at [569, 136] on button "Académico" at bounding box center [587, 133] width 89 height 39
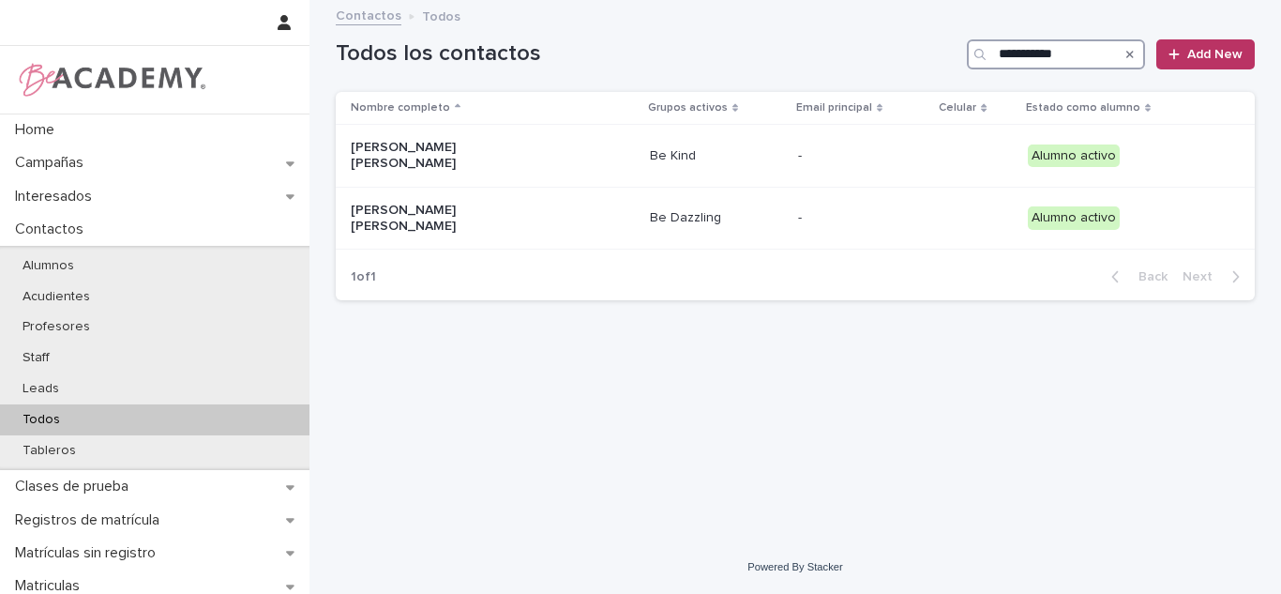
click at [1062, 45] on input "**********" at bounding box center [1056, 54] width 178 height 30
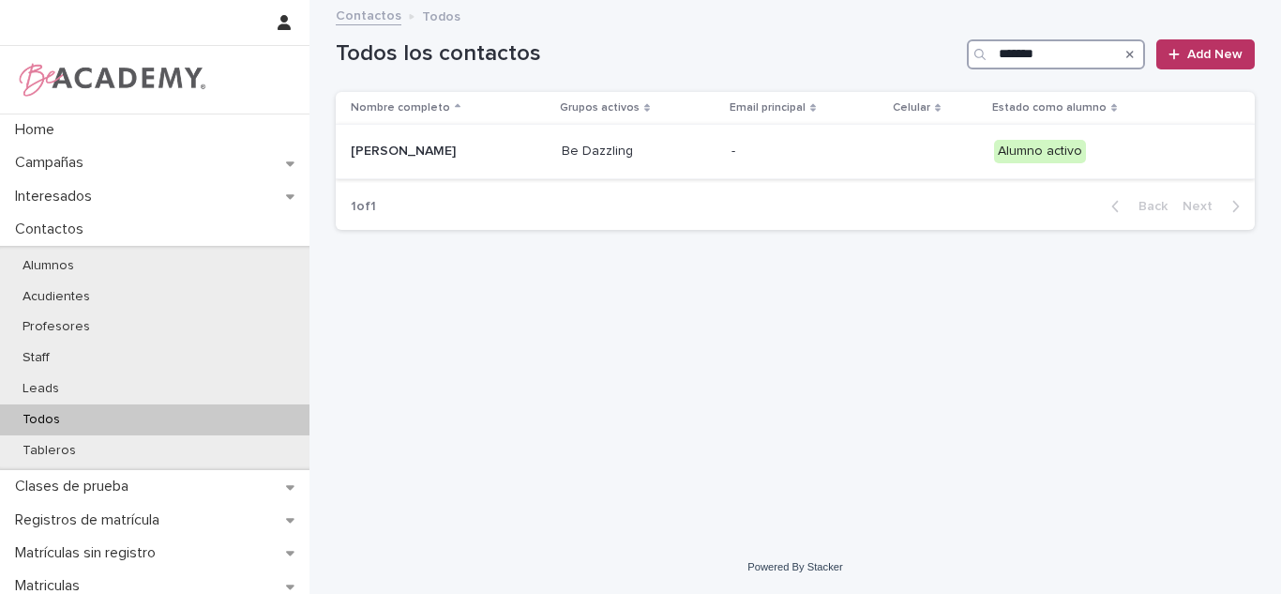
type input "*******"
drag, startPoint x: 648, startPoint y: 134, endPoint x: 649, endPoint y: 146, distance: 12.2
click at [649, 146] on td "Be Dazzling" at bounding box center [639, 152] width 170 height 54
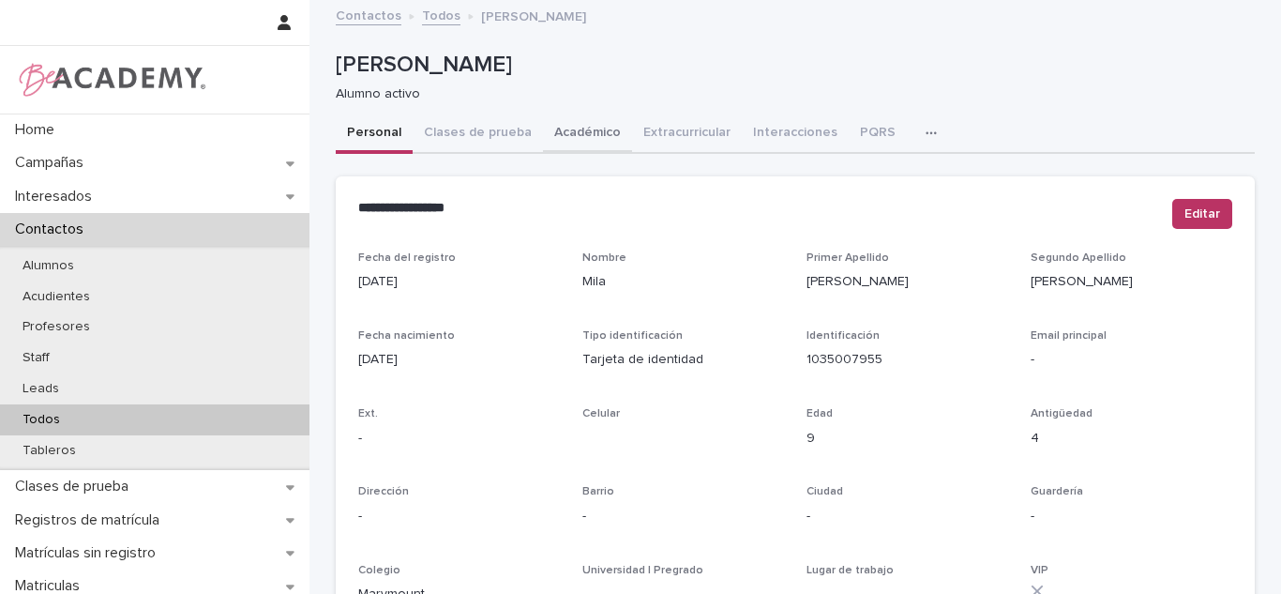
click at [566, 131] on button "Académico" at bounding box center [587, 133] width 89 height 39
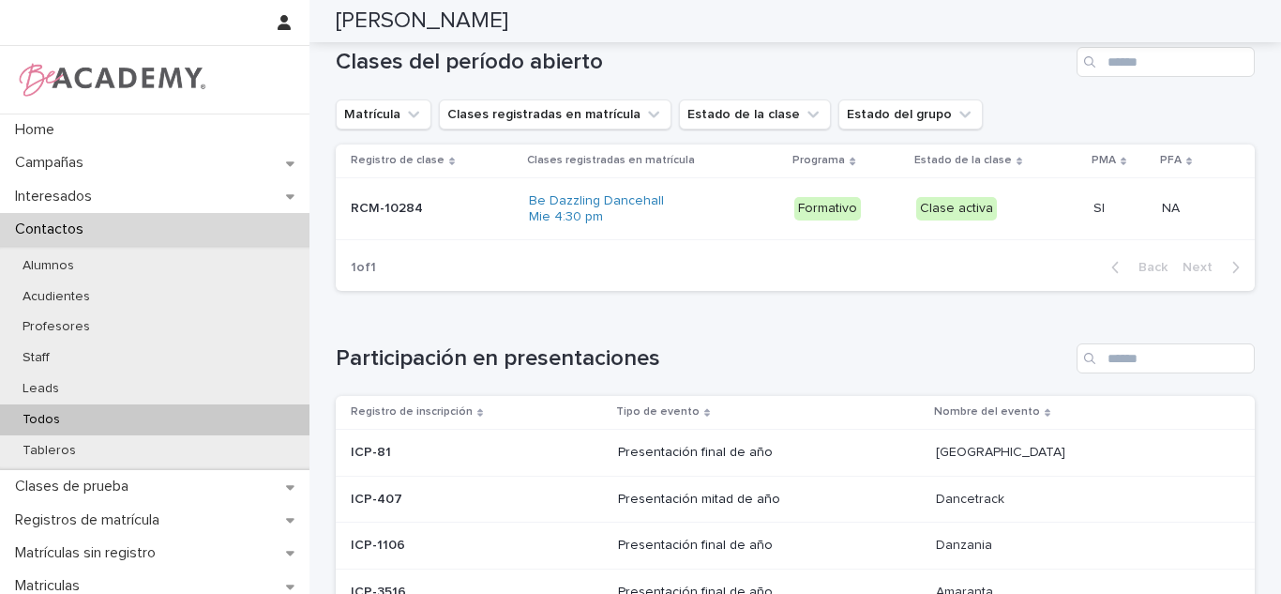
scroll to position [888, 0]
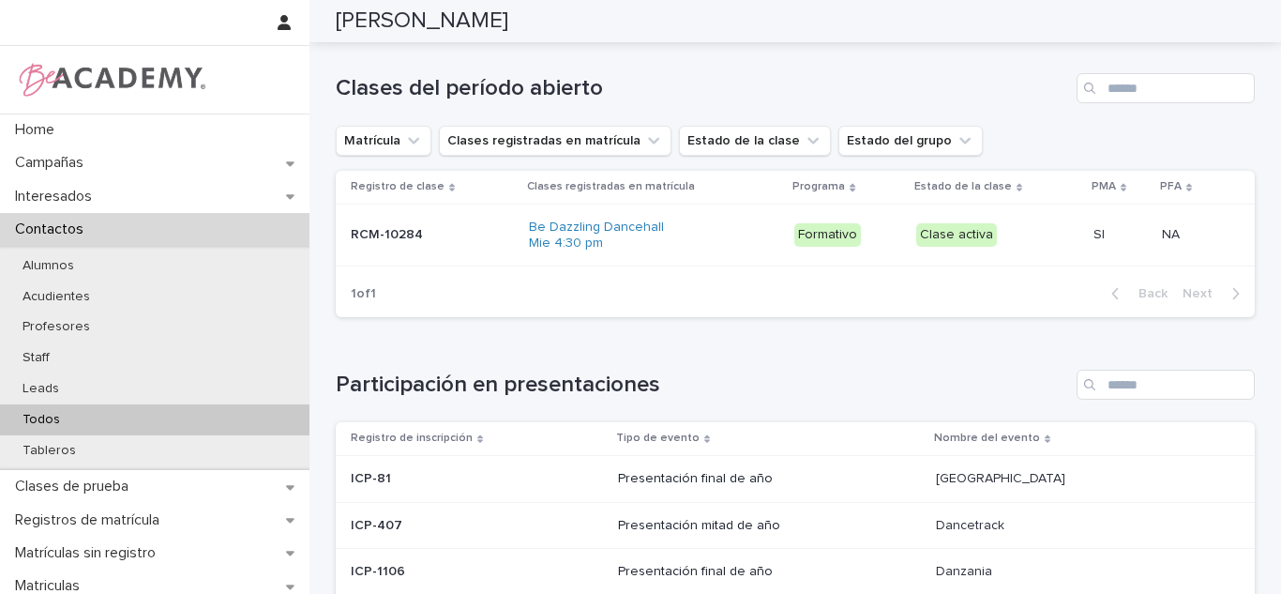
click at [551, 368] on div "Loading... Saving… Participación en presentaciones Registro de inscripción Tipo…" at bounding box center [795, 543] width 919 height 422
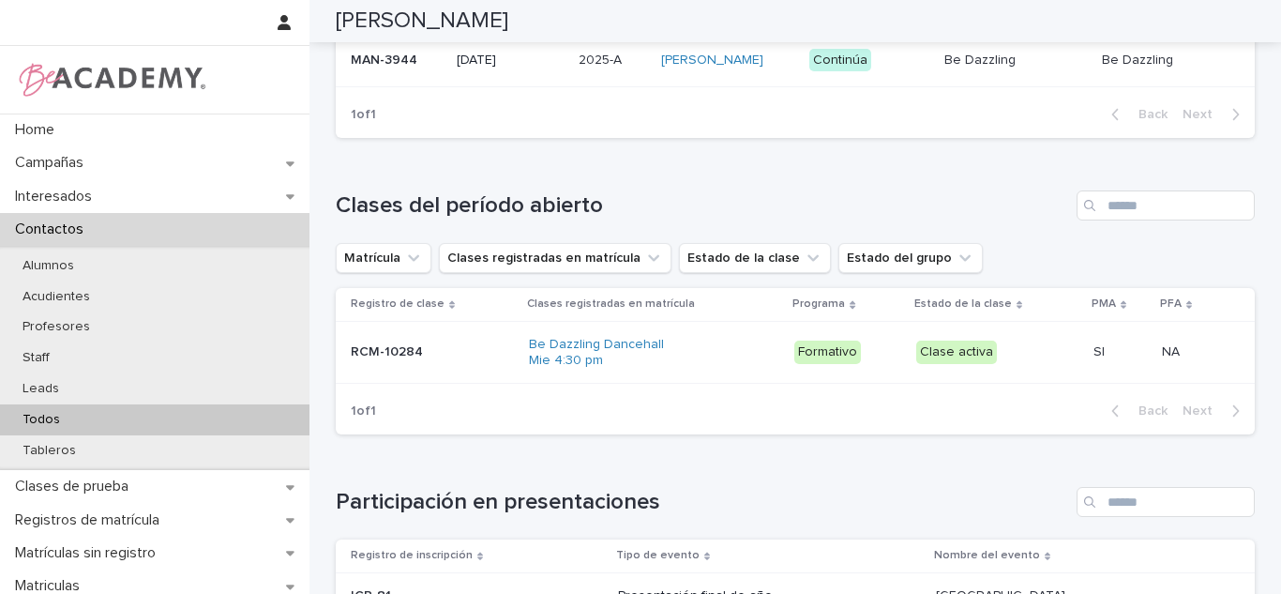
scroll to position [0, 0]
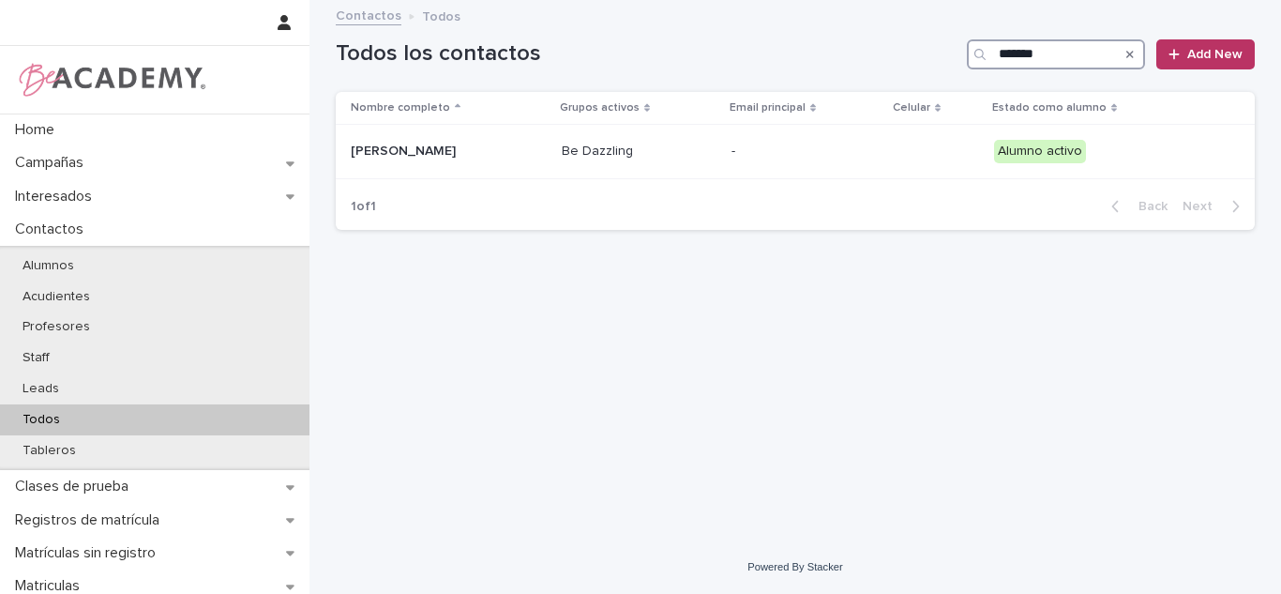
click at [1016, 50] on input "*******" at bounding box center [1056, 54] width 178 height 30
click at [1016, 49] on input "*******" at bounding box center [1056, 54] width 178 height 30
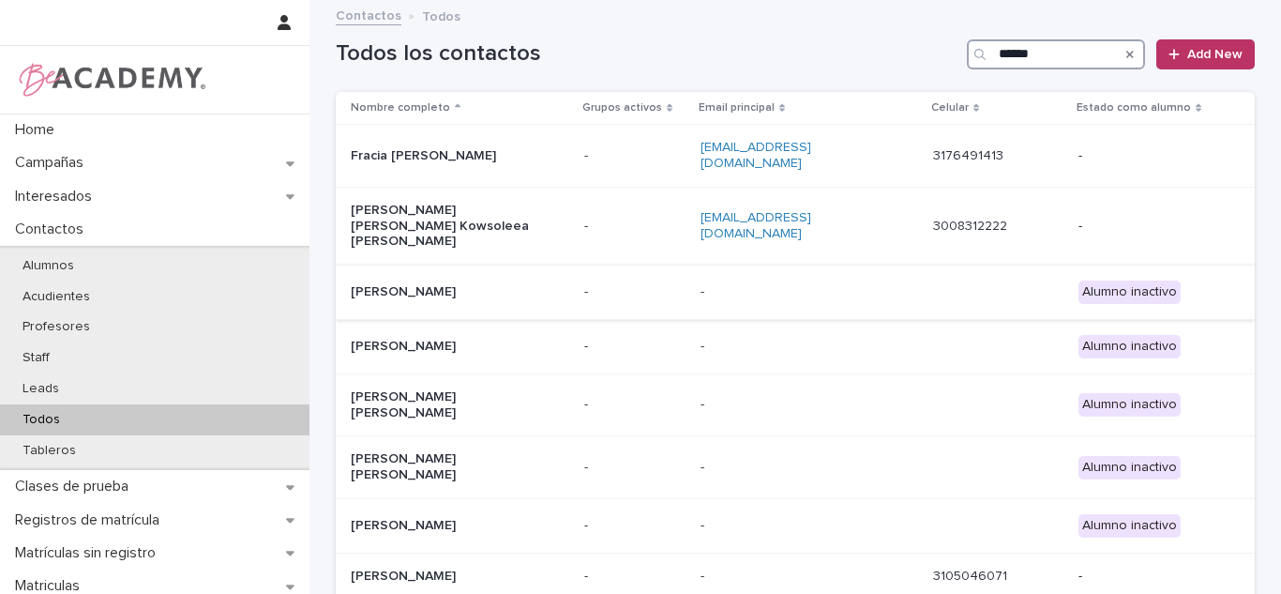
type input "******"
click at [511, 284] on p "Francisca Alvarez Huertas" at bounding box center [445, 292] width 188 height 16
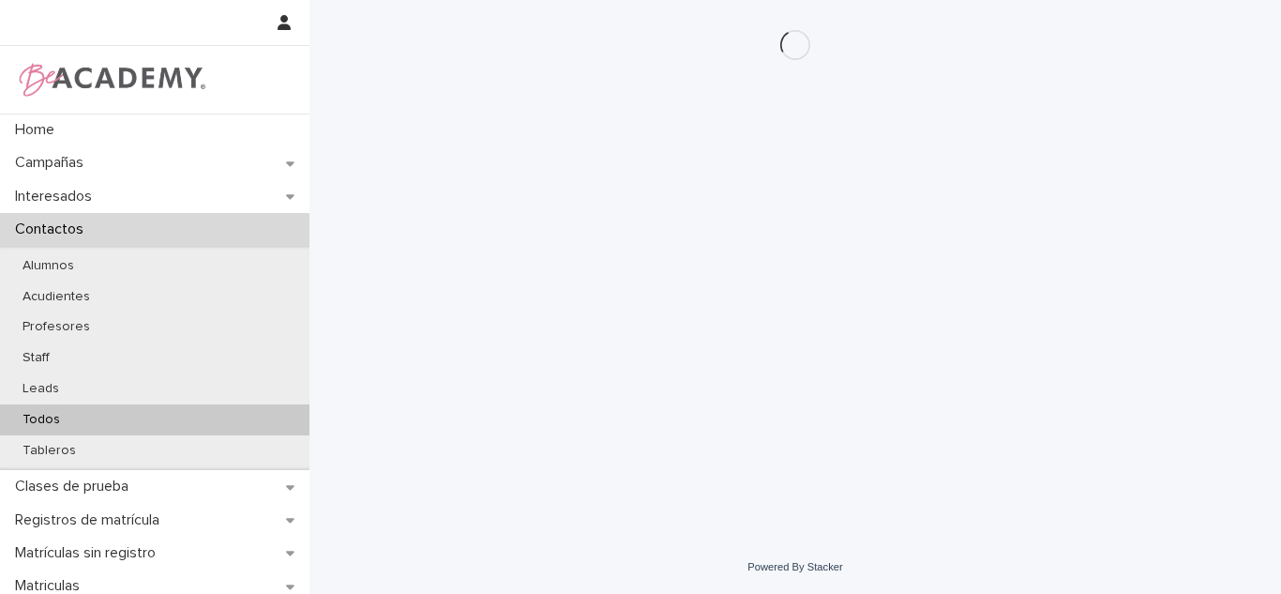
click at [218, 418] on div "Todos" at bounding box center [154, 419] width 309 height 31
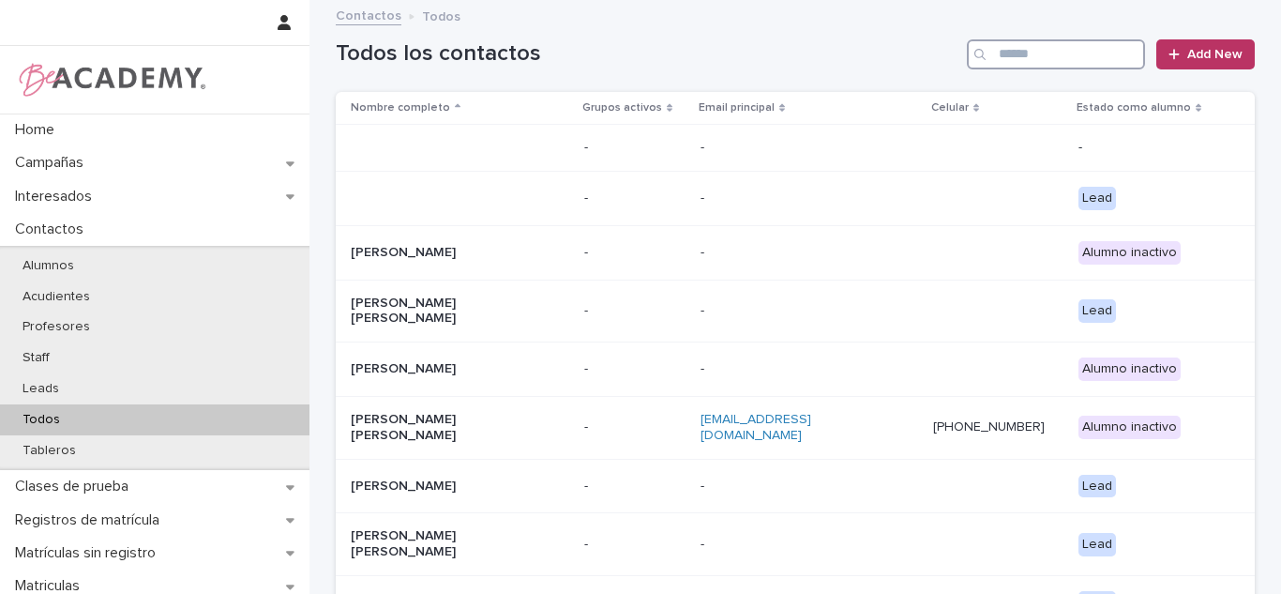
click at [1015, 56] on input "Search" at bounding box center [1056, 54] width 178 height 30
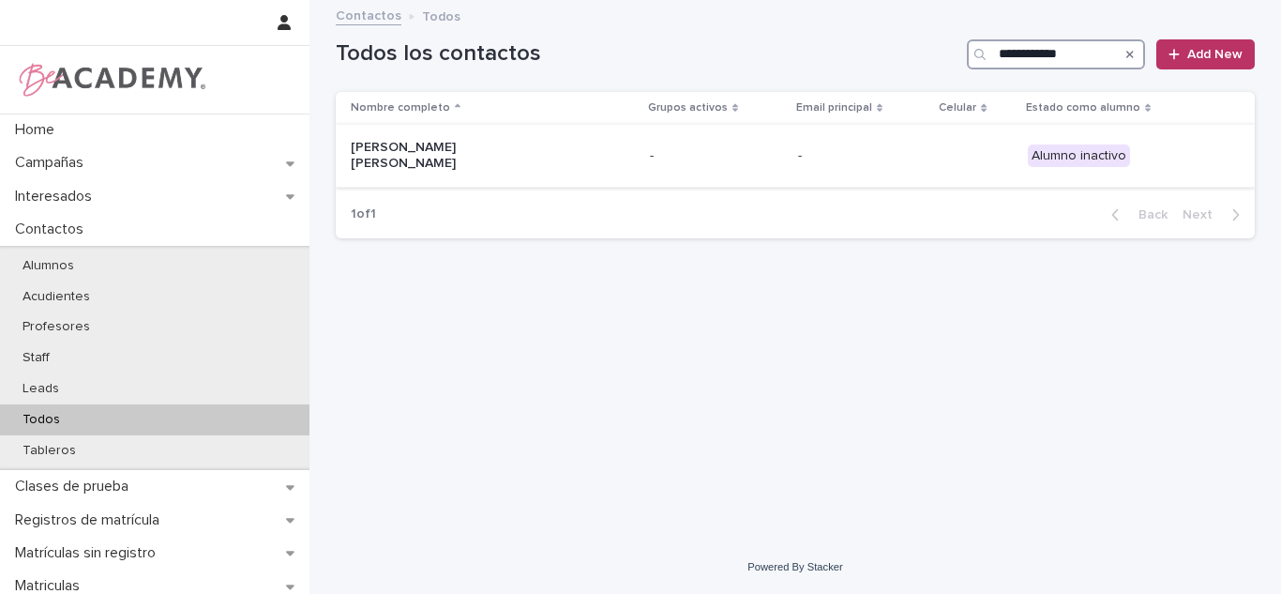
type input "**********"
click at [798, 141] on div "-" at bounding box center [862, 156] width 128 height 31
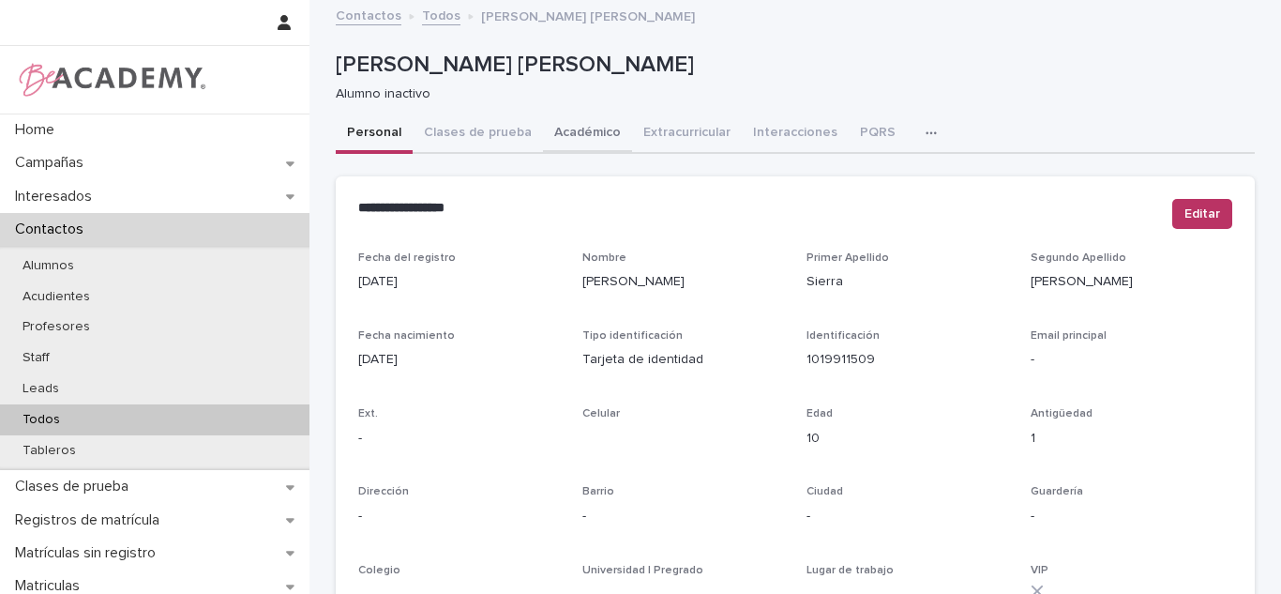
click at [546, 124] on button "Académico" at bounding box center [587, 133] width 89 height 39
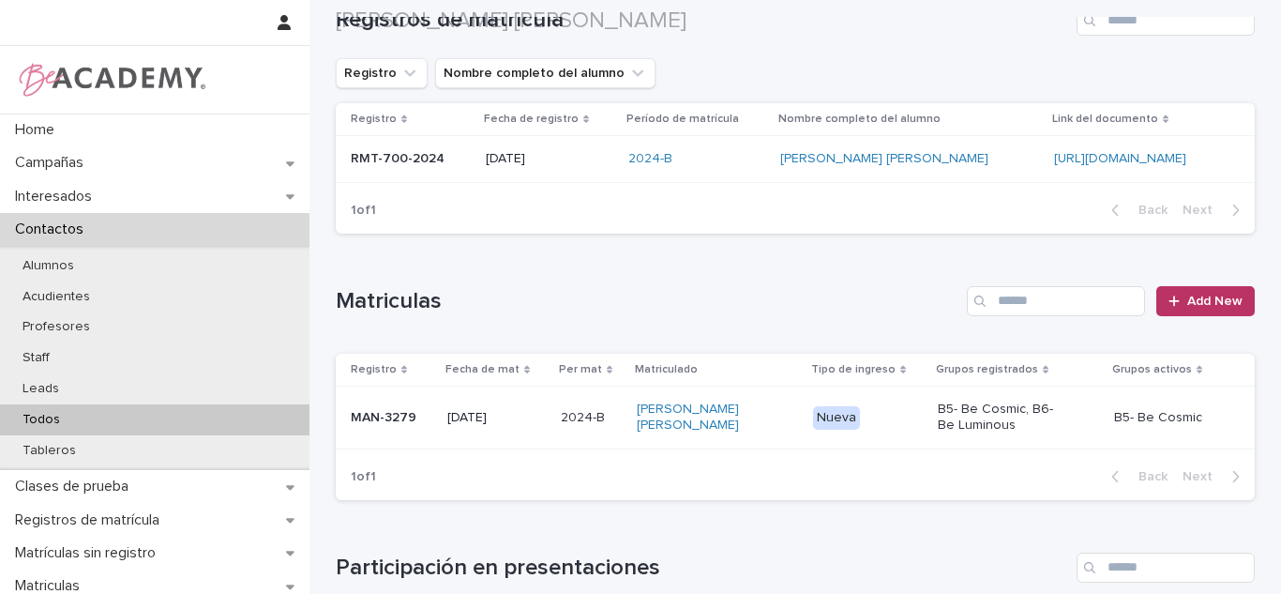
scroll to position [355, 0]
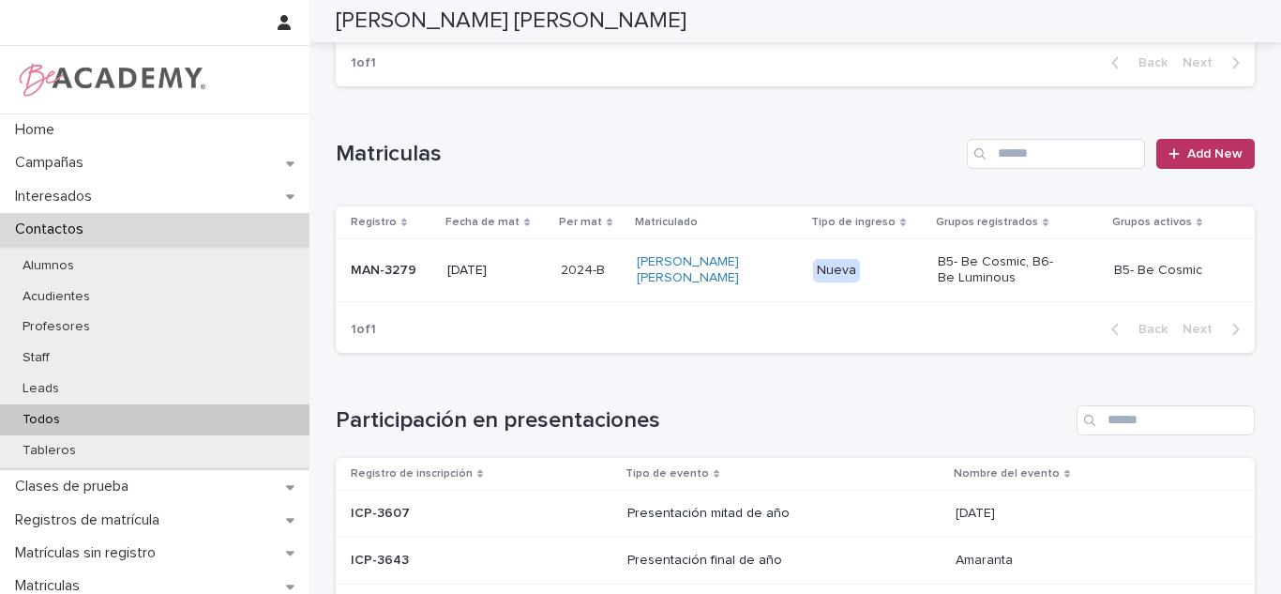
click at [939, 280] on p "B5- Be Cosmic, B6- Be Luminous" at bounding box center [1005, 270] width 134 height 32
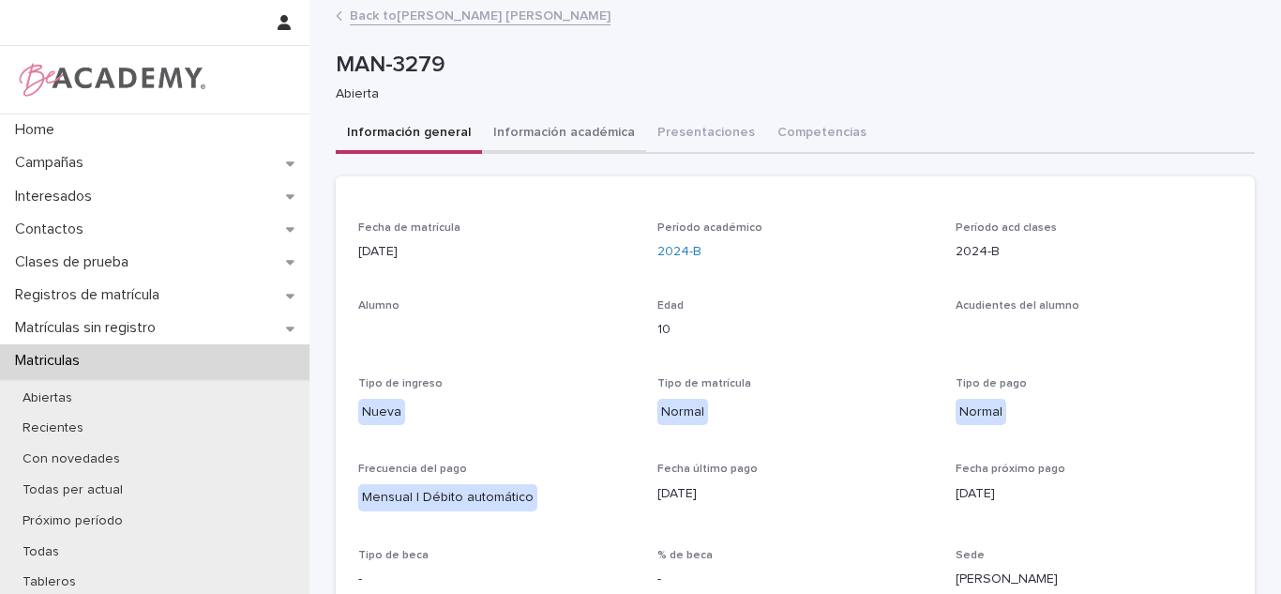
click at [579, 139] on button "Información académica" at bounding box center [564, 133] width 164 height 39
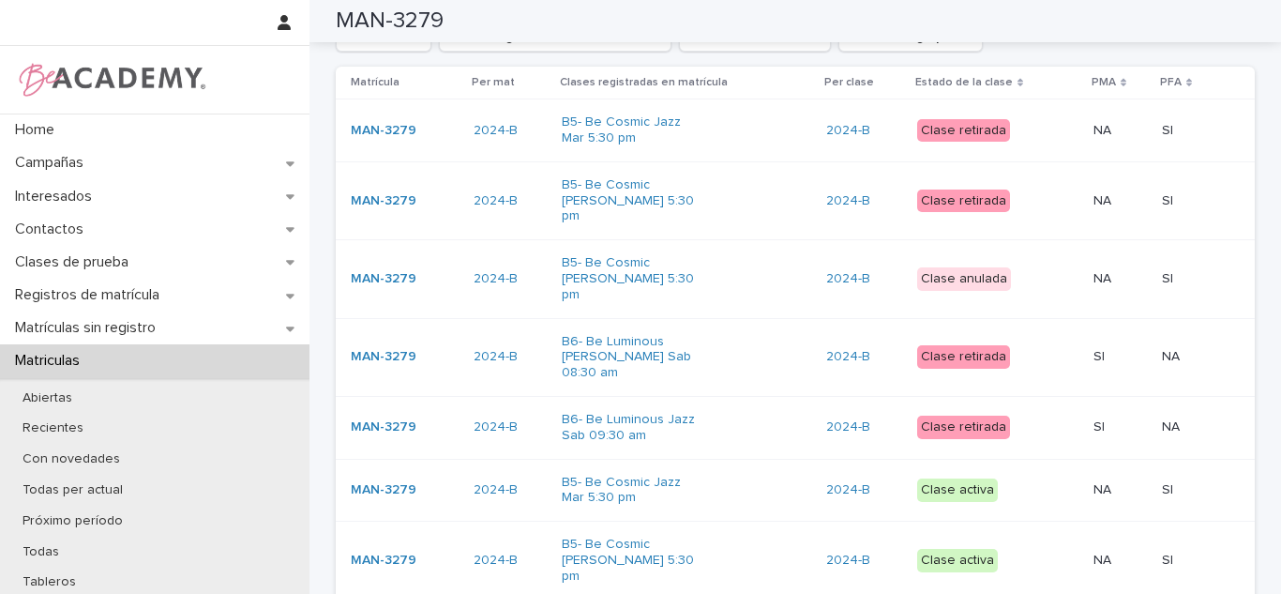
scroll to position [252, 0]
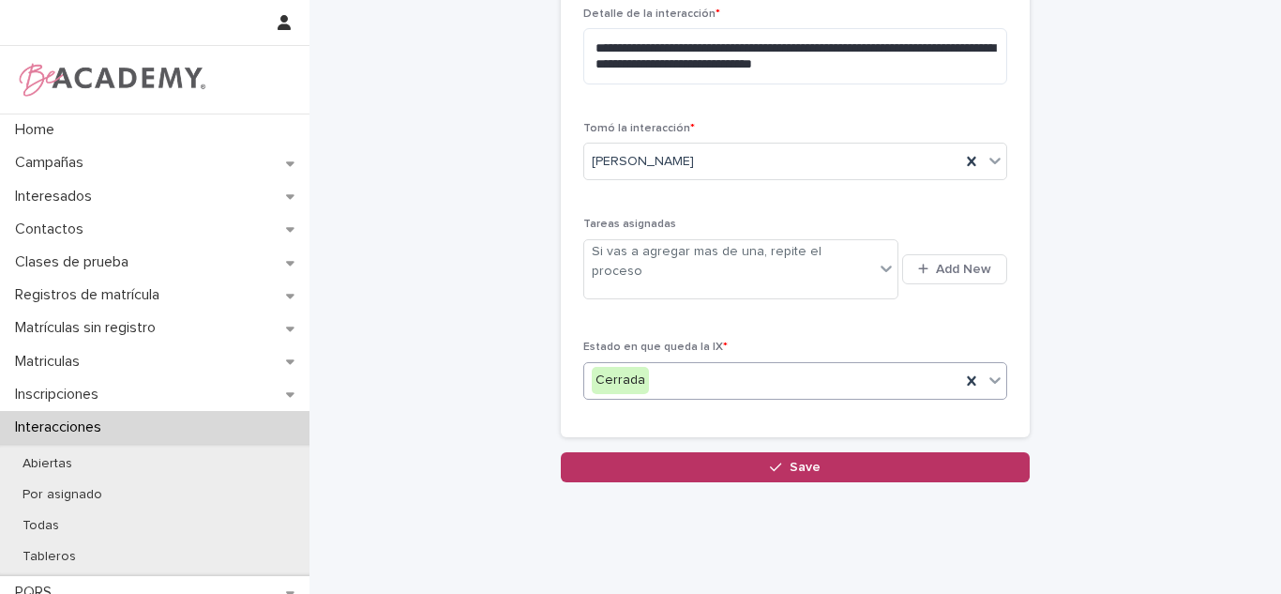
scroll to position [613, 0]
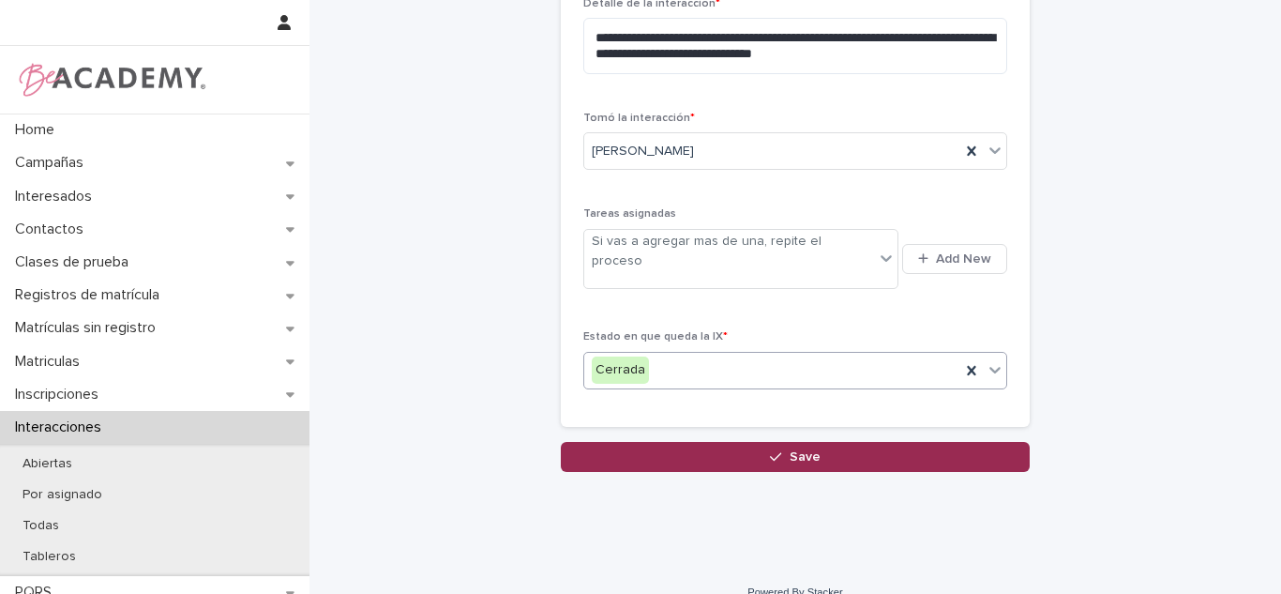
click at [809, 450] on span "Save" at bounding box center [804, 456] width 31 height 13
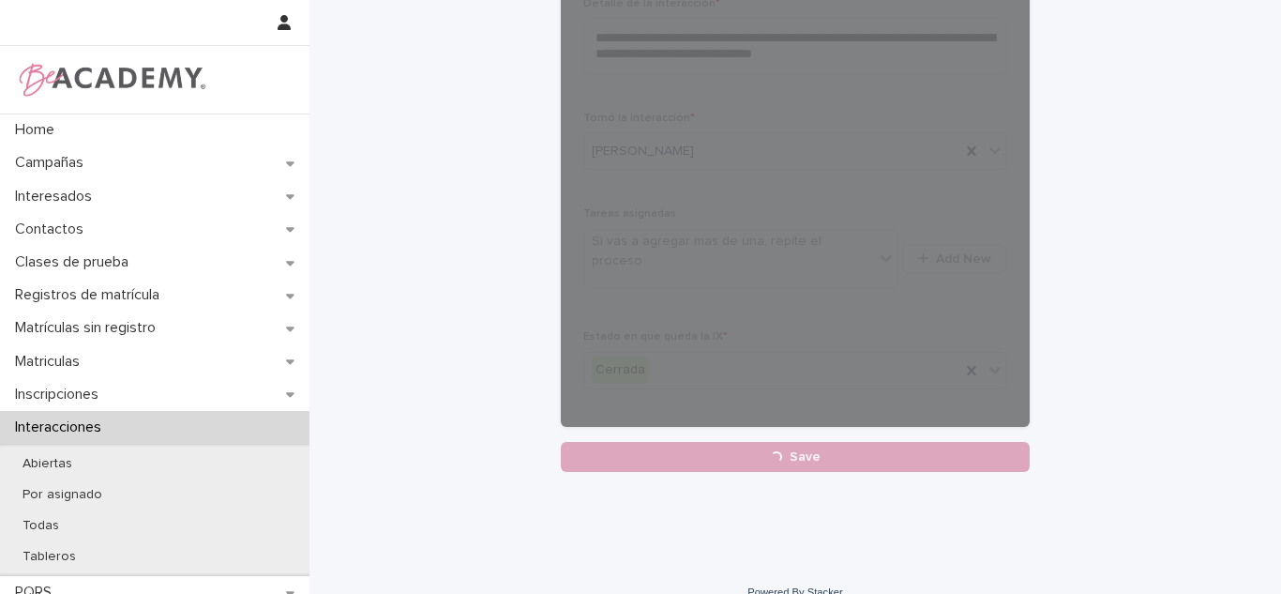
scroll to position [222, 0]
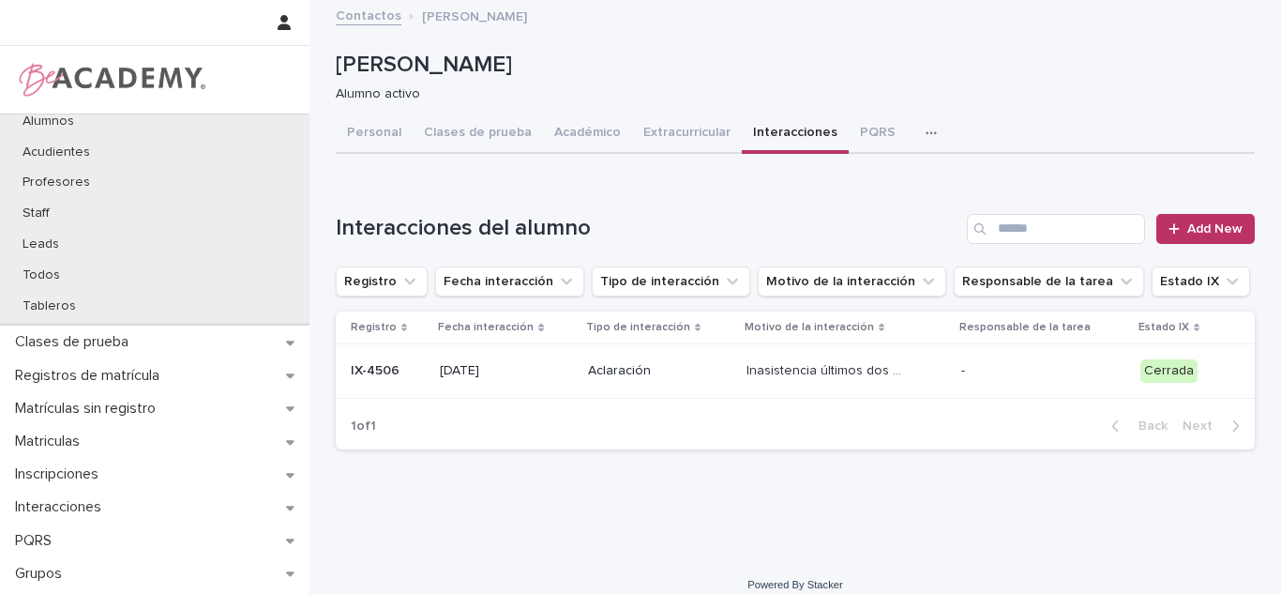
scroll to position [321, 0]
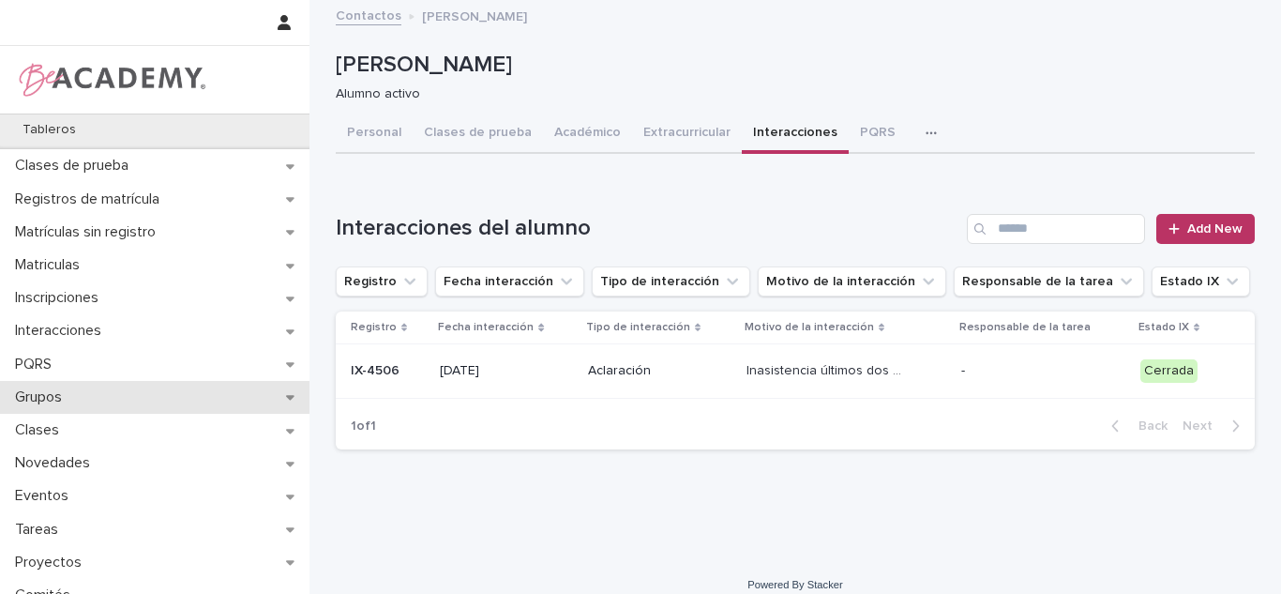
click at [89, 402] on div "Grupos" at bounding box center [154, 397] width 309 height 33
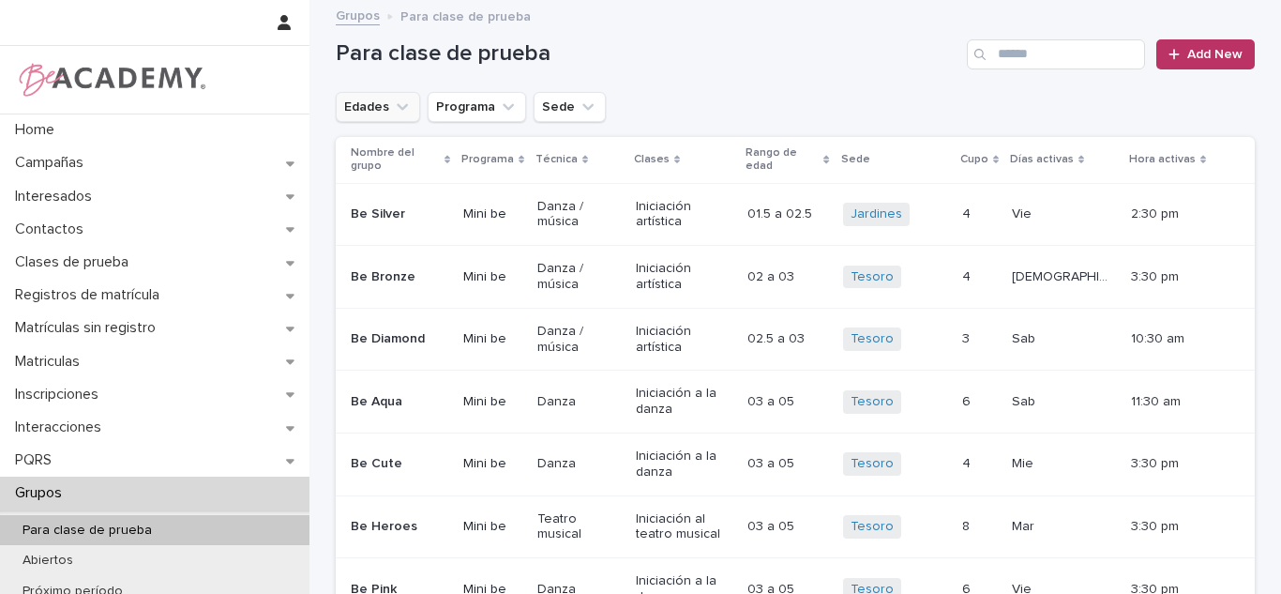
click at [361, 105] on button "Edades" at bounding box center [378, 107] width 84 height 30
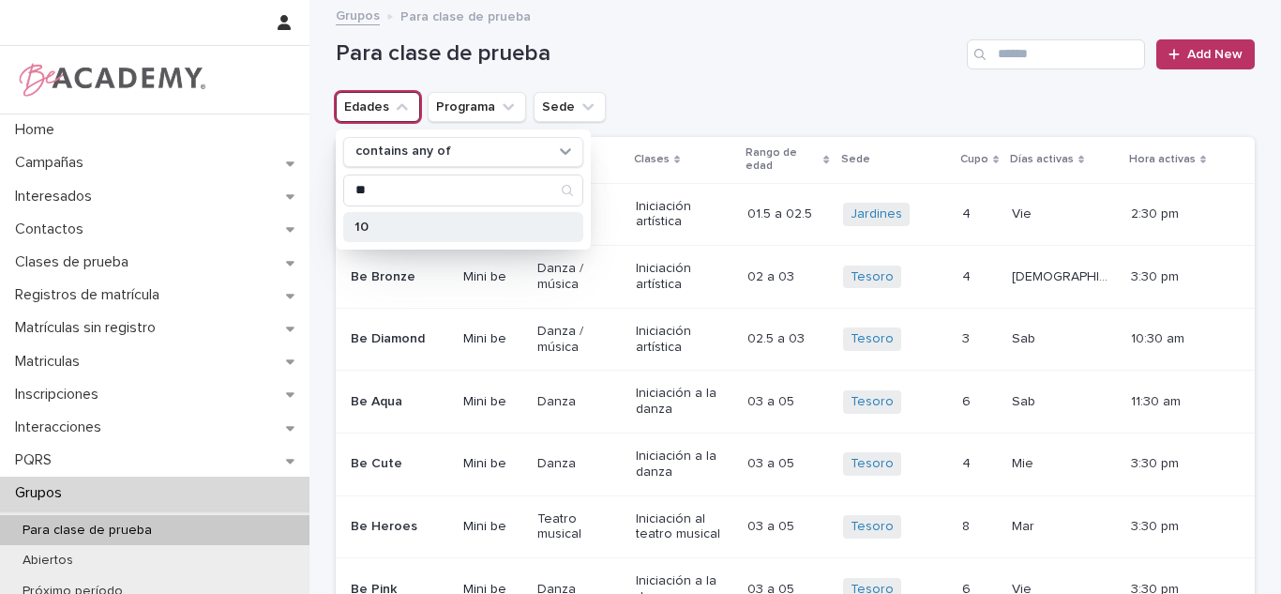
type input "**"
click at [379, 226] on p "10" at bounding box center [453, 226] width 199 height 13
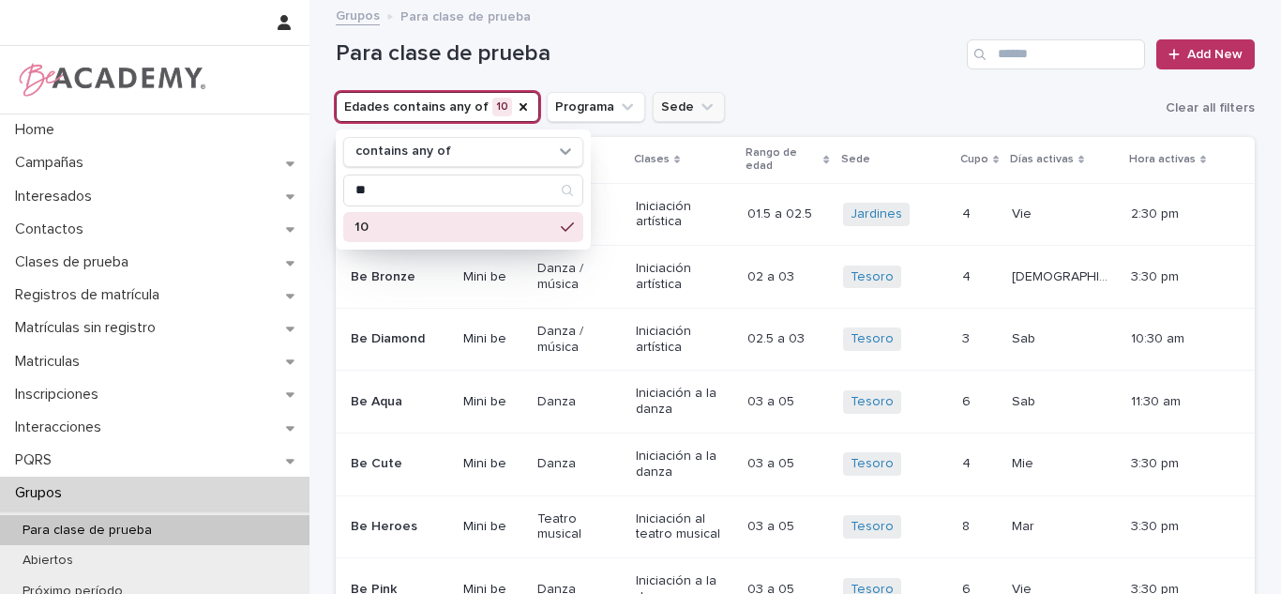
click at [653, 103] on button "Sede" at bounding box center [689, 107] width 72 height 30
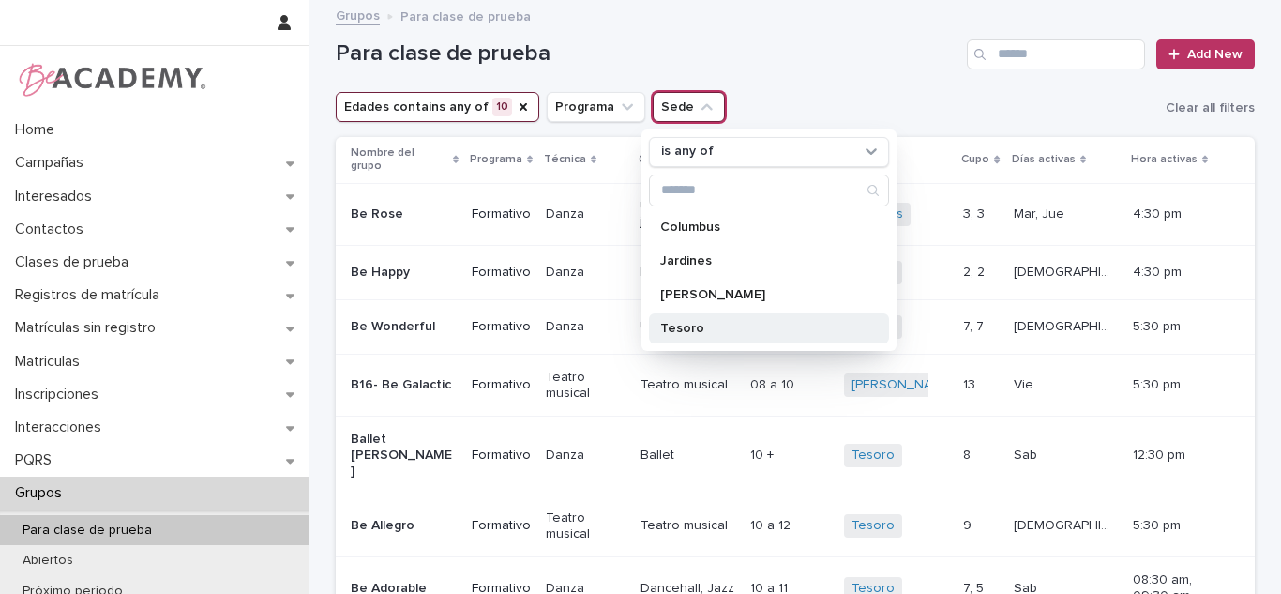
click at [660, 333] on p "Tesoro" at bounding box center [759, 328] width 199 height 13
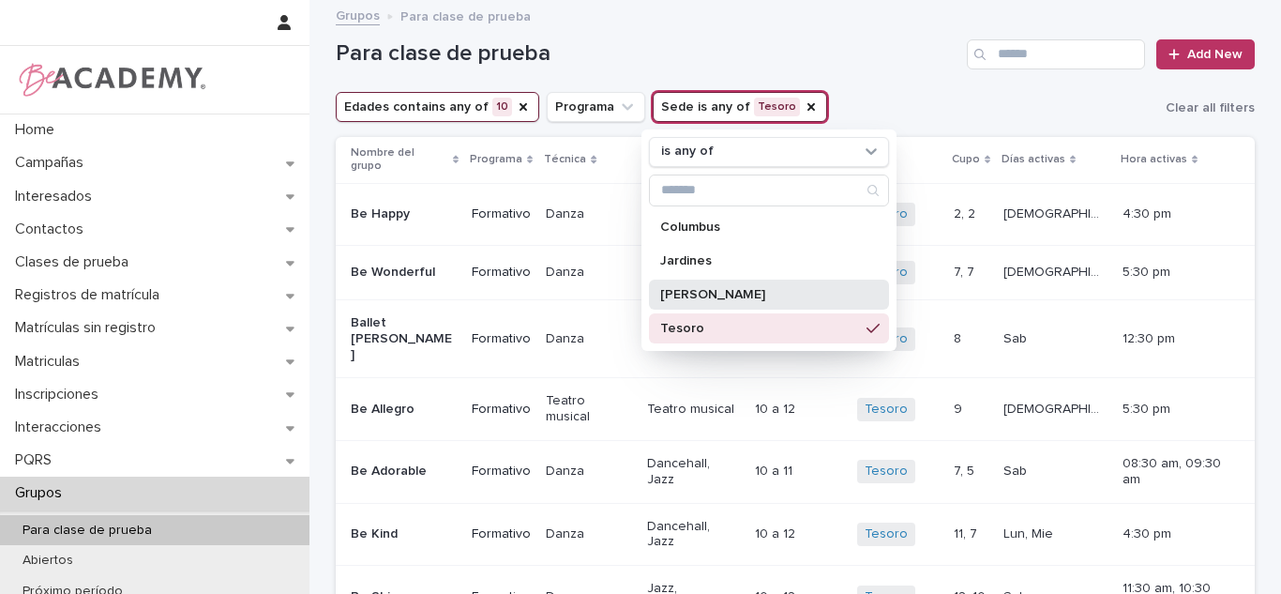
click at [758, 303] on div "[PERSON_NAME]" at bounding box center [769, 294] width 240 height 30
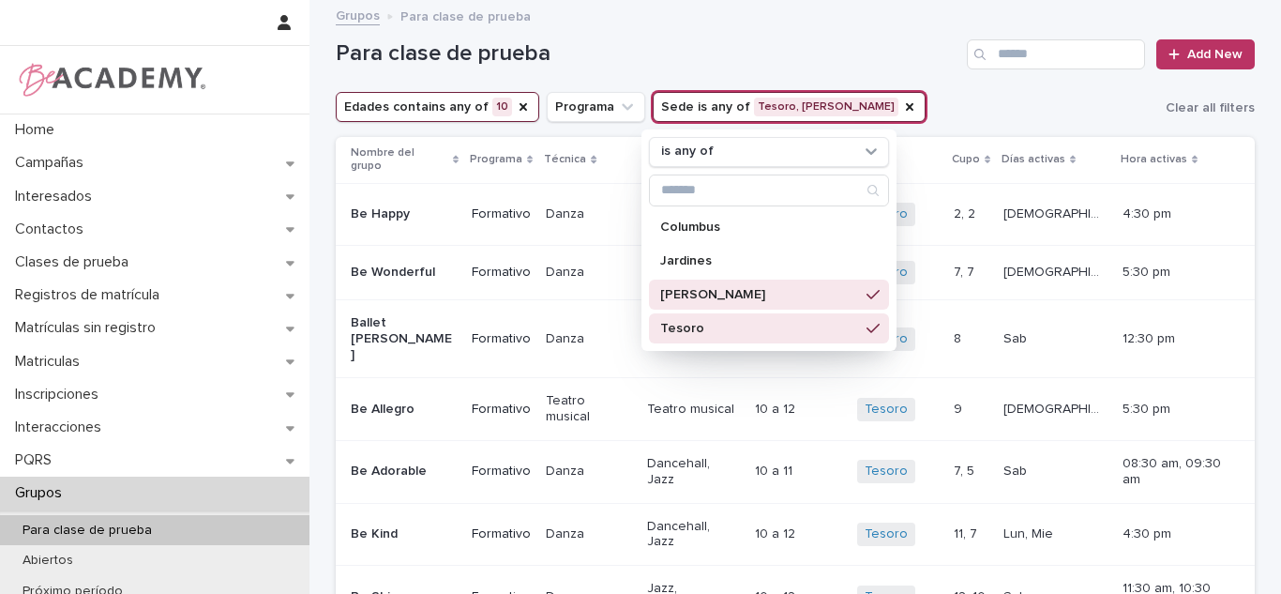
click at [752, 313] on div "Tesoro" at bounding box center [769, 328] width 240 height 30
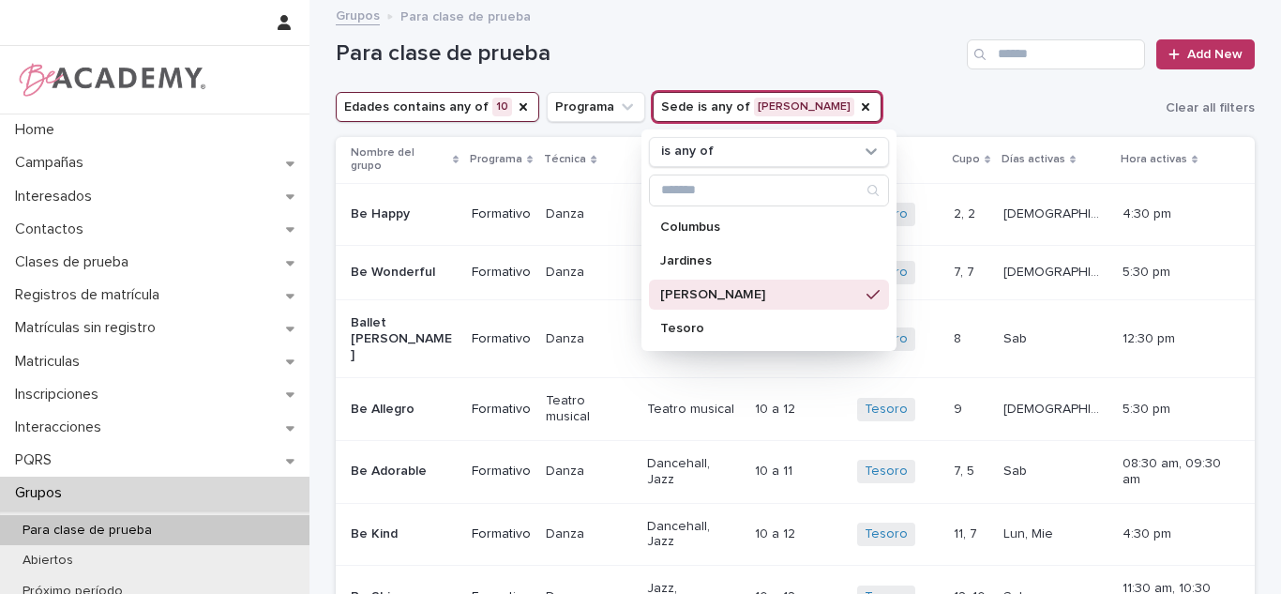
click at [856, 77] on div "Para clase de prueba Add New" at bounding box center [795, 47] width 919 height 90
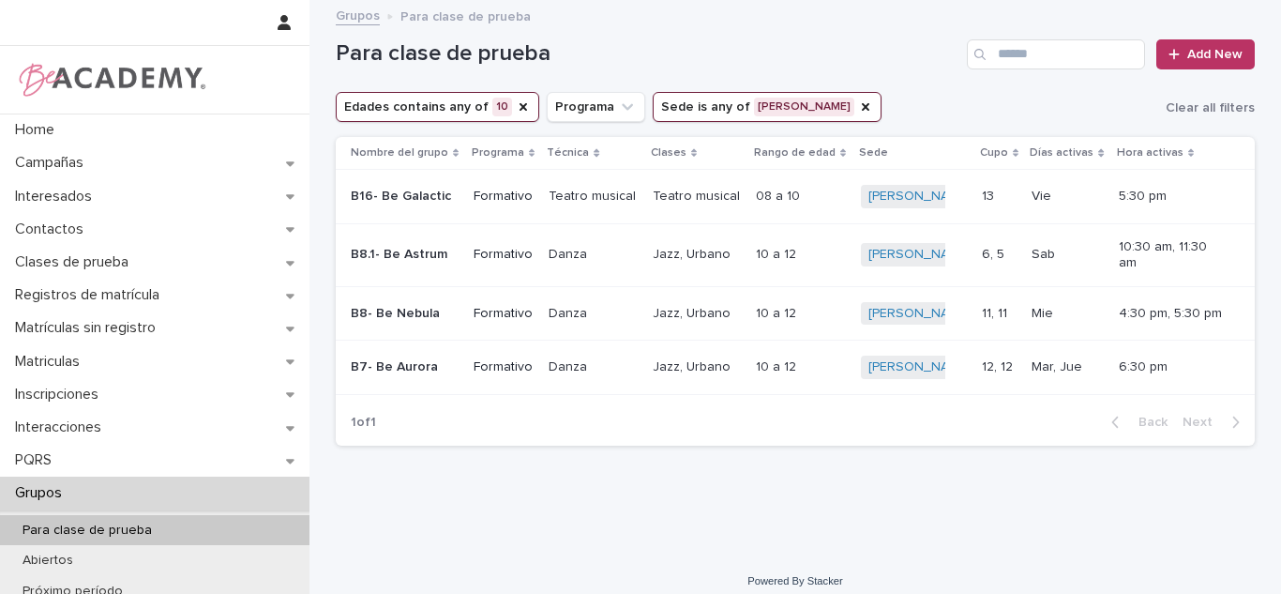
click at [515, 105] on button "Edades contains any of 10" at bounding box center [437, 107] width 203 height 30
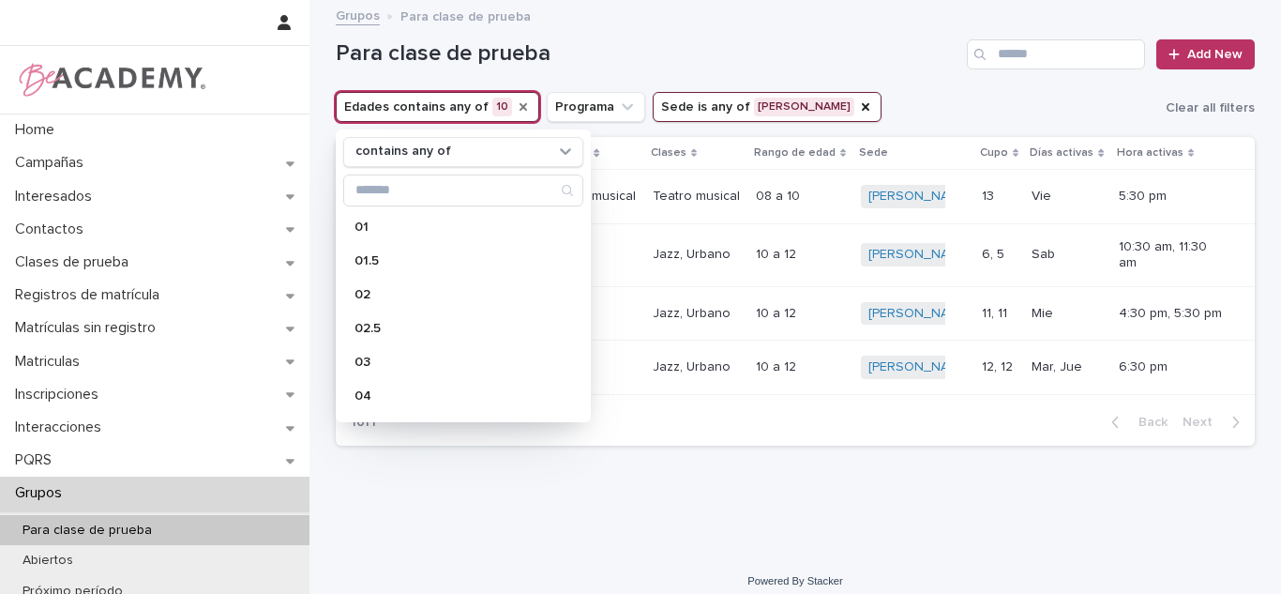
click at [519, 105] on icon "Edades" at bounding box center [523, 107] width 8 height 8
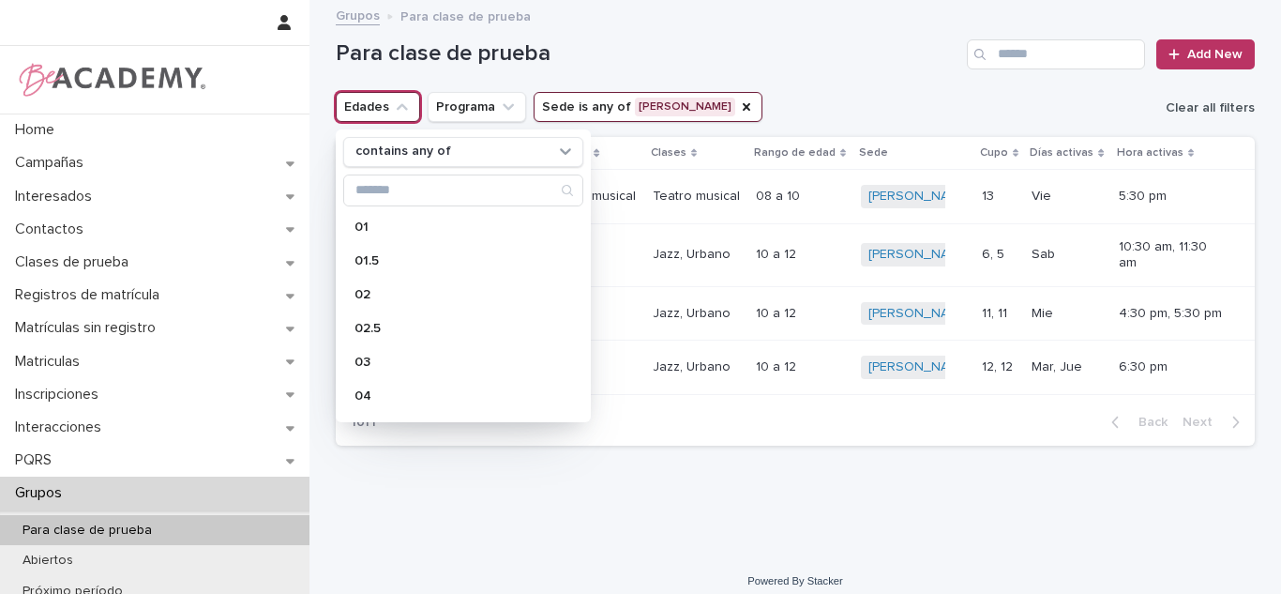
drag, startPoint x: 678, startPoint y: 103, endPoint x: 1226, endPoint y: 93, distance: 547.7
click at [743, 104] on icon "Sede" at bounding box center [747, 107] width 8 height 8
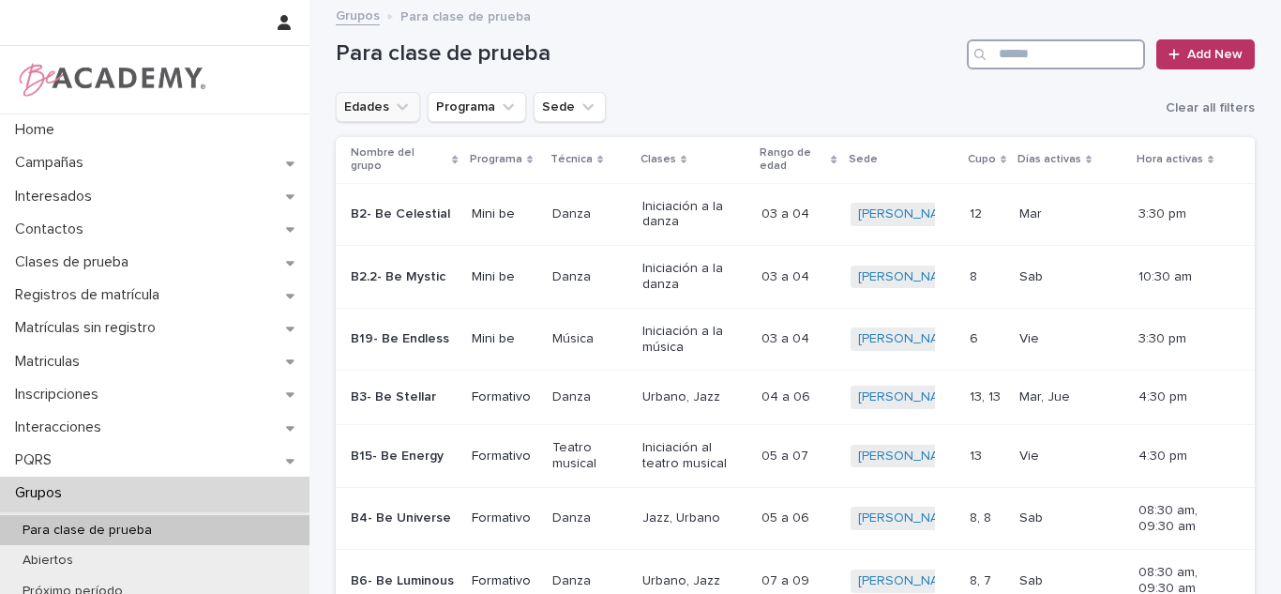
click at [1062, 50] on input "Search" at bounding box center [1056, 54] width 178 height 30
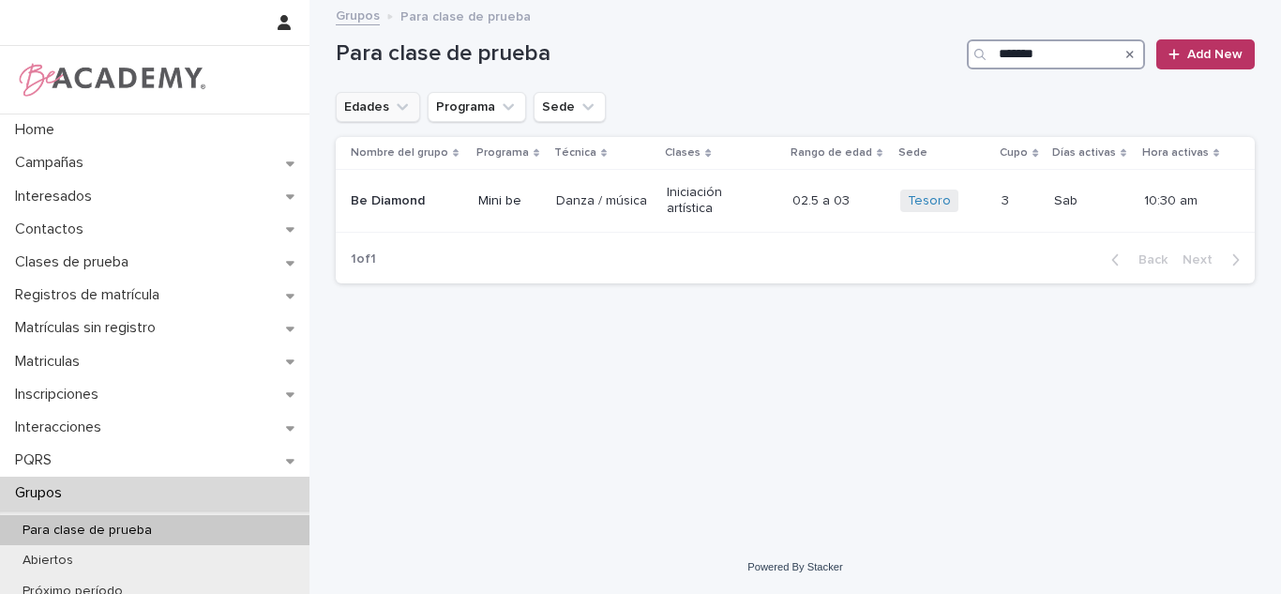
type input "*******"
click at [1129, 54] on icon "Search" at bounding box center [1130, 54] width 8 height 11
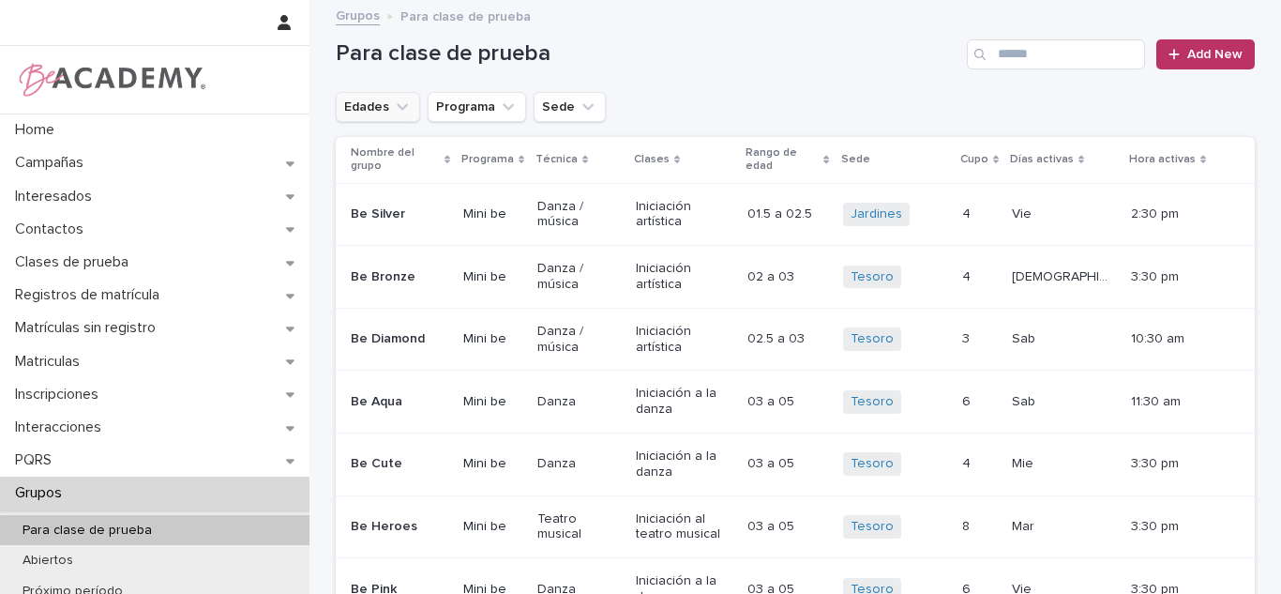
scroll to position [192, 0]
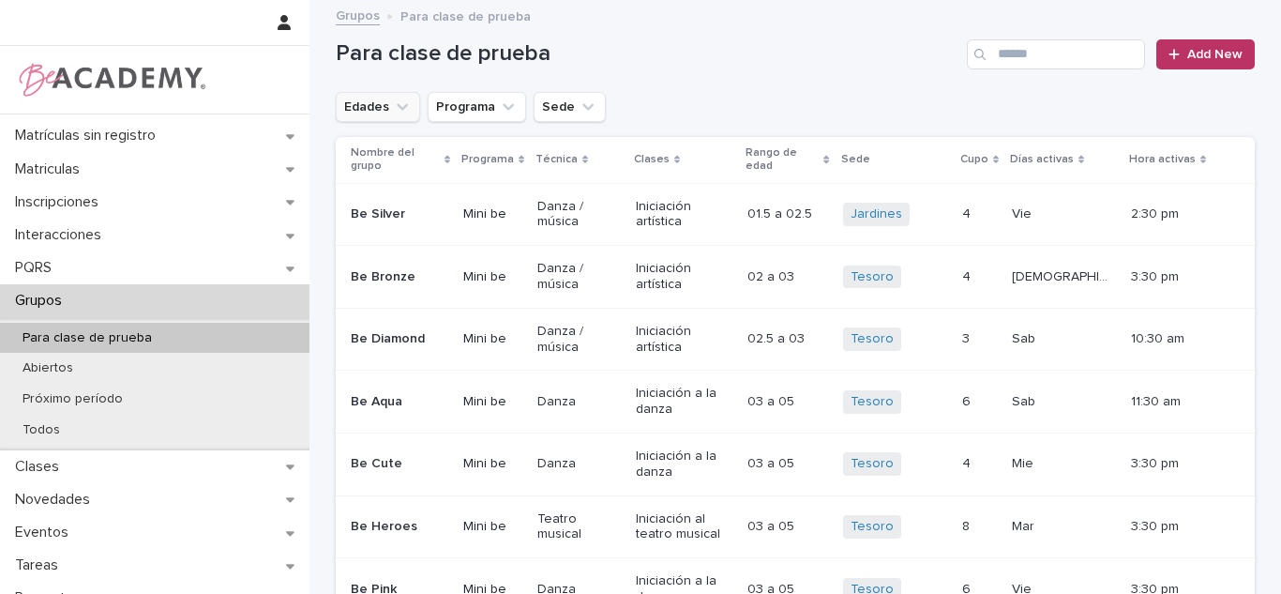
click at [167, 308] on div "Grupos" at bounding box center [154, 300] width 309 height 33
click at [369, 121] on button "Edades" at bounding box center [378, 107] width 84 height 30
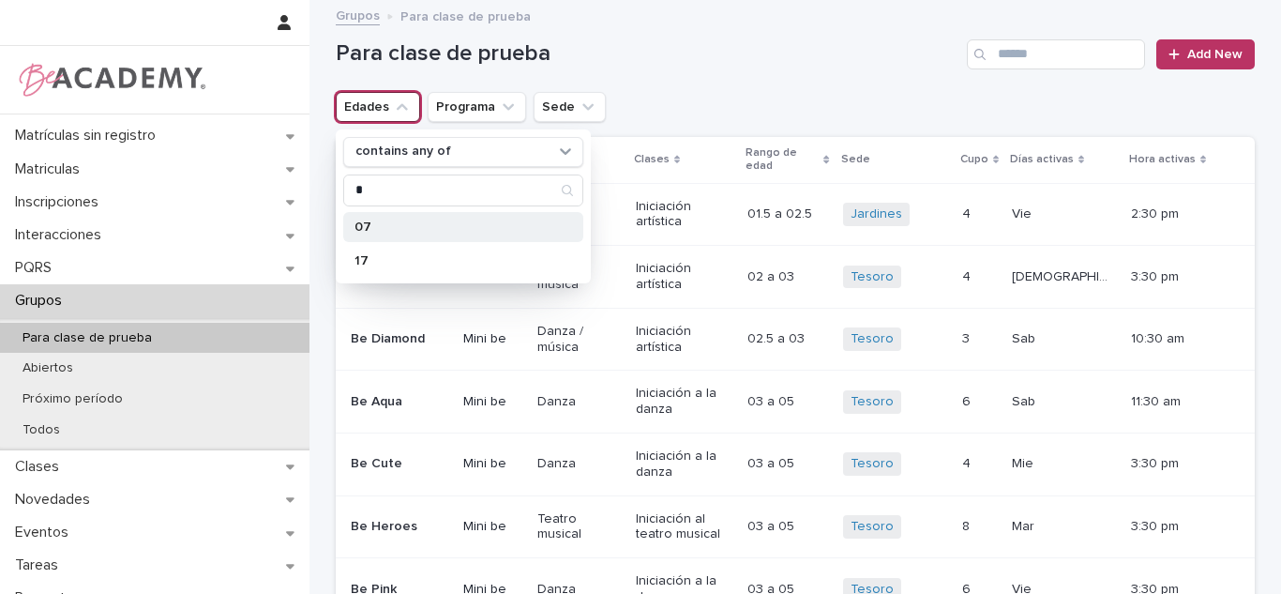
type input "*"
click at [410, 229] on p "07" at bounding box center [453, 226] width 199 height 13
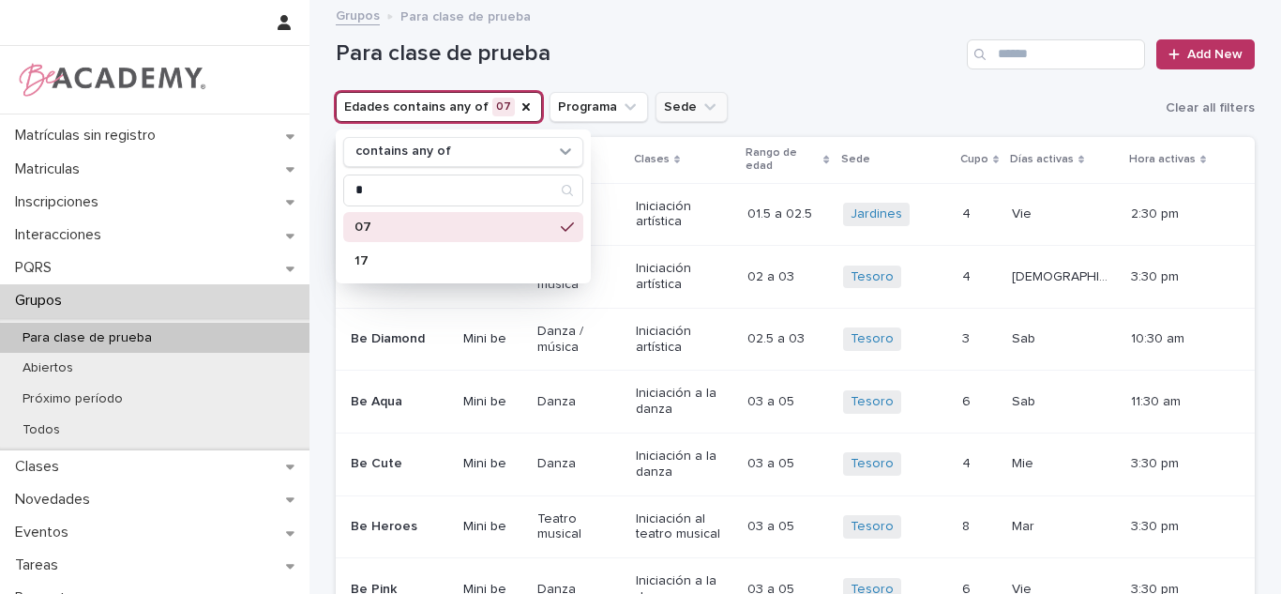
click at [661, 99] on button "Sede" at bounding box center [691, 107] width 72 height 30
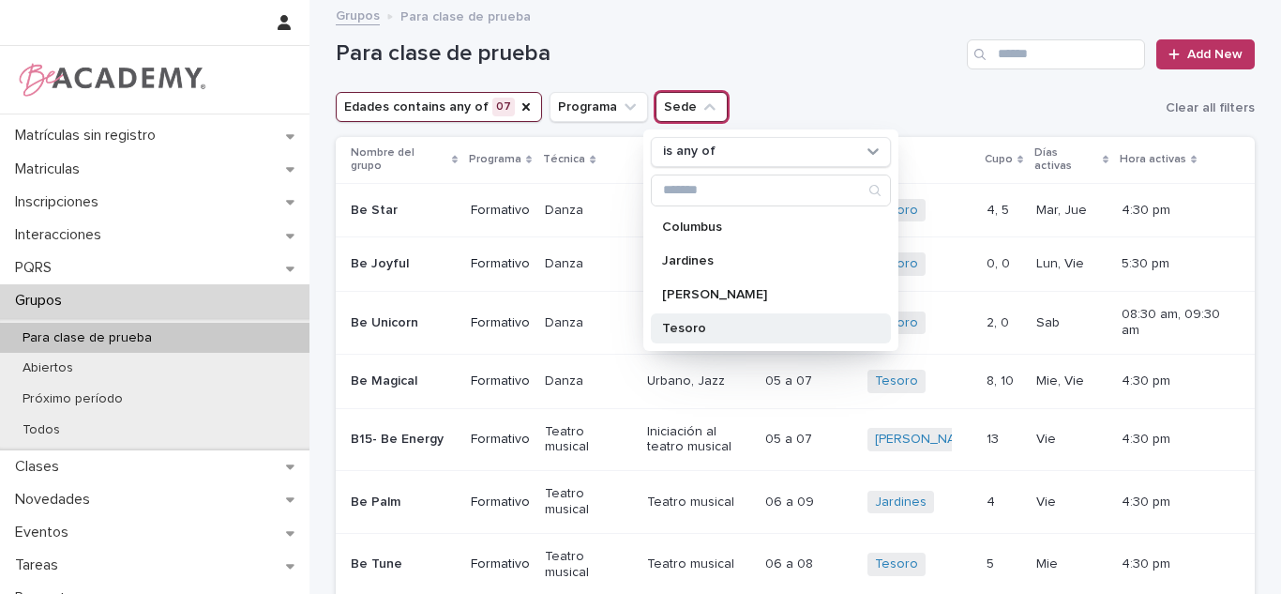
click at [741, 326] on p "Tesoro" at bounding box center [761, 328] width 199 height 13
click at [885, 52] on h1 "Para clase de prueba" at bounding box center [648, 53] width 624 height 27
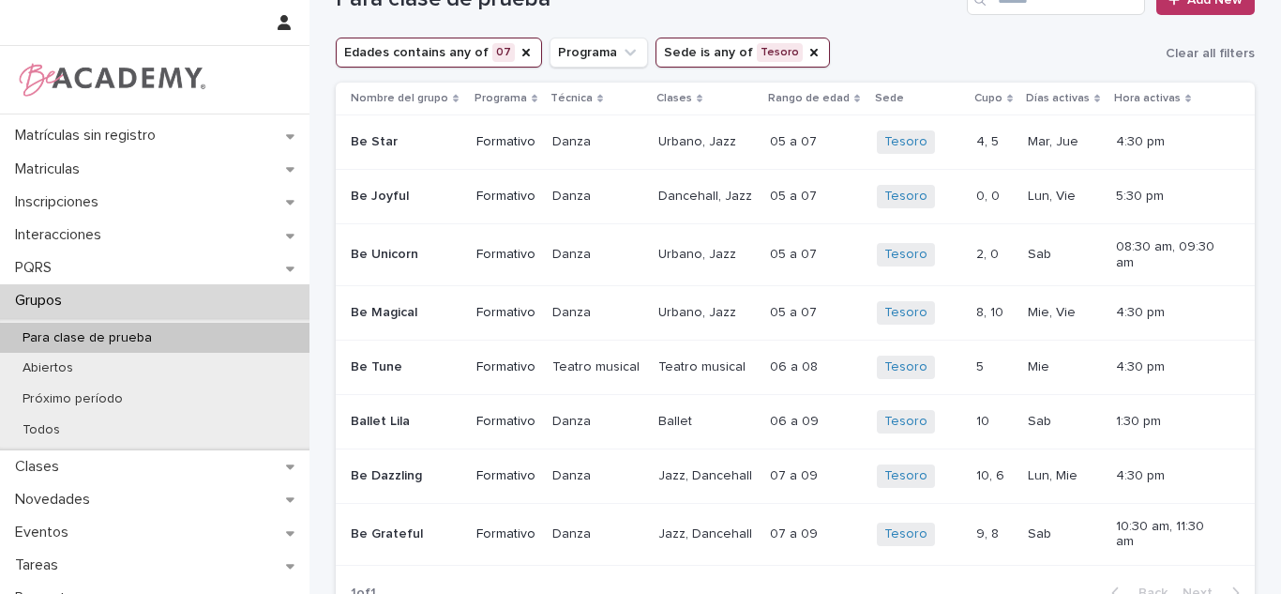
scroll to position [57, 0]
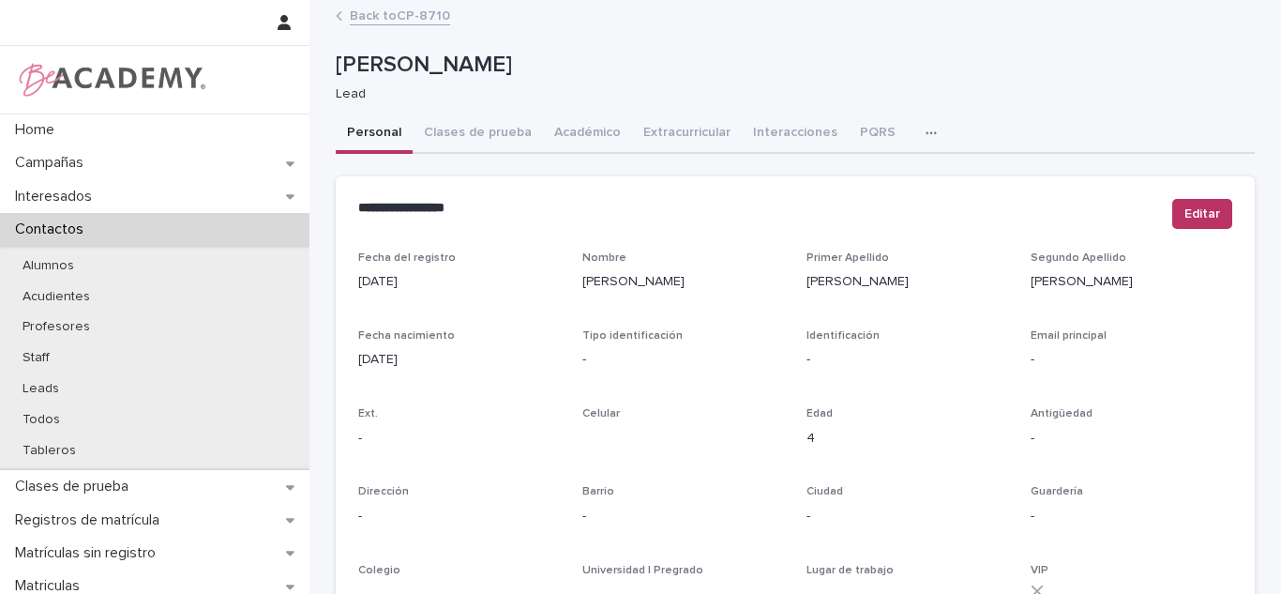
click at [414, 17] on link "Back to CP-8710" at bounding box center [400, 15] width 100 height 22
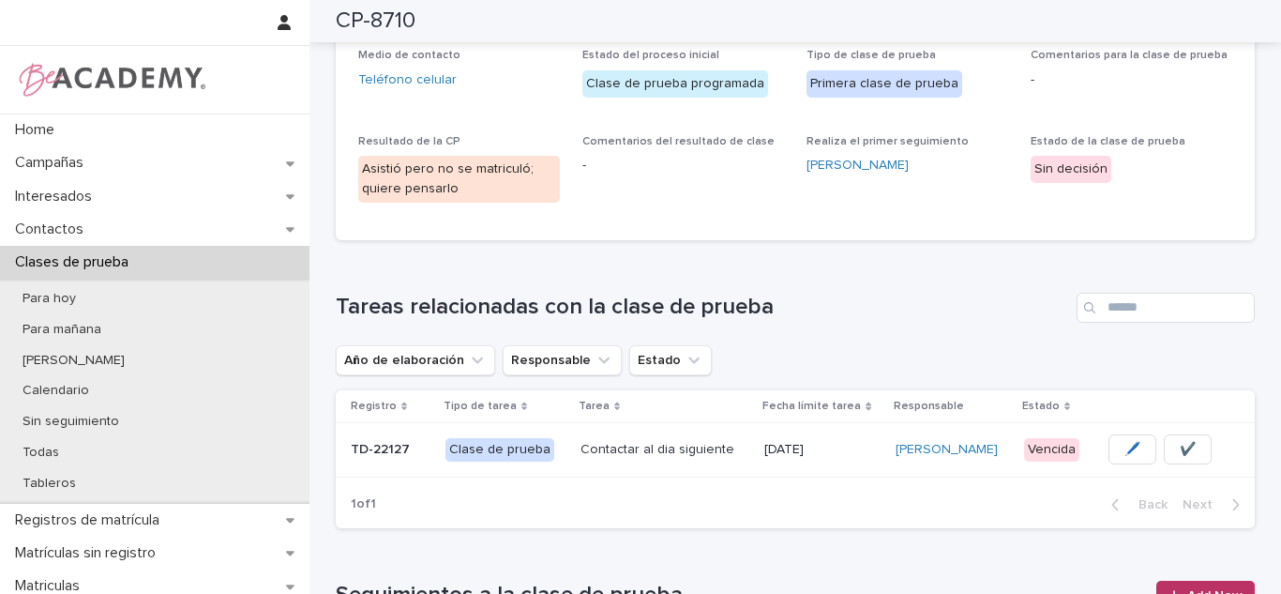
scroll to position [117, 0]
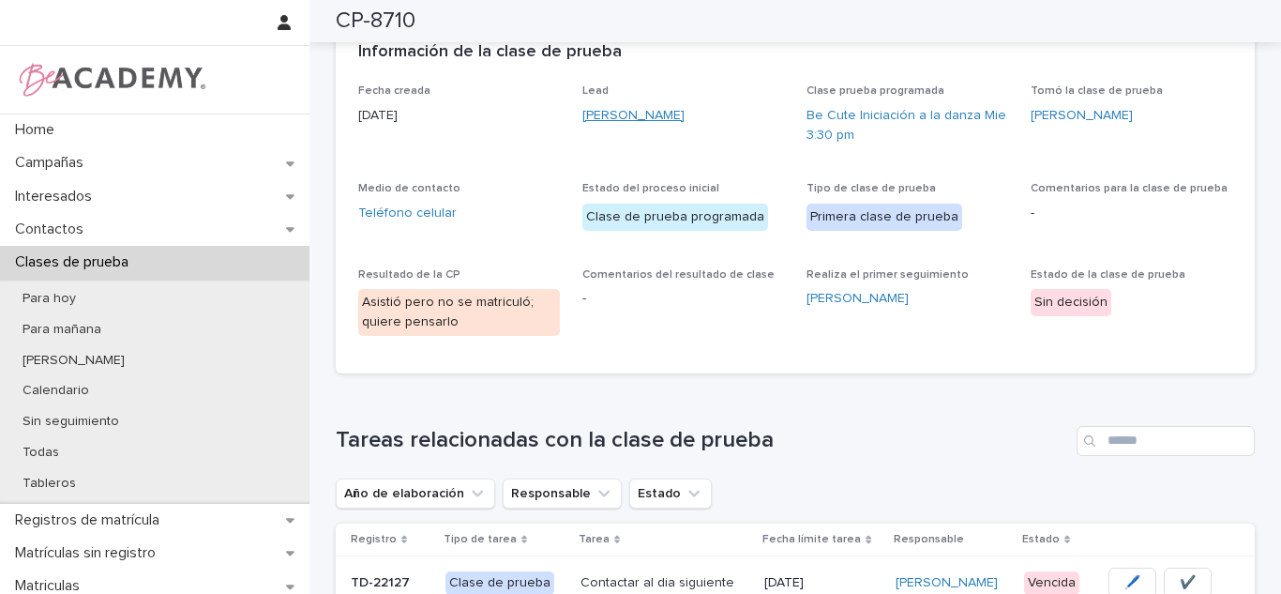
click at [652, 112] on link "[PERSON_NAME]" at bounding box center [633, 116] width 102 height 20
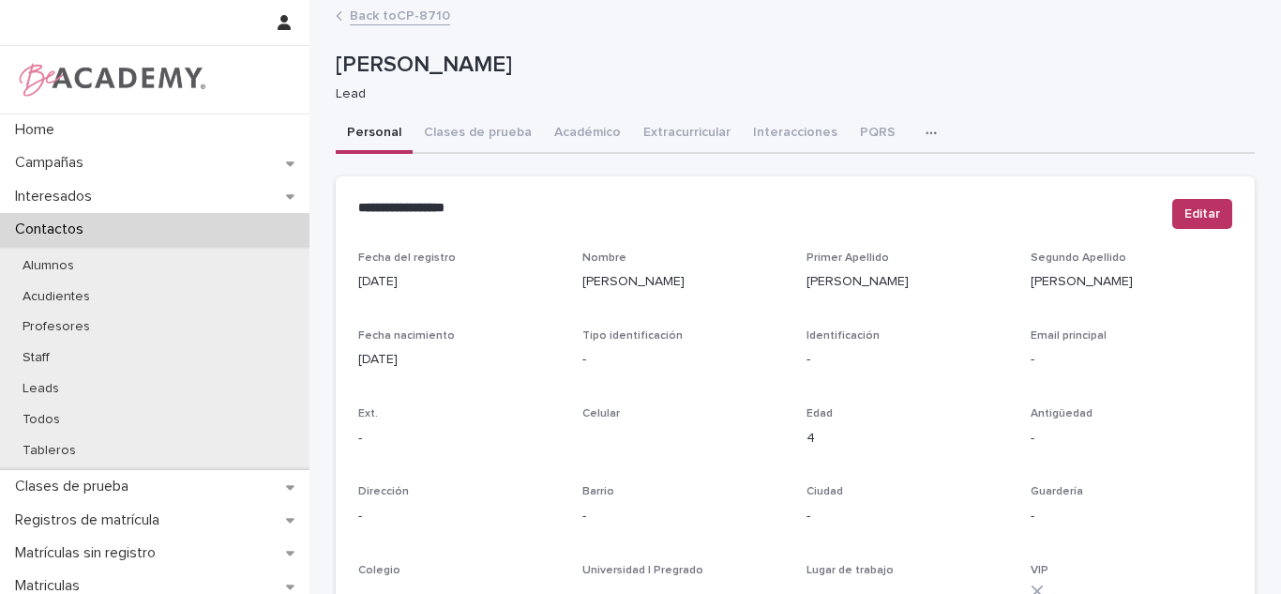
click at [384, 28] on div "Back to CP-8710" at bounding box center [795, 17] width 938 height 26
click at [374, 16] on link "Back to CP-8710" at bounding box center [400, 15] width 100 height 22
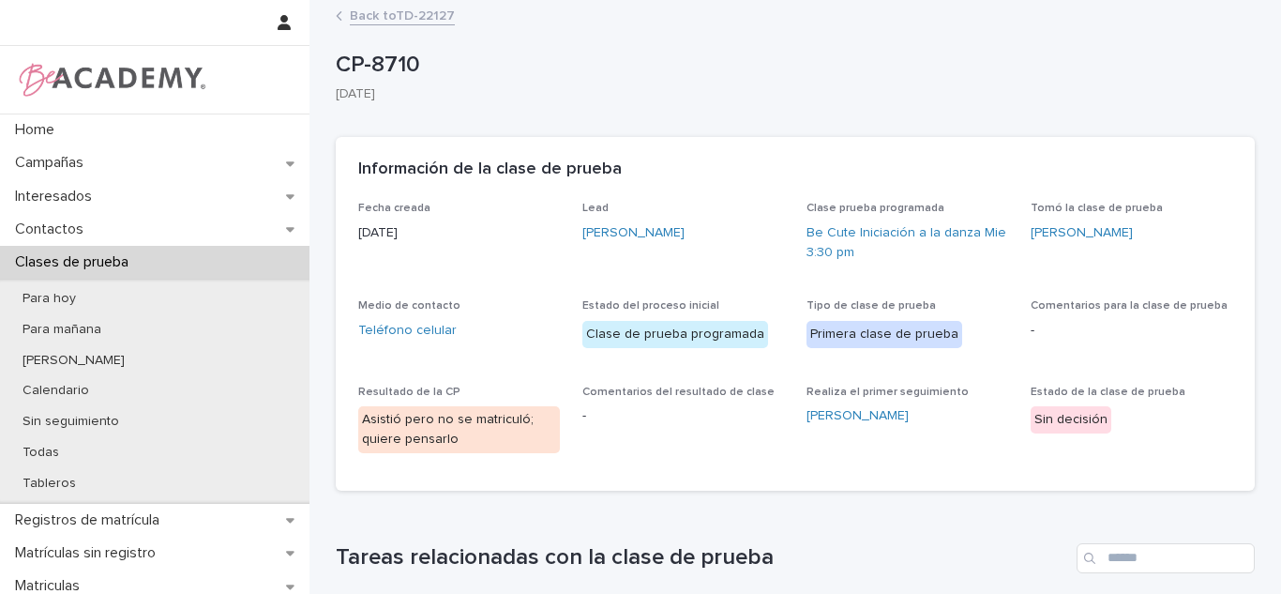
scroll to position [395, 0]
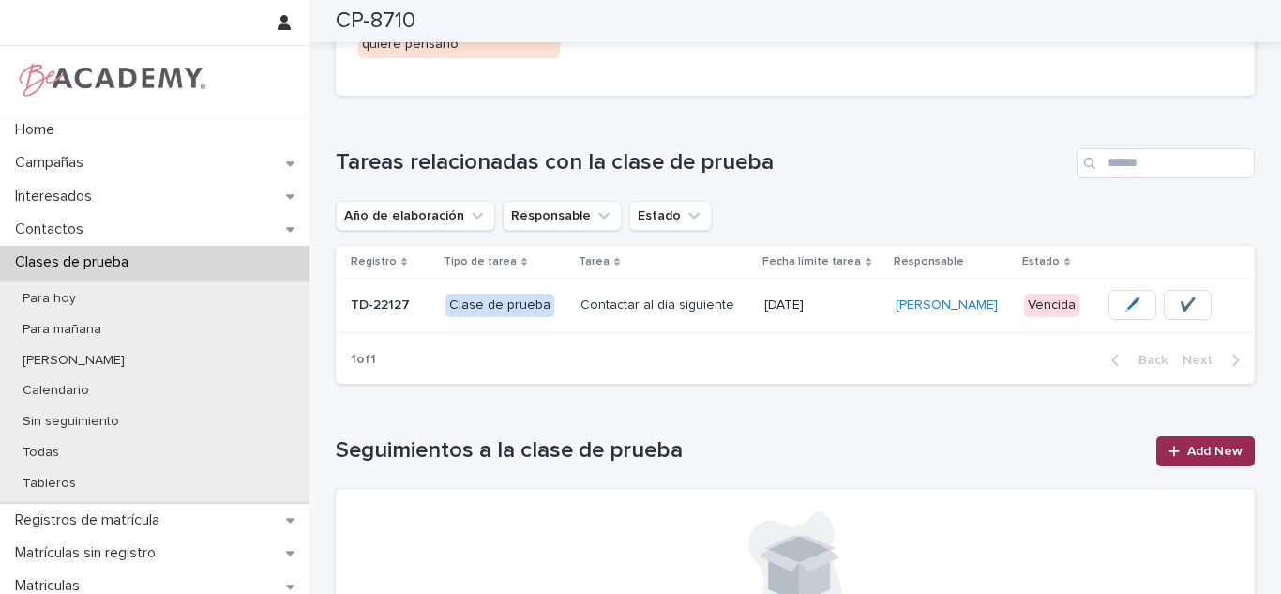
click at [1195, 437] on link "Add New" at bounding box center [1205, 451] width 98 height 30
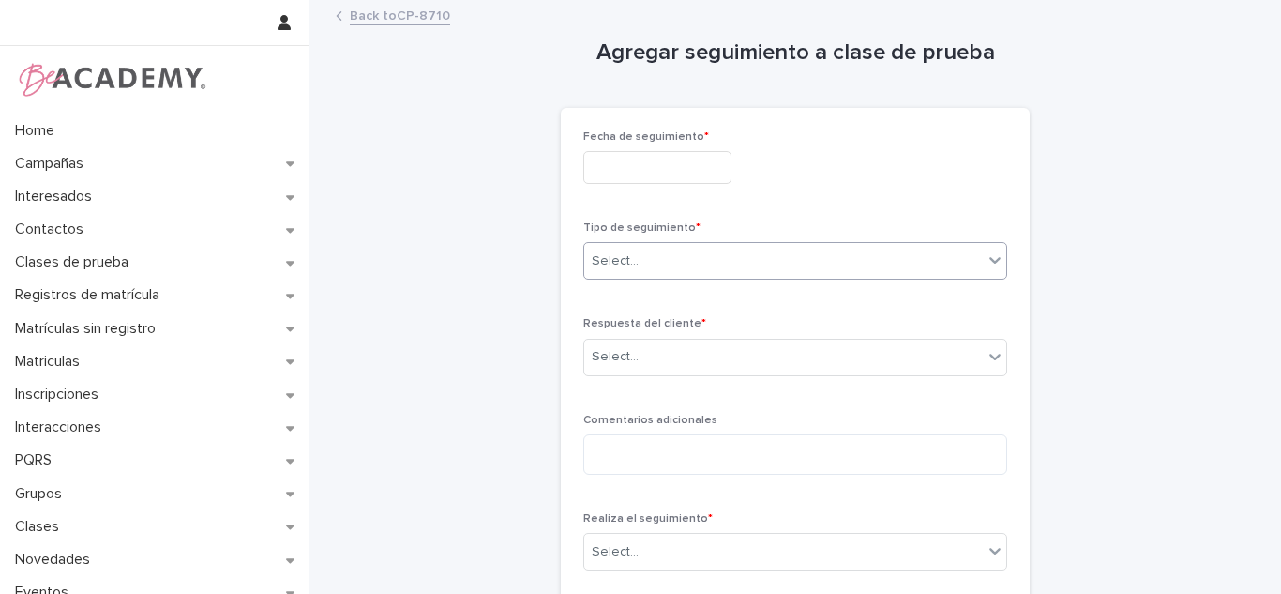
click at [858, 264] on div "Select..." at bounding box center [783, 261] width 399 height 31
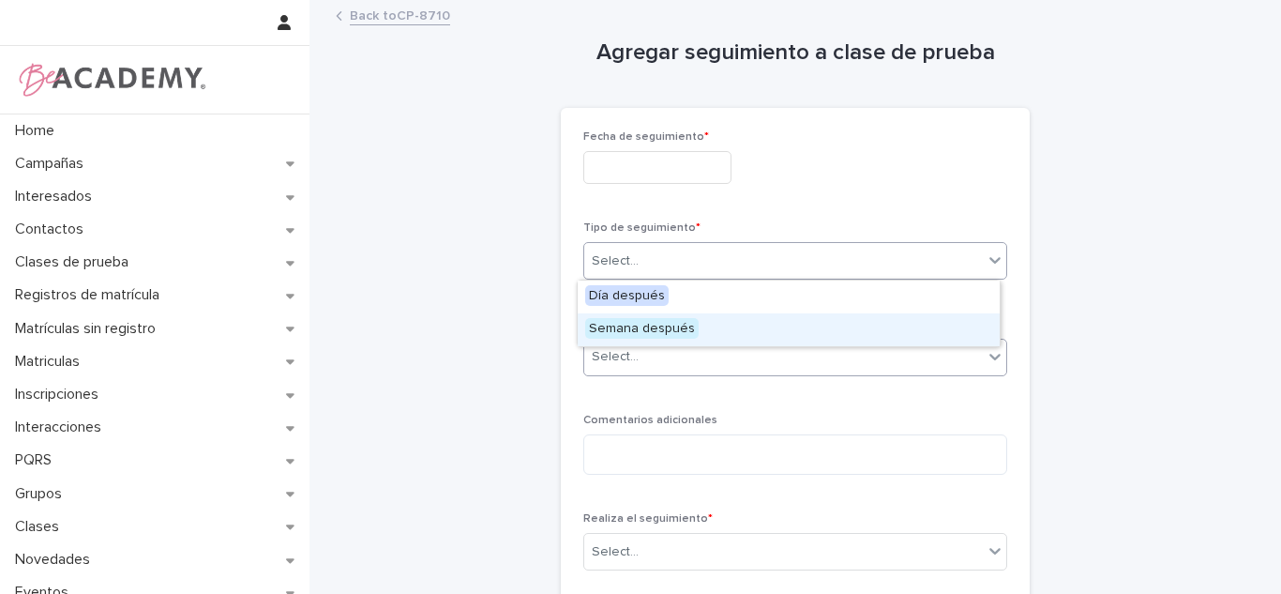
click at [664, 338] on div "Semana después" at bounding box center [789, 329] width 422 height 33
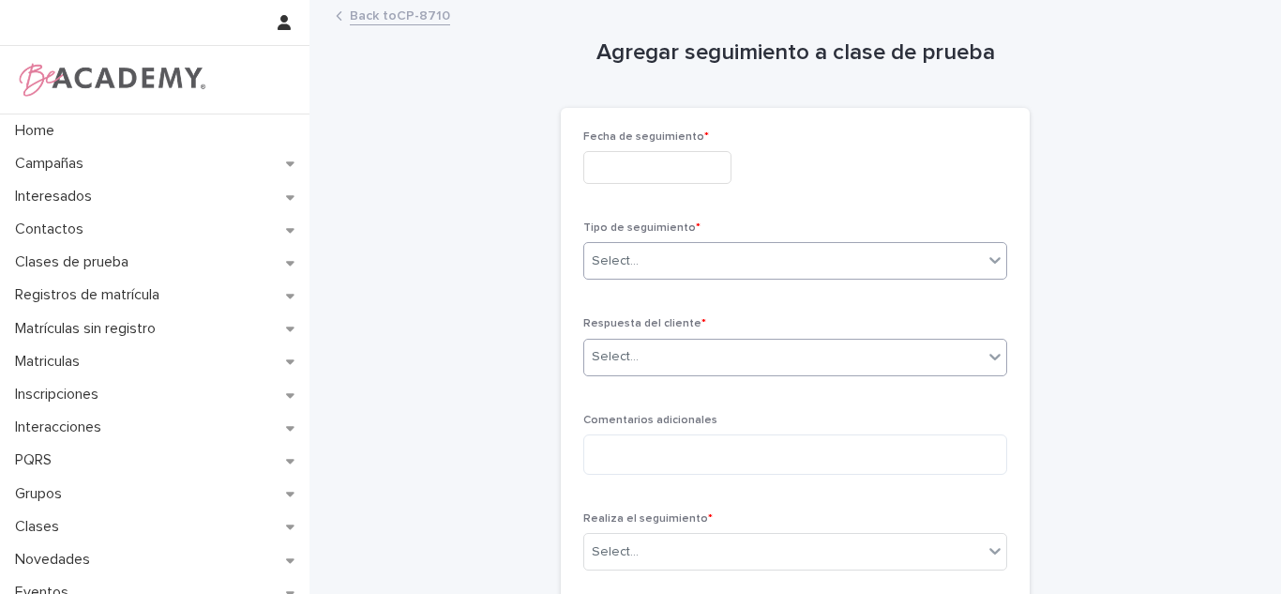
click at [656, 360] on div "Select..." at bounding box center [783, 356] width 399 height 31
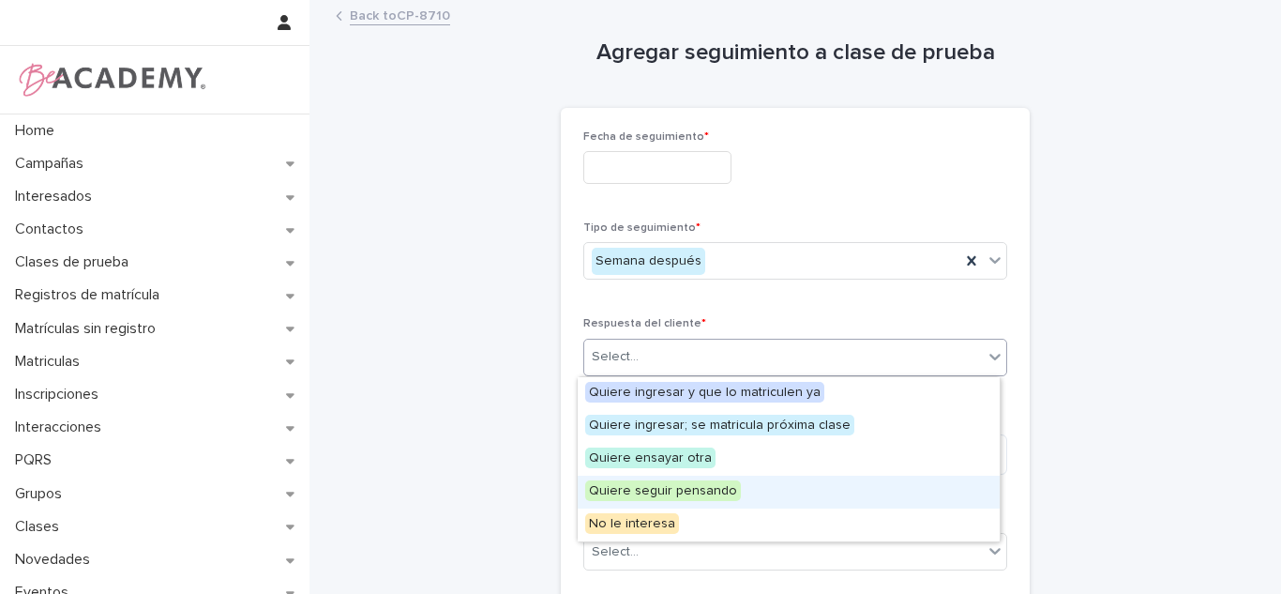
click at [639, 487] on span "Quiere seguir pensando" at bounding box center [663, 490] width 156 height 21
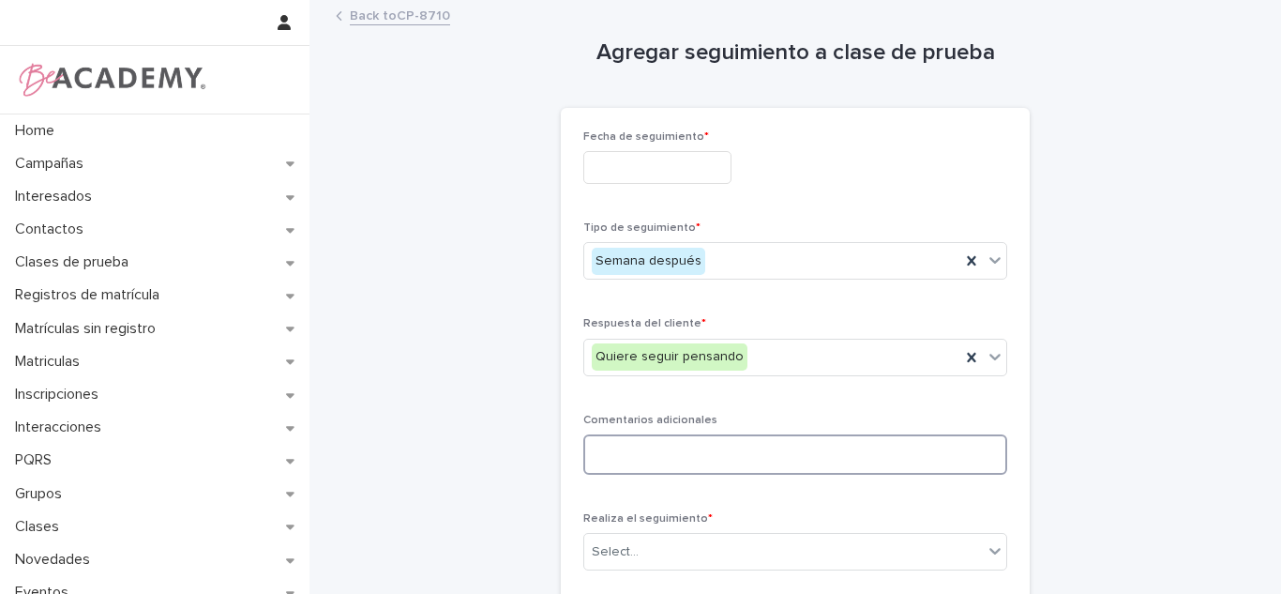
click at [643, 467] on textarea at bounding box center [795, 454] width 424 height 40
type textarea "*"
type textarea "**********"
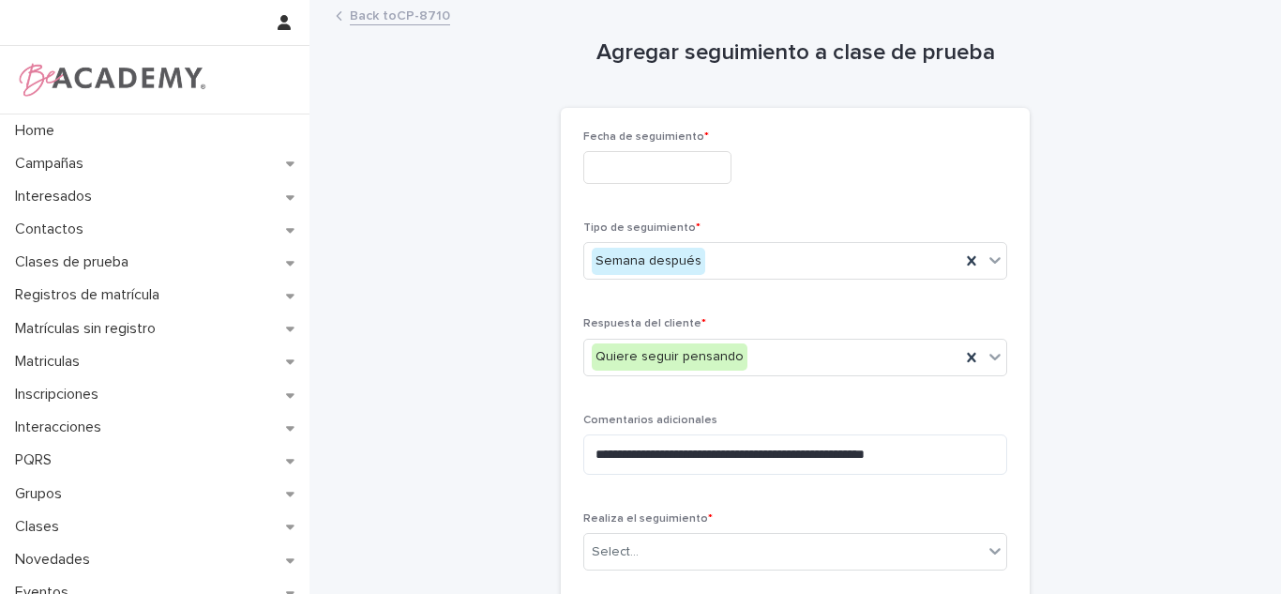
click at [701, 190] on div "Fecha de seguimiento *" at bounding box center [795, 164] width 424 height 68
drag, startPoint x: 683, startPoint y: 188, endPoint x: 662, endPoint y: 158, distance: 37.2
click at [683, 188] on div "Fecha de seguimiento *" at bounding box center [795, 164] width 424 height 68
click at [661, 155] on input "text" at bounding box center [657, 167] width 148 height 33
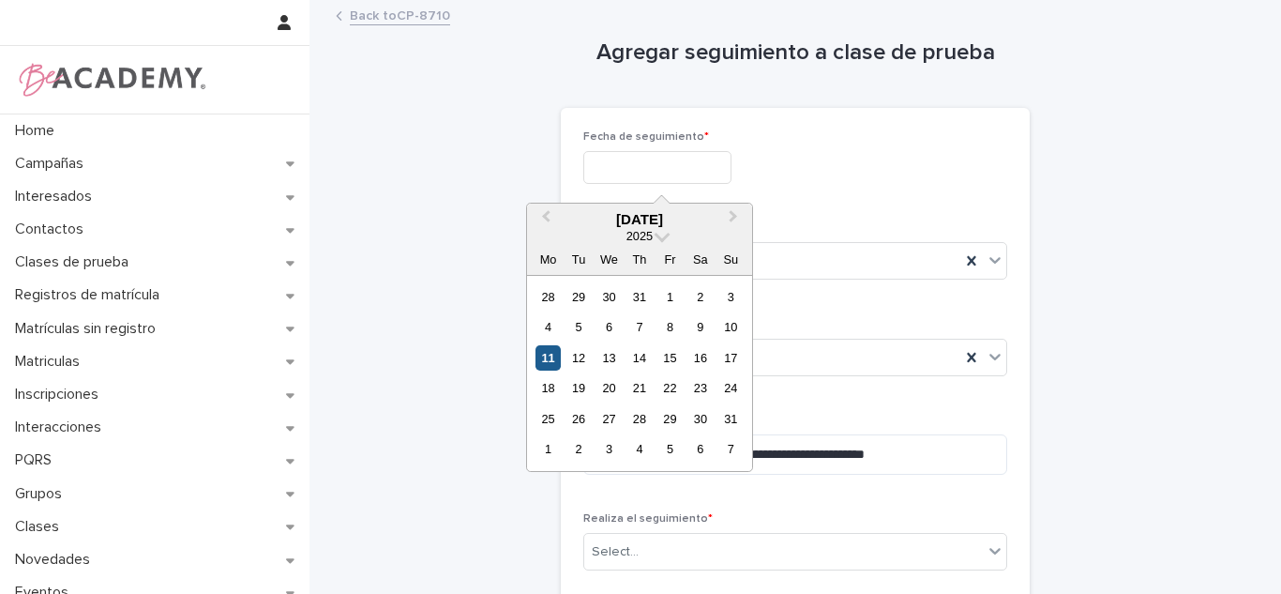
click at [552, 363] on div "11" at bounding box center [547, 357] width 25 height 25
type input "**********"
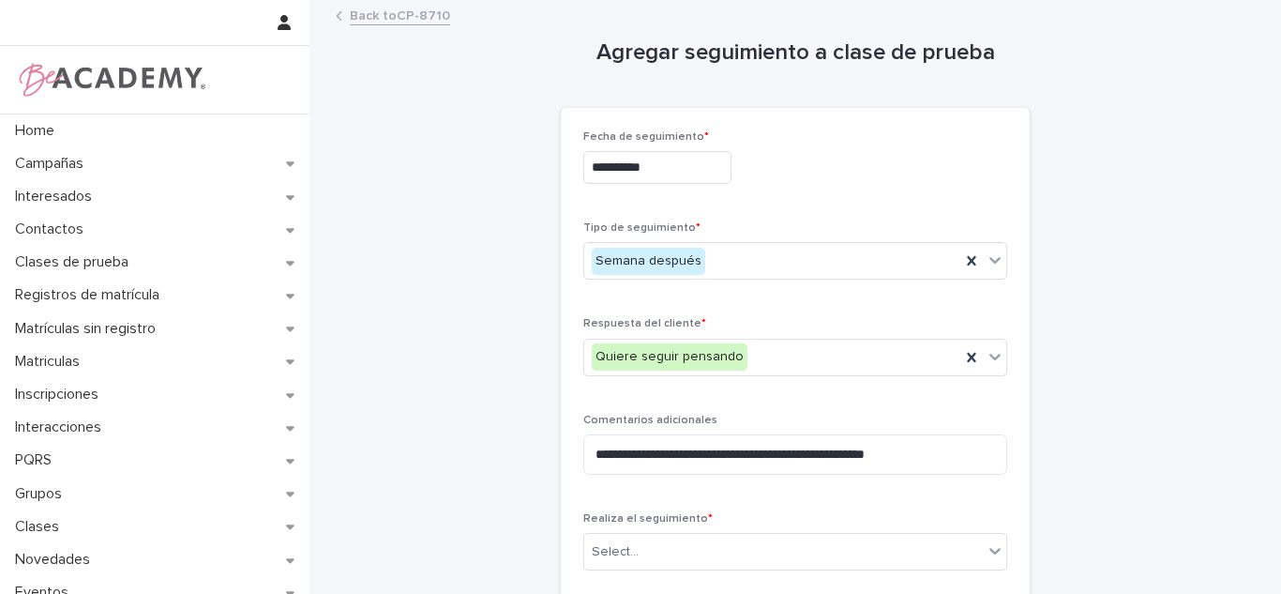
scroll to position [115, 0]
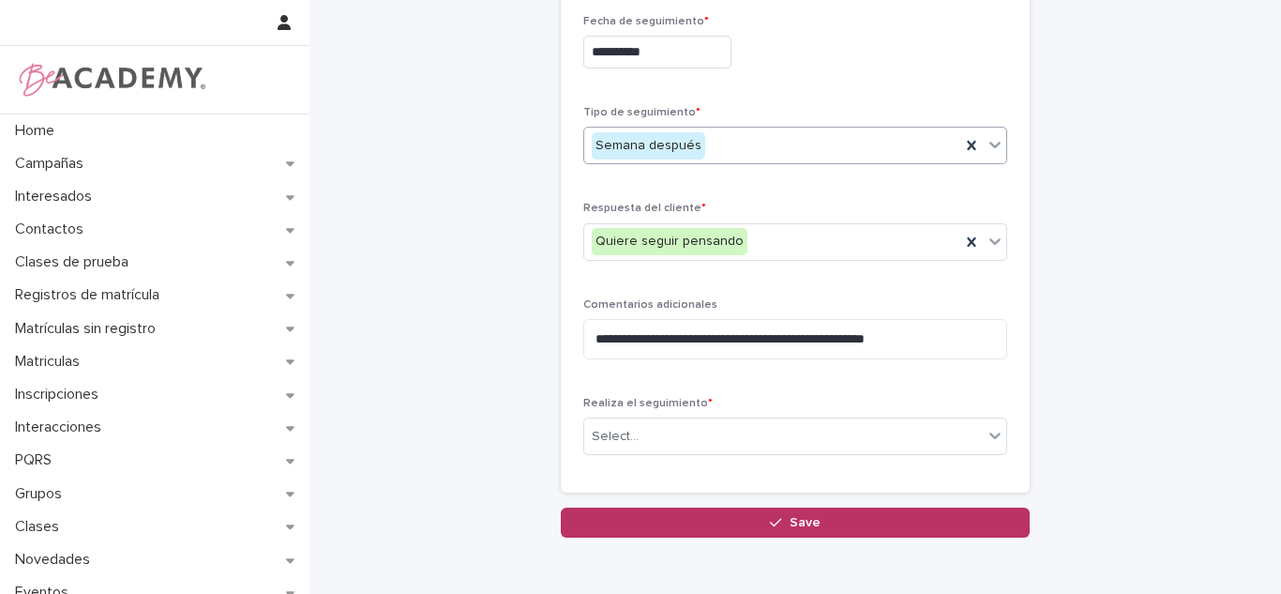
drag, startPoint x: 779, startPoint y: 157, endPoint x: 754, endPoint y: 162, distance: 25.9
click at [777, 156] on div "Semana después" at bounding box center [772, 145] width 376 height 31
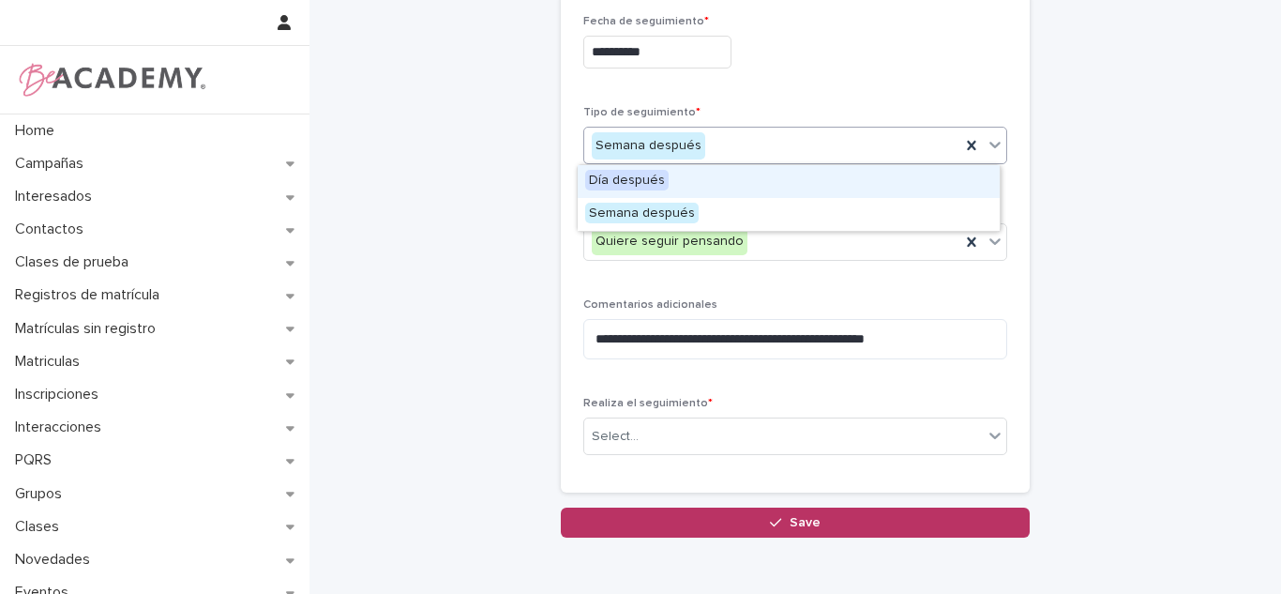
click at [694, 184] on div "Día después" at bounding box center [789, 181] width 422 height 33
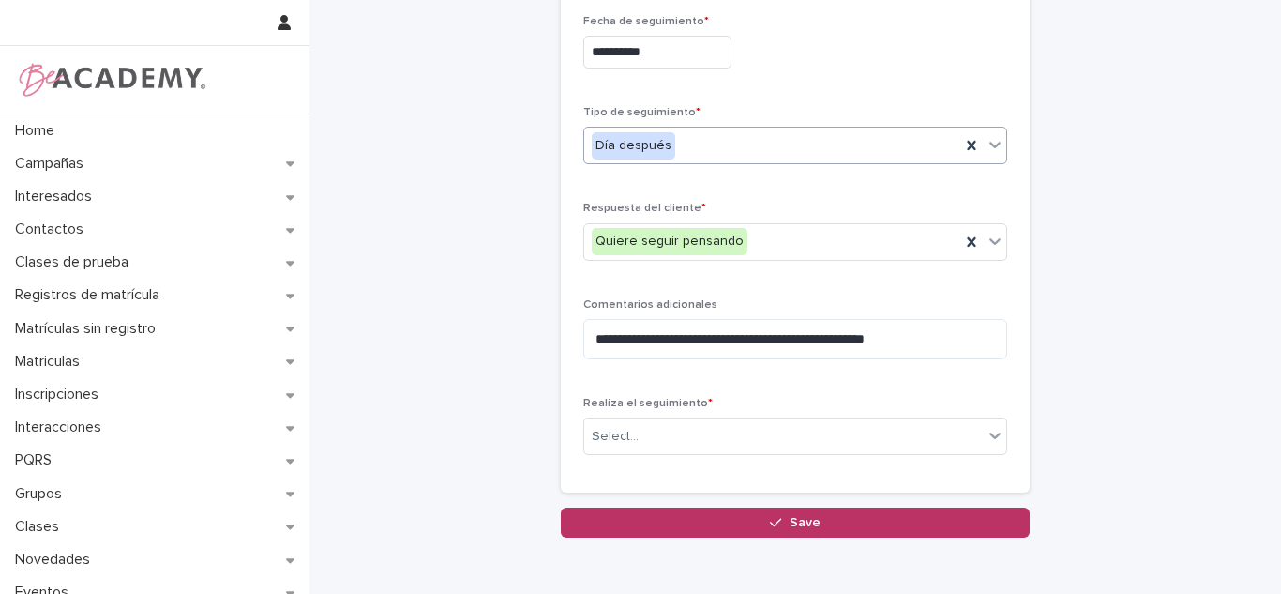
scroll to position [206, 0]
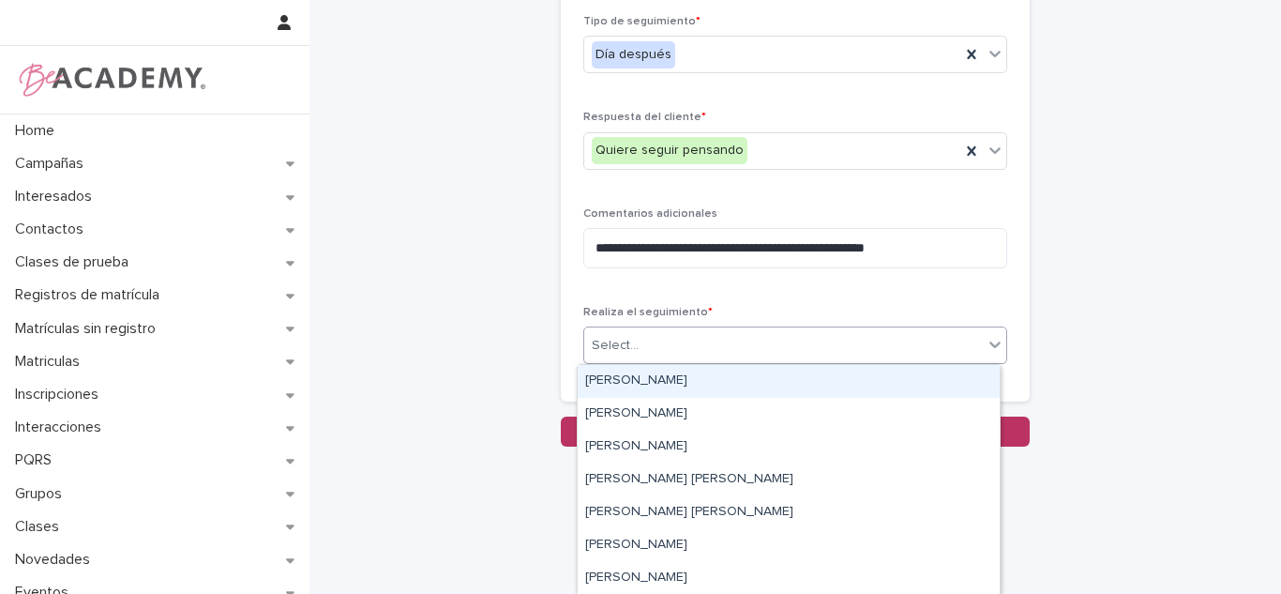
click at [757, 358] on div "Select..." at bounding box center [783, 345] width 399 height 31
click at [669, 388] on div "[PERSON_NAME]" at bounding box center [789, 381] width 422 height 33
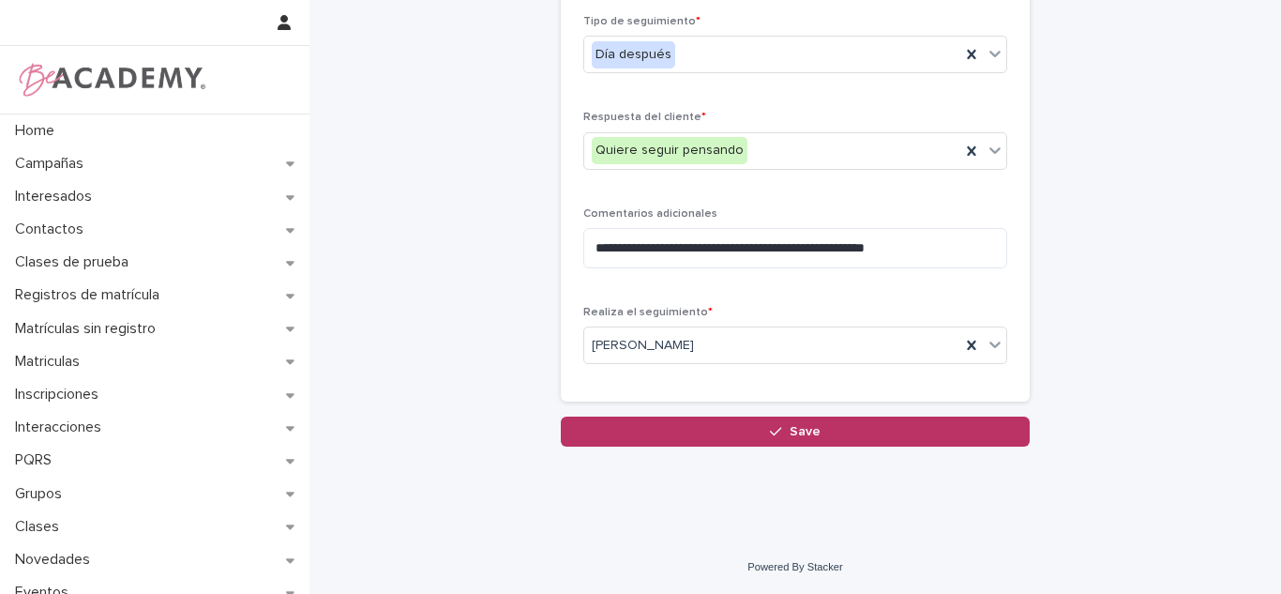
drag, startPoint x: 669, startPoint y: 442, endPoint x: 667, endPoint y: 451, distance: 9.8
click at [669, 443] on button "Save" at bounding box center [795, 431] width 469 height 30
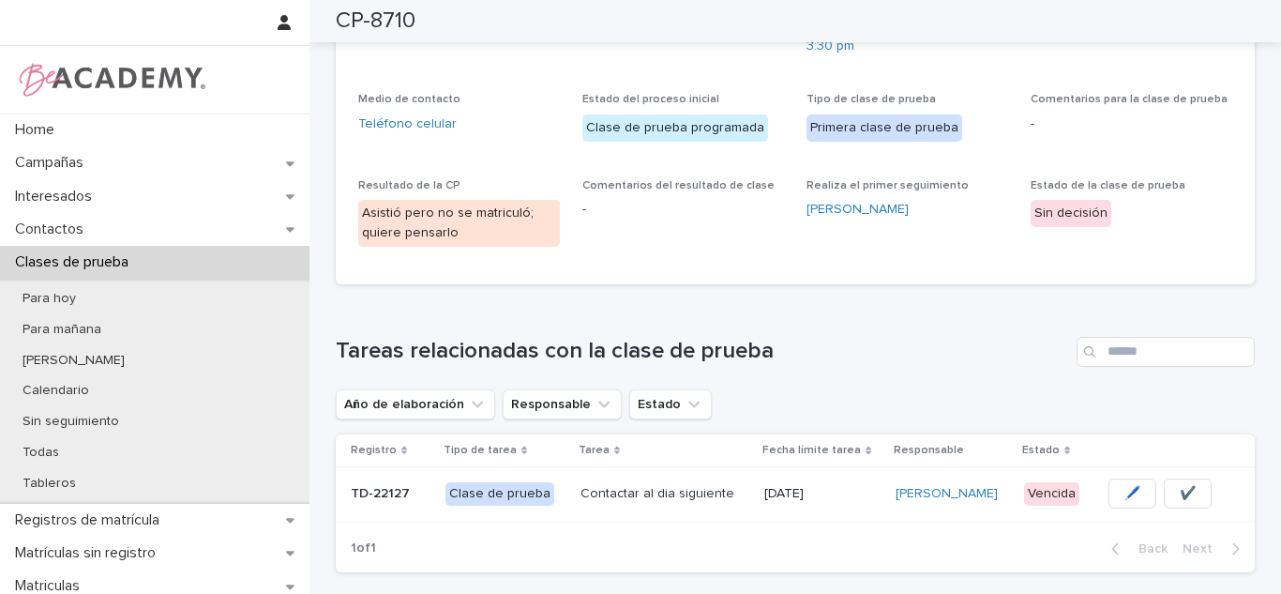
scroll to position [208, 0]
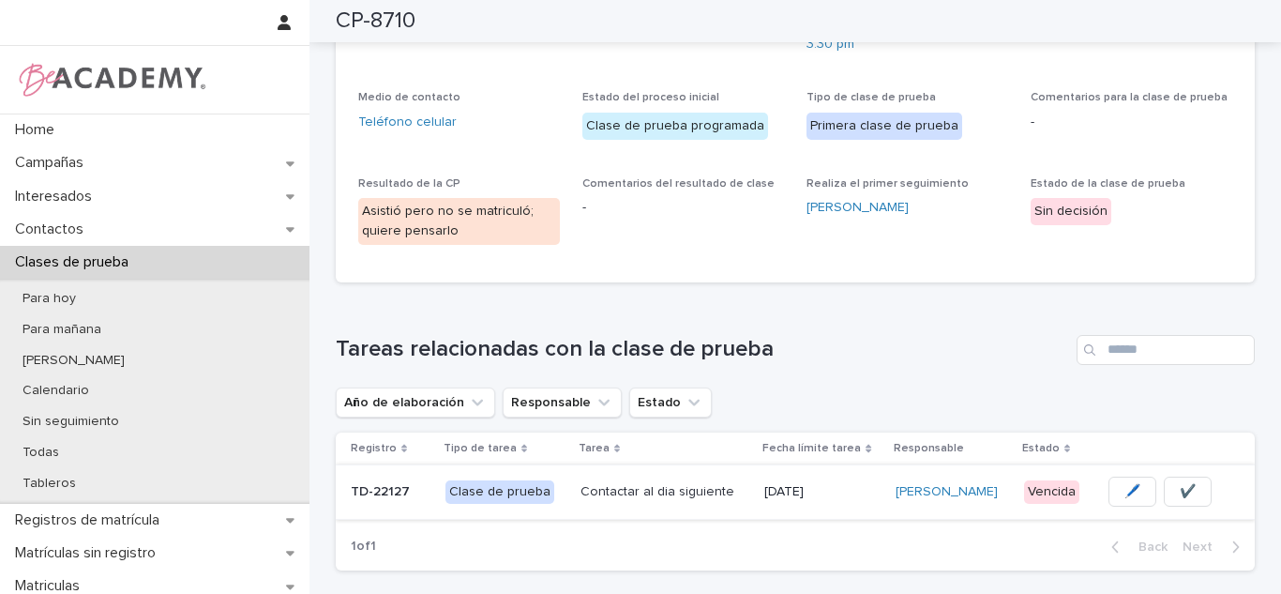
click at [1198, 499] on button "✔️" at bounding box center [1188, 491] width 48 height 30
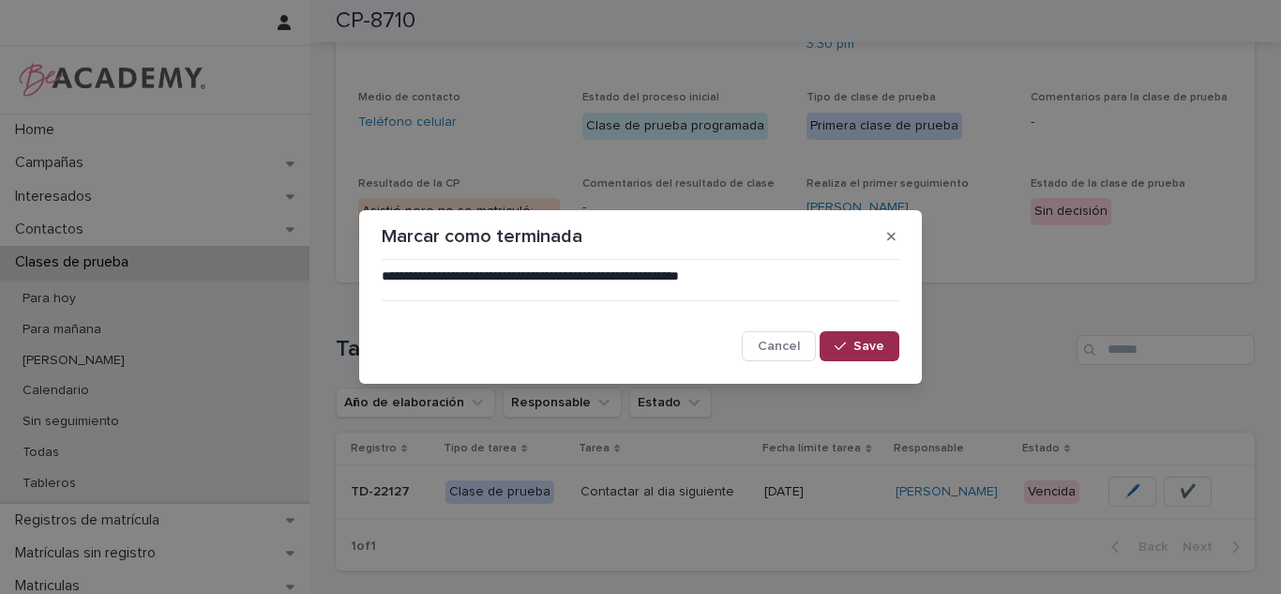
click at [855, 349] on span "Save" at bounding box center [868, 345] width 31 height 13
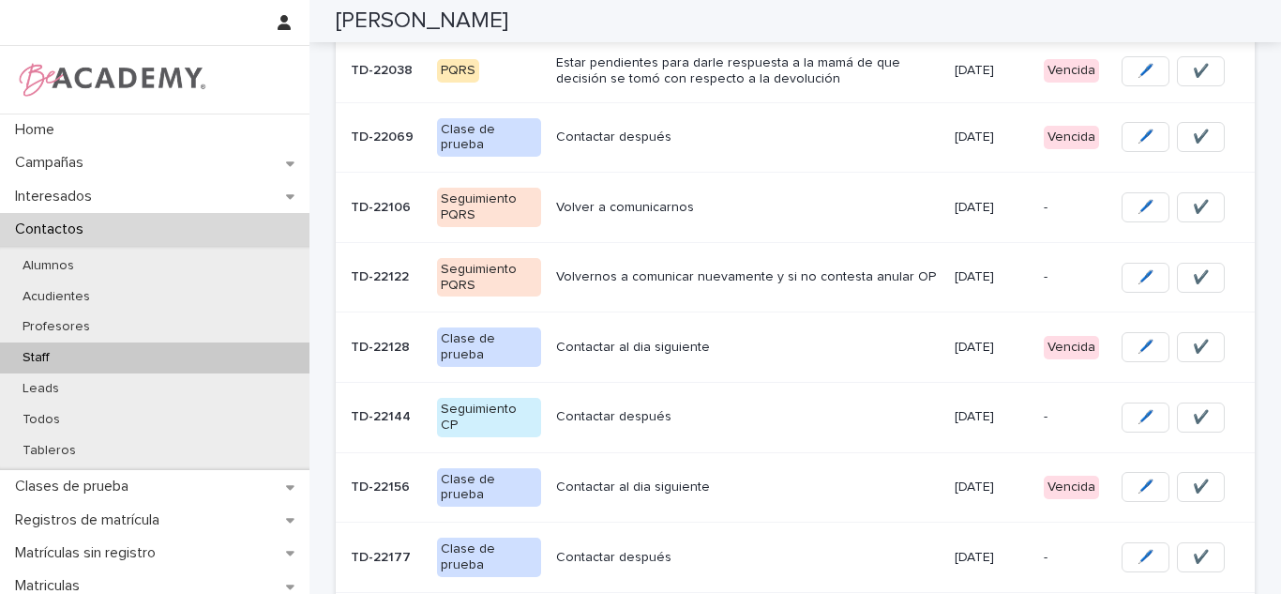
scroll to position [410, 0]
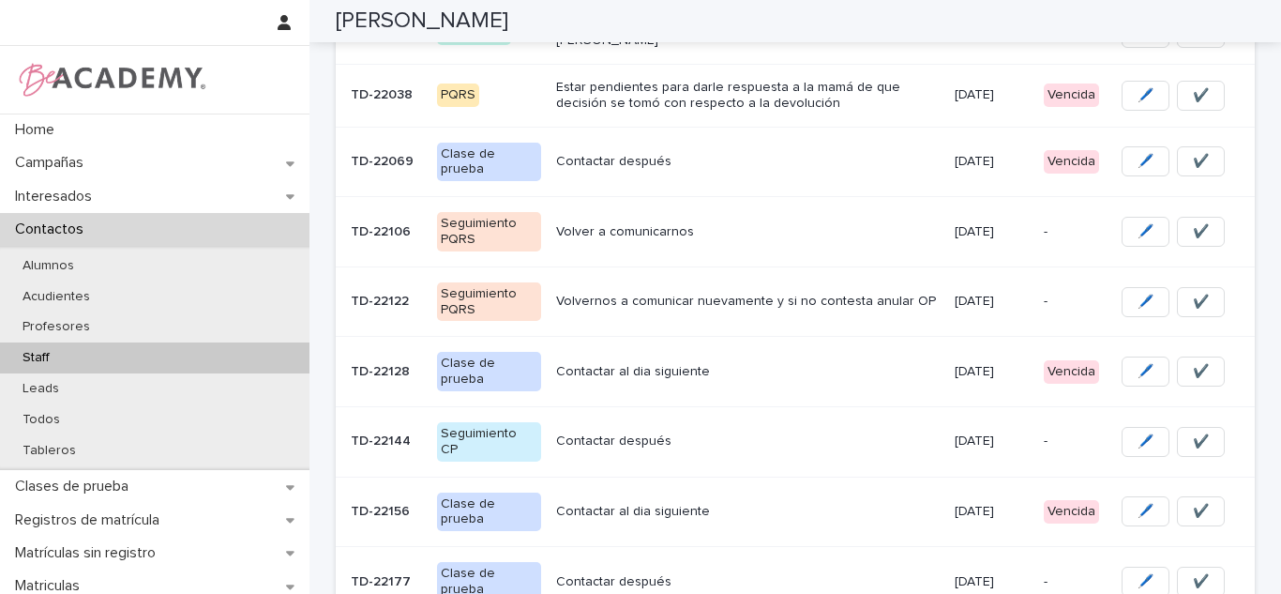
click at [887, 175] on td "Contactar después" at bounding box center [748, 162] width 399 height 70
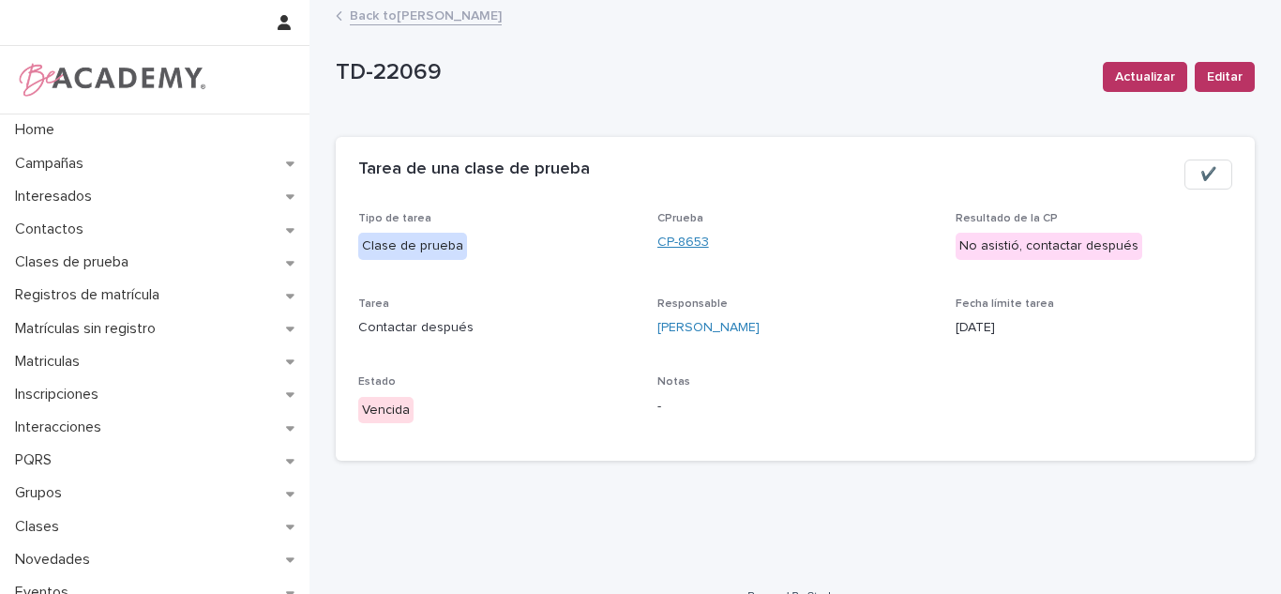
click at [684, 237] on link "CP-8653" at bounding box center [683, 243] width 52 height 20
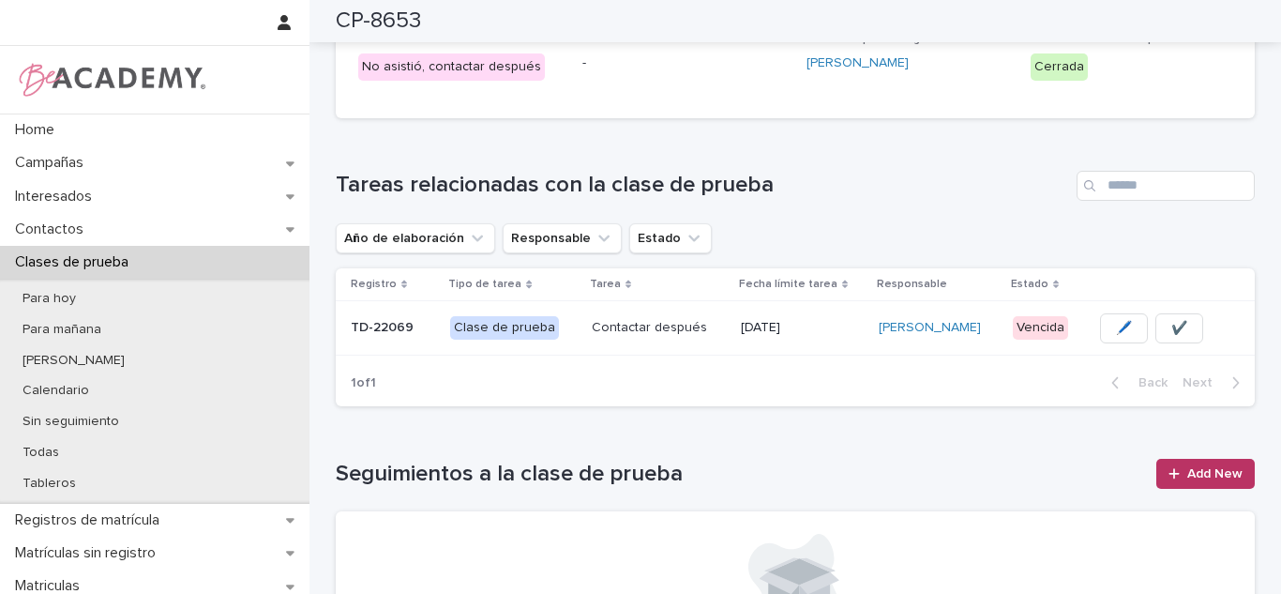
scroll to position [369, 0]
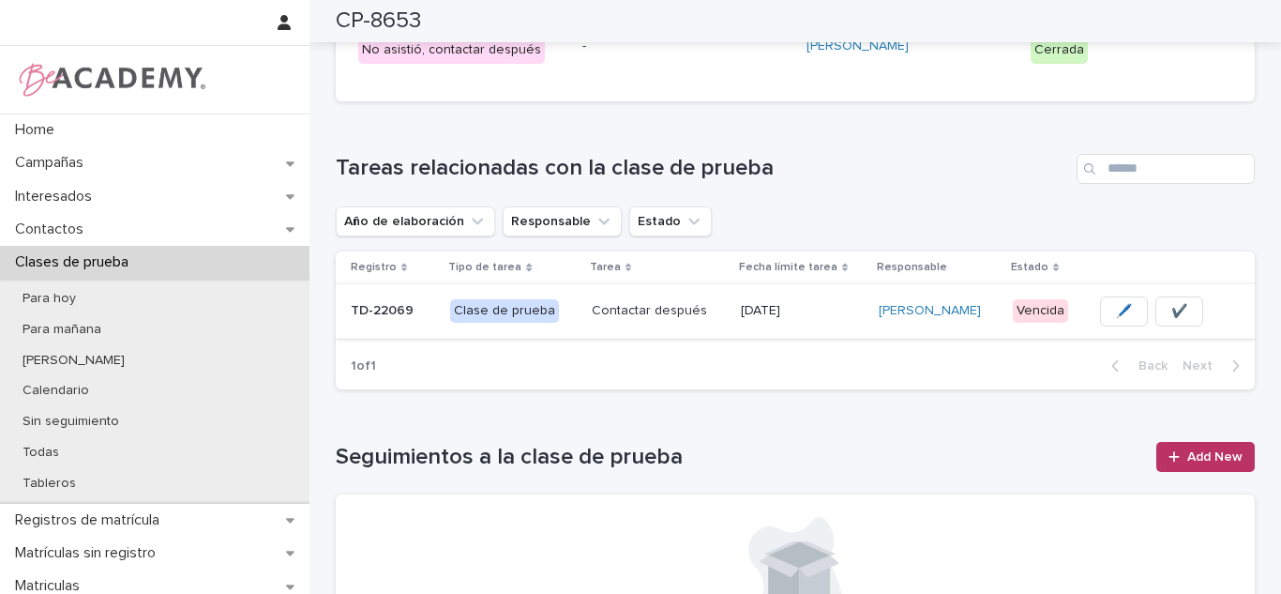
click at [1171, 309] on span "✔️" at bounding box center [1179, 311] width 16 height 19
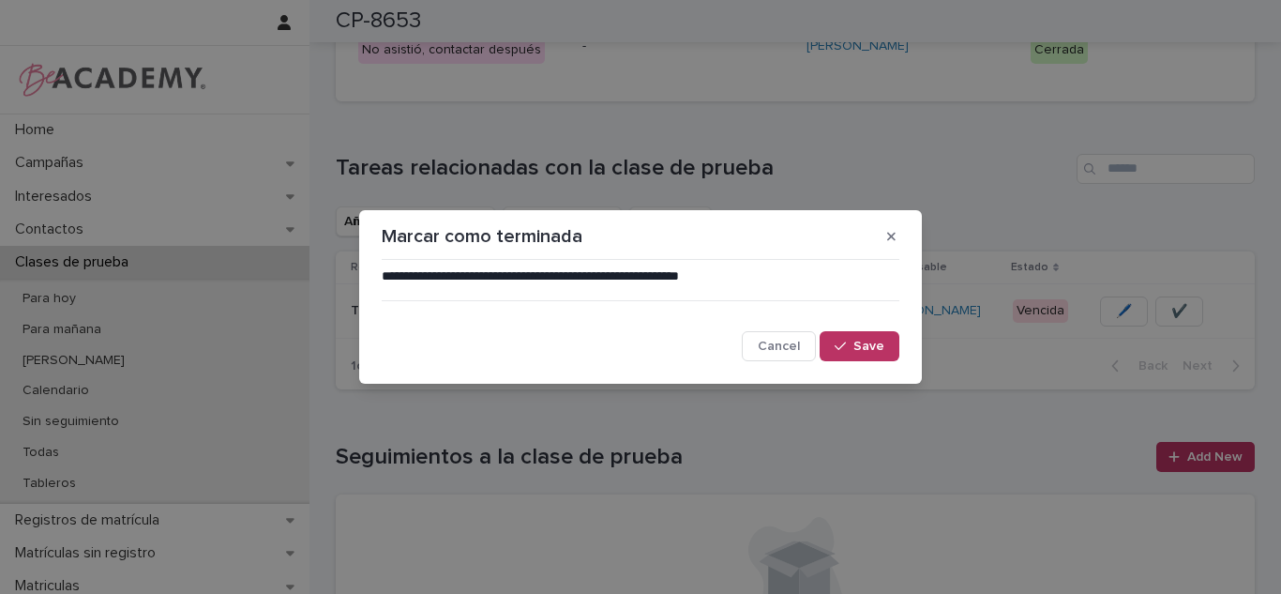
drag, startPoint x: 896, startPoint y: 343, endPoint x: 0, endPoint y: 521, distance: 913.9
click at [895, 343] on button "Save" at bounding box center [860, 346] width 80 height 30
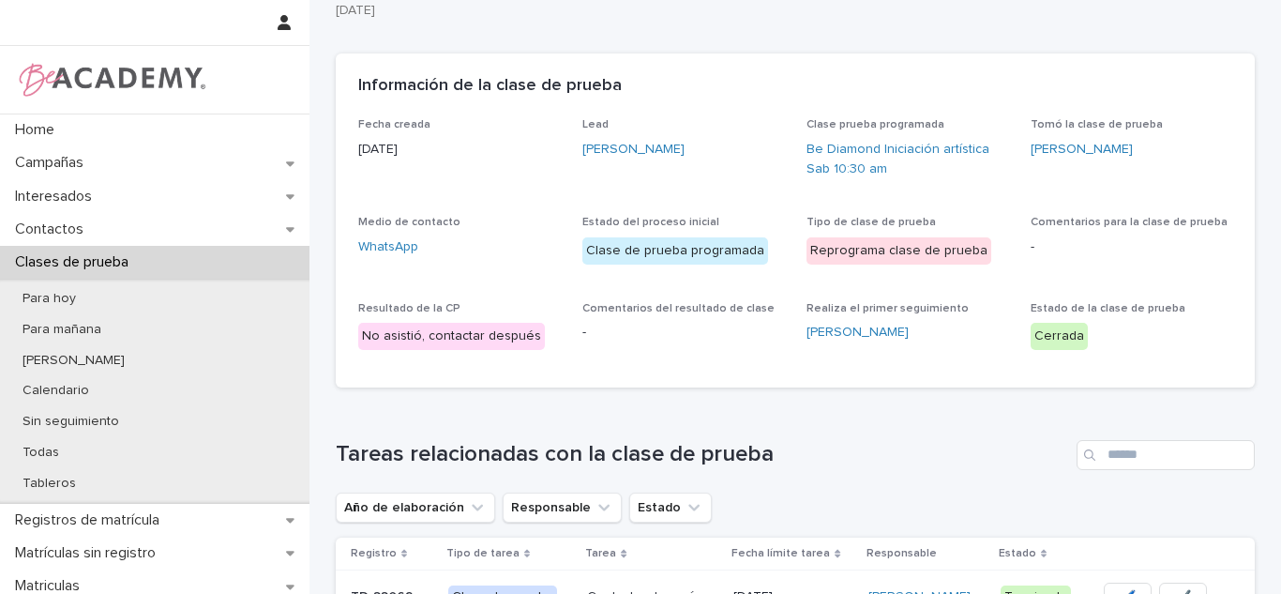
scroll to position [132, 0]
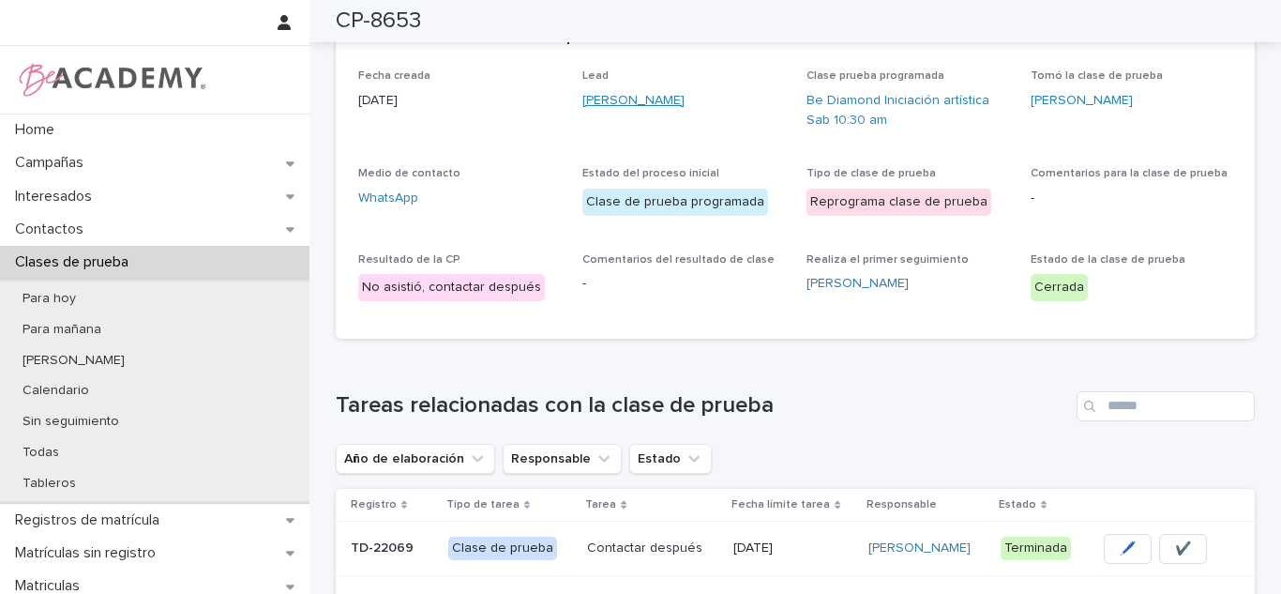
click at [621, 99] on link "[PERSON_NAME]" at bounding box center [633, 101] width 102 height 20
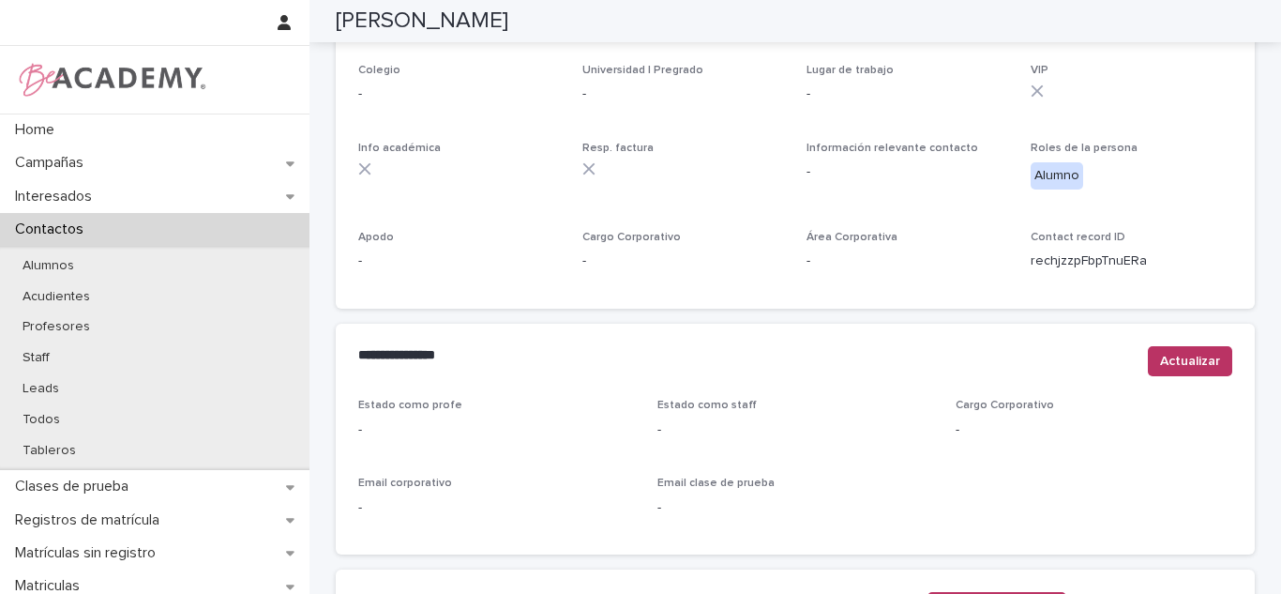
scroll to position [802, 0]
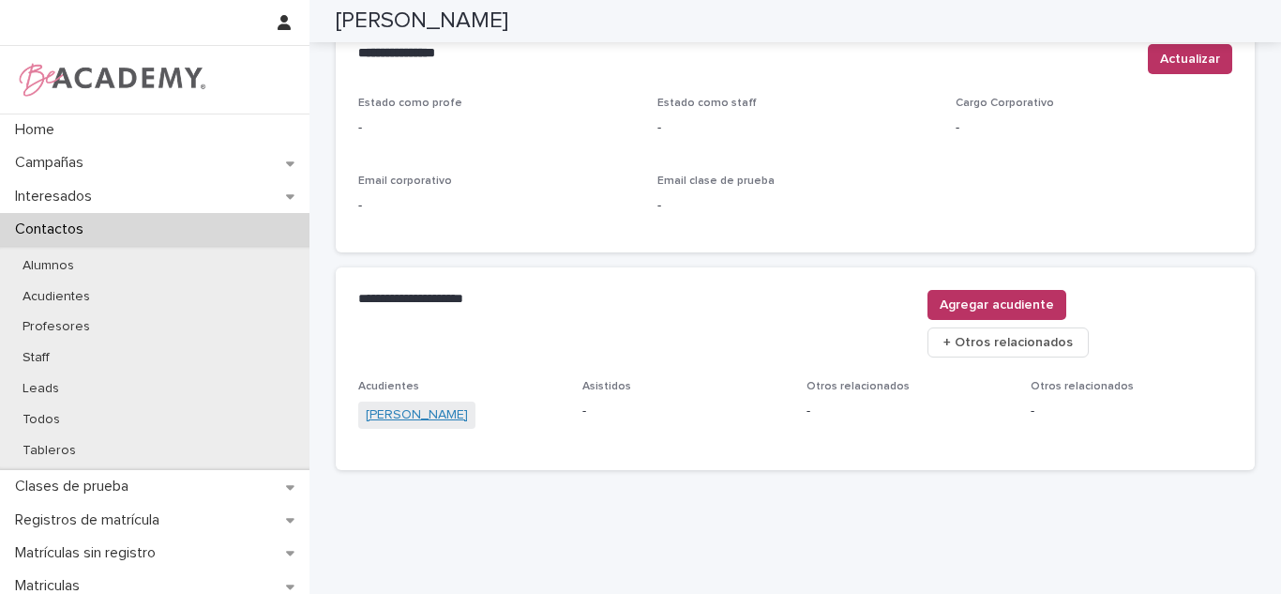
click at [459, 405] on link "[PERSON_NAME]" at bounding box center [417, 415] width 102 height 20
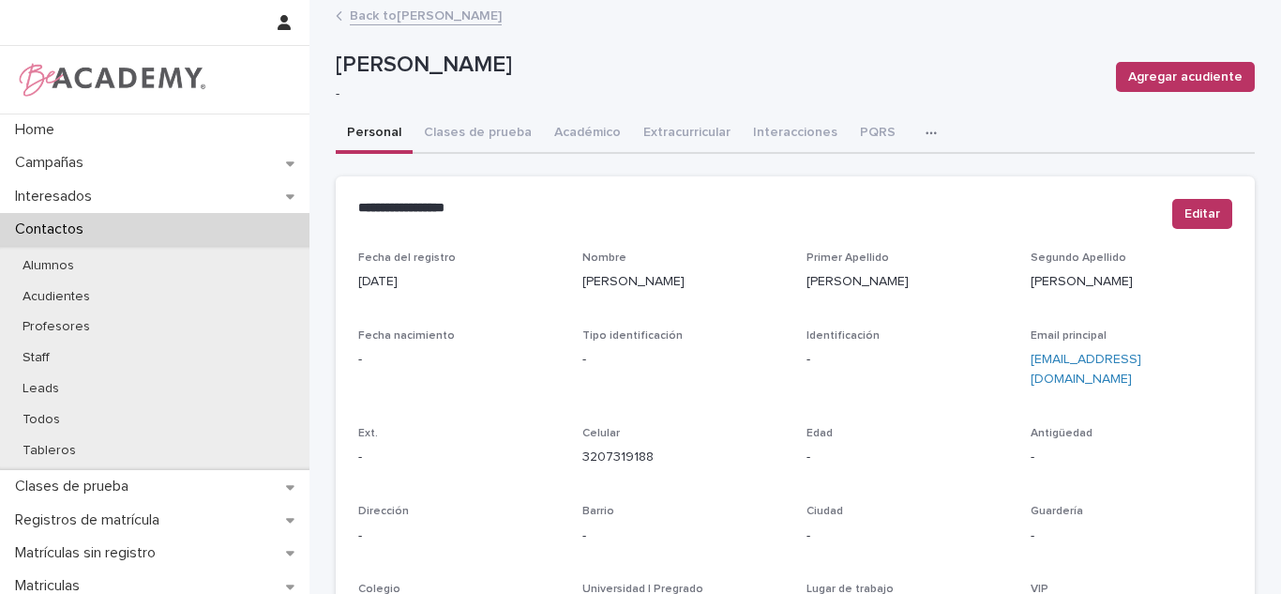
click at [467, 8] on link "Back to Eilenn Valencia [PERSON_NAME]" at bounding box center [426, 15] width 152 height 22
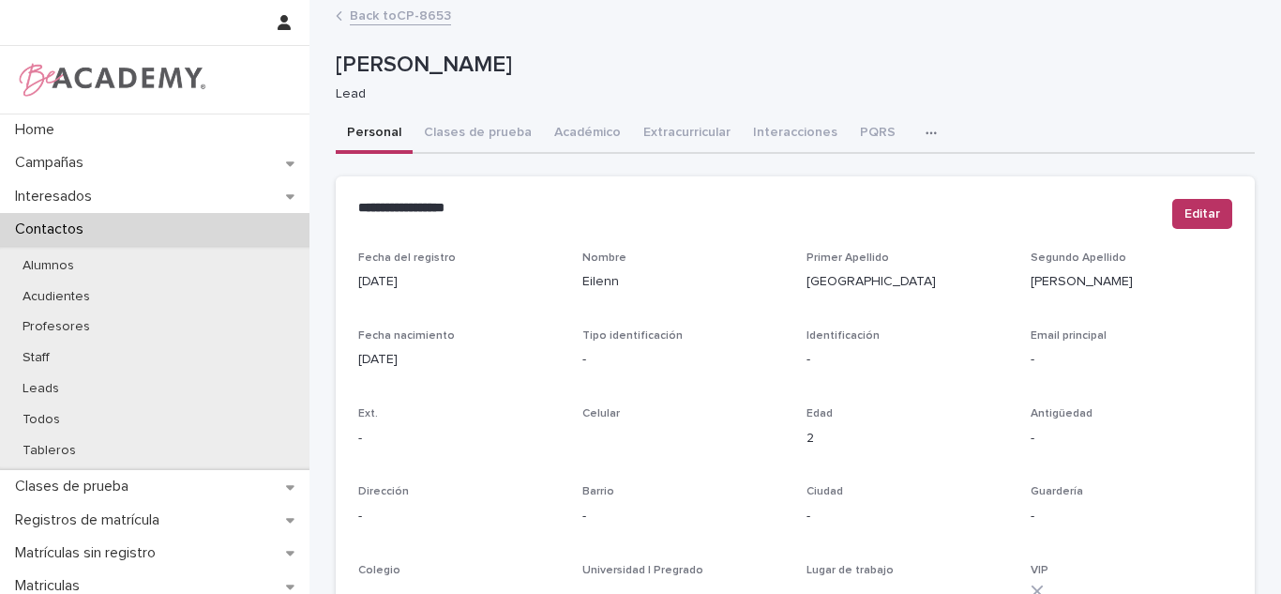
click at [432, 15] on link "Back to CP-8653" at bounding box center [400, 15] width 101 height 22
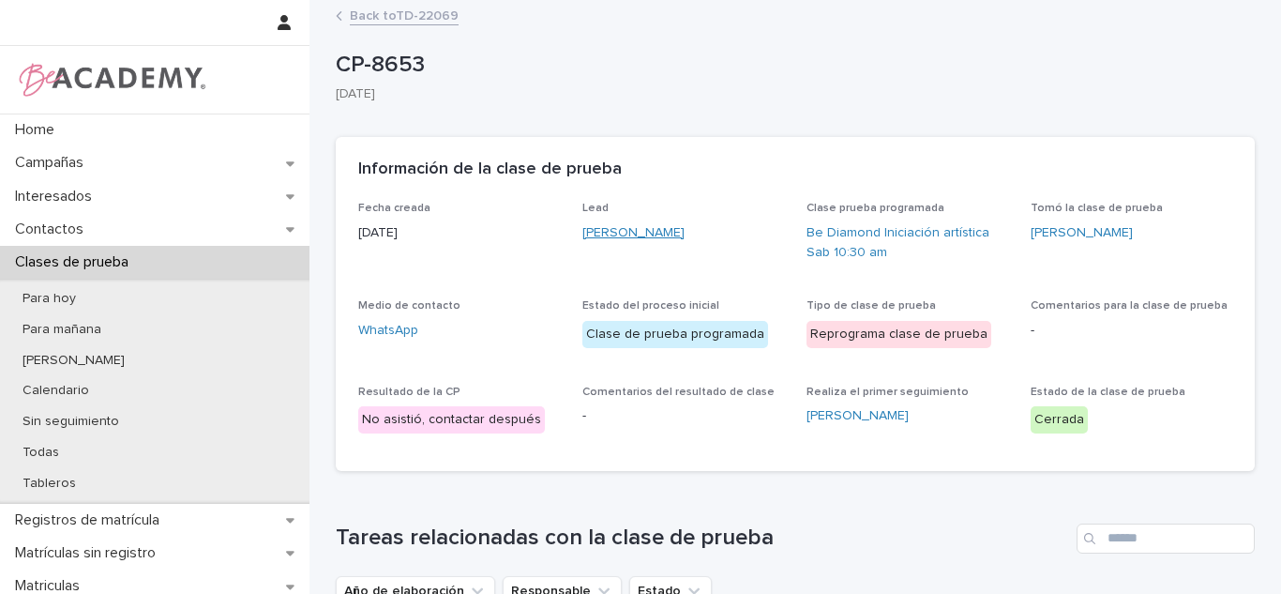
click at [661, 227] on link "Eilenn Valencia [PERSON_NAME]" at bounding box center [633, 233] width 102 height 20
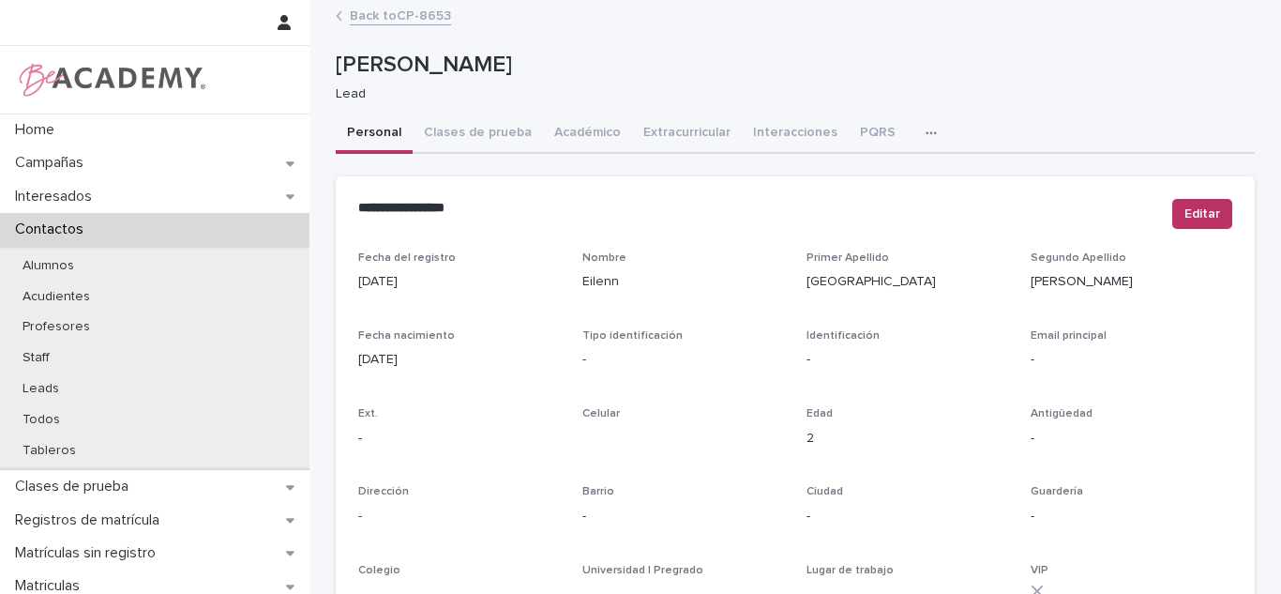
click at [399, 17] on link "Back to CP-8653" at bounding box center [400, 15] width 101 height 22
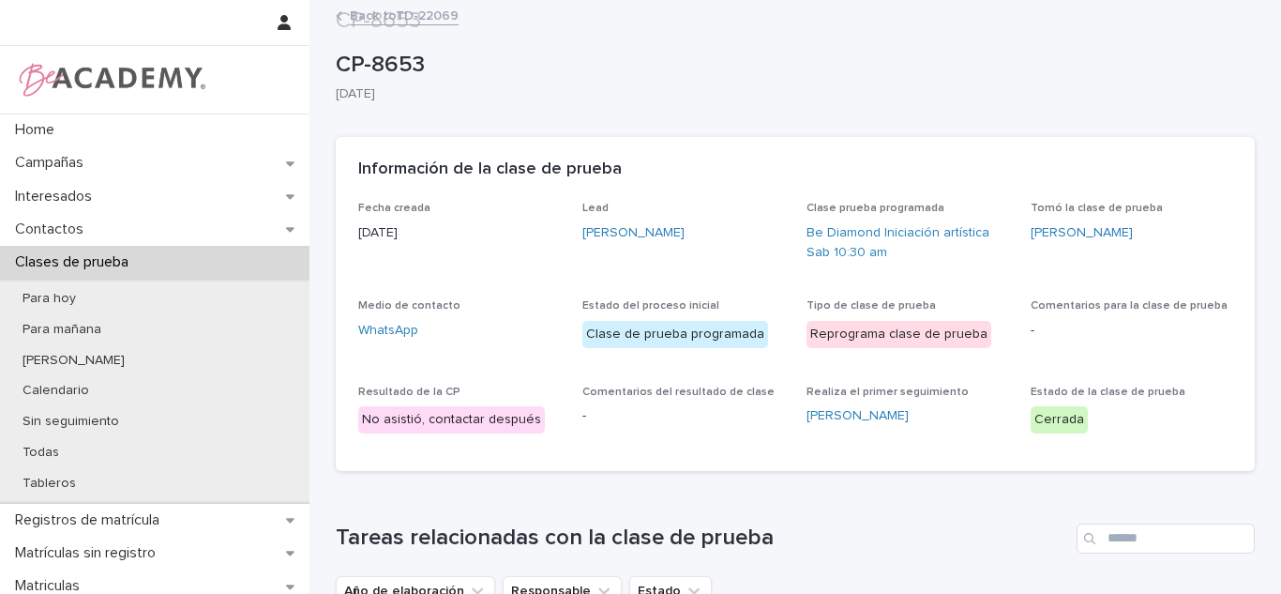
scroll to position [458, 0]
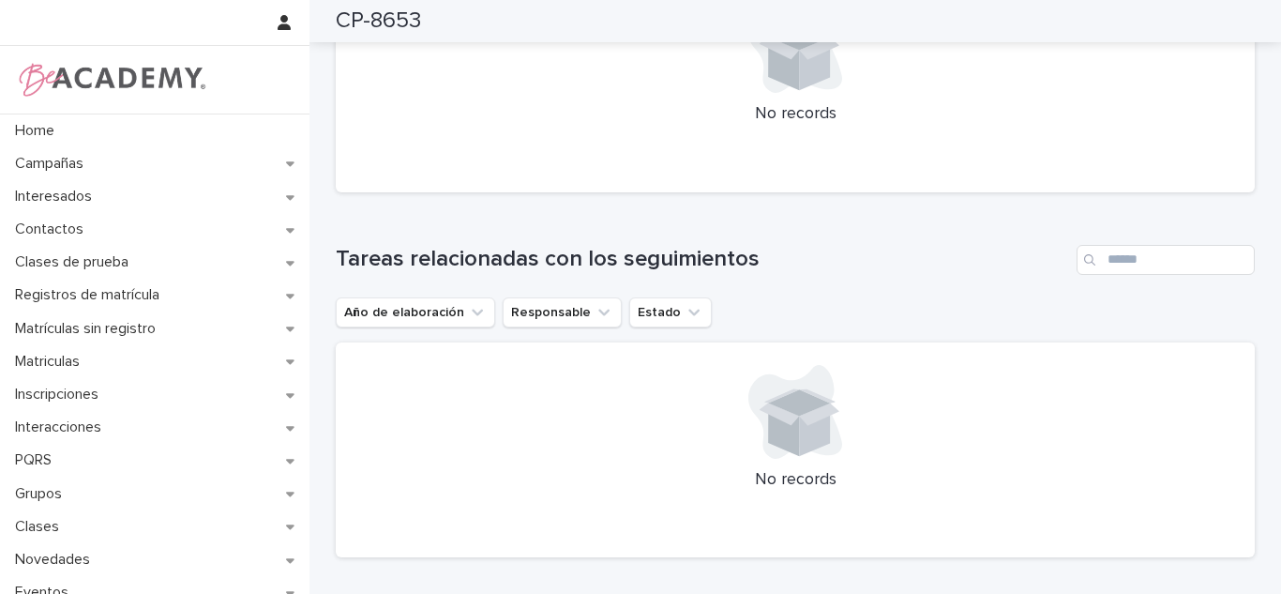
scroll to position [114, 0]
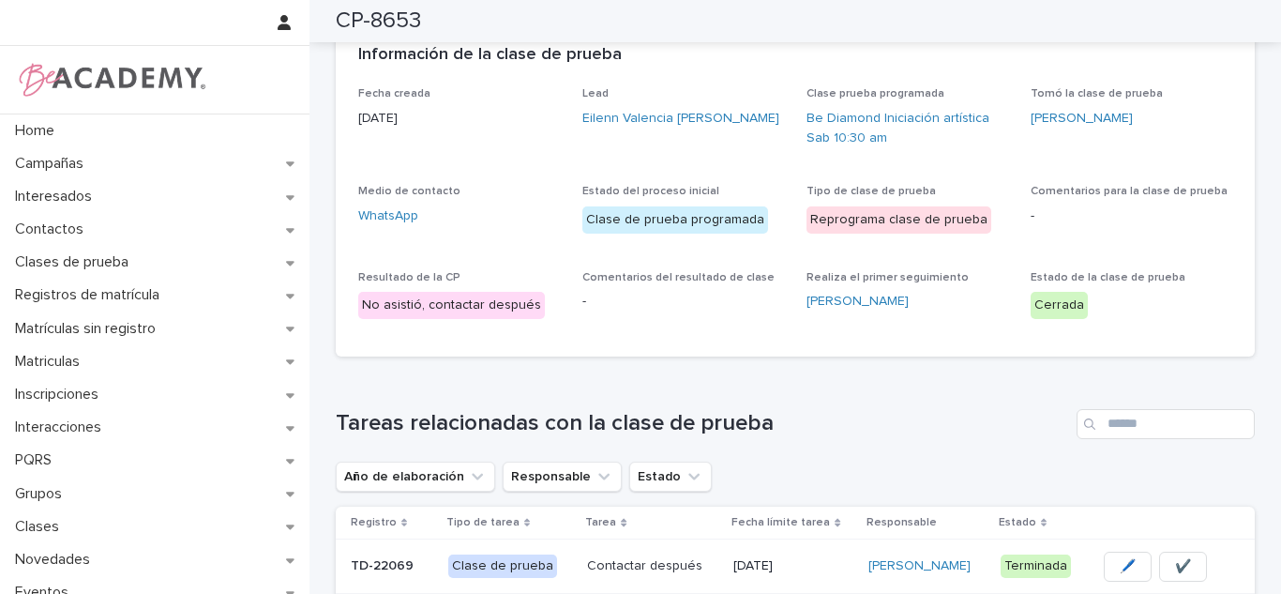
click at [646, 107] on div "Lead Eilenn Valencia Pineda" at bounding box center [683, 114] width 202 height 55
click at [649, 120] on link "Eilenn Valencia Pineda" at bounding box center [680, 119] width 197 height 20
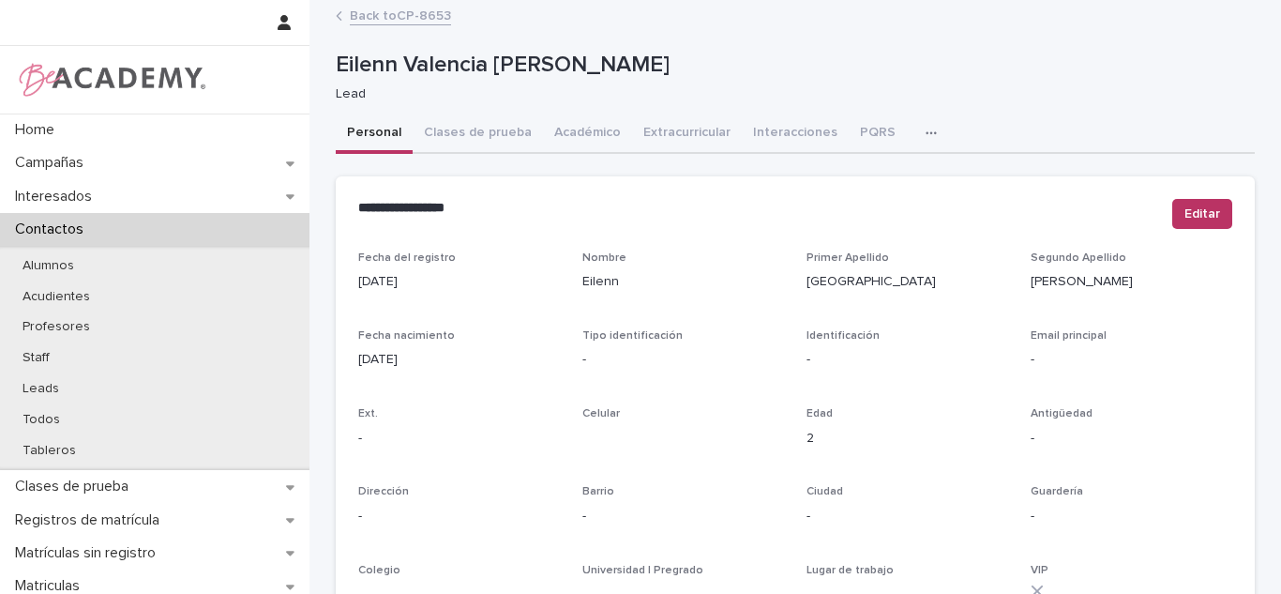
scroll to position [802, 0]
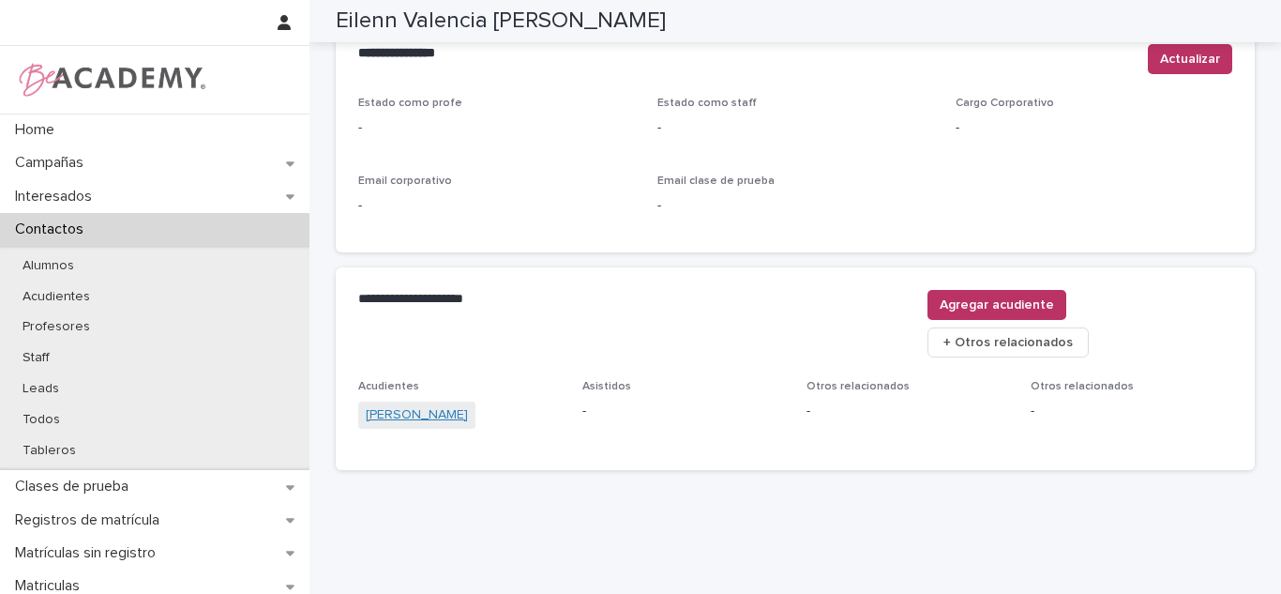
click at [468, 405] on link "Mabel Pineda Alvarado" at bounding box center [417, 415] width 102 height 20
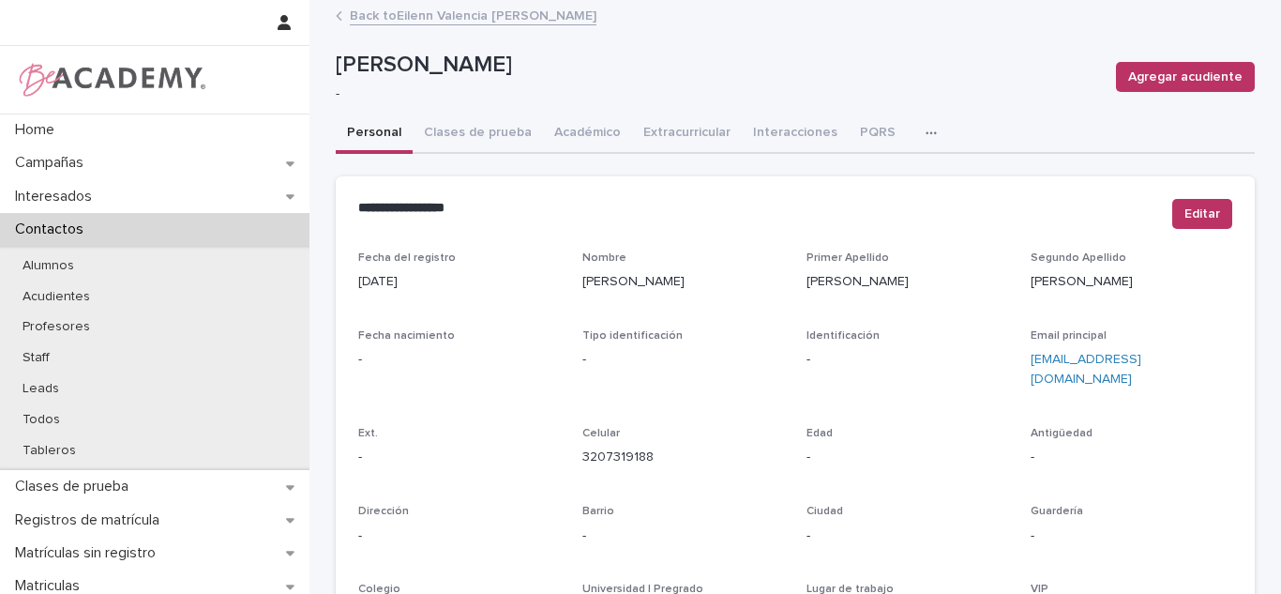
click at [399, 17] on link "Back to Eilenn Valencia Pineda" at bounding box center [473, 15] width 247 height 22
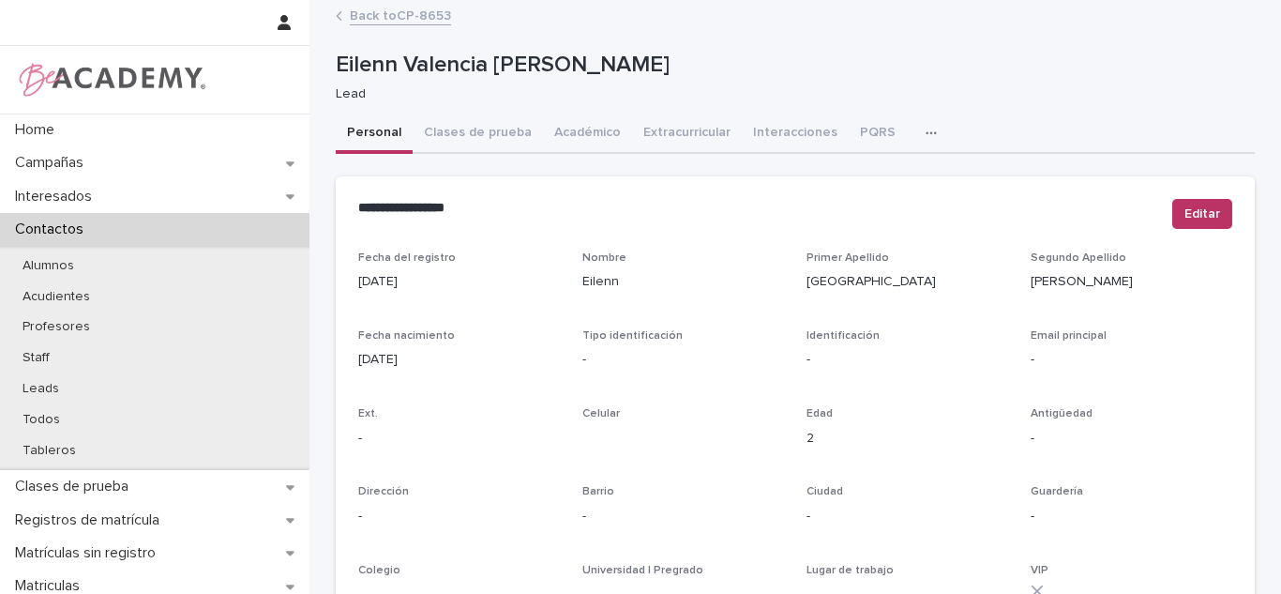
click at [383, 15] on link "Back to CP-8653" at bounding box center [400, 15] width 101 height 22
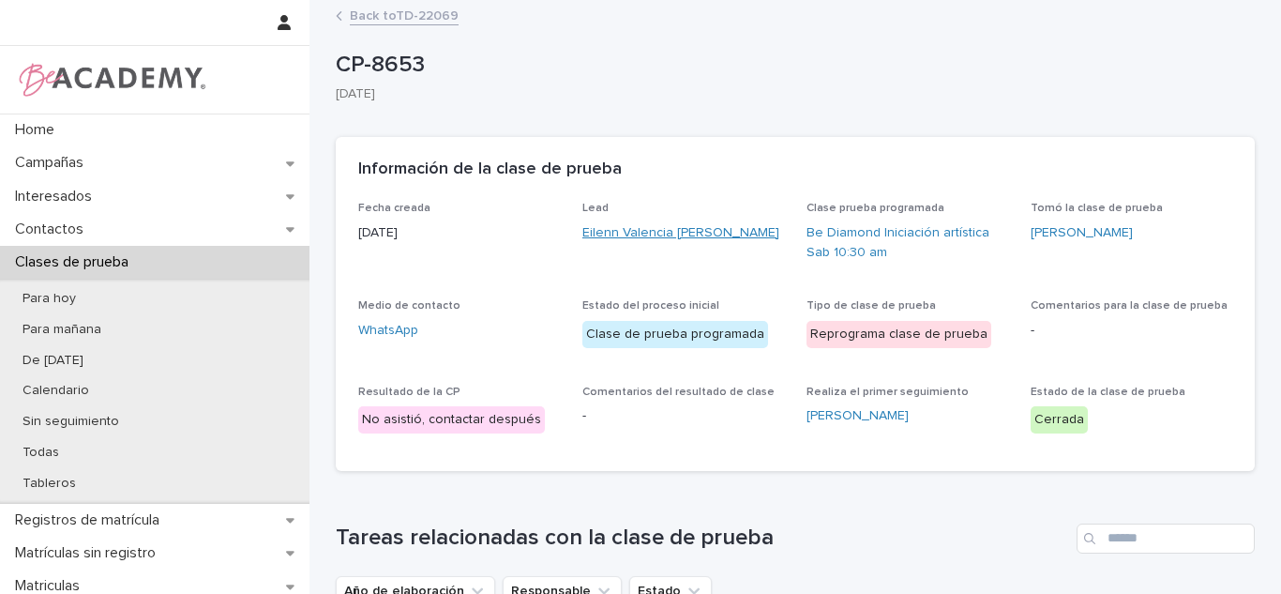
click at [593, 233] on link "Eilenn Valencia Pineda" at bounding box center [680, 233] width 197 height 20
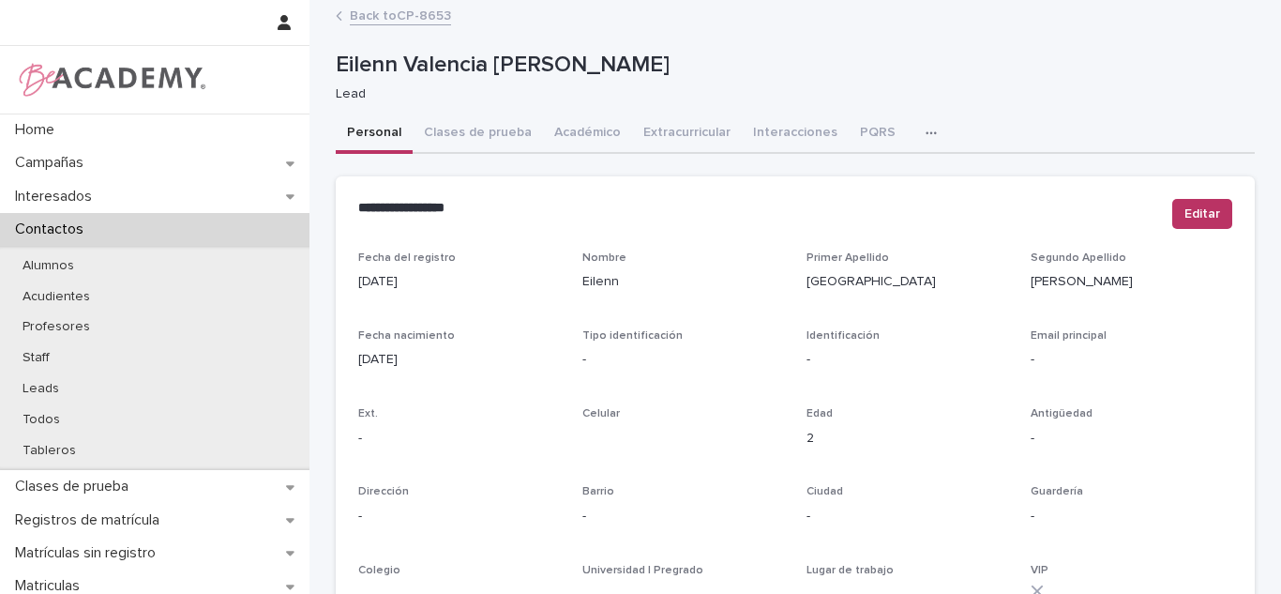
click at [383, 15] on link "Back to CP-8653" at bounding box center [400, 15] width 101 height 22
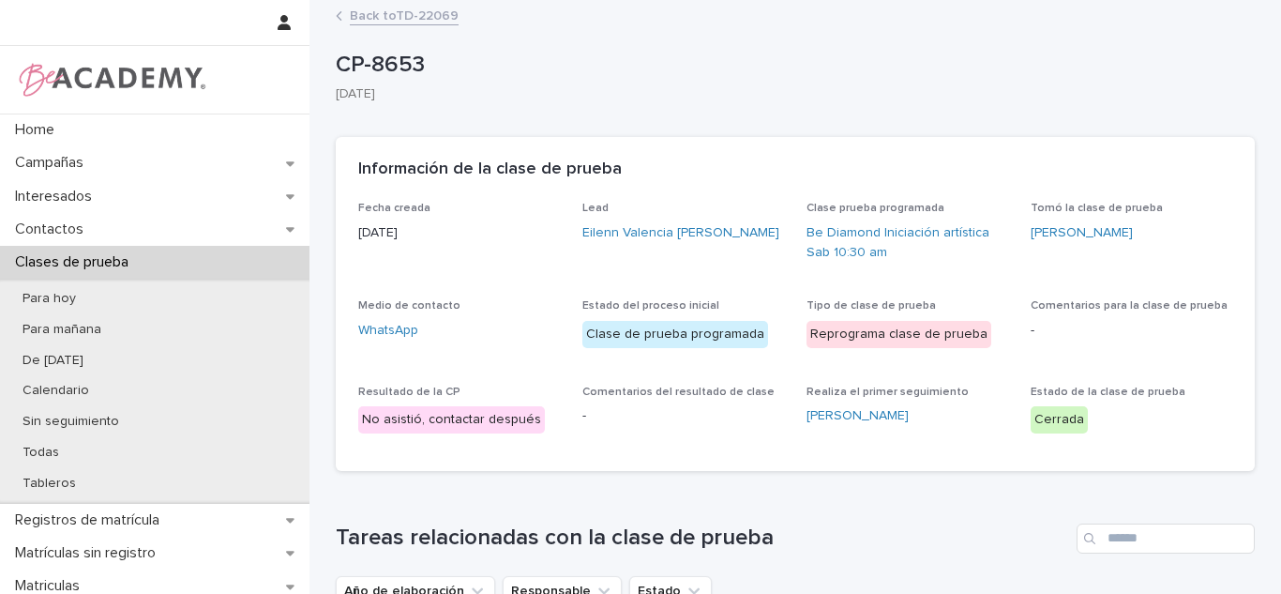
click at [837, 475] on div "Loading... Saving… Información de la clase de prueba ••• Fecha creada 19/07/202…" at bounding box center [795, 311] width 919 height 349
click at [670, 233] on link "Eilenn Valencia Pineda" at bounding box center [680, 233] width 197 height 20
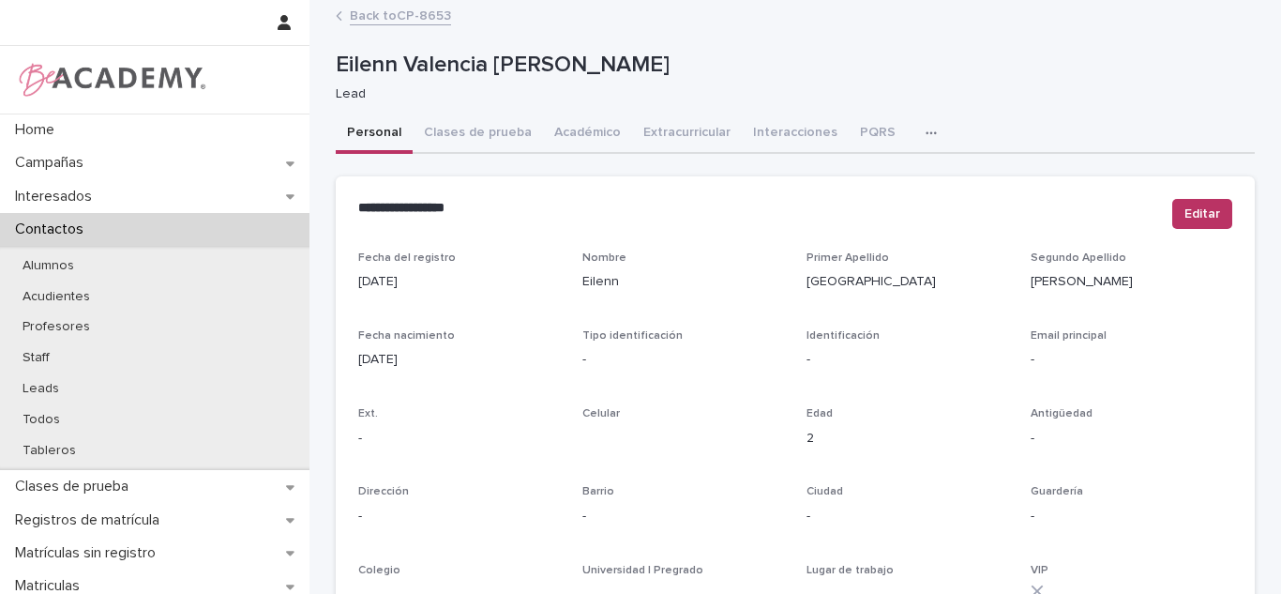
click at [408, 24] on div "Back to CP-8653" at bounding box center [795, 17] width 938 height 26
click at [399, 13] on link "Back to CP-8653" at bounding box center [400, 15] width 101 height 22
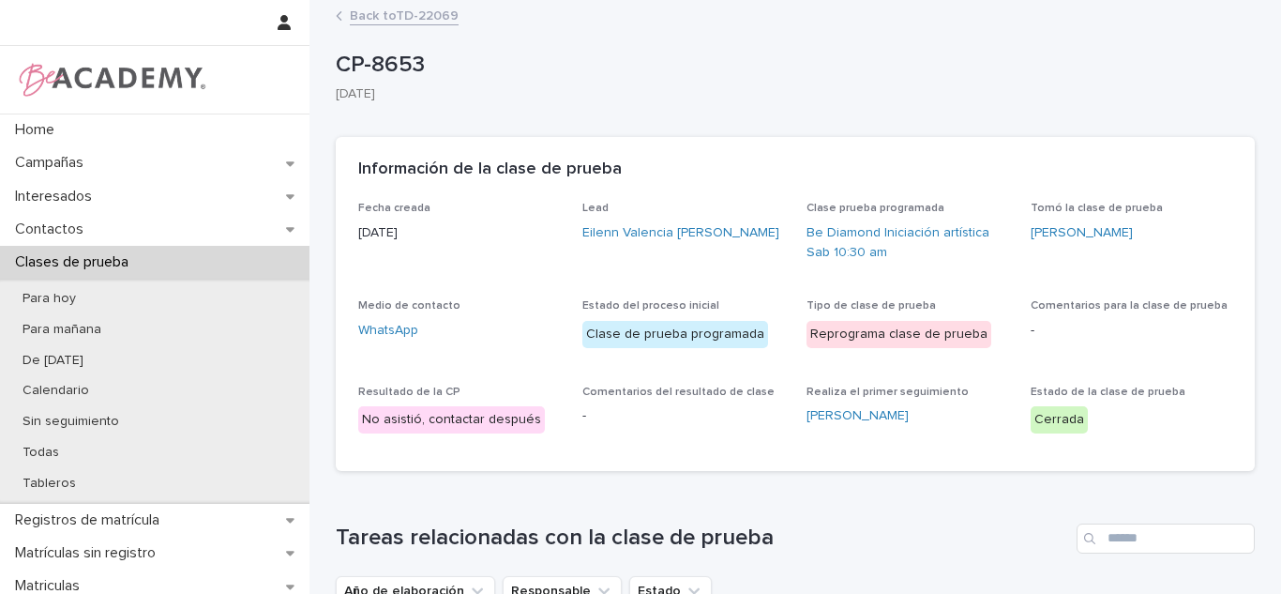
scroll to position [574, 0]
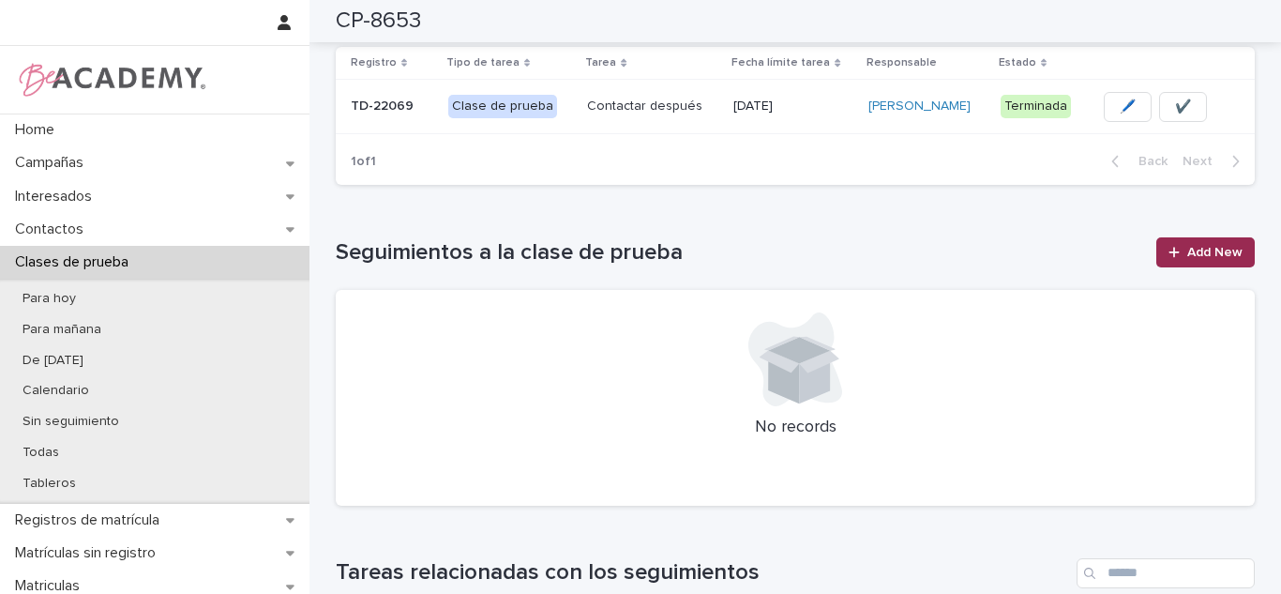
click at [1206, 253] on span "Add New" at bounding box center [1214, 252] width 55 height 13
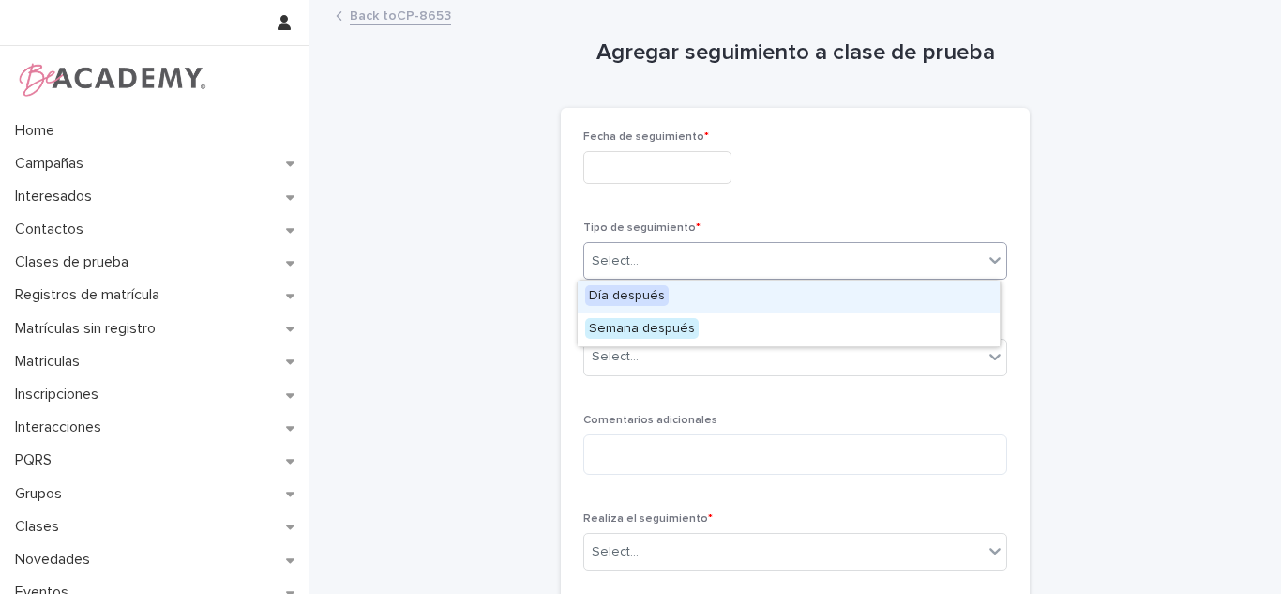
click at [774, 258] on div "Select..." at bounding box center [783, 261] width 399 height 31
click at [646, 294] on span "Día después" at bounding box center [626, 295] width 83 height 21
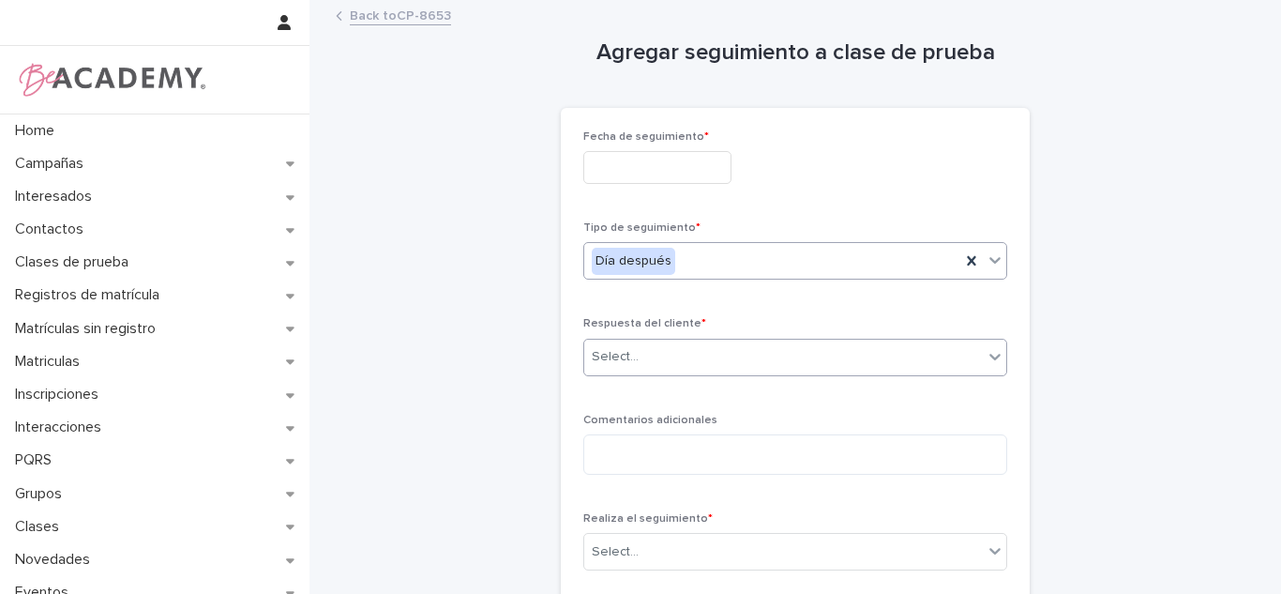
click at [649, 357] on div "Select..." at bounding box center [783, 356] width 399 height 31
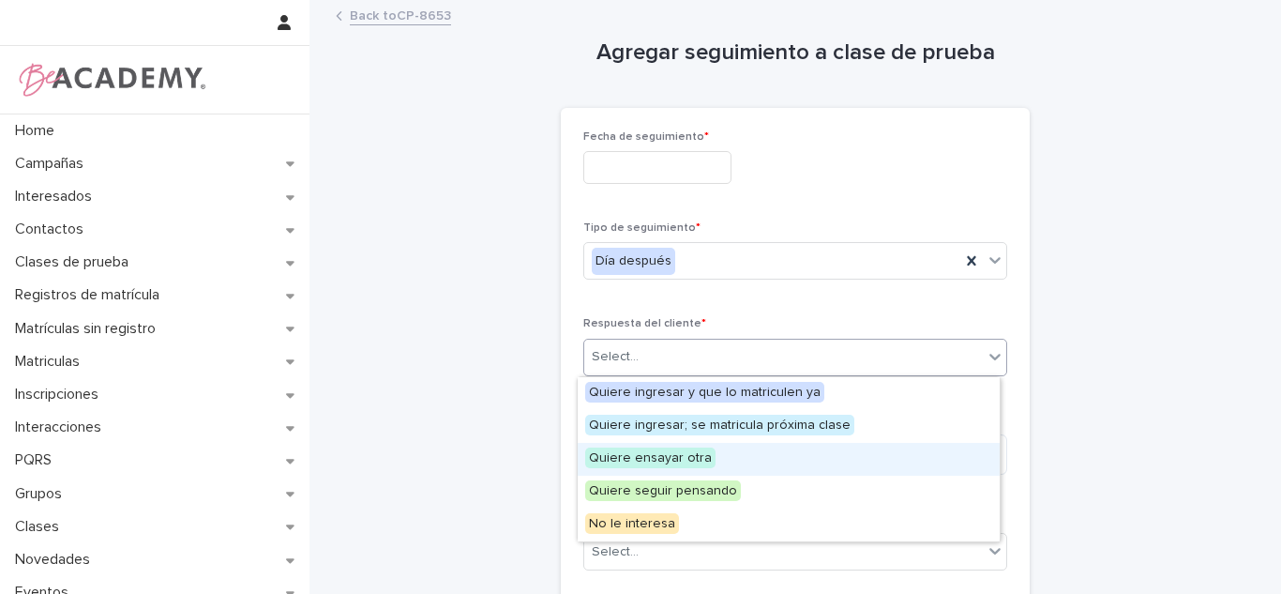
click at [729, 450] on div "Quiere ensayar otra" at bounding box center [789, 459] width 422 height 33
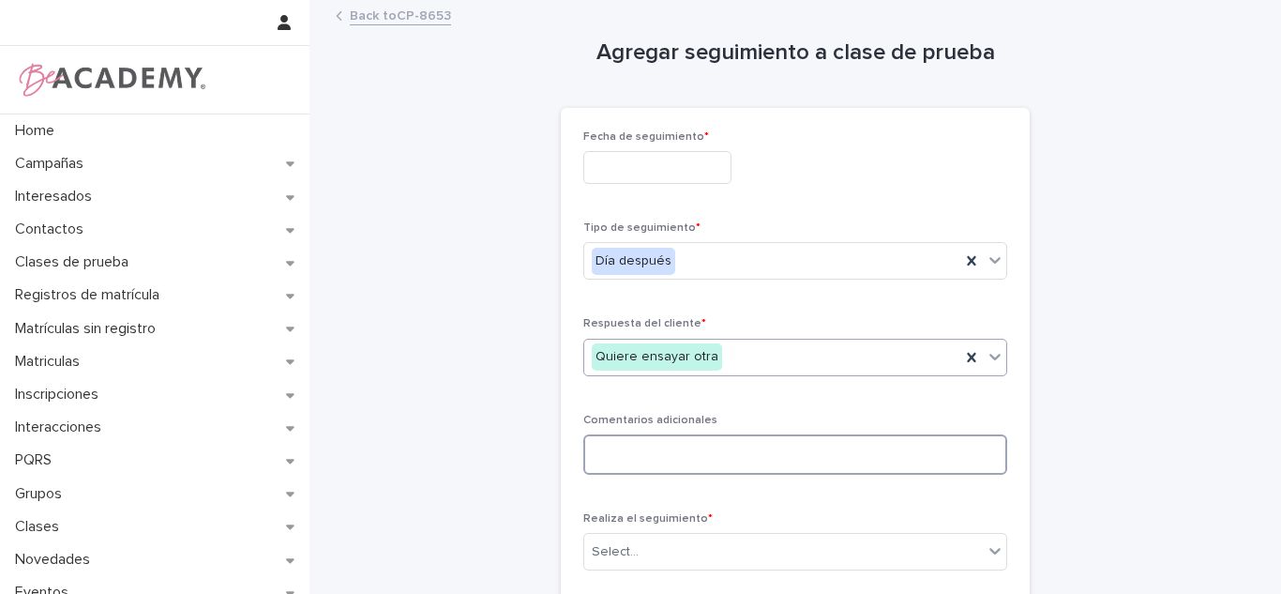
click at [686, 456] on textarea at bounding box center [795, 454] width 424 height 40
type textarea "*"
type textarea "**********"
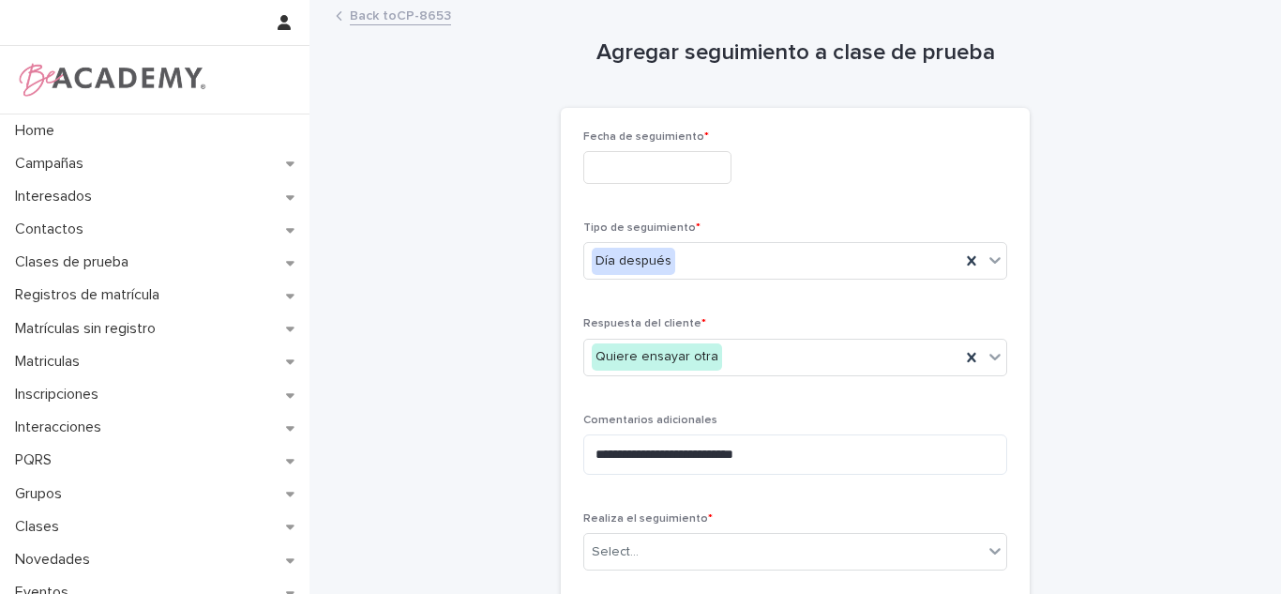
scroll to position [206, 0]
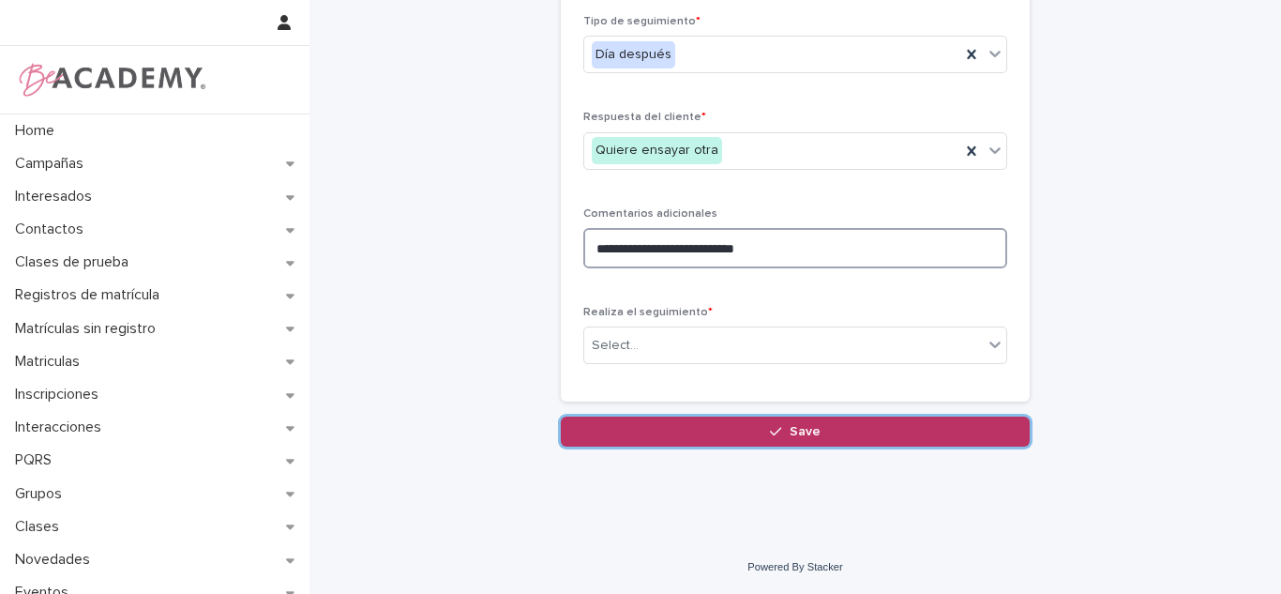
click at [711, 241] on textarea "**********" at bounding box center [795, 248] width 424 height 40
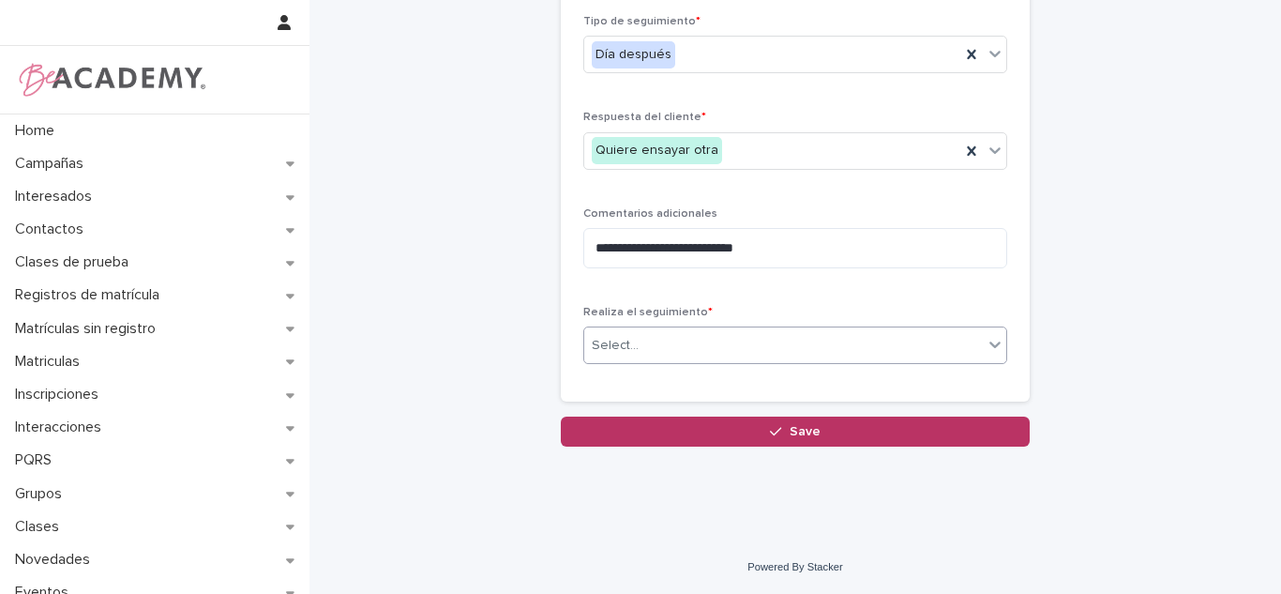
click at [630, 362] on div "Select..." at bounding box center [795, 345] width 424 height 38
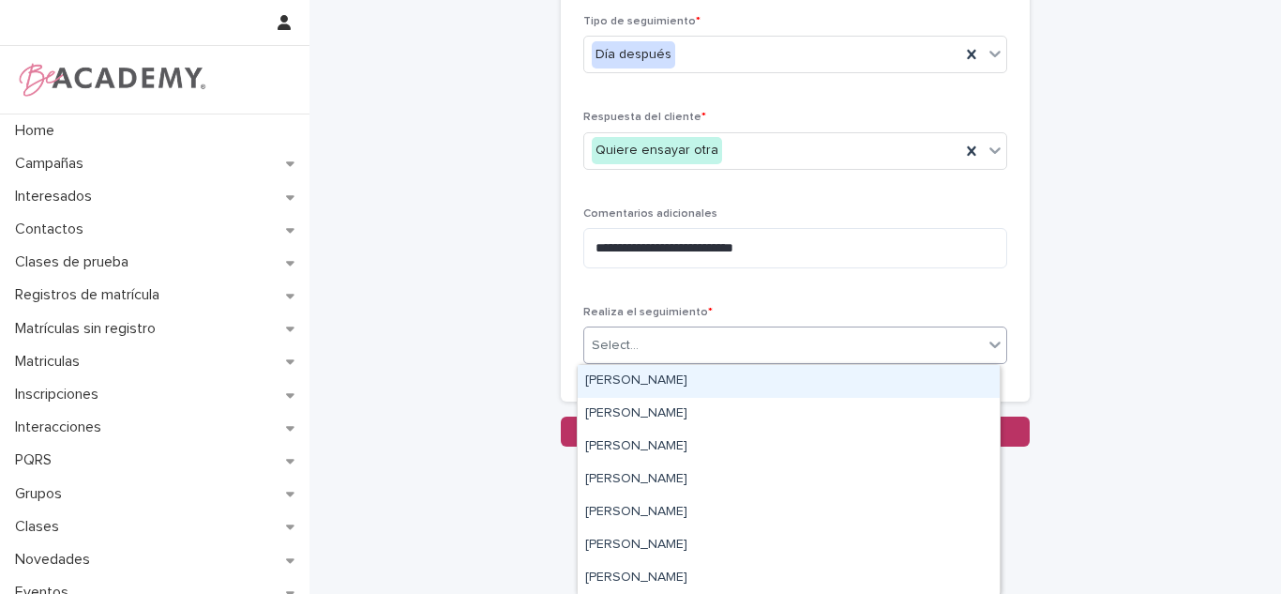
click at [628, 376] on div "Carolina Castillo Cuadrado" at bounding box center [789, 381] width 422 height 33
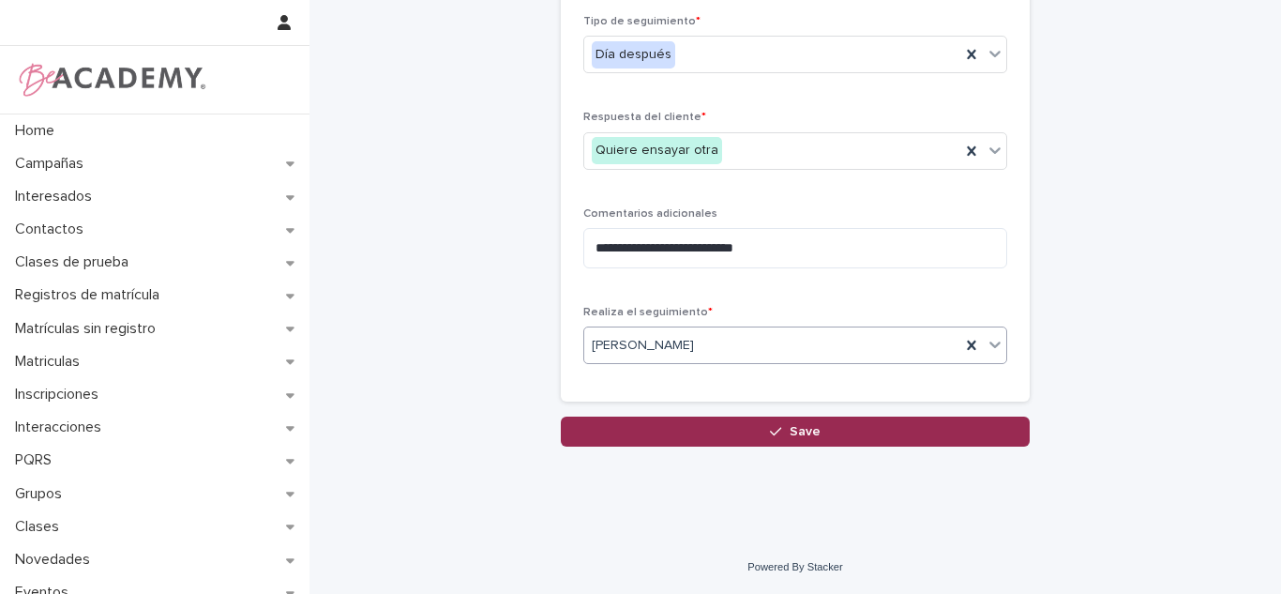
click at [635, 419] on button "Save" at bounding box center [795, 431] width 469 height 30
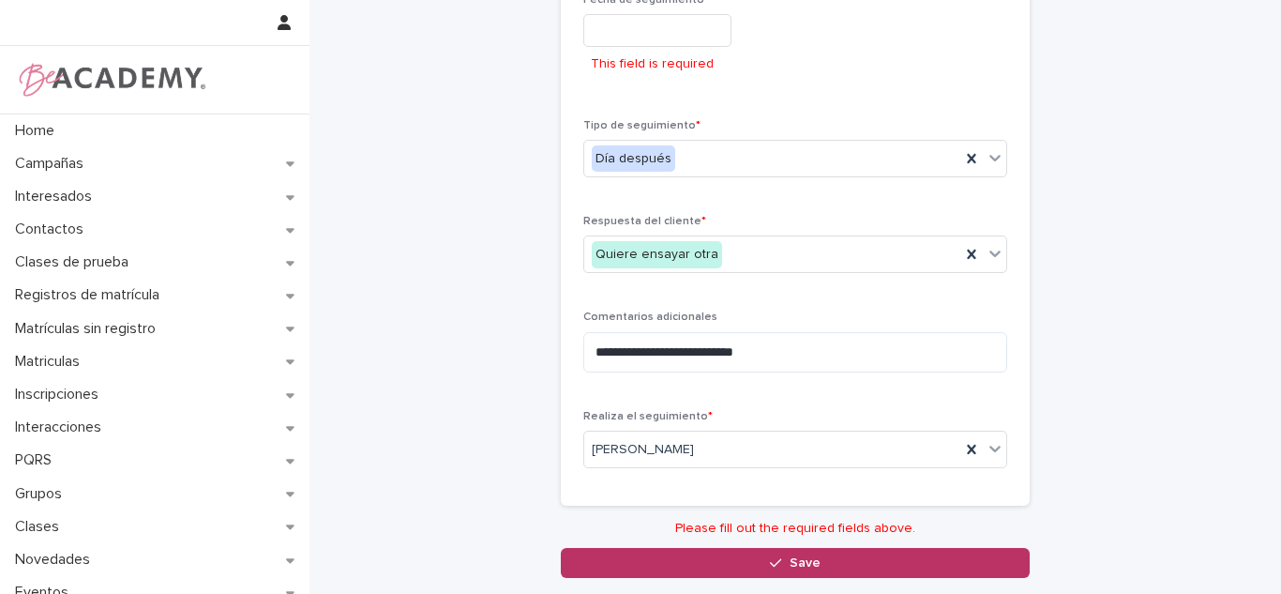
scroll to position [143, 0]
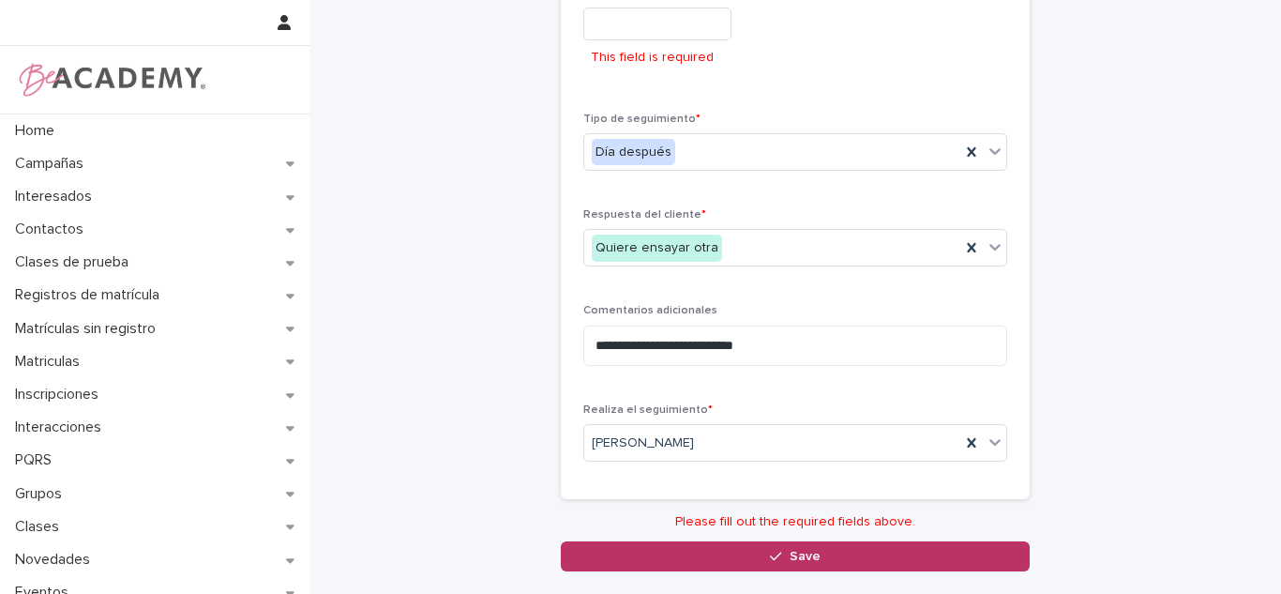
click at [705, 22] on input "text" at bounding box center [657, 24] width 148 height 33
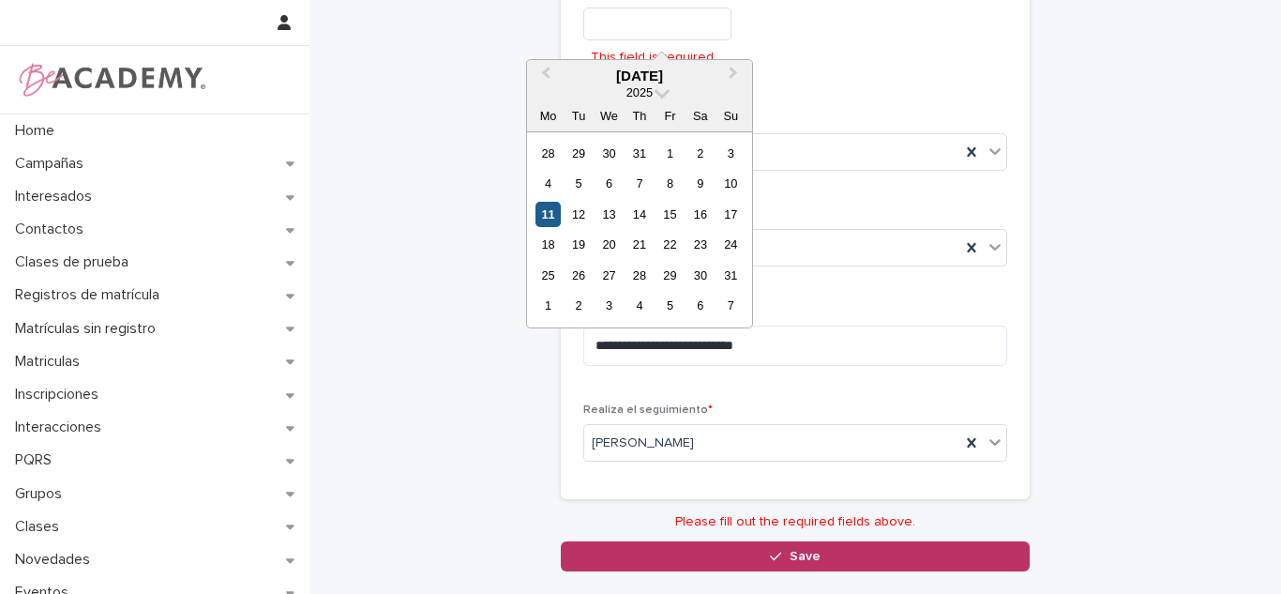
click at [553, 212] on div "11" at bounding box center [547, 214] width 25 height 25
type input "**********"
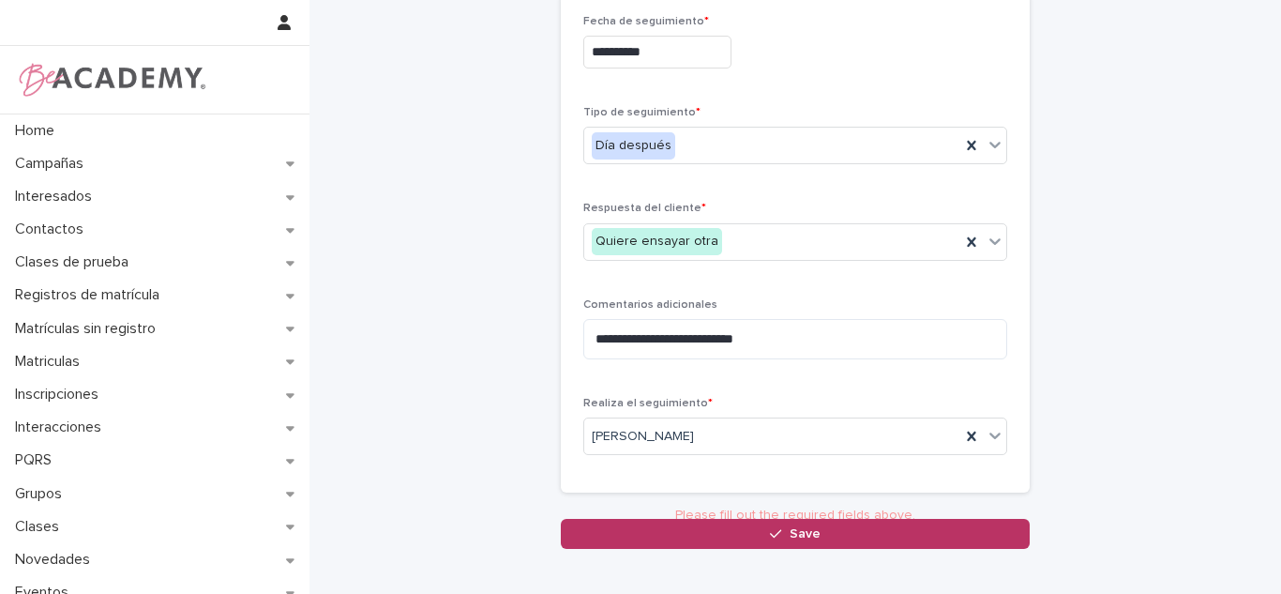
scroll to position [113, 0]
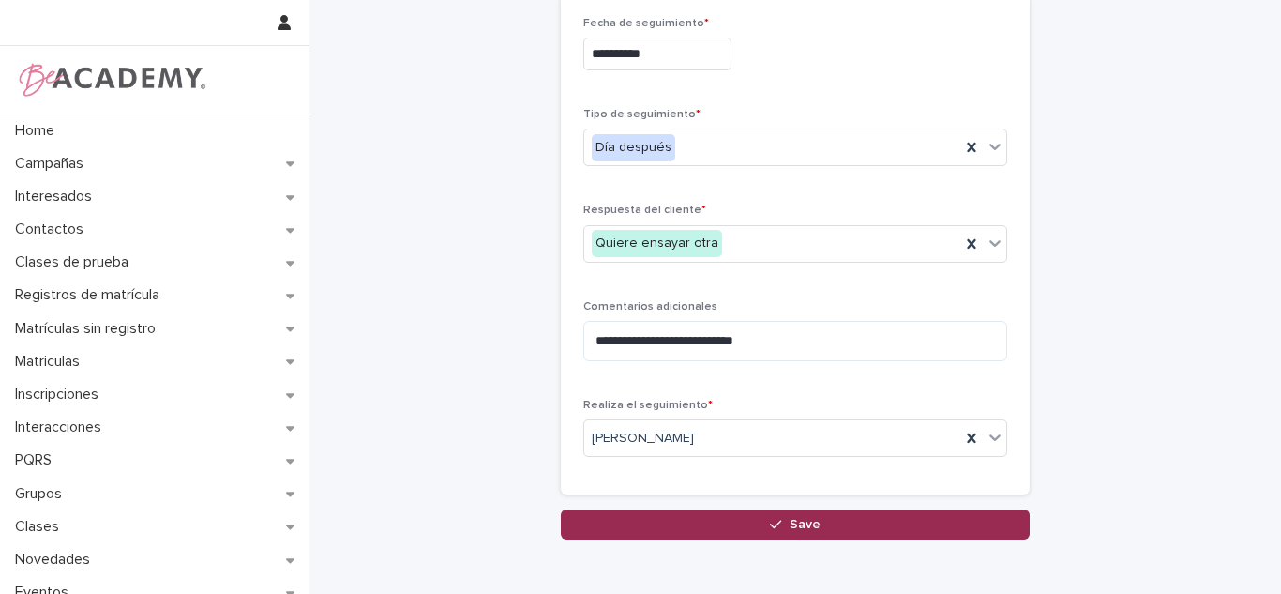
click at [687, 526] on button "Save" at bounding box center [795, 524] width 469 height 30
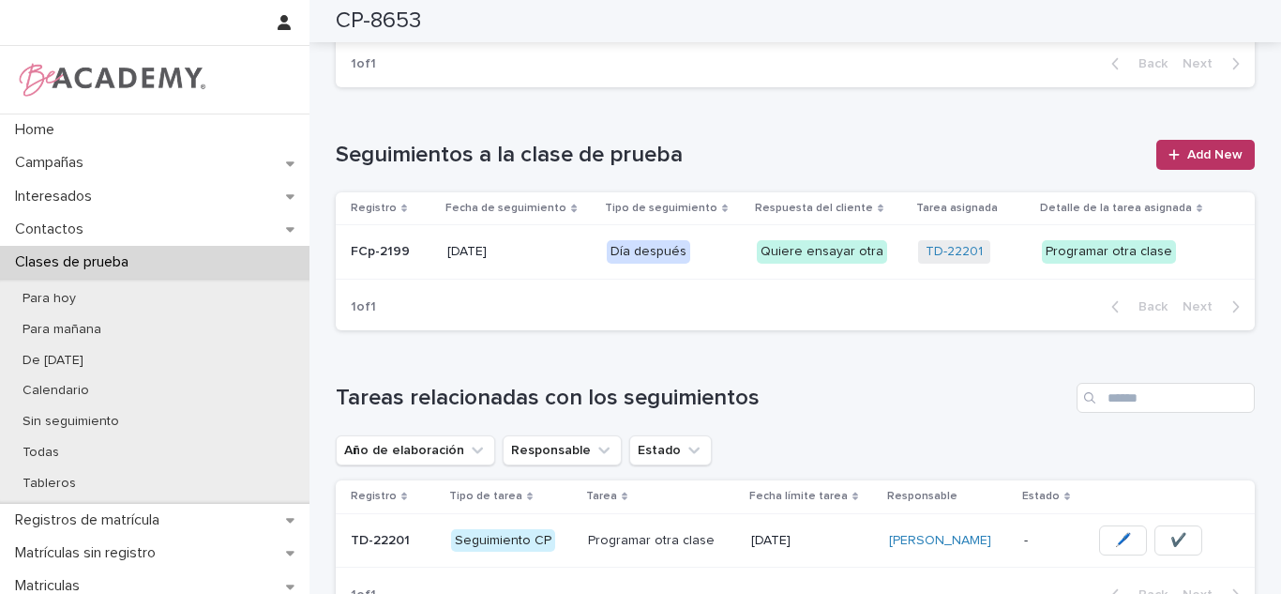
scroll to position [703, 0]
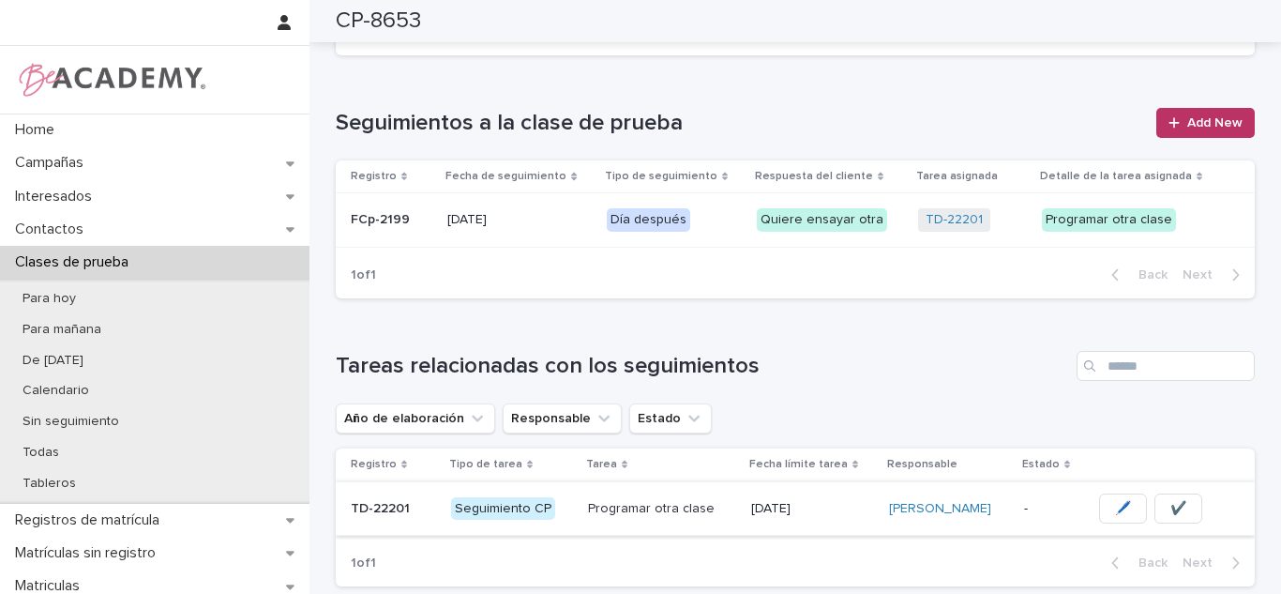
click at [1170, 502] on span "✔️" at bounding box center [1178, 508] width 16 height 19
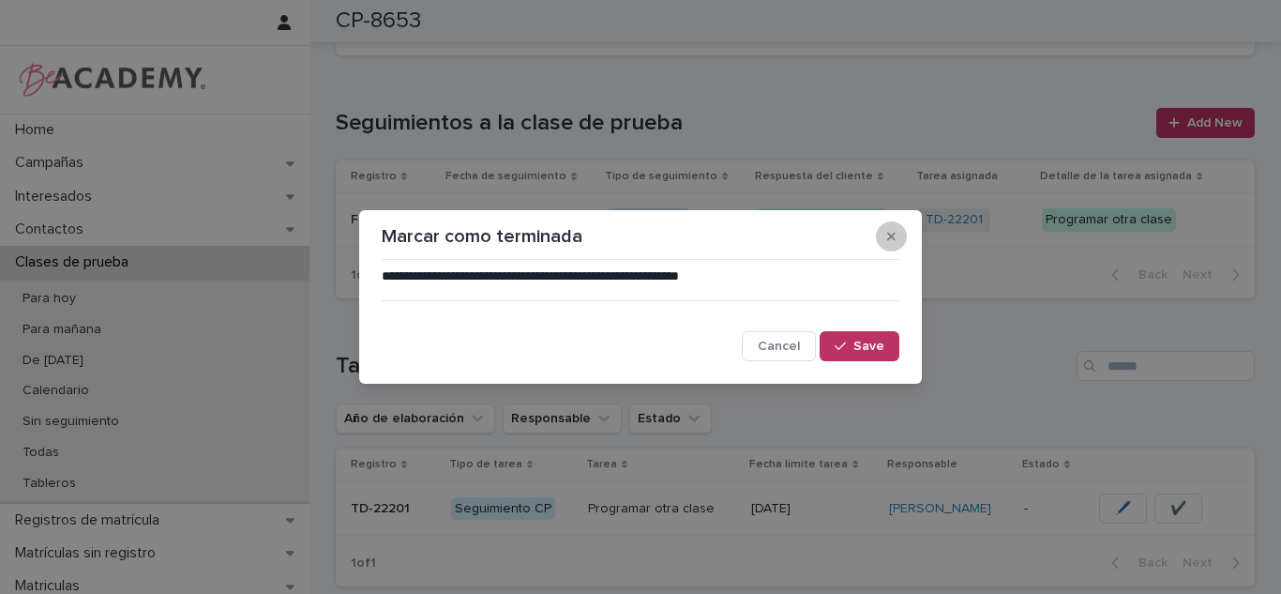
click at [896, 247] on button "button" at bounding box center [891, 236] width 31 height 30
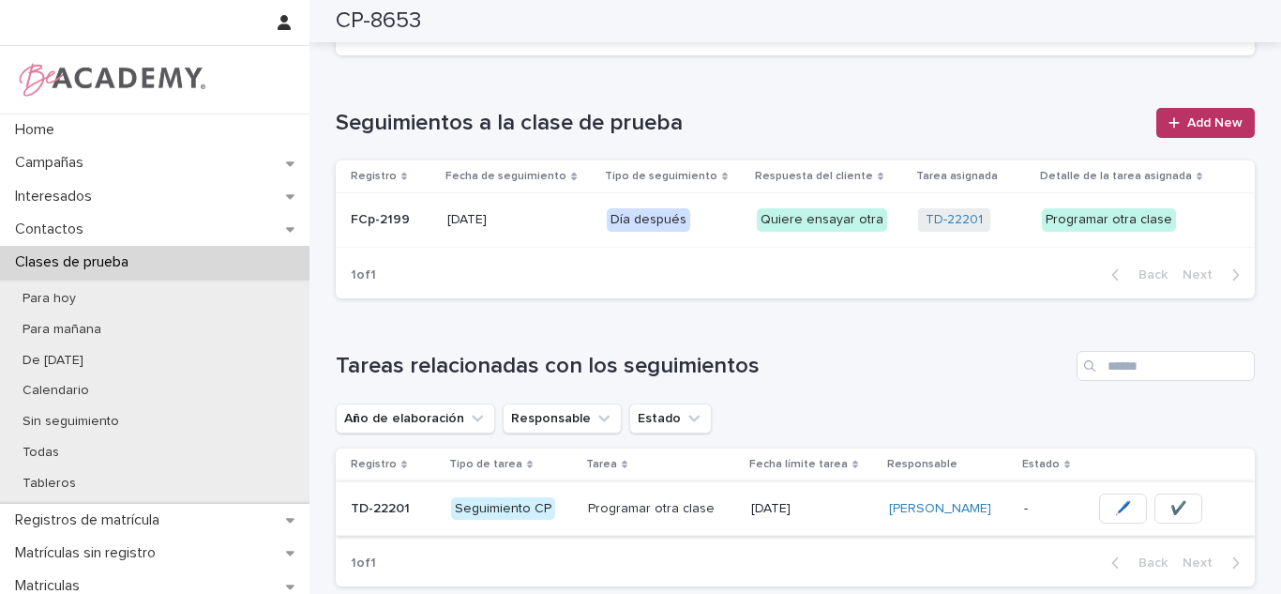
click at [1169, 497] on button "✔️" at bounding box center [1178, 508] width 48 height 30
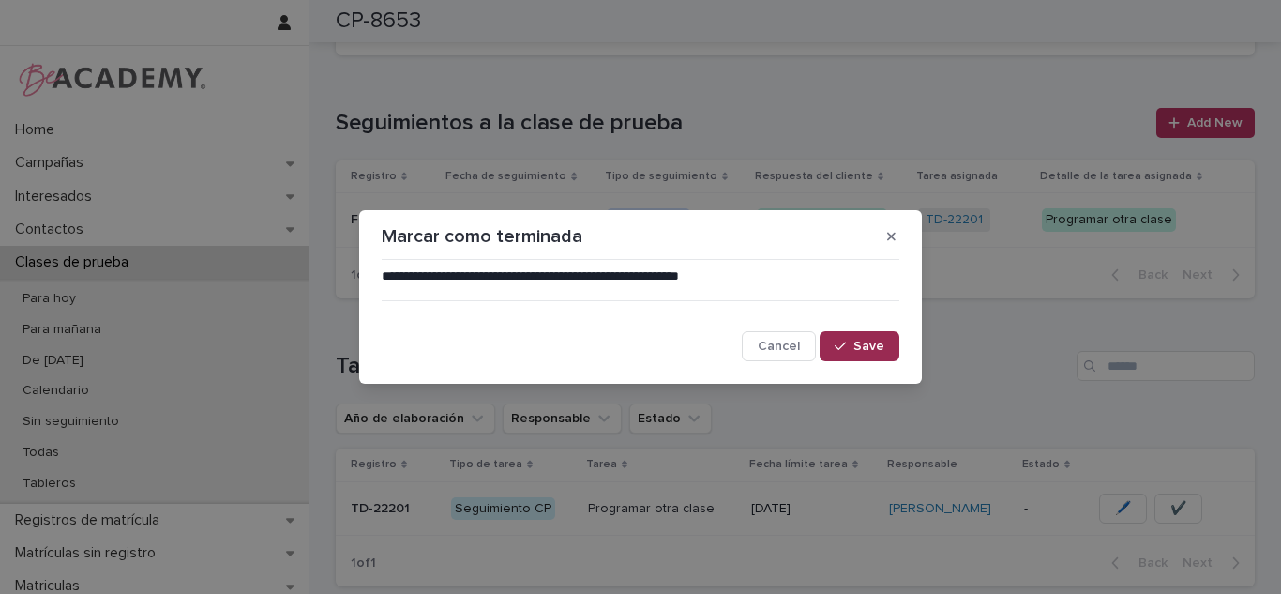
click at [865, 354] on button "Save" at bounding box center [860, 346] width 80 height 30
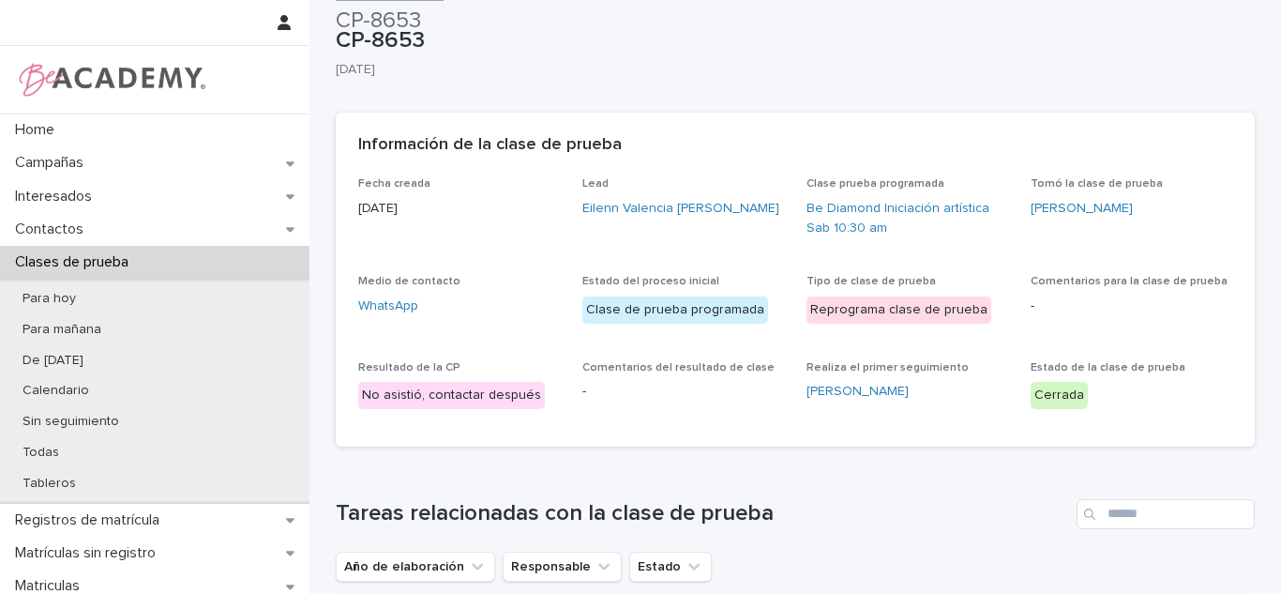
scroll to position [0, 0]
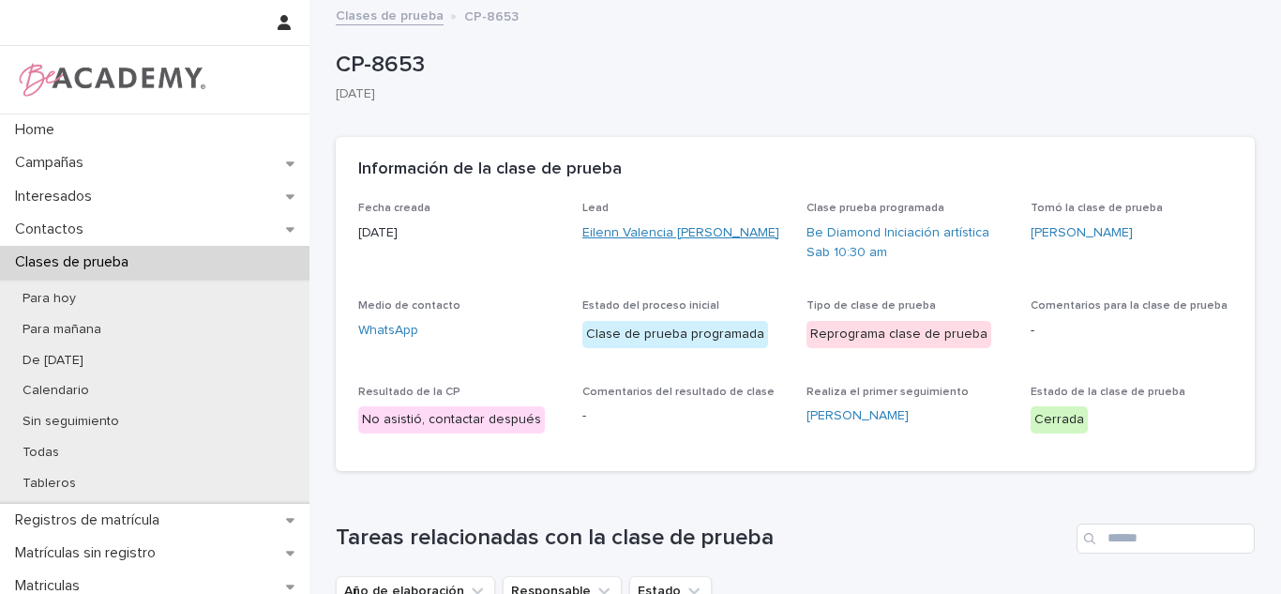
click at [665, 240] on link "Eilenn Valencia Pineda" at bounding box center [680, 233] width 197 height 20
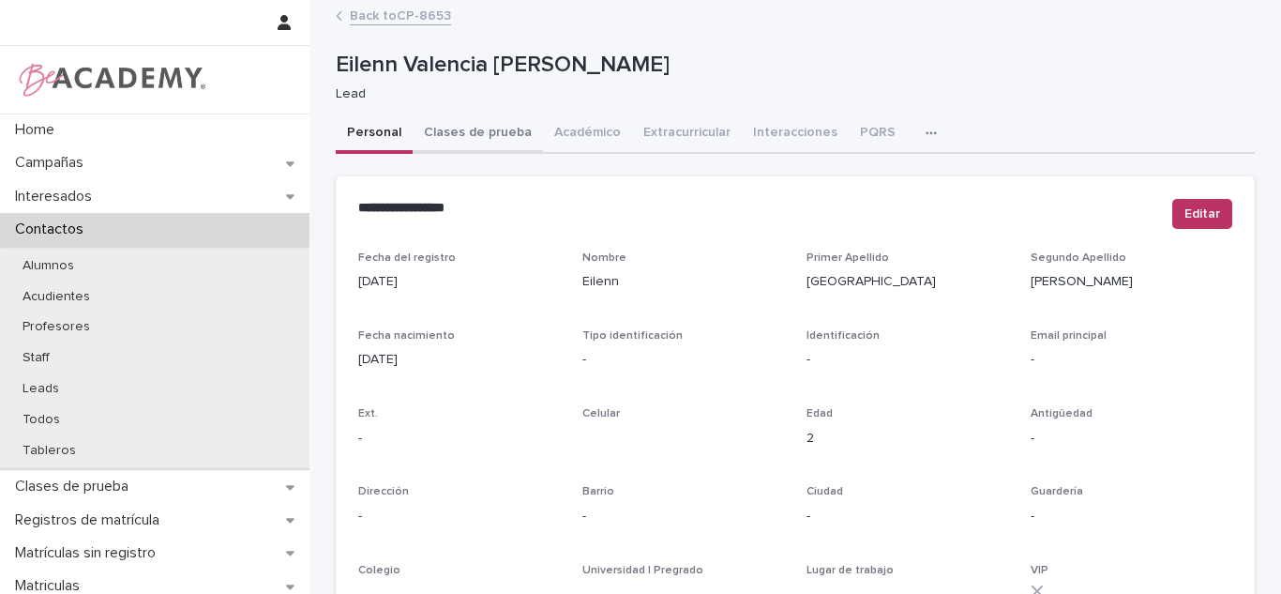
click at [499, 143] on button "Clases de prueba" at bounding box center [478, 133] width 130 height 39
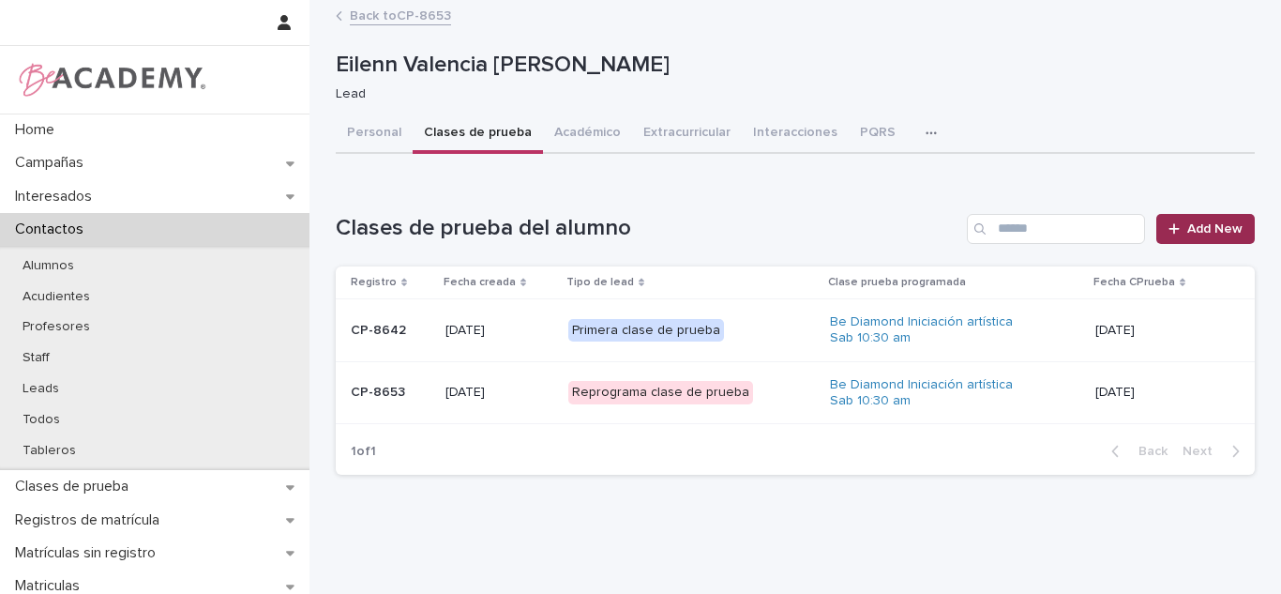
click at [1191, 234] on span "Add New" at bounding box center [1214, 228] width 55 height 13
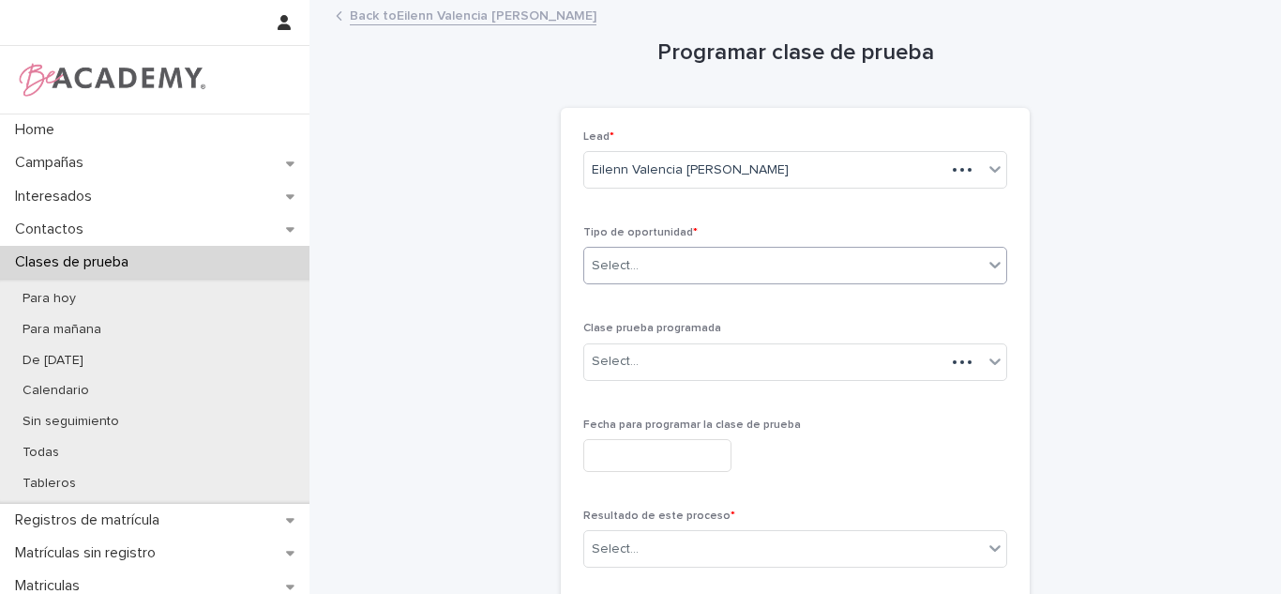
click at [676, 278] on div "Select..." at bounding box center [783, 265] width 399 height 31
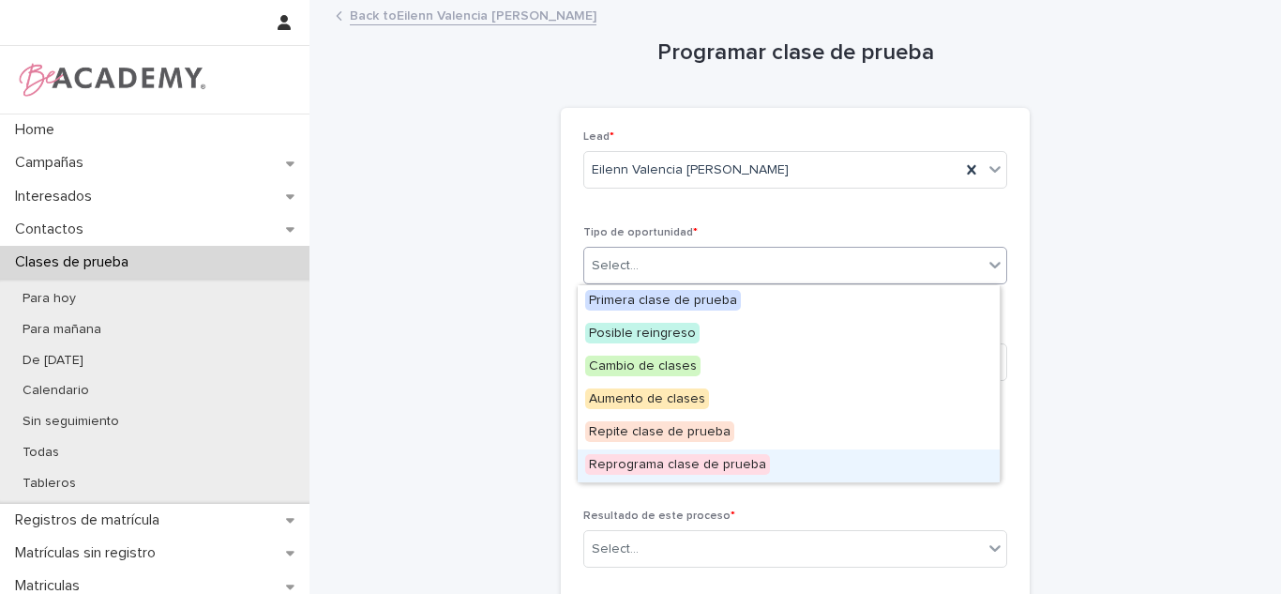
click at [643, 460] on span "Reprograma clase de prueba" at bounding box center [677, 464] width 185 height 21
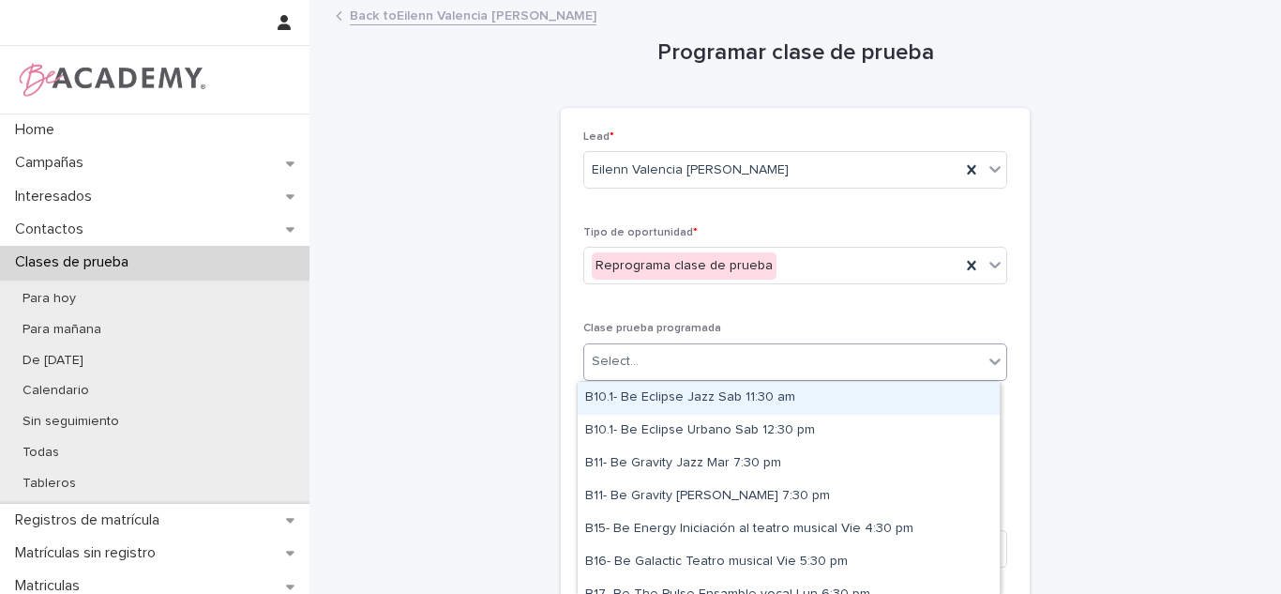
click at [661, 359] on div "Select..." at bounding box center [783, 361] width 399 height 31
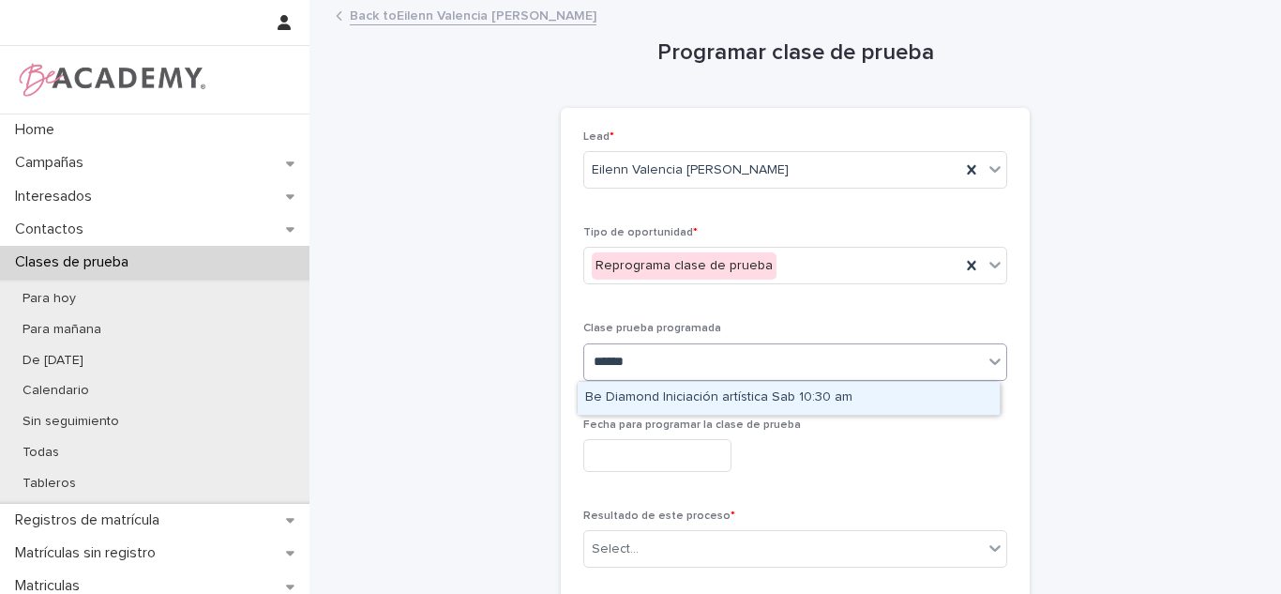
type input "*******"
click at [625, 410] on div "Be Diamond Iniciación artística Sab 10:30 am" at bounding box center [789, 398] width 422 height 33
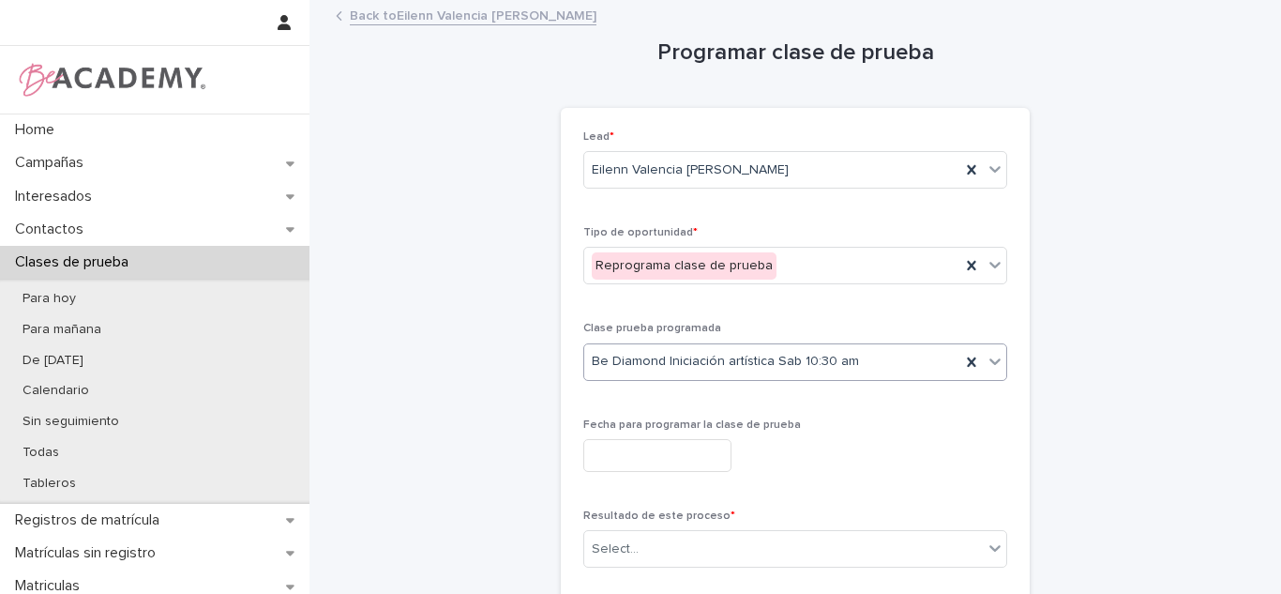
click at [632, 462] on input "text" at bounding box center [657, 455] width 148 height 33
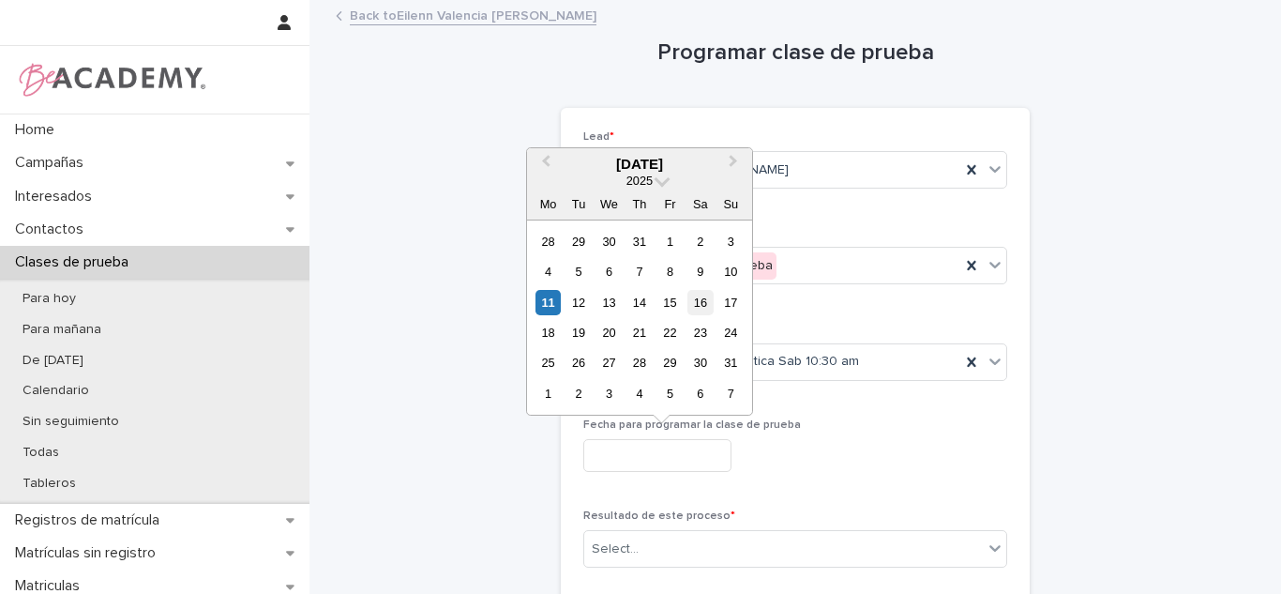
click at [700, 303] on div "16" at bounding box center [699, 302] width 25 height 25
type input "**********"
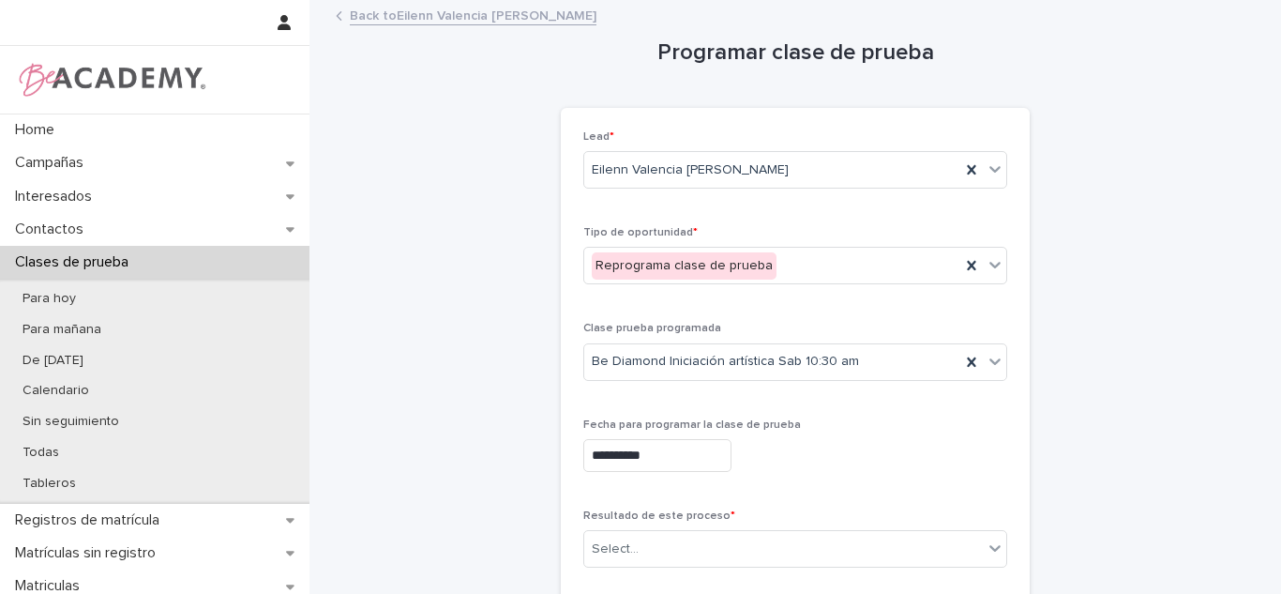
scroll to position [330, 0]
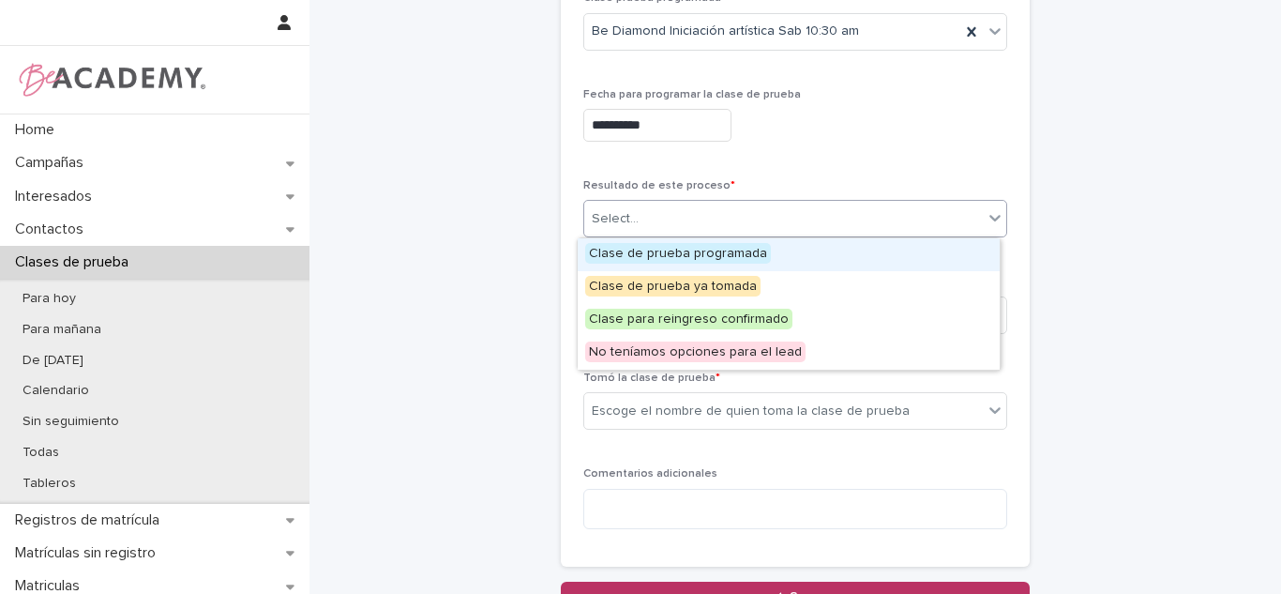
click at [774, 208] on div "Select..." at bounding box center [783, 218] width 399 height 31
click at [739, 248] on span "Clase de prueba programada" at bounding box center [678, 253] width 186 height 21
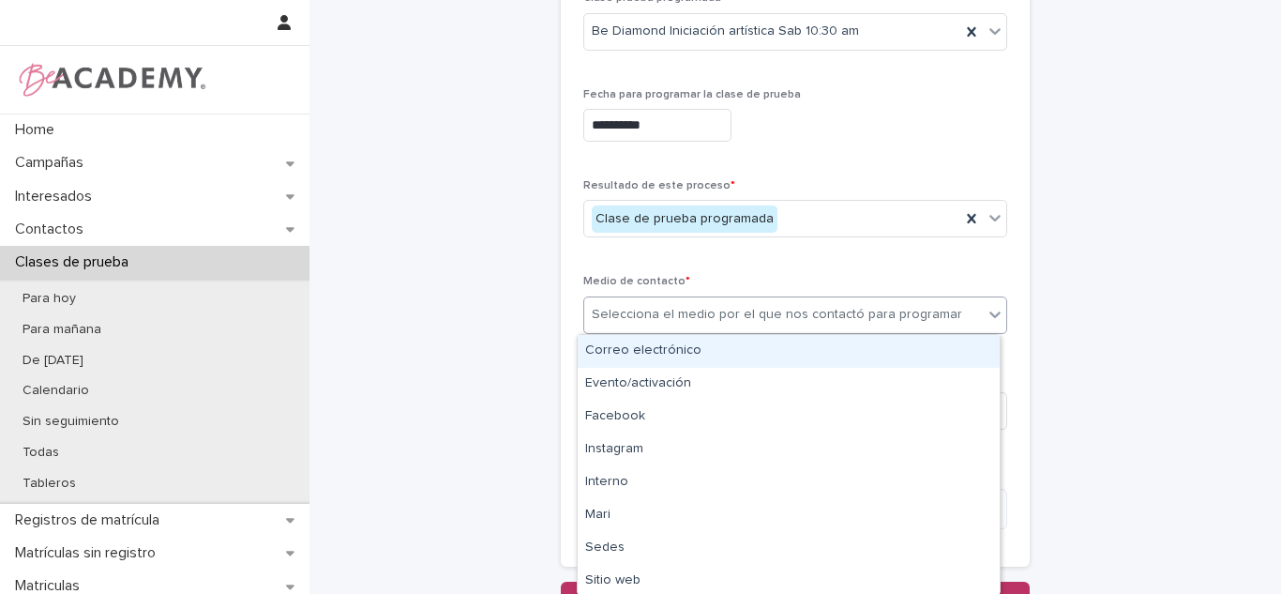
click at [692, 301] on div "Selecciona el medio por el que nos contactó para programar" at bounding box center [783, 314] width 399 height 31
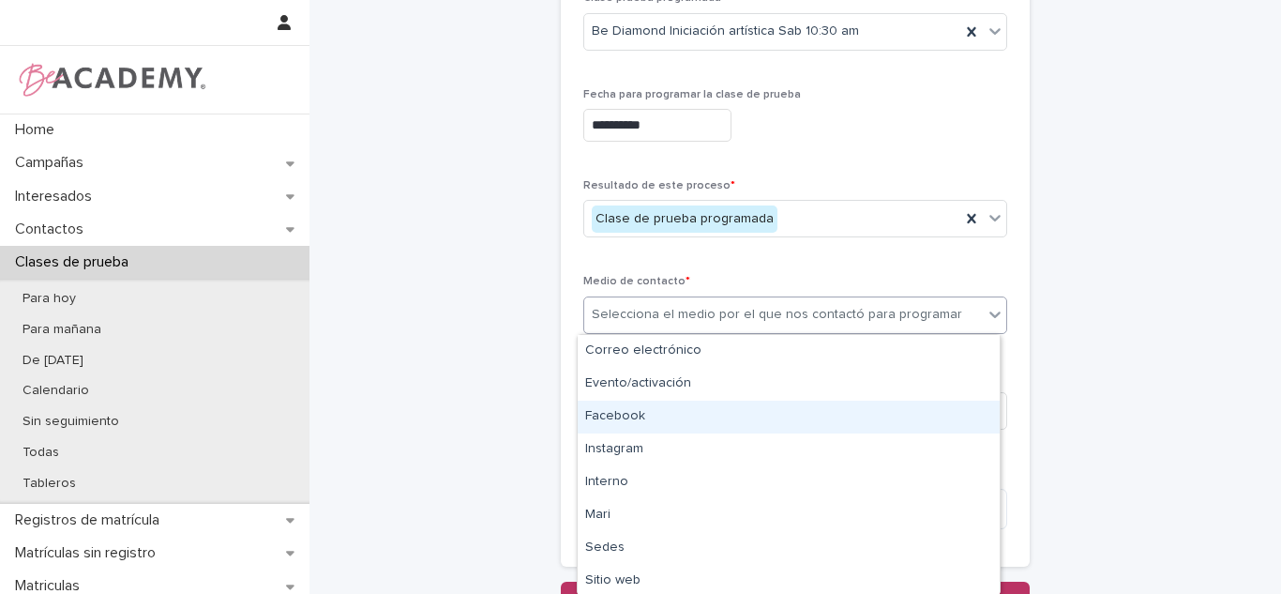
scroll to position [99, 0]
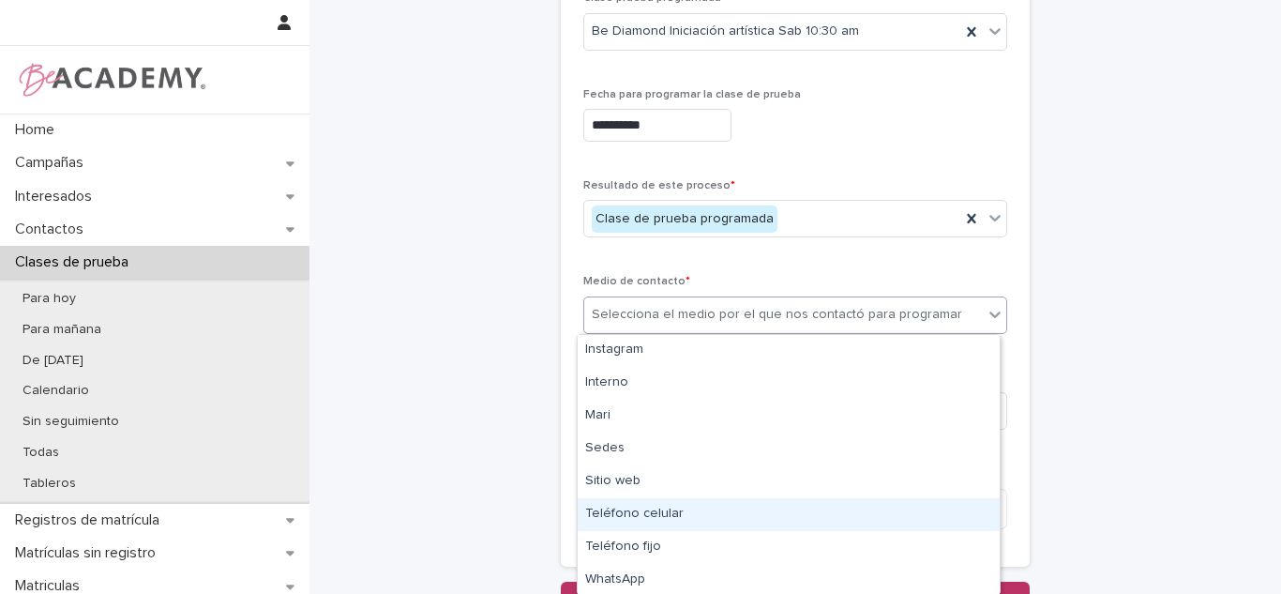
click at [606, 517] on div "Teléfono celular" at bounding box center [789, 514] width 422 height 33
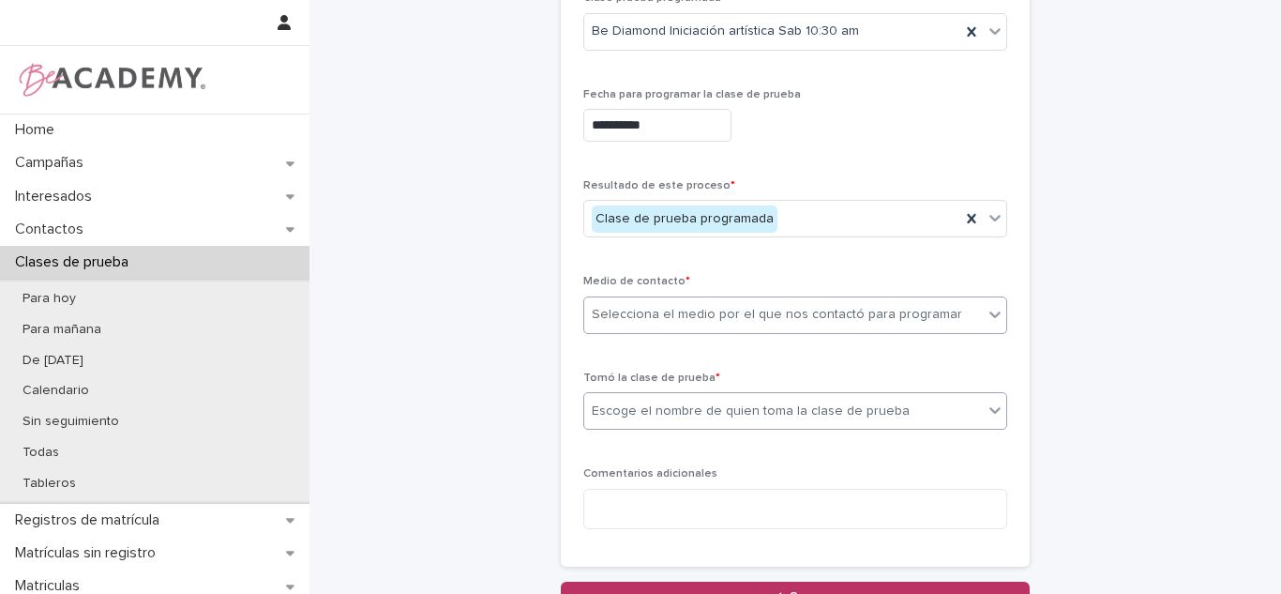
click at [622, 404] on div "Escoge el nombre de quien toma la clase de prueba" at bounding box center [751, 411] width 318 height 20
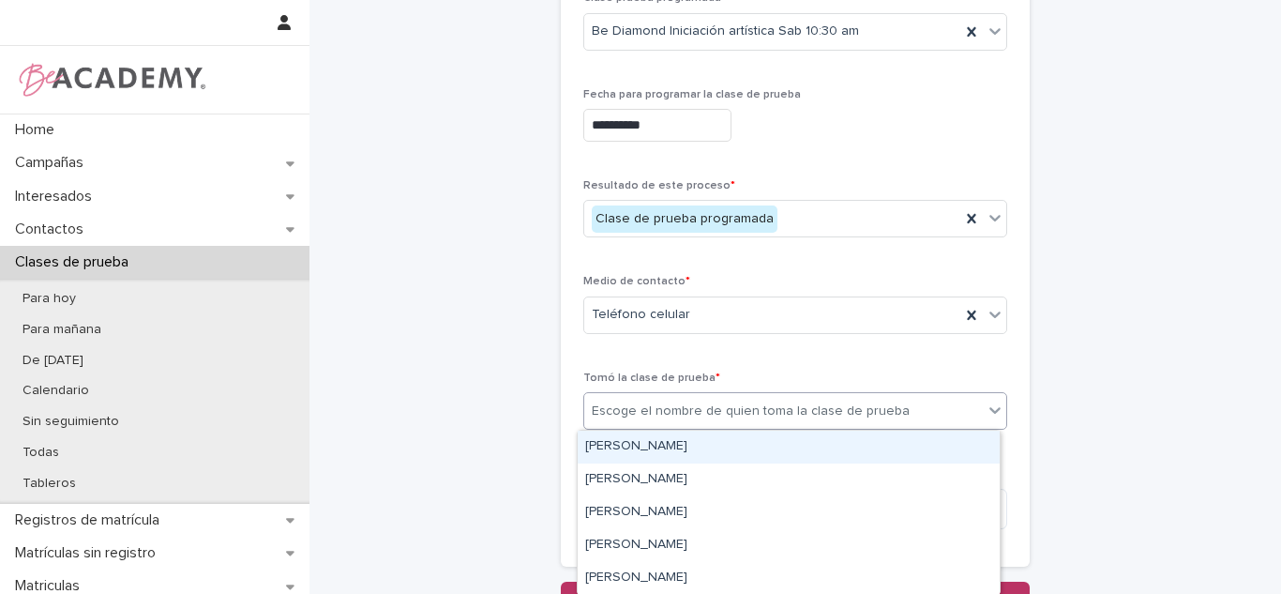
click at [623, 437] on div "Carolina Castillo Cuadrado" at bounding box center [789, 446] width 422 height 33
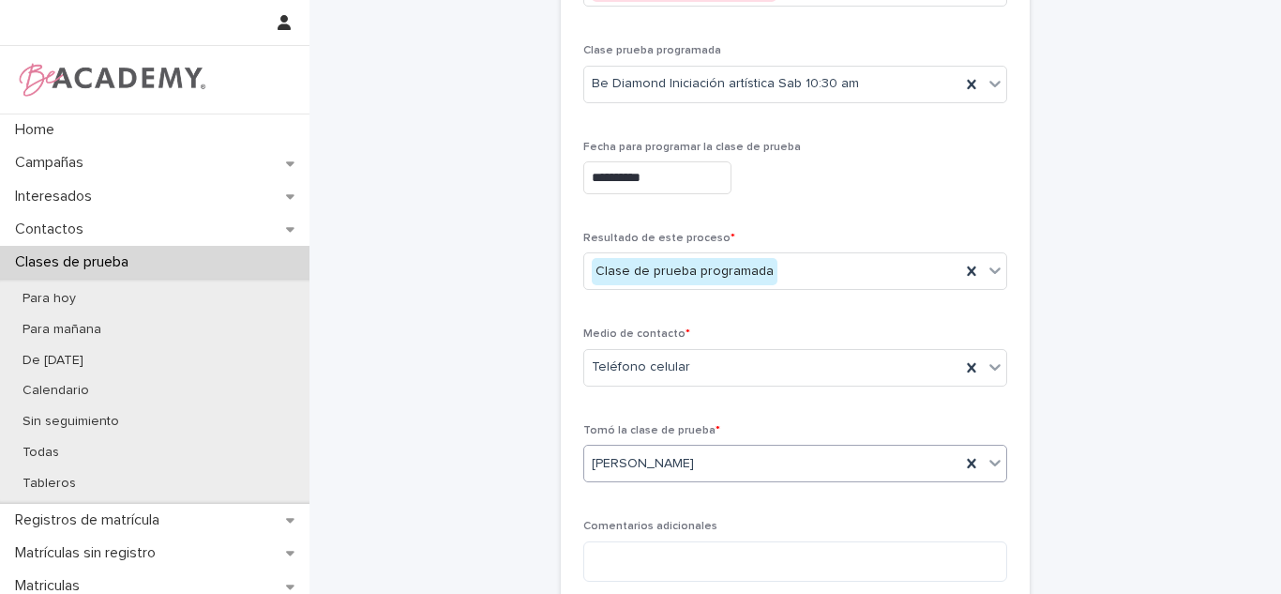
scroll to position [494, 0]
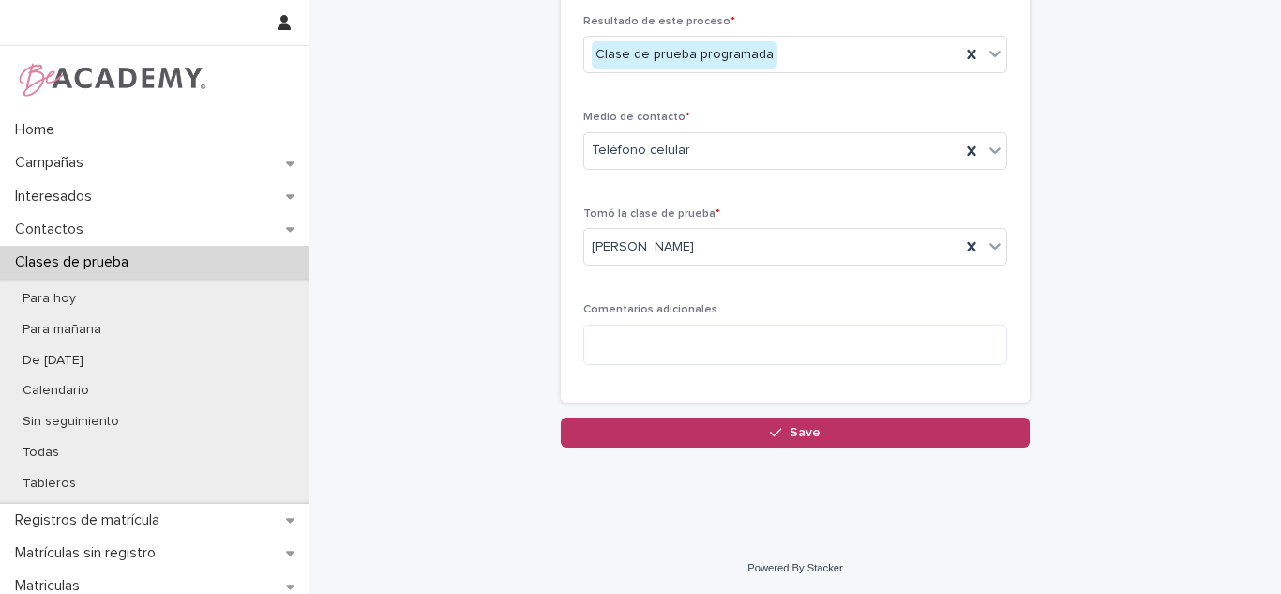
click at [853, 549] on div "**********" at bounding box center [794, 50] width 971 height 1088
click at [761, 404] on div "**********" at bounding box center [795, 16] width 469 height 804
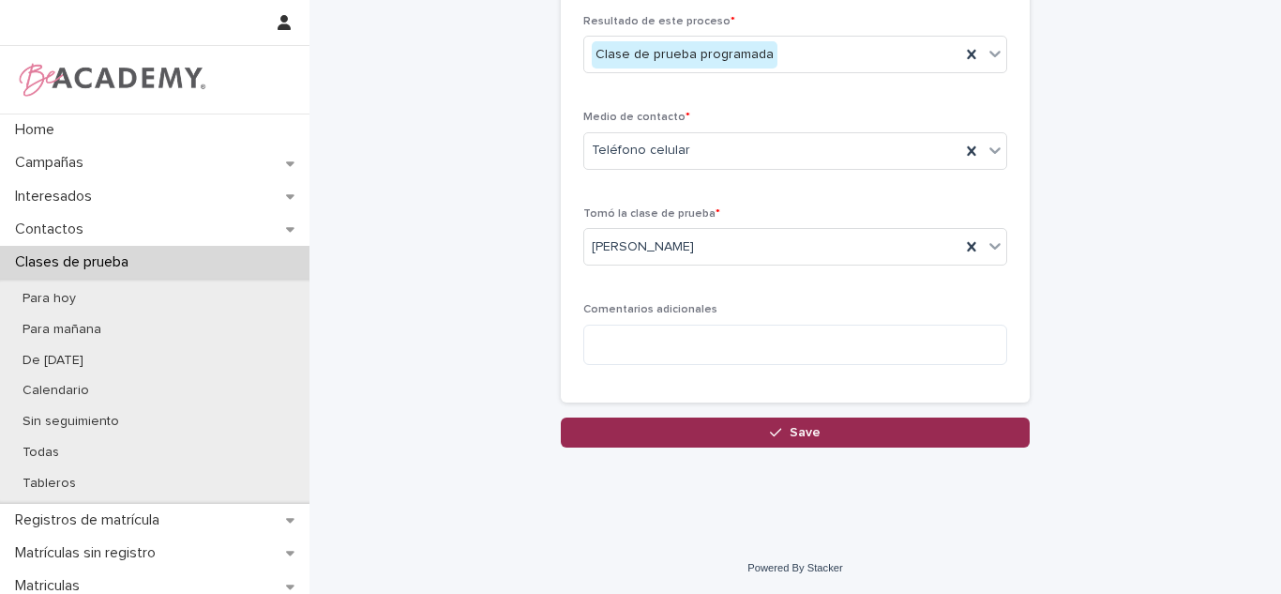
click at [759, 434] on button "Save" at bounding box center [795, 432] width 469 height 30
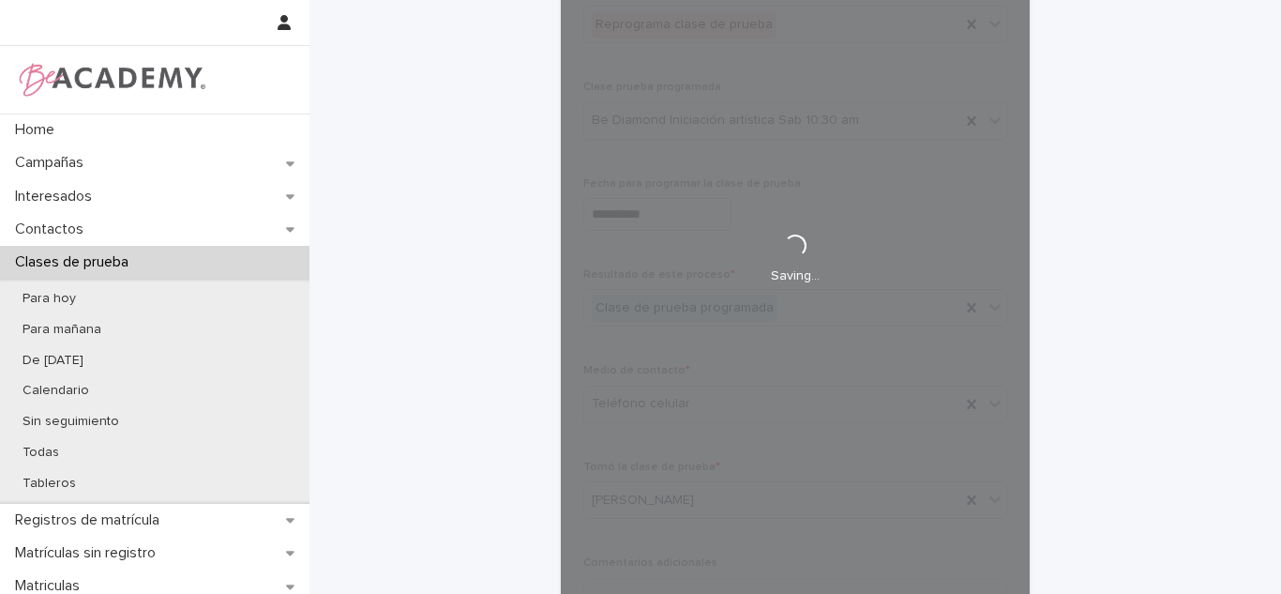
scroll to position [64, 0]
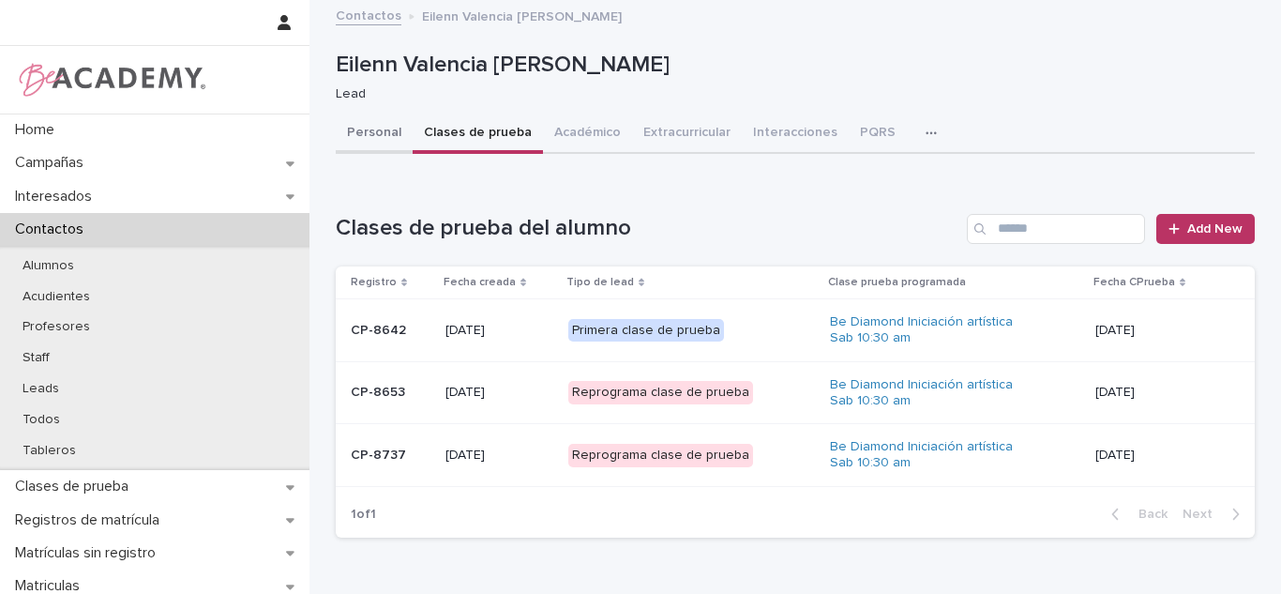
click at [365, 146] on button "Personal" at bounding box center [374, 133] width 77 height 39
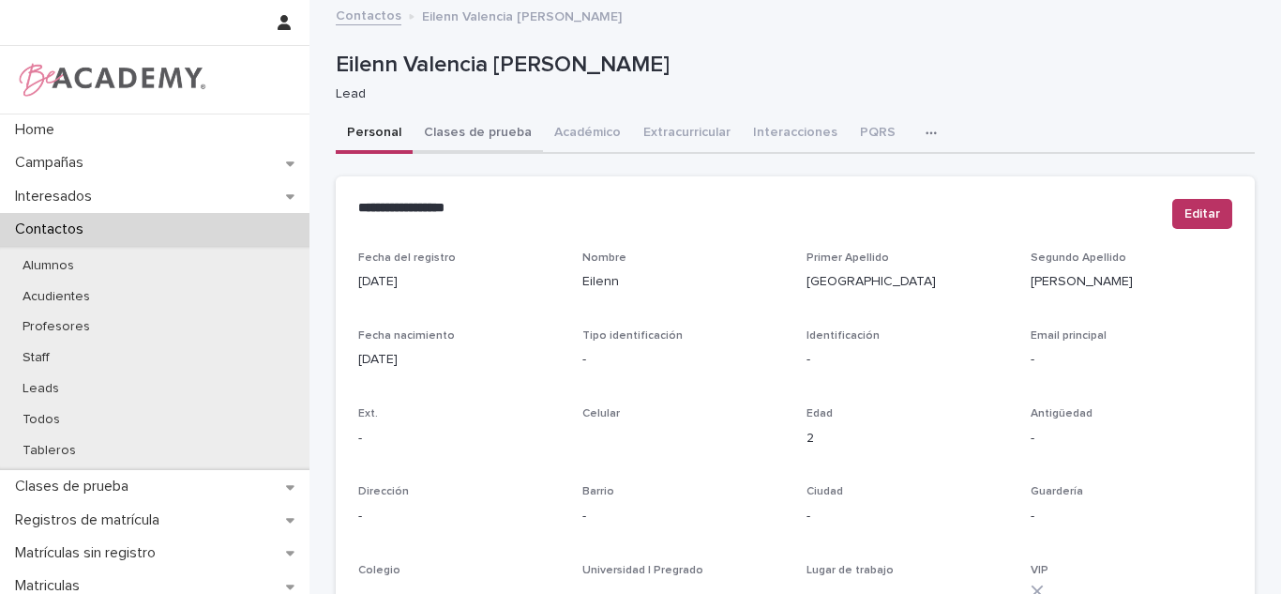
click at [467, 141] on button "Clases de prueba" at bounding box center [478, 133] width 130 height 39
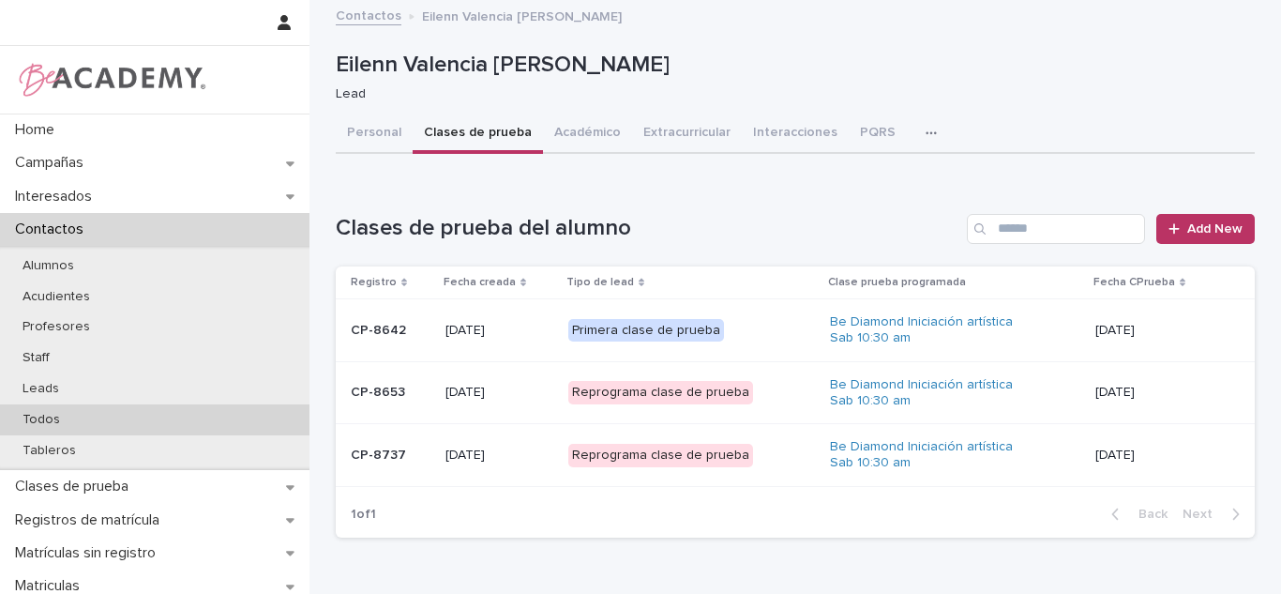
drag, startPoint x: 0, startPoint y: 4, endPoint x: 148, endPoint y: 423, distance: 444.5
click at [148, 423] on div "Todos" at bounding box center [154, 419] width 309 height 31
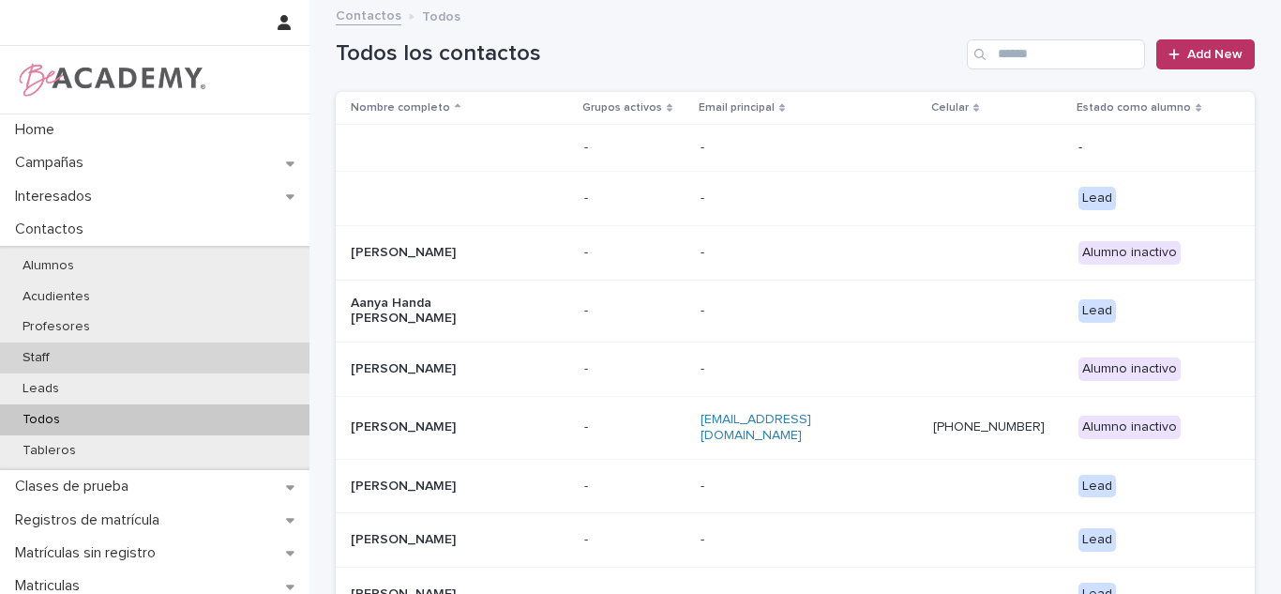
click at [48, 344] on div "Staff" at bounding box center [154, 357] width 309 height 31
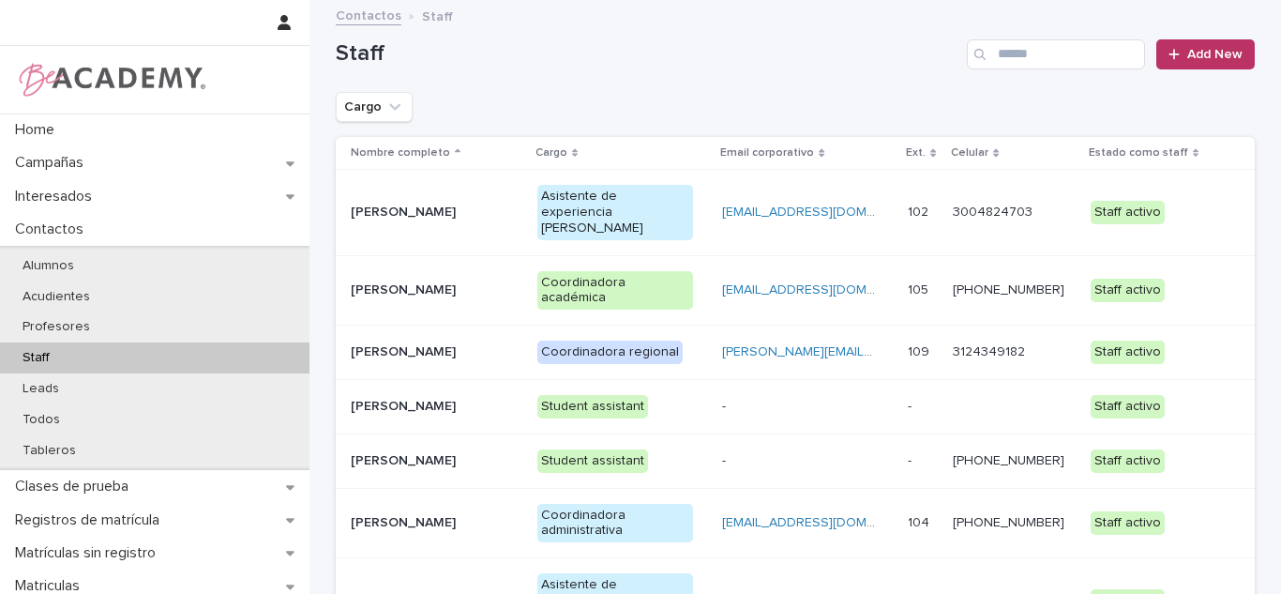
click at [415, 204] on p "Carolina Castillo Cuadrado" at bounding box center [429, 212] width 157 height 16
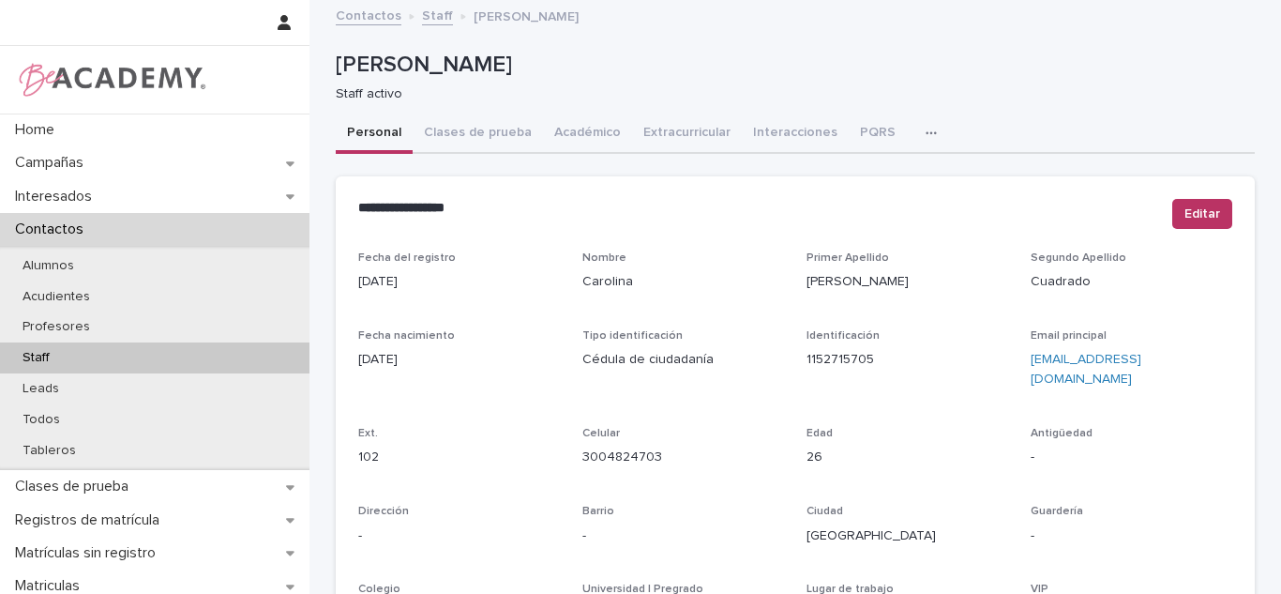
click at [914, 142] on button "button" at bounding box center [934, 133] width 41 height 38
click at [865, 188] on button "Tareas" at bounding box center [866, 182] width 124 height 28
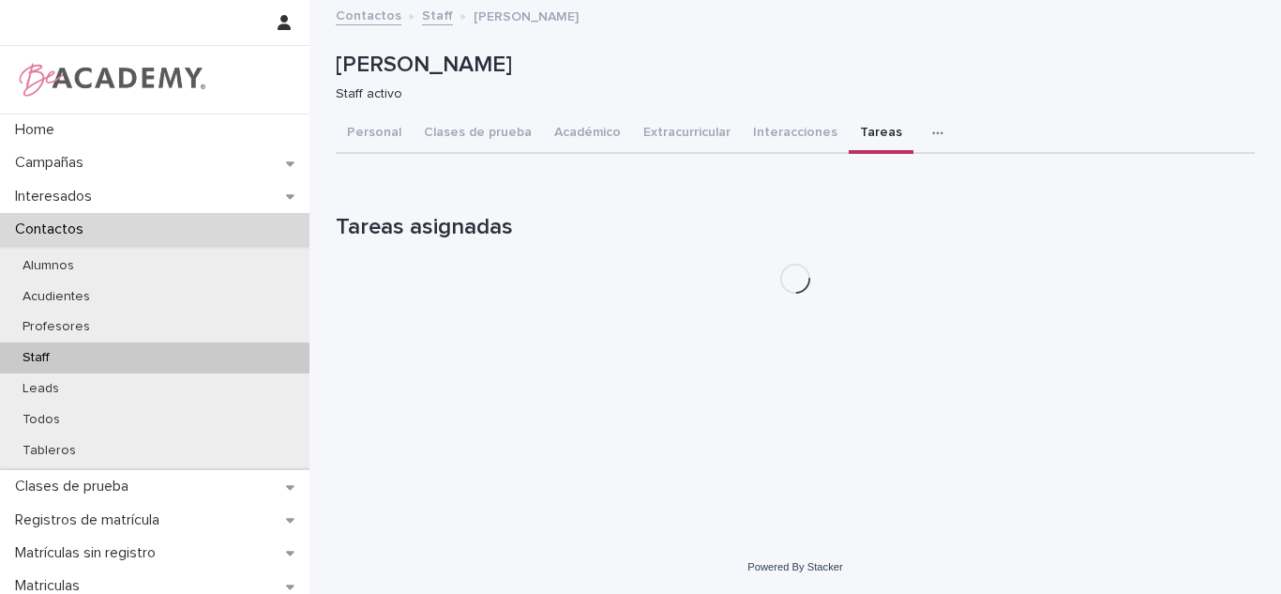
click at [1227, 144] on div "Personal Clases de prueba Académico Extracurricular Interacciones Tareas PQRS E…" at bounding box center [795, 133] width 919 height 39
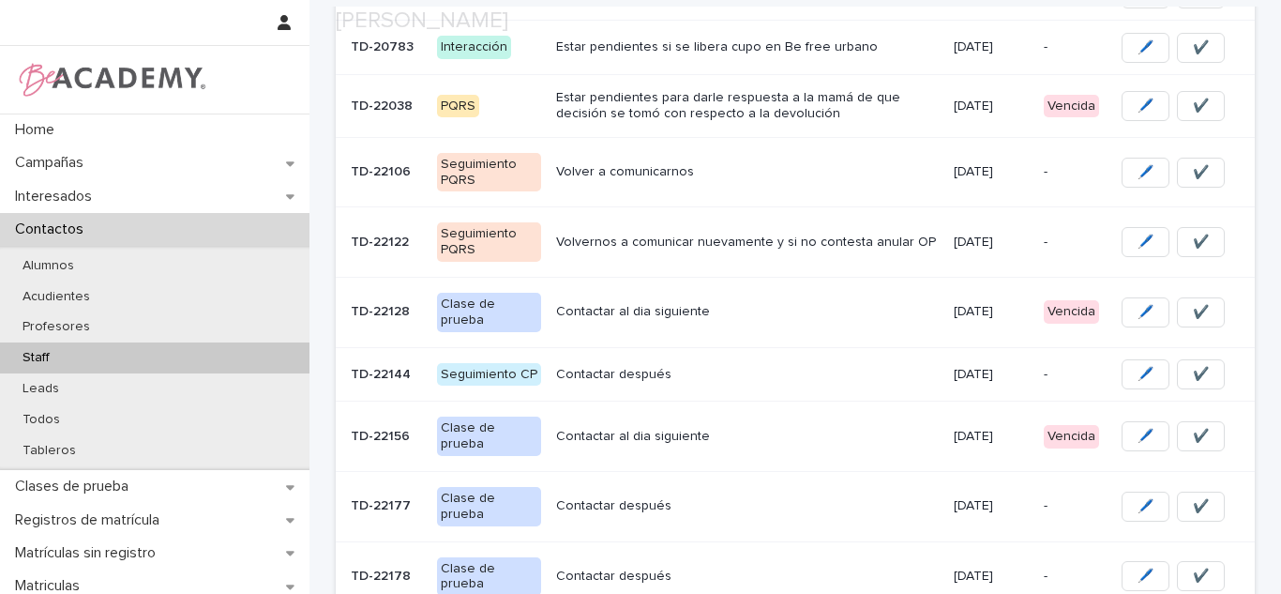
scroll to position [428, 0]
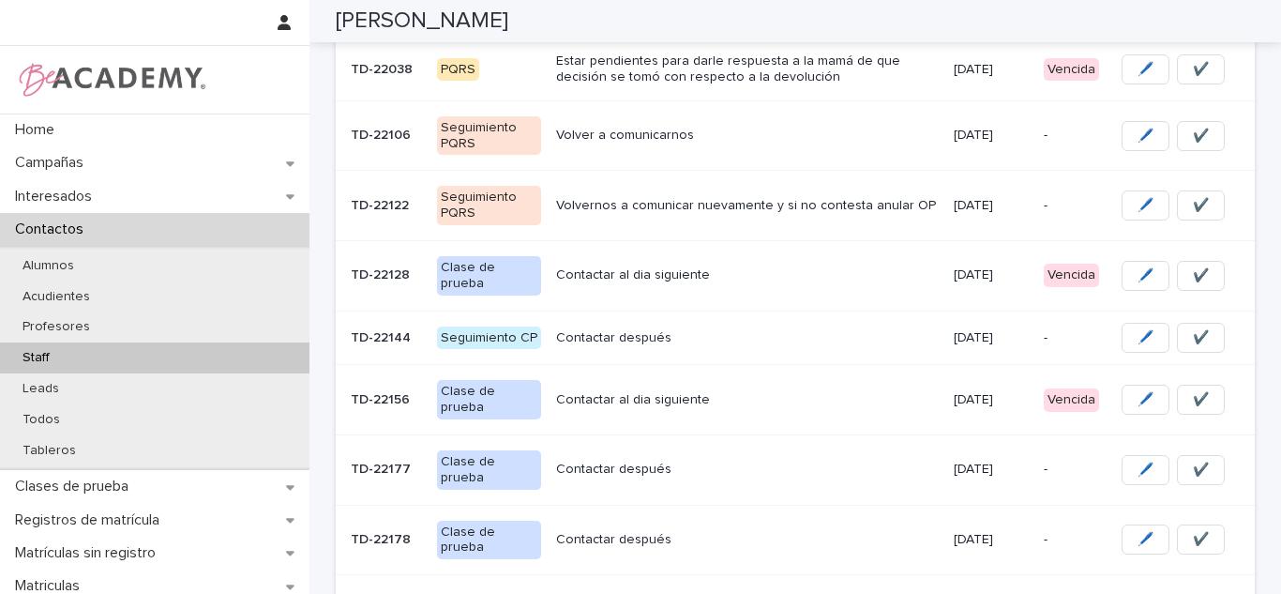
click at [853, 299] on td "Contactar al dia siguiente" at bounding box center [747, 275] width 397 height 70
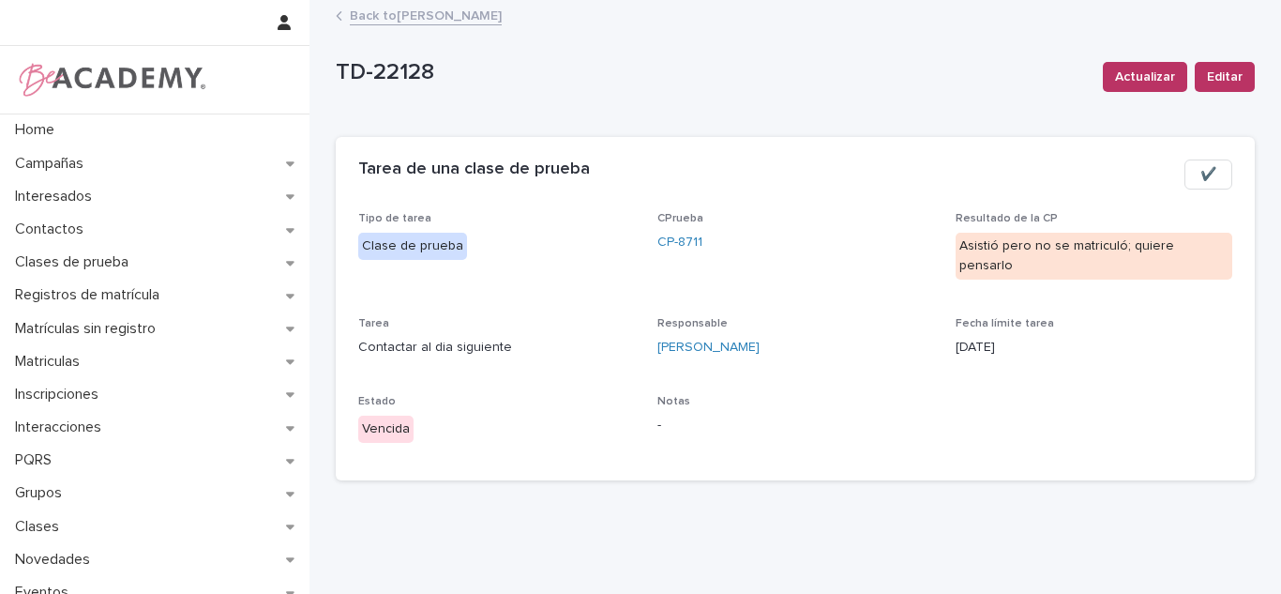
click at [657, 241] on link "CP-8711" at bounding box center [679, 243] width 45 height 20
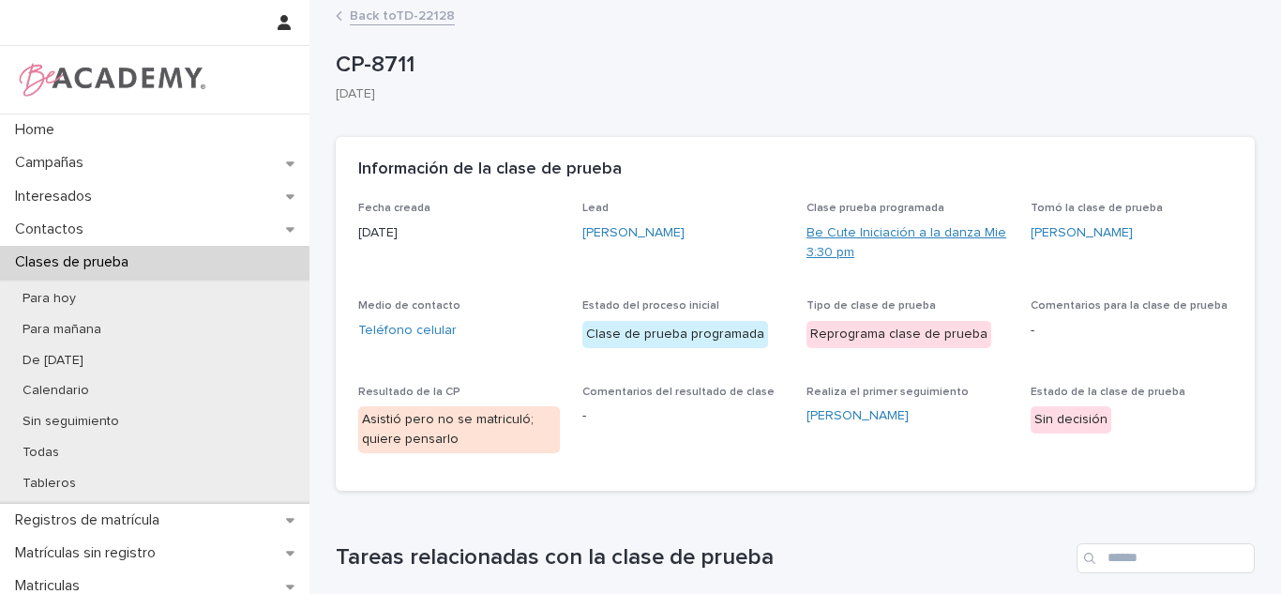
scroll to position [3, 0]
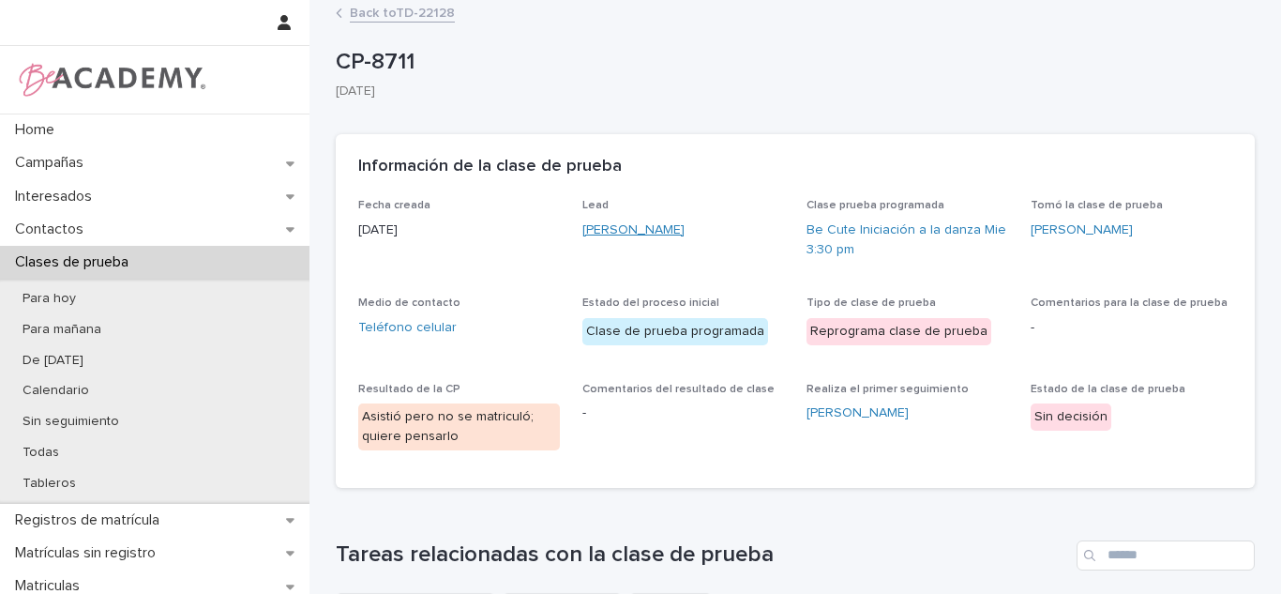
click at [652, 232] on link "Sienna Velez Restrepo" at bounding box center [633, 230] width 102 height 20
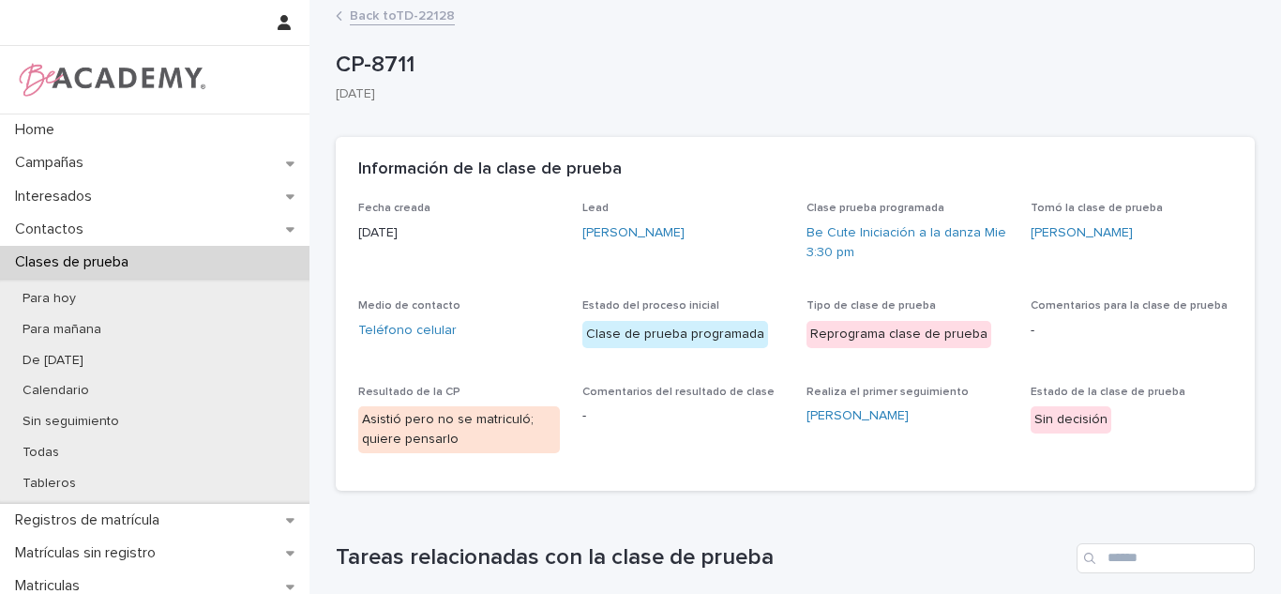
scroll to position [384, 0]
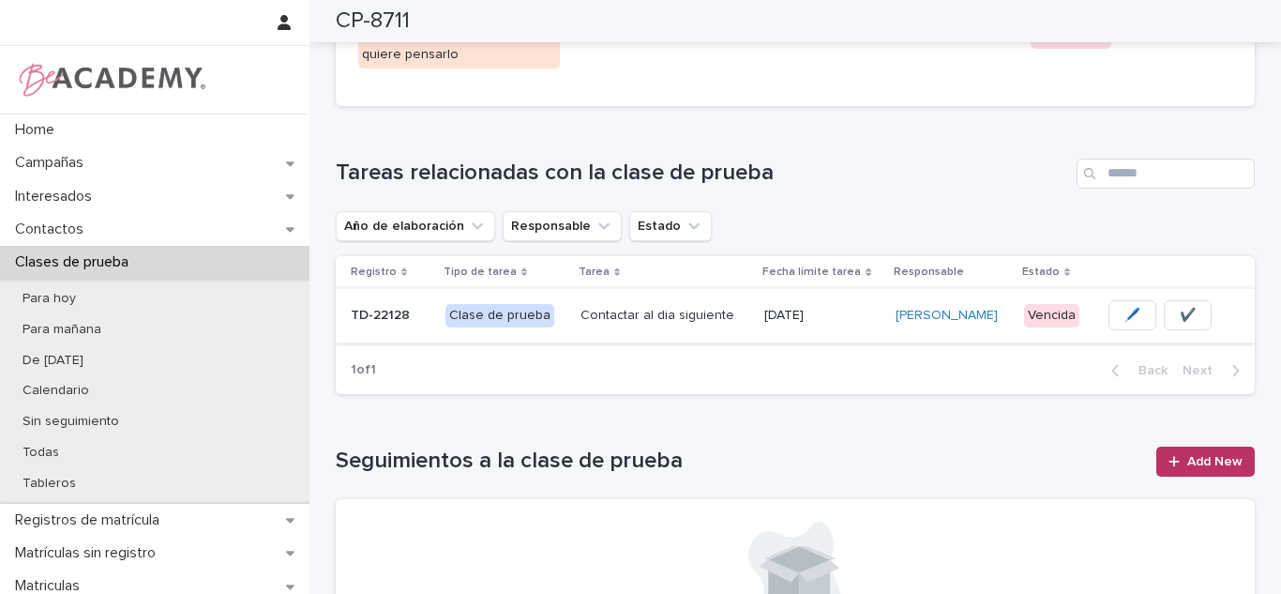
click at [1192, 321] on span "✔️" at bounding box center [1188, 315] width 16 height 19
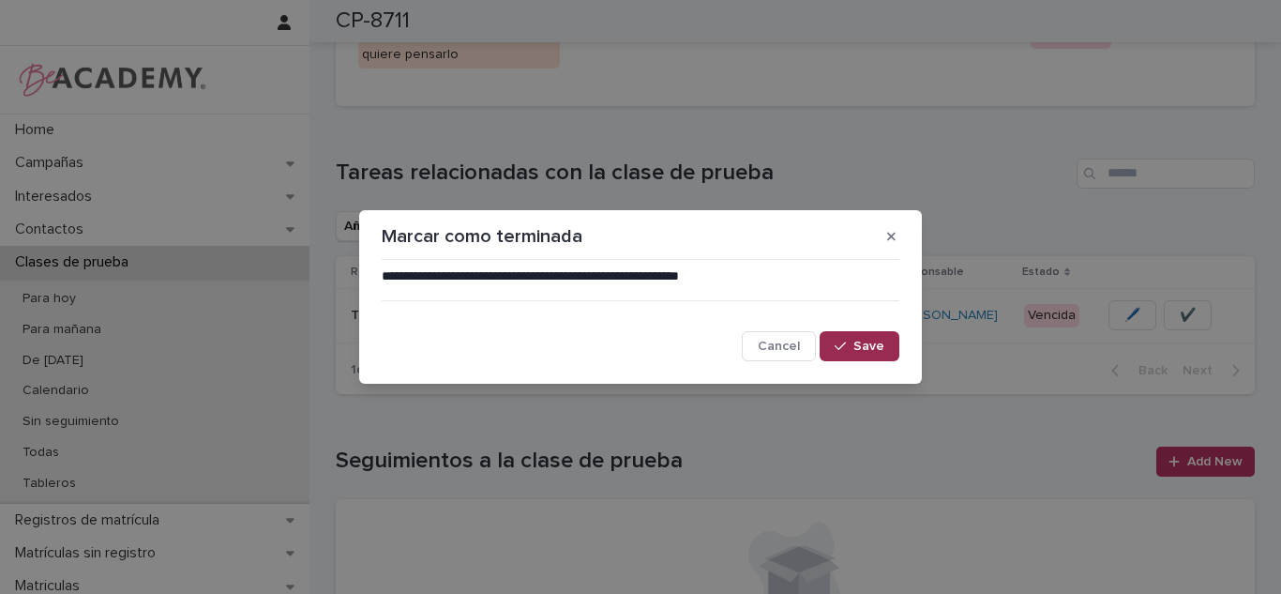
click at [864, 358] on button "Save" at bounding box center [860, 346] width 80 height 30
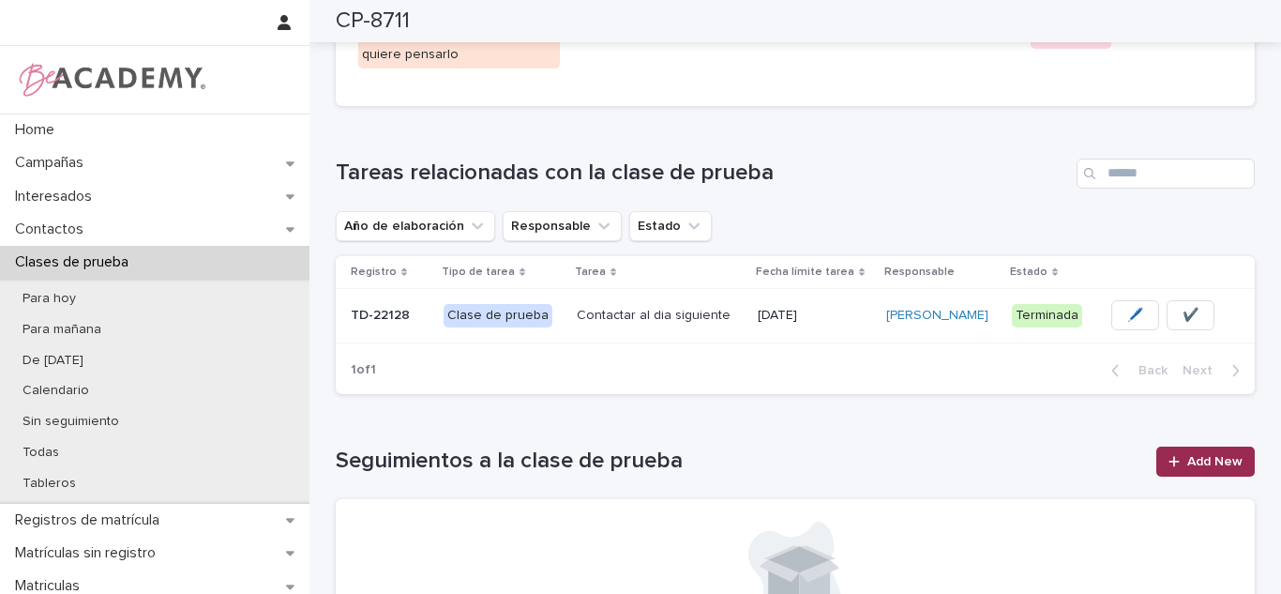
click at [1192, 462] on span "Add New" at bounding box center [1214, 461] width 55 height 13
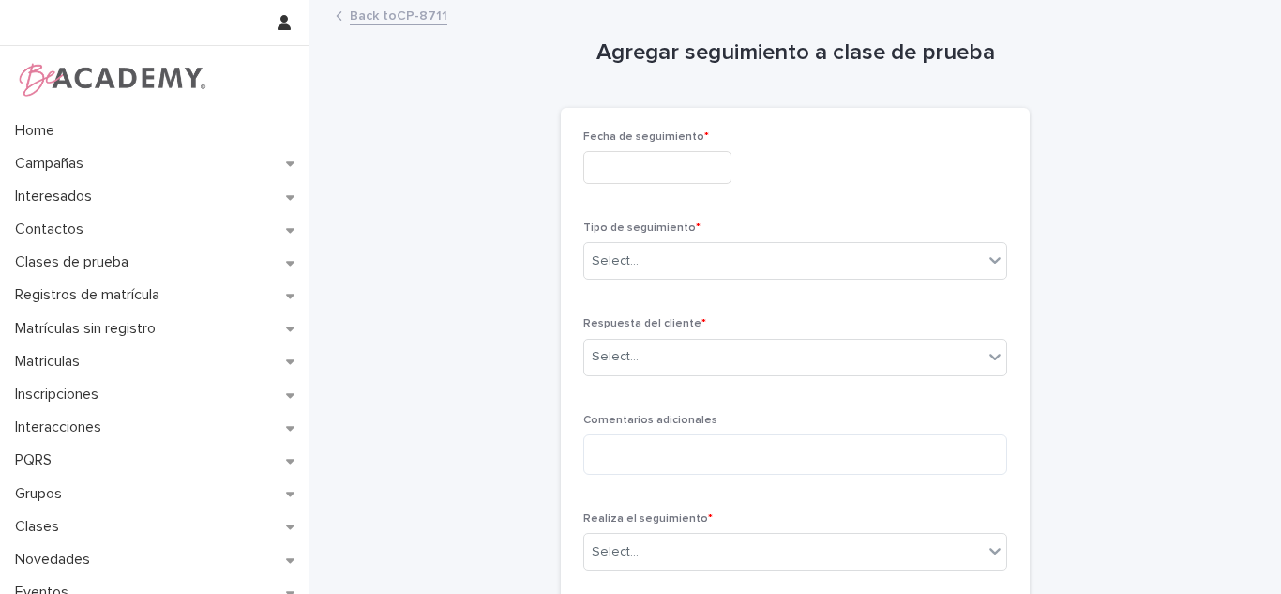
click at [614, 185] on div "Fecha de seguimiento *" at bounding box center [795, 164] width 424 height 68
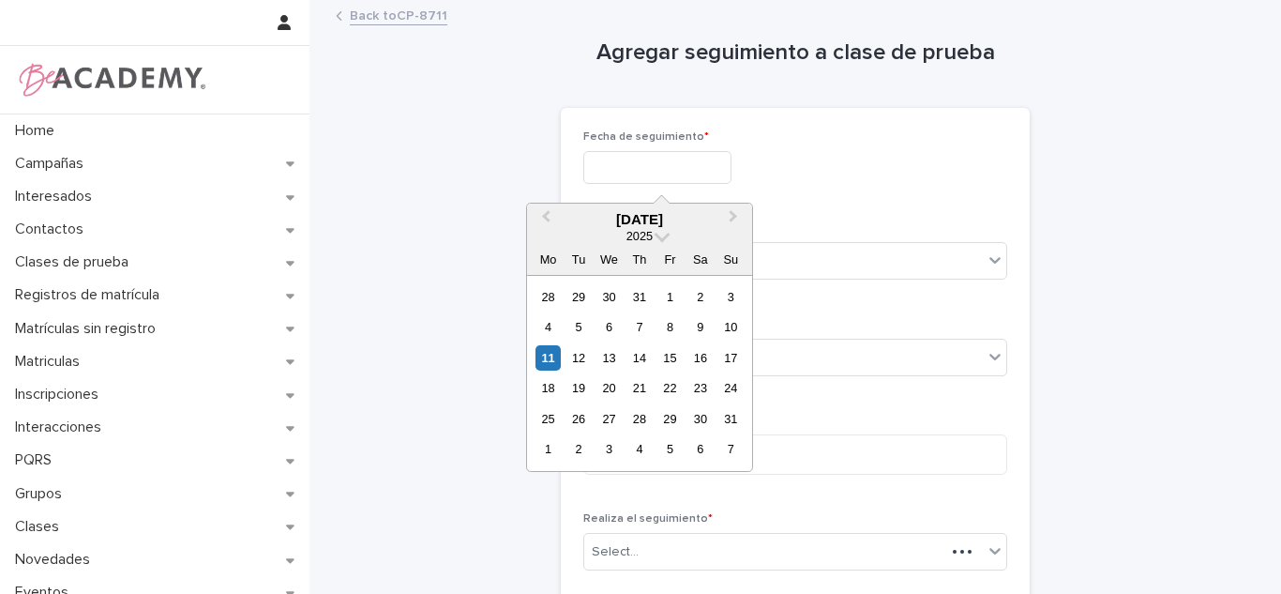
drag, startPoint x: 614, startPoint y: 173, endPoint x: 614, endPoint y: 234, distance: 61.9
click at [614, 171] on input "text" at bounding box center [657, 167] width 148 height 33
click at [539, 358] on div "11" at bounding box center [547, 357] width 25 height 25
type input "**********"
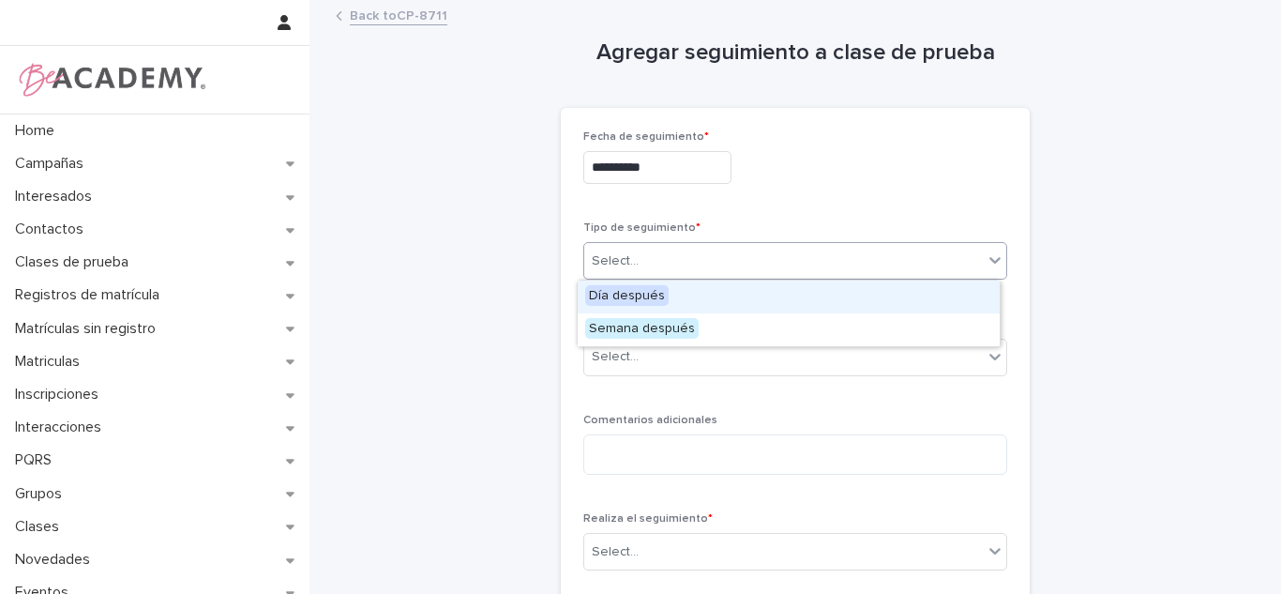
click at [671, 257] on div "Select..." at bounding box center [783, 261] width 399 height 31
click at [648, 293] on span "Día después" at bounding box center [626, 295] width 83 height 21
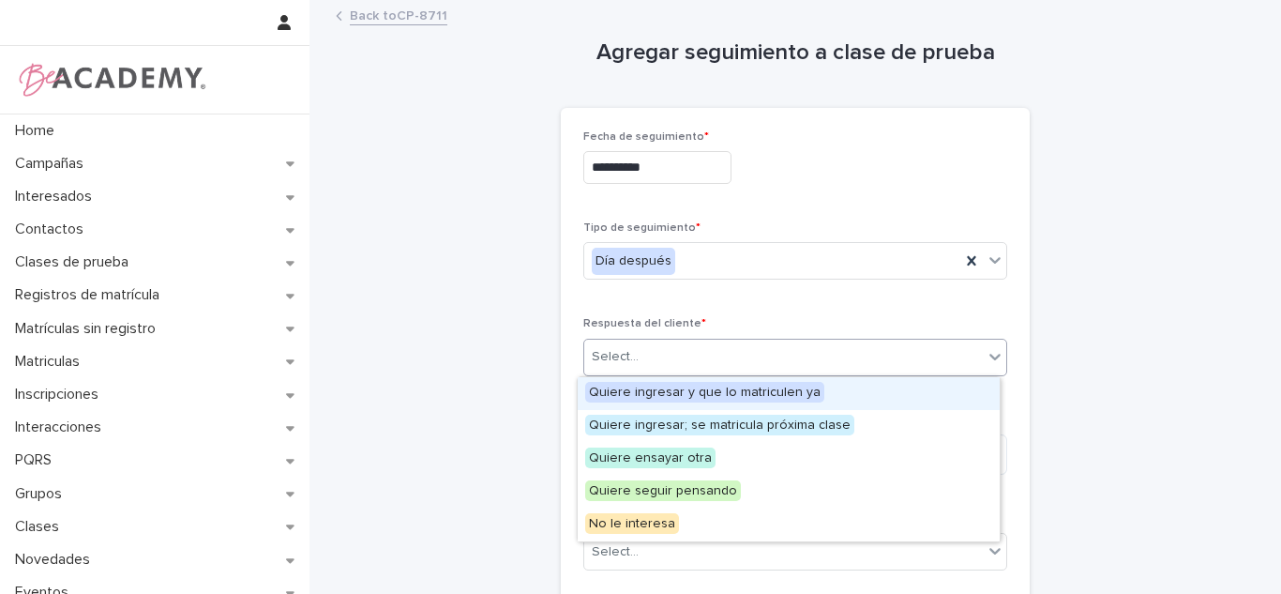
click at [624, 341] on div "Select..." at bounding box center [783, 356] width 399 height 31
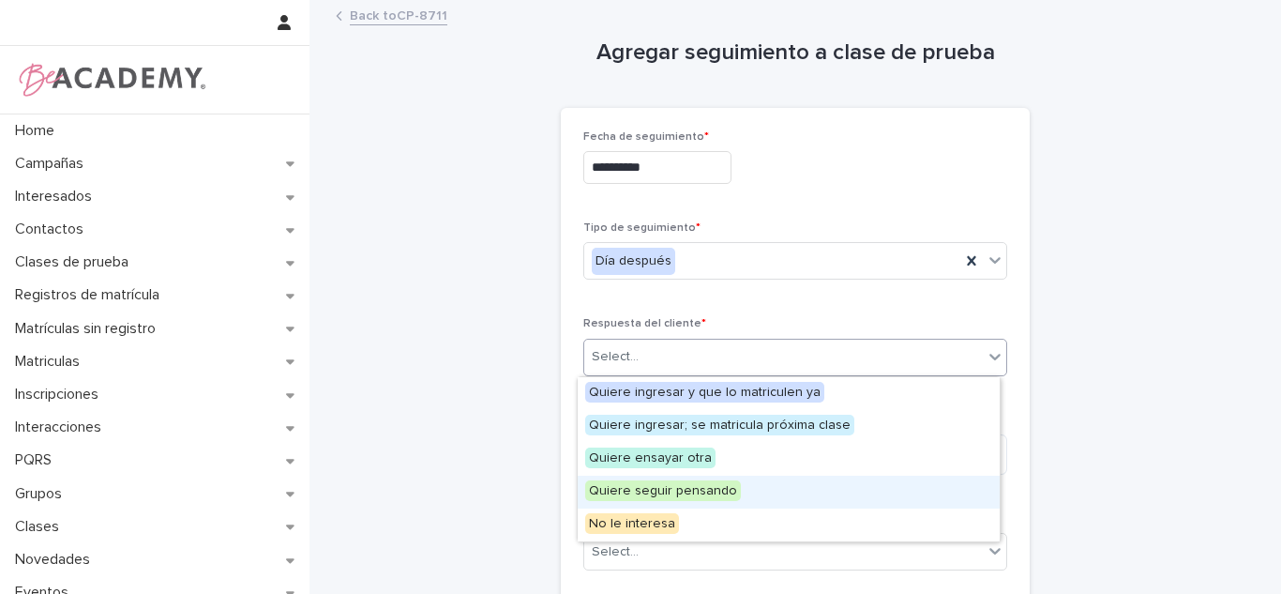
click at [638, 501] on div "Quiere seguir pensando" at bounding box center [789, 491] width 422 height 33
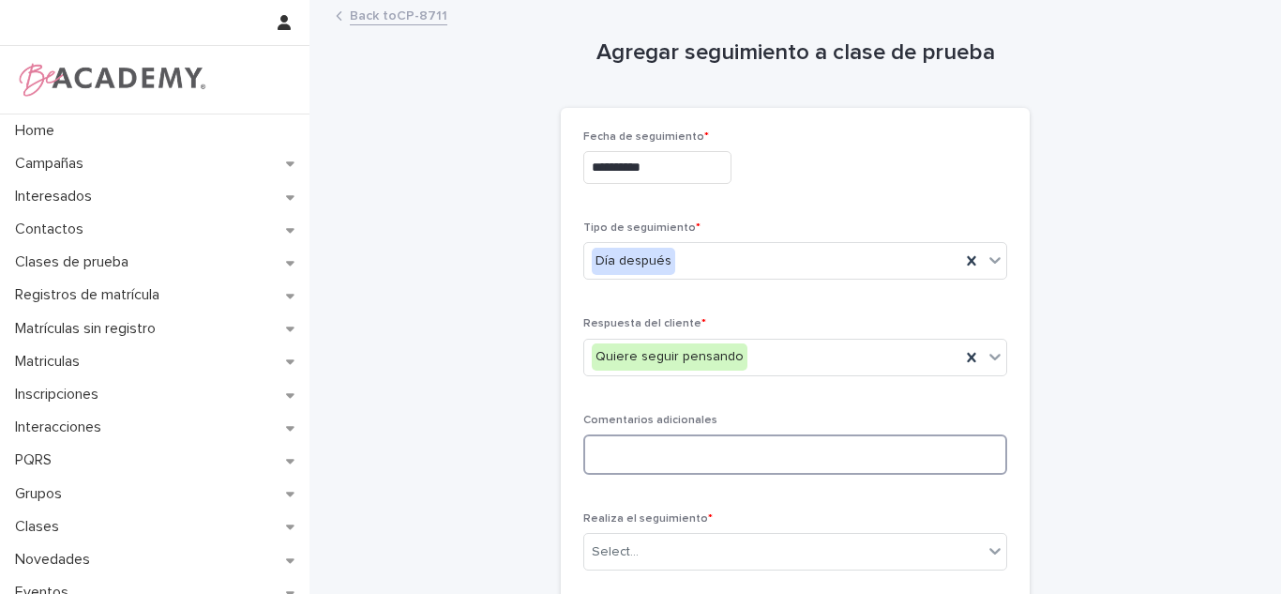
click at [632, 436] on textarea at bounding box center [795, 454] width 424 height 40
type textarea "**********"
type input "*"
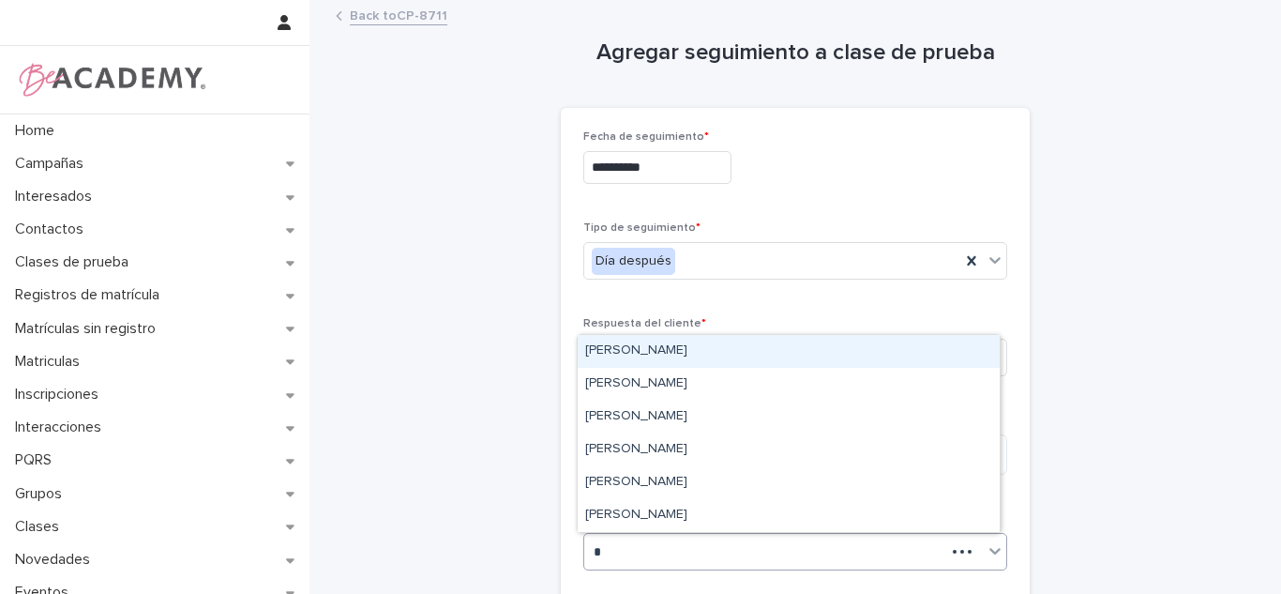
click at [648, 354] on div "Carolina Castillo Cuadrado" at bounding box center [789, 351] width 422 height 33
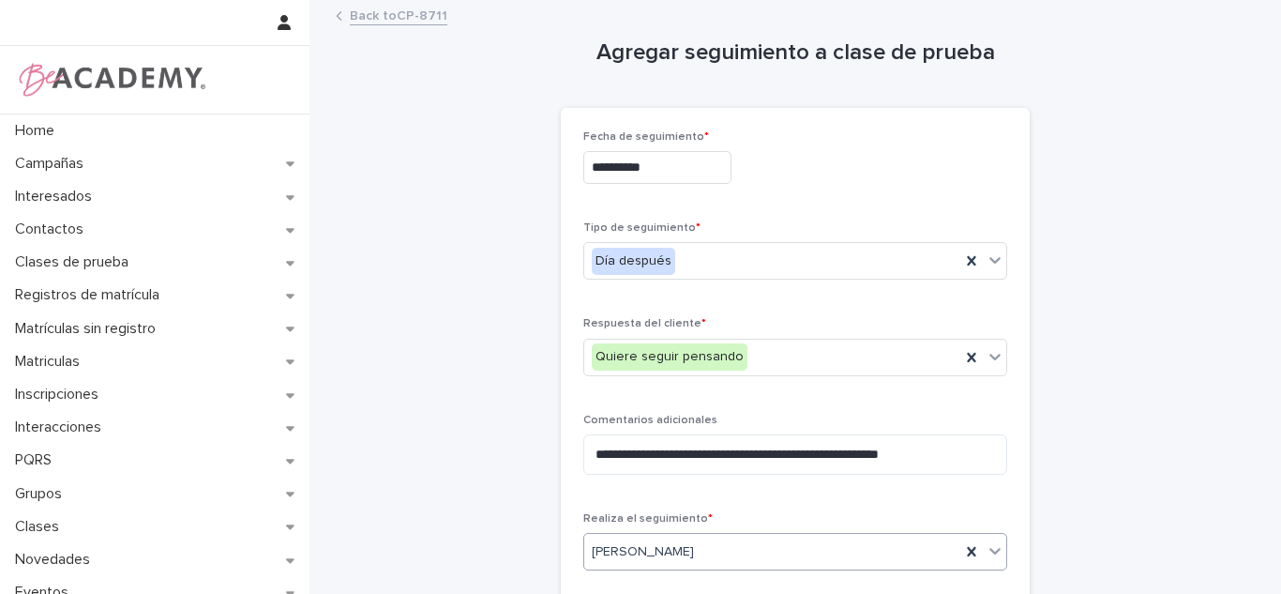
scroll to position [206, 0]
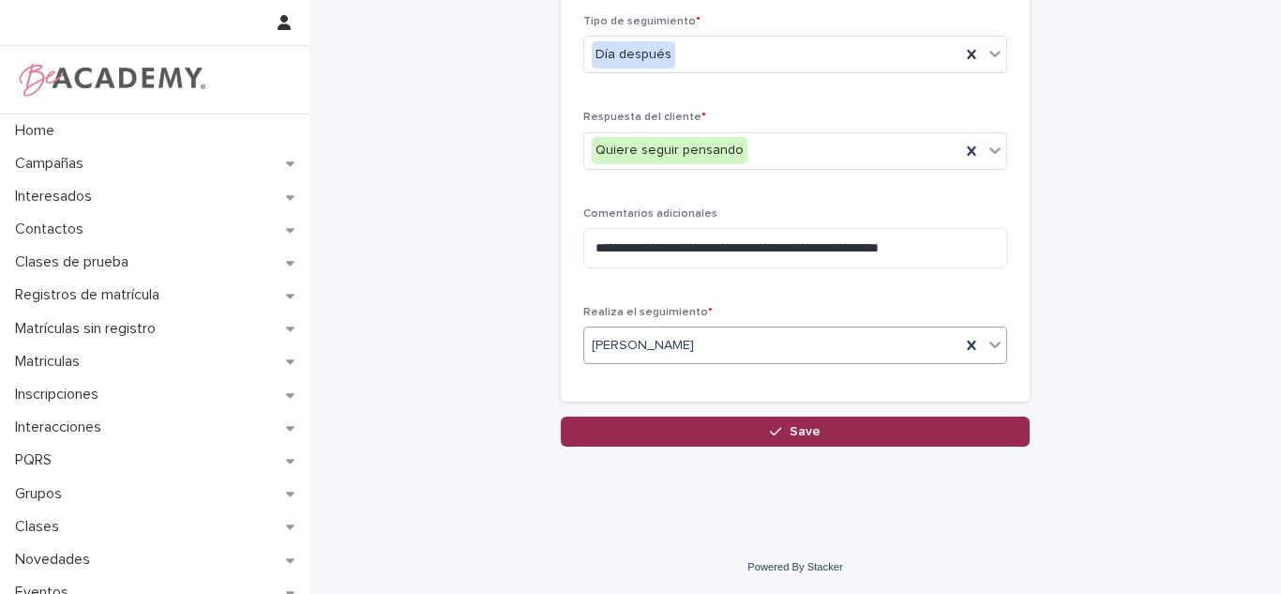
click at [735, 436] on button "Save" at bounding box center [795, 431] width 469 height 30
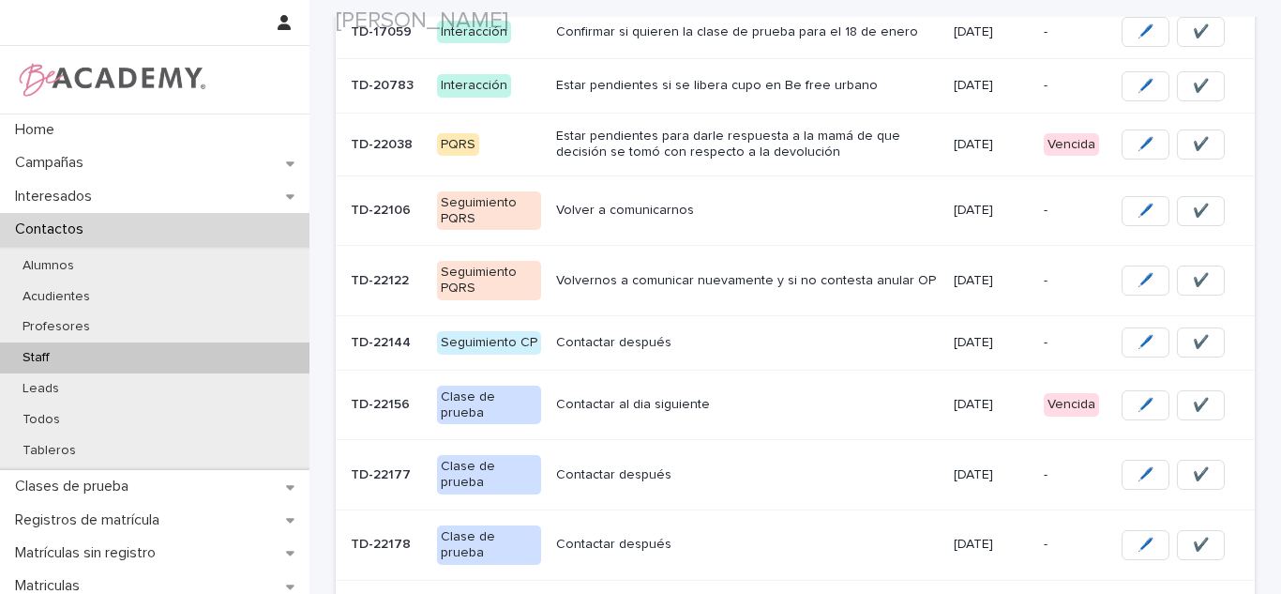
scroll to position [375, 0]
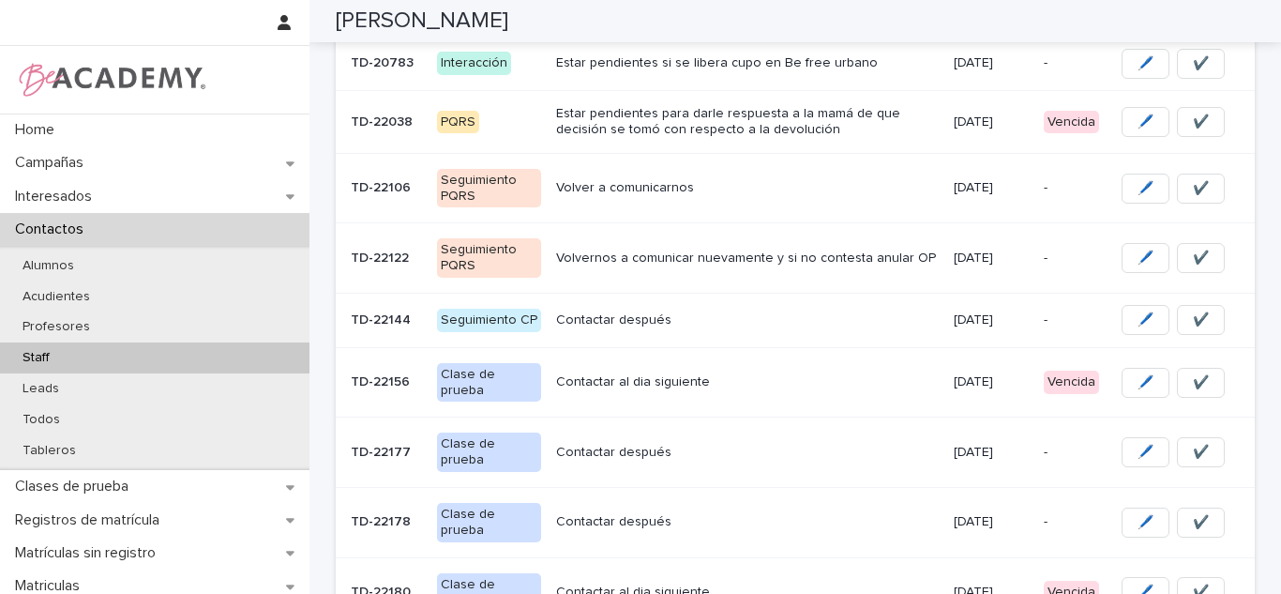
click at [946, 392] on td "09/08/2025" at bounding box center [991, 382] width 90 height 70
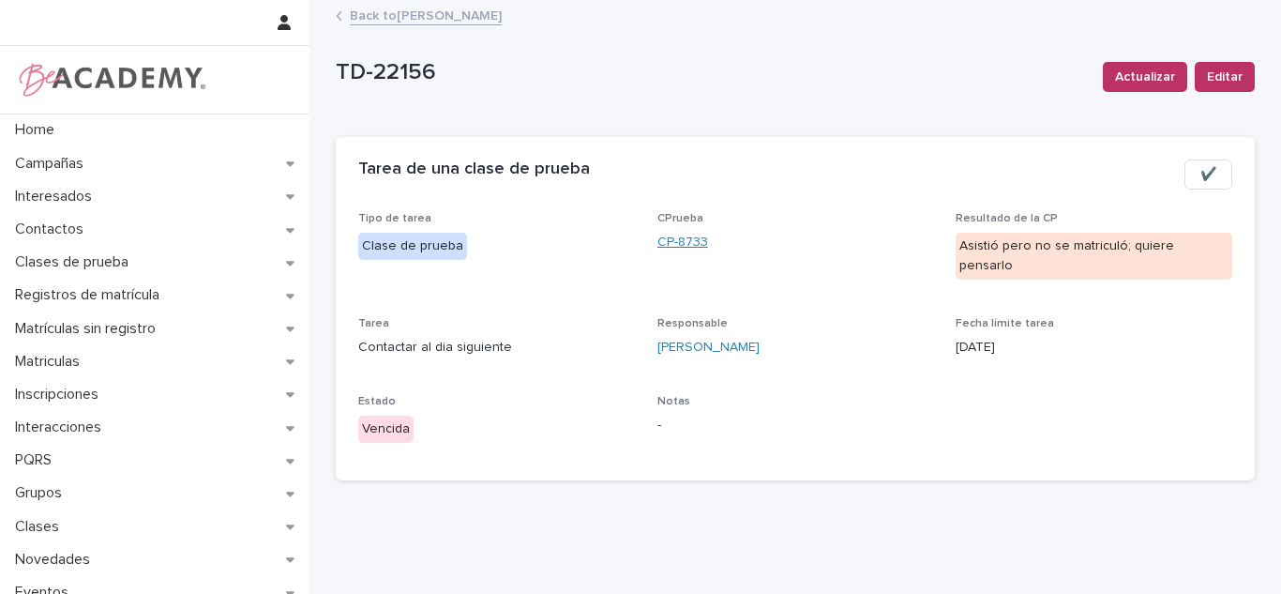
click at [673, 244] on link "CP-8733" at bounding box center [682, 243] width 51 height 20
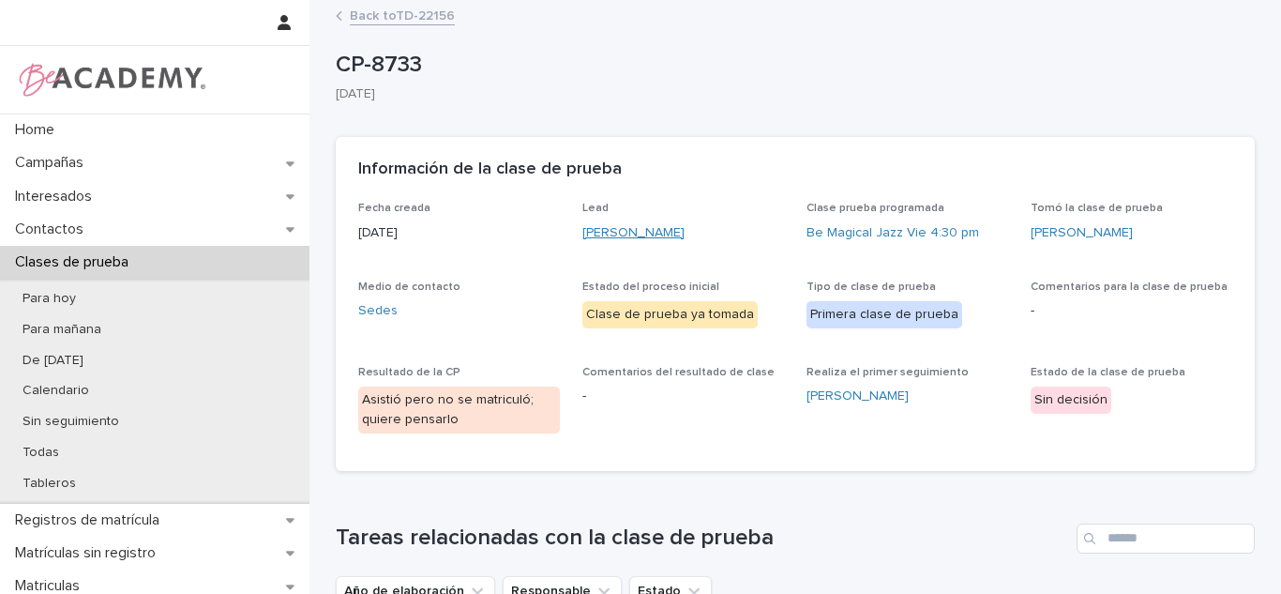
click at [683, 226] on link "Elena Franco Bustamante" at bounding box center [633, 233] width 102 height 20
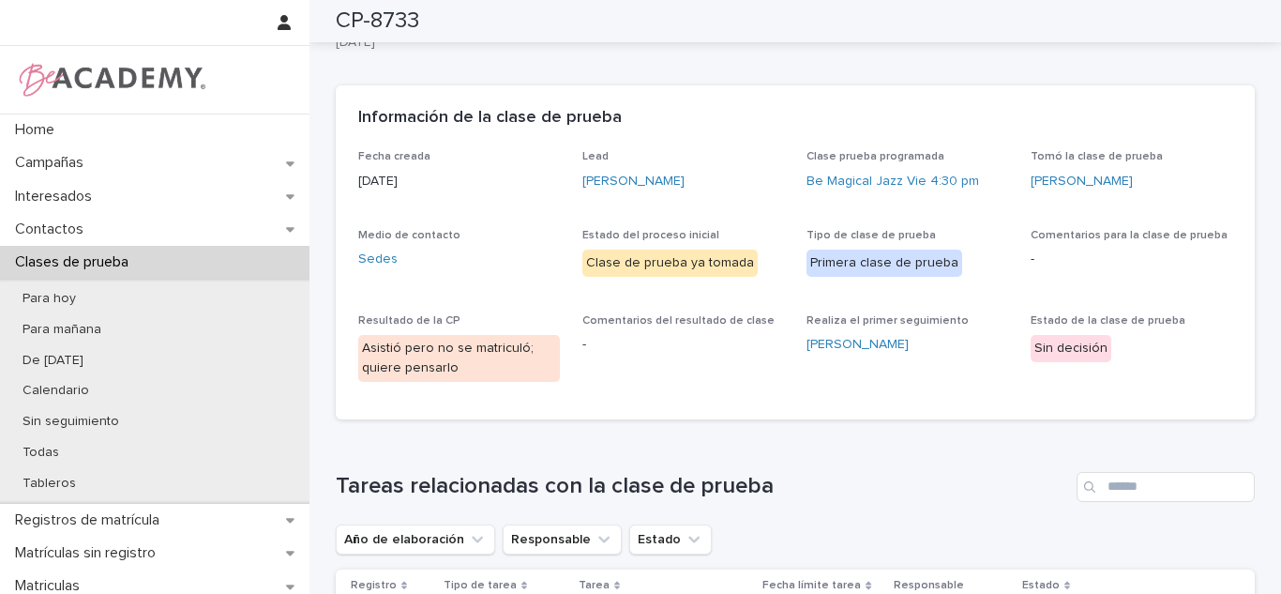
scroll to position [46, 0]
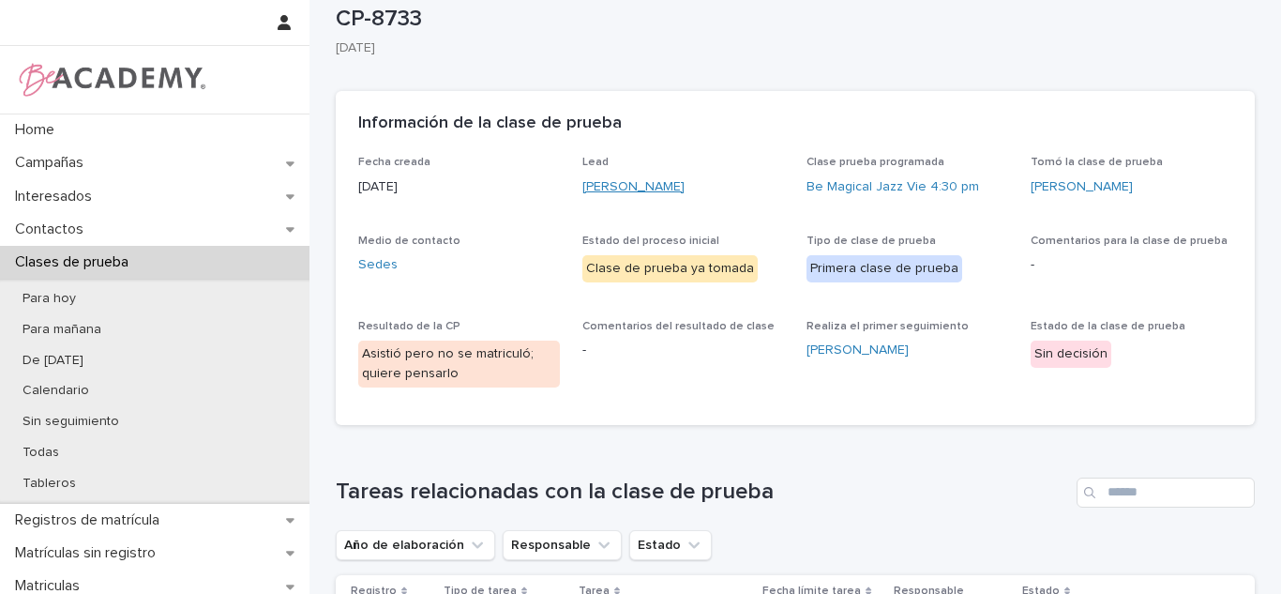
click at [623, 193] on link "Elena Franco Bustamante" at bounding box center [633, 187] width 102 height 20
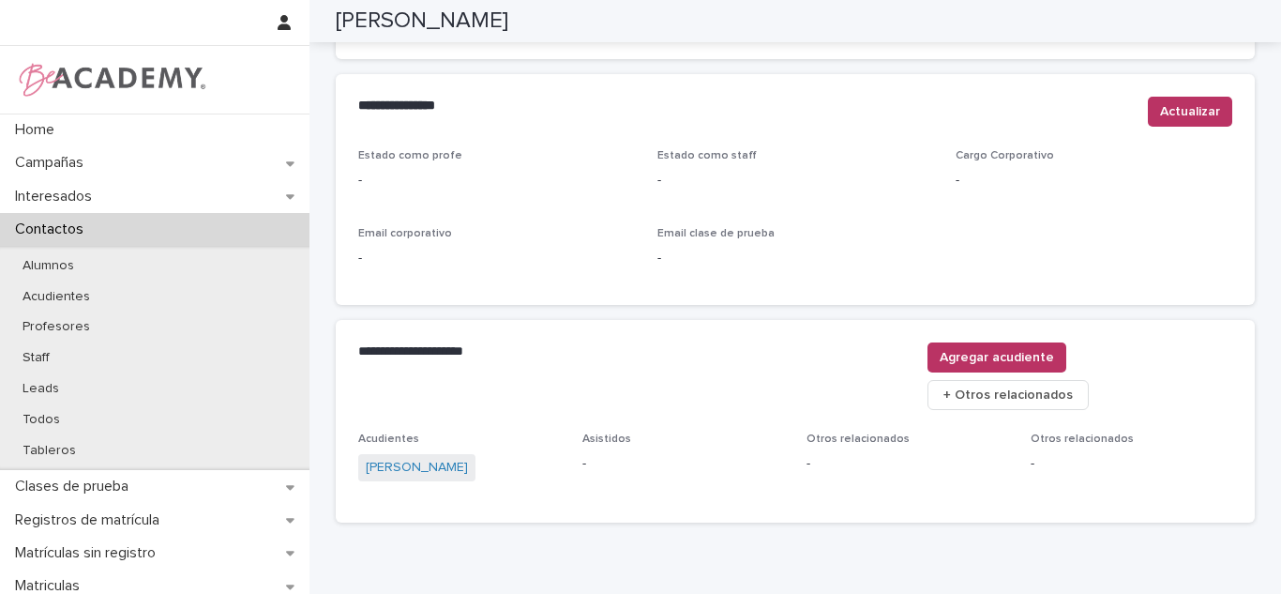
scroll to position [802, 0]
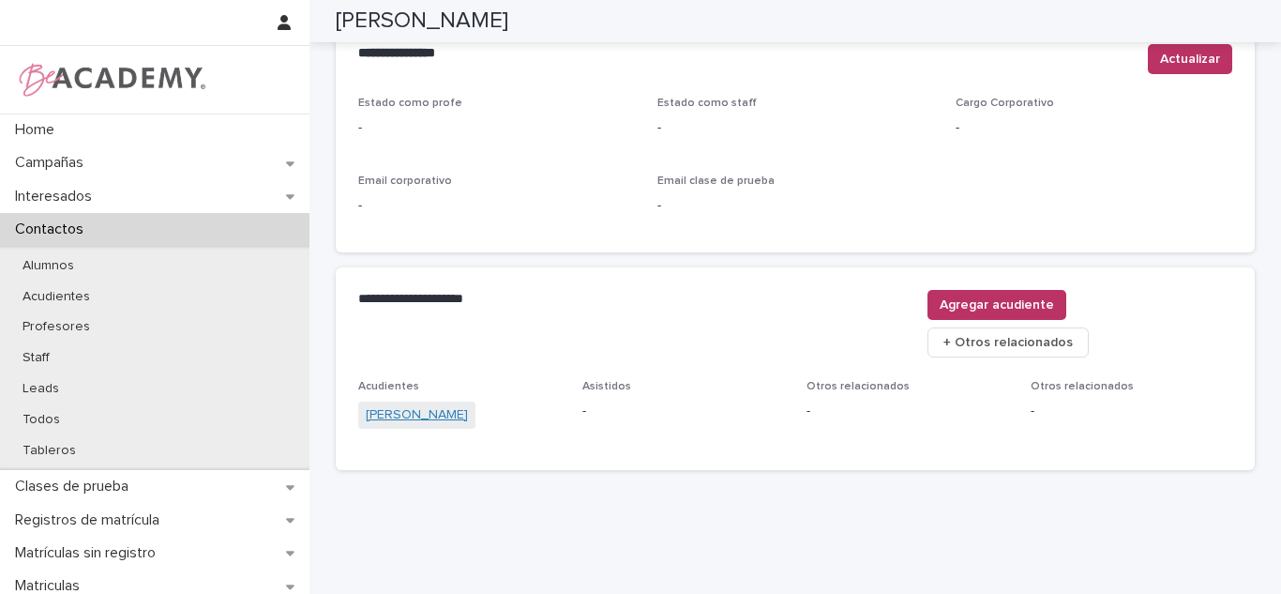
click at [417, 405] on link "Andrea Bustamante Villa" at bounding box center [417, 415] width 102 height 20
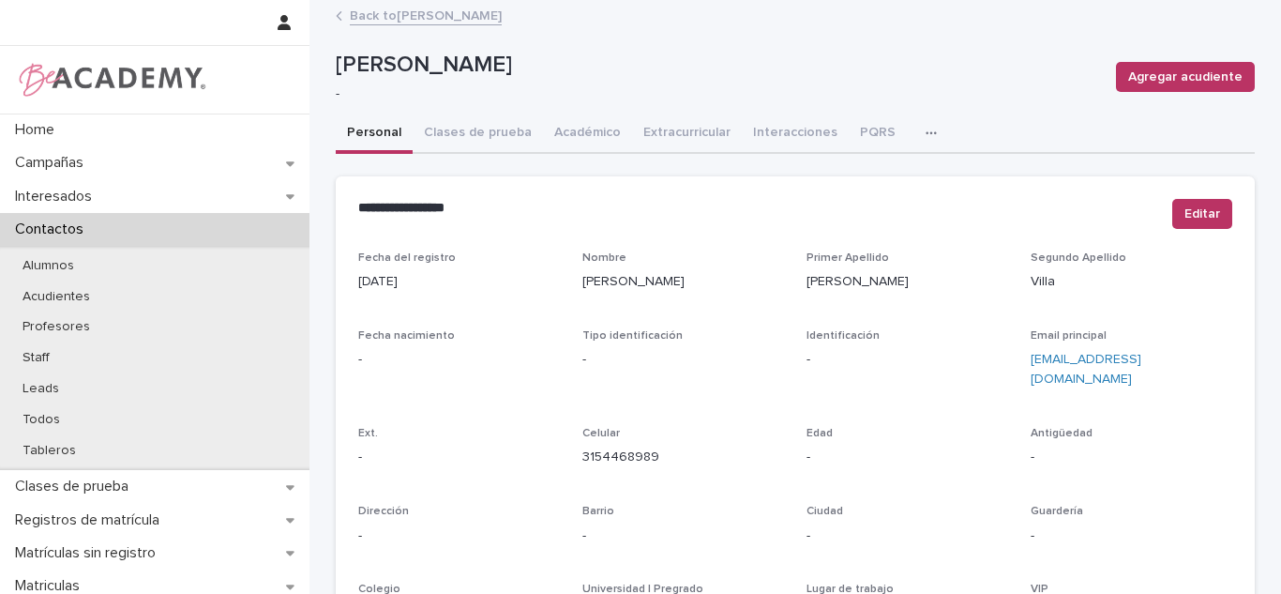
click at [413, 21] on link "Back to Elena Franco Bustamante" at bounding box center [426, 15] width 152 height 22
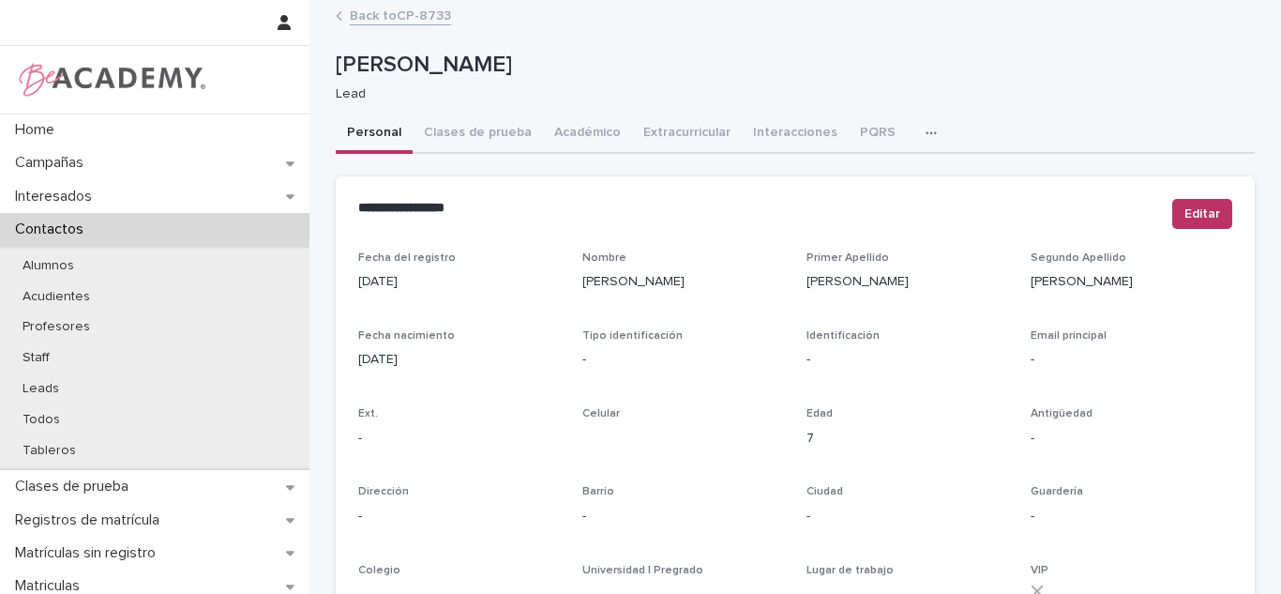
click at [420, 15] on link "Back to CP-8733" at bounding box center [400, 15] width 101 height 22
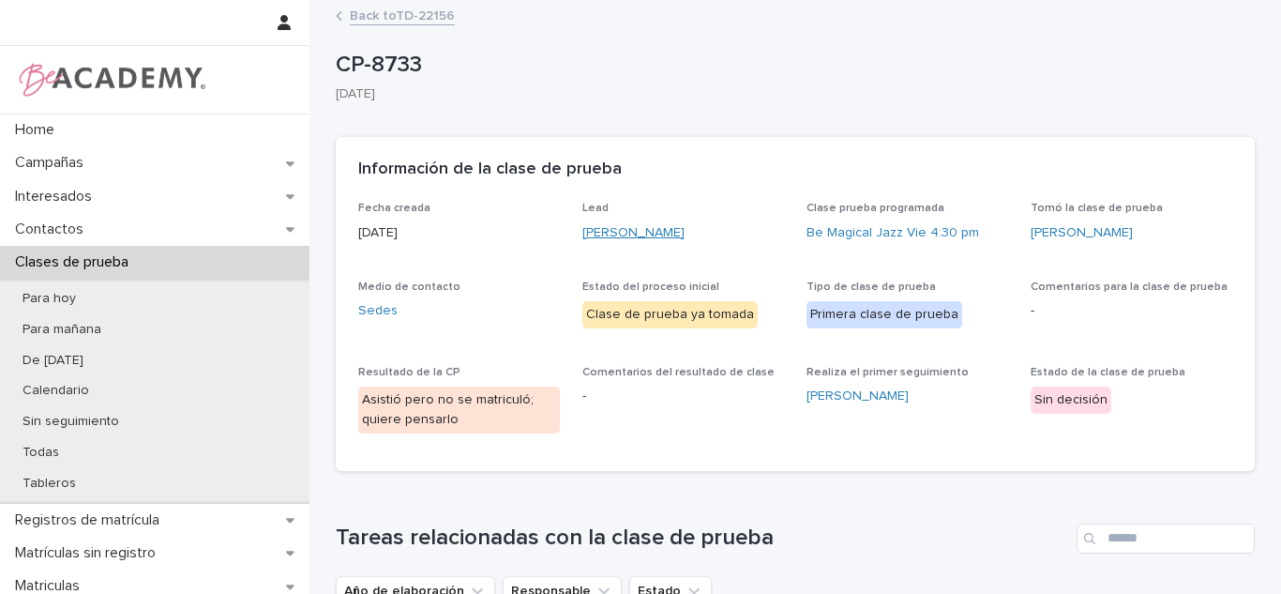
click at [613, 225] on link "Elena Franco Bustamante" at bounding box center [633, 233] width 102 height 20
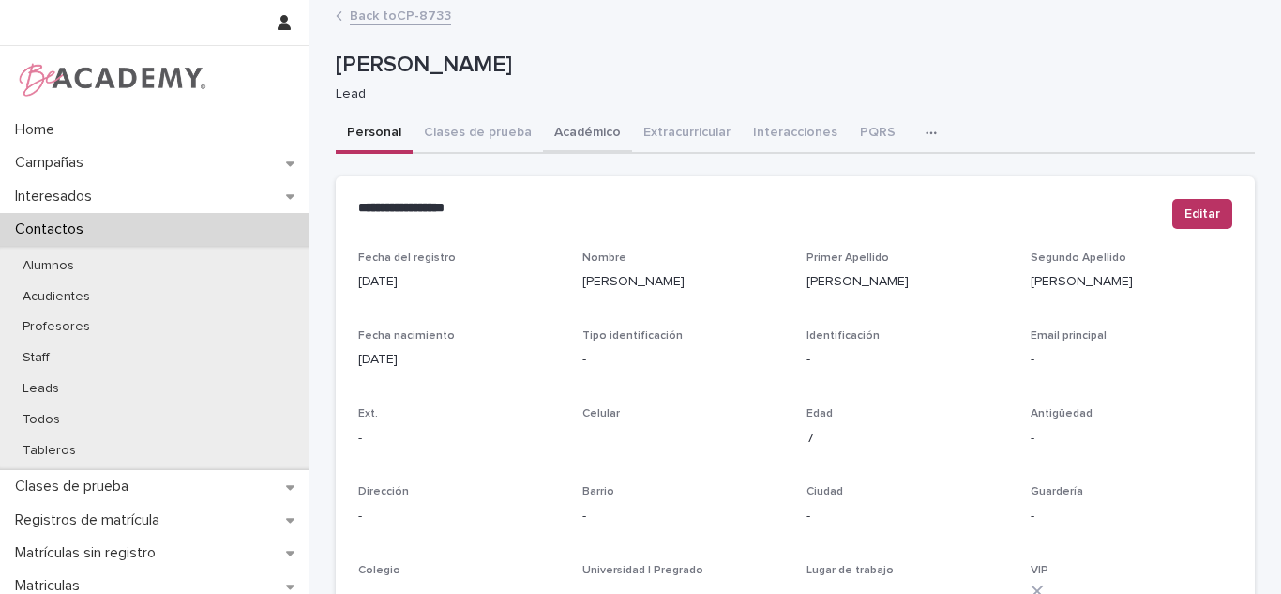
click at [586, 143] on button "Académico" at bounding box center [587, 133] width 89 height 39
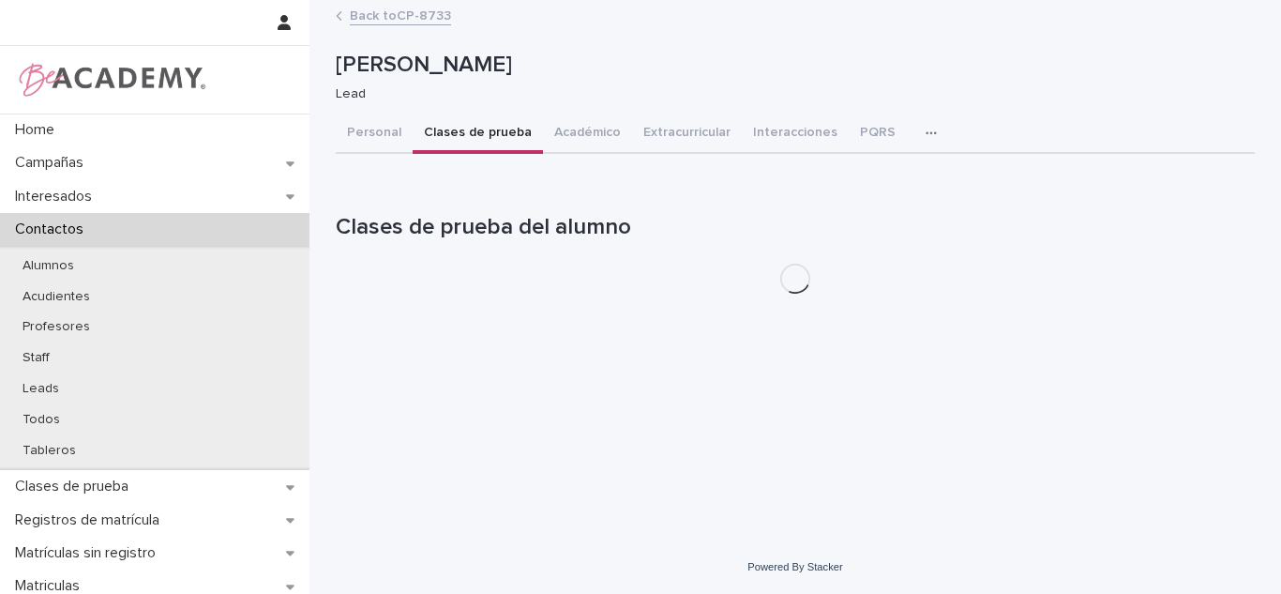
click at [444, 140] on button "Clases de prueba" at bounding box center [478, 133] width 130 height 39
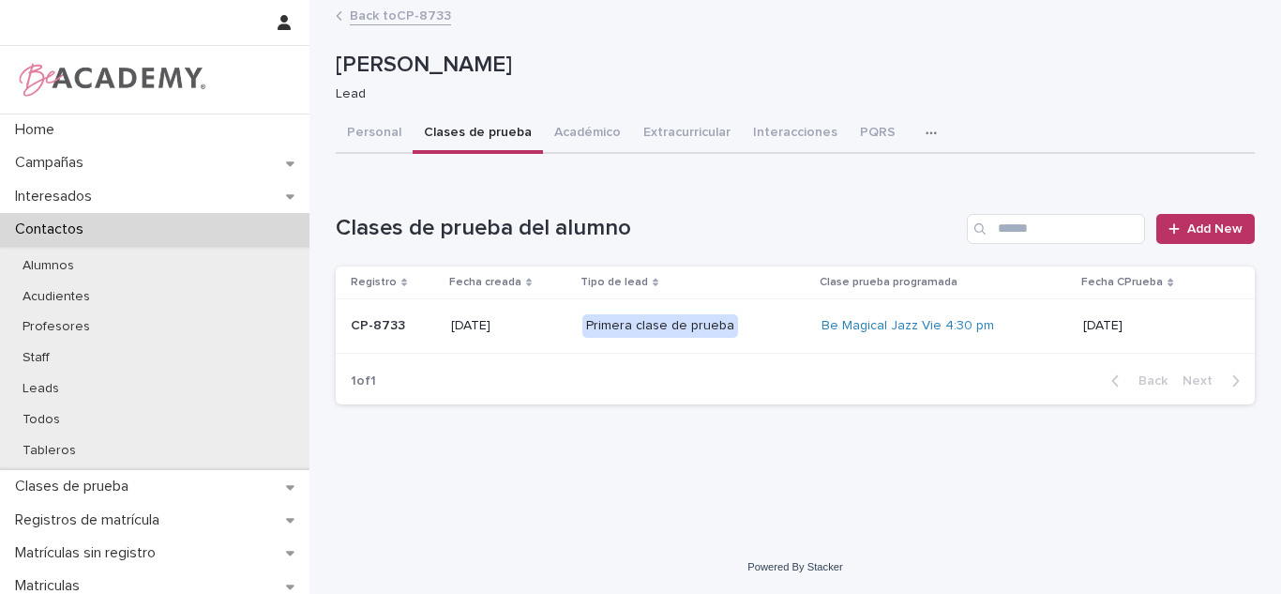
click at [359, 20] on link "Back to CP-8733" at bounding box center [400, 15] width 101 height 22
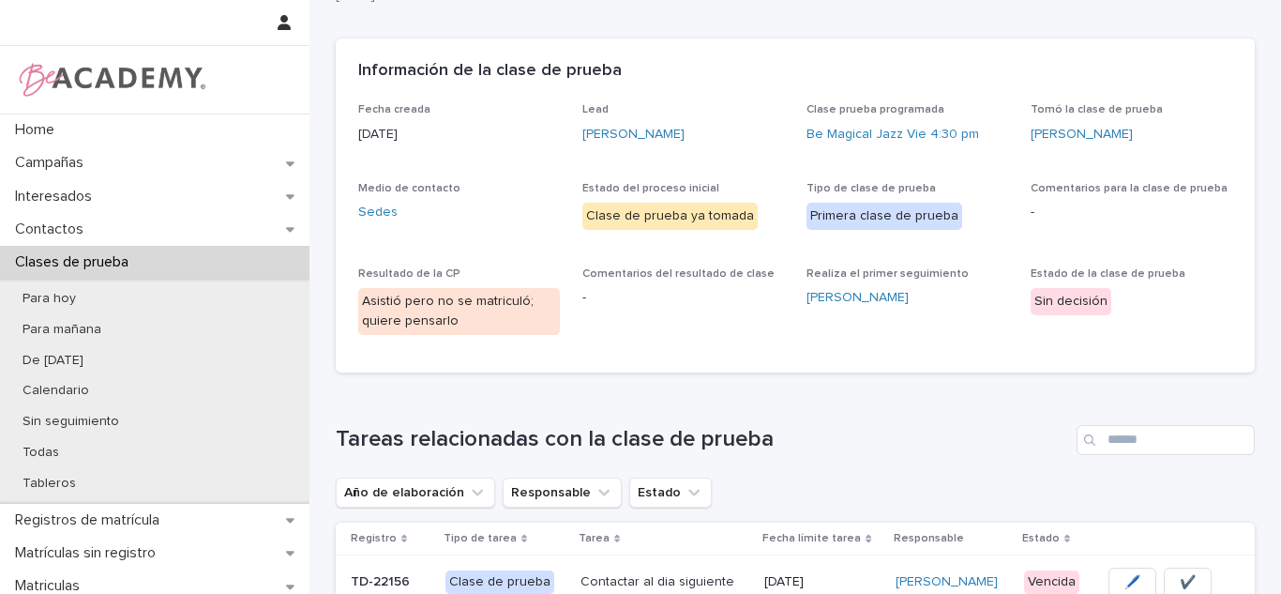
scroll to position [101, 0]
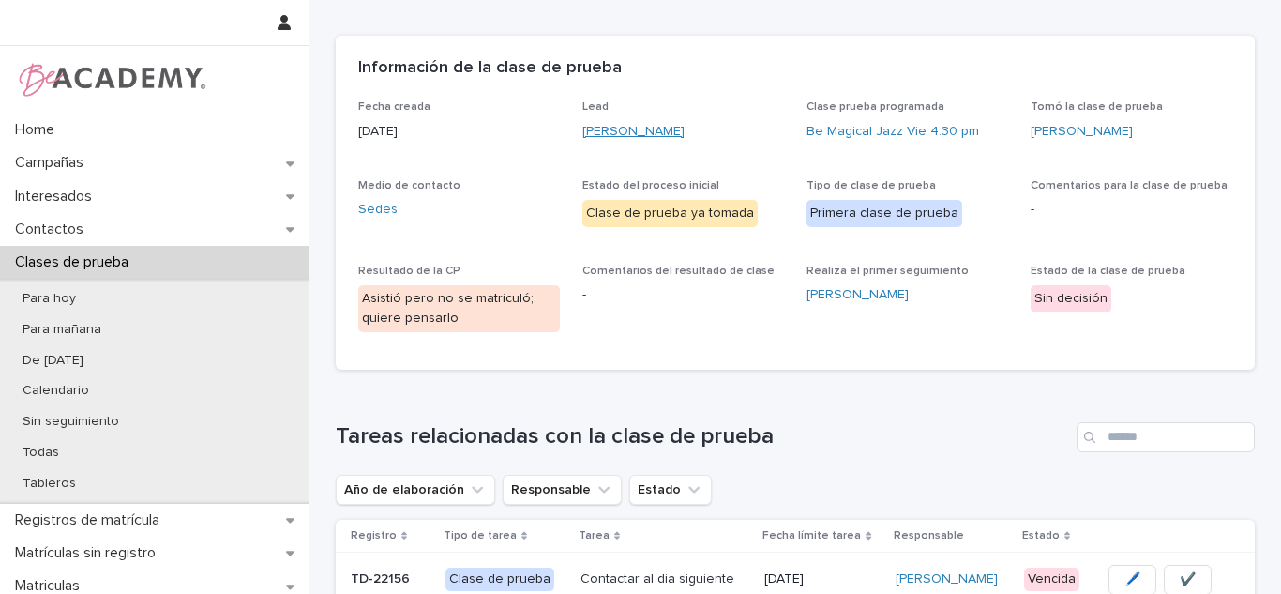
click at [616, 134] on link "Elena Franco Bustamante" at bounding box center [633, 132] width 102 height 20
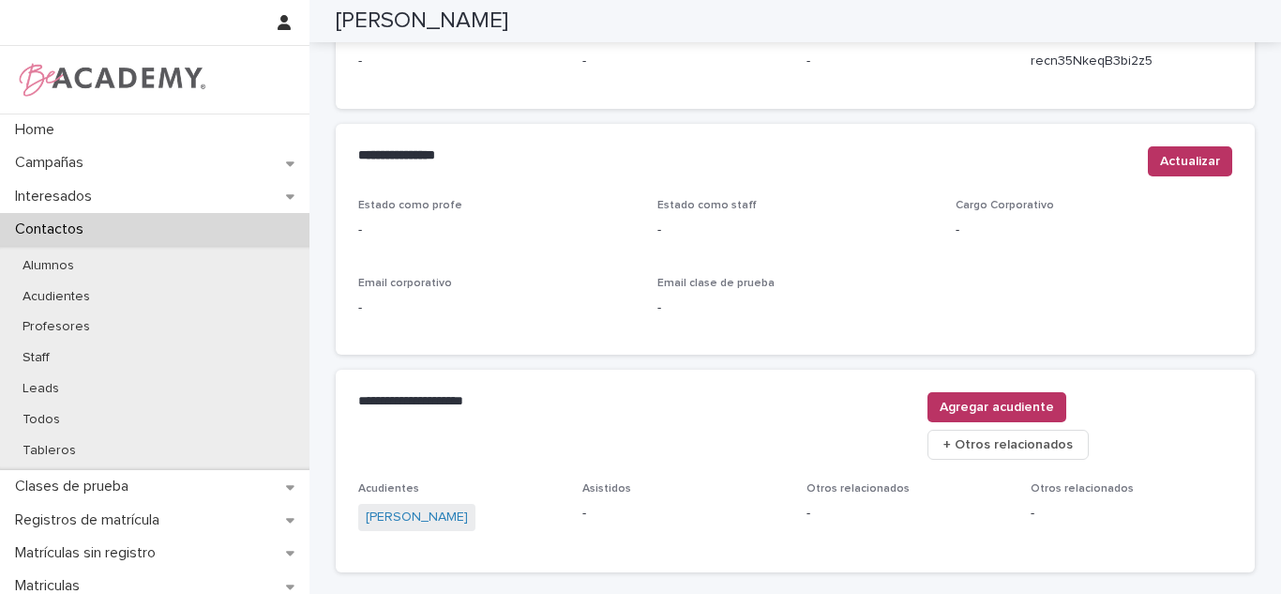
scroll to position [770, 0]
